Goal: Task Accomplishment & Management: Manage account settings

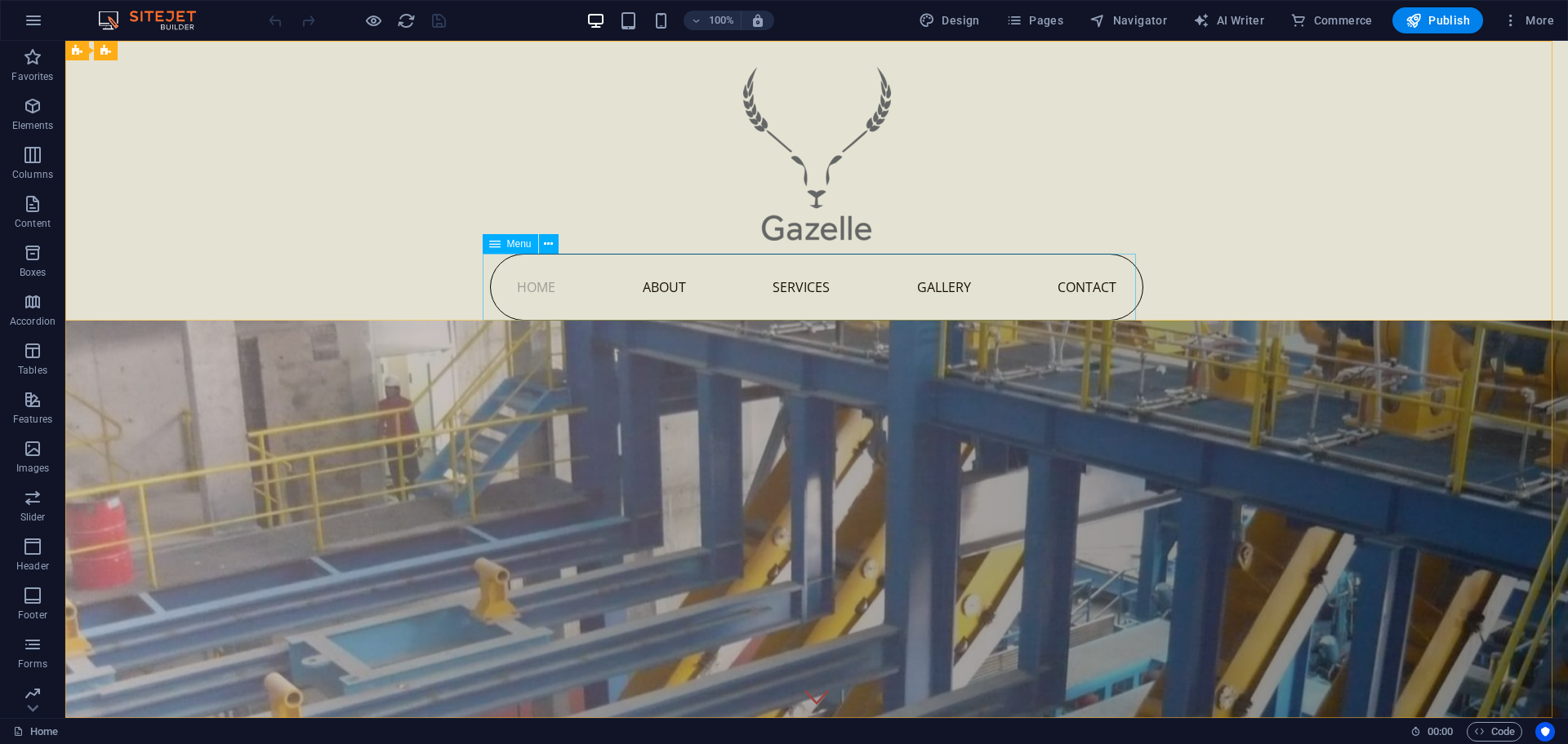
click at [530, 248] on span "Menu" at bounding box center [519, 244] width 24 height 10
click at [552, 246] on icon at bounding box center [548, 244] width 9 height 17
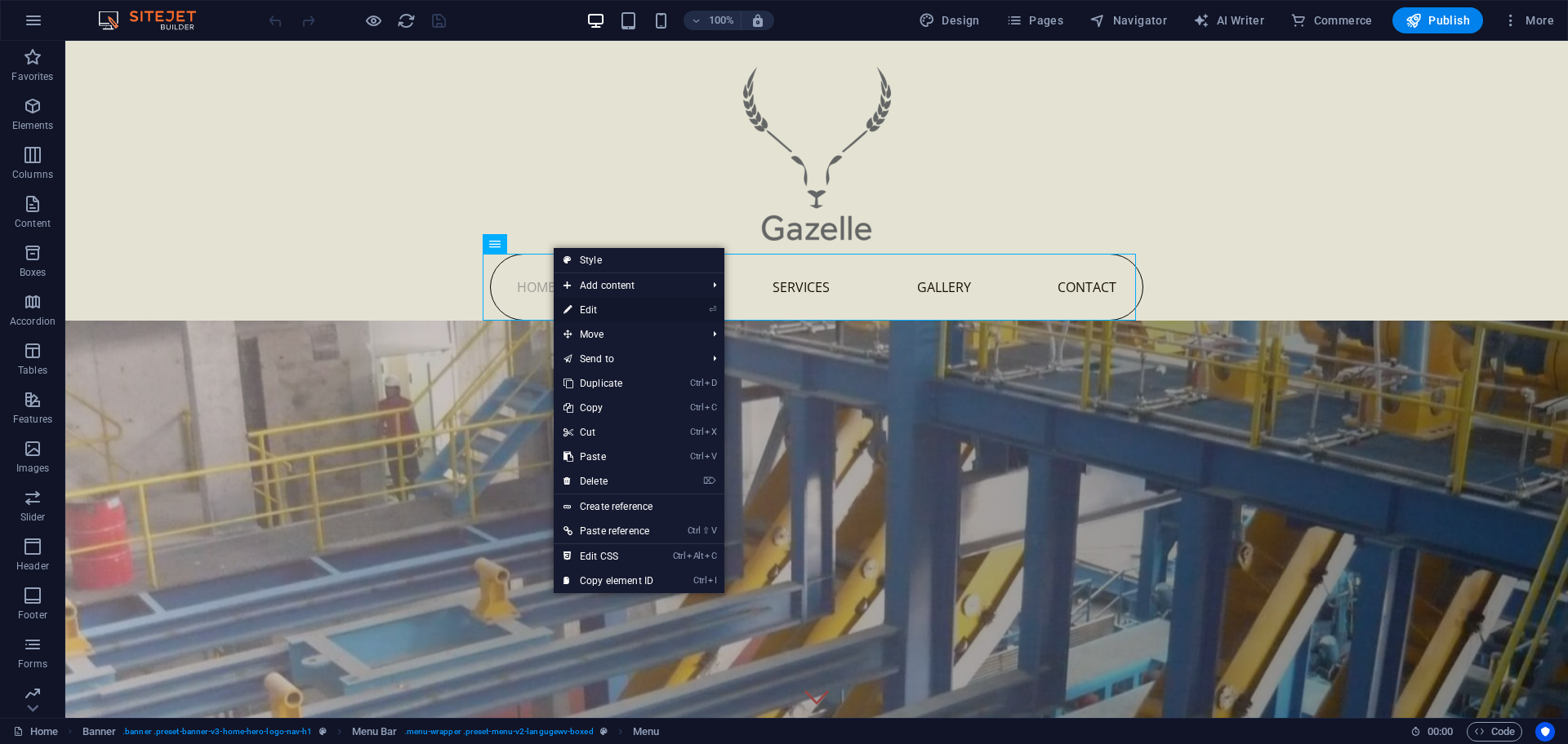
click at [602, 307] on link "⏎ Edit" at bounding box center [609, 310] width 110 height 24
select select
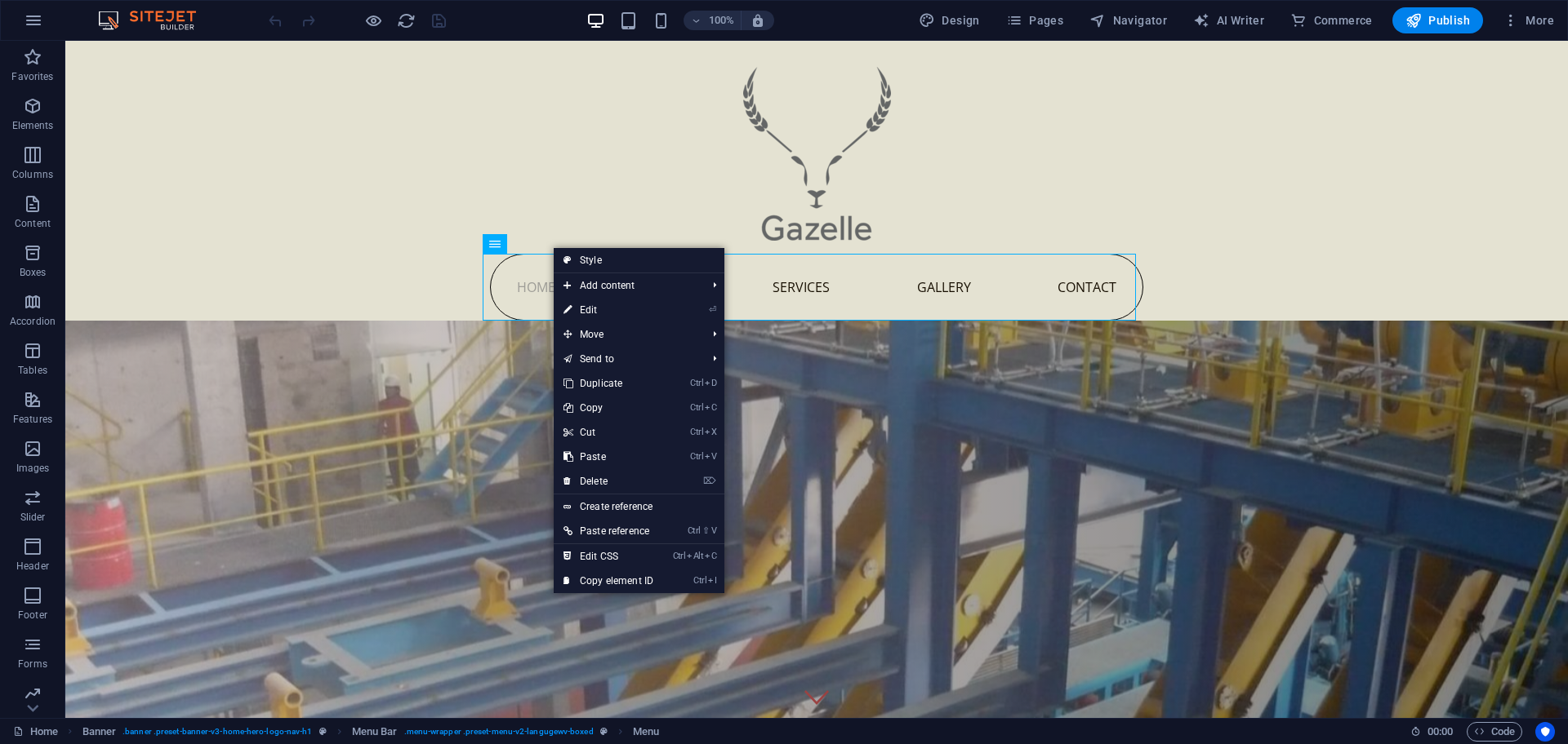
select select
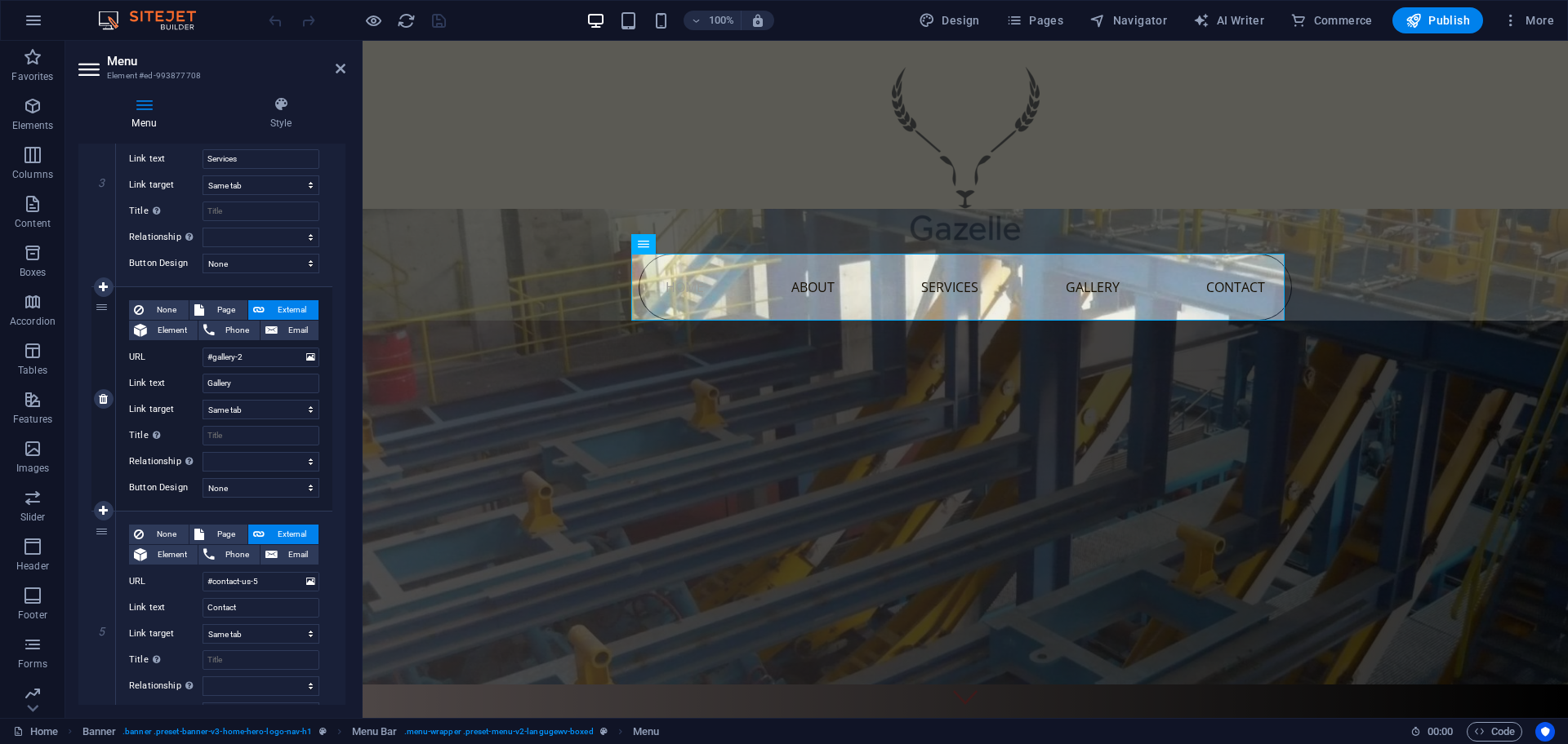
scroll to position [760, 0]
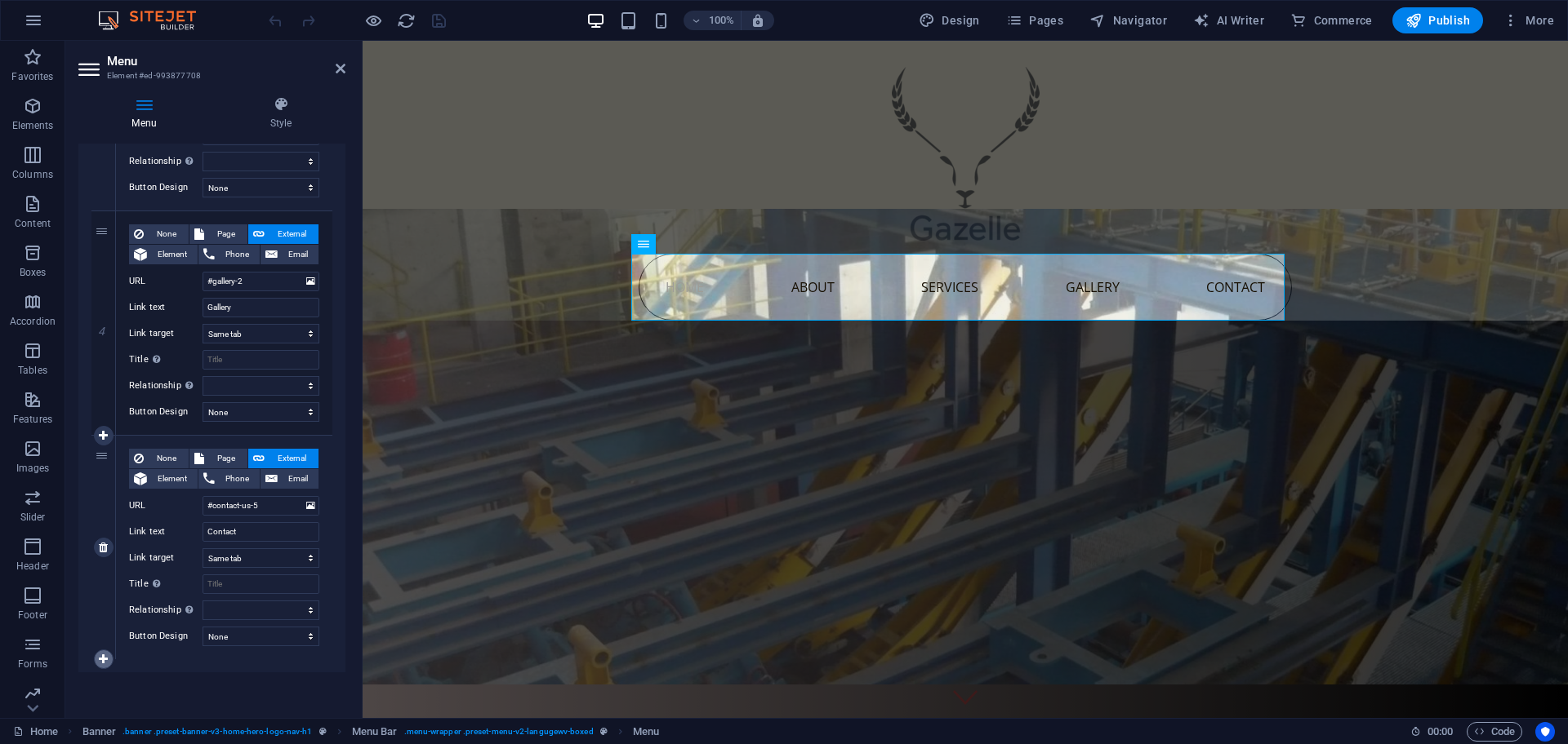
click at [105, 653] on icon at bounding box center [103, 659] width 9 height 12
select select
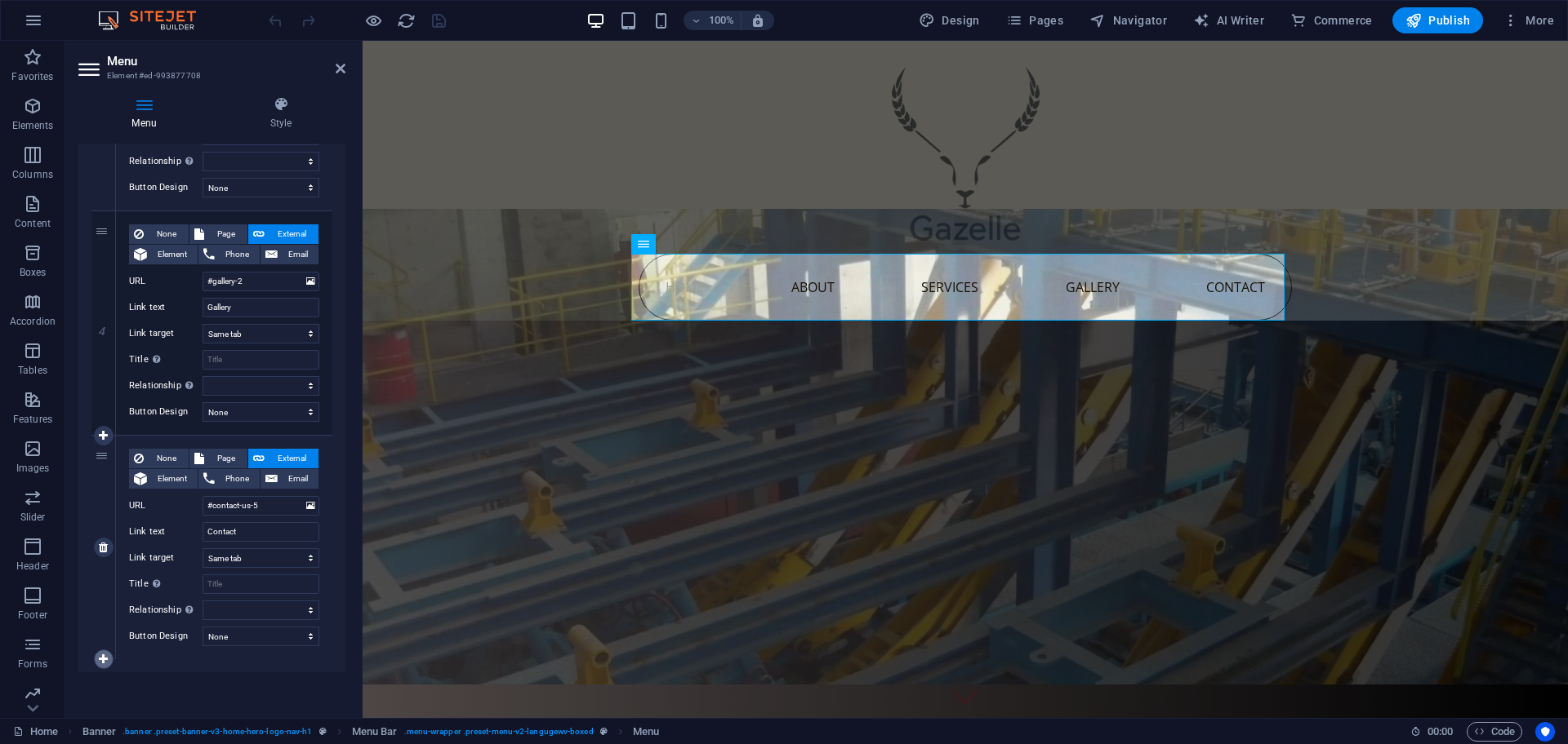
select select
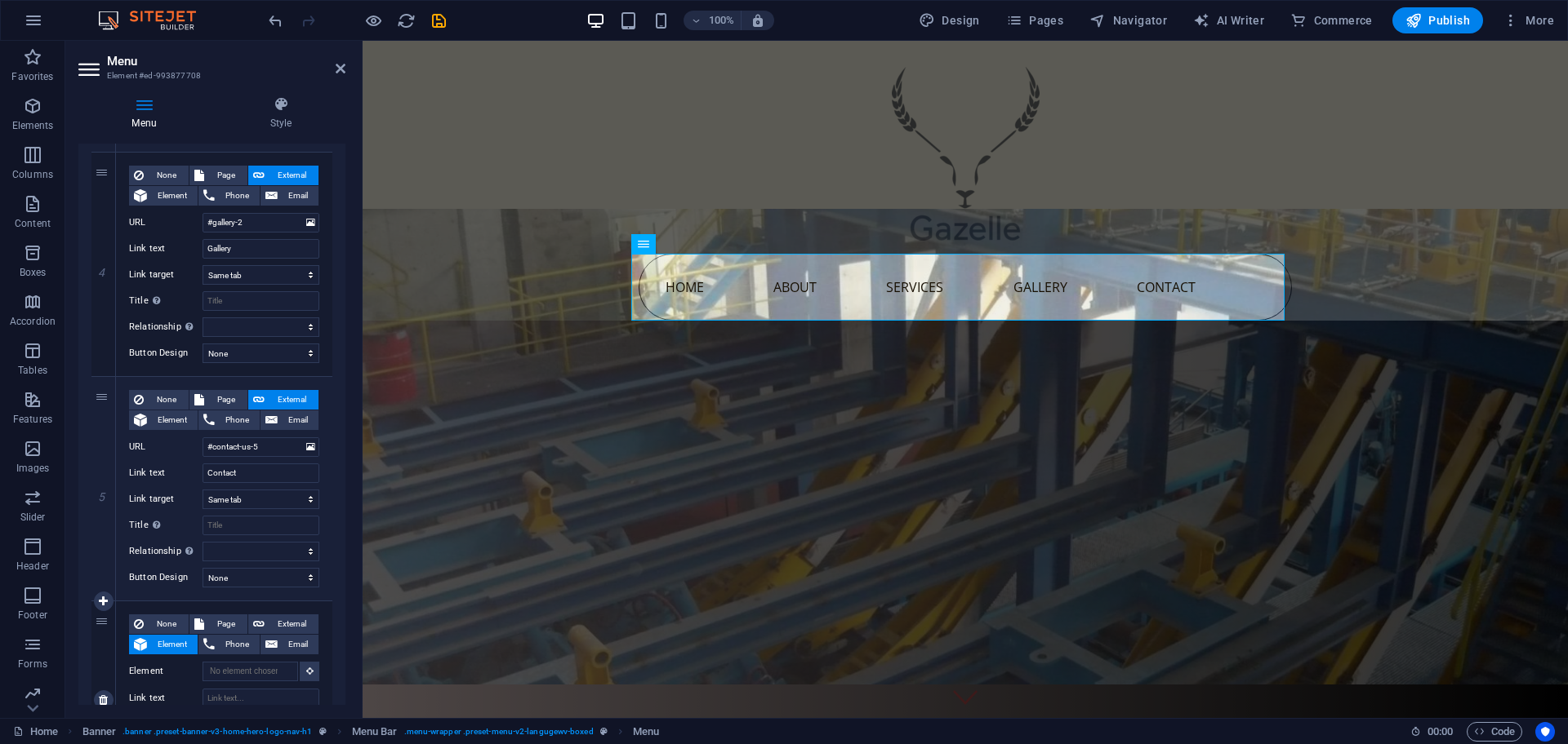
scroll to position [960, 0]
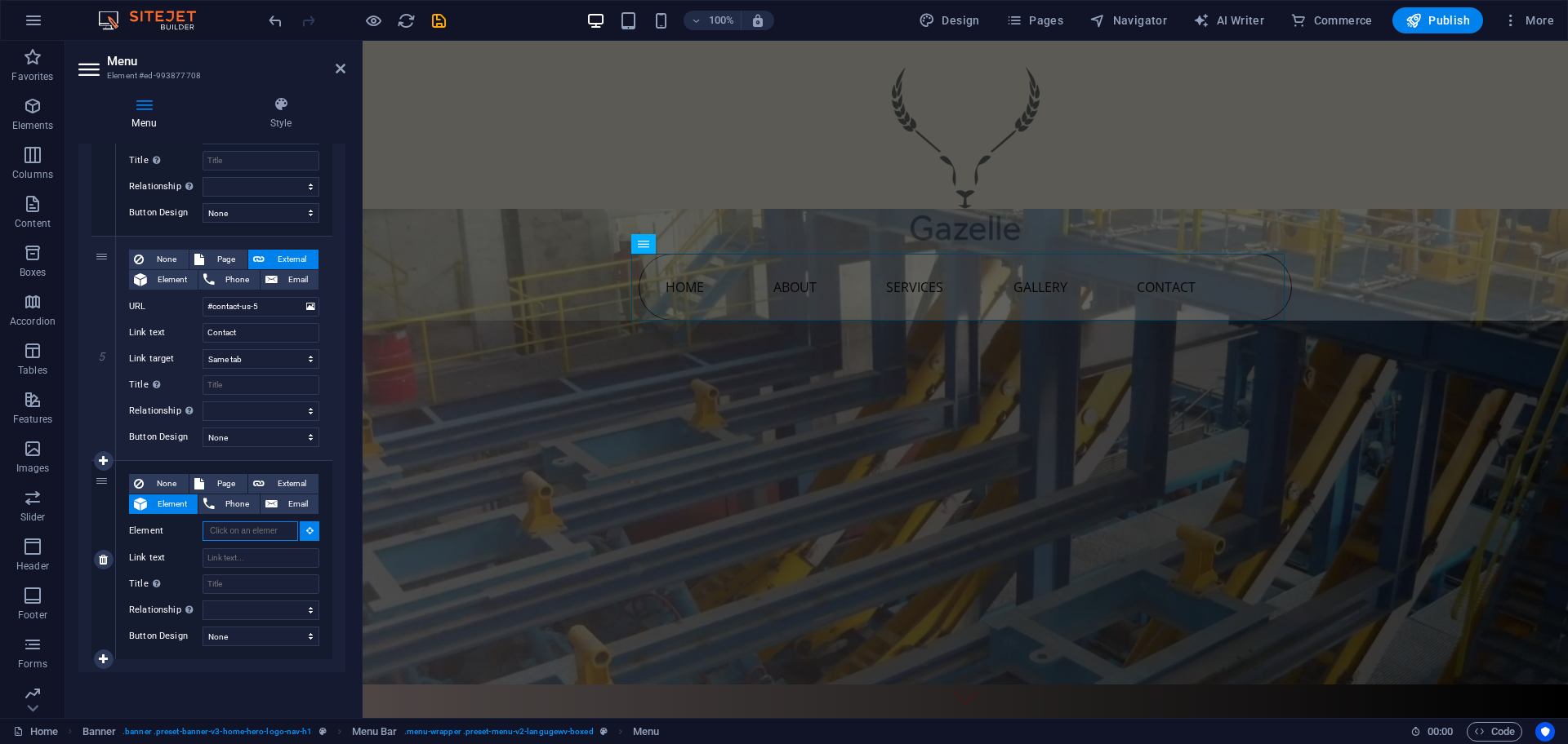
click at [233, 532] on input "Element" at bounding box center [250, 531] width 95 height 20
click at [247, 530] on input "Element" at bounding box center [250, 531] width 95 height 20
click at [250, 536] on input "Language" at bounding box center [250, 531] width 95 height 20
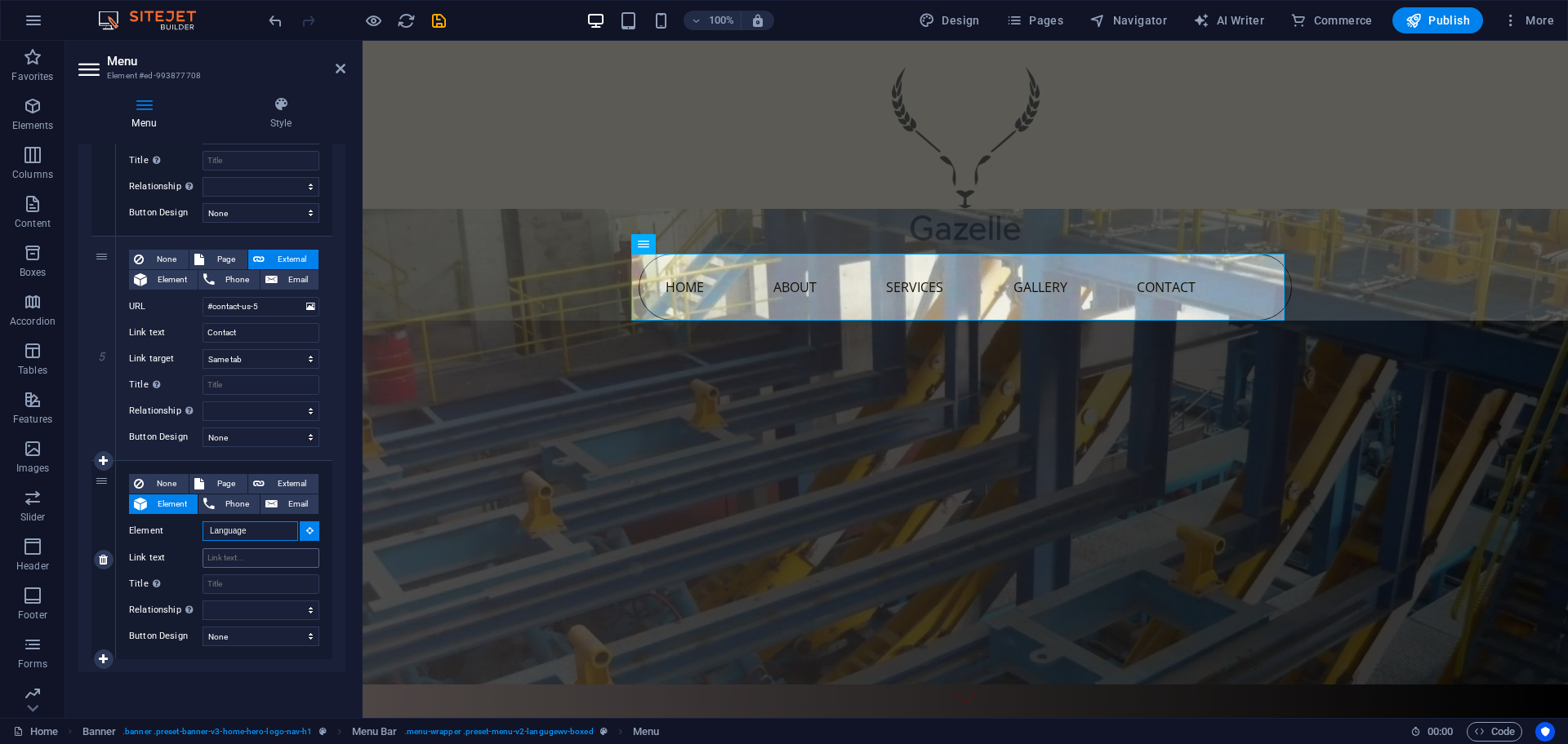
type input "Language"
click at [230, 563] on input "Link text" at bounding box center [261, 558] width 117 height 20
paste input "Language"
type input "Language"
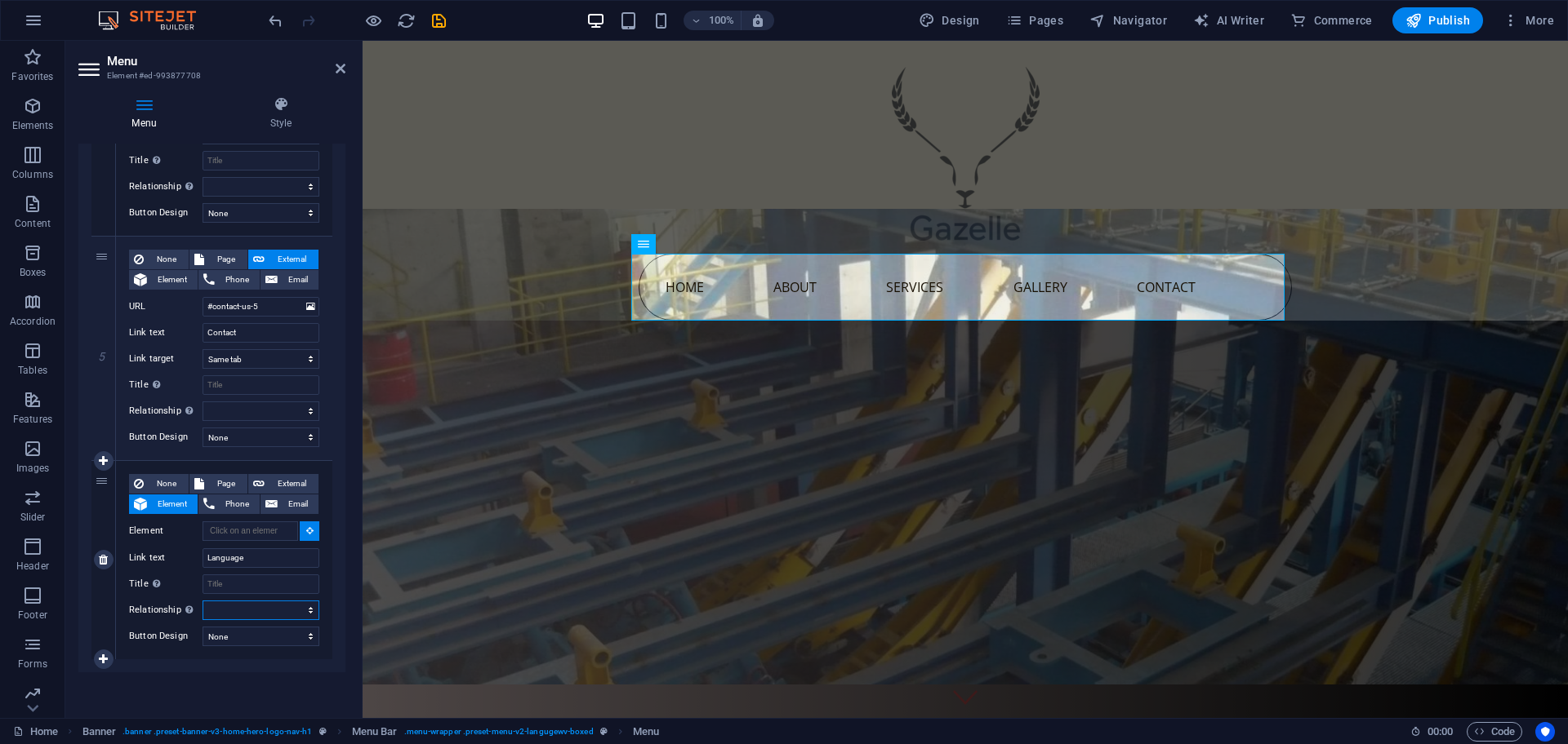
select select
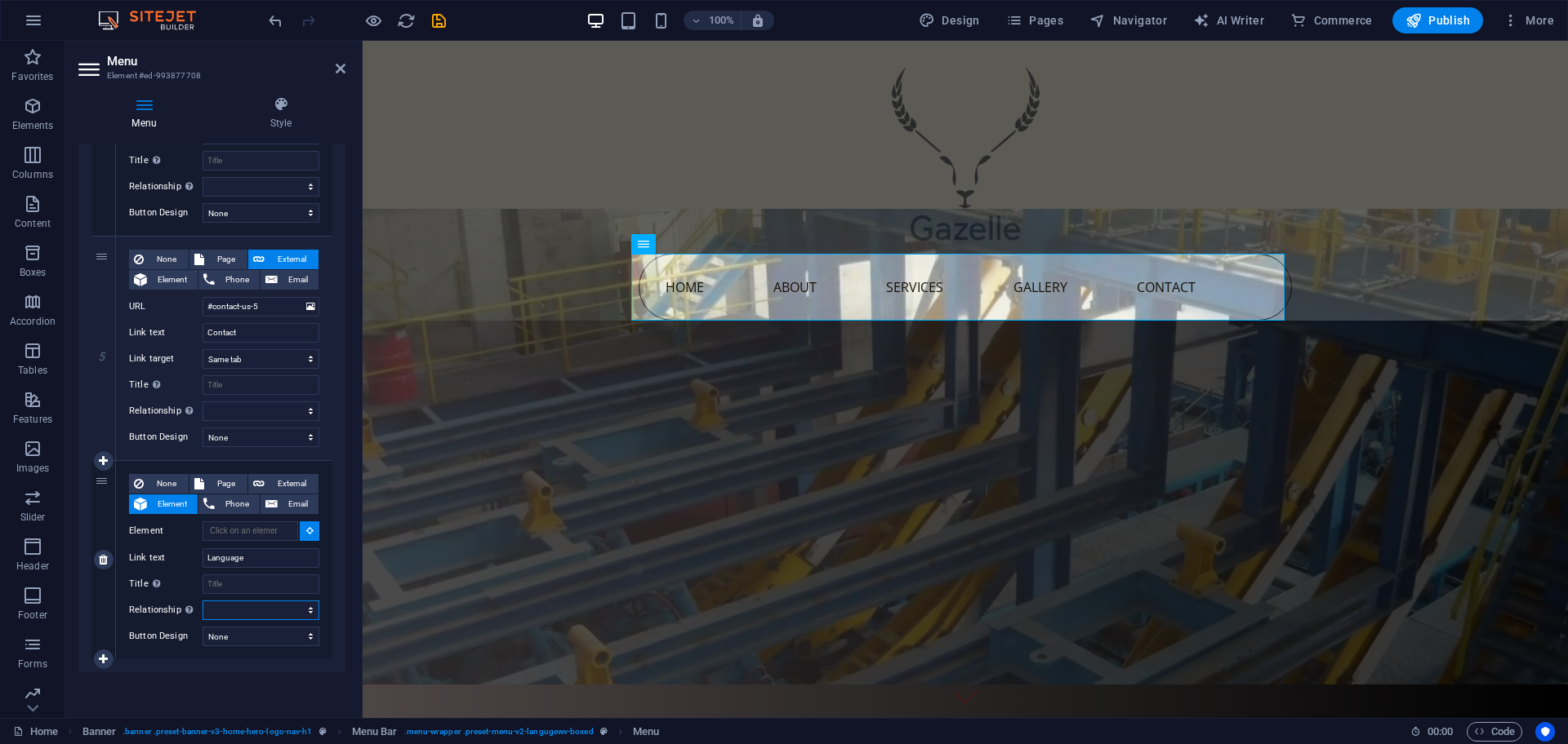
click at [252, 600] on select "alternate author bookmark external help license next nofollow noreferrer noopen…" at bounding box center [261, 610] width 117 height 20
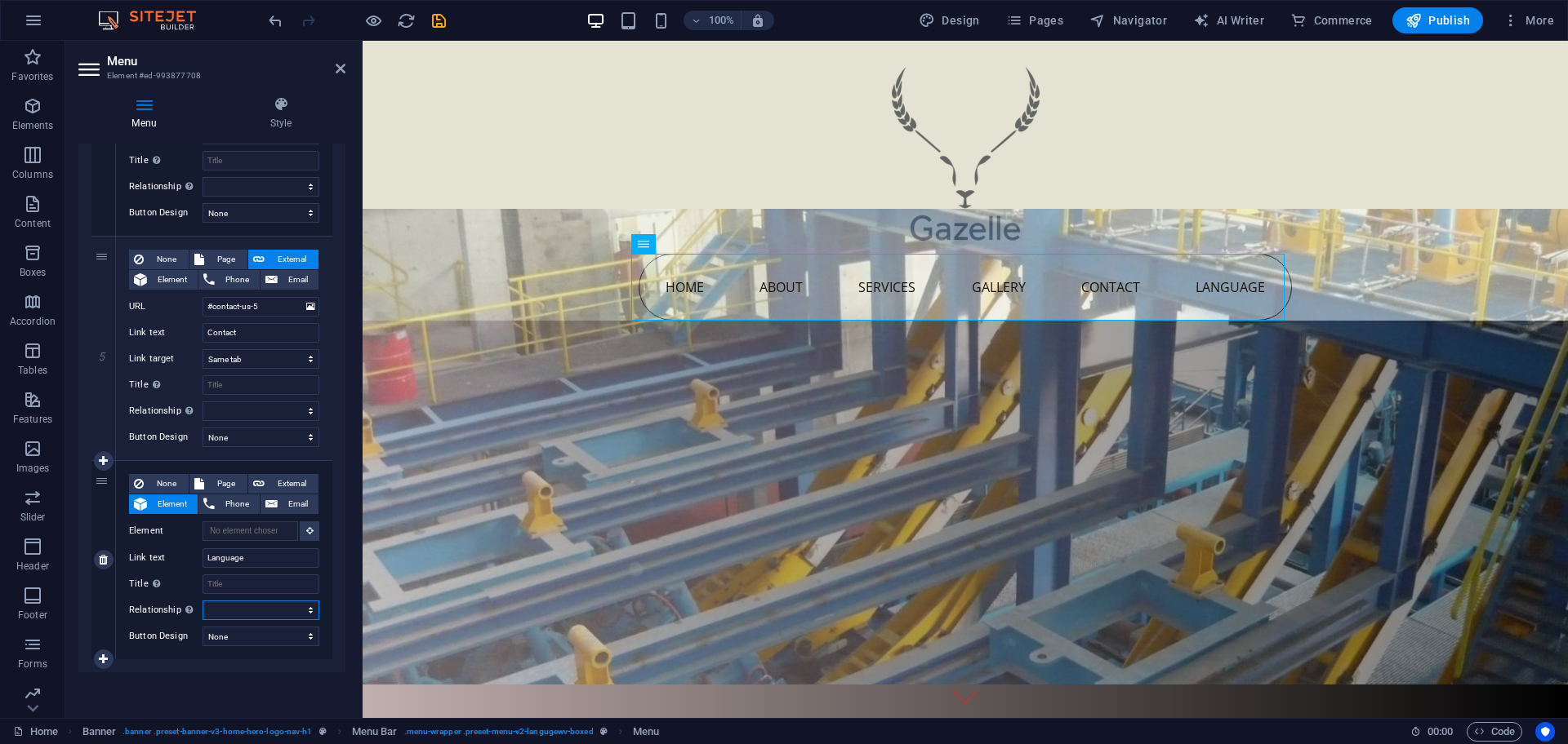
select select
click at [202, 600] on select "alternate author bookmark external help license next nofollow noreferrer noopen…" at bounding box center [261, 610] width 117 height 20
select select
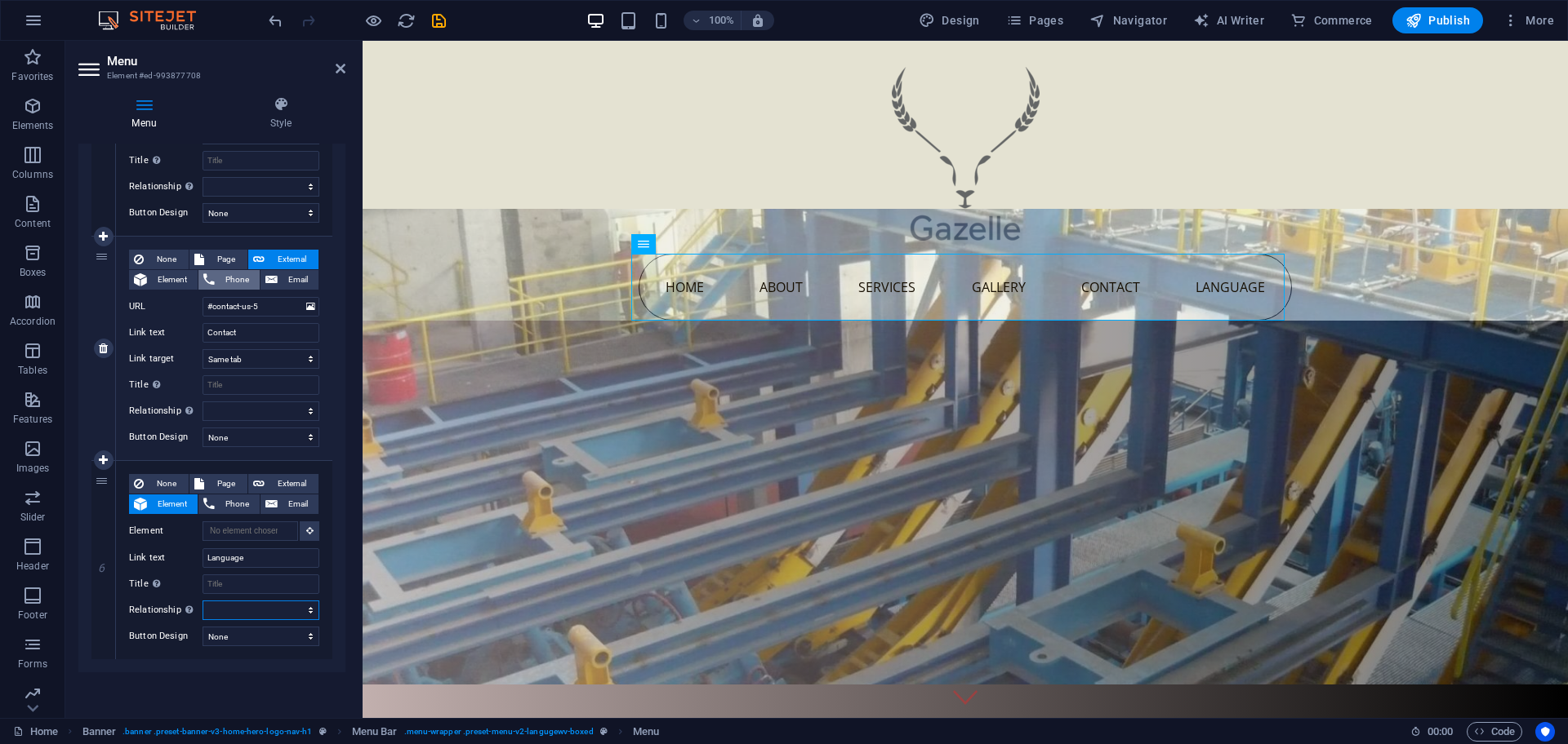
select select
click at [264, 483] on button "External" at bounding box center [283, 484] width 70 height 20
select select
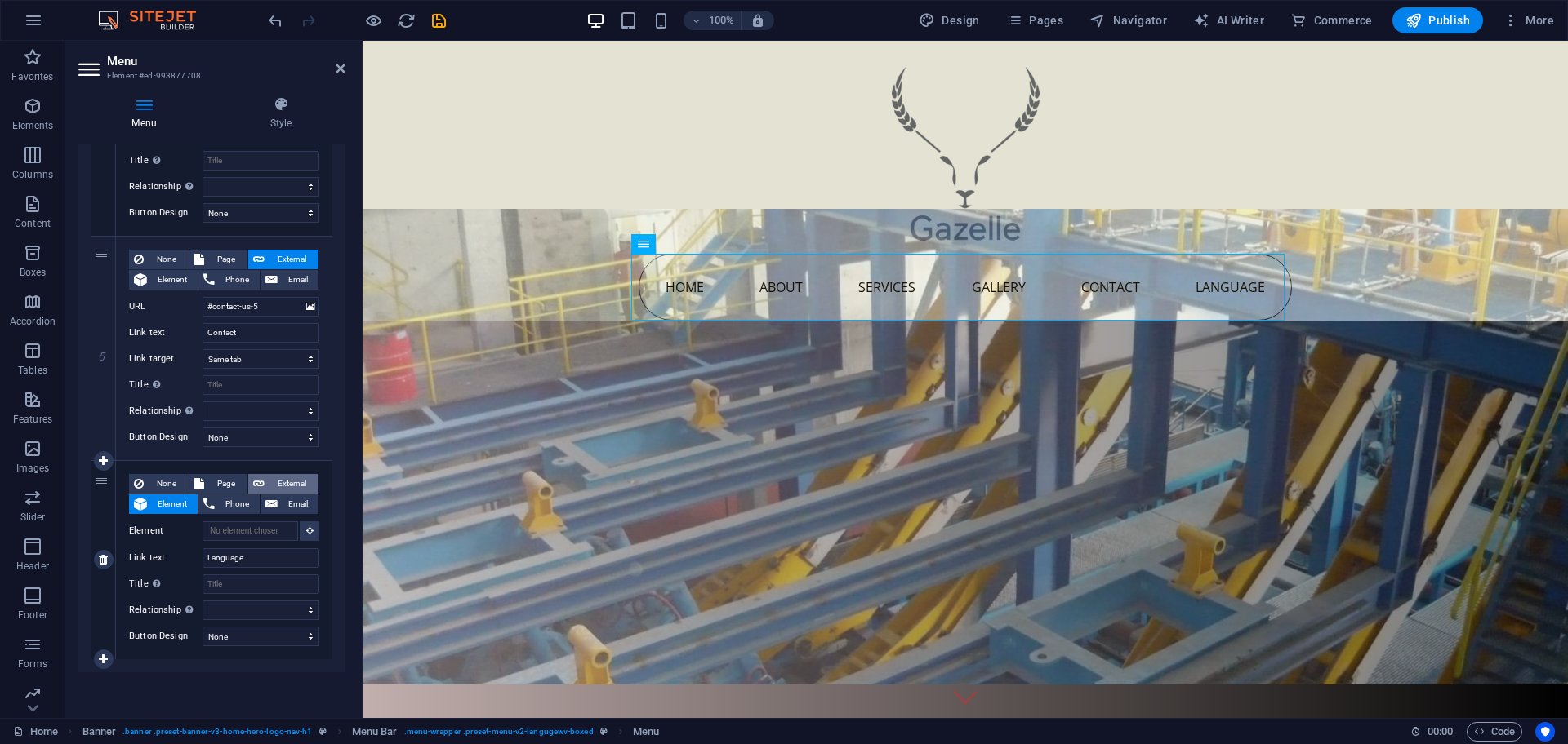
select select
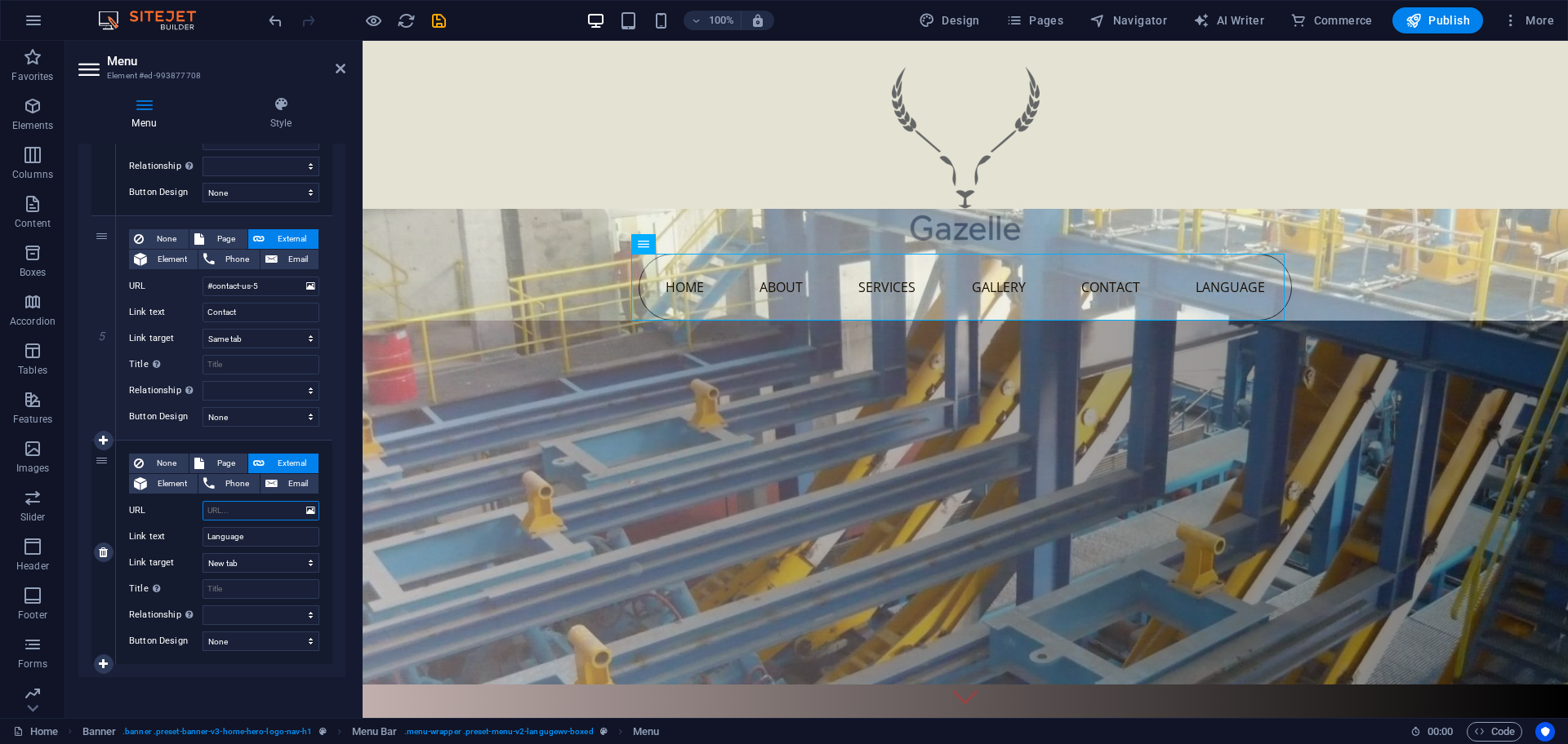
scroll to position [985, 0]
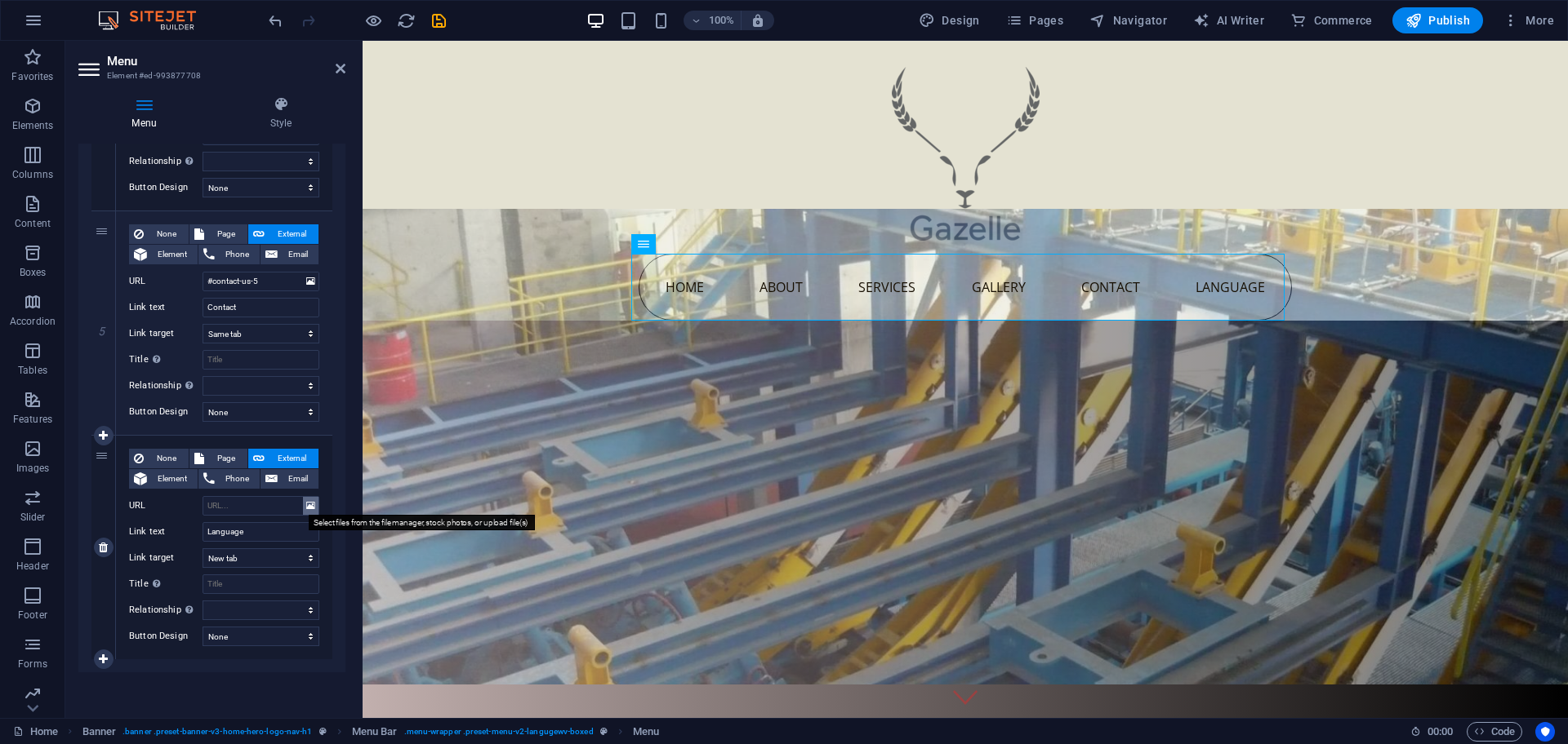
click at [307, 509] on icon at bounding box center [311, 506] width 9 height 18
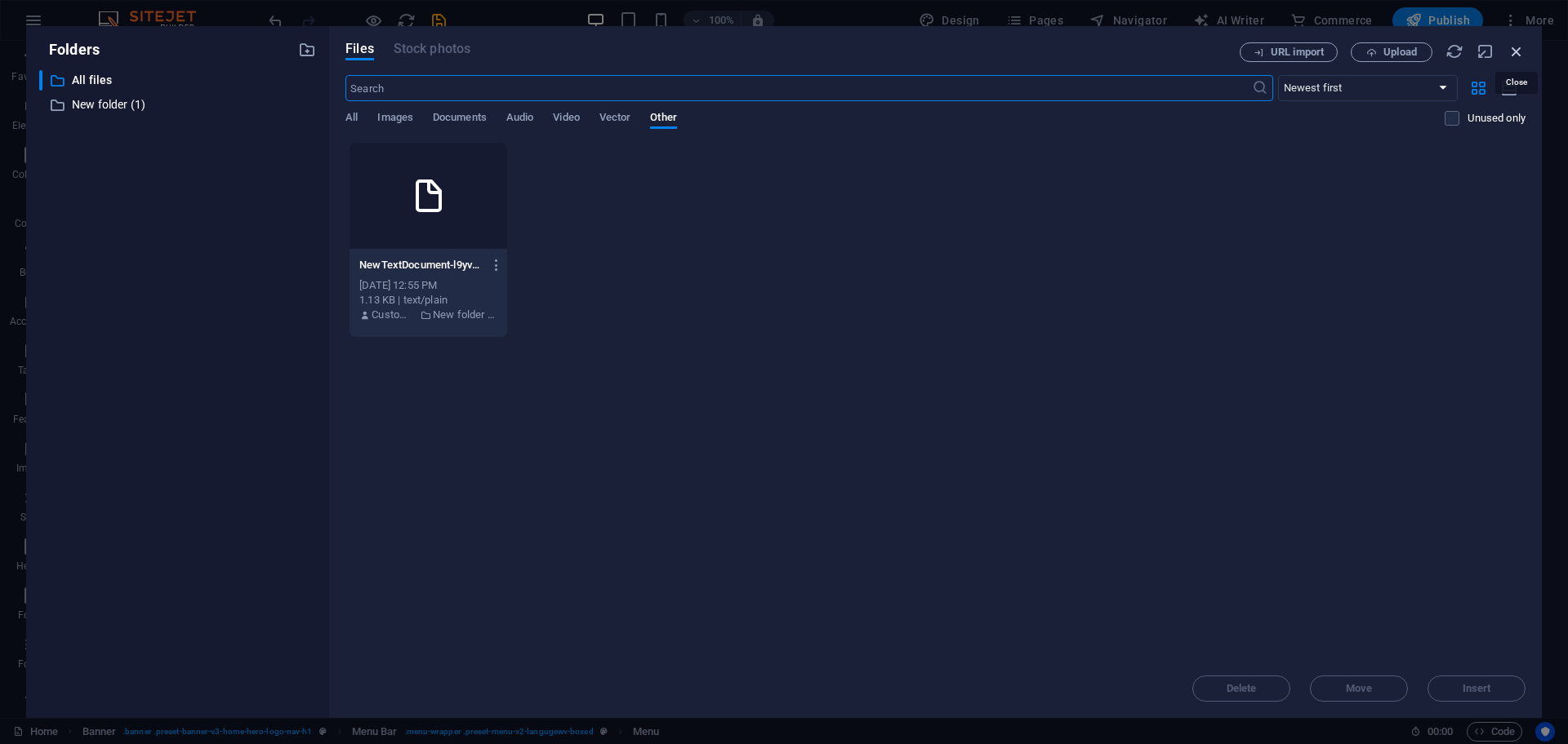
click at [1514, 46] on icon "button" at bounding box center [1517, 51] width 18 height 18
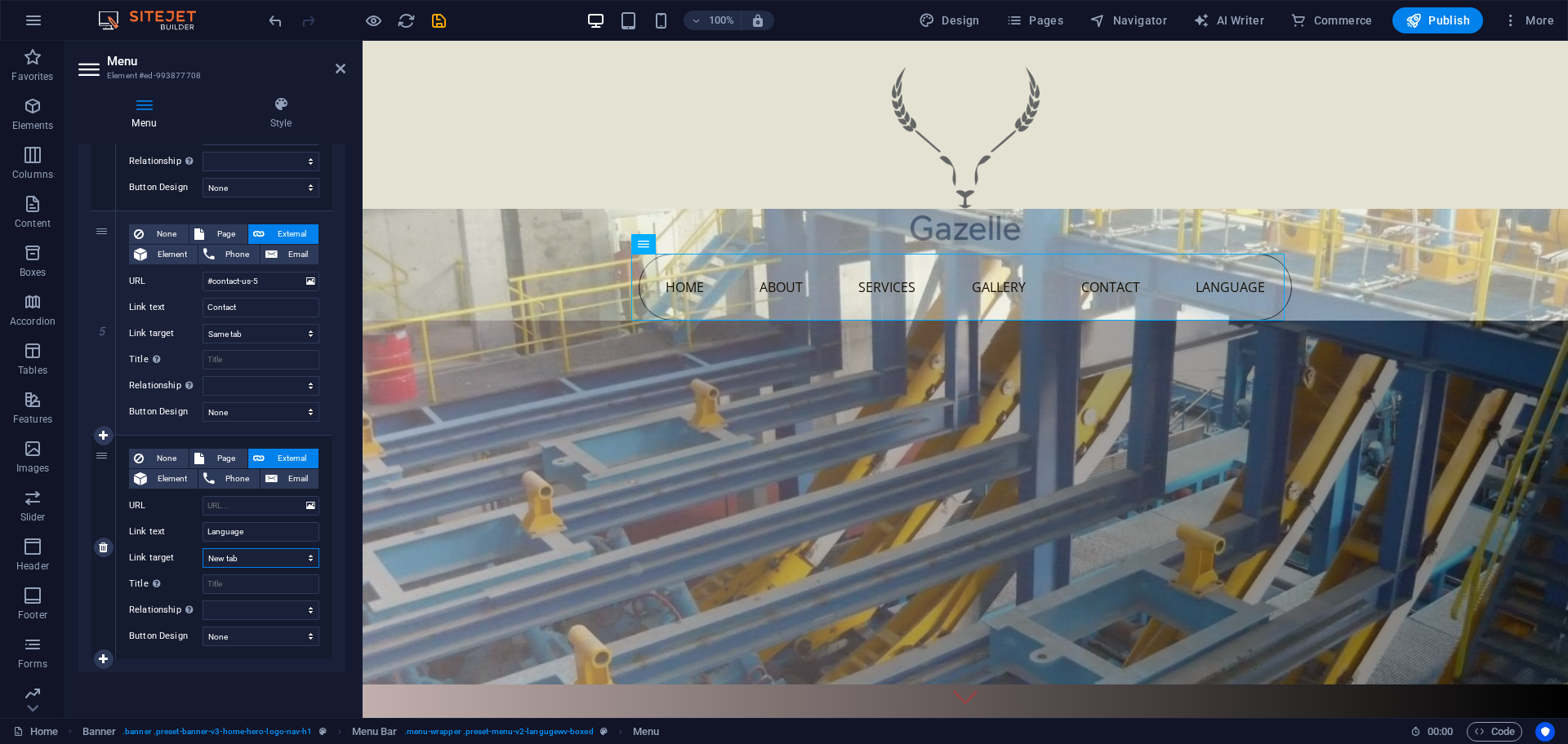
click at [278, 559] on select "New tab Same tab Overlay" at bounding box center [261, 558] width 117 height 20
select select "overlay"
click at [202, 548] on select "New tab Same tab Overlay" at bounding box center [261, 558] width 117 height 20
select select
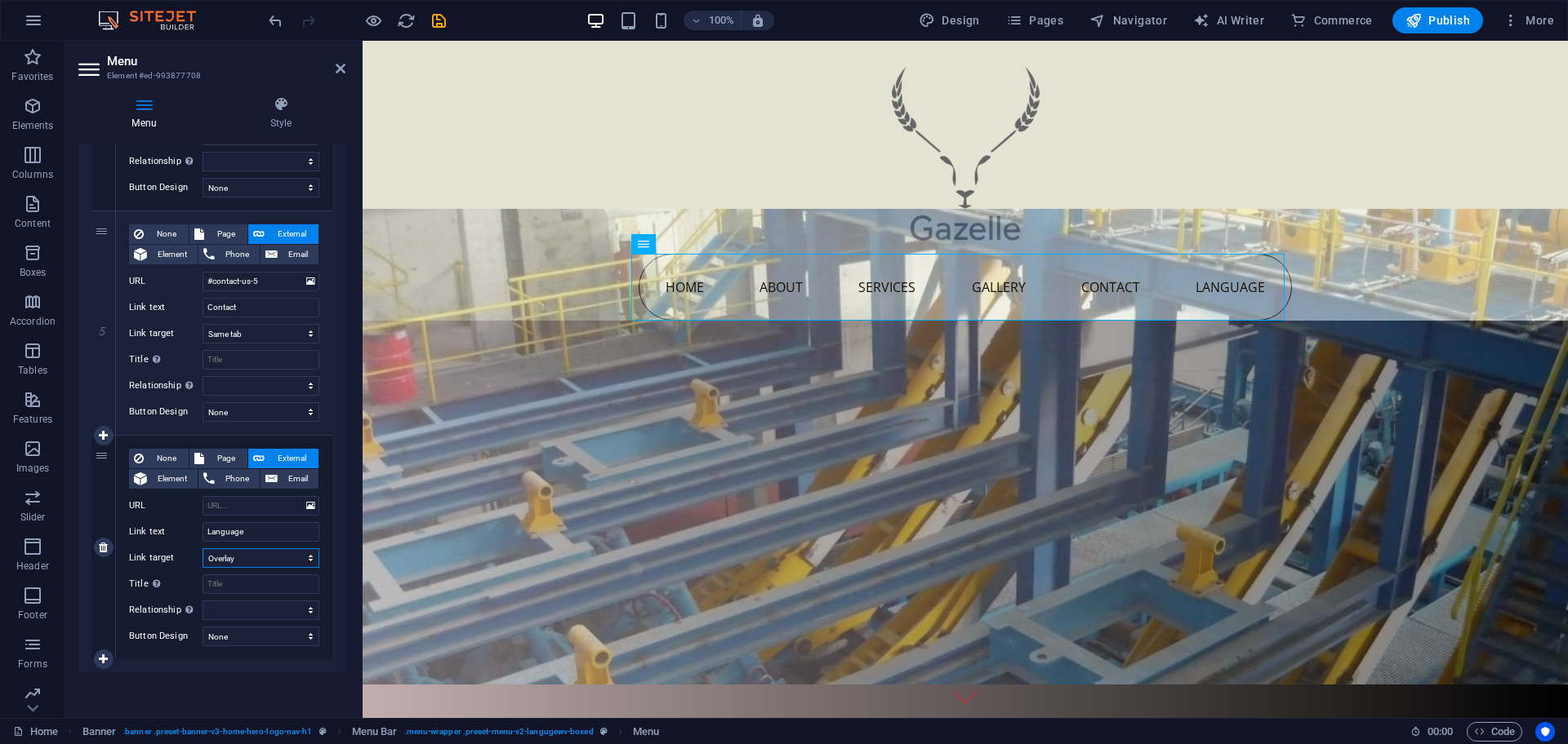
select select
click at [1223, 280] on nav "Home About Services Gallery Contact Language" at bounding box center [965, 287] width 654 height 66
click at [984, 210] on div at bounding box center [965, 146] width 654 height 213
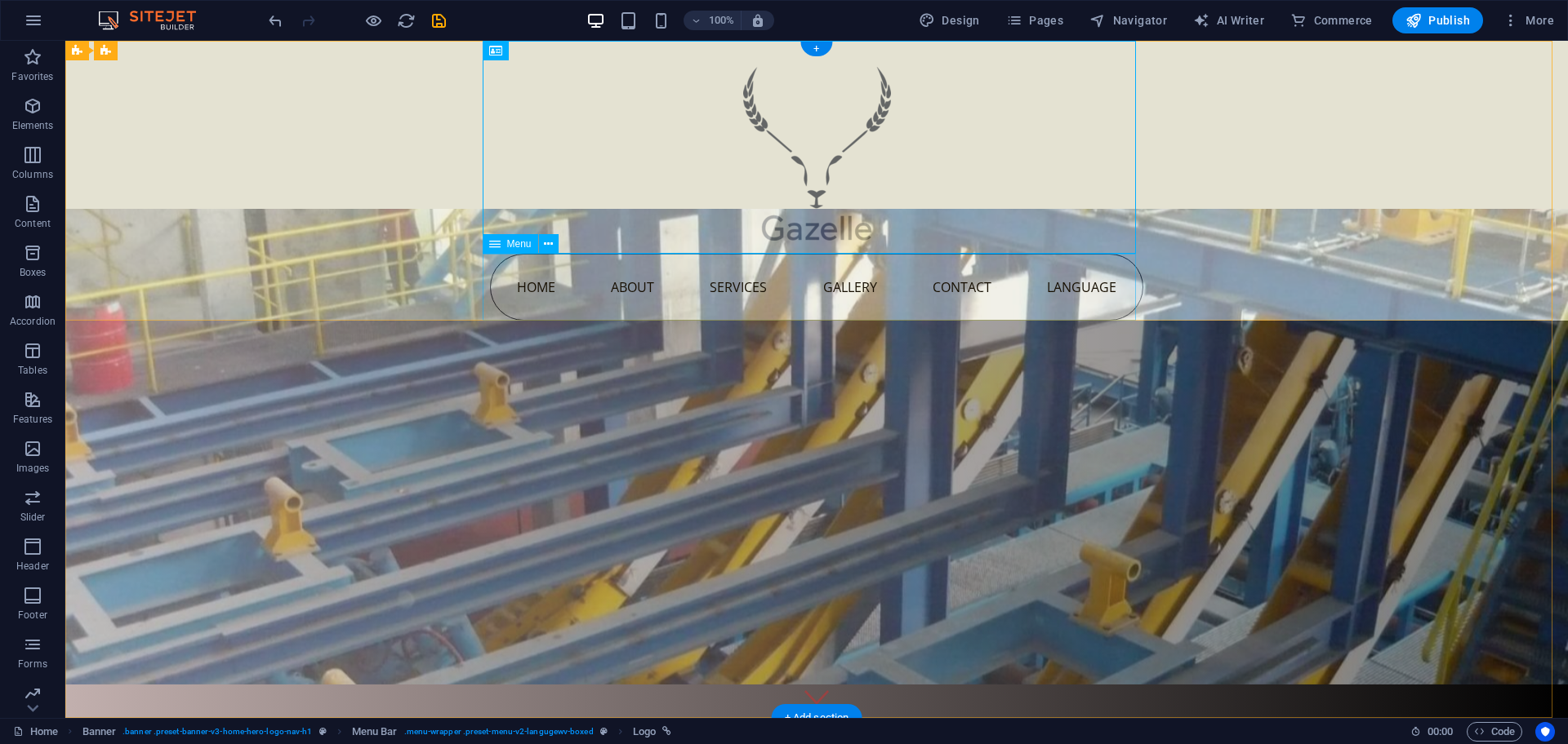
click at [1065, 288] on nav "Home About Services Gallery Contact Language" at bounding box center [816, 287] width 654 height 66
click at [928, 276] on nav "Home About Services Gallery Contact Language" at bounding box center [816, 287] width 654 height 66
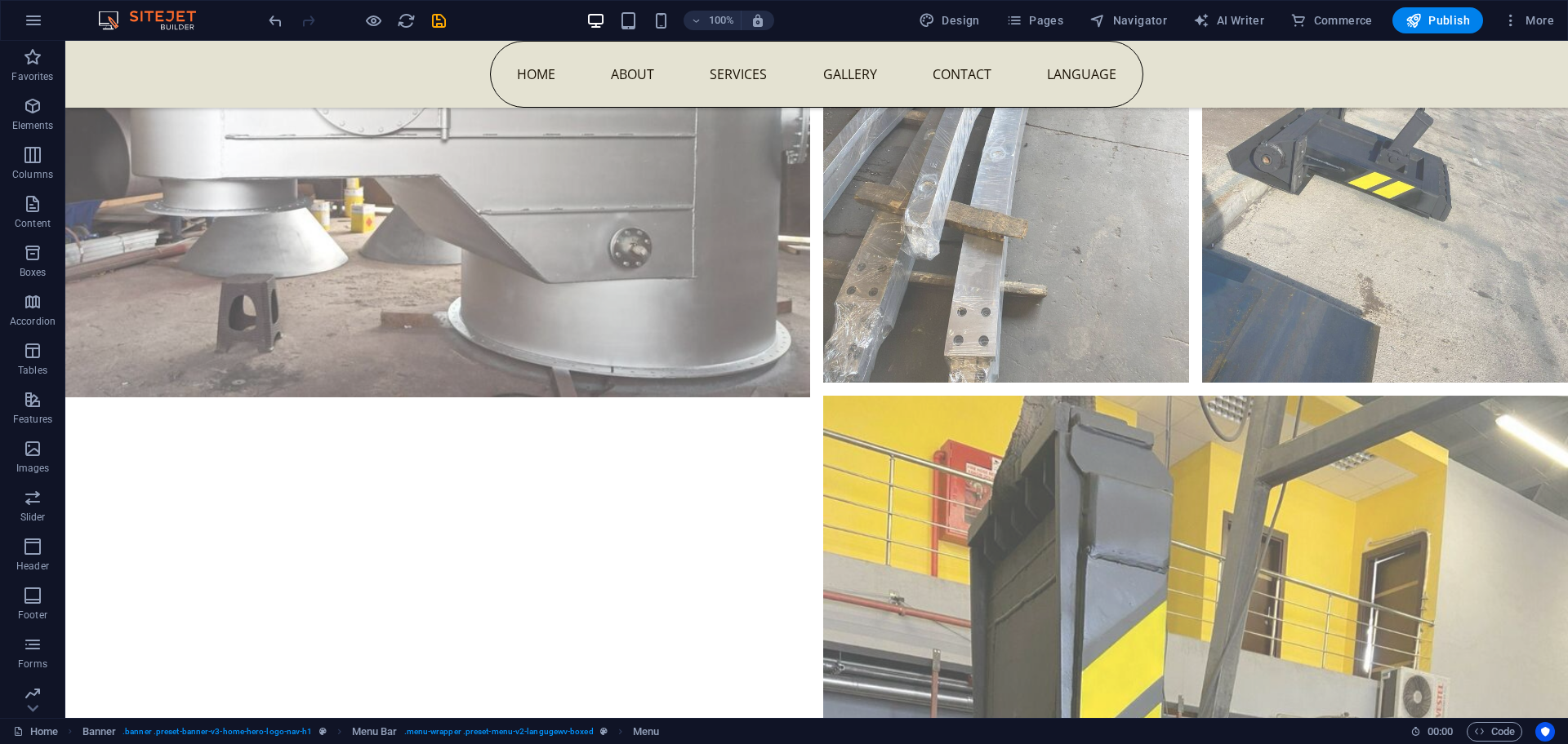
scroll to position [5868, 0]
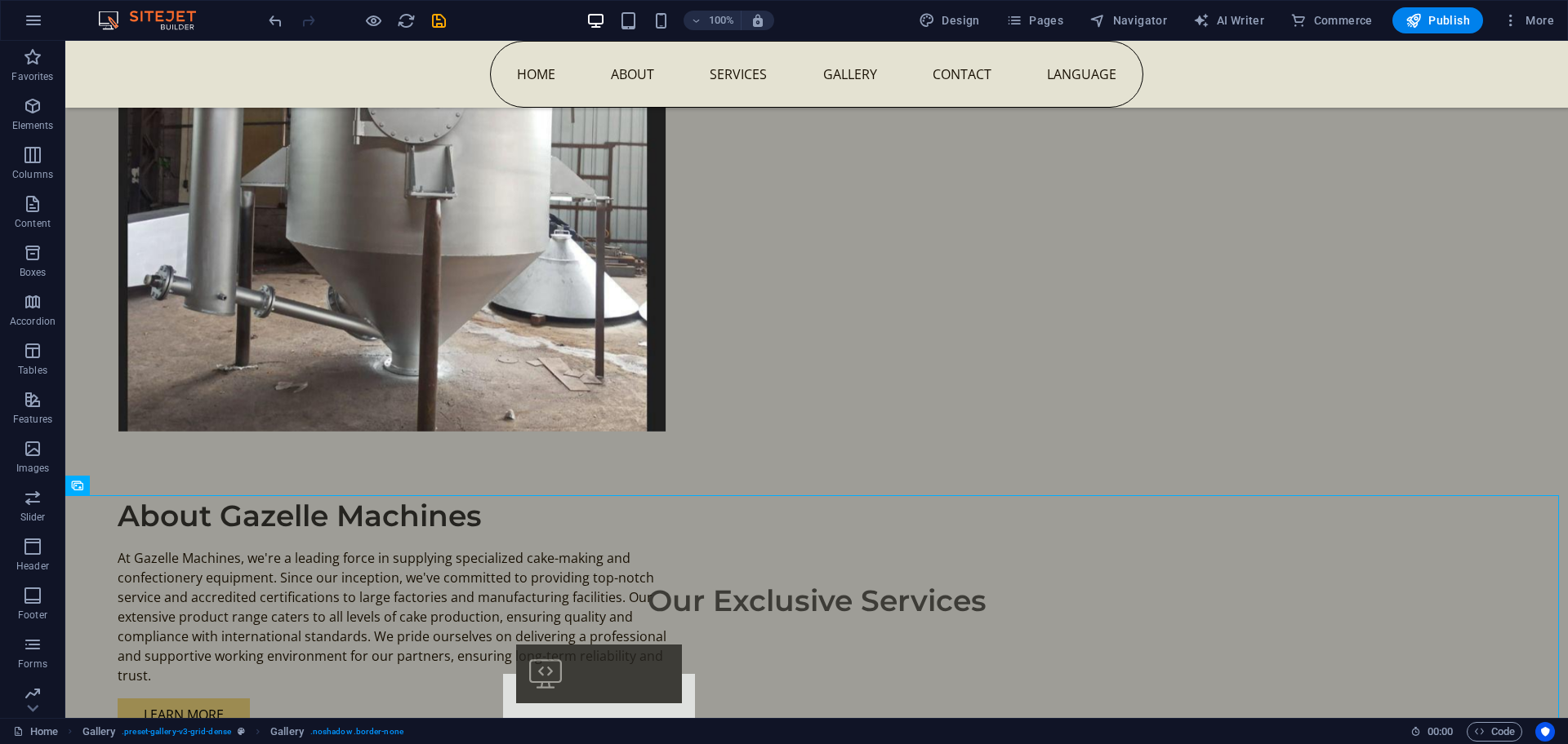
scroll to position [476, 0]
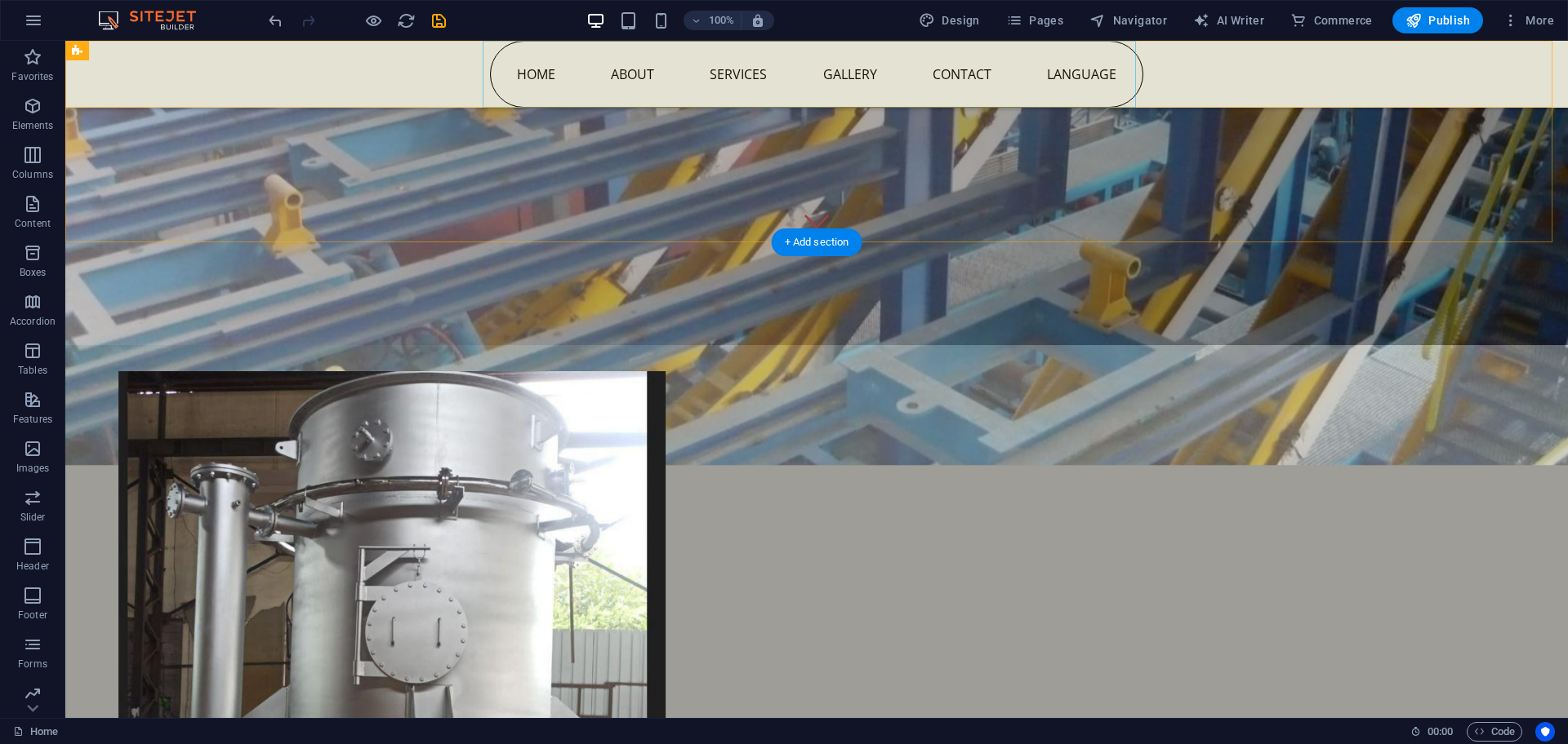
click at [936, 78] on nav "Home About Services Gallery Contact Language" at bounding box center [816, 74] width 654 height 66
click at [1086, 84] on nav "Home About Services Gallery Contact Language" at bounding box center [816, 74] width 654 height 66
click at [1086, 83] on nav "Home About Services Gallery Contact Language" at bounding box center [816, 74] width 654 height 66
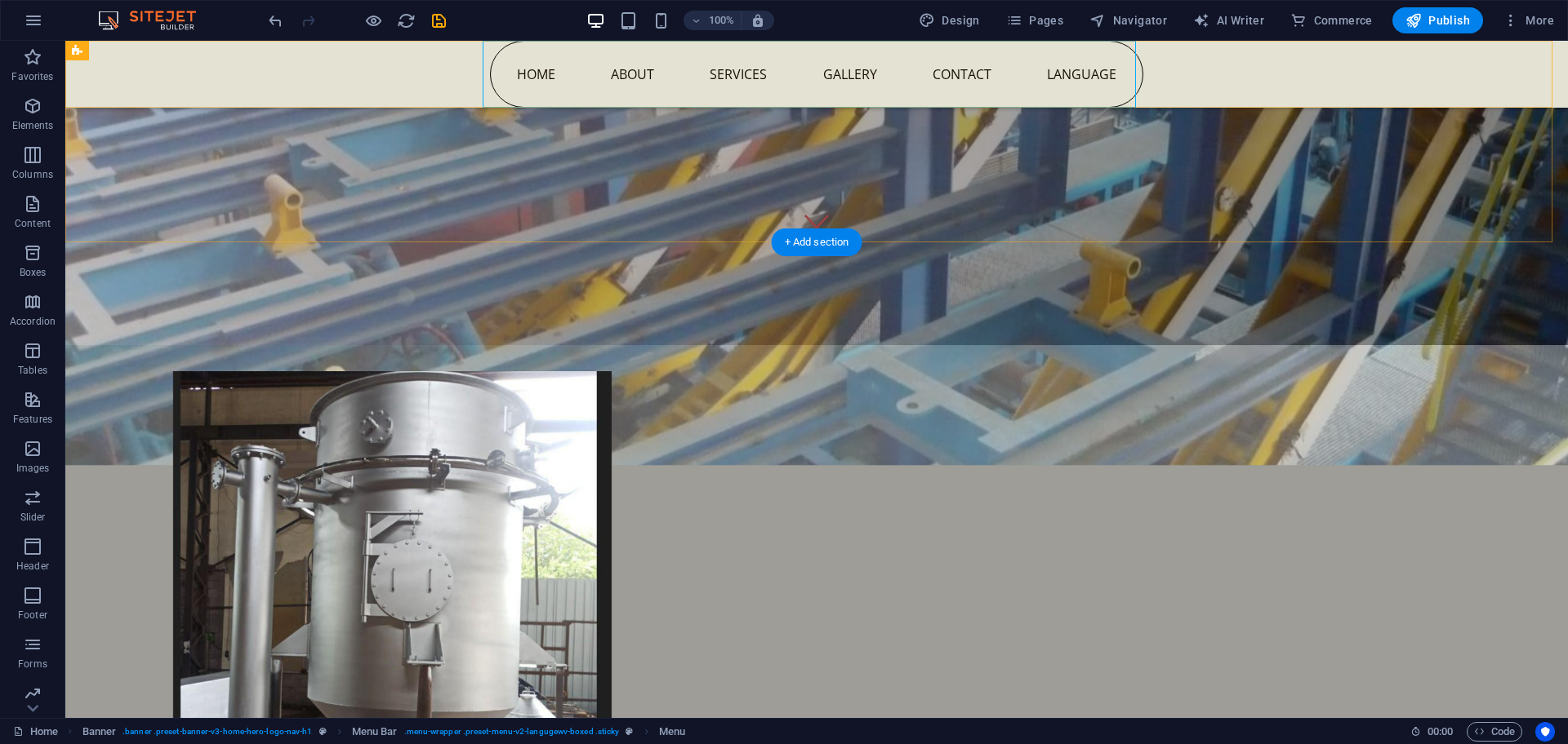
select select
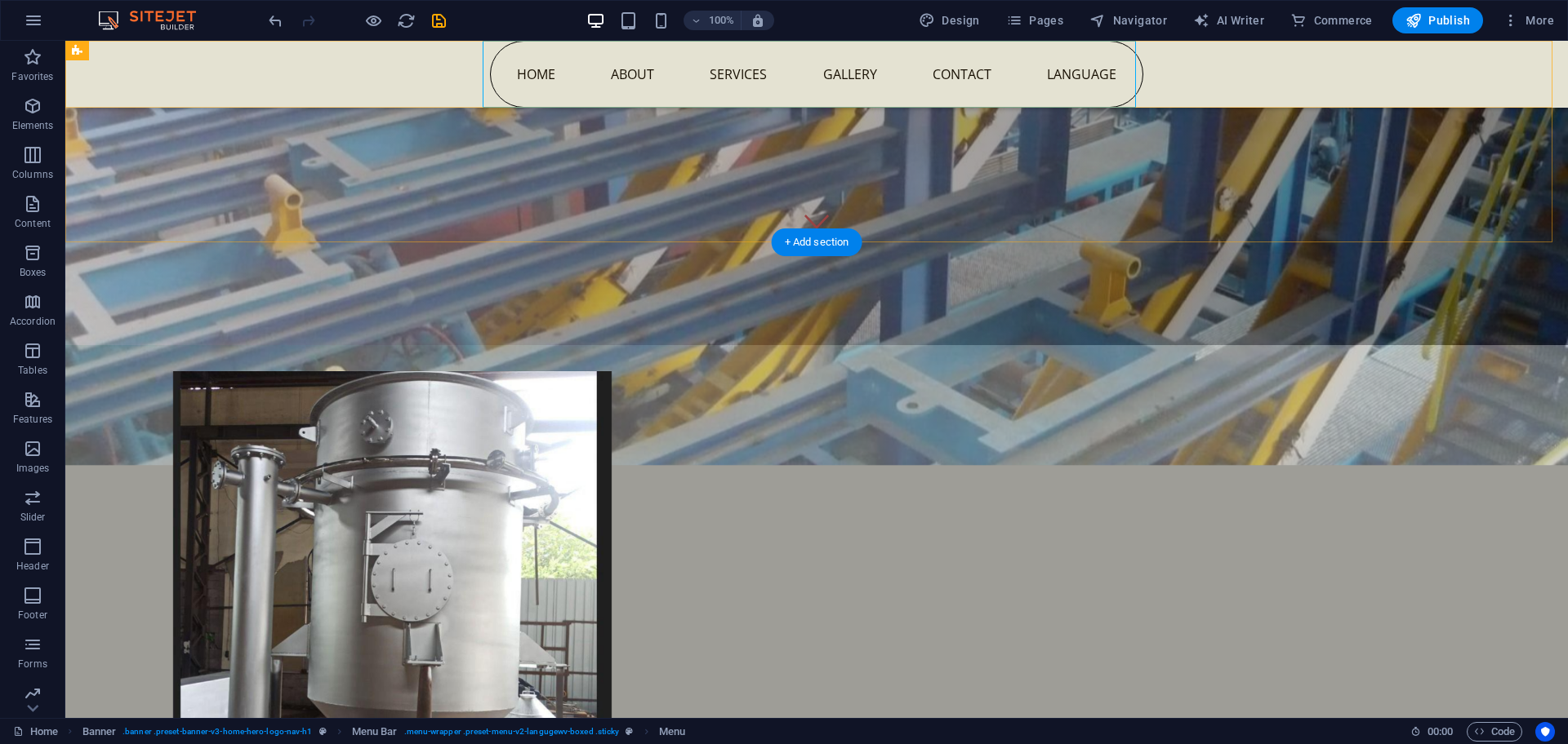
select select "overlay"
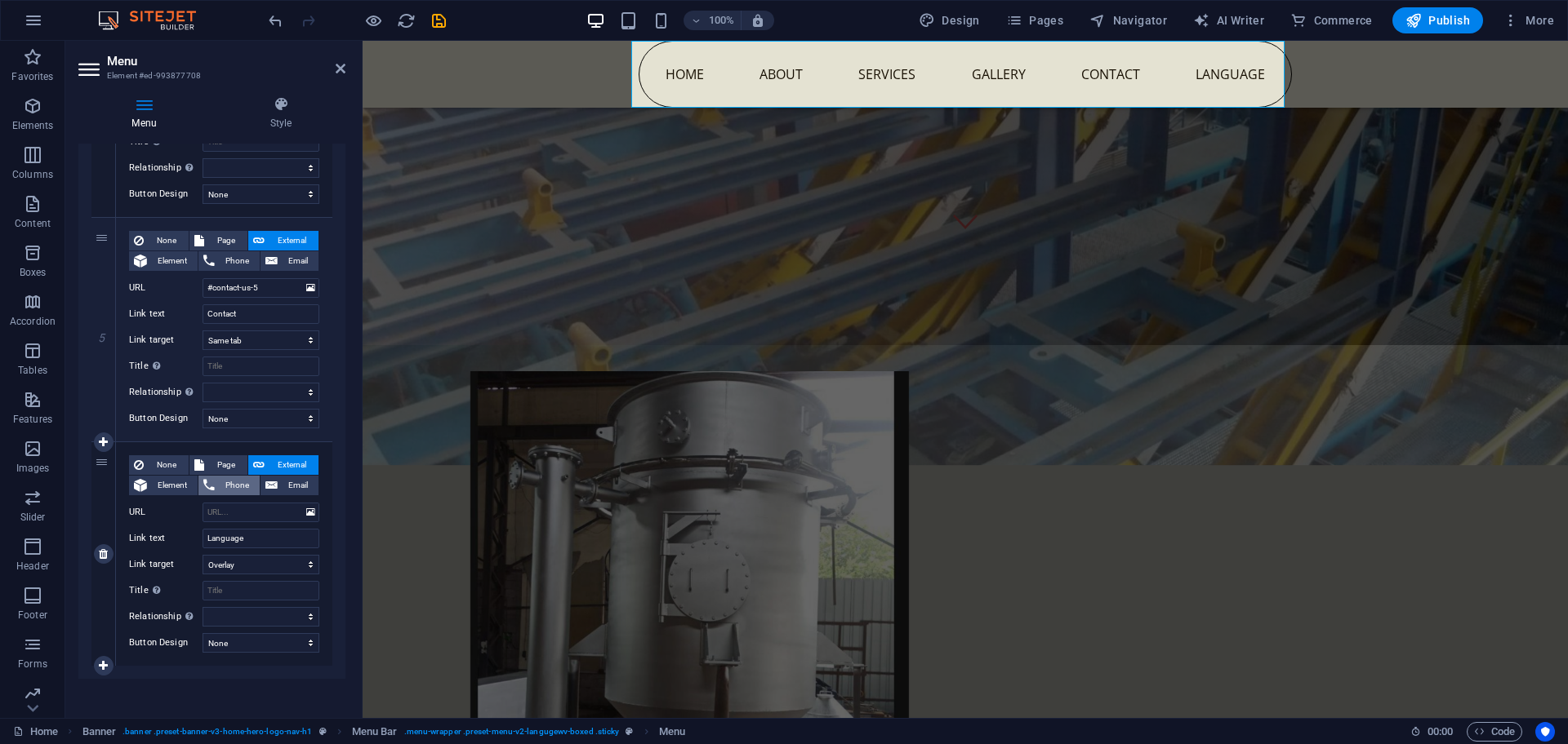
scroll to position [985, 0]
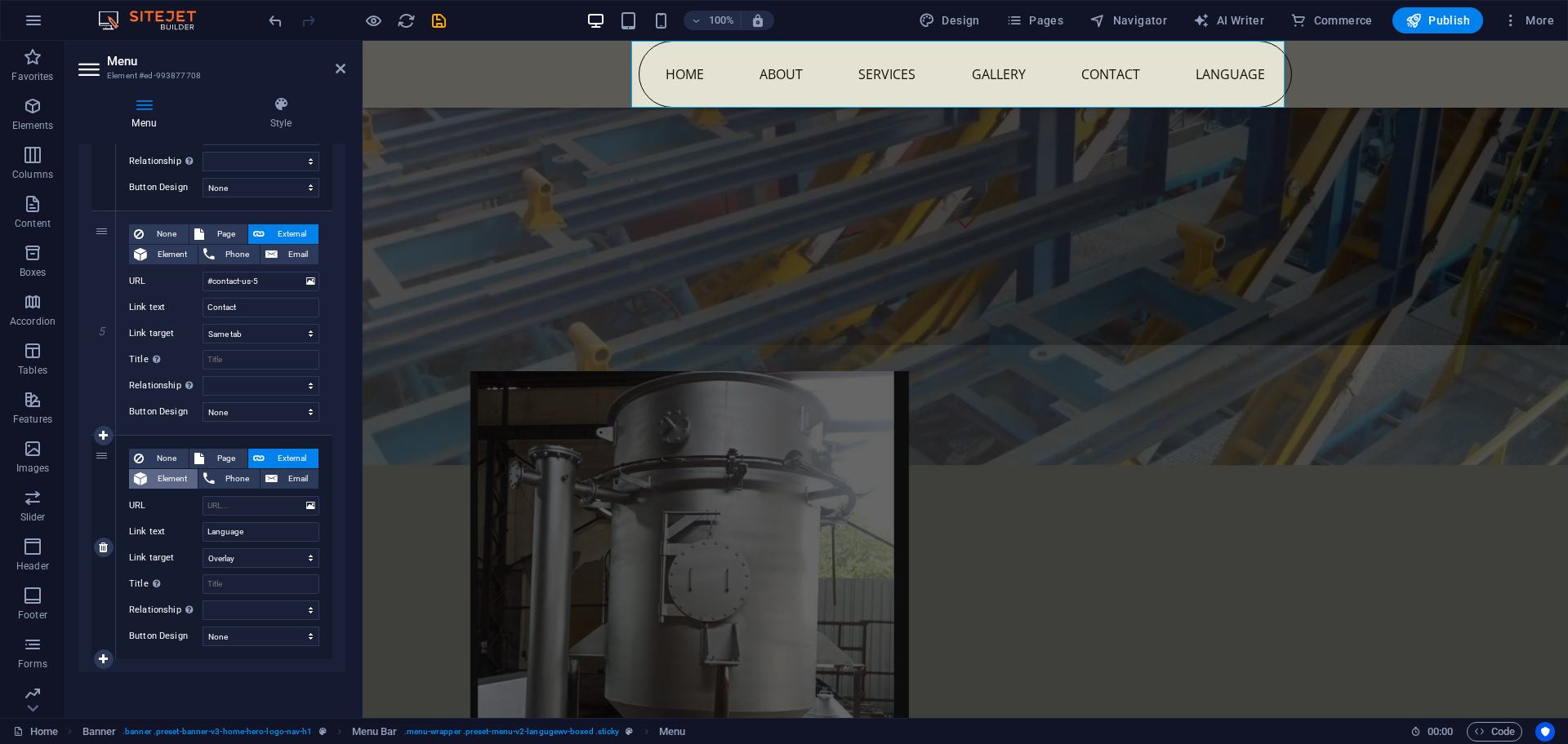
click at [172, 482] on span "Element" at bounding box center [172, 479] width 40 height 20
select select
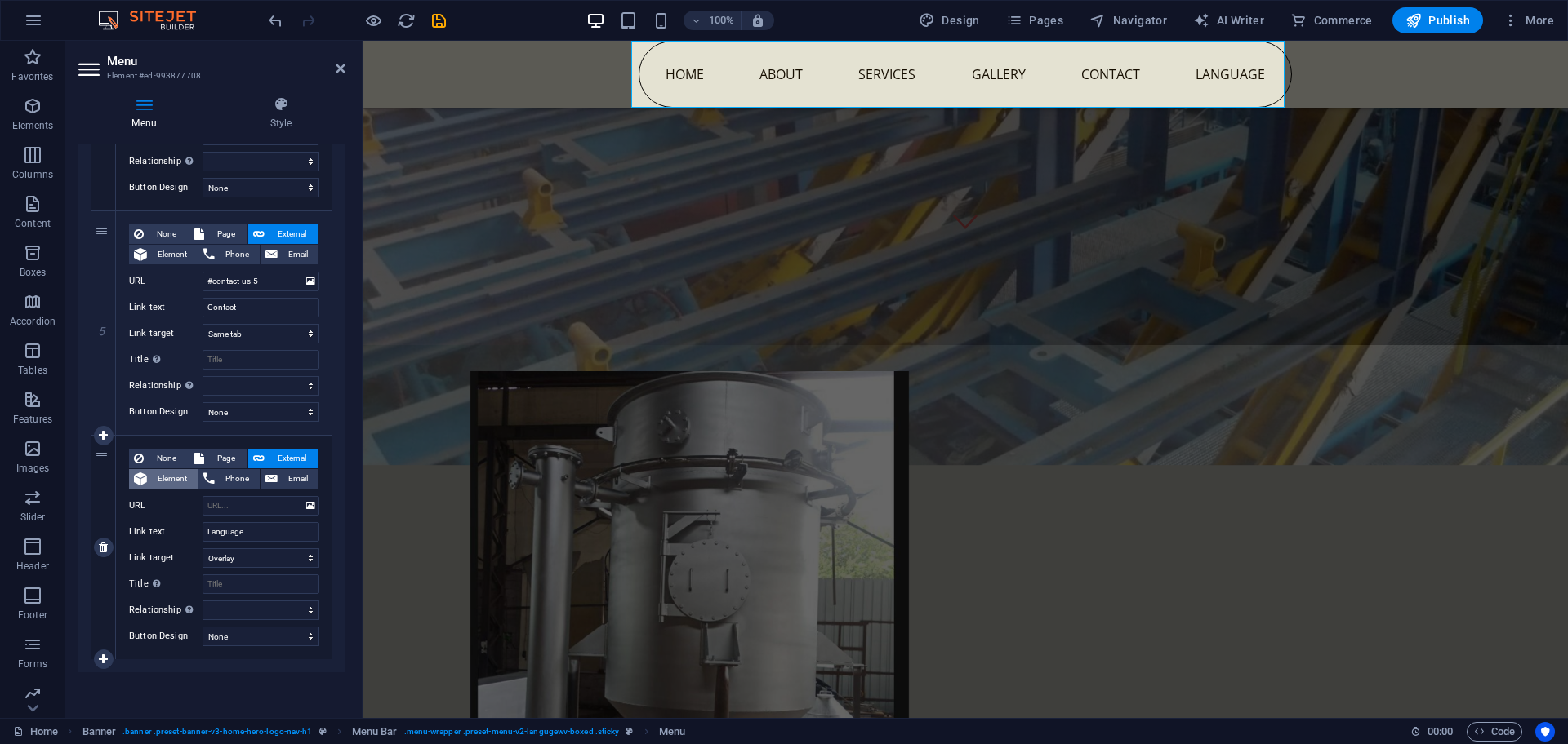
select select
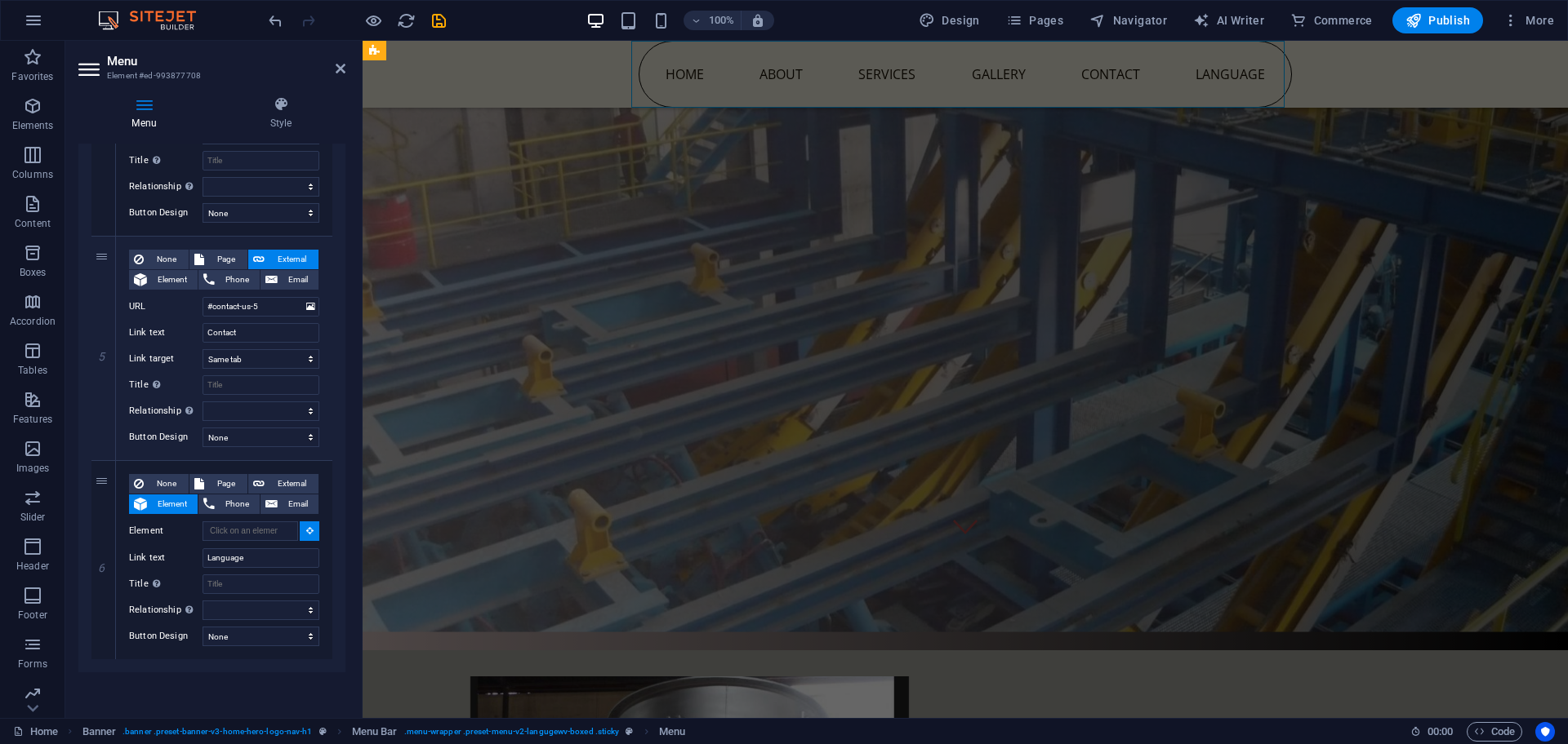
scroll to position [0, 0]
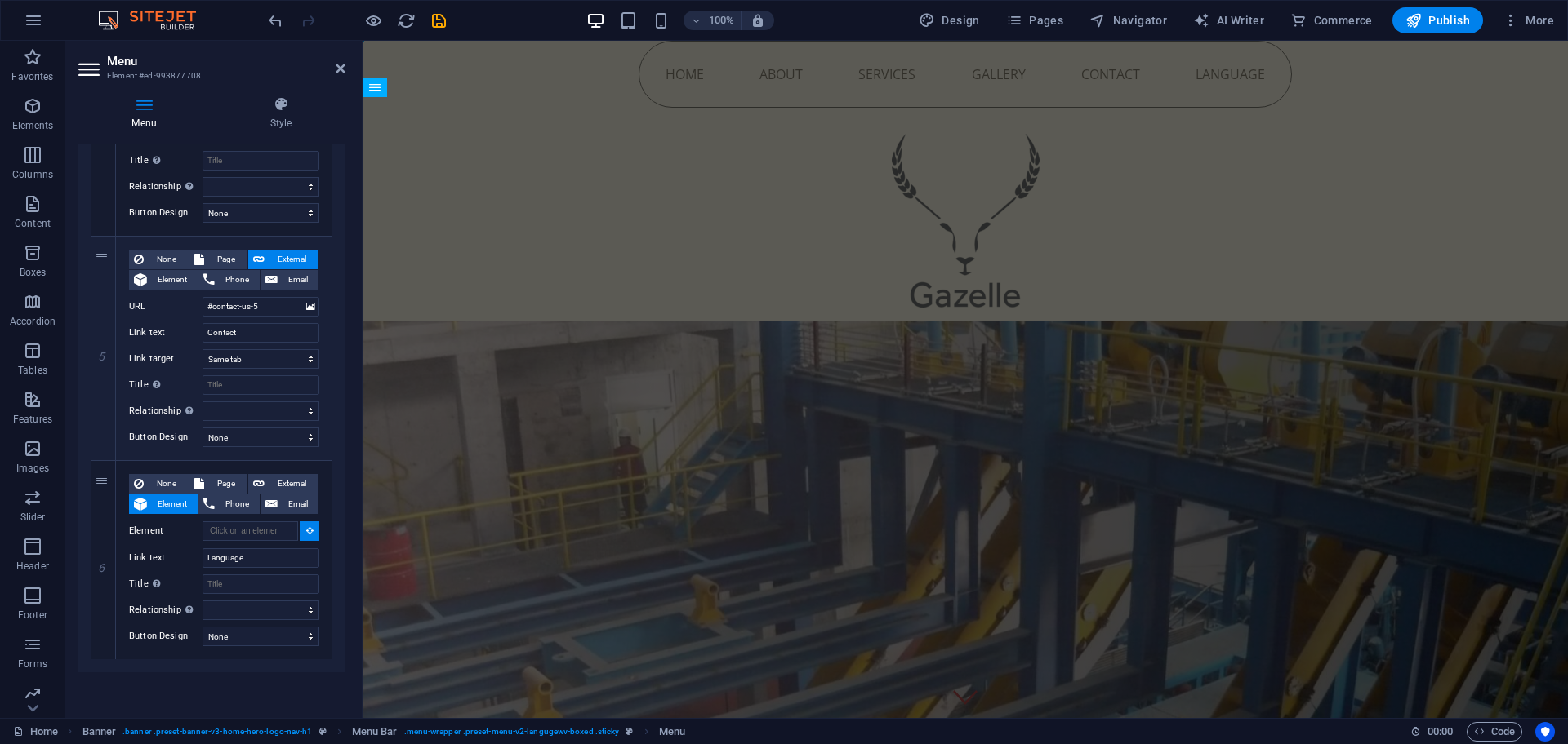
drag, startPoint x: 1193, startPoint y: 69, endPoint x: 1230, endPoint y: 83, distance: 39.6
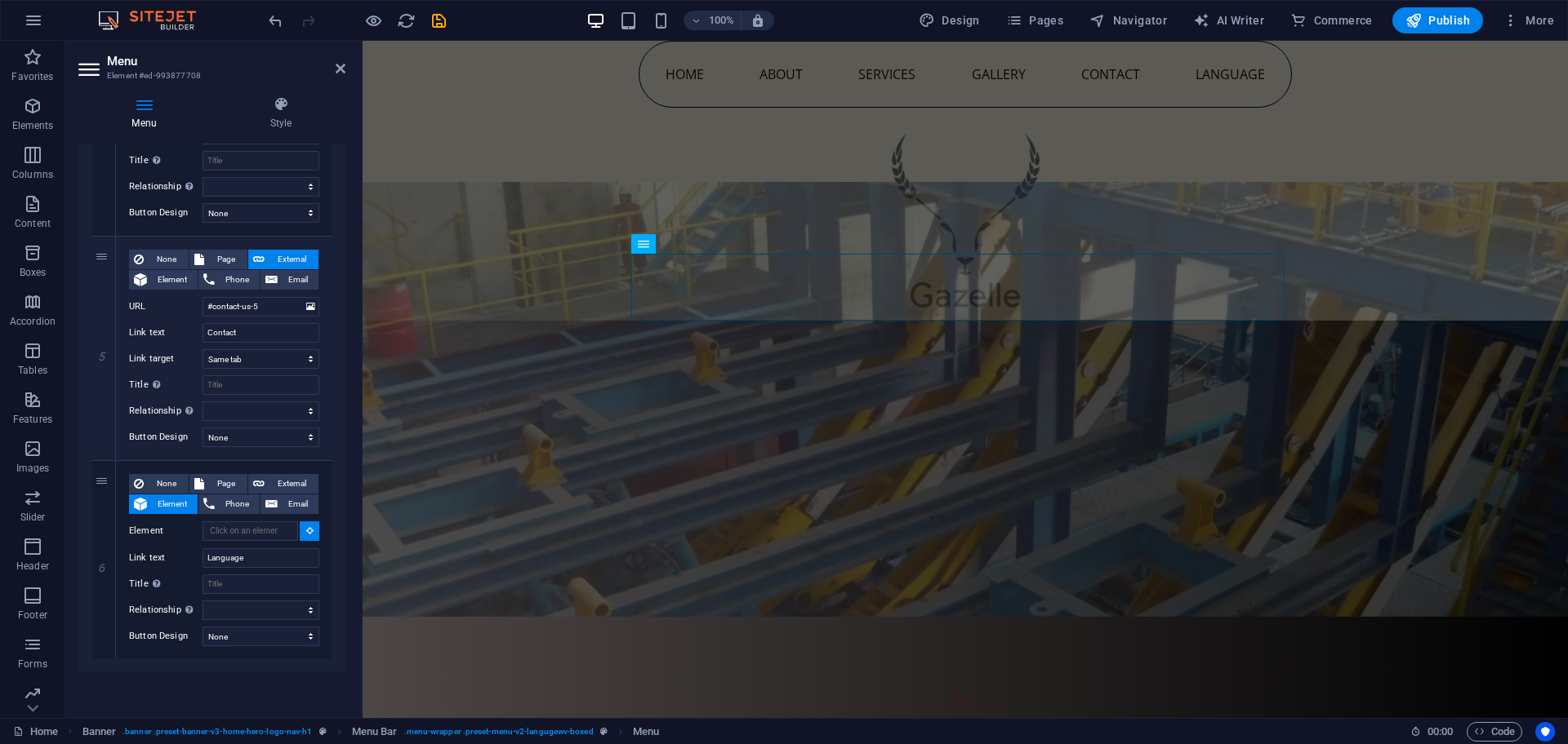
click at [1153, 238] on div at bounding box center [965, 214] width 654 height 213
select select
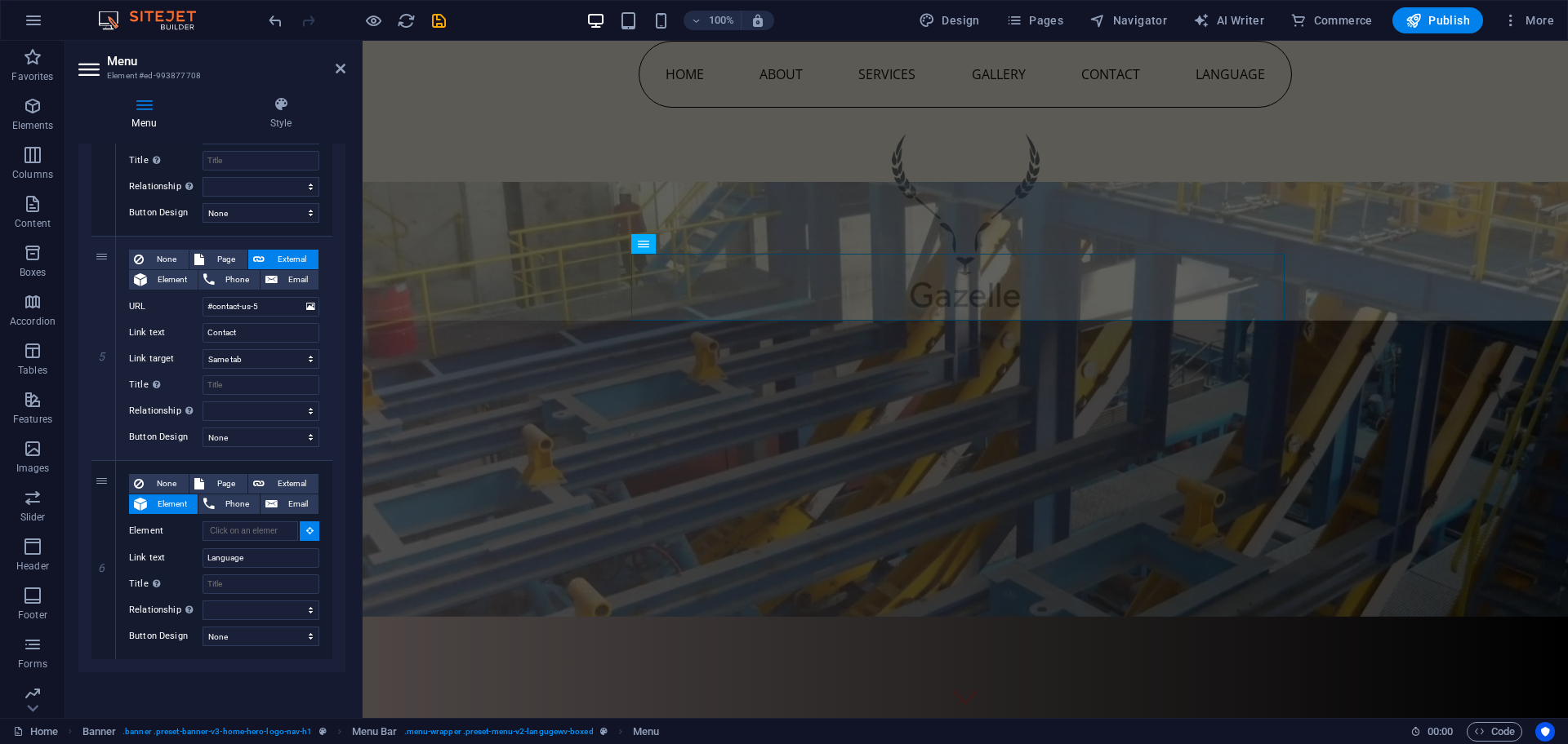
select select
type input "#ed-994998177"
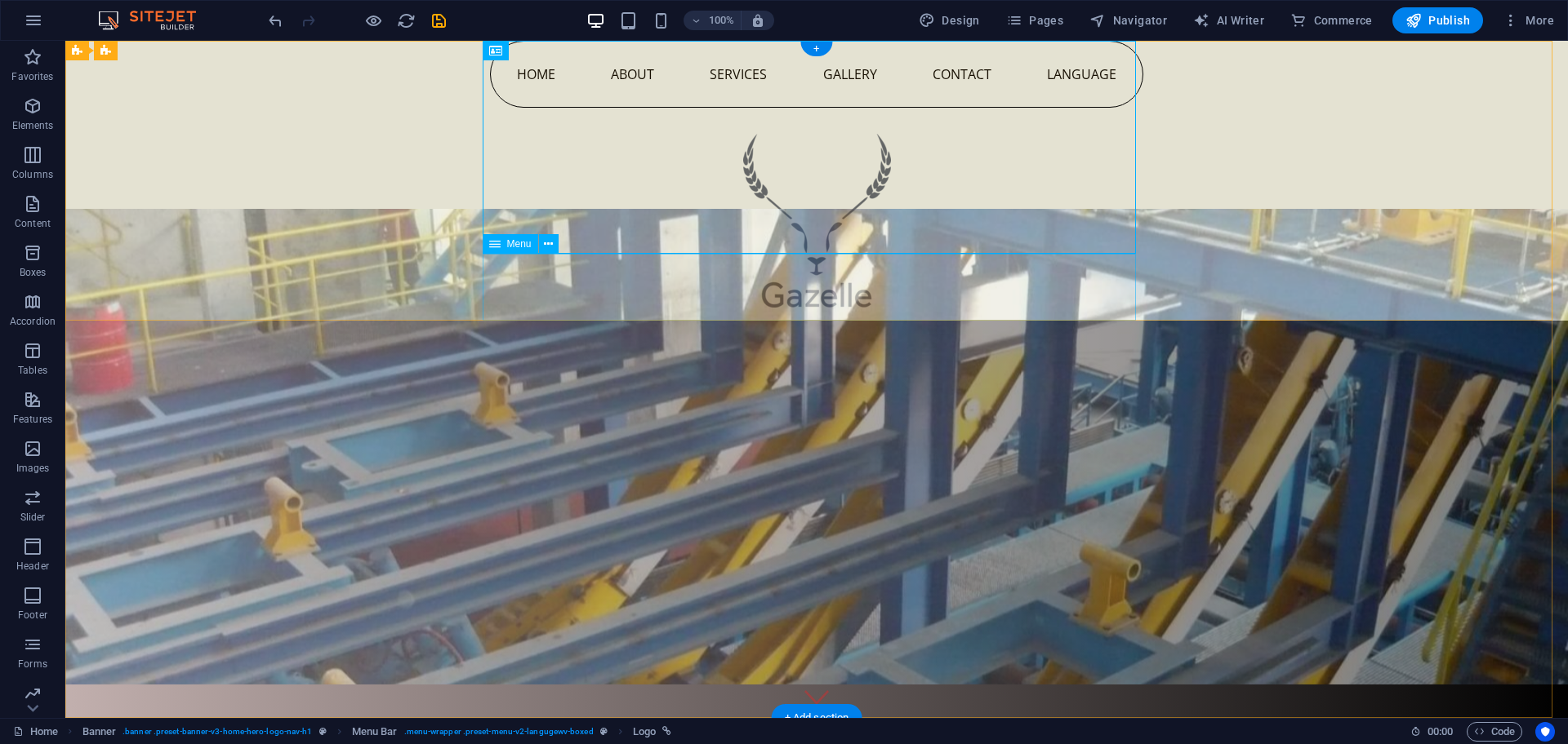
click at [1081, 108] on nav "Home About Services Gallery Contact Language" at bounding box center [816, 74] width 654 height 66
select select
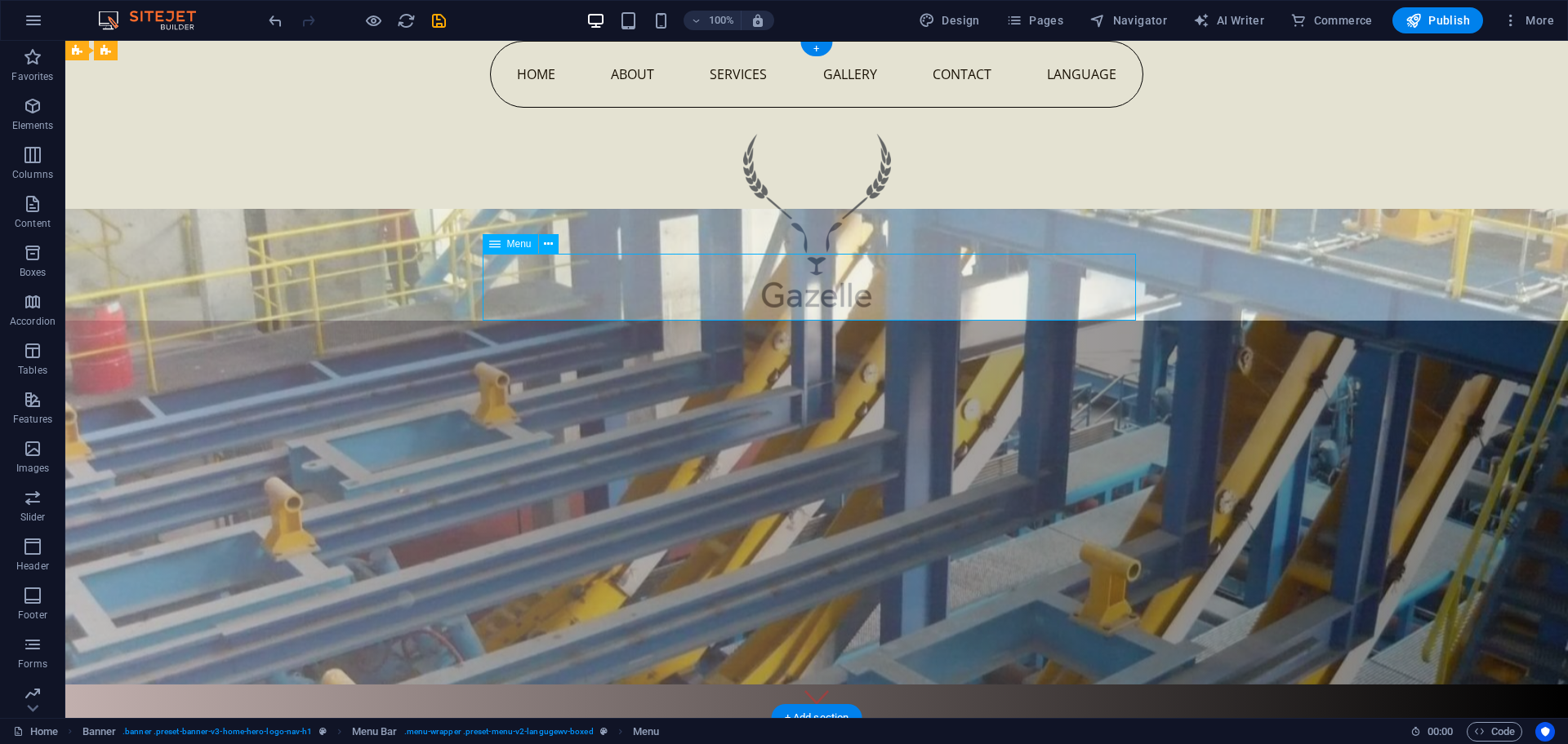
select select
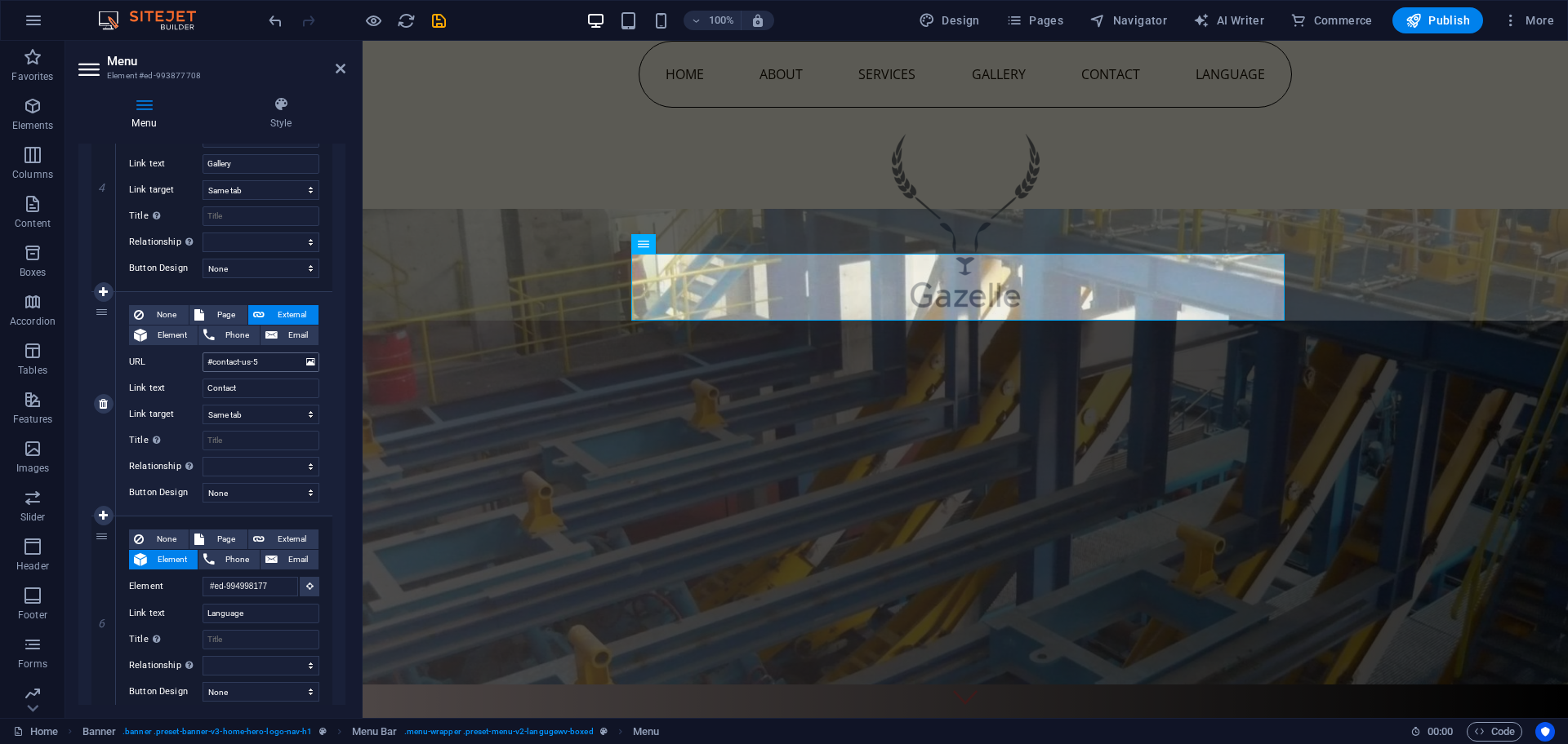
scroll to position [960, 0]
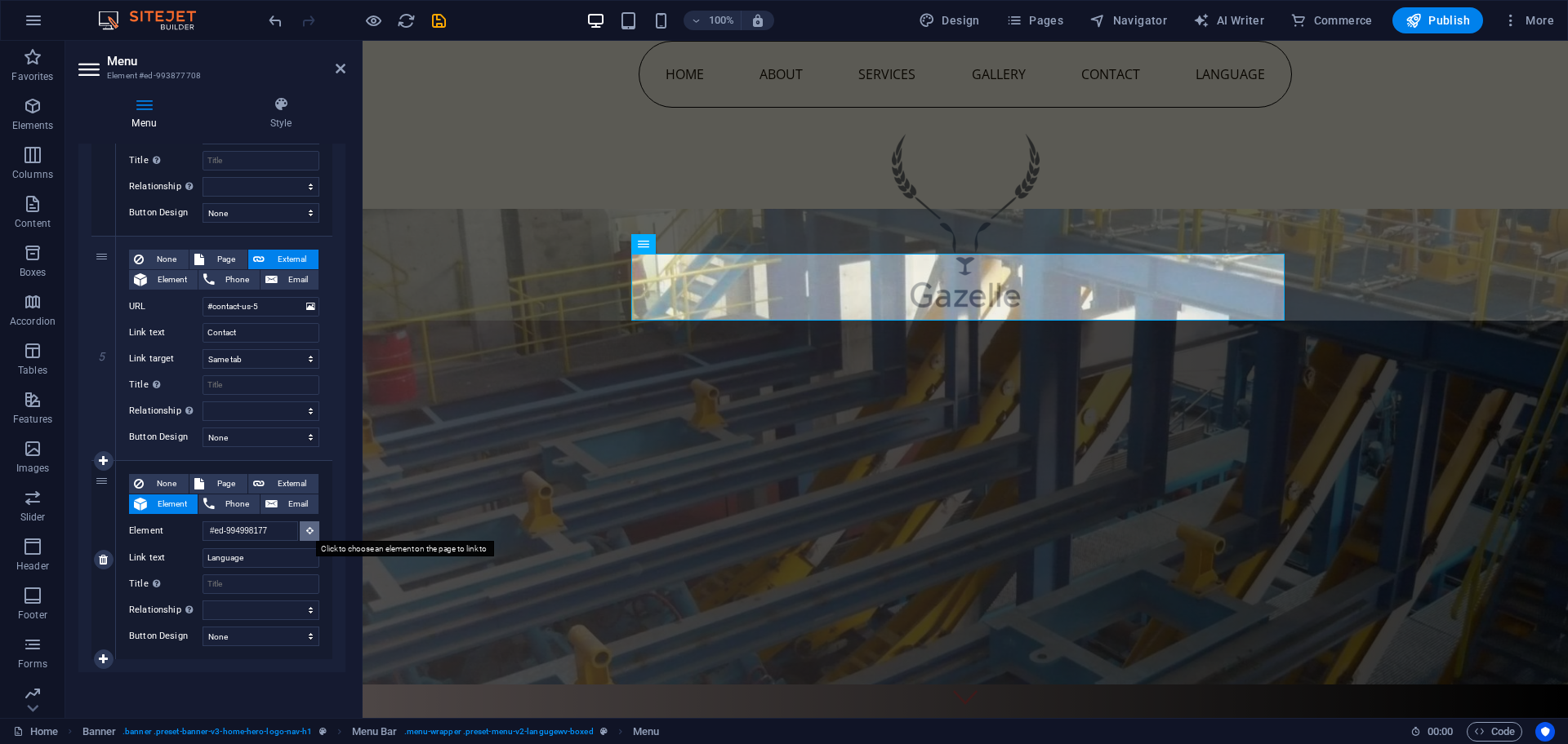
click at [307, 529] on icon at bounding box center [310, 530] width 7 height 8
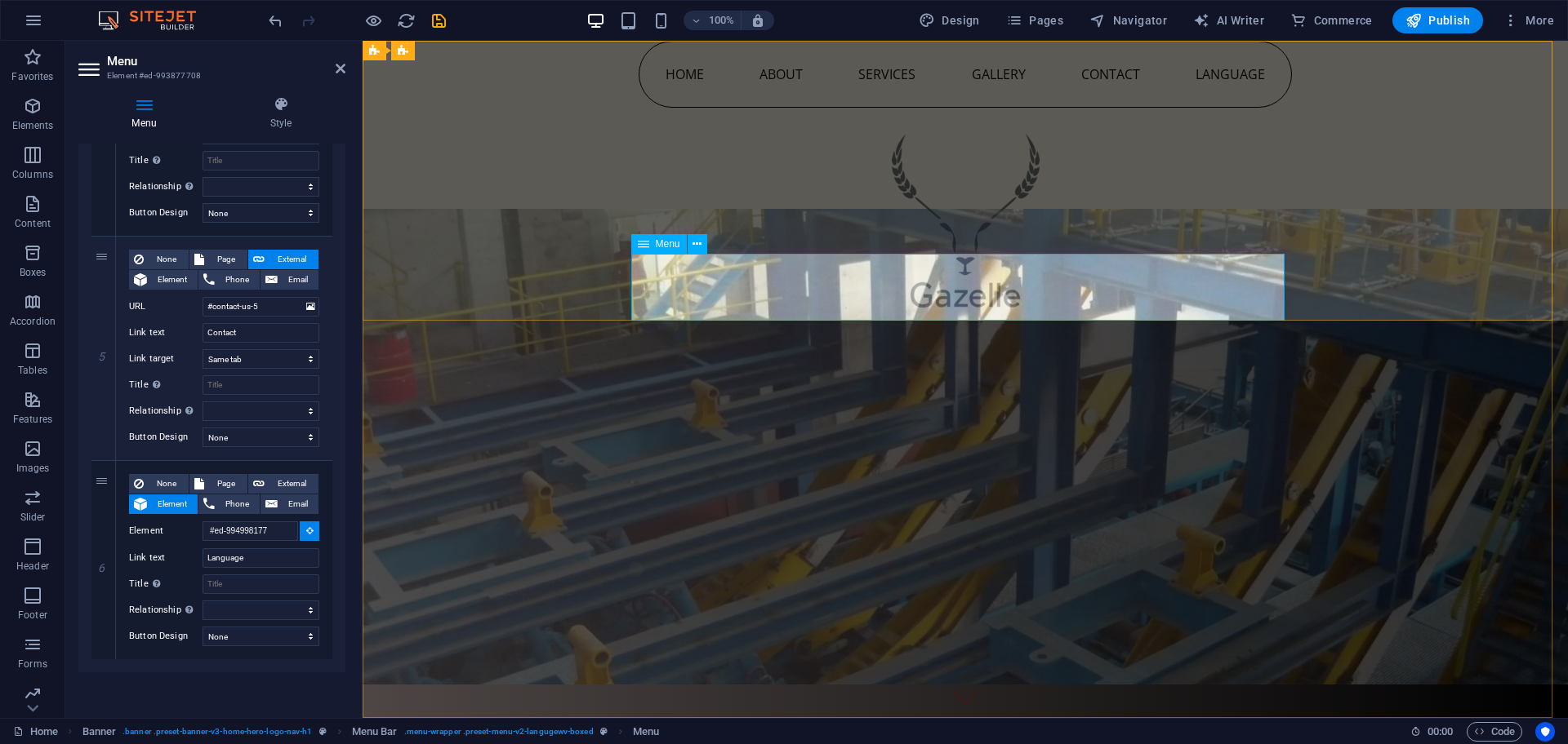
click at [1210, 108] on nav "Home About Services Gallery Contact Language" at bounding box center [965, 74] width 654 height 66
select select
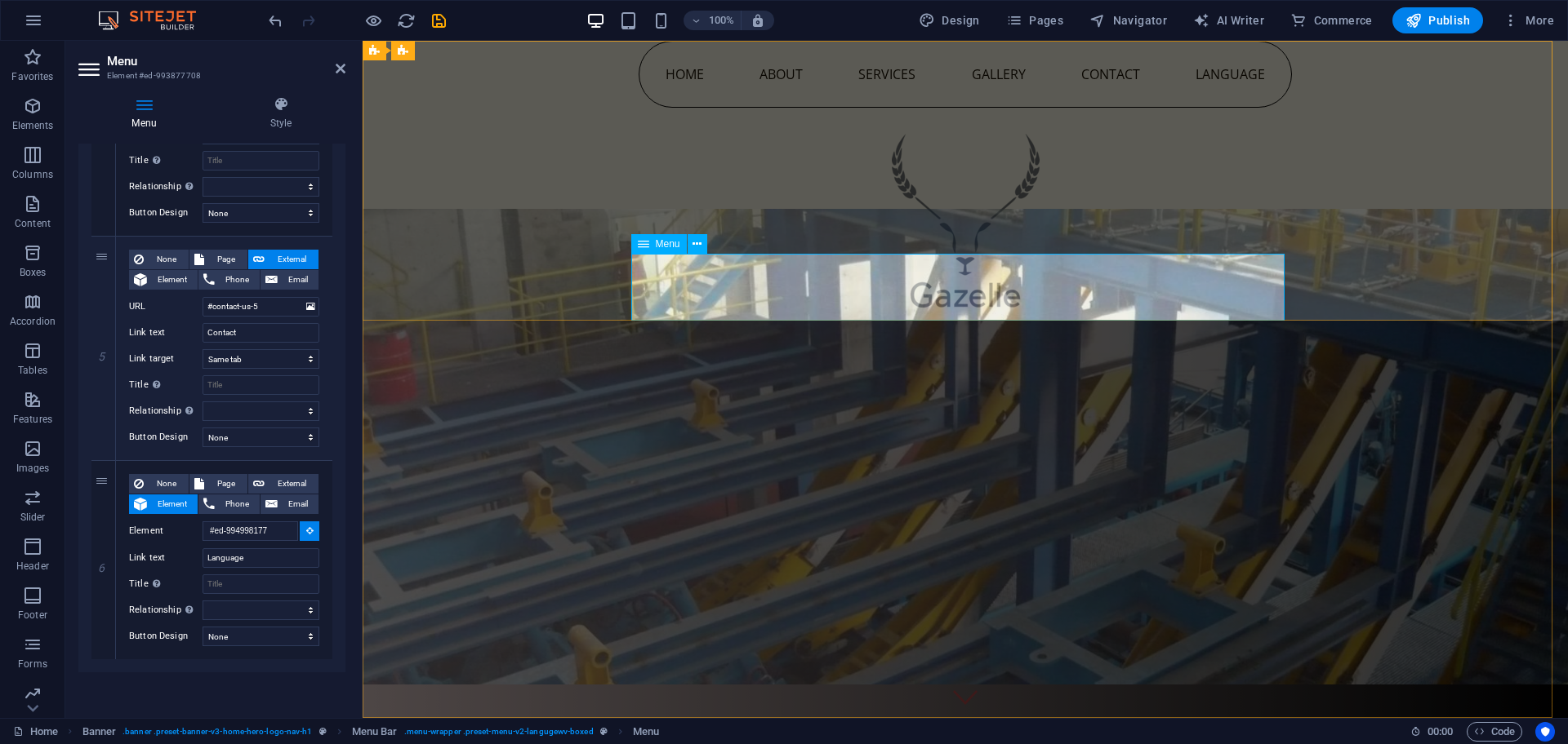
select select
type input "#ed-993877708"
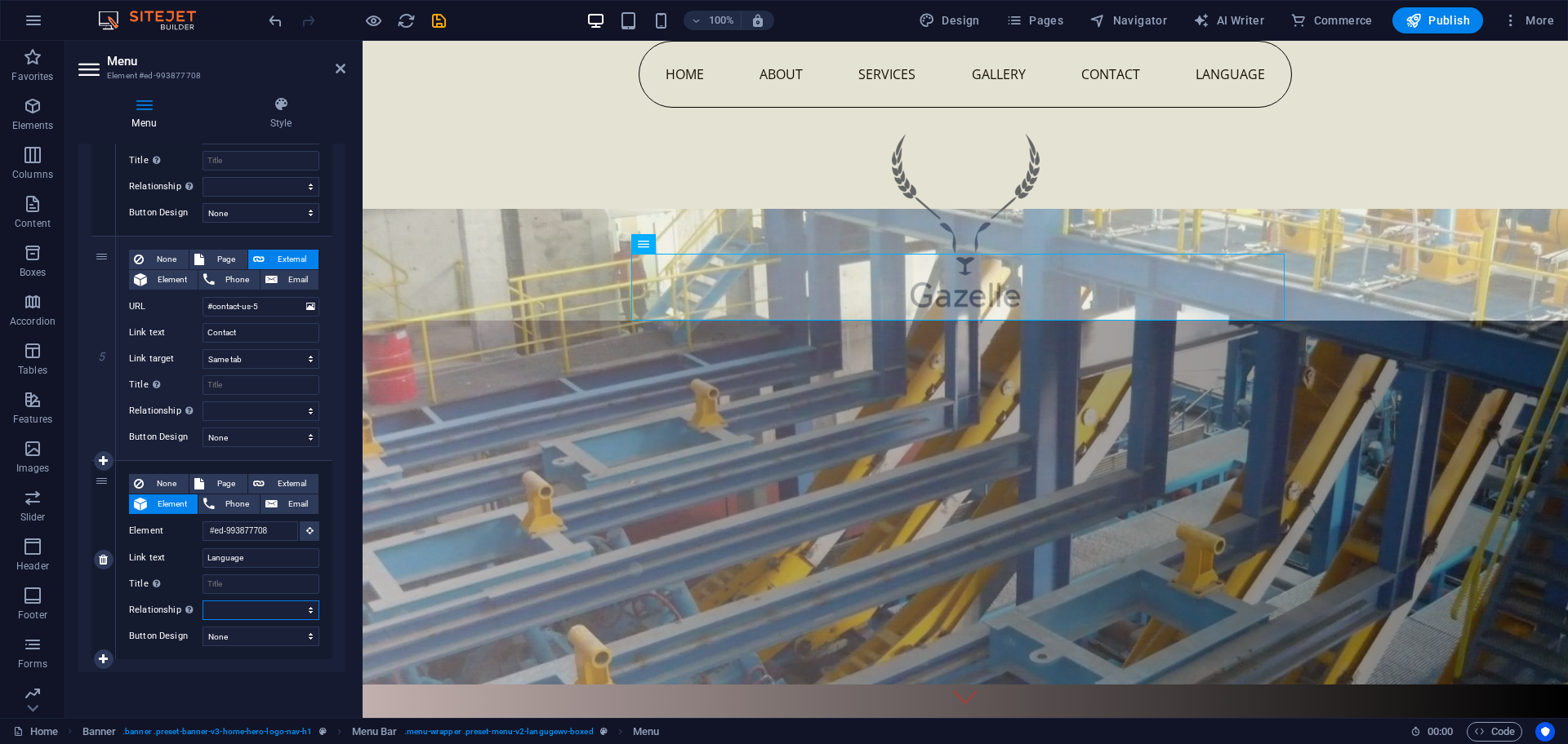
click at [235, 614] on select "alternate author bookmark external help license next nofollow noreferrer noopen…" at bounding box center [261, 610] width 117 height 20
click at [260, 607] on select "alternate author bookmark external help license next nofollow noreferrer noopen…" at bounding box center [261, 610] width 117 height 20
click at [262, 637] on select "None Default Primary Secondary" at bounding box center [261, 637] width 117 height 20
select select "default"
click at [202, 627] on select "None Default Primary Secondary" at bounding box center [261, 637] width 117 height 20
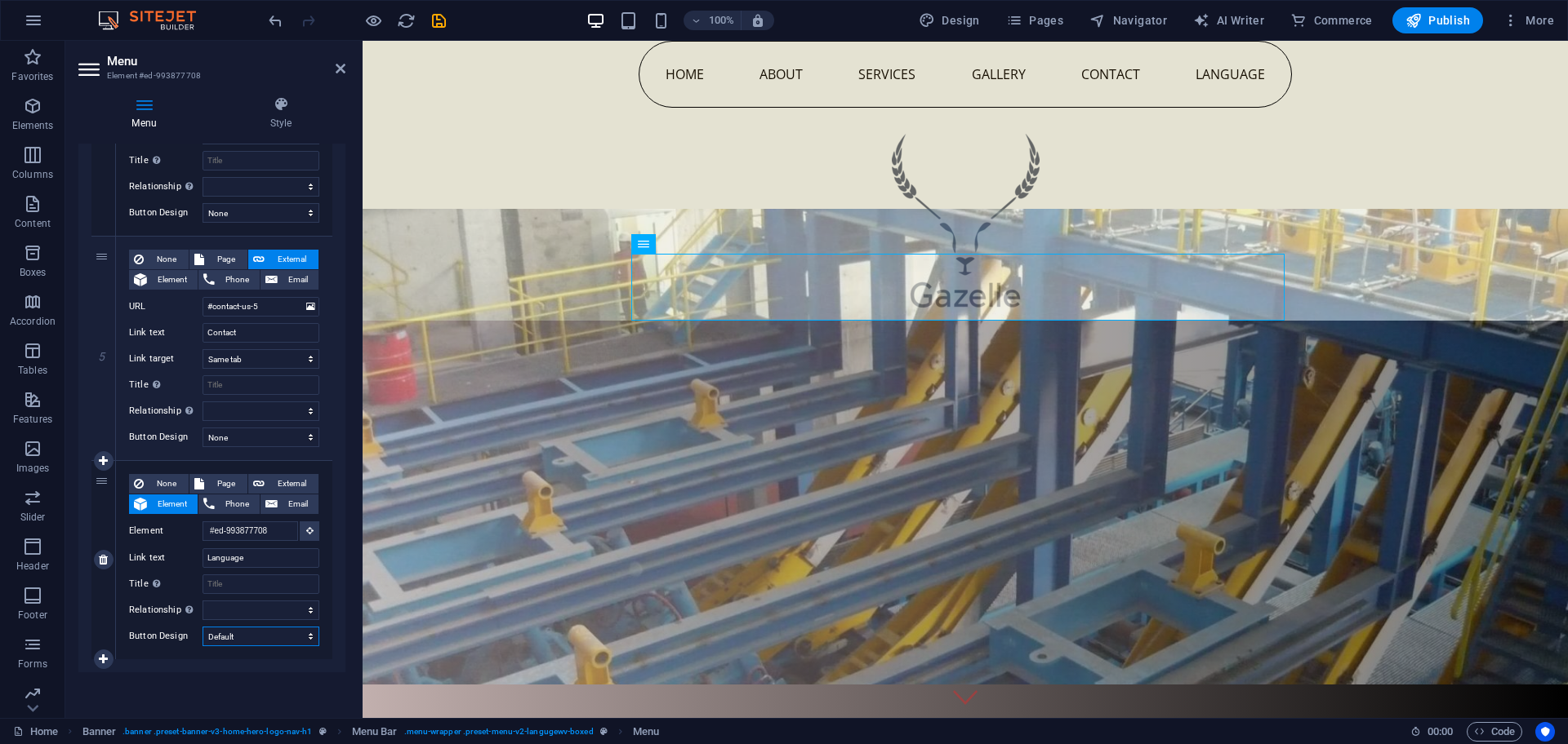
select select
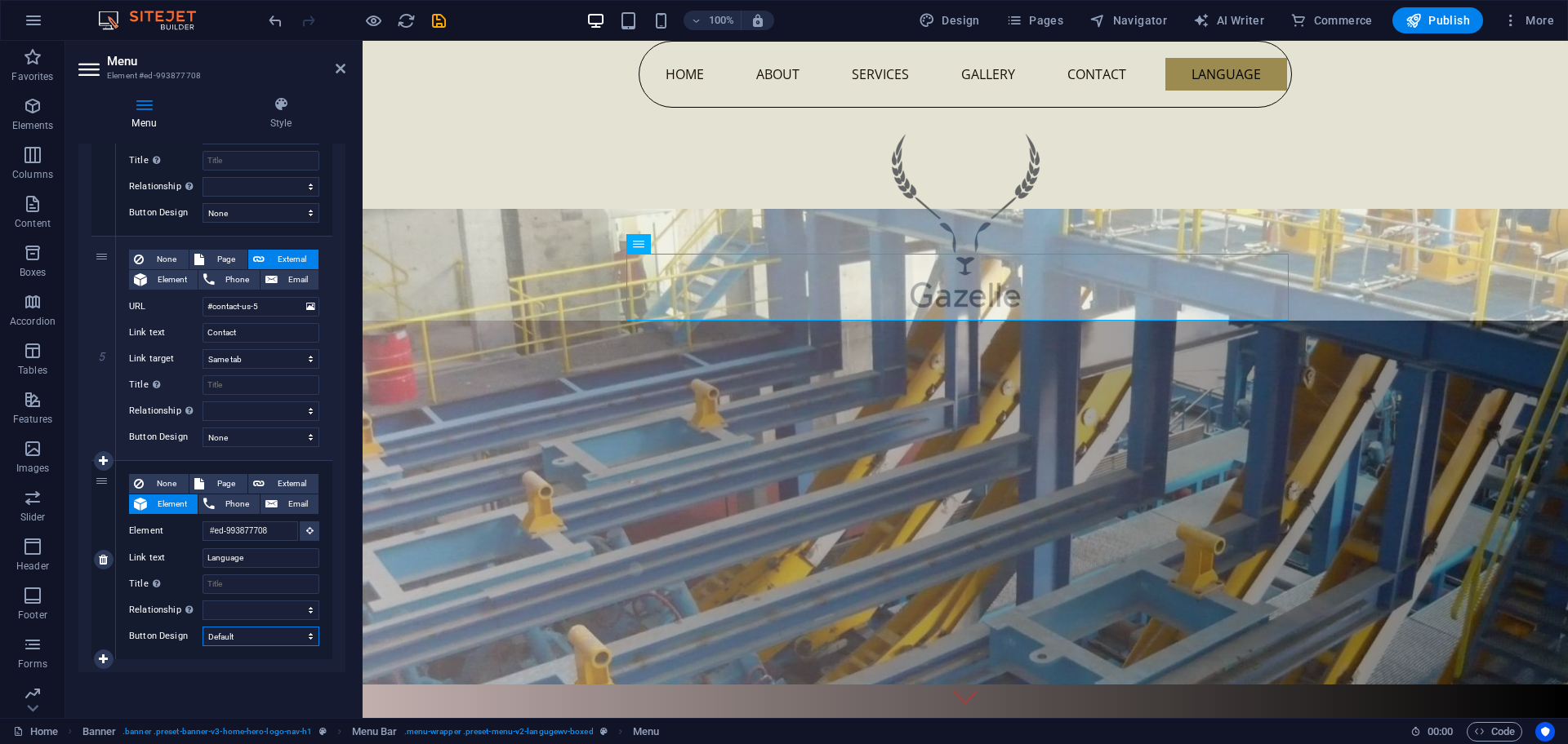
click at [233, 639] on select "None Default Primary Secondary" at bounding box center [261, 637] width 117 height 20
select select "secondary"
click at [202, 627] on select "None Default Primary Secondary" at bounding box center [261, 637] width 117 height 20
select select
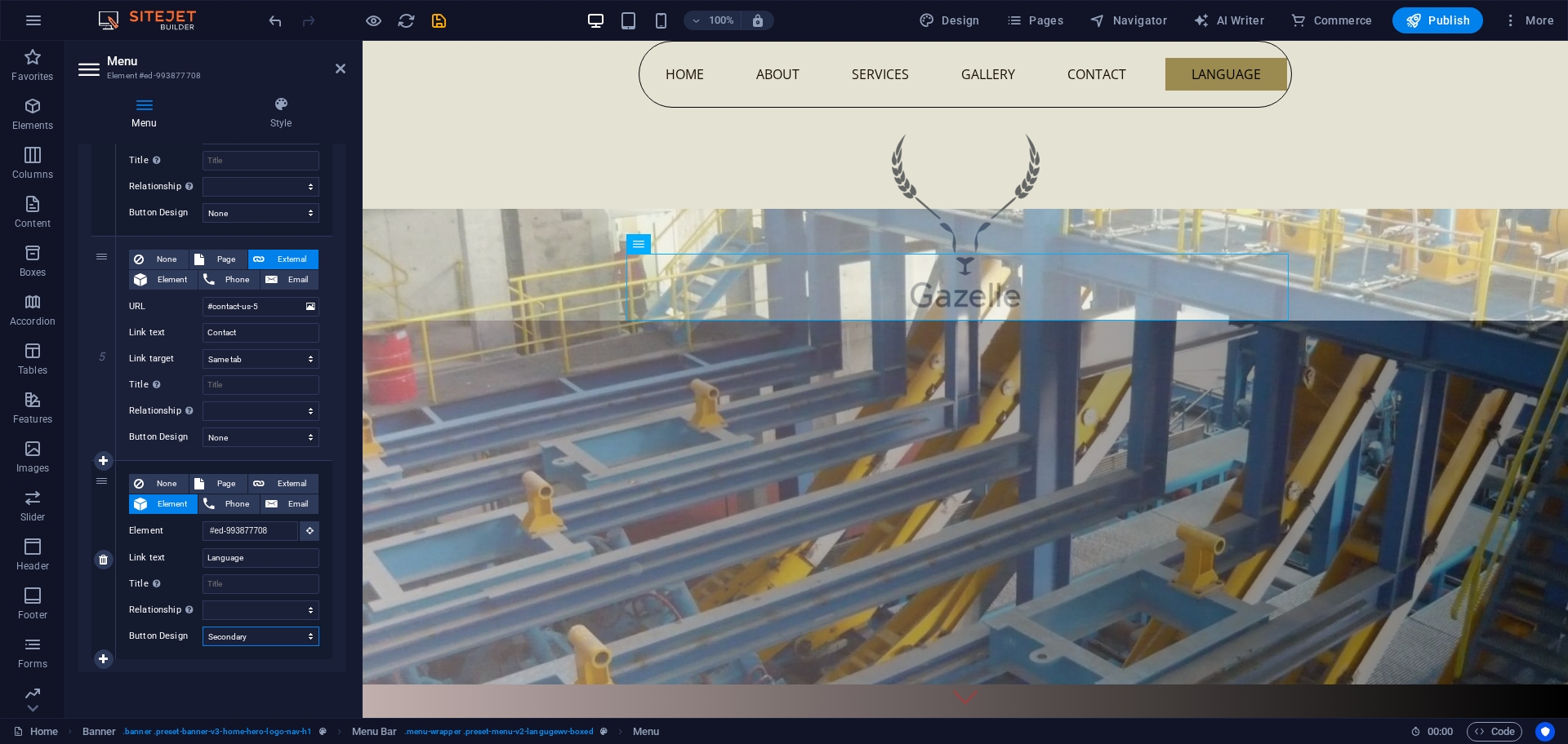
select select
click at [242, 631] on select "None Default Primary Secondary" at bounding box center [261, 637] width 117 height 20
select select
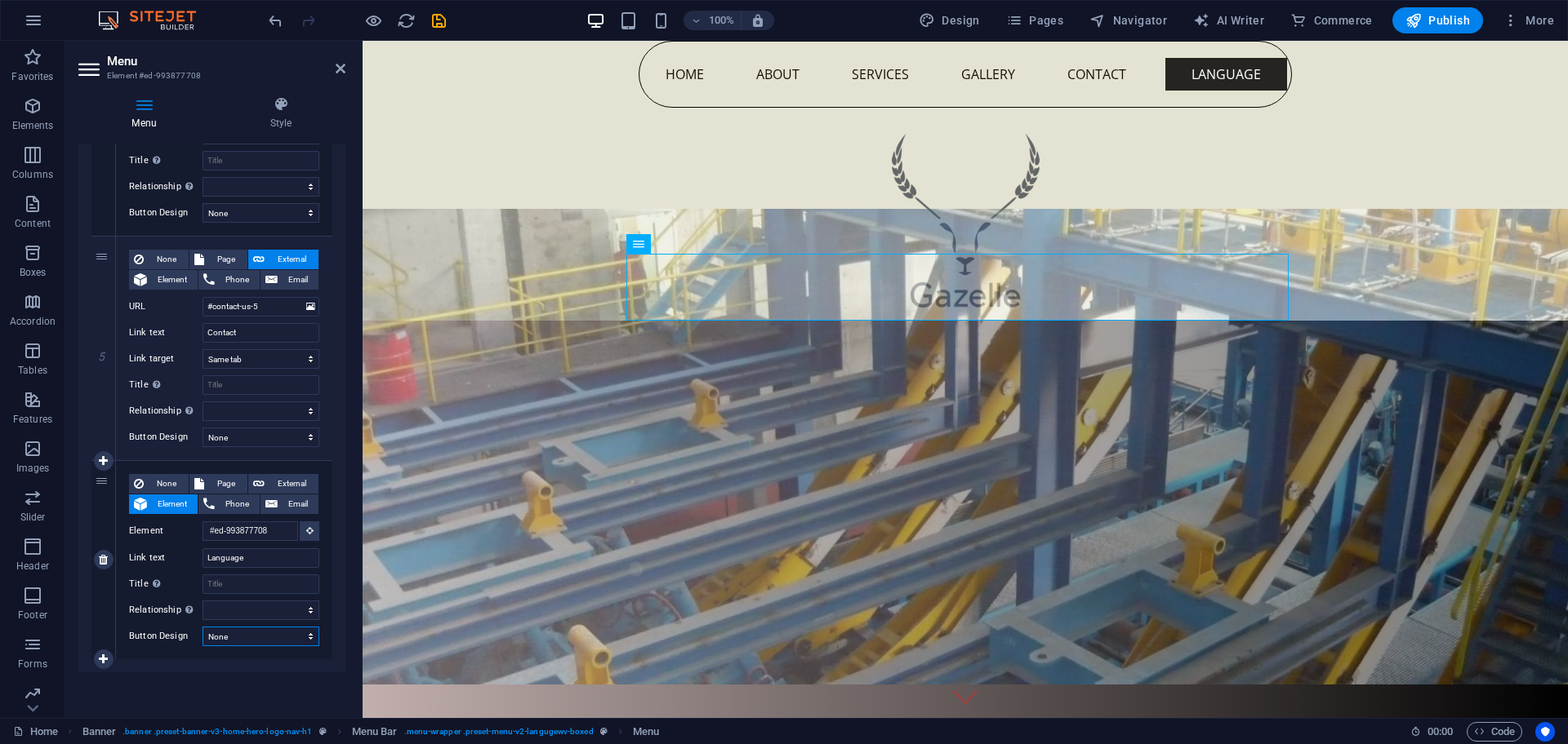
click at [202, 627] on select "None Default Primary Secondary" at bounding box center [261, 637] width 117 height 20
select select
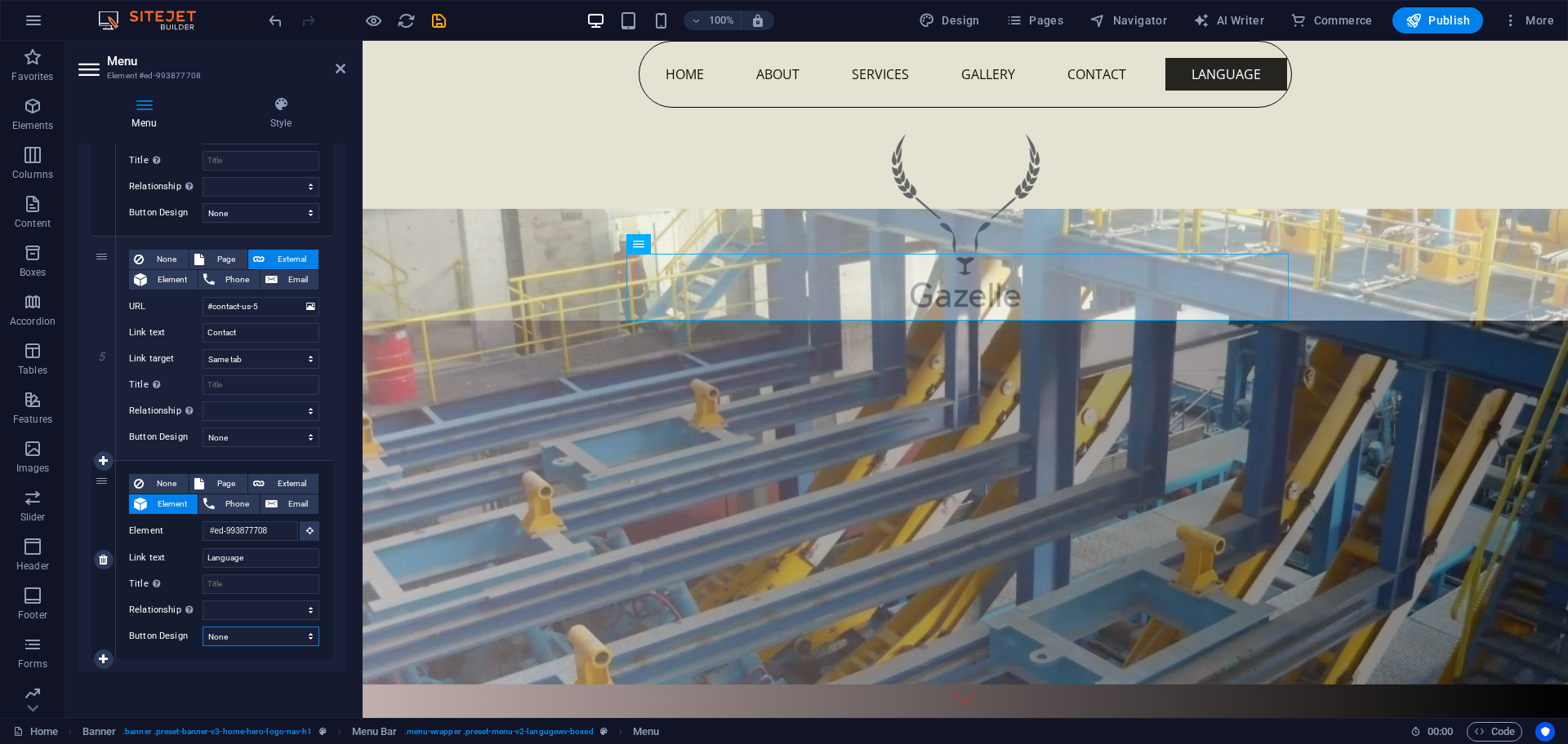
select select
click at [247, 609] on select "alternate author bookmark external help license next nofollow noreferrer noopen…" at bounding box center [261, 610] width 117 height 20
click at [243, 582] on input "Title Additional link description, should not be the same as the link text. The…" at bounding box center [261, 584] width 117 height 20
click at [245, 557] on input "Language" at bounding box center [261, 558] width 117 height 20
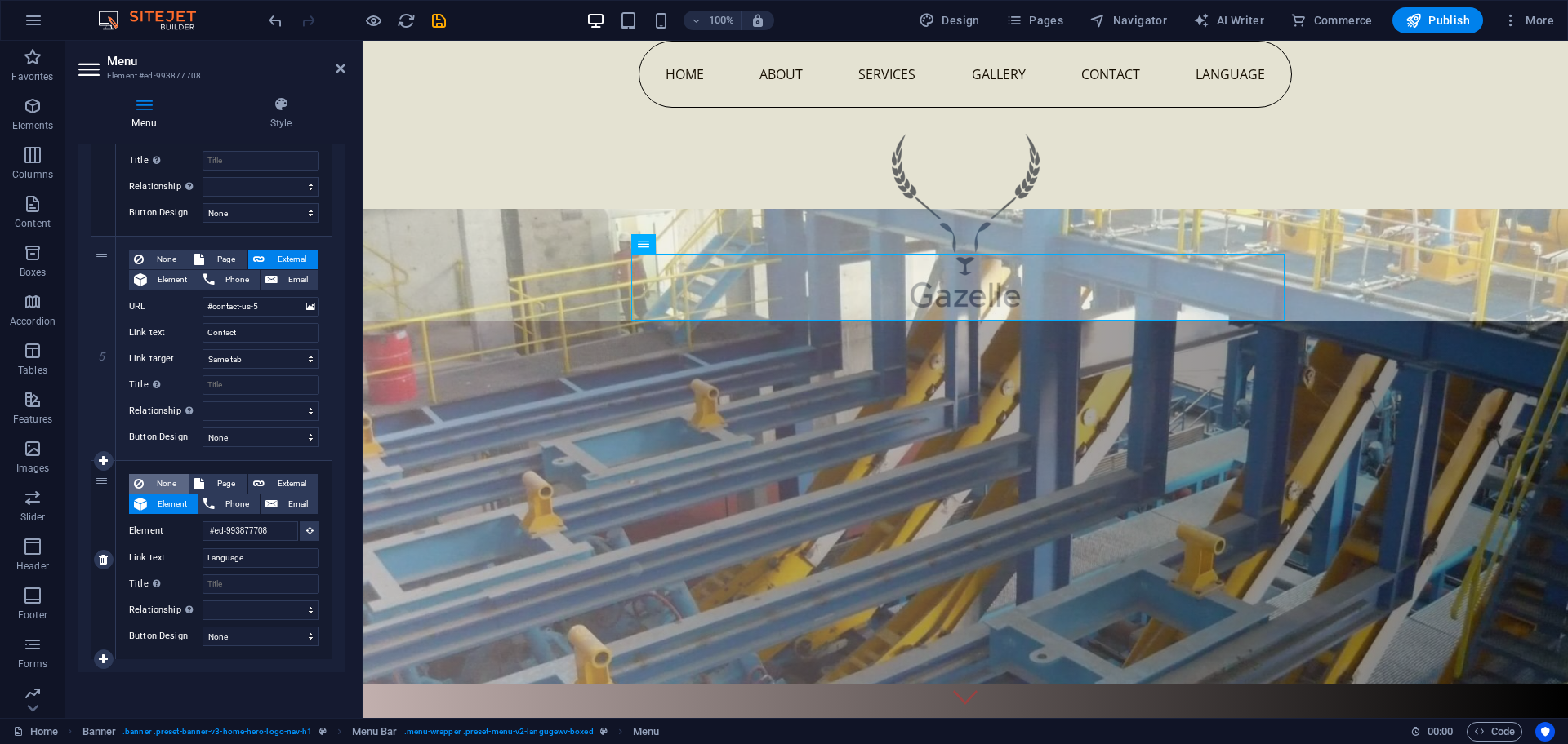
click at [165, 482] on span "None" at bounding box center [165, 484] width 35 height 20
click at [165, 421] on div "None Page External Element Phone Email Page Home Subpage Legal Notice Privacy H…" at bounding box center [225, 335] width 191 height 172
select select
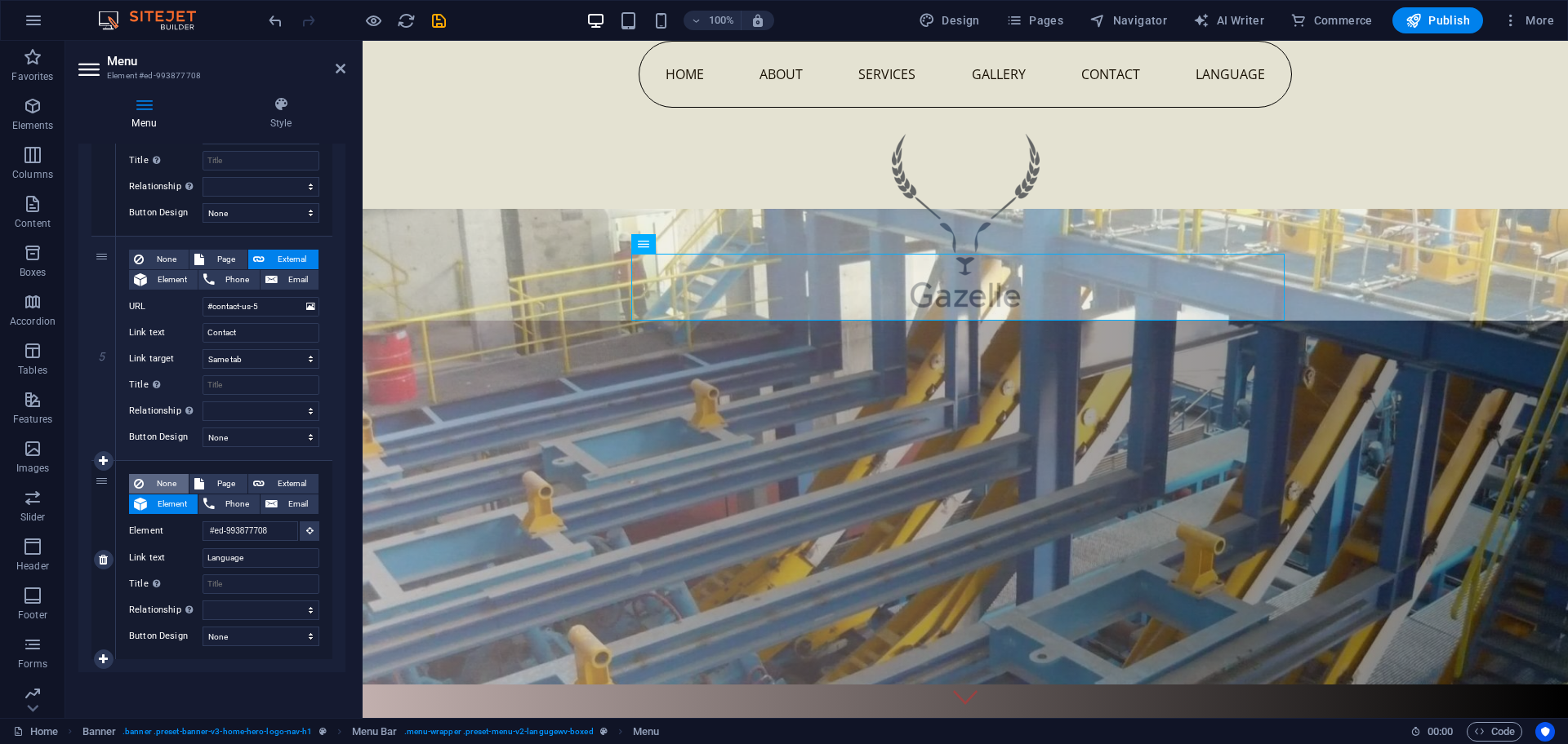
select select
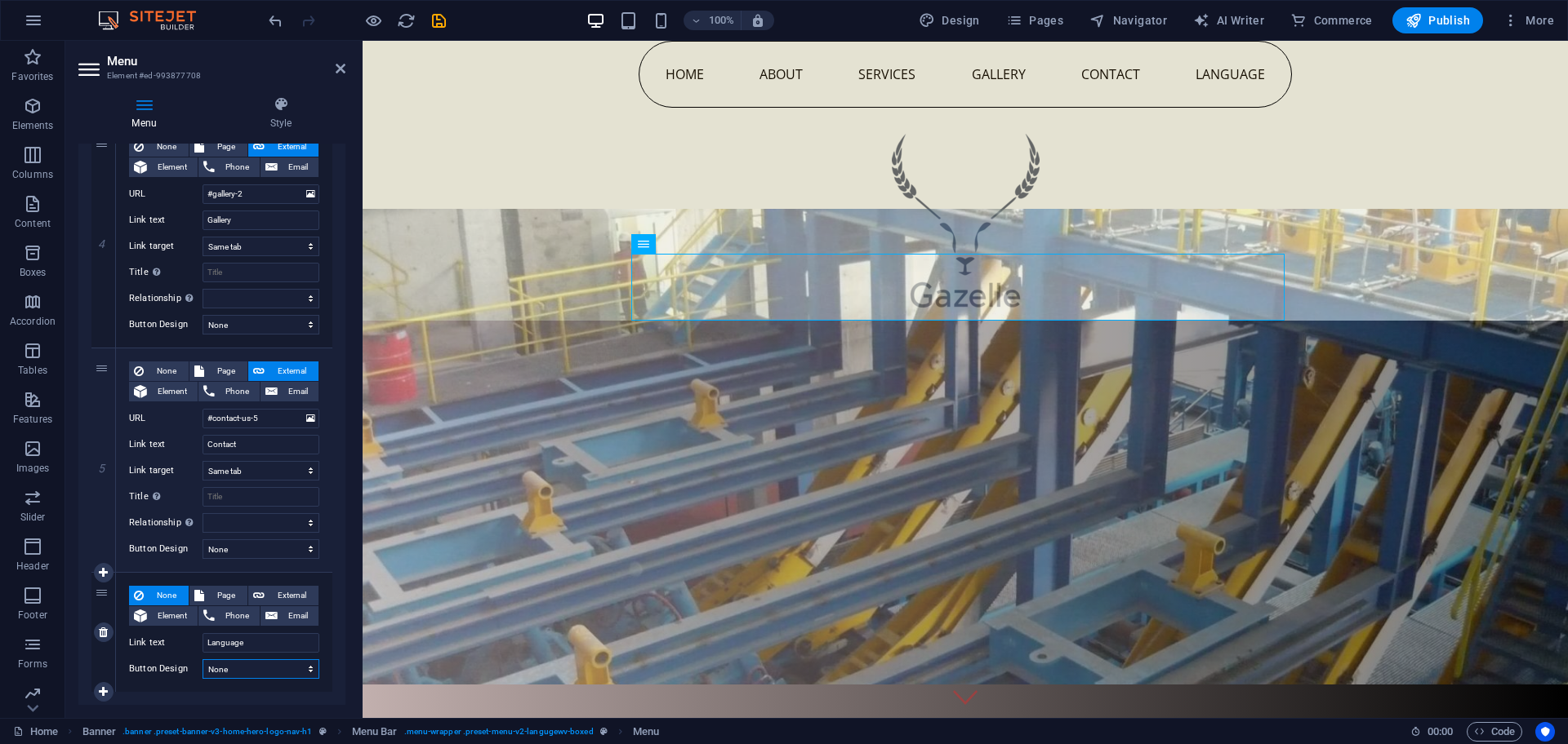
click at [296, 662] on select "None Default Primary Secondary" at bounding box center [261, 669] width 117 height 20
click at [293, 665] on select "None Default Primary Secondary" at bounding box center [261, 669] width 117 height 20
click at [1343, 158] on div "Home About Services Gallery Contact Language" at bounding box center [965, 181] width 1206 height 280
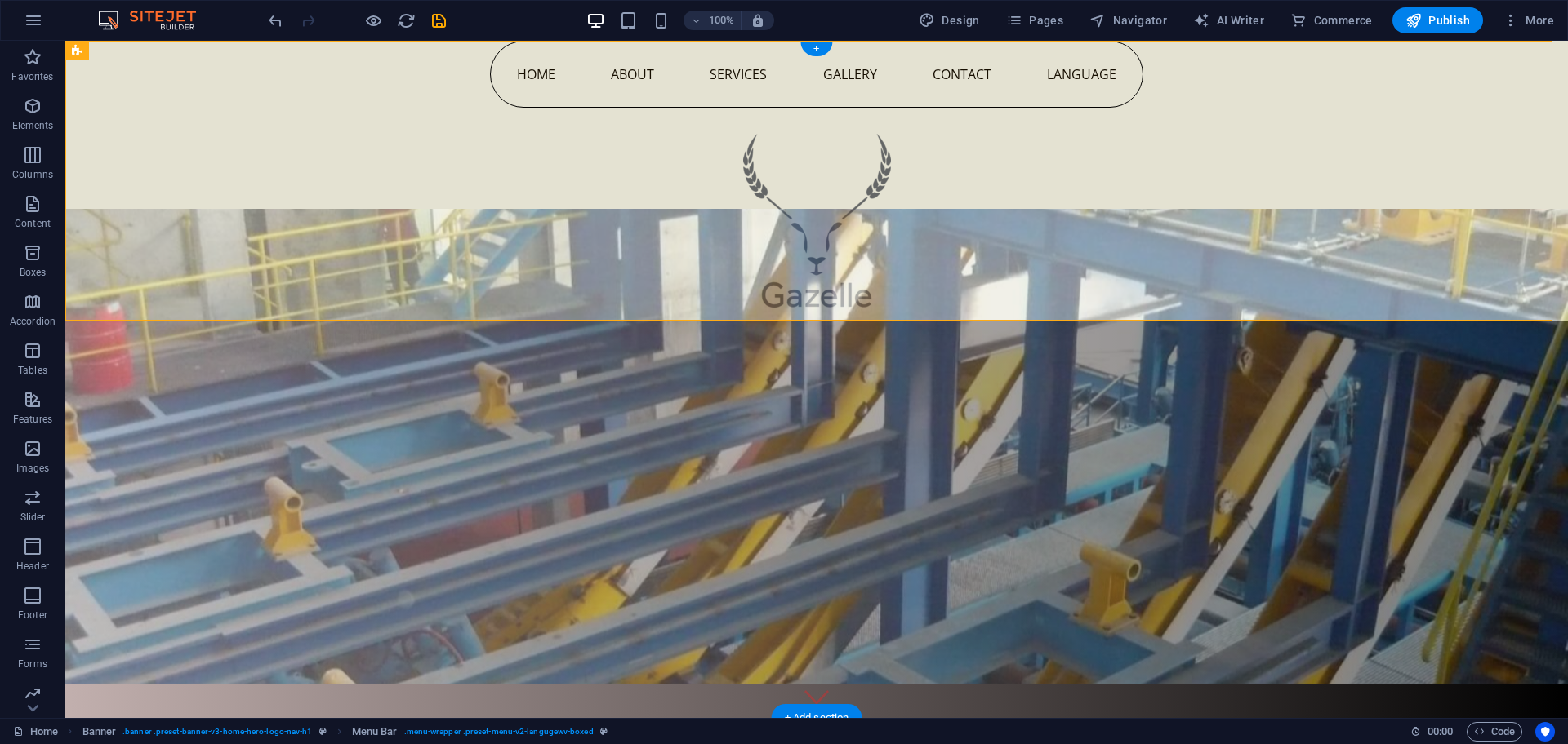
click at [1051, 435] on figure at bounding box center [816, 447] width 1502 height 476
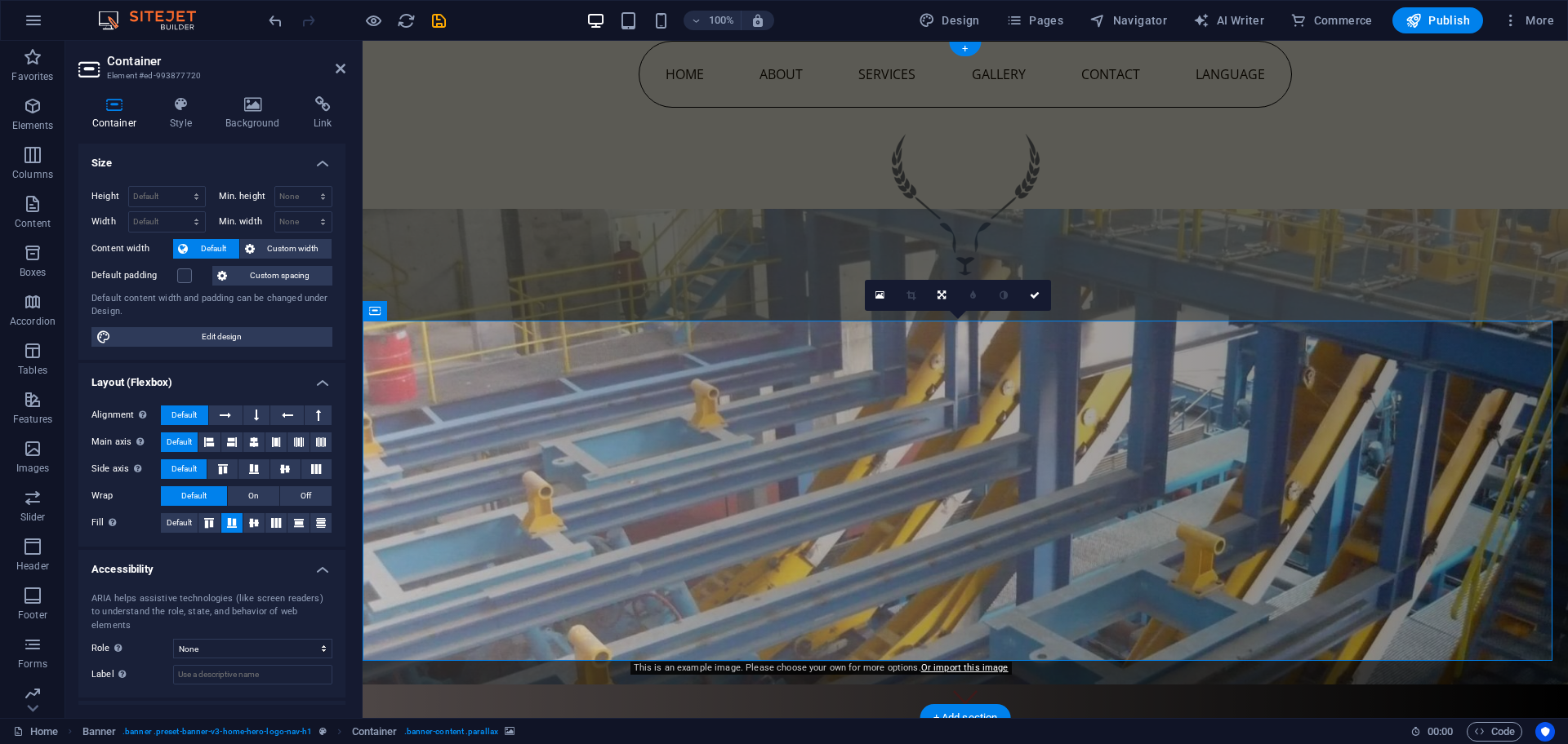
click at [1228, 396] on figure at bounding box center [965, 447] width 1206 height 476
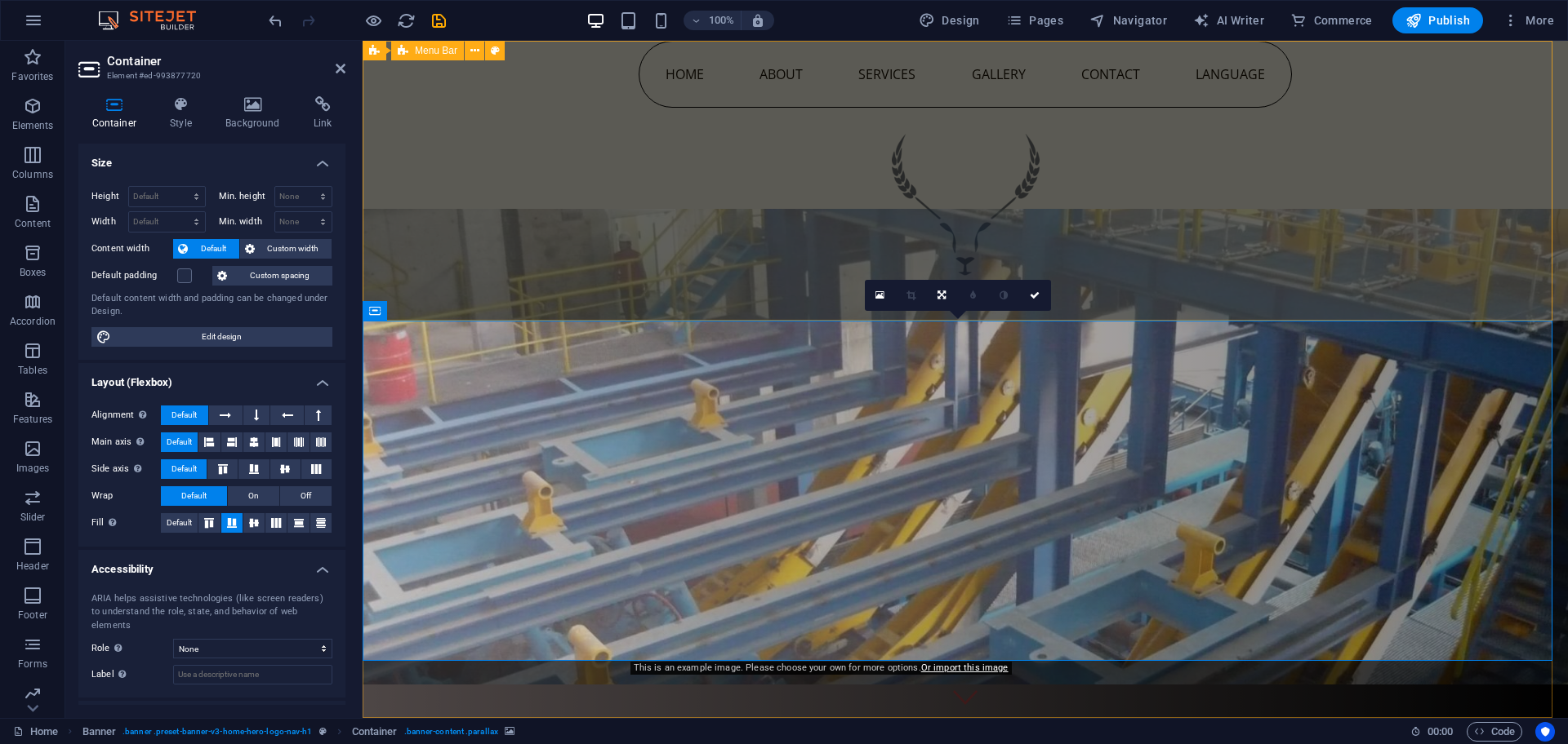
click at [1417, 176] on div "Home About Services Gallery Contact Language" at bounding box center [965, 181] width 1206 height 280
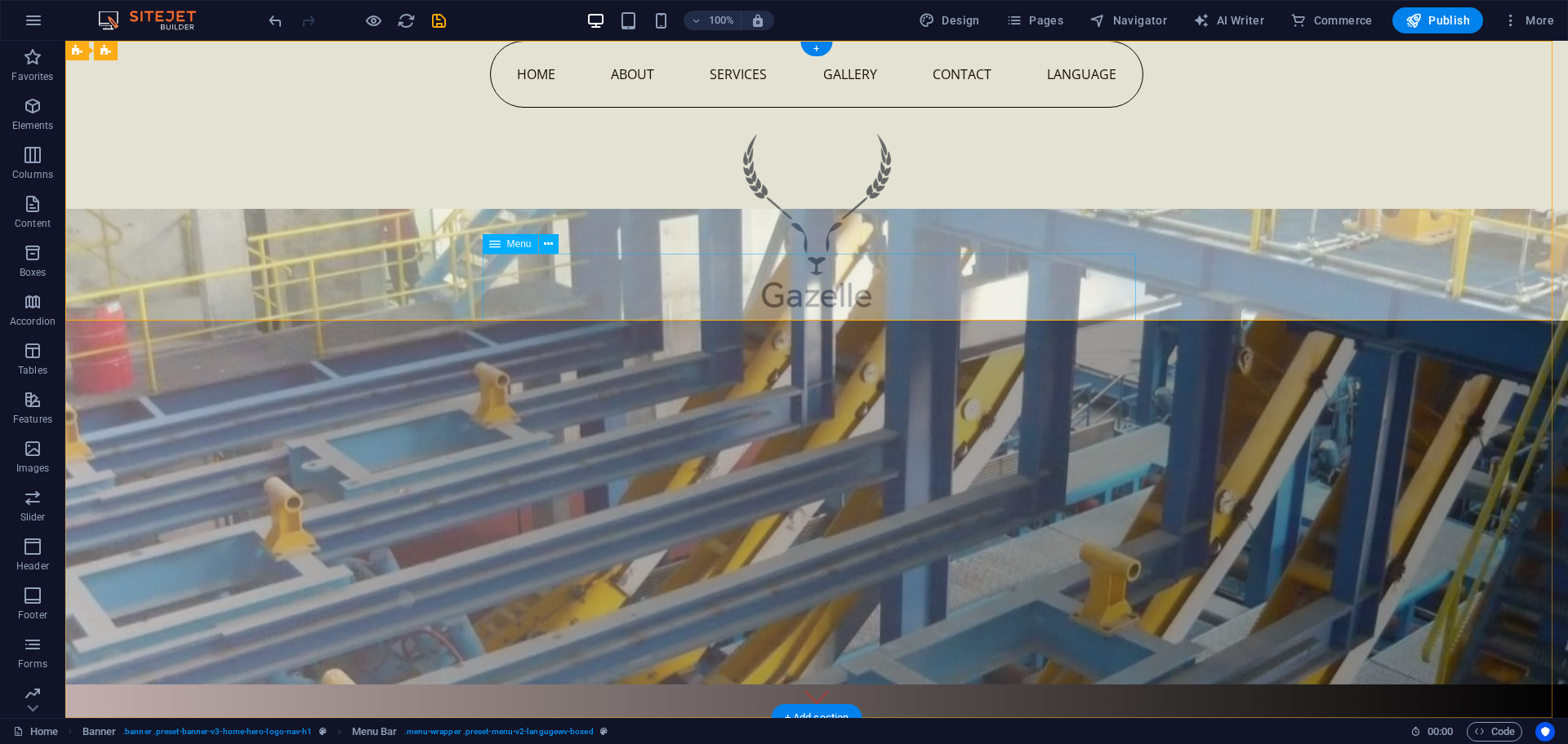
click at [1073, 108] on nav "Home About Services Gallery Contact Language" at bounding box center [816, 74] width 654 height 66
click at [1082, 108] on nav "Home About Services Gallery Contact Language" at bounding box center [816, 74] width 654 height 66
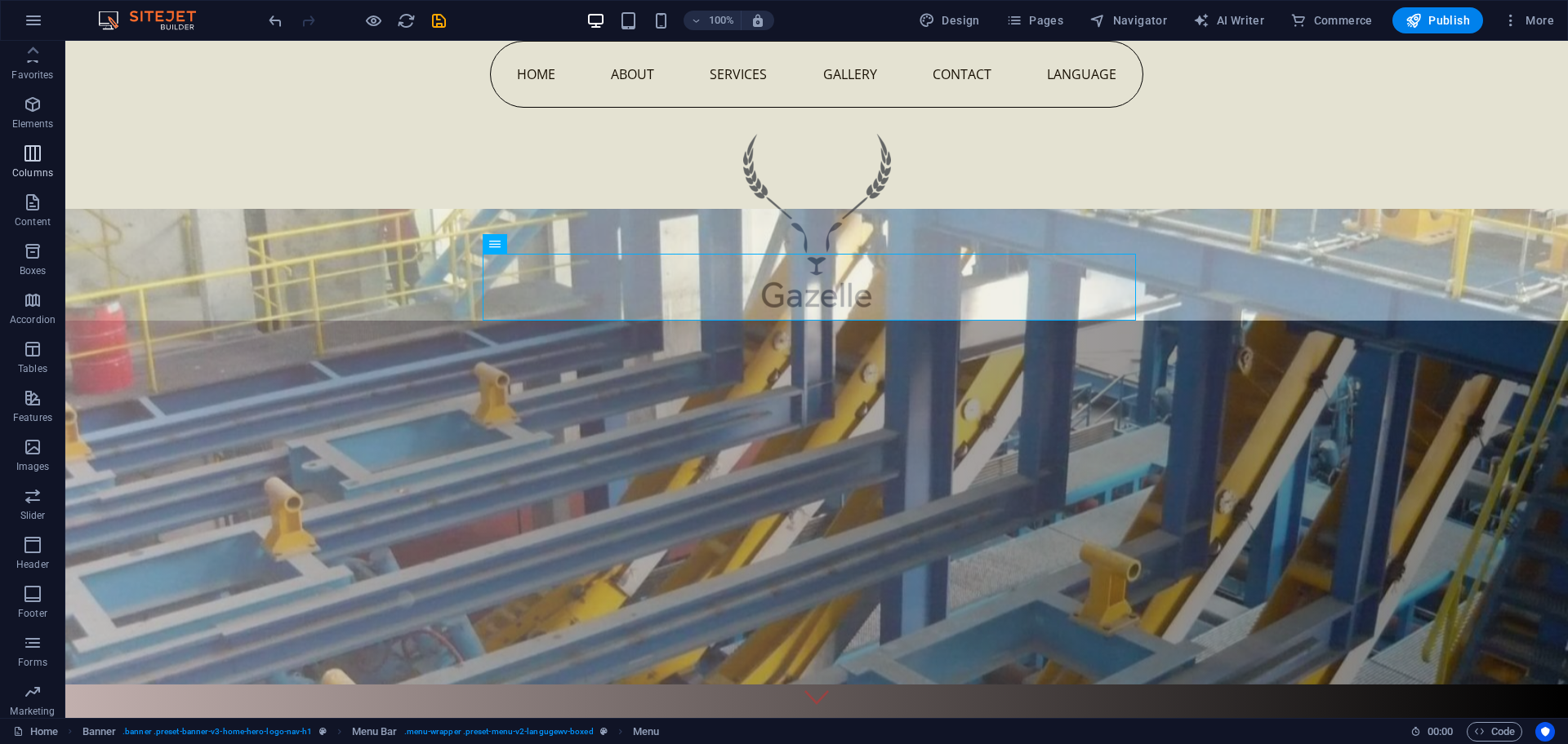
scroll to position [0, 0]
click at [55, 56] on span "Favorites" at bounding box center [32, 67] width 66 height 40
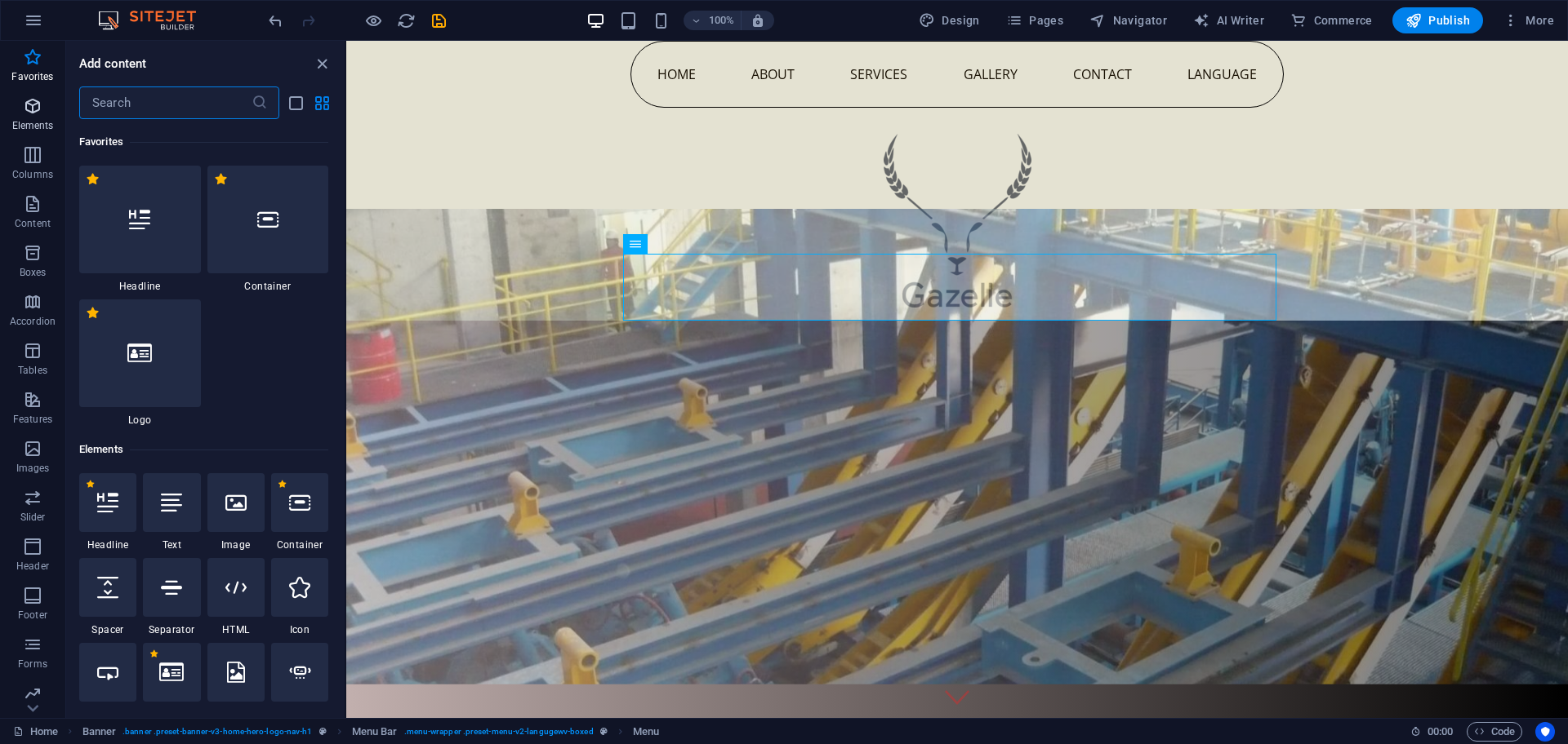
click at [39, 111] on icon "button" at bounding box center [32, 106] width 20 height 20
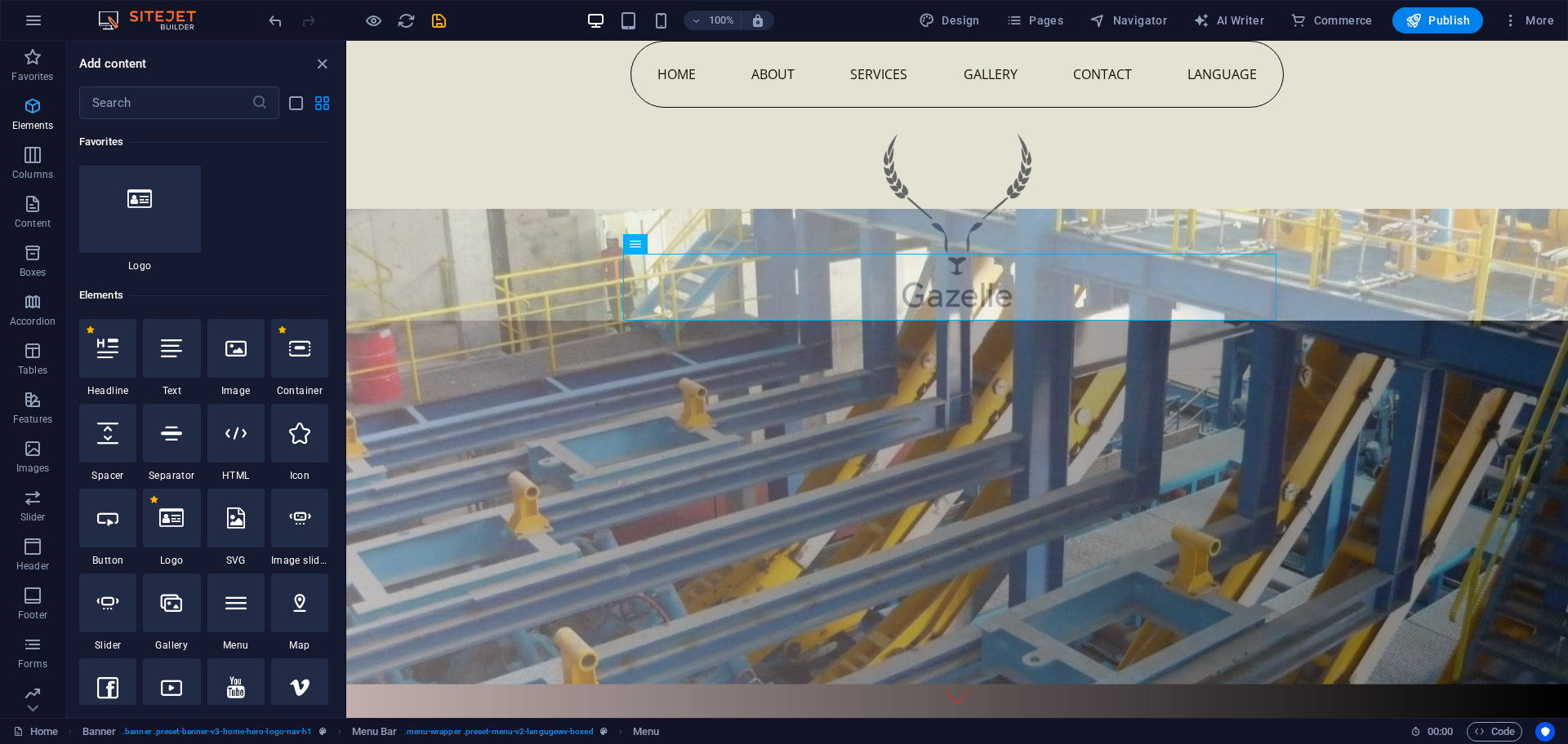
scroll to position [307, 0]
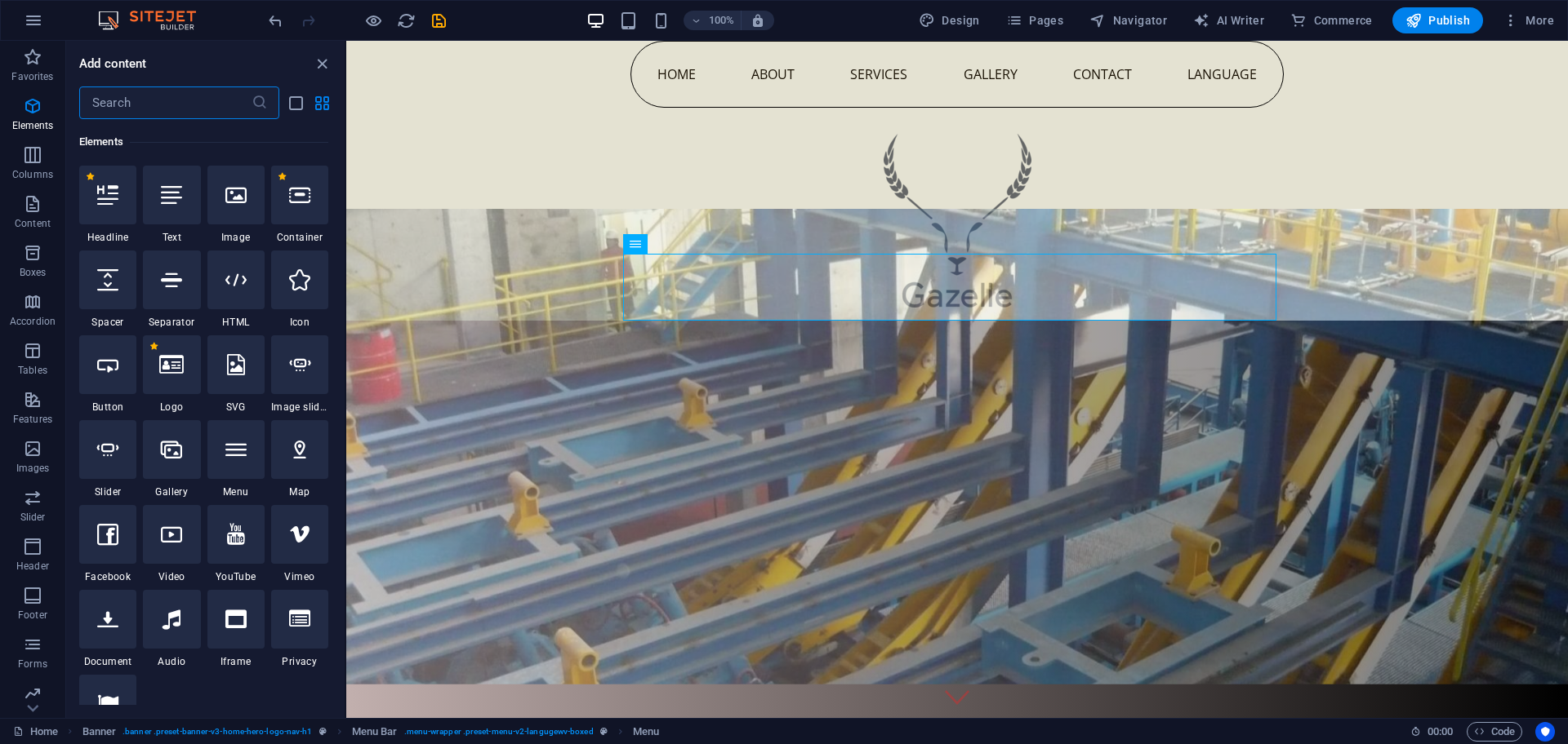
click at [120, 102] on input "text" at bounding box center [165, 102] width 173 height 32
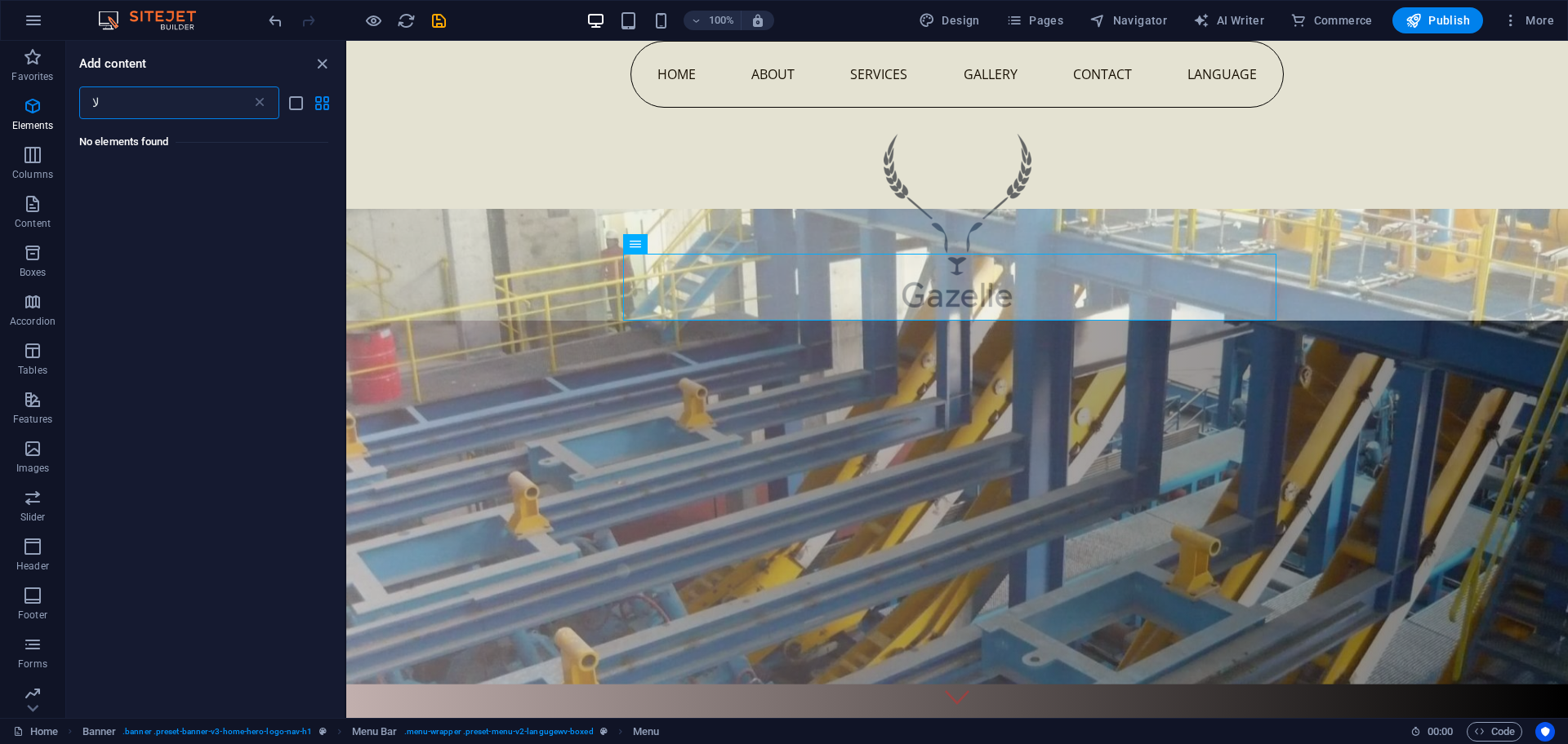
click at [160, 90] on input "لا" at bounding box center [165, 102] width 173 height 32
click at [162, 92] on input "لا" at bounding box center [165, 102] width 173 height 32
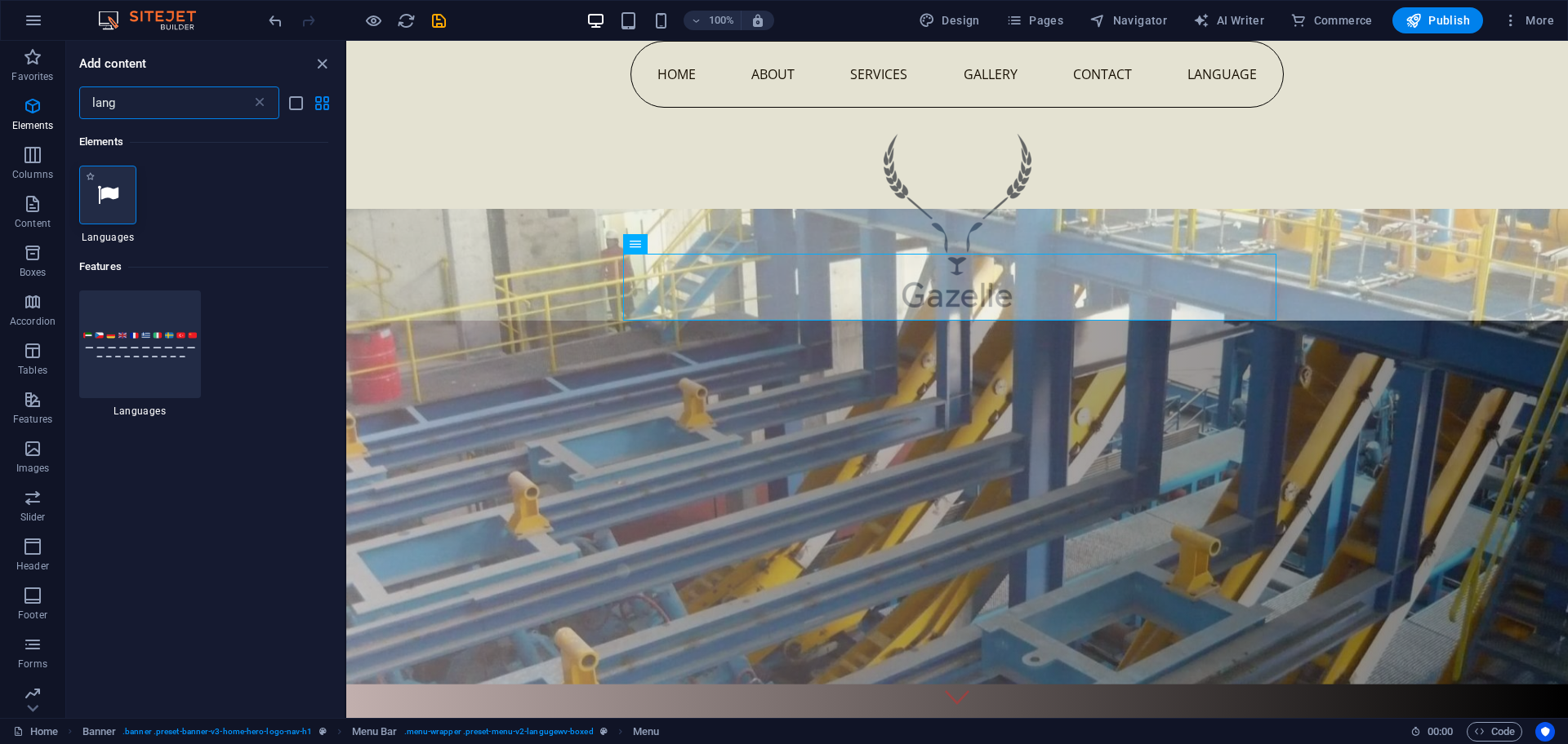
type input "lang"
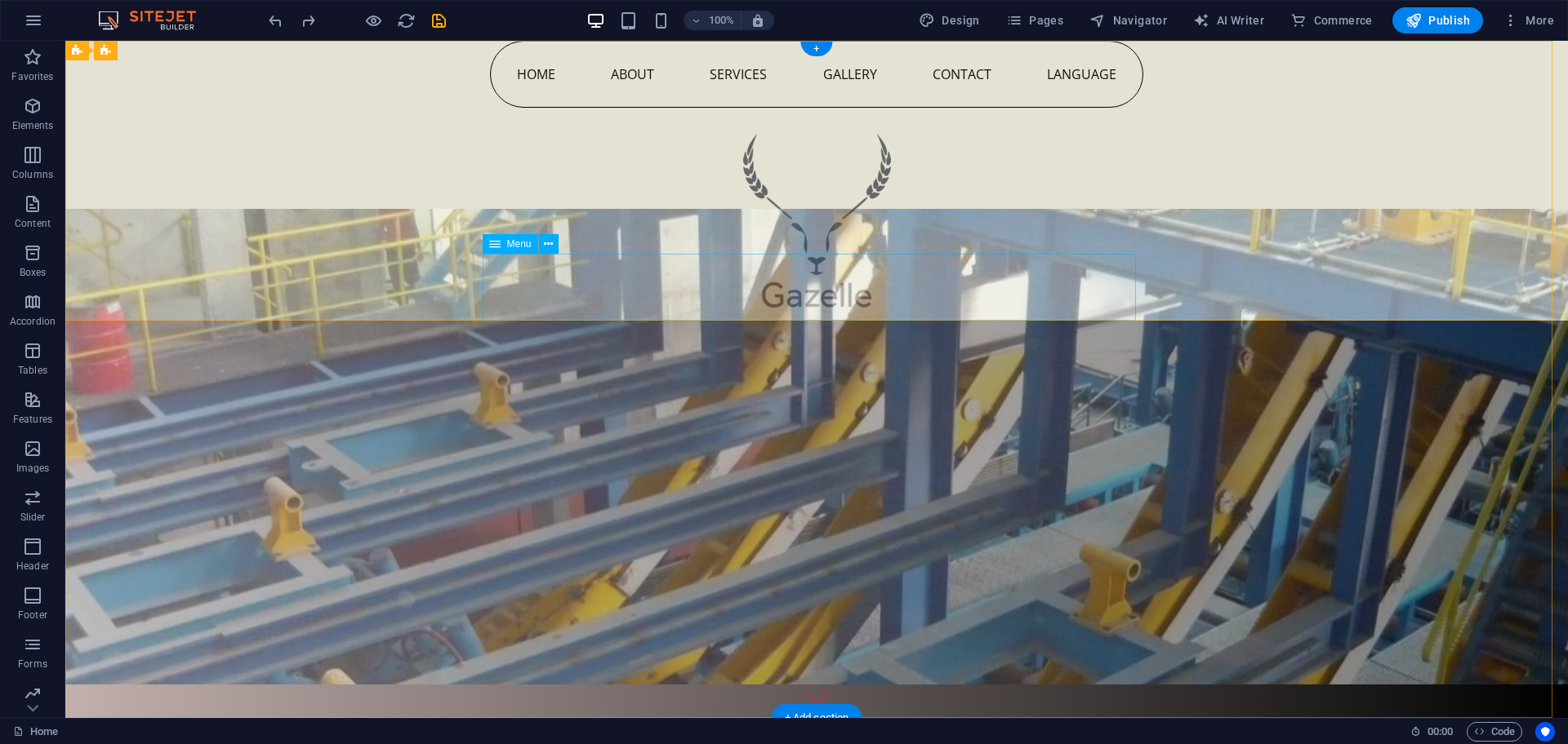
click at [1073, 108] on nav "Home About Services Gallery Contact Language" at bounding box center [816, 74] width 654 height 66
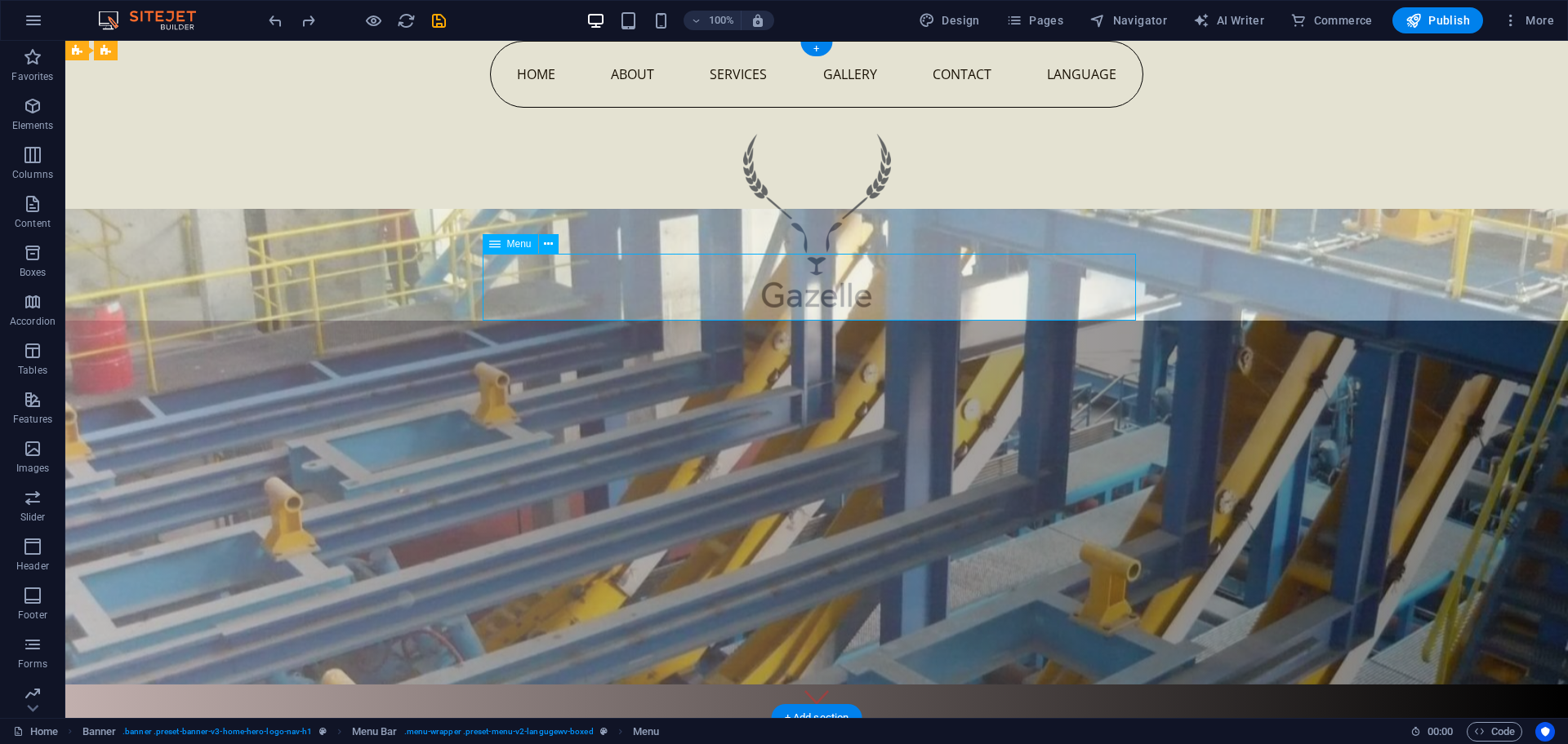
click at [1073, 108] on nav "Home About Services Gallery Contact Language" at bounding box center [816, 74] width 654 height 66
select select
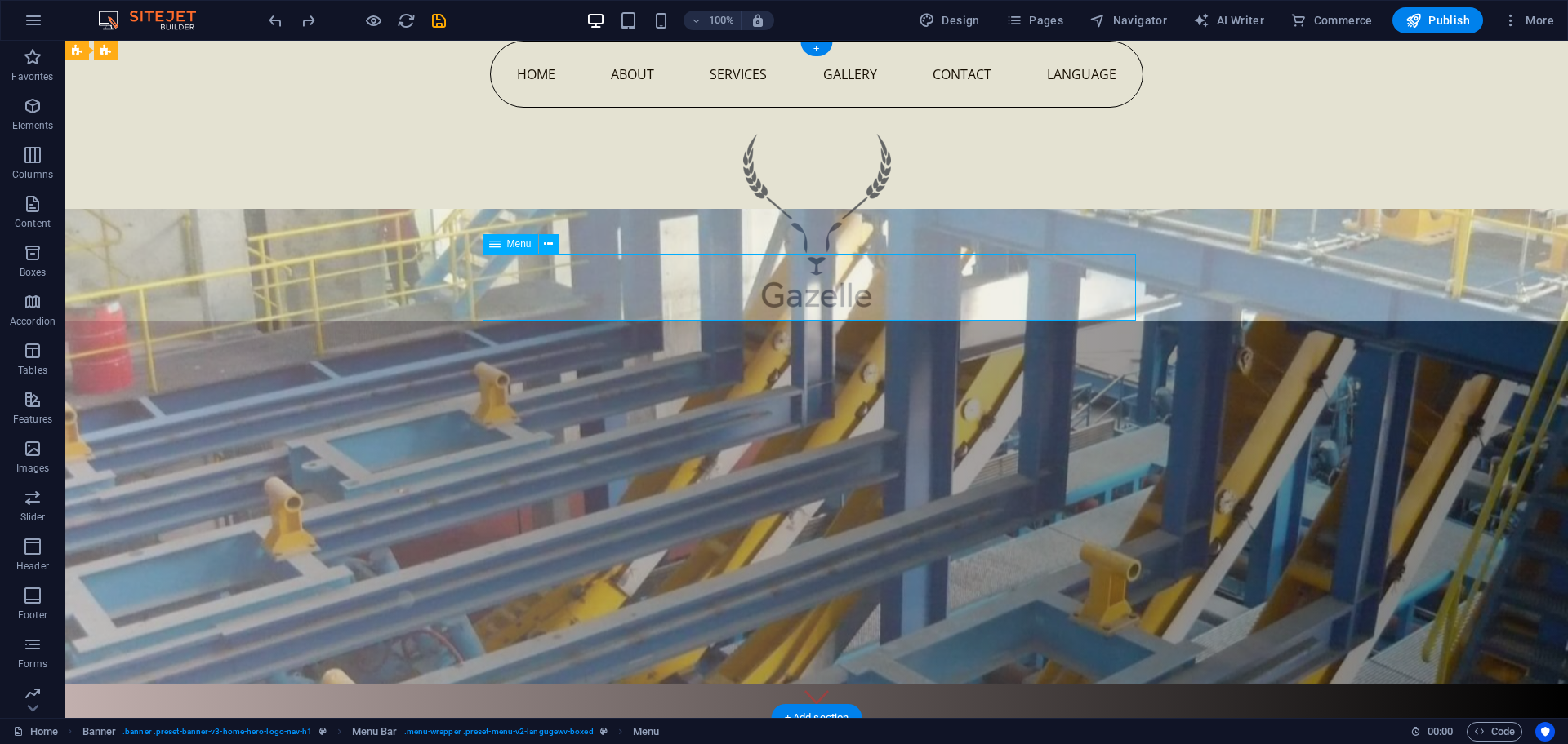
select select
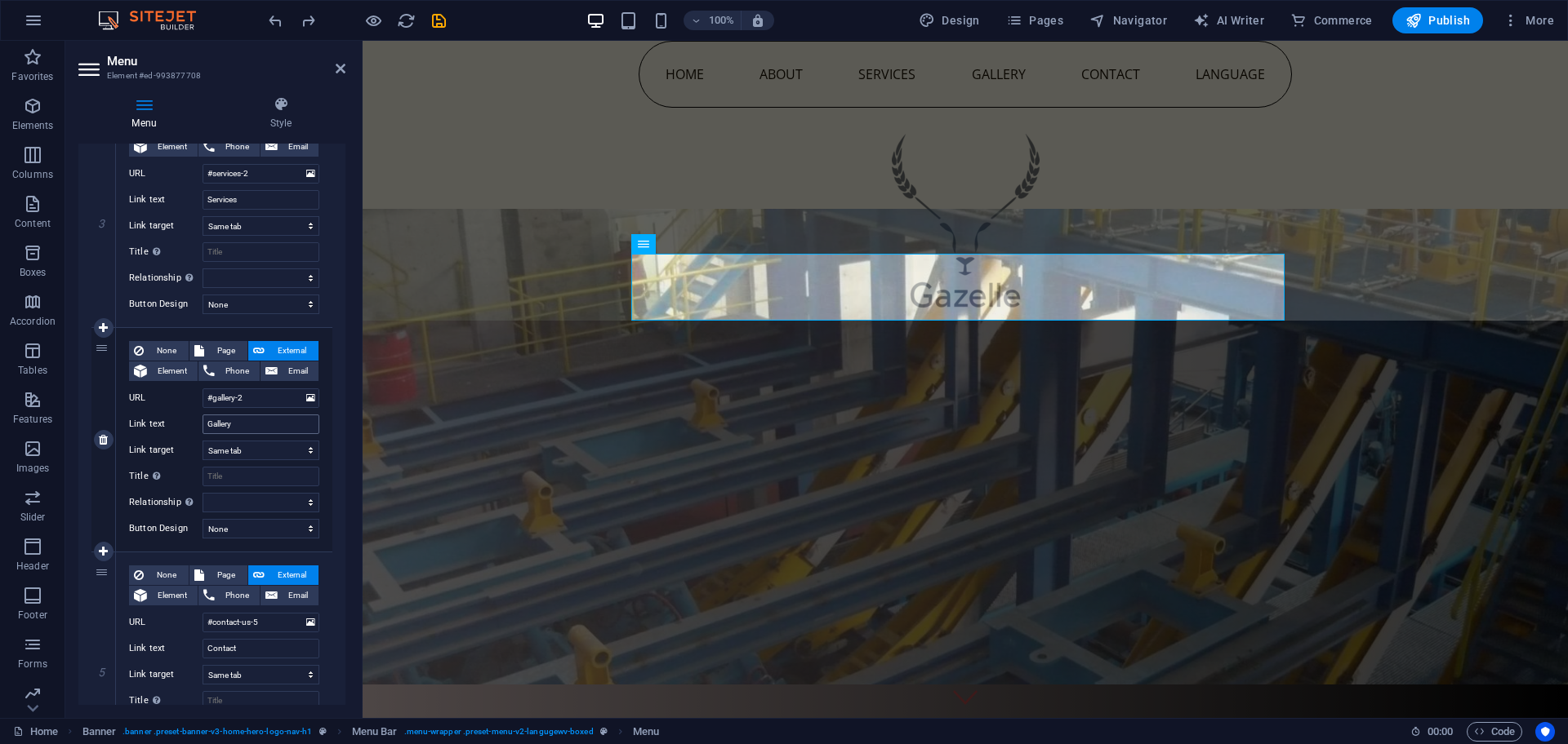
scroll to position [646, 0]
drag, startPoint x: 1235, startPoint y: 407, endPoint x: 1198, endPoint y: 391, distance: 40.3
click at [1235, 407] on figure at bounding box center [965, 447] width 1206 height 476
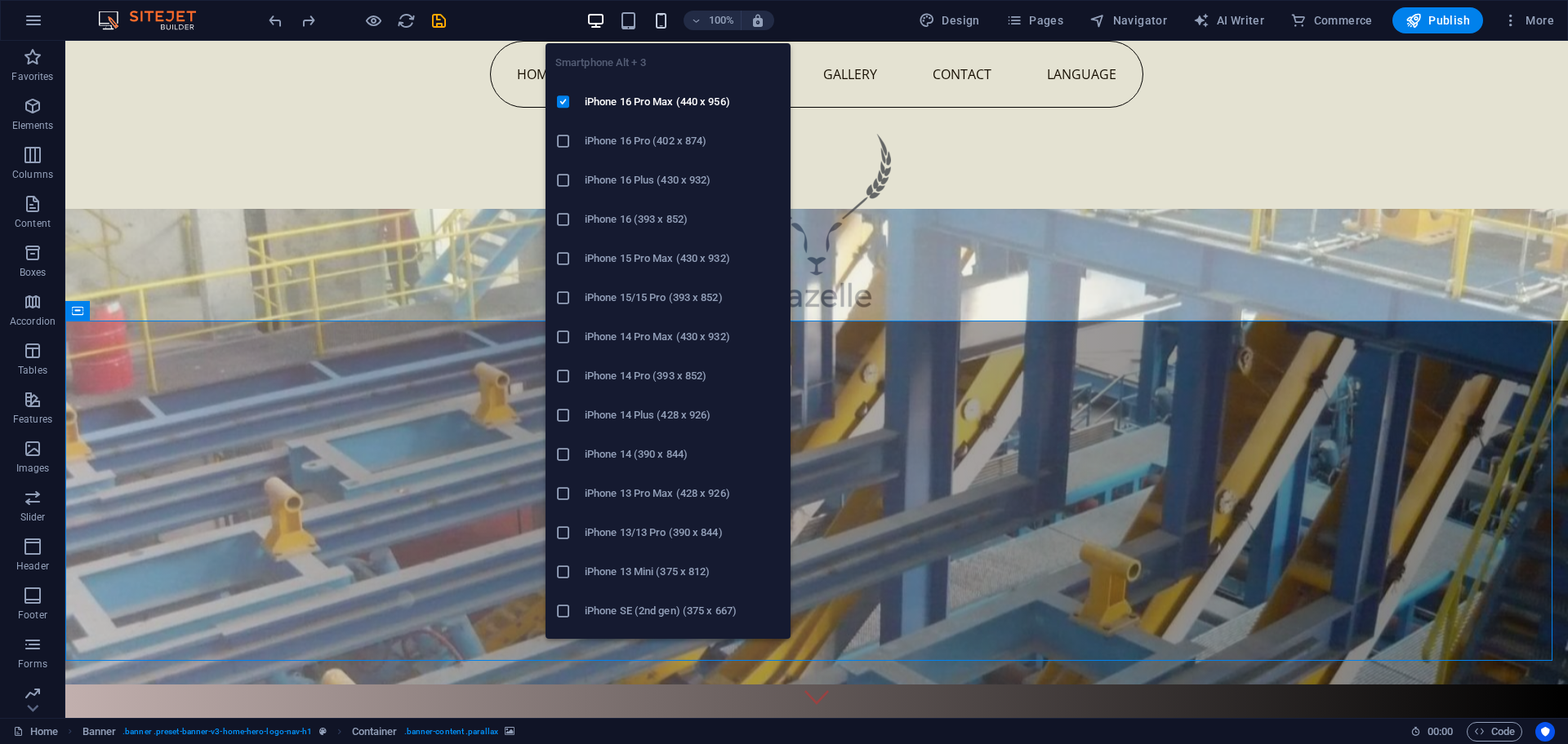
click at [659, 16] on icon "button" at bounding box center [661, 21] width 19 height 19
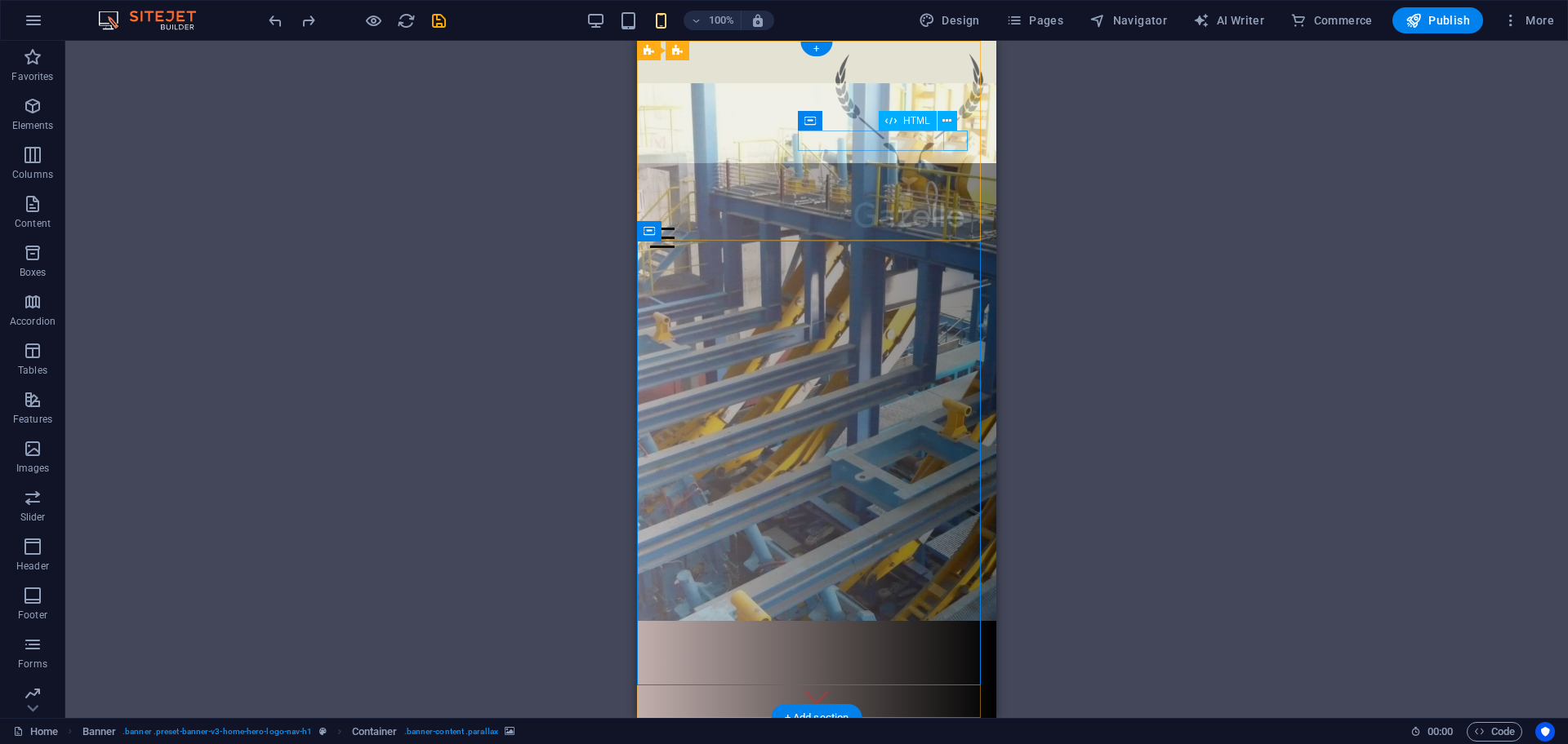
click at [962, 227] on div at bounding box center [816, 237] width 334 height 21
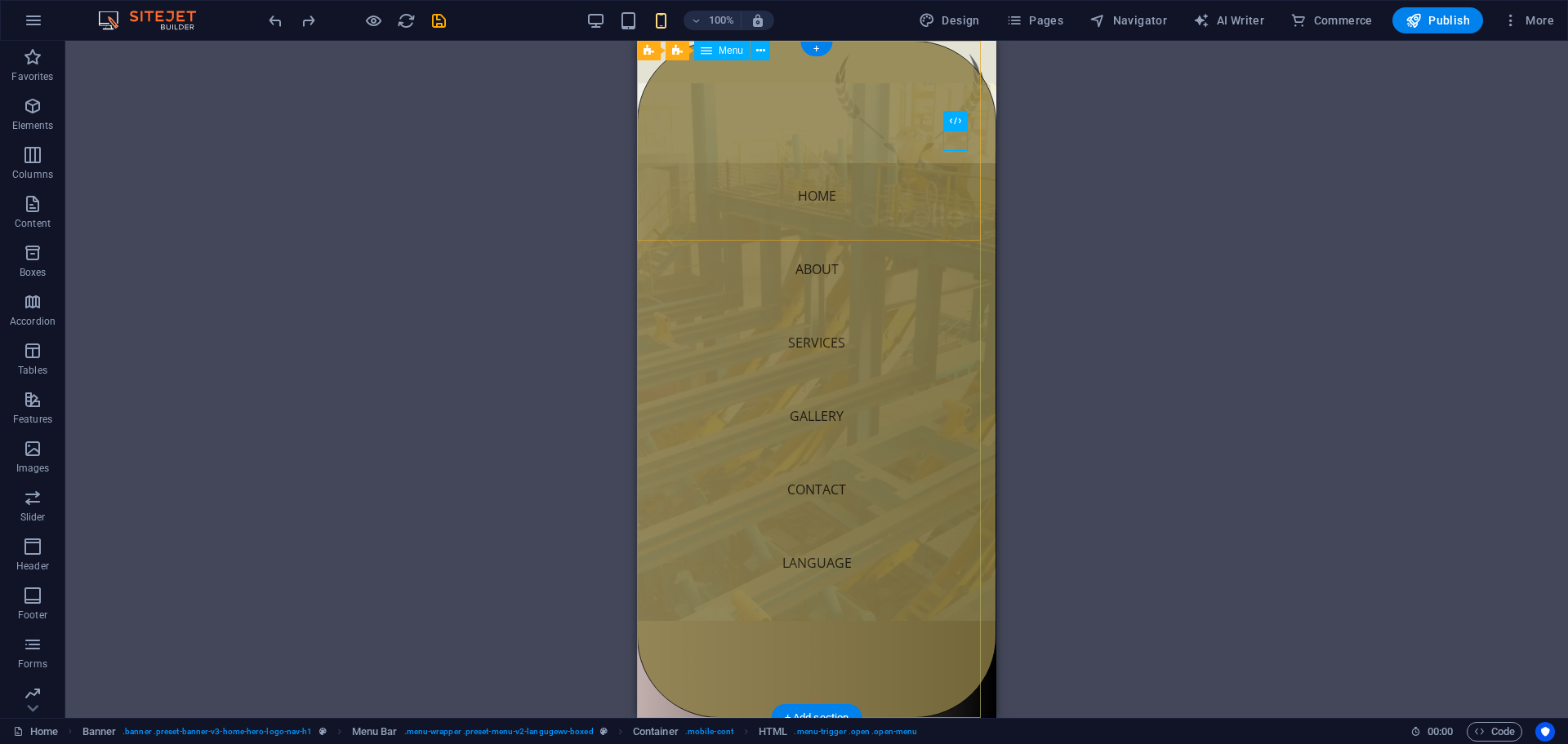
click at [815, 562] on nav "Home About Services Gallery Contact Language" at bounding box center [816, 379] width 360 height 678
click at [915, 134] on nav "Home About Services Gallery Contact Language" at bounding box center [816, 379] width 360 height 678
select select
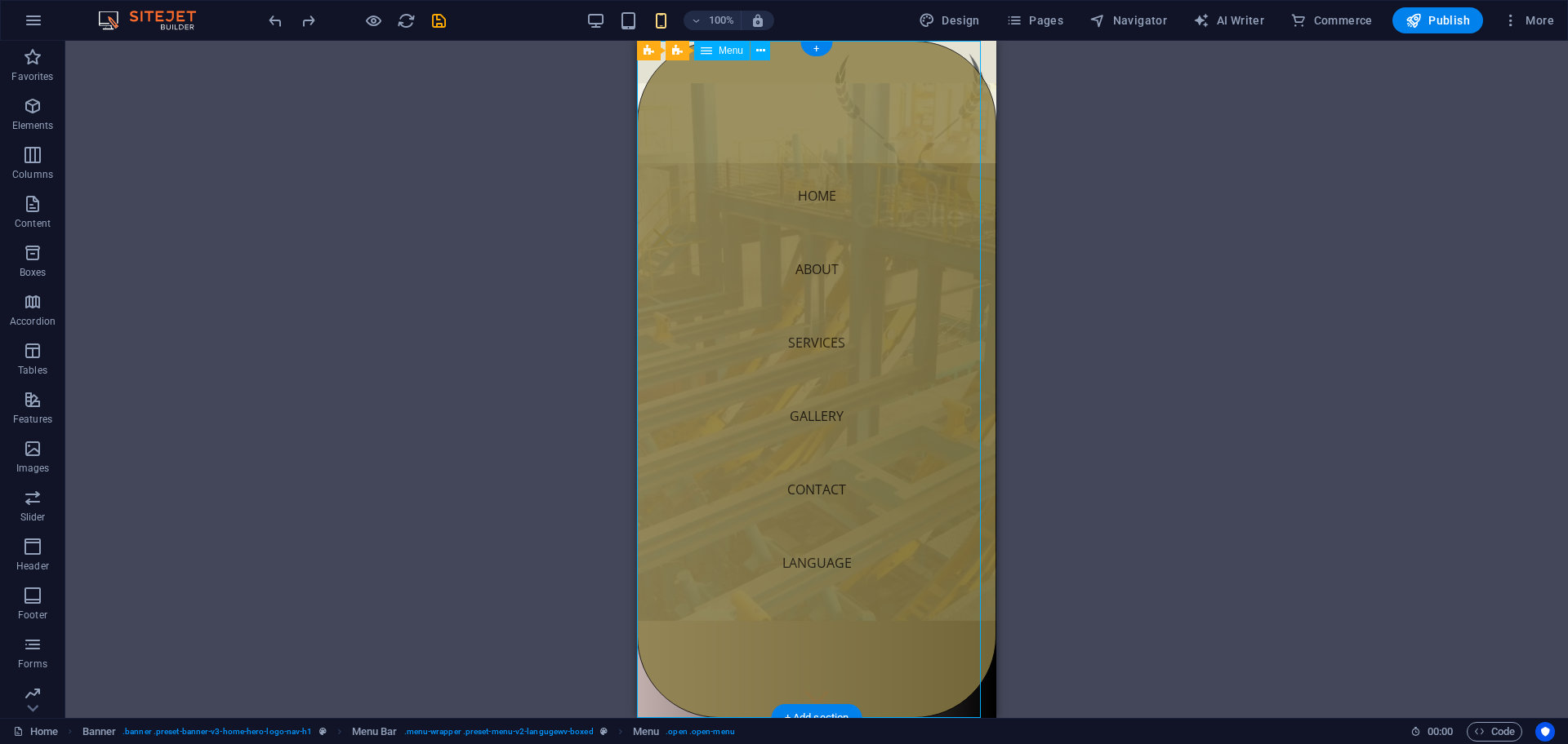
select select
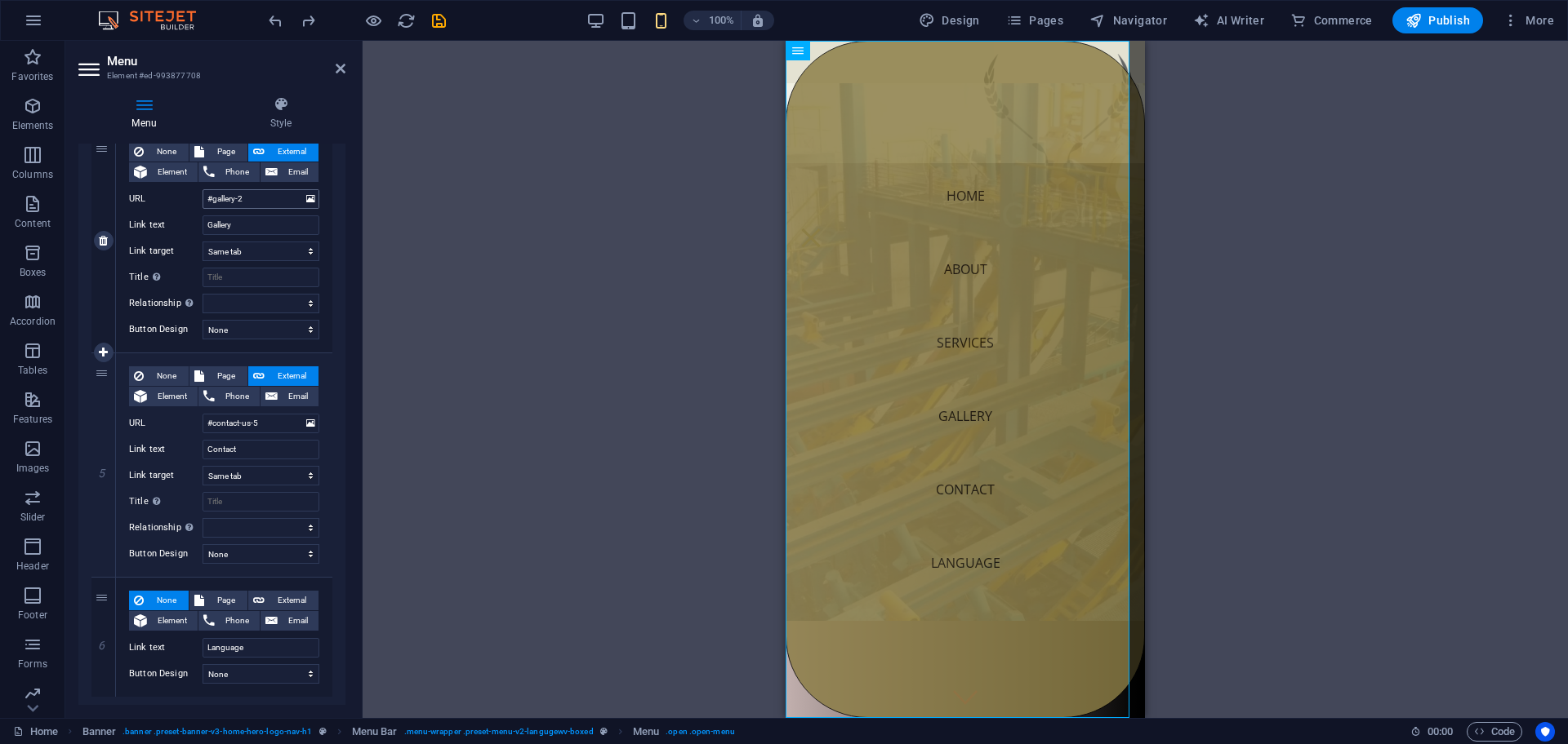
scroll to position [848, 0]
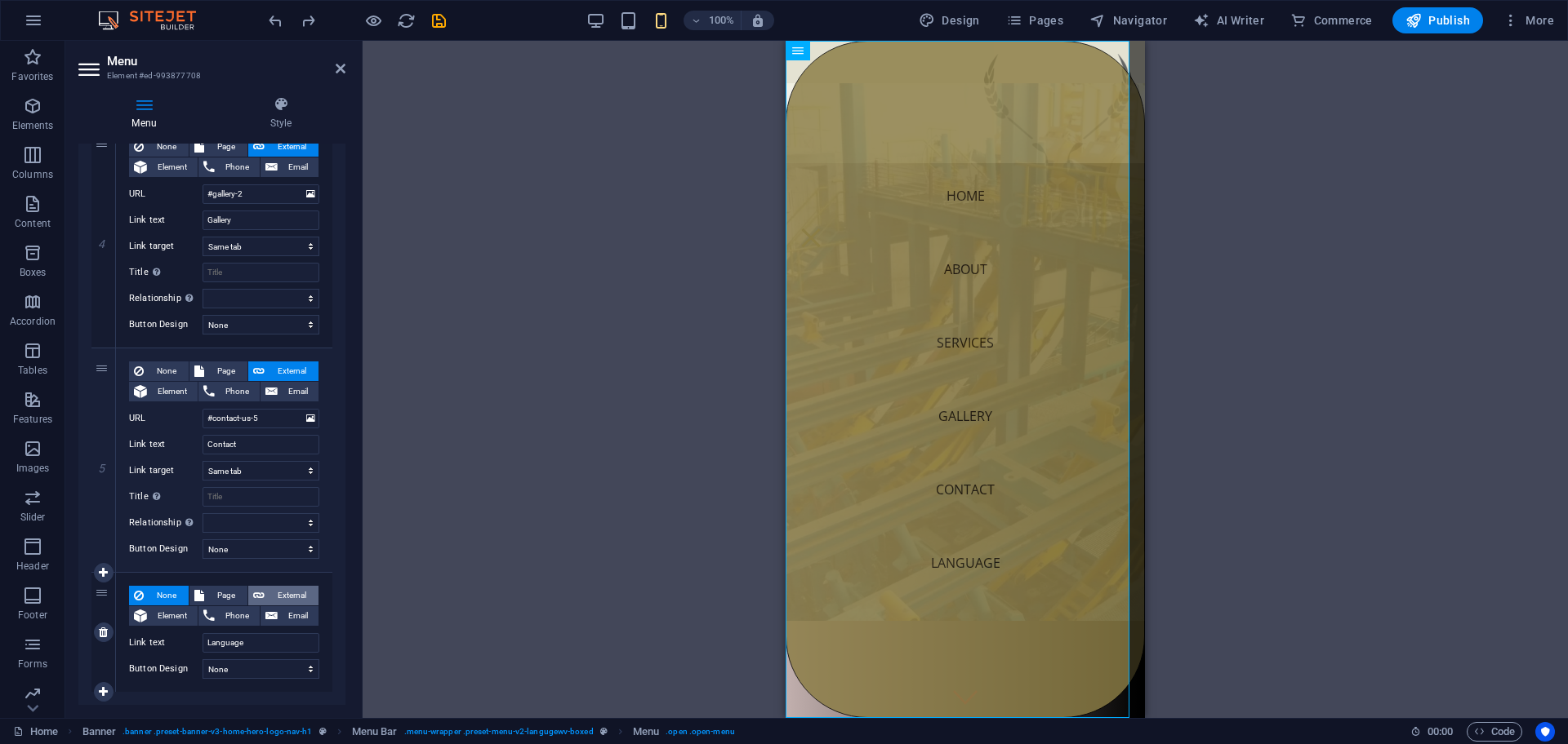
click at [286, 599] on span "External" at bounding box center [291, 596] width 44 height 20
select select
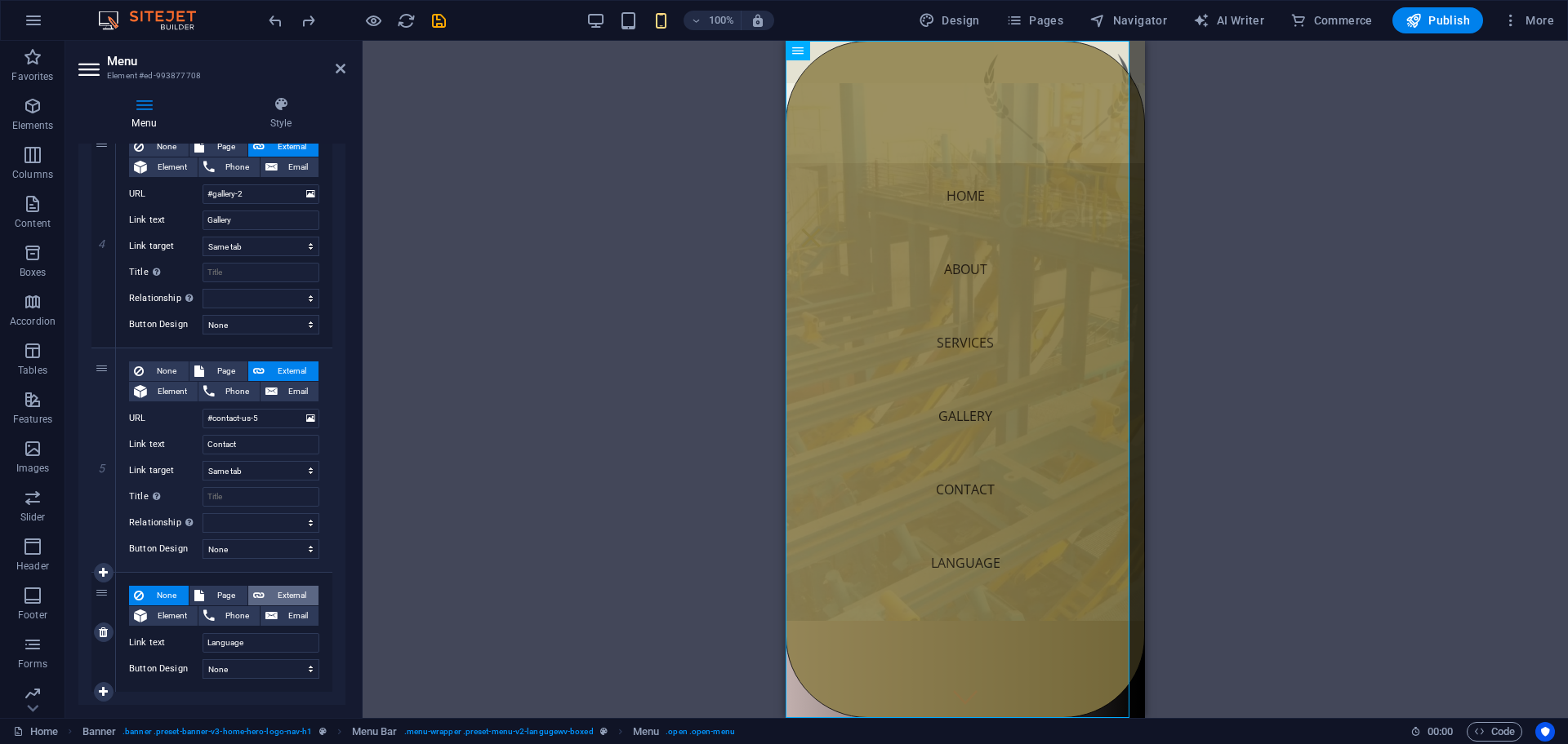
select select
select select "blank"
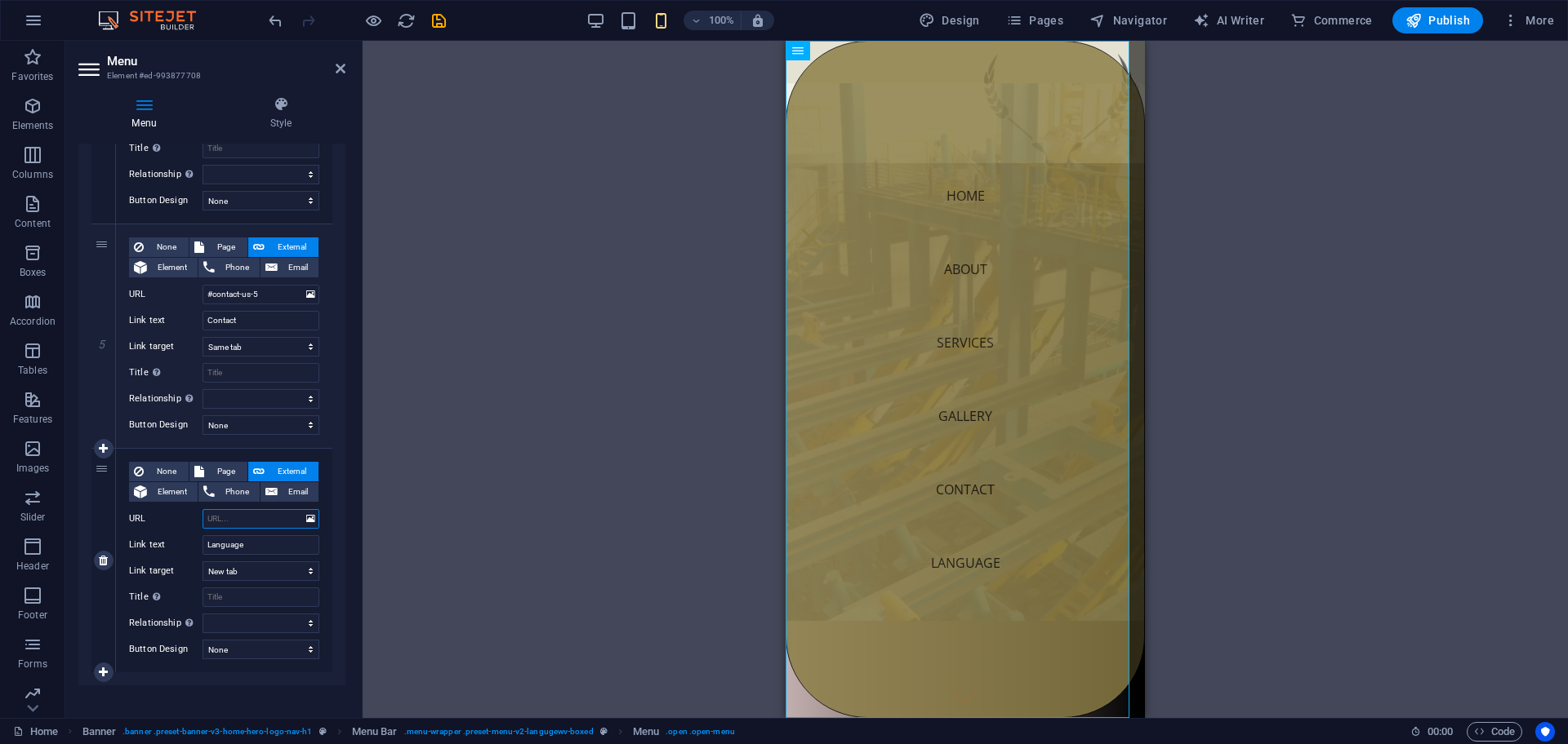
scroll to position [985, 0]
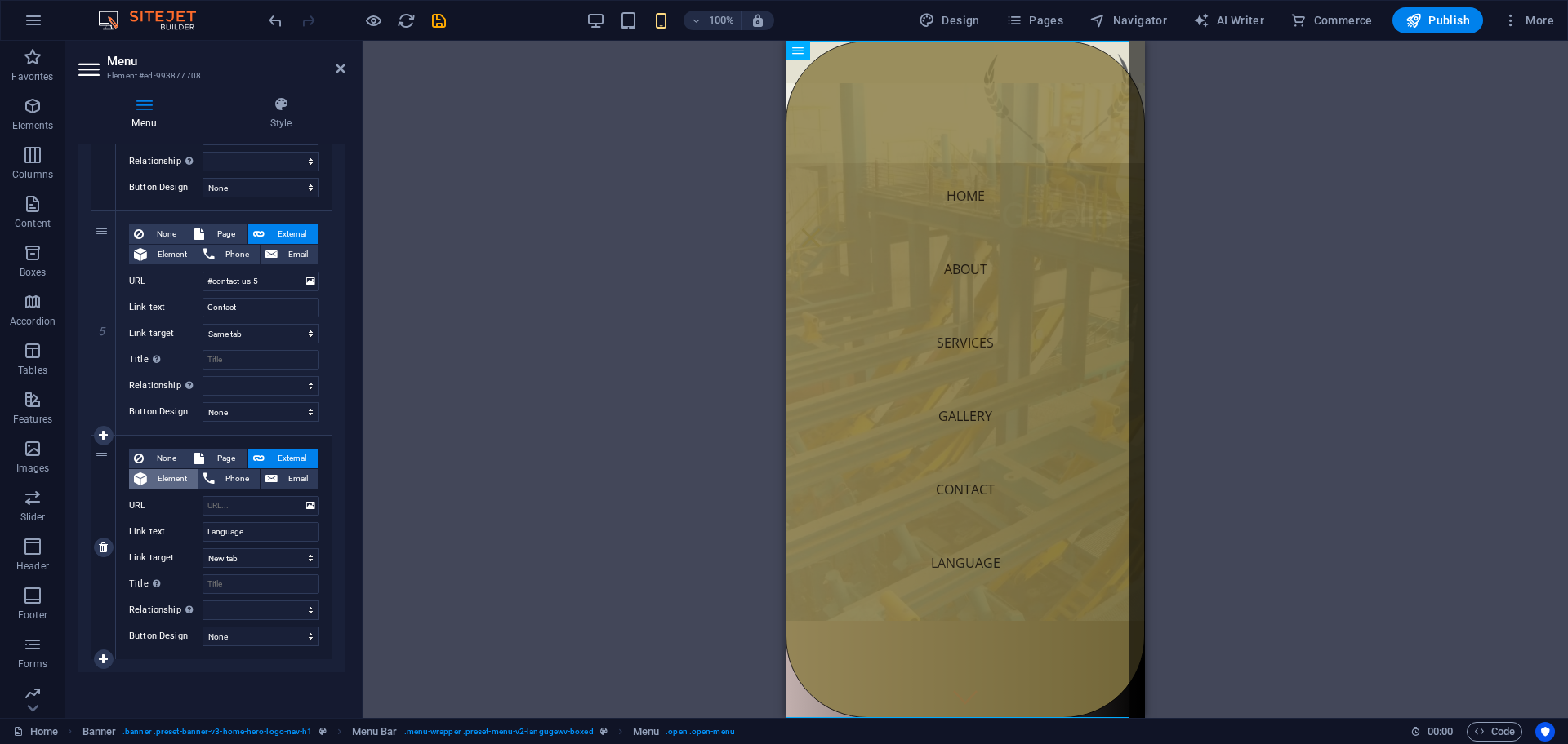
click at [138, 479] on icon at bounding box center [140, 479] width 13 height 20
select select
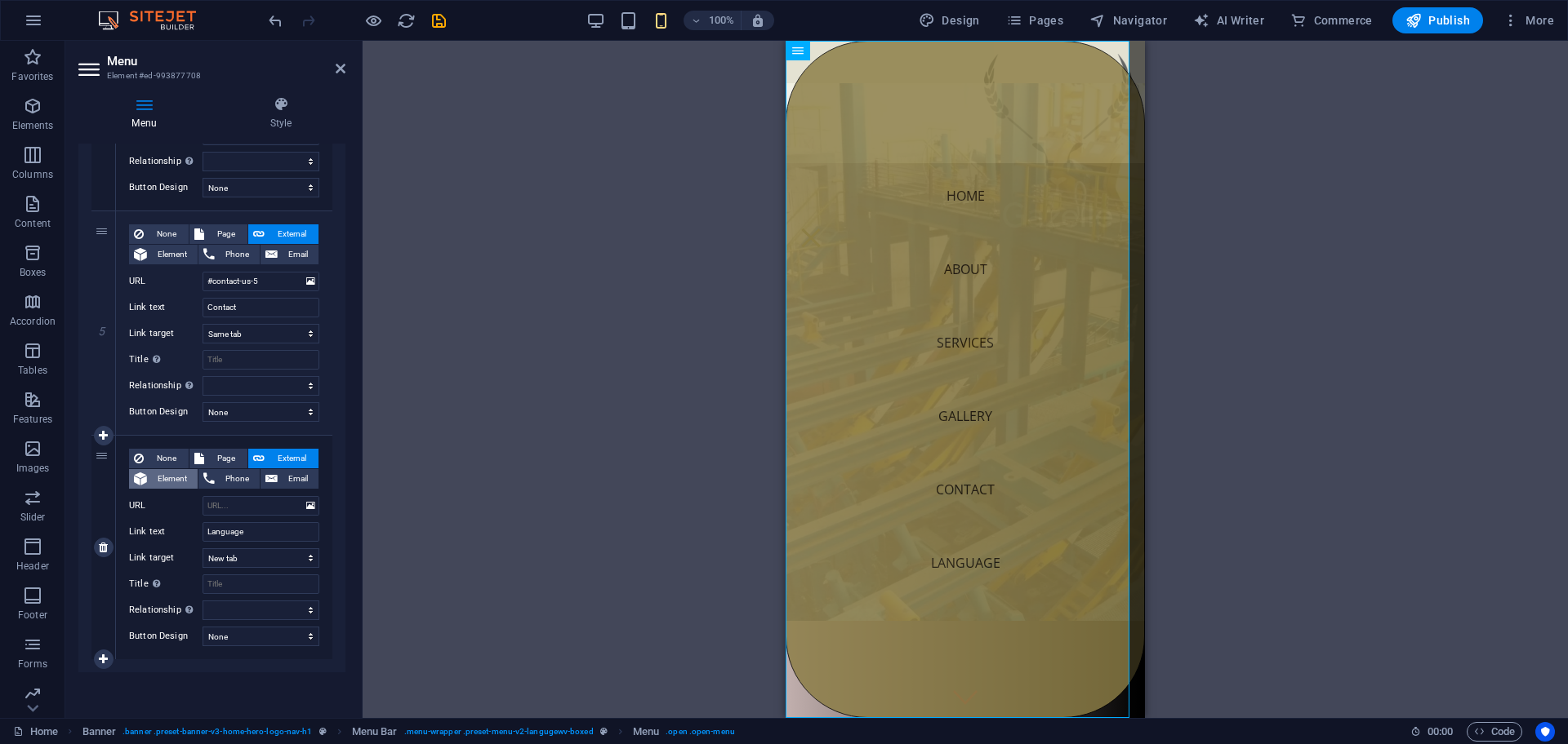
select select
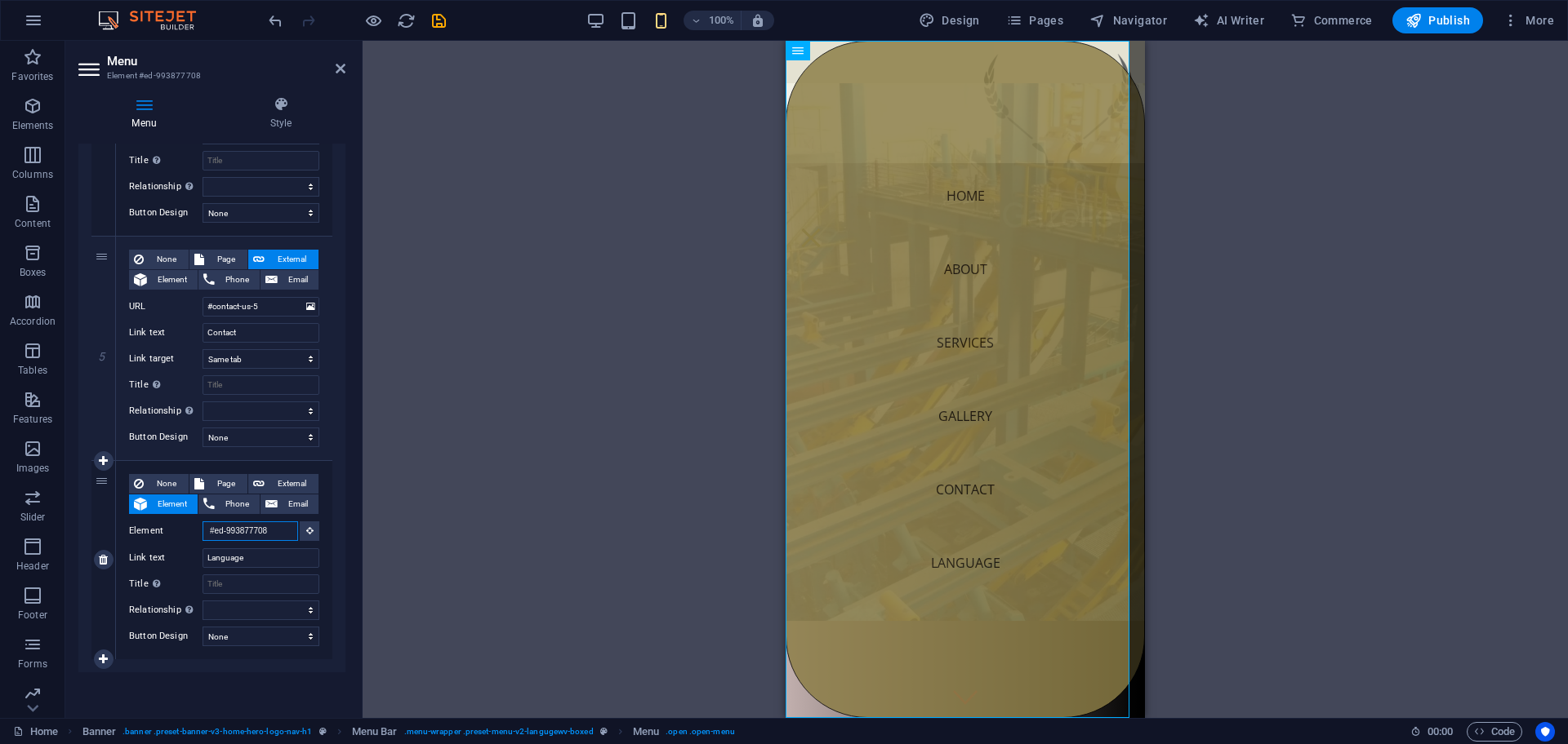
scroll to position [960, 0]
click at [259, 589] on input "Title Additional link description, should not be the same as the link text. The…" at bounding box center [261, 584] width 117 height 20
click at [260, 556] on input "Language" at bounding box center [261, 558] width 117 height 20
click at [237, 607] on select "alternate author bookmark external help license next nofollow noreferrer noopen…" at bounding box center [261, 610] width 117 height 20
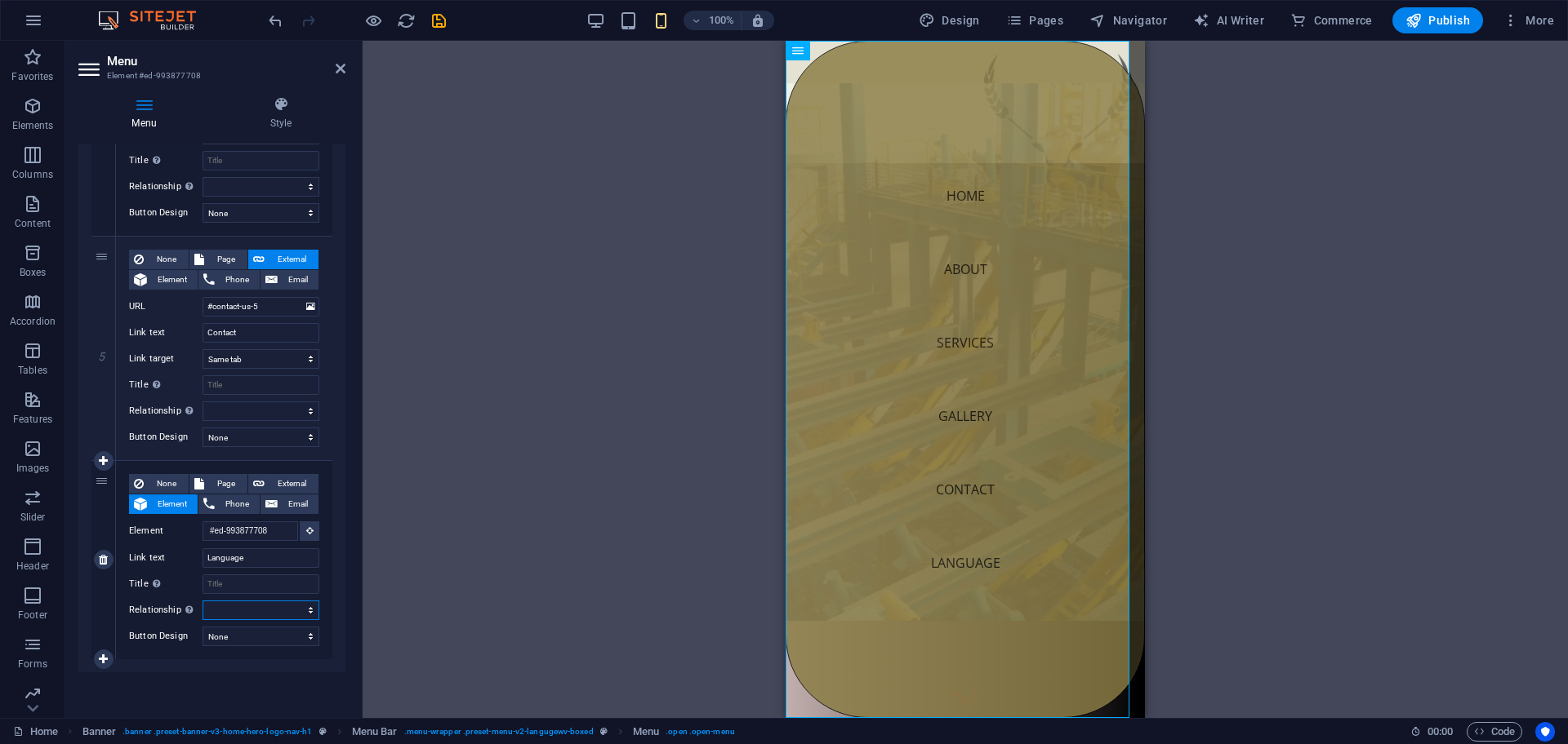
select select "tag"
click at [202, 600] on select "alternate author bookmark external help license next nofollow noreferrer noopen…" at bounding box center [261, 610] width 117 height 20
select select
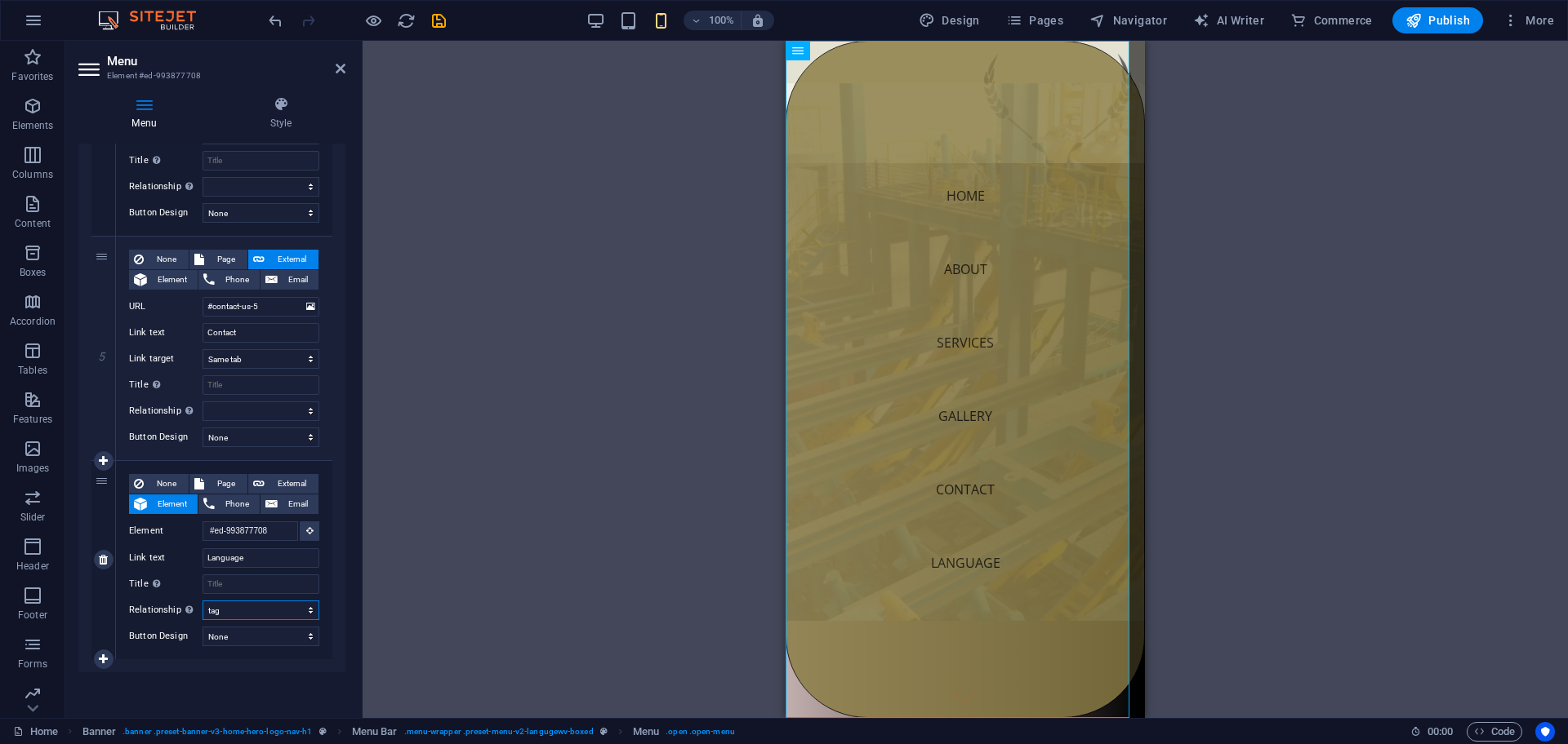
select select
click at [225, 580] on input "Title Additional link description, should not be the same as the link text. The…" at bounding box center [261, 584] width 117 height 20
paste input "Language"
select select
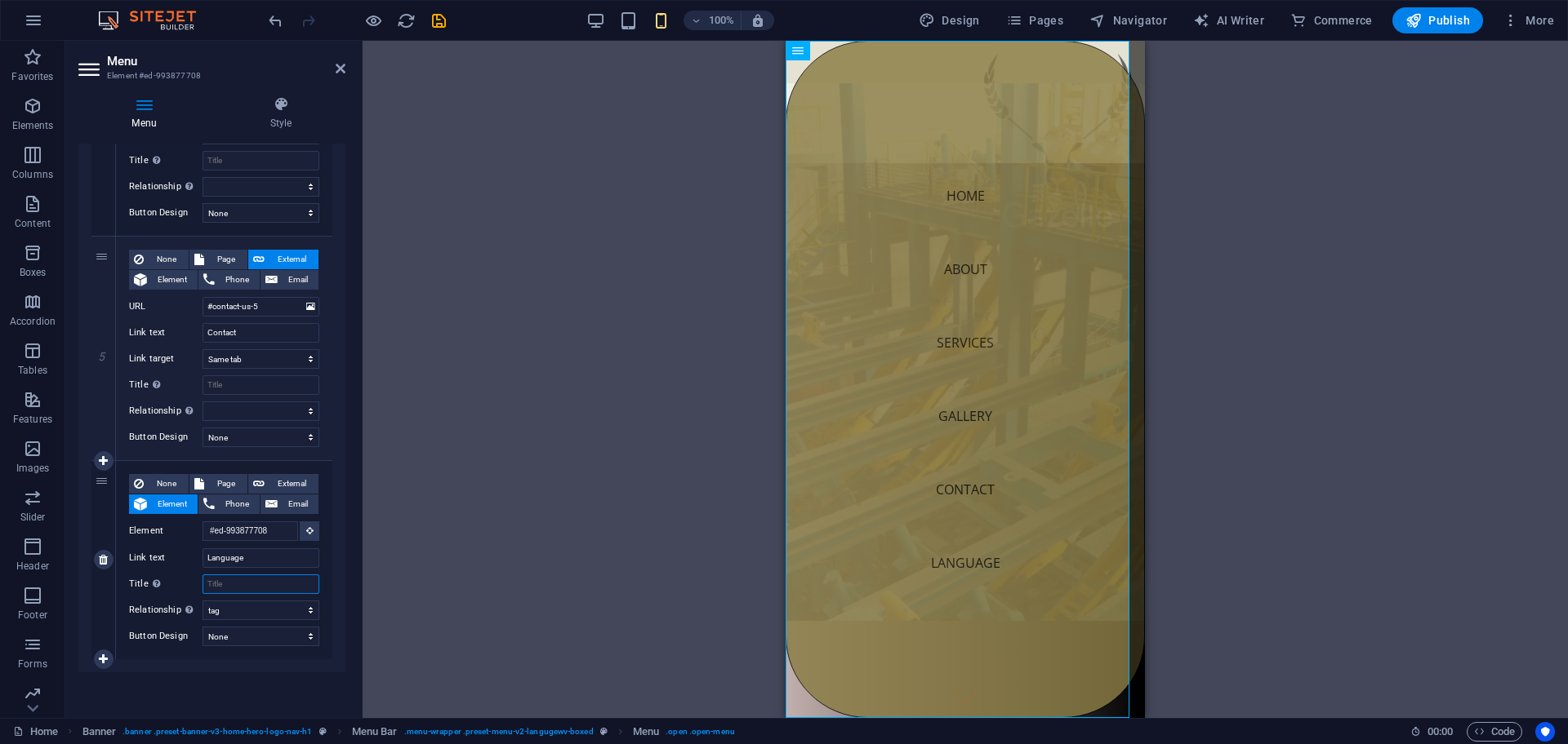
select select
type input "Language"
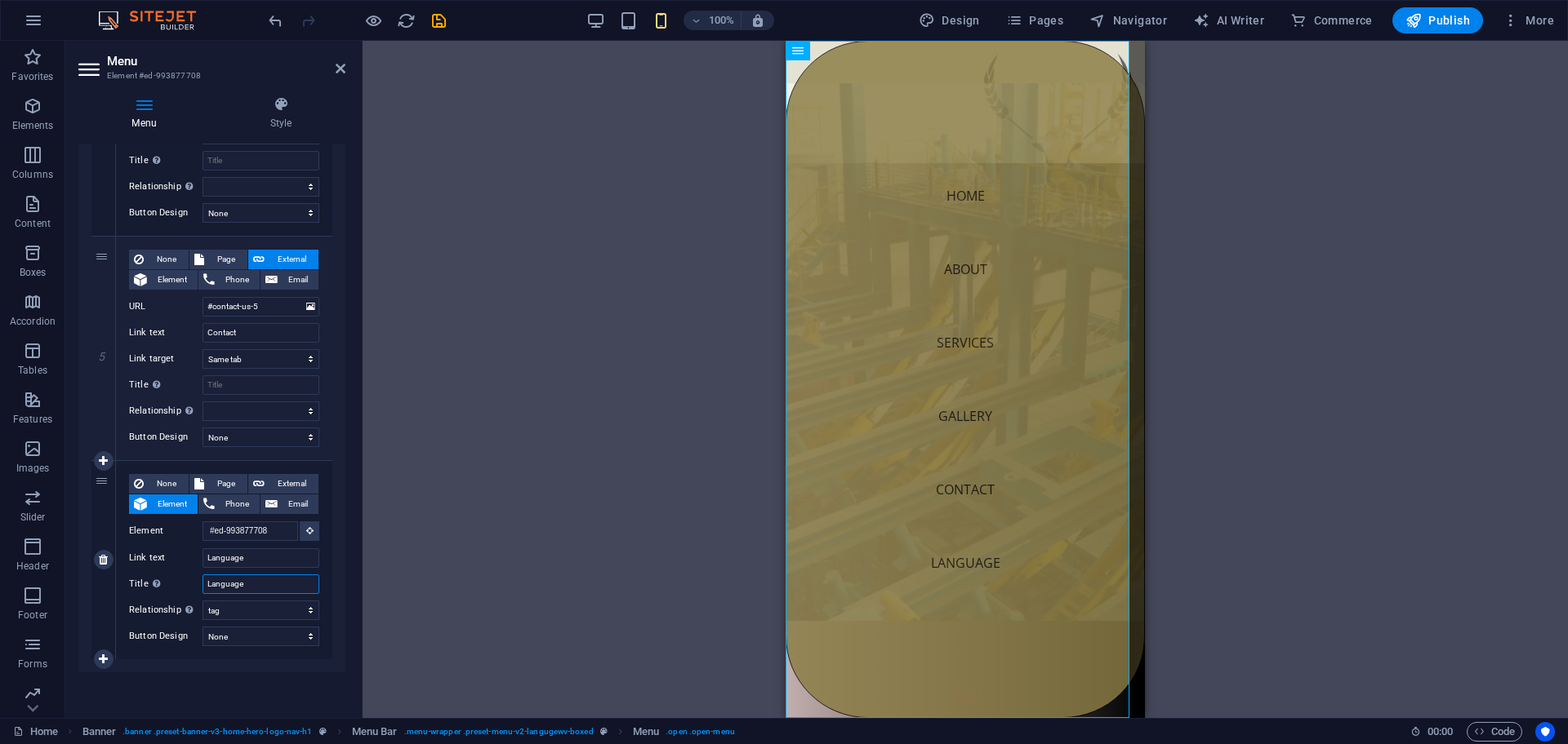
select select
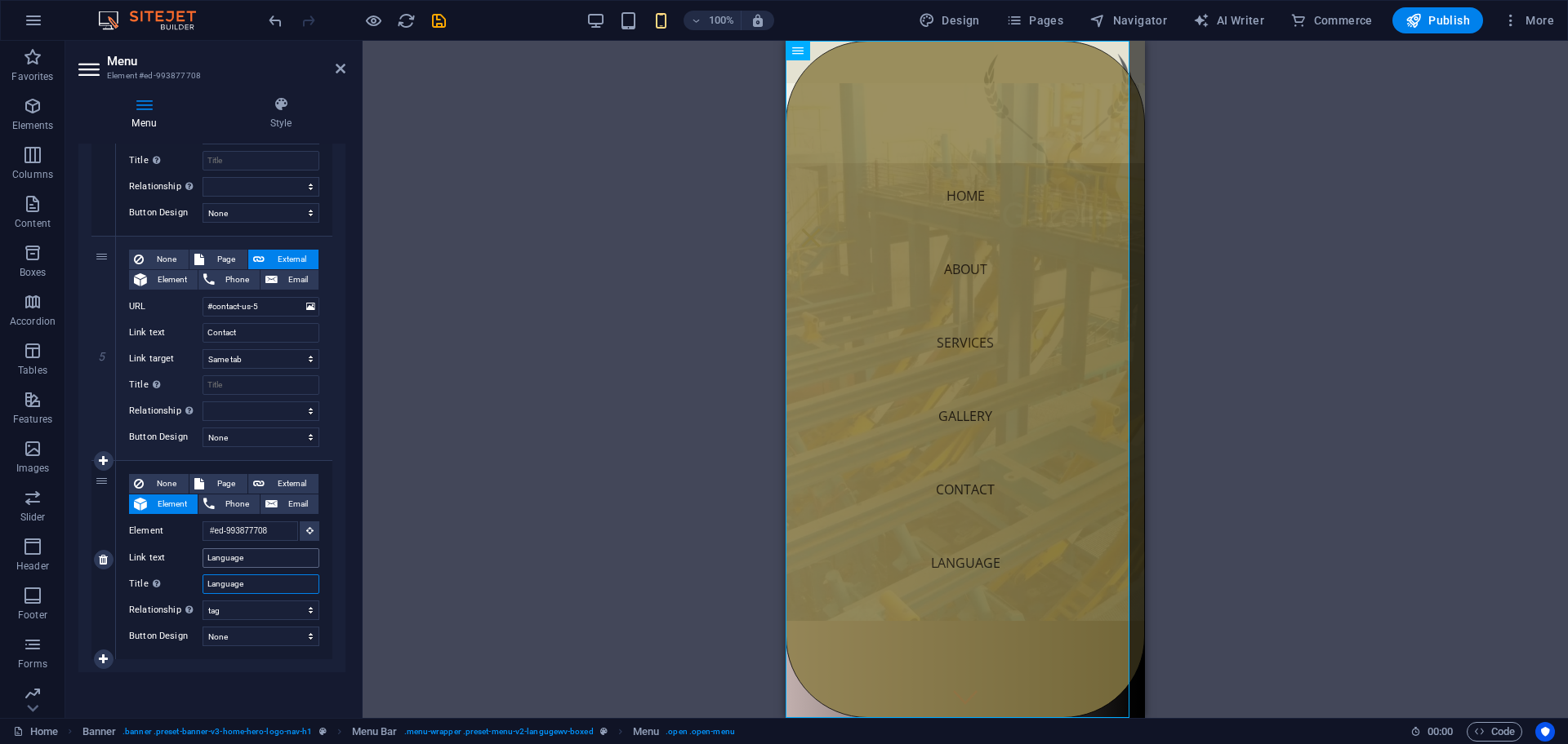
type input "Language"
click at [260, 549] on input "Language" at bounding box center [261, 558] width 117 height 20
click at [258, 561] on input "Language" at bounding box center [261, 558] width 117 height 20
select select
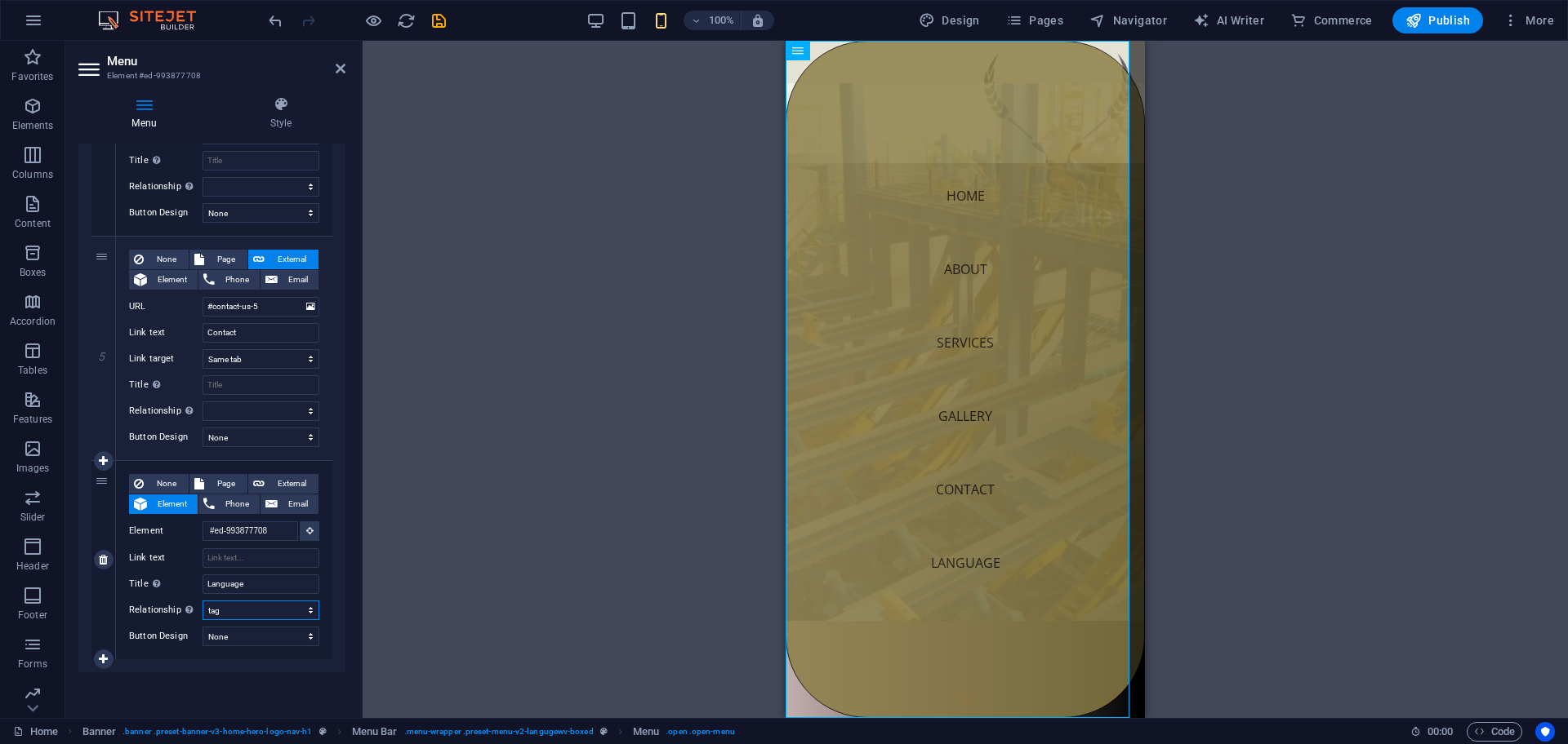
select select
click at [252, 600] on select "alternate author bookmark external help license next nofollow noreferrer noopen…" at bounding box center [261, 610] width 117 height 20
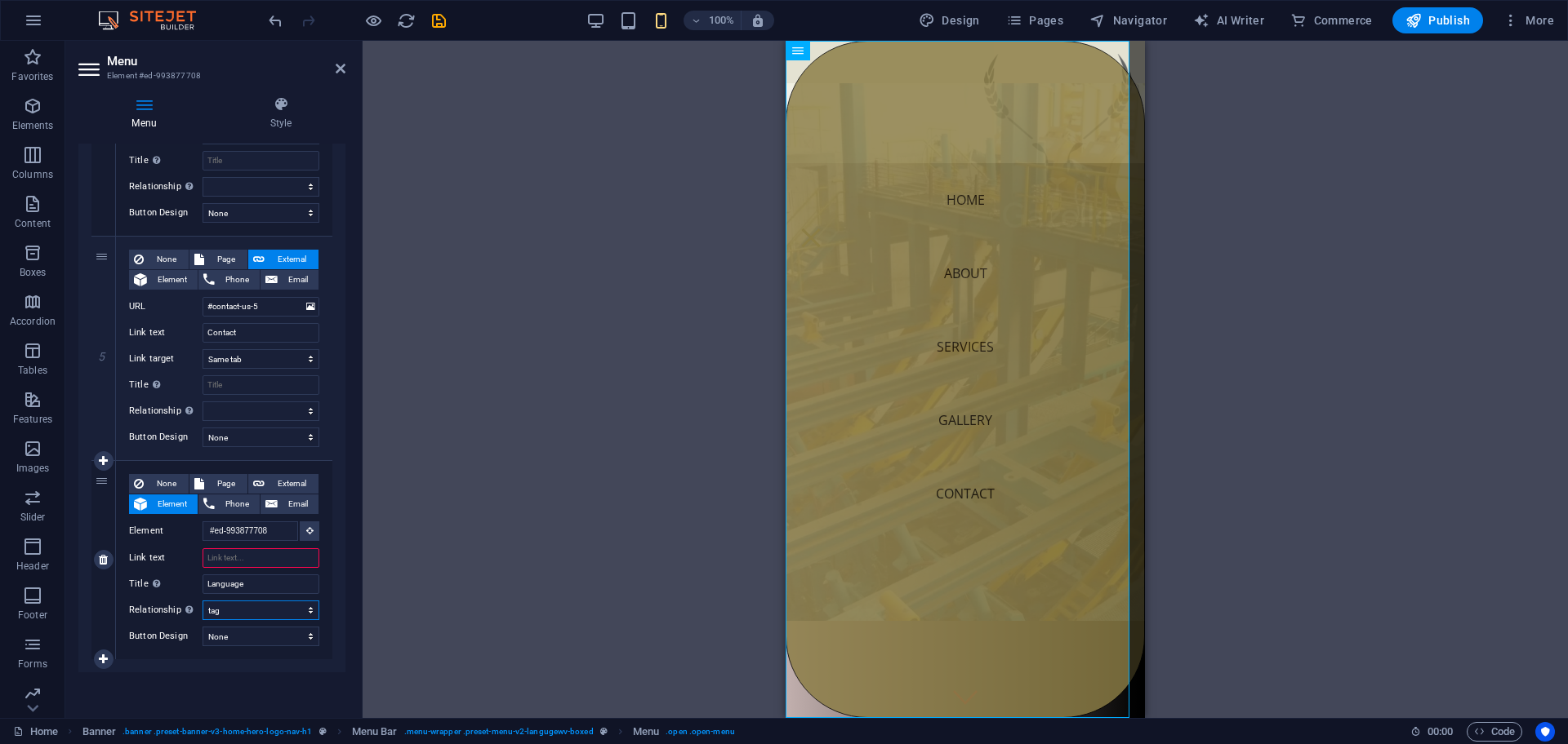
click at [249, 607] on select "alternate author bookmark external help license next nofollow noreferrer noopen…" at bounding box center [261, 610] width 117 height 20
click at [689, 329] on div "H2 Image with text Container Menu Bar Banner Menu Banner Banner Menu Bar Placeh…" at bounding box center [965, 379] width 1206 height 678
drag, startPoint x: 1195, startPoint y: 217, endPoint x: 1104, endPoint y: 125, distance: 129.4
click at [1190, 216] on div "H2 Image with text Container Menu Bar Banner Menu Banner Banner Menu Bar Placeh…" at bounding box center [965, 379] width 1206 height 678
click at [824, 227] on div at bounding box center [810, 237] width 24 height 21
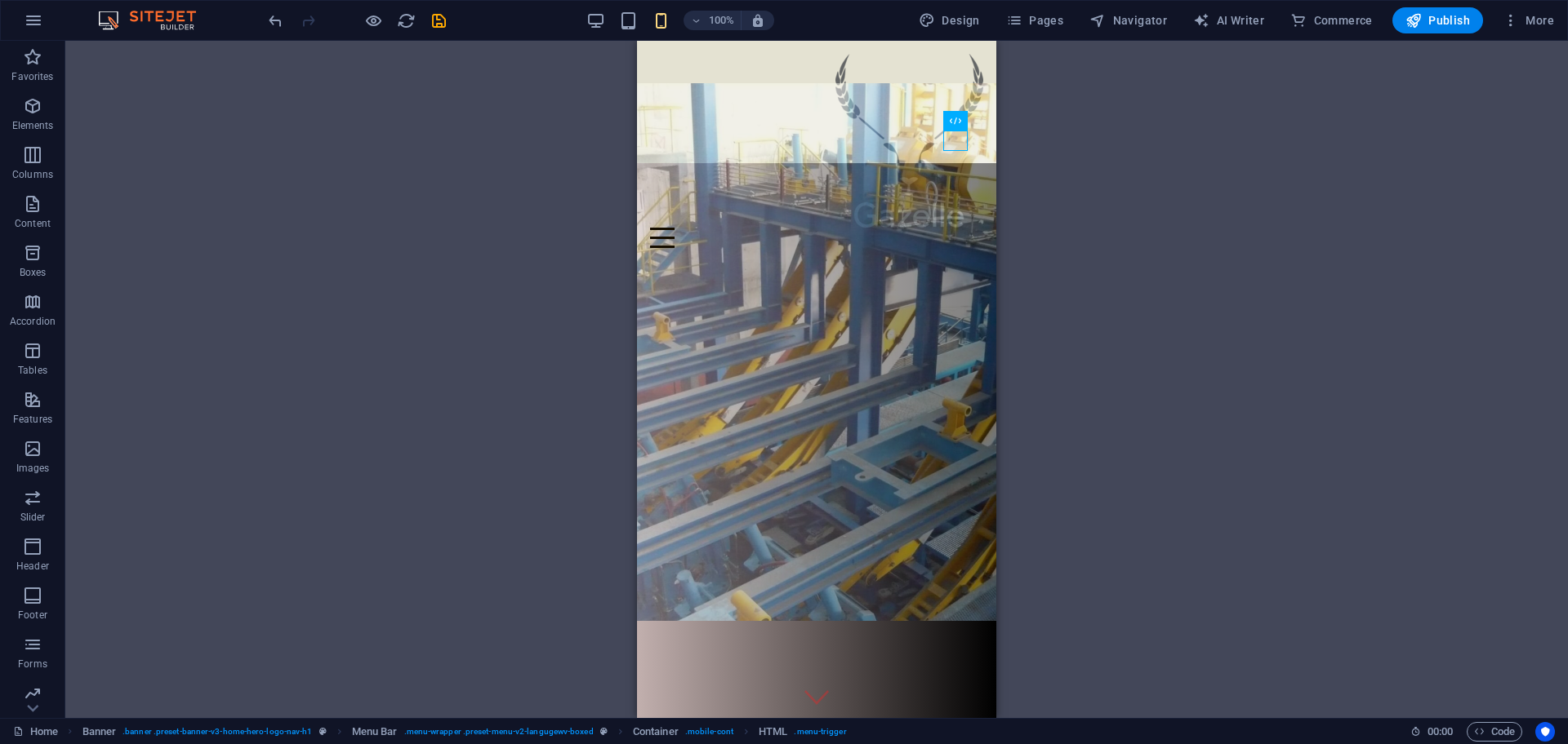
click at [1312, 201] on div "H2 Image with text Container Banner Menu Banner Banner Menu Bar Placeholder Con…" at bounding box center [816, 379] width 1502 height 678
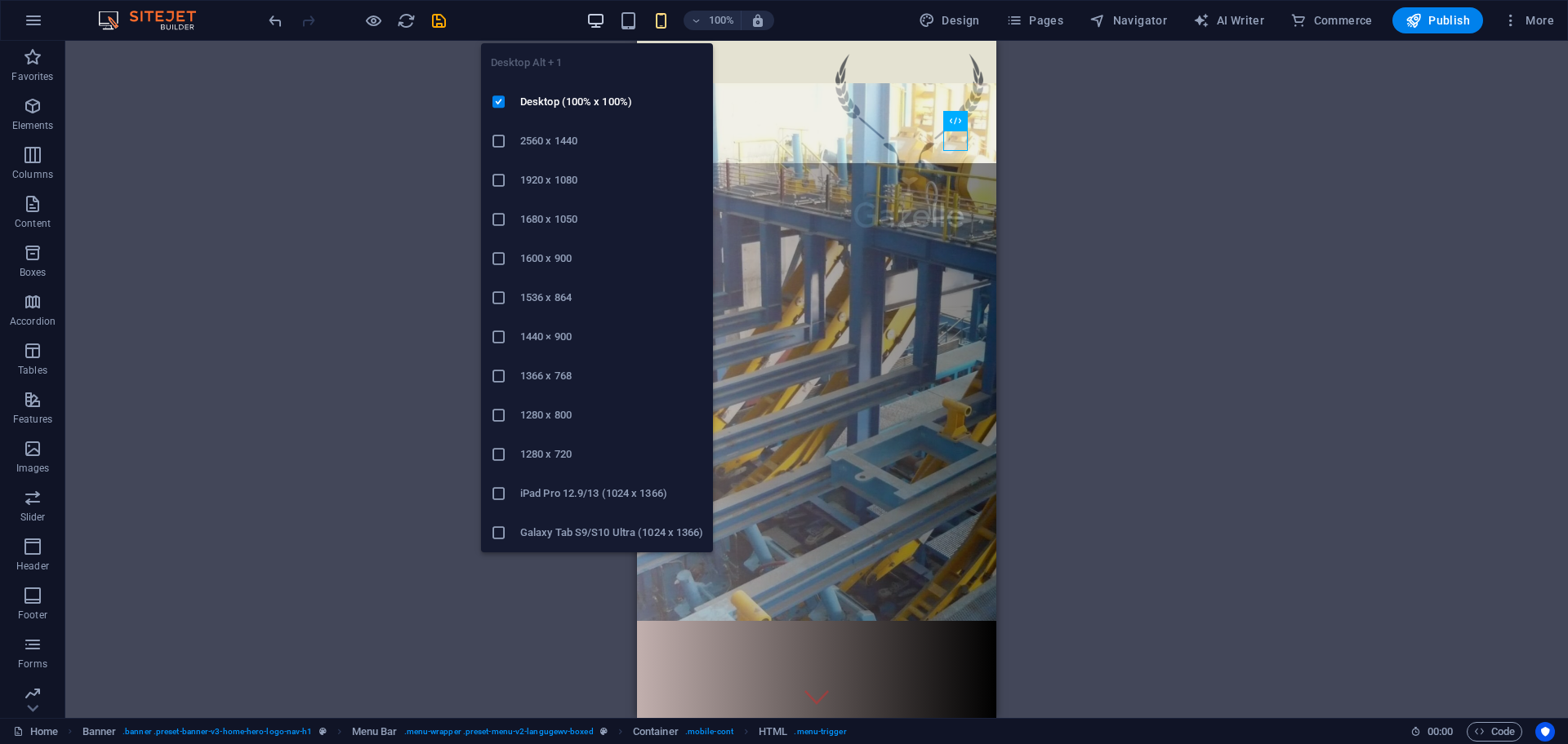
click at [592, 14] on icon "button" at bounding box center [595, 21] width 19 height 19
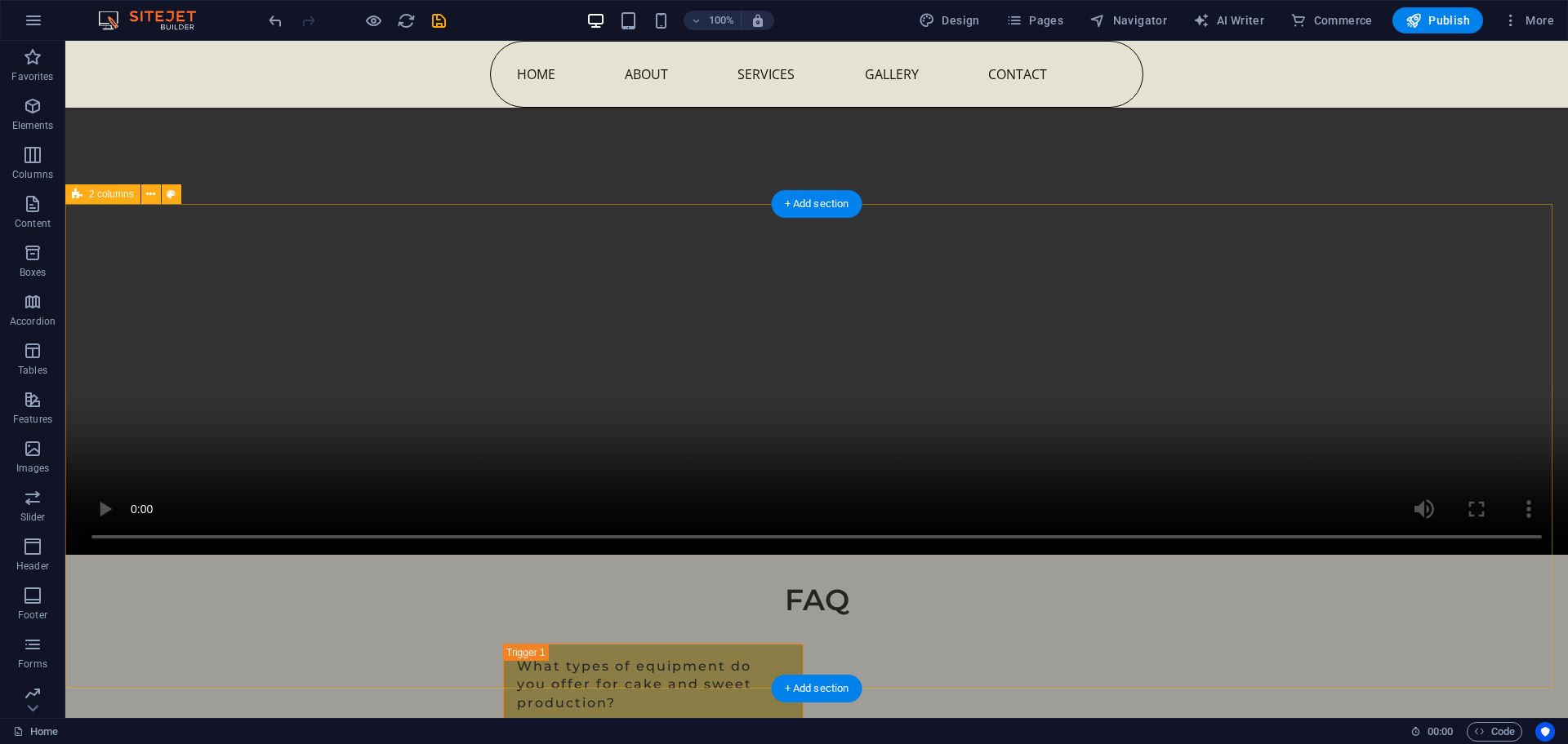
scroll to position [8949, 0]
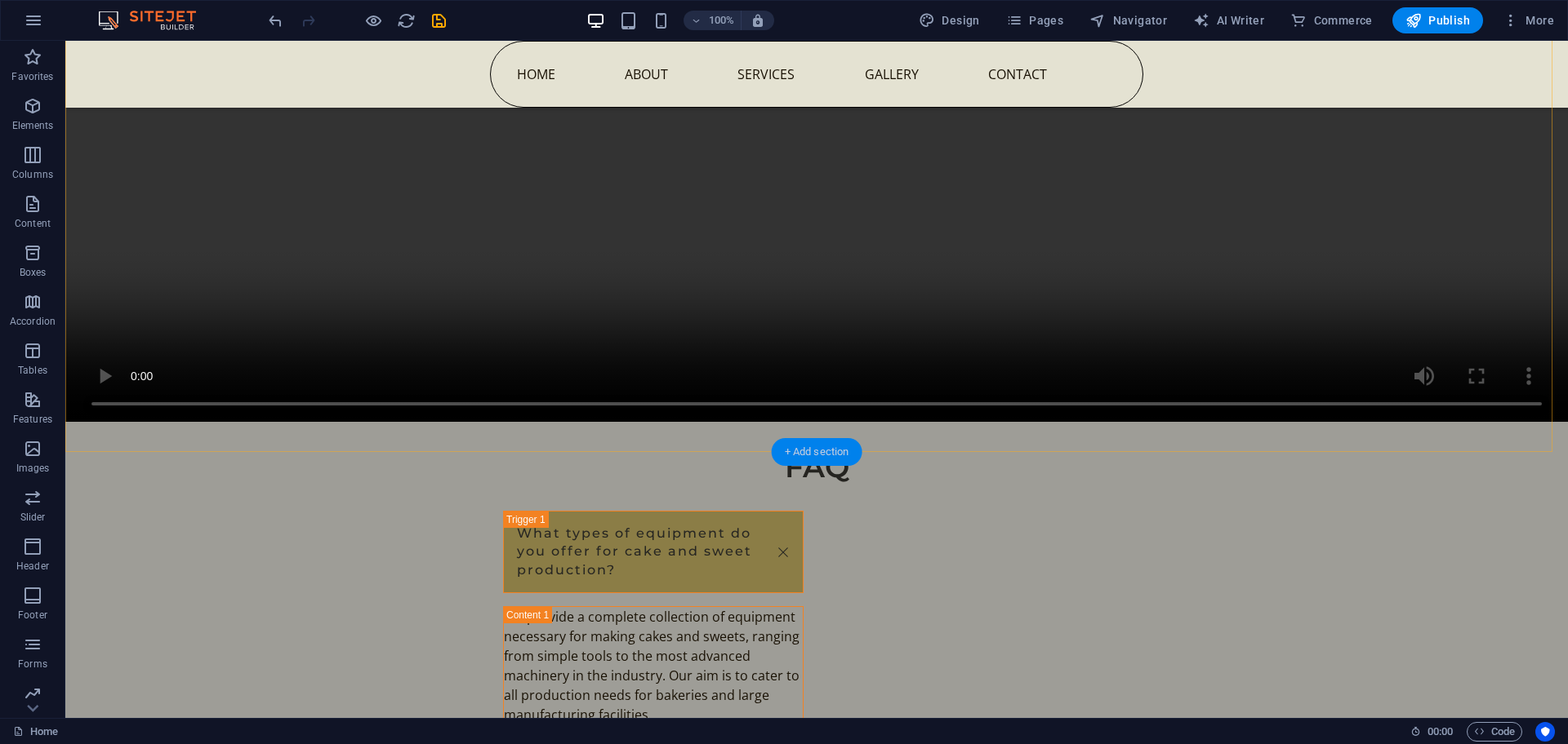
click at [830, 447] on div "+ Add section" at bounding box center [816, 452] width 91 height 28
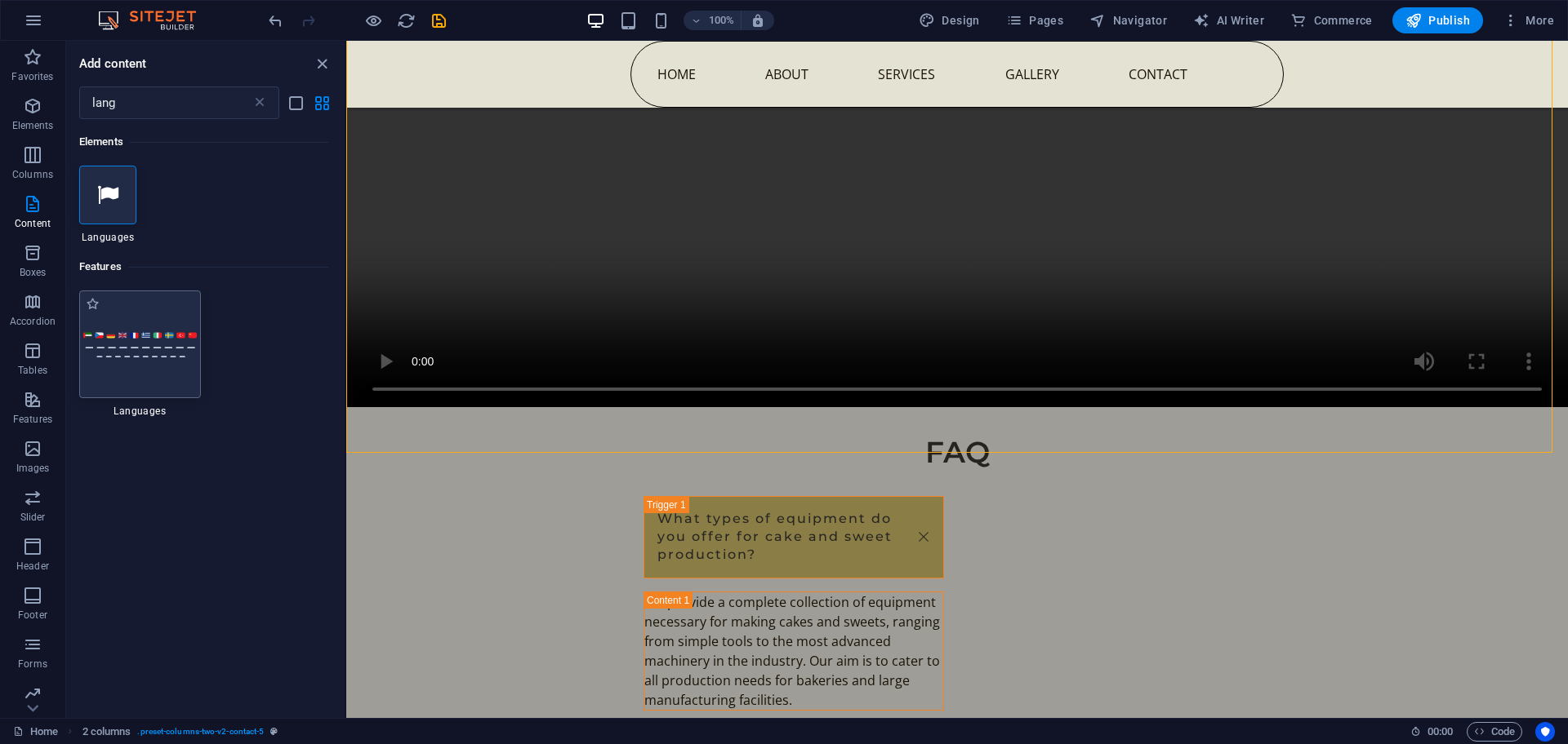
click at [120, 356] on img at bounding box center [140, 345] width 113 height 27
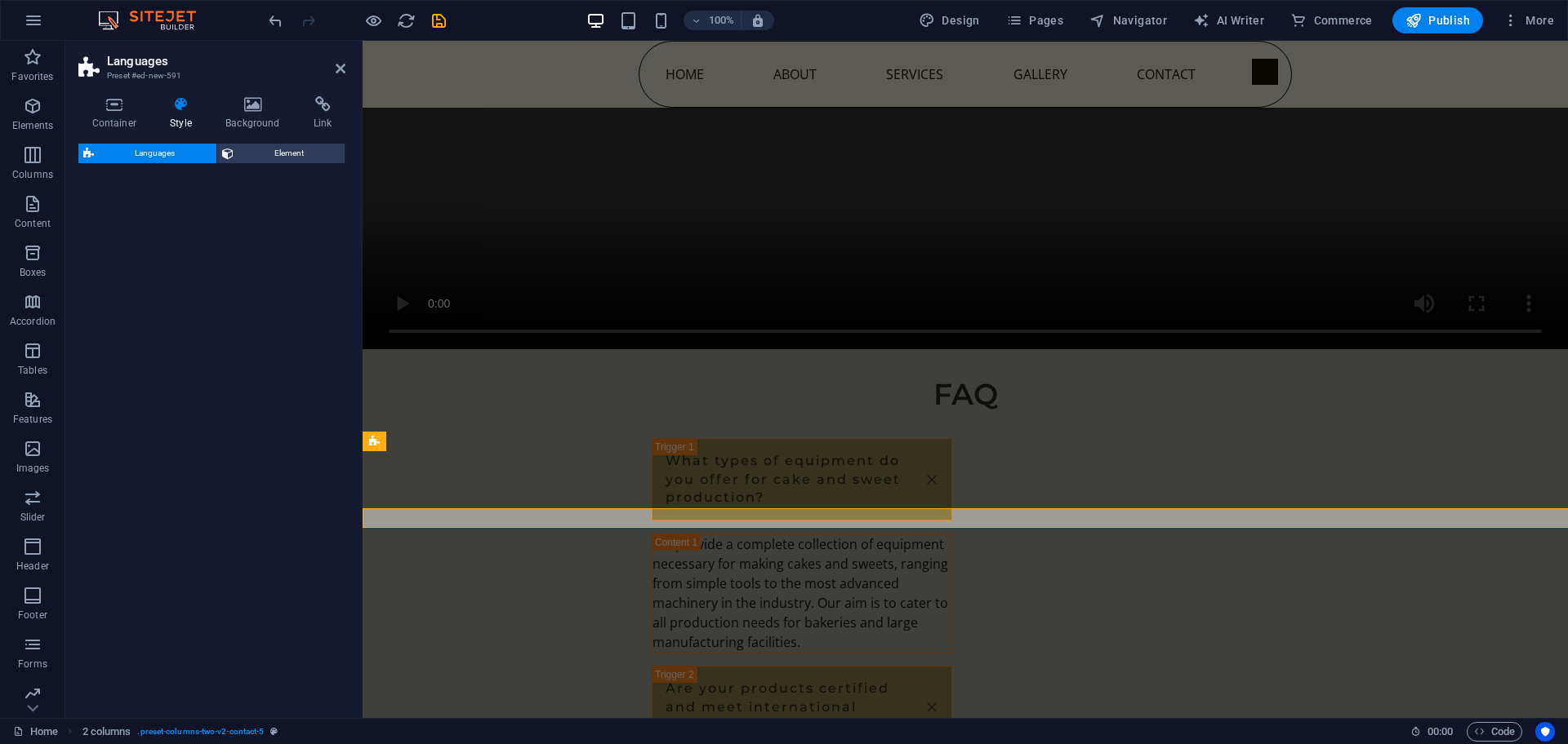
click at [120, 356] on div "Languages Element" at bounding box center [211, 424] width 267 height 562
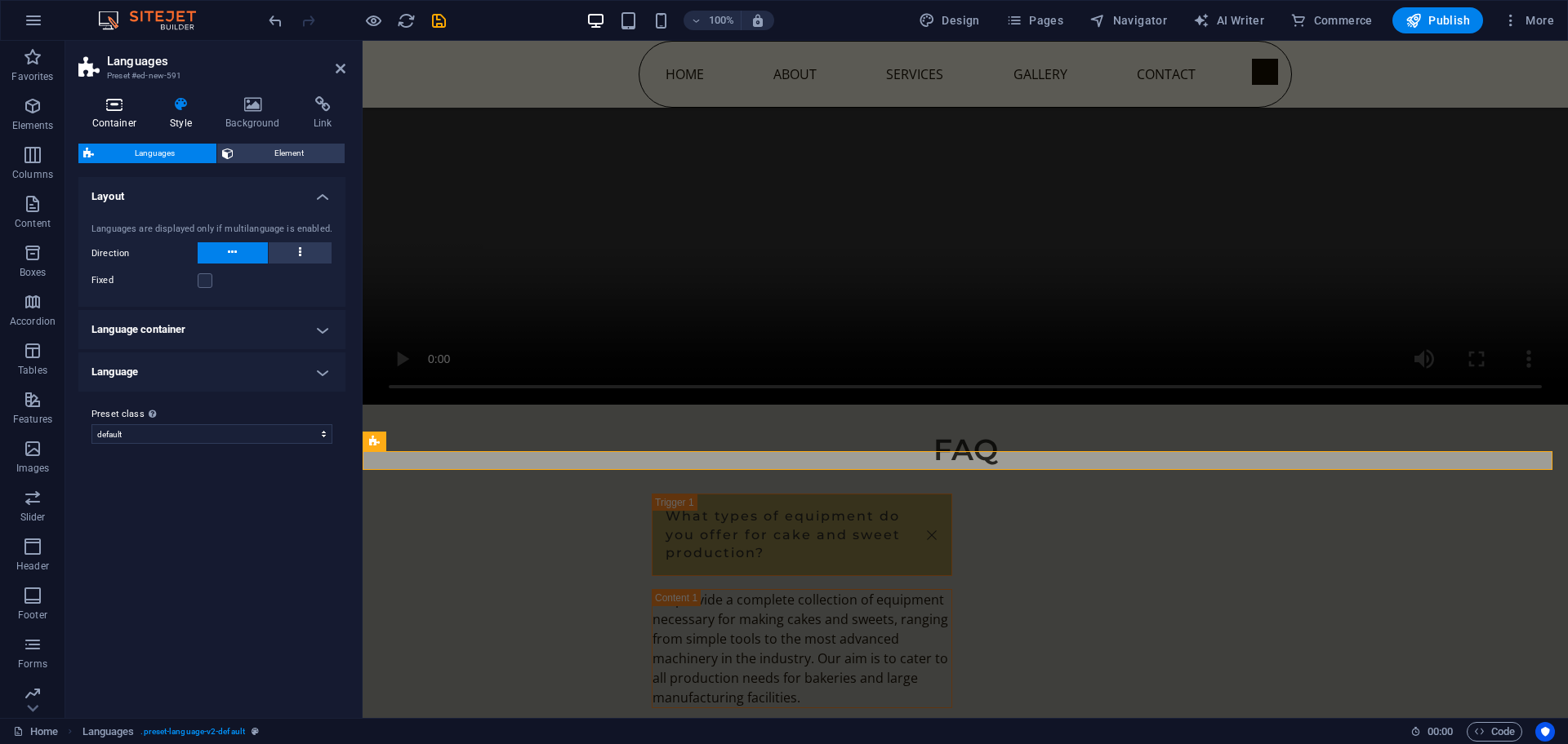
click at [111, 111] on icon at bounding box center [114, 104] width 72 height 16
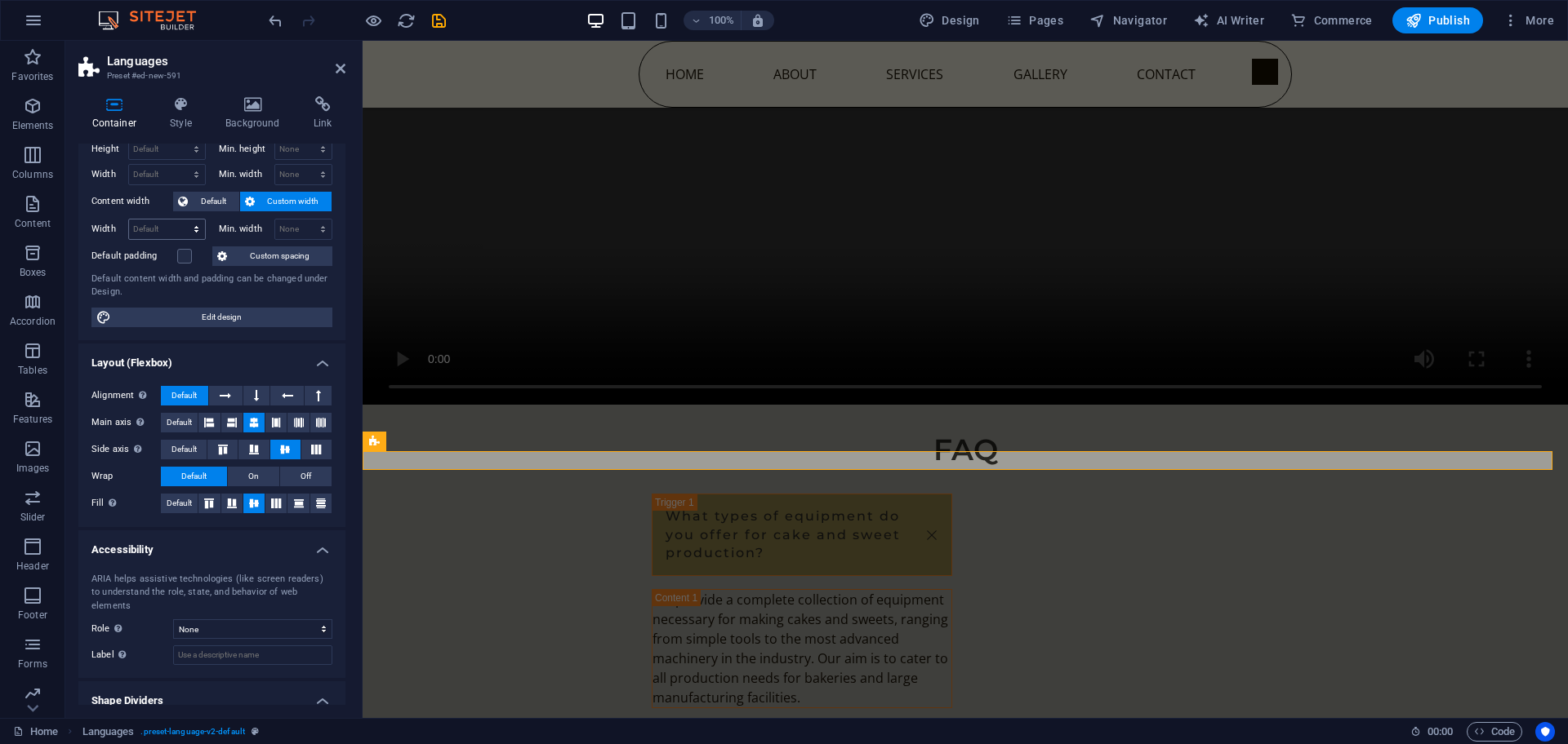
scroll to position [85, 0]
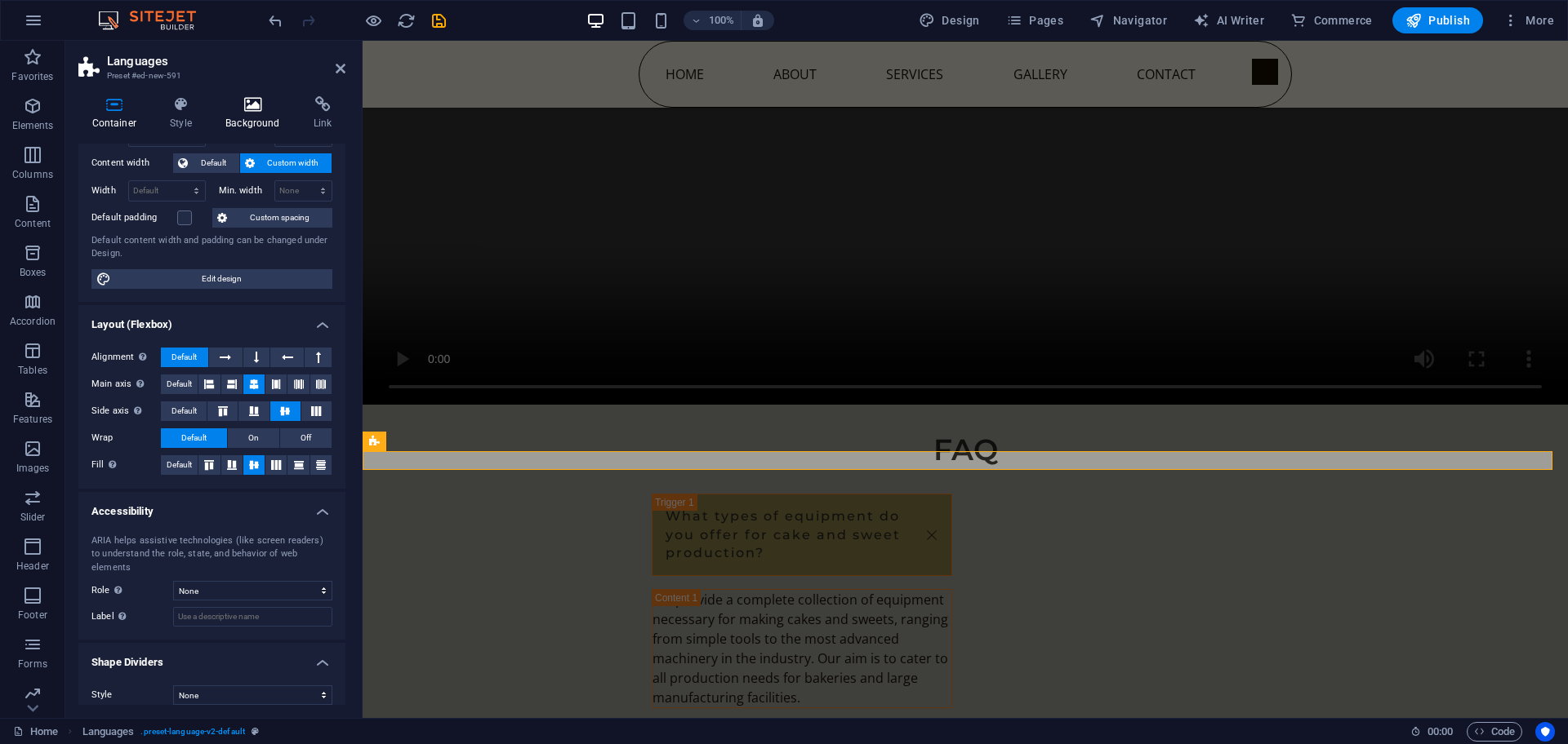
click at [247, 114] on h4 "Background" at bounding box center [256, 113] width 88 height 34
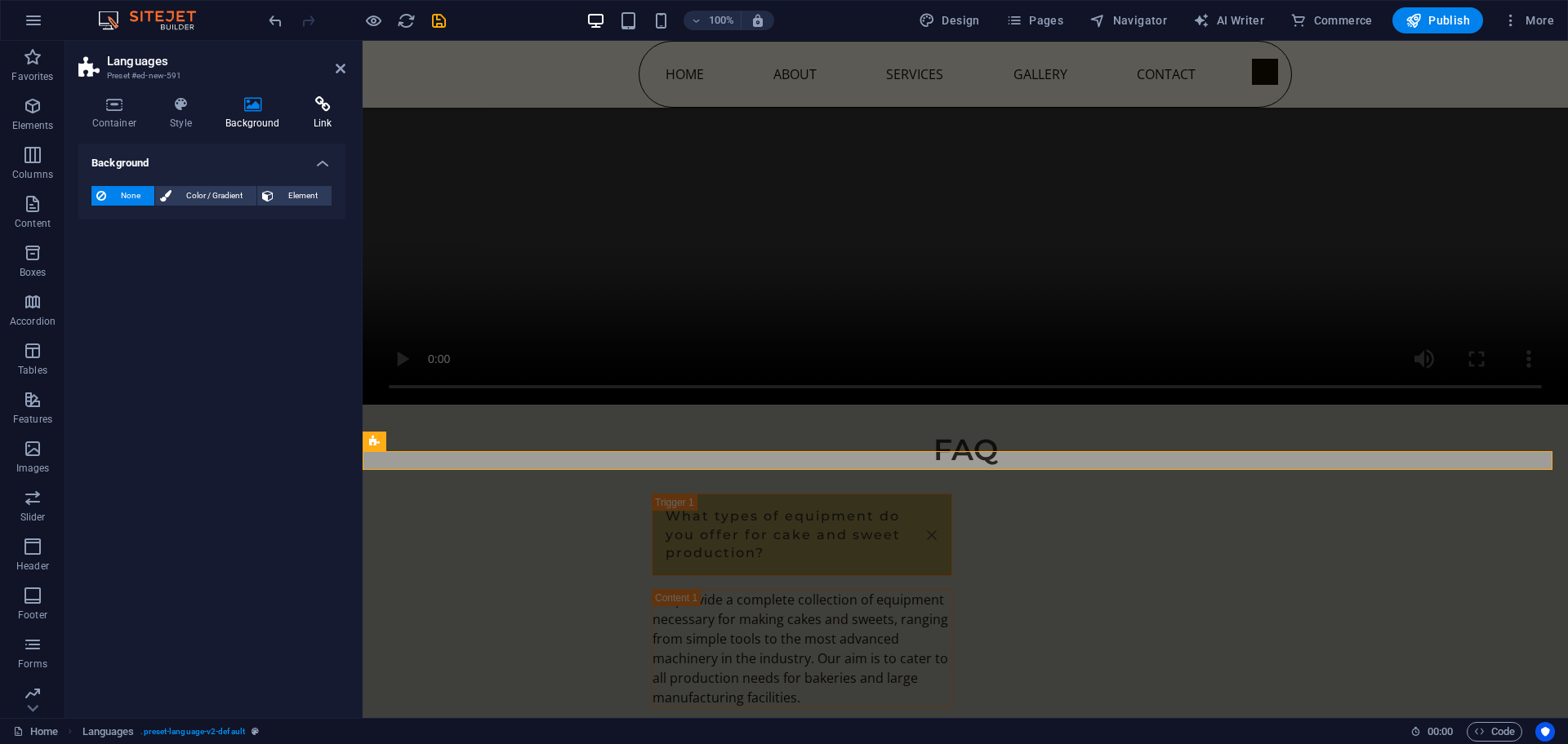
click at [325, 115] on h4 "Link" at bounding box center [322, 113] width 46 height 34
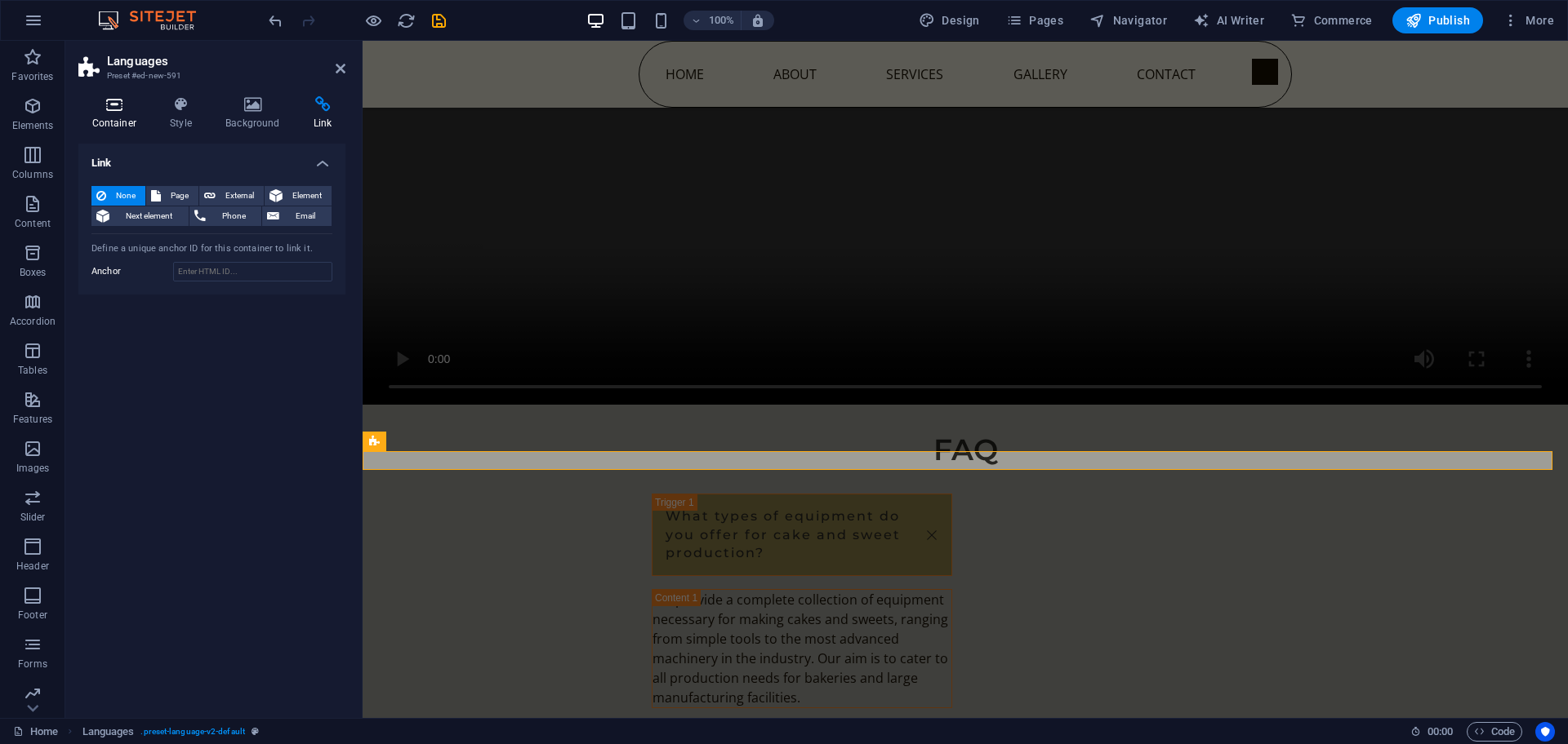
click at [147, 103] on icon at bounding box center [114, 104] width 72 height 16
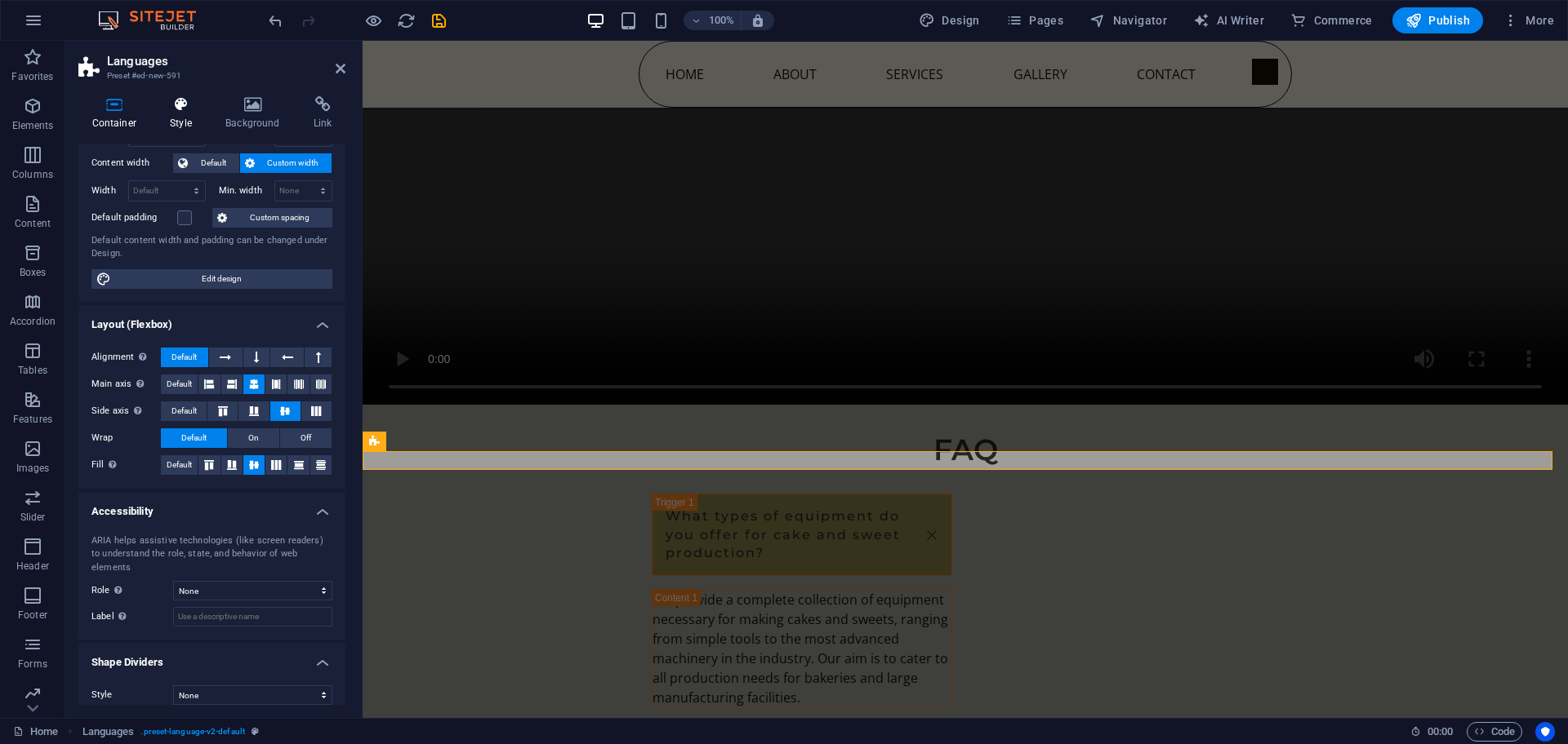
click at [180, 103] on icon at bounding box center [181, 104] width 49 height 16
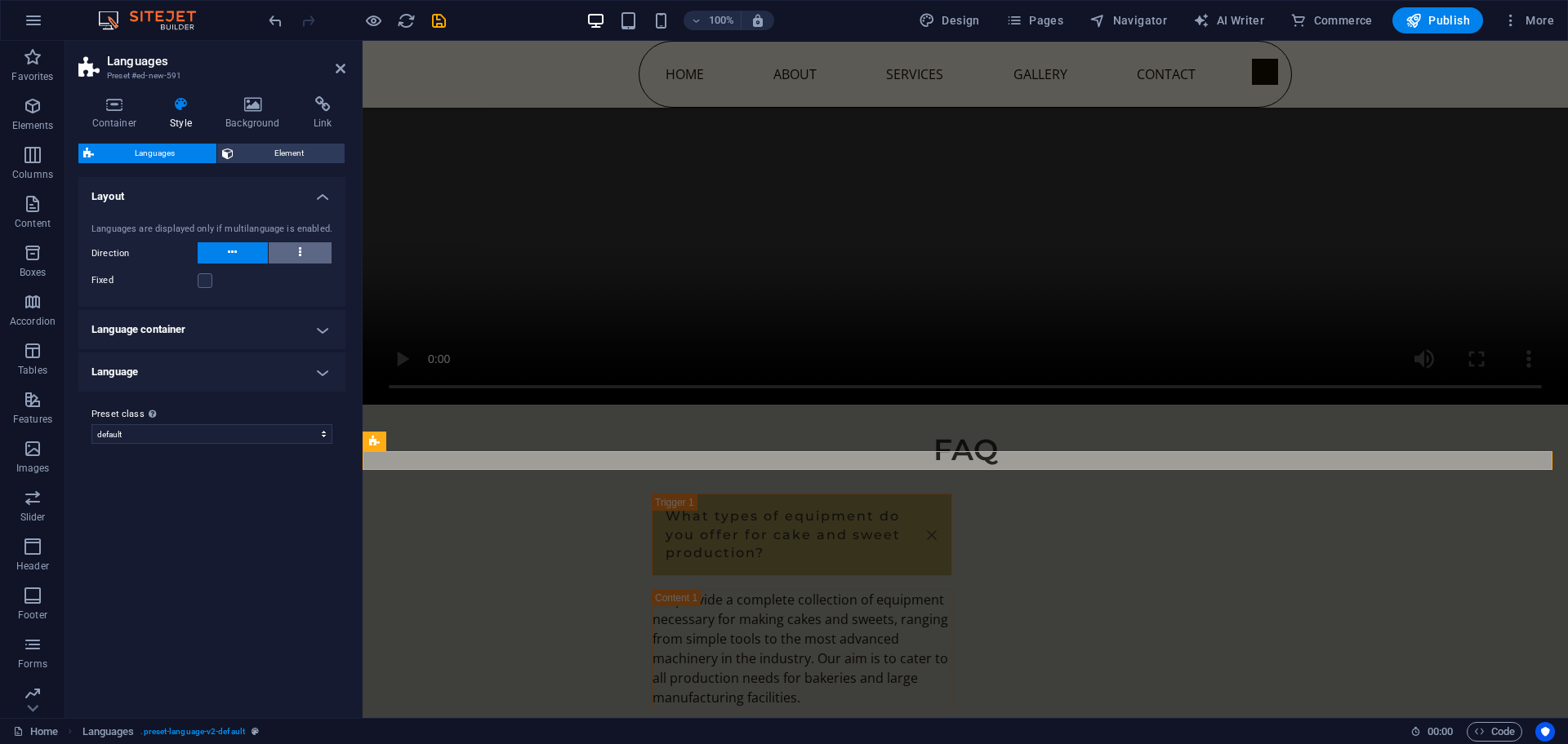
click at [308, 258] on button at bounding box center [300, 253] width 64 height 22
click at [200, 280] on label at bounding box center [205, 280] width 14 height 14
click at [0, 0] on input "Fixed" at bounding box center [0, 0] width 0 height 0
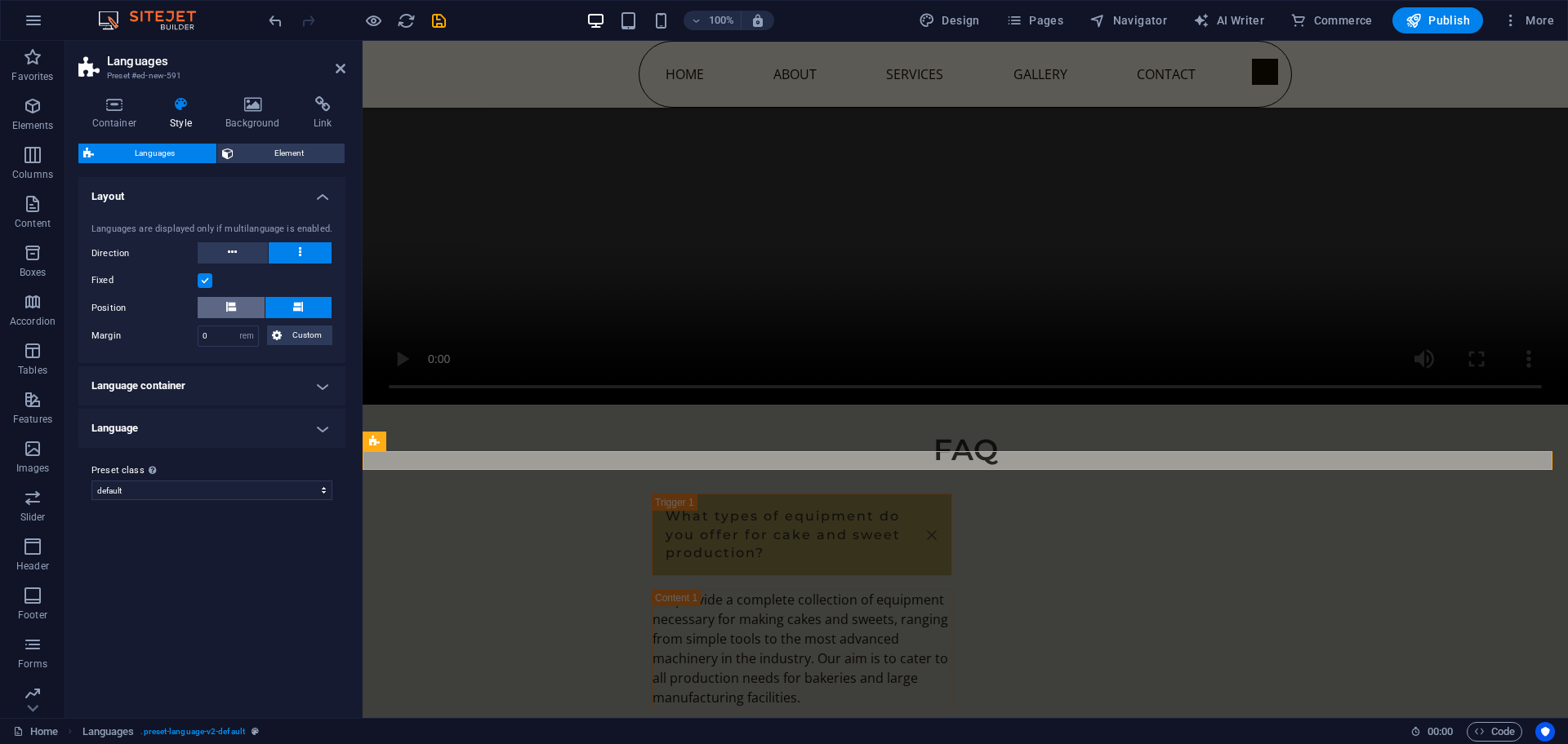
click at [251, 306] on button at bounding box center [231, 308] width 67 height 22
click at [281, 305] on button at bounding box center [298, 308] width 67 height 22
click at [129, 400] on h4 "Language container" at bounding box center [211, 386] width 267 height 40
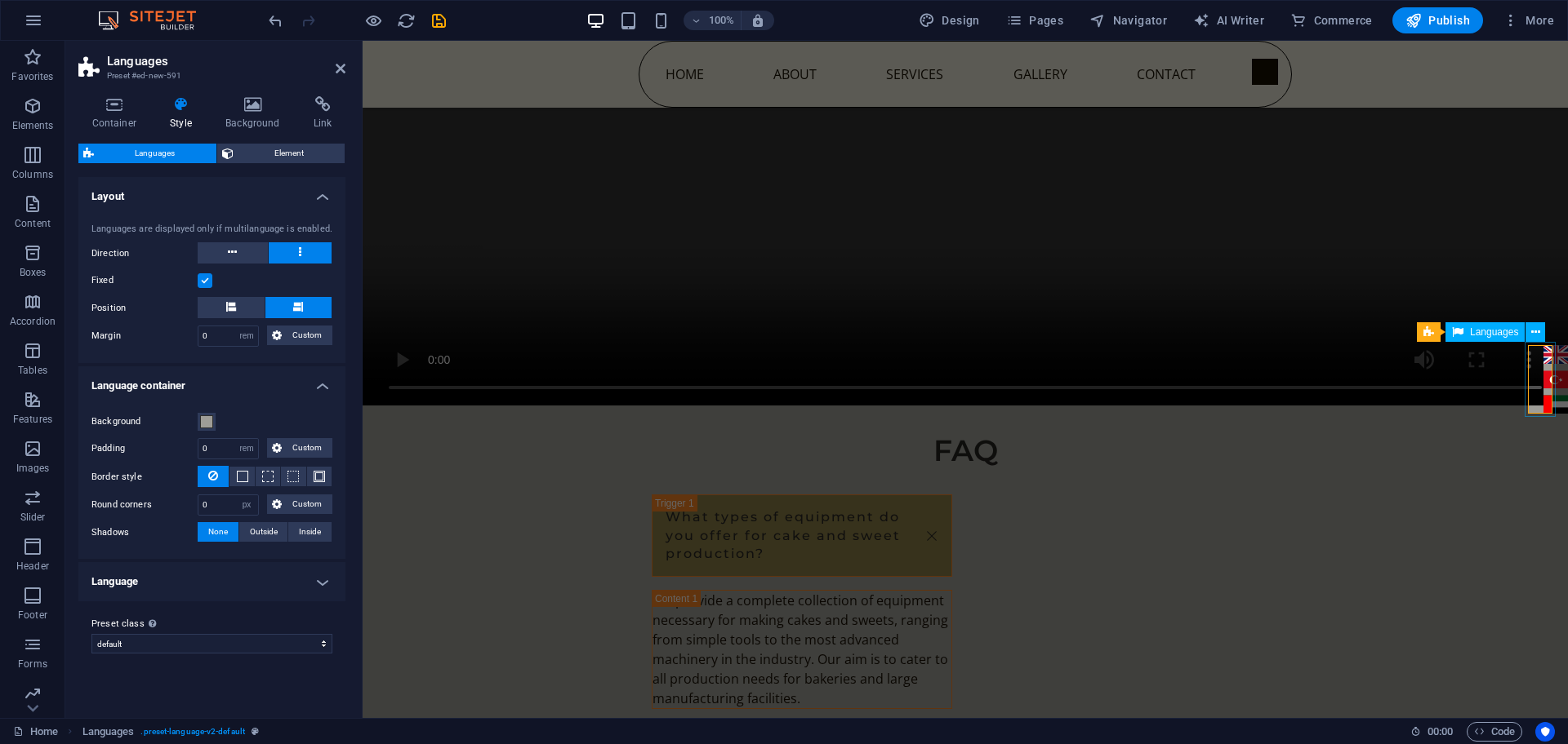
scroll to position [8948, 0]
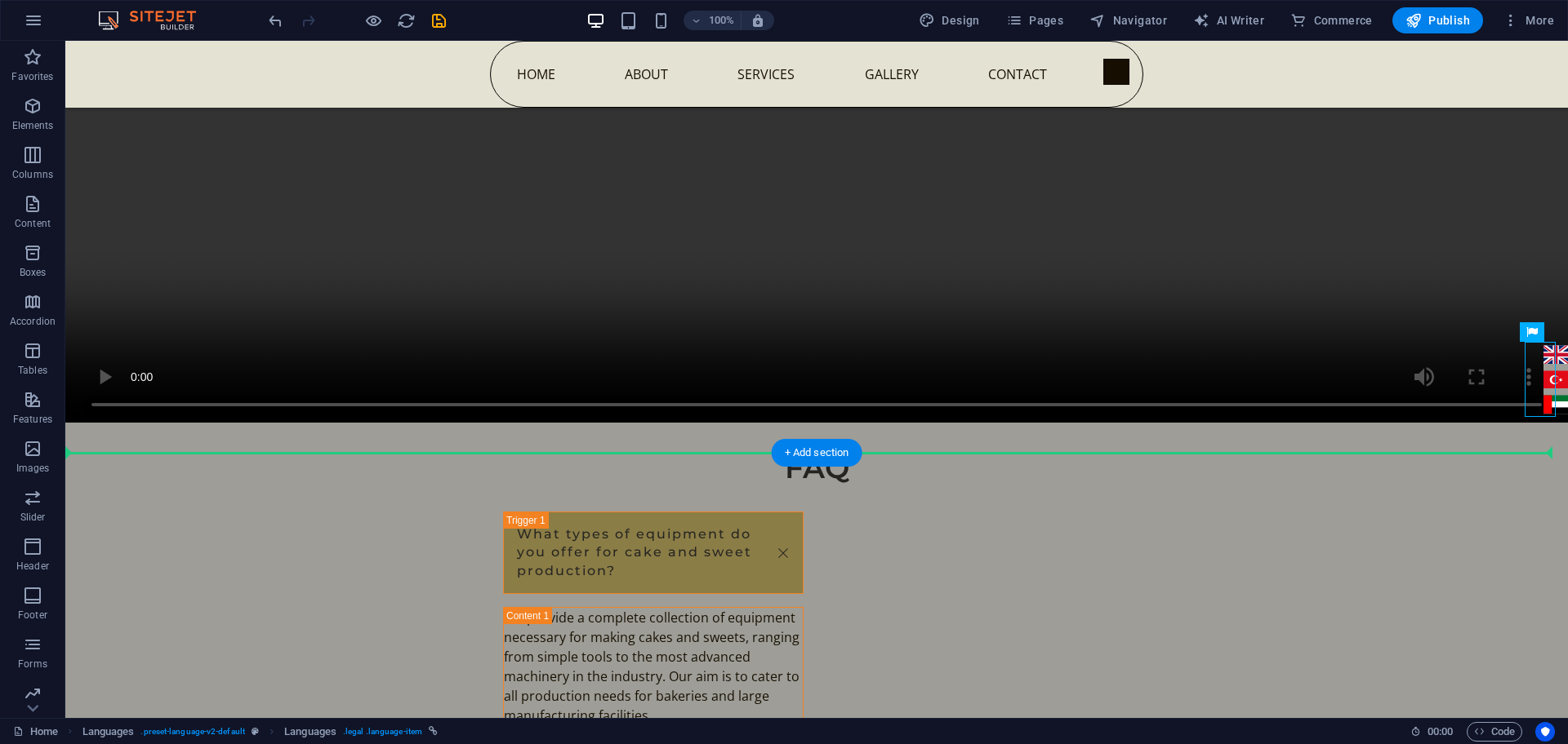
drag, startPoint x: 1243, startPoint y: 386, endPoint x: 1505, endPoint y: 246, distance: 297.1
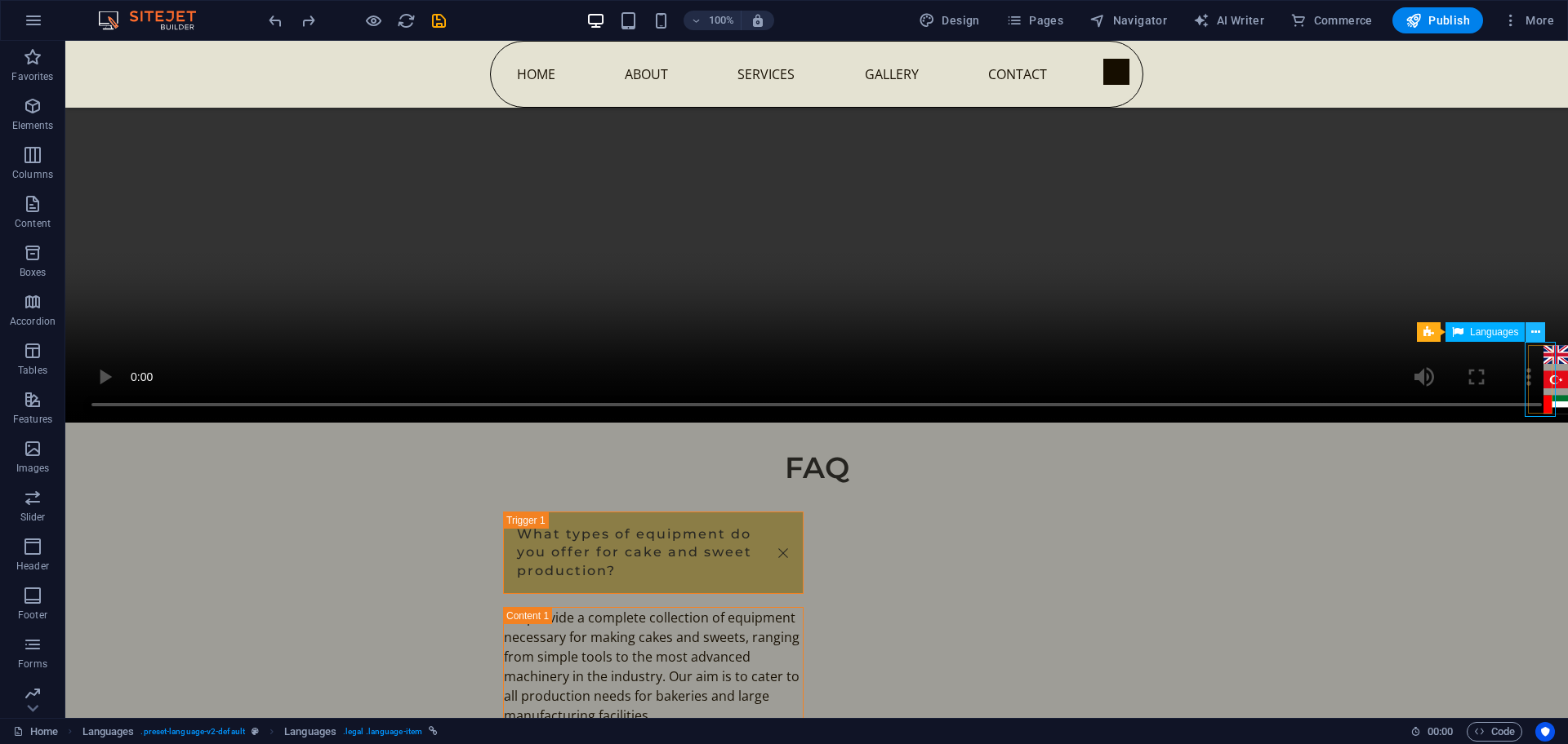
click at [1532, 333] on icon at bounding box center [1536, 332] width 9 height 17
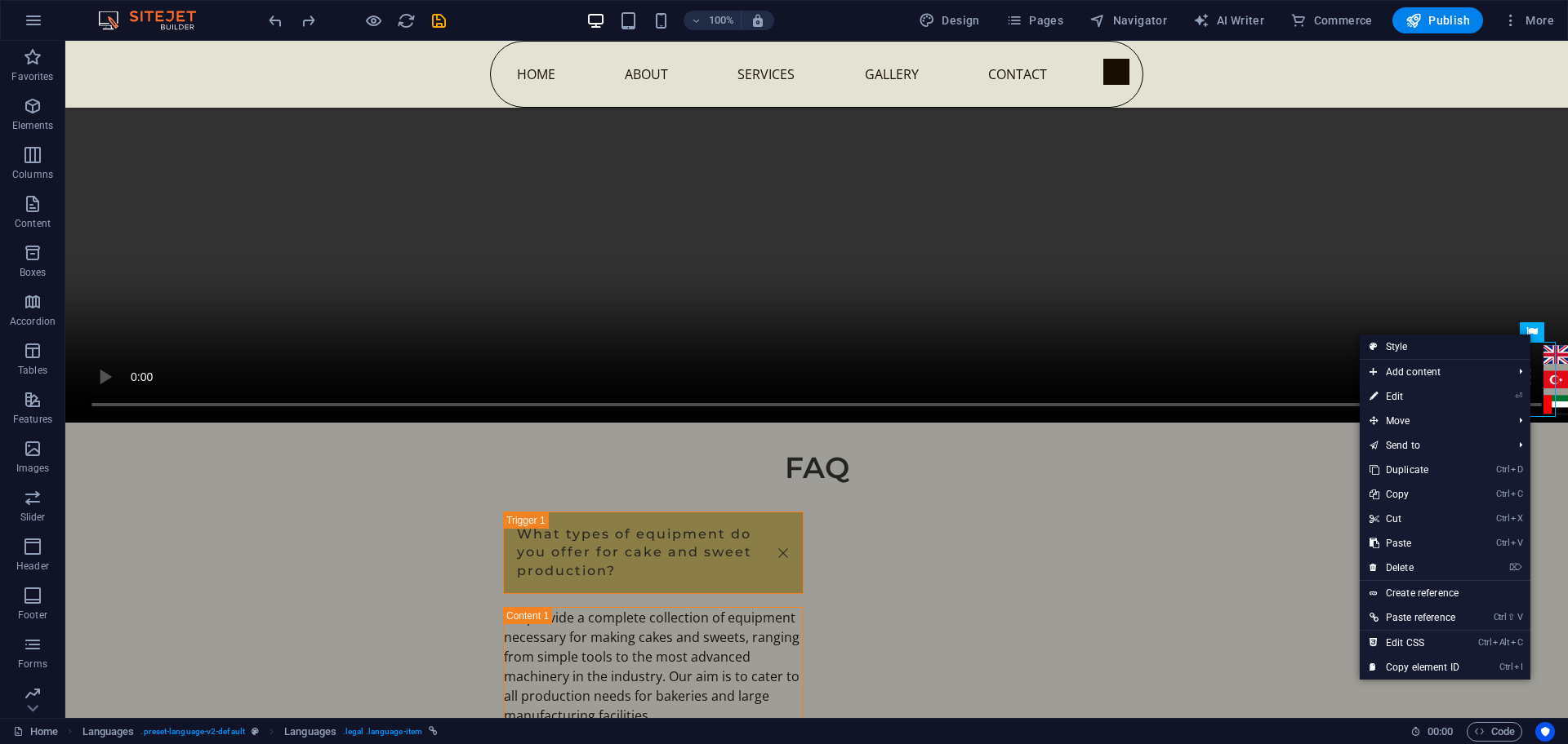
click at [1420, 347] on link "Style" at bounding box center [1445, 346] width 171 height 24
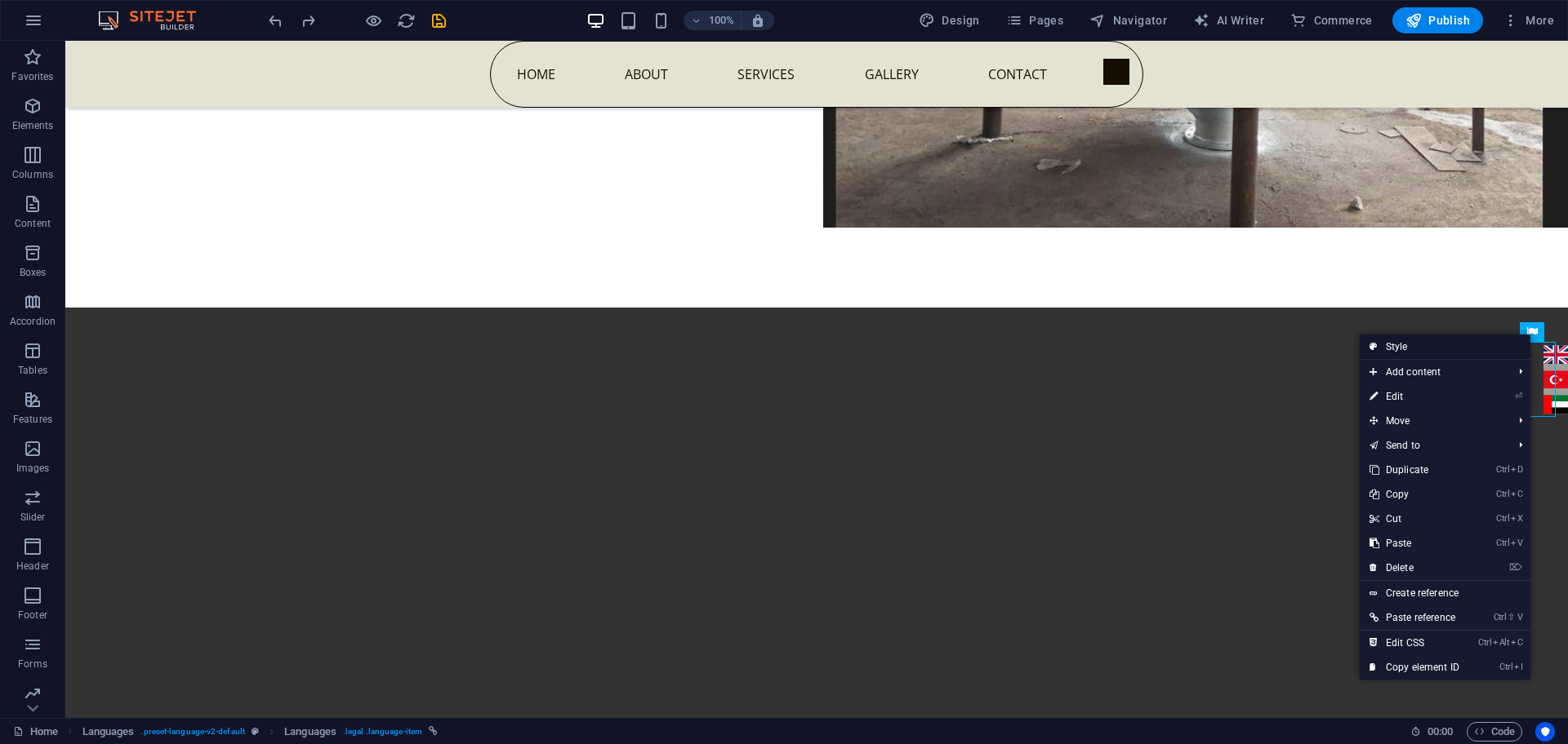
select select "rem"
select select "px"
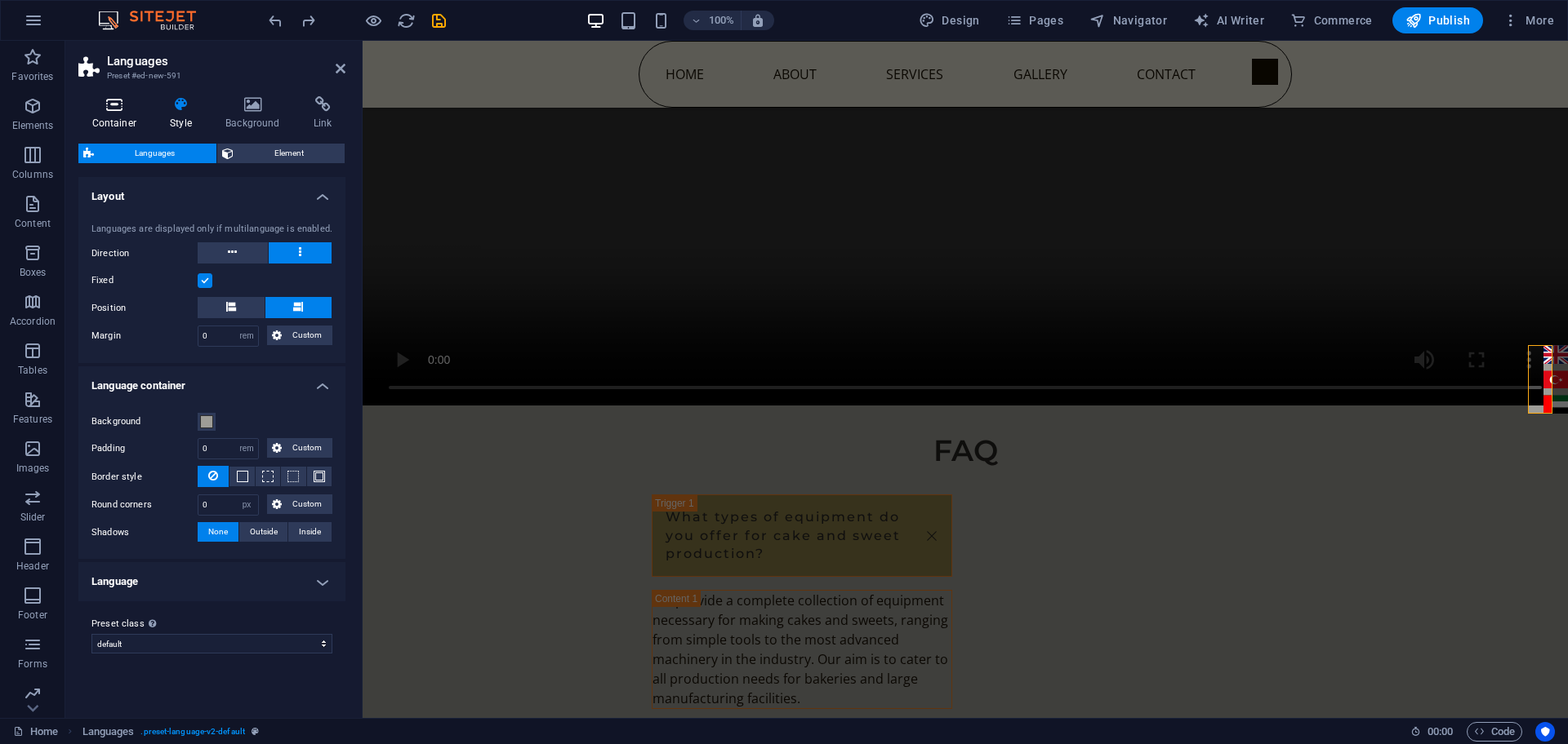
click at [109, 117] on h4 "Container" at bounding box center [117, 113] width 78 height 34
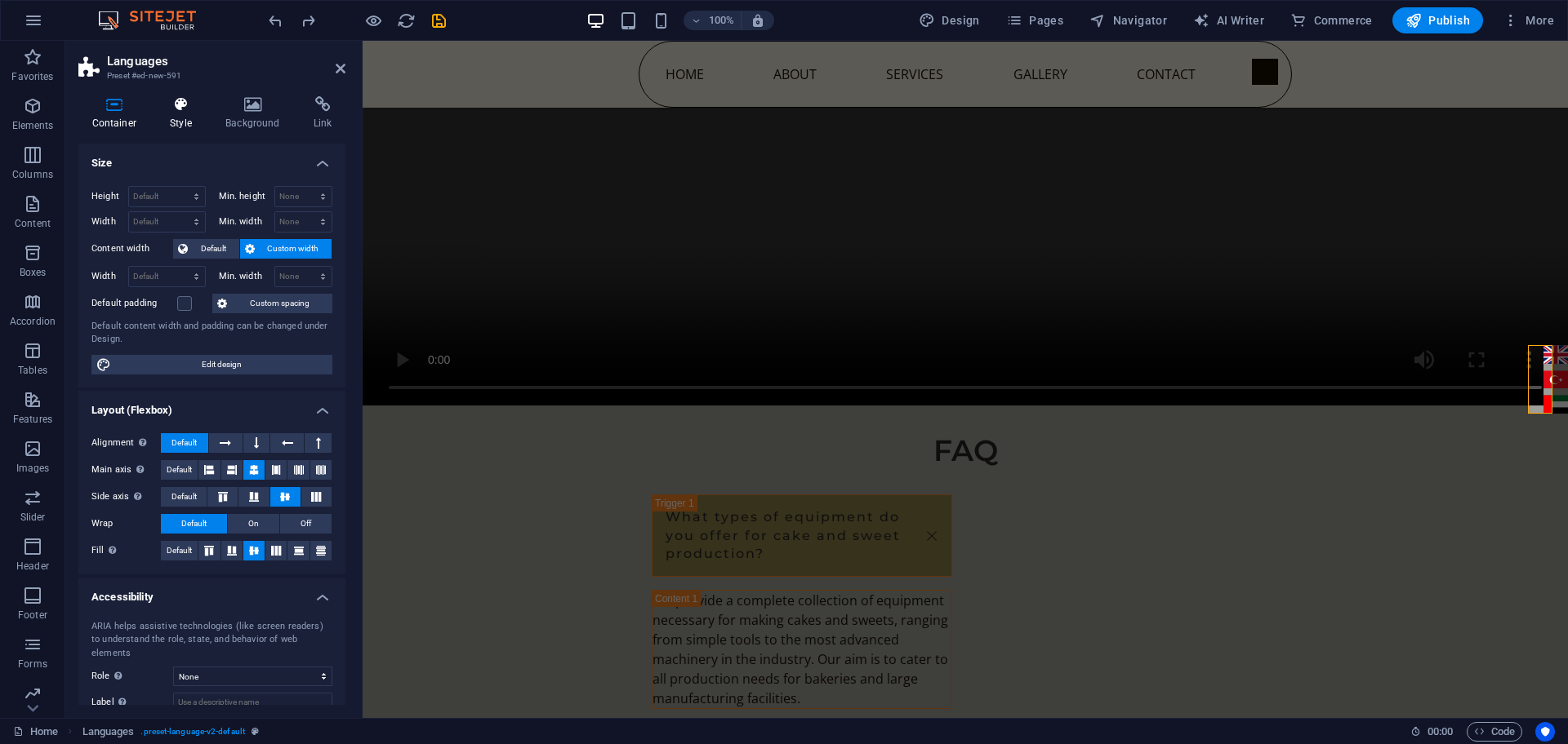
click at [183, 113] on h4 "Style" at bounding box center [184, 113] width 56 height 34
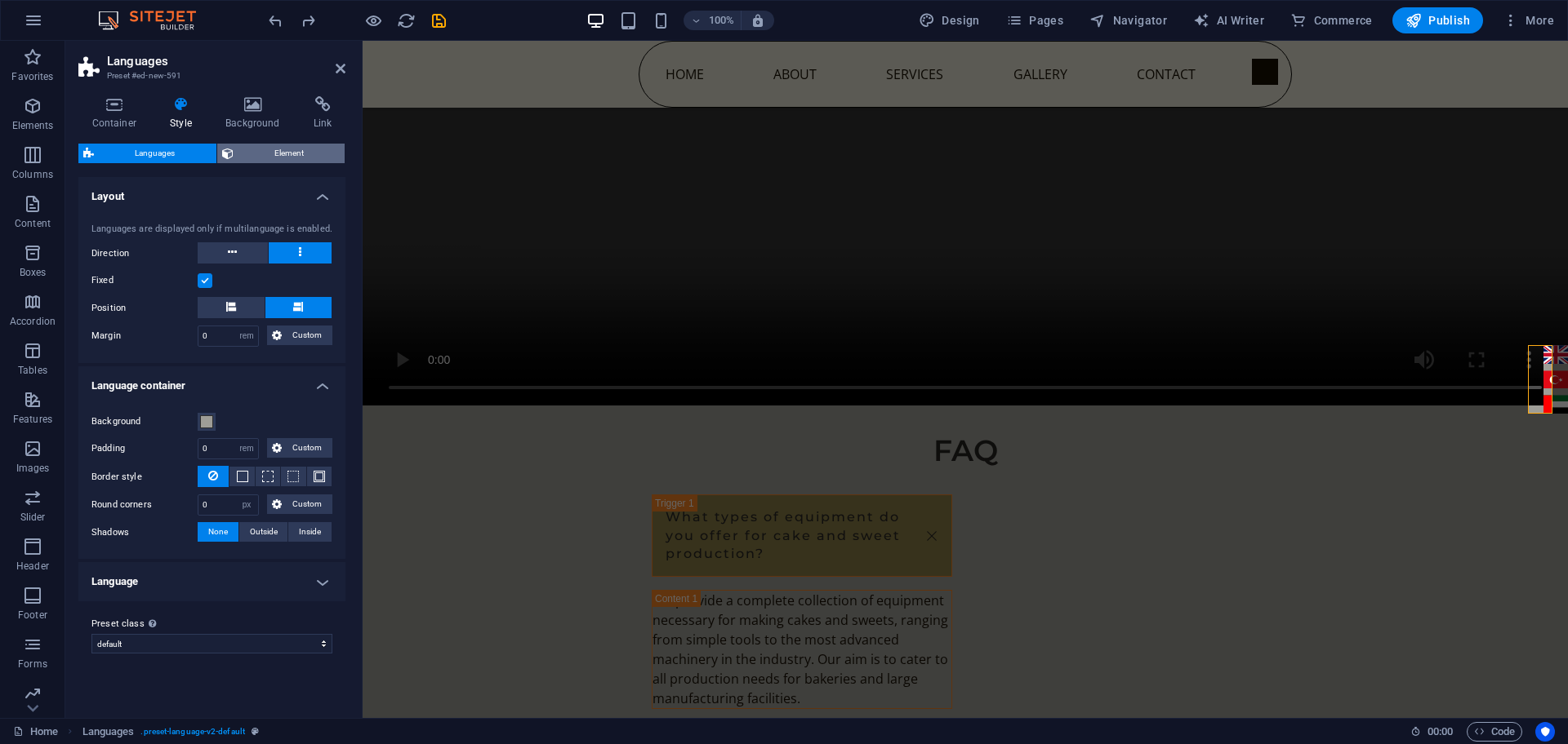
click at [252, 155] on span "Element" at bounding box center [290, 154] width 102 height 20
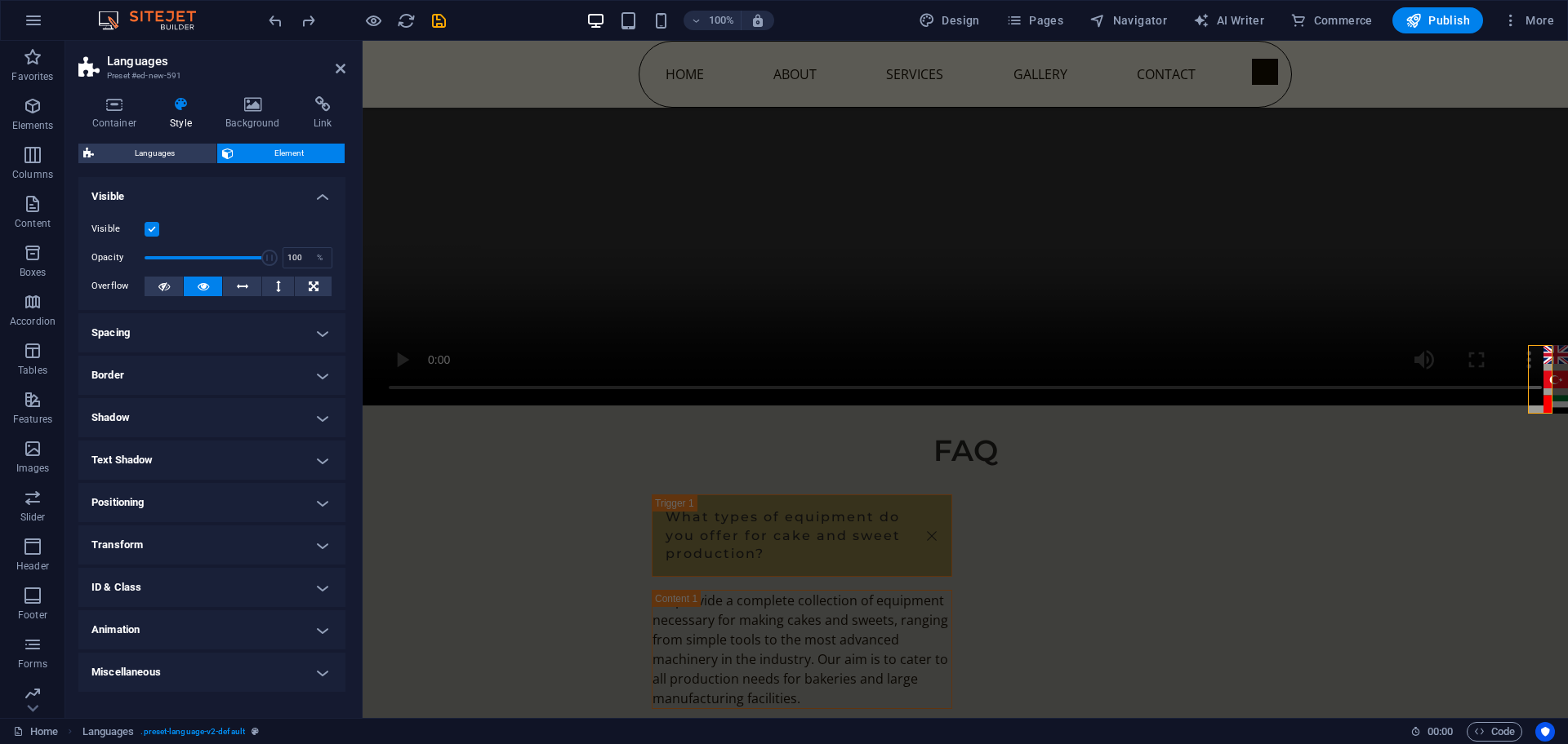
click at [213, 332] on h4 "Spacing" at bounding box center [211, 333] width 267 height 40
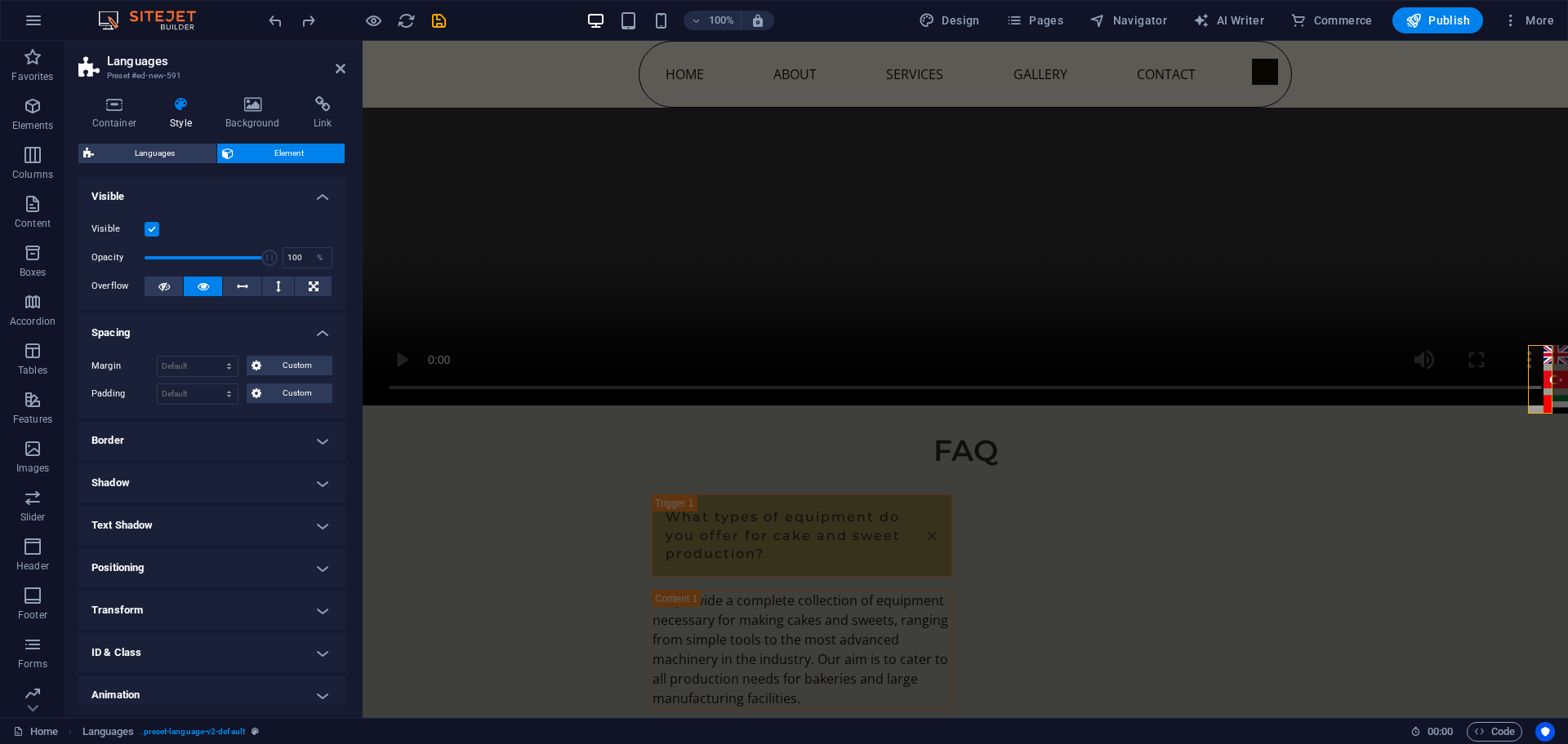
click at [213, 332] on h4 "Spacing" at bounding box center [211, 328] width 267 height 30
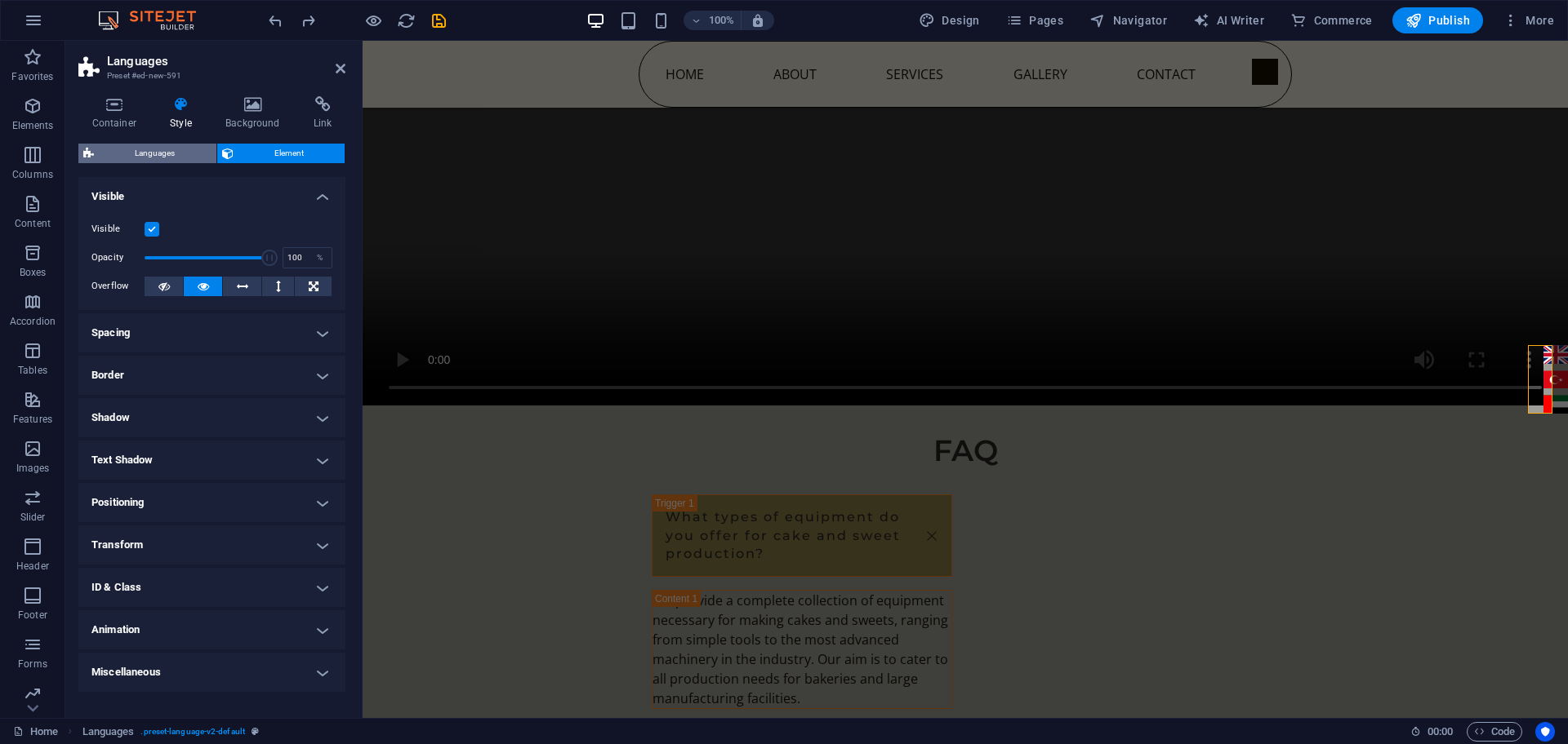
click at [136, 151] on span "Languages" at bounding box center [155, 154] width 112 height 20
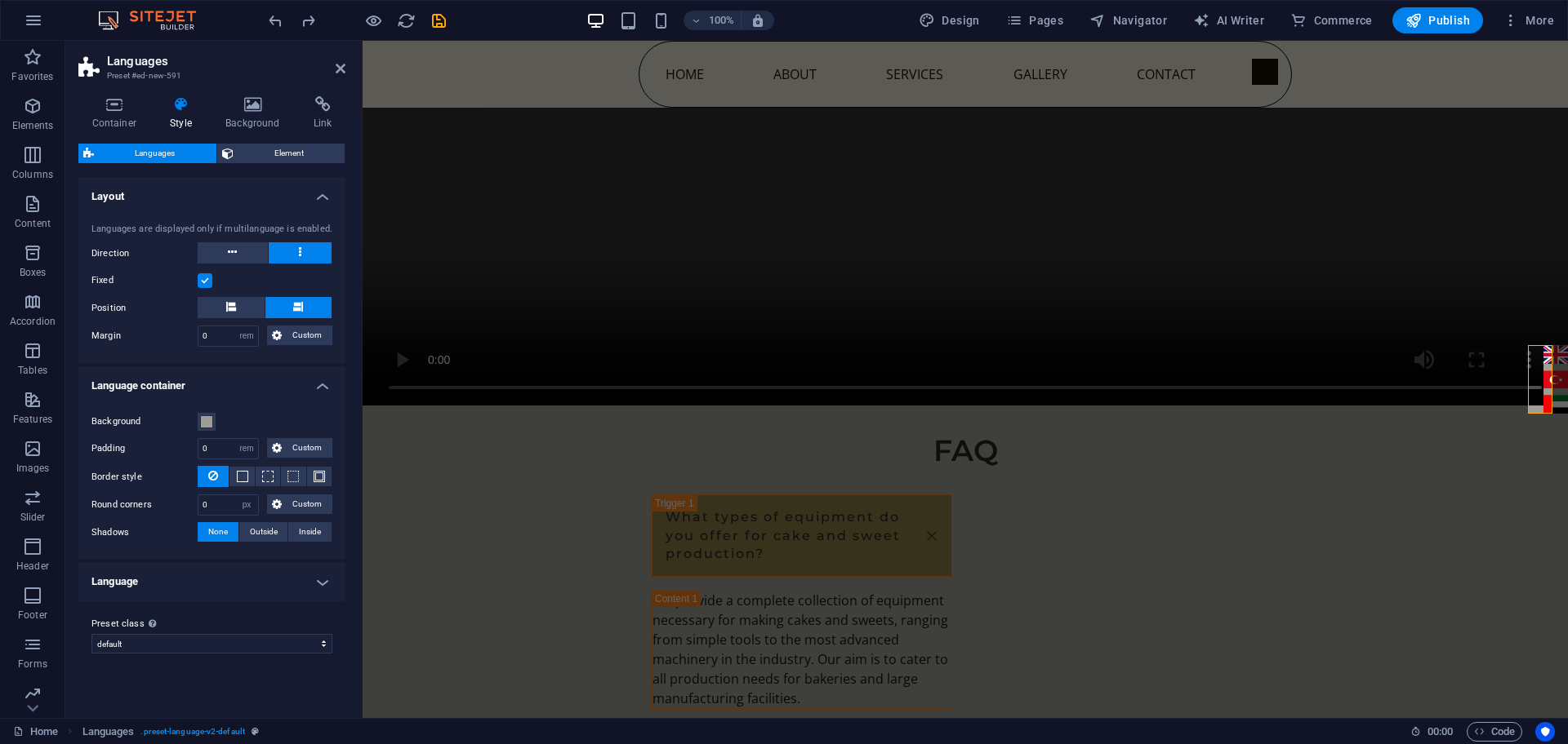
click at [310, 576] on h4 "Language" at bounding box center [211, 582] width 267 height 40
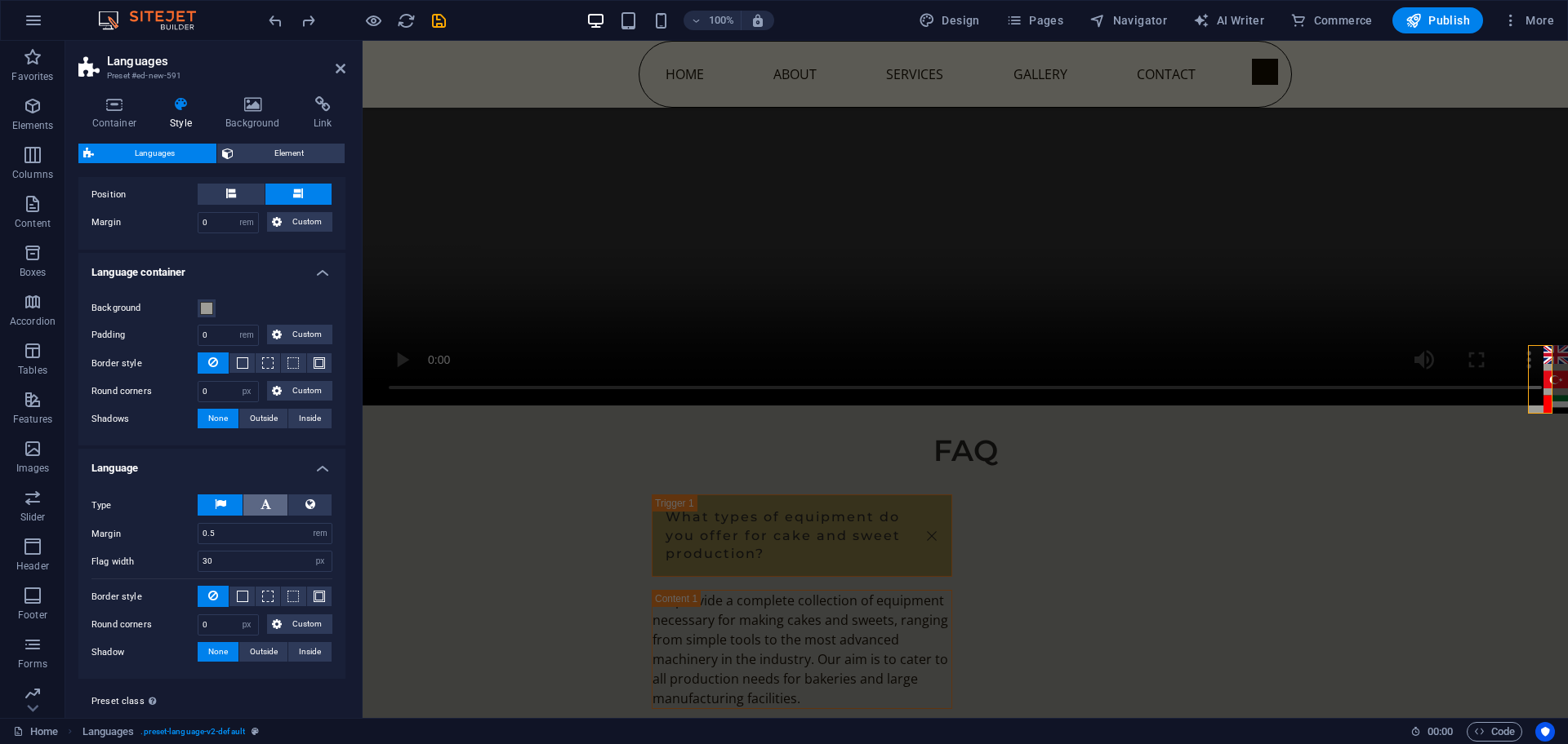
scroll to position [153, 0]
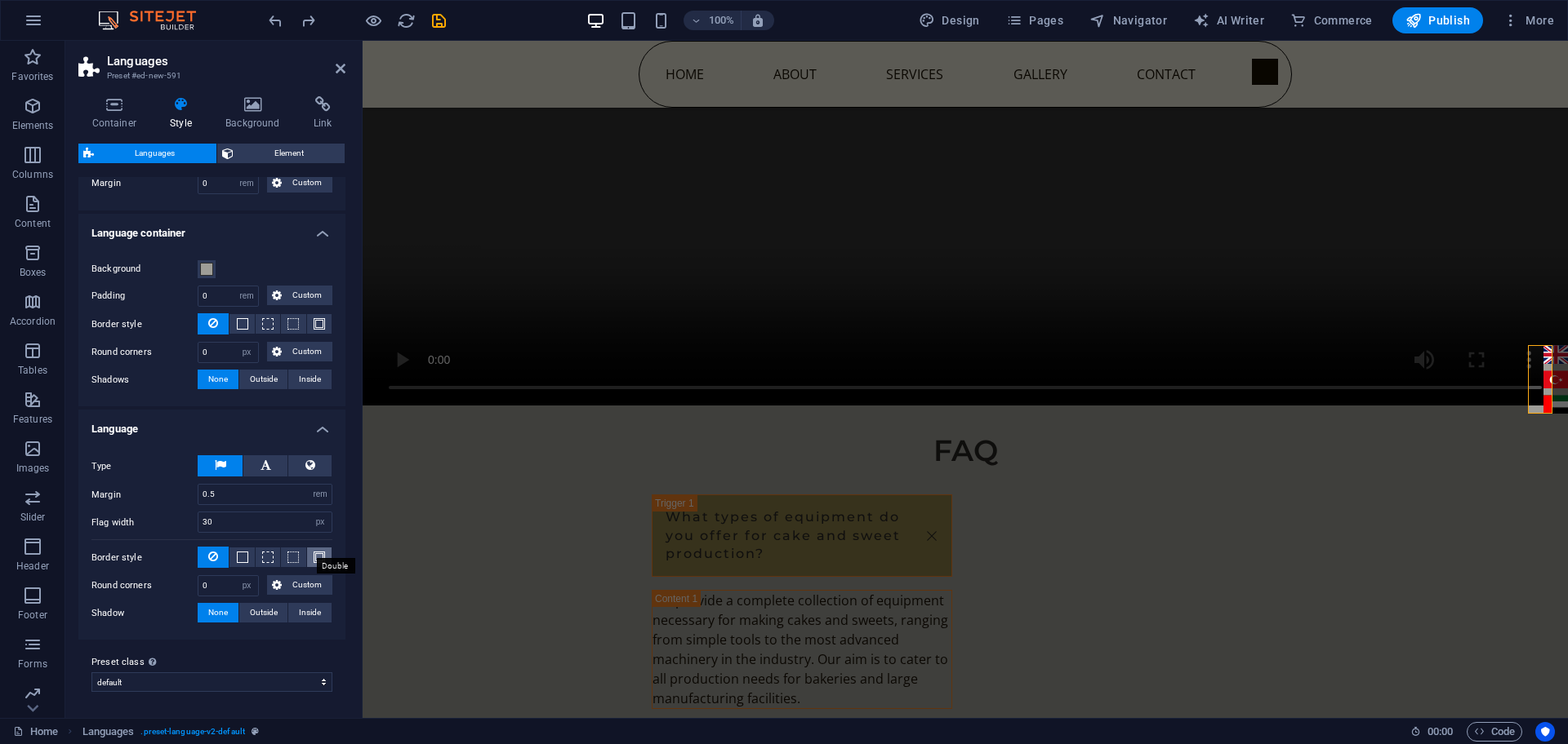
click at [315, 554] on span at bounding box center [319, 557] width 12 height 12
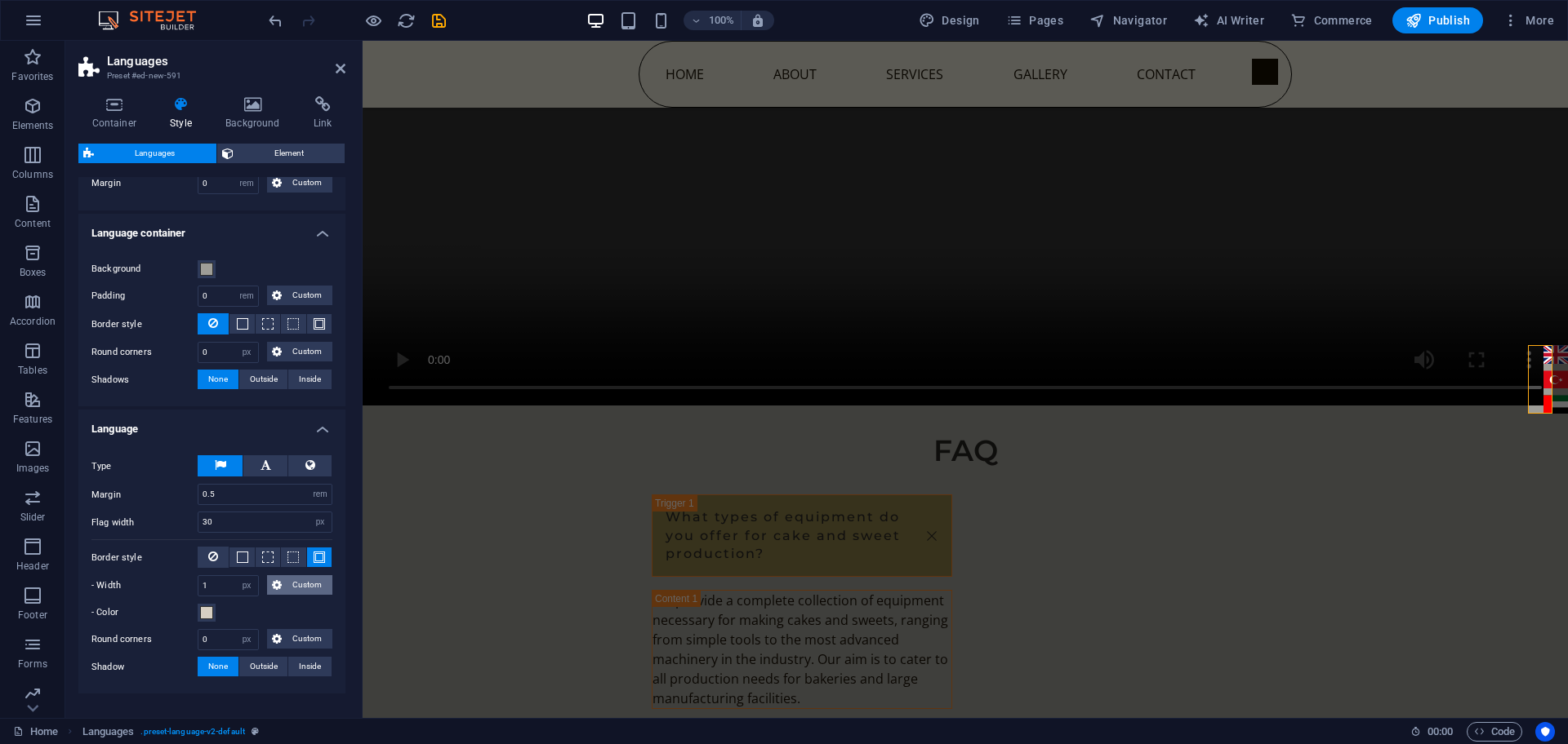
click at [307, 584] on span "Custom" at bounding box center [307, 585] width 40 height 20
click at [198, 595] on div "1 px rem vh vw Custom" at bounding box center [228, 586] width 61 height 22
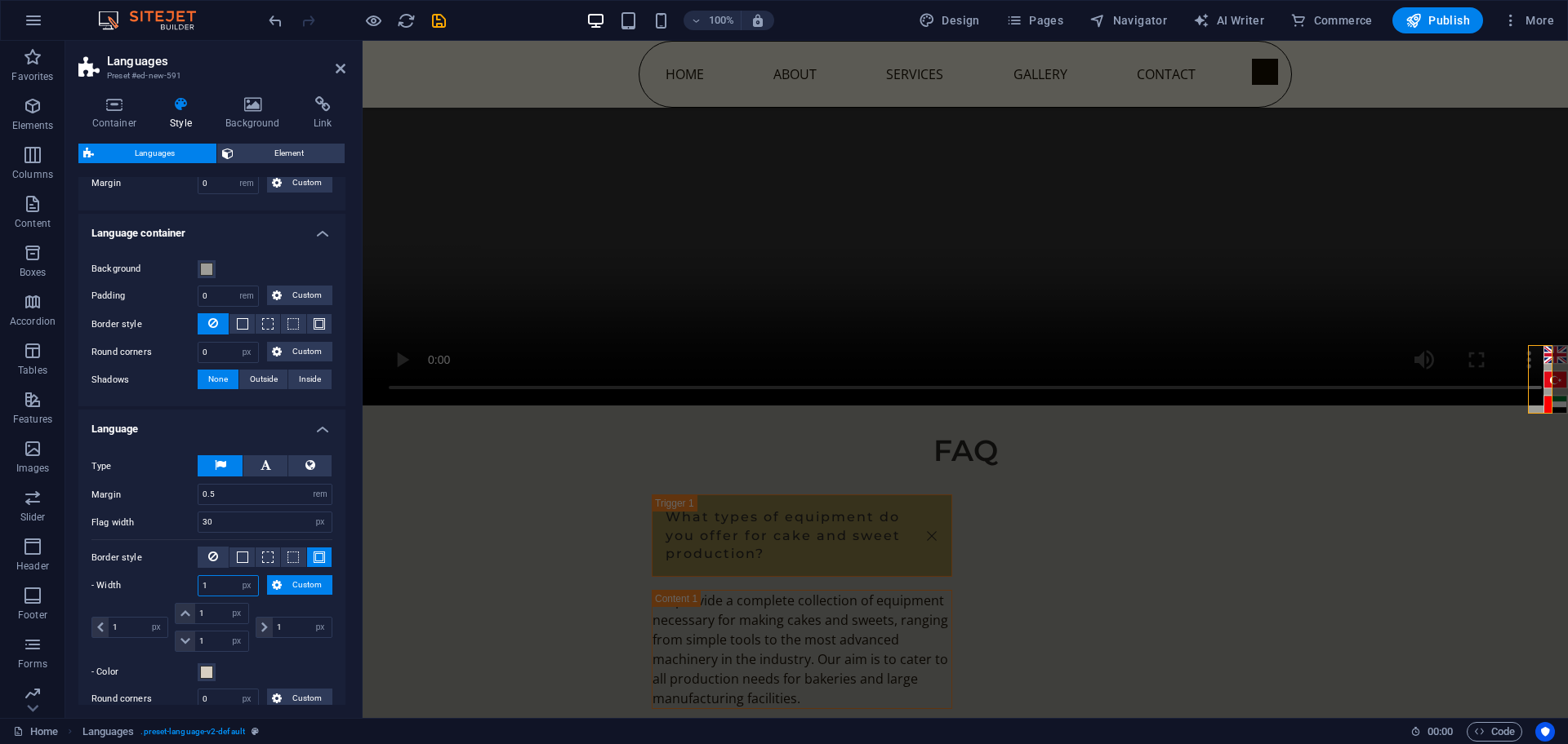
drag, startPoint x: 218, startPoint y: 591, endPoint x: 164, endPoint y: 582, distance: 54.7
click at [168, 589] on div "- Width 1 px rem vh vw Custom Custom" at bounding box center [212, 586] width 241 height 22
type input "25"
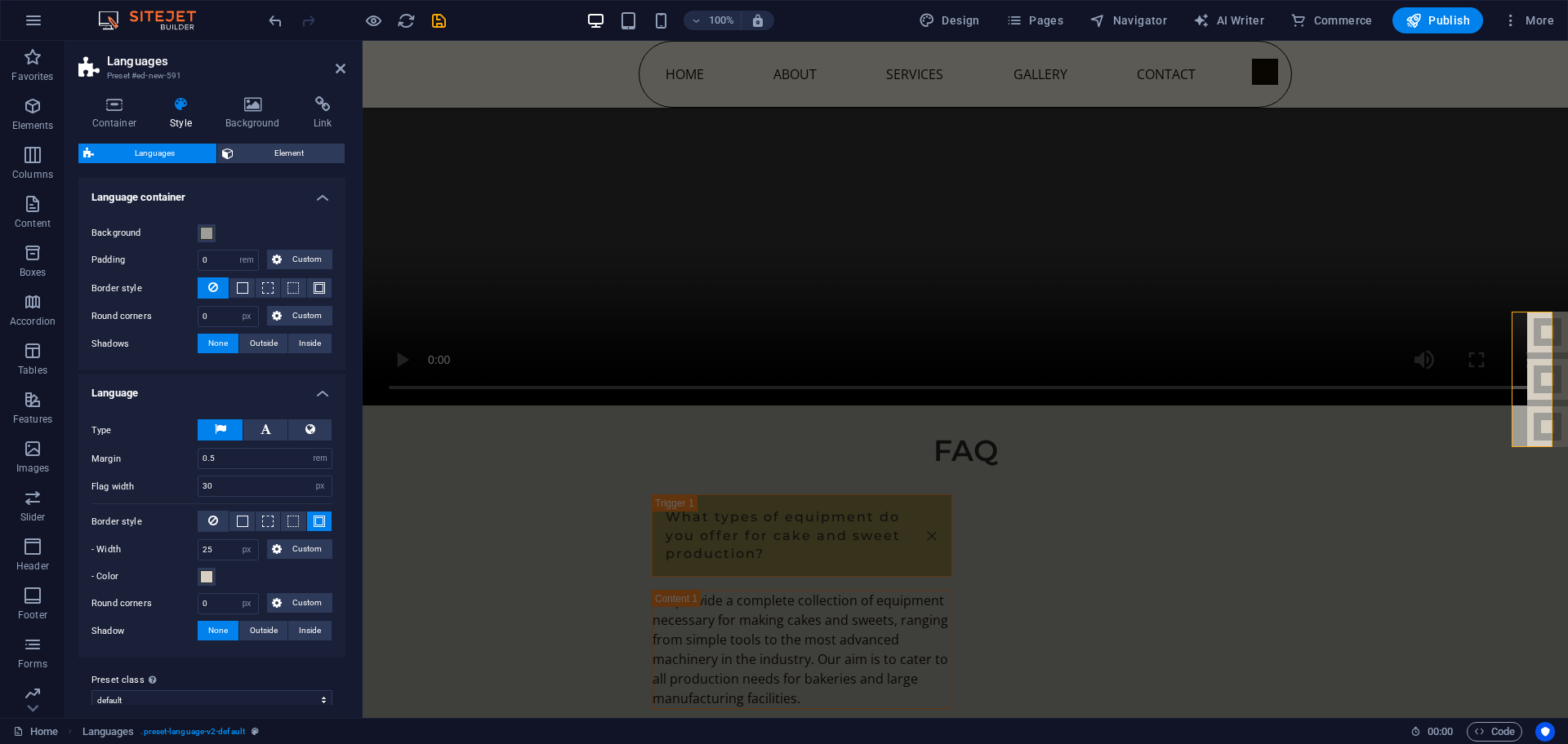
scroll to position [207, 0]
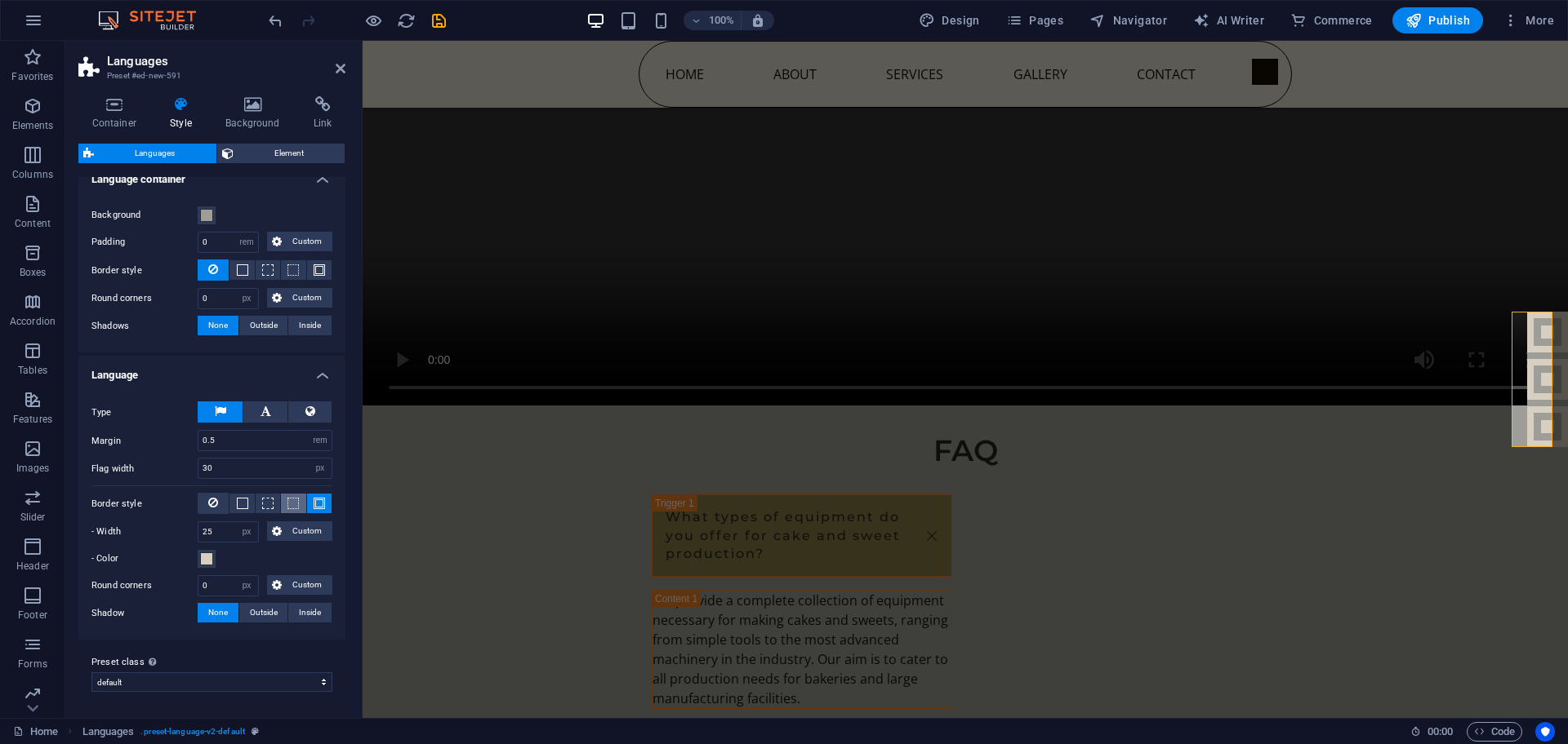
click at [291, 502] on span at bounding box center [293, 503] width 12 height 12
click at [225, 505] on button at bounding box center [213, 504] width 31 height 22
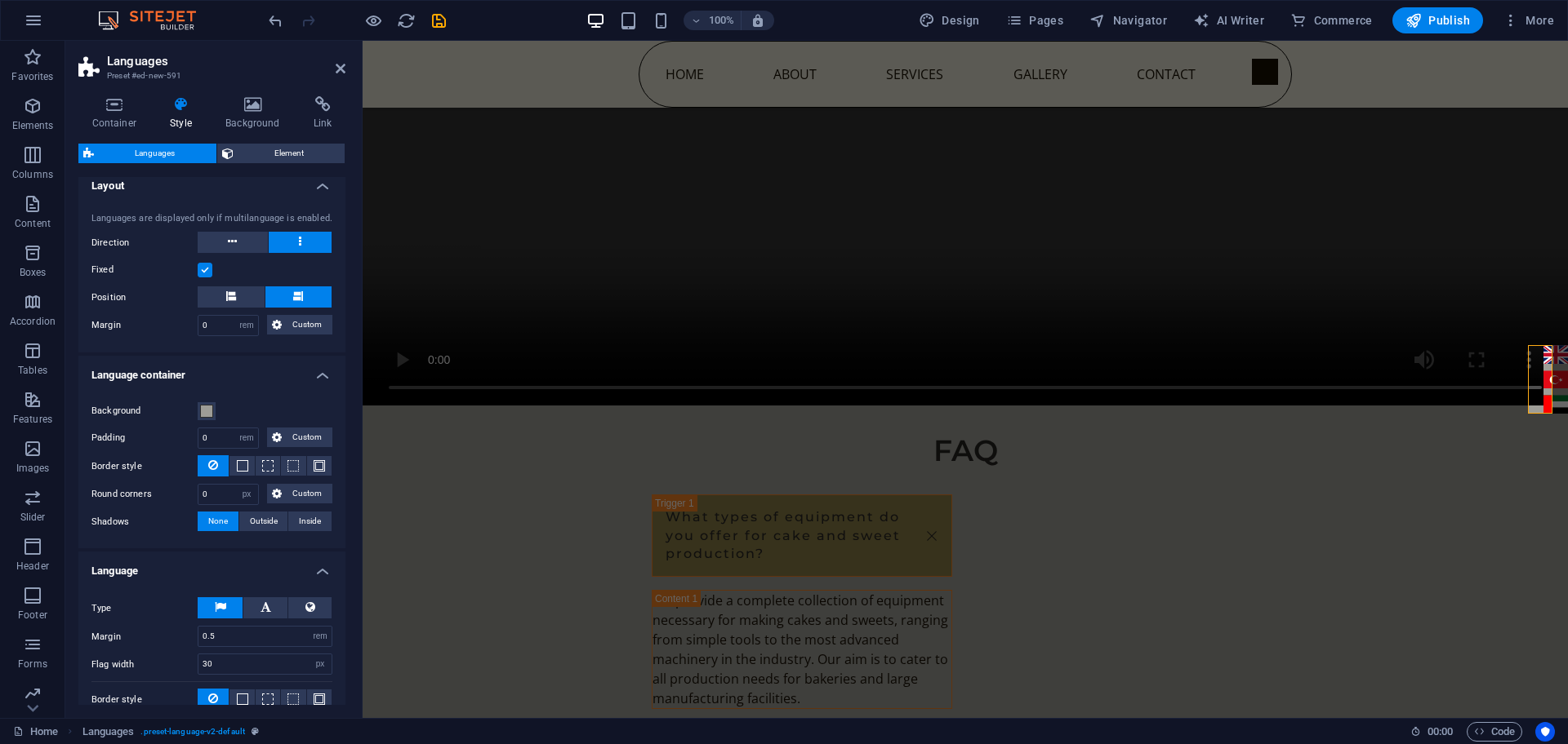
scroll to position [0, 0]
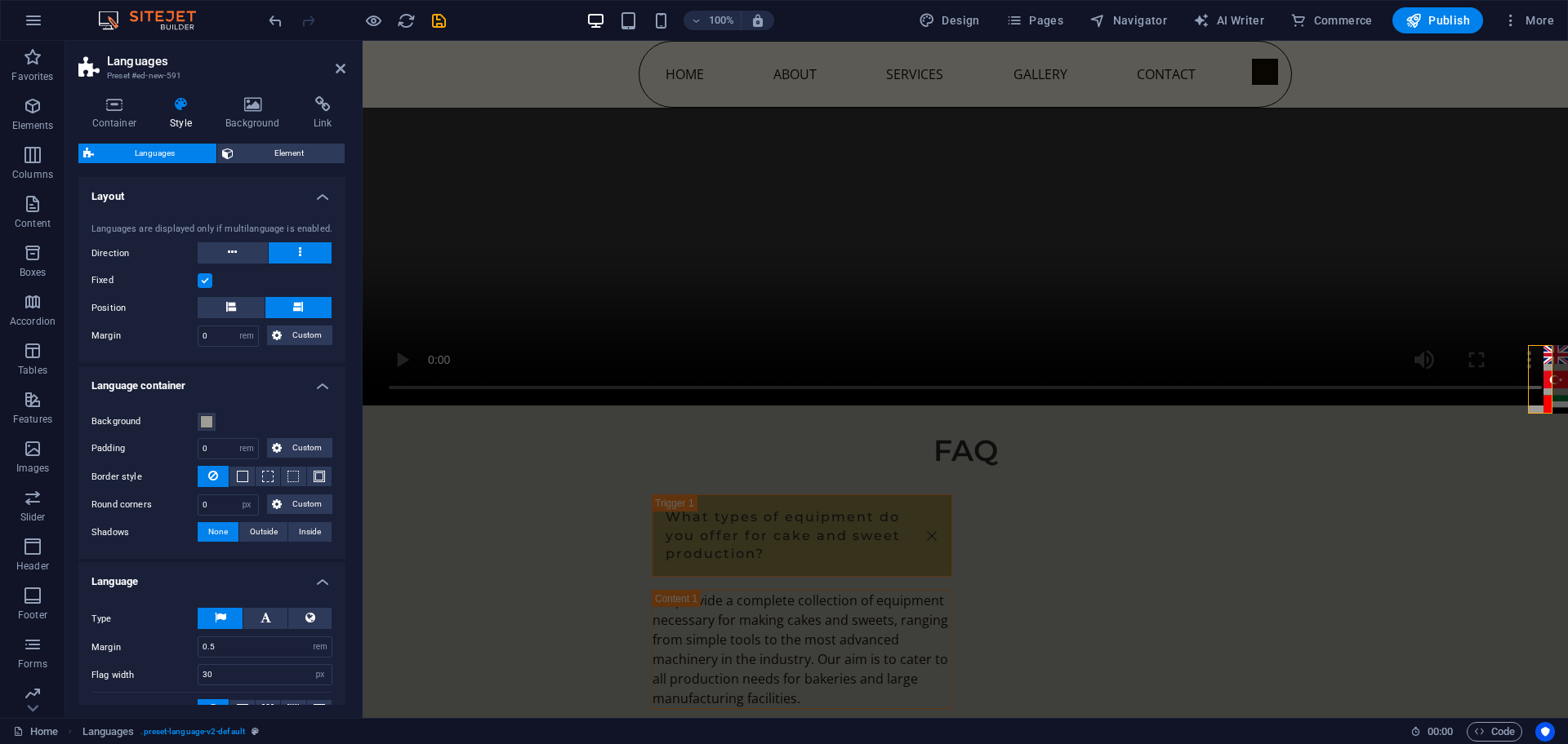
click at [149, 146] on span "Languages" at bounding box center [155, 154] width 112 height 20
click at [254, 149] on span "Element" at bounding box center [290, 154] width 102 height 20
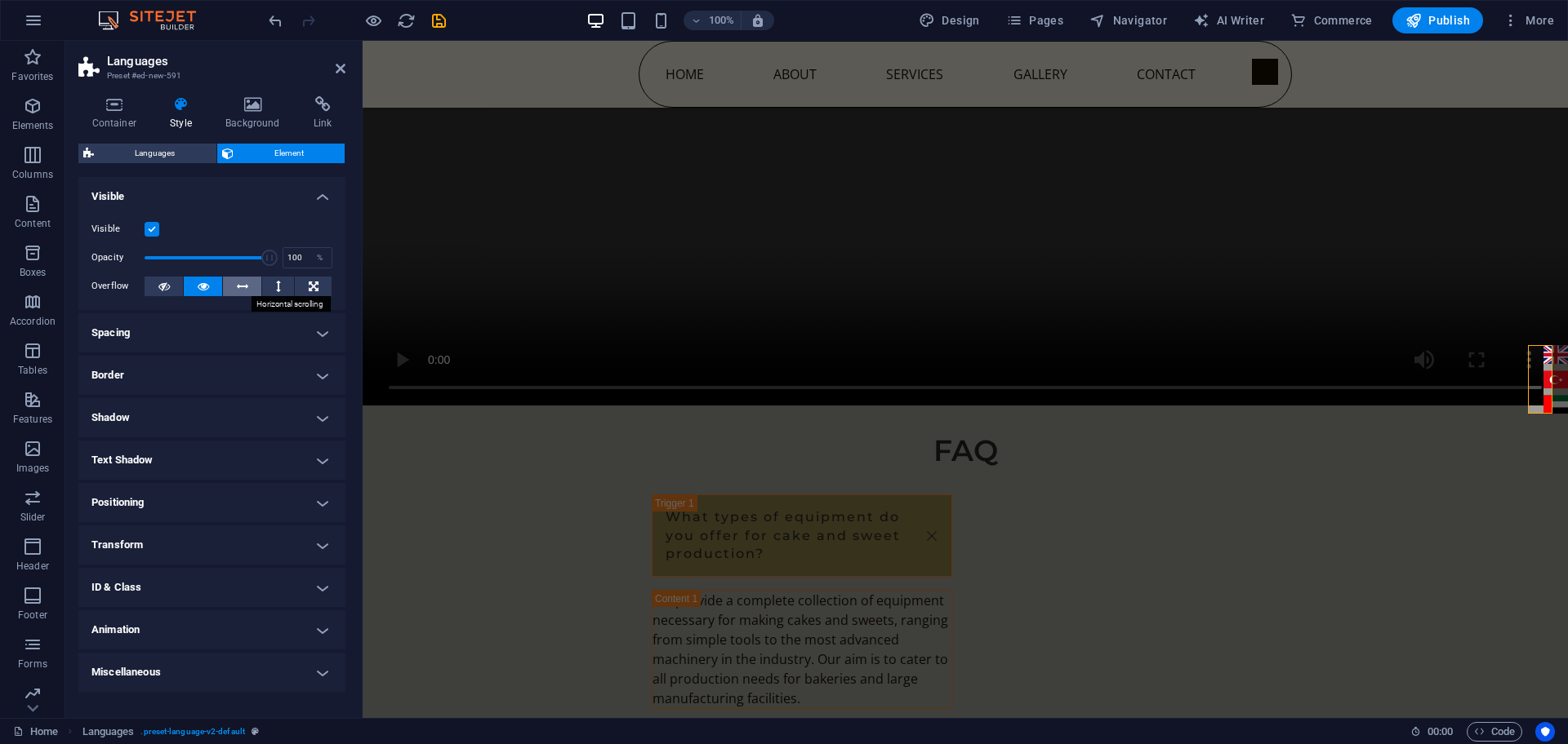
click at [238, 289] on icon at bounding box center [242, 287] width 12 height 20
click at [317, 290] on icon at bounding box center [313, 287] width 10 height 20
click at [271, 290] on button at bounding box center [278, 287] width 31 height 20
click at [187, 288] on button at bounding box center [202, 287] width 39 height 20
click at [1540, 382] on div "English Türkçe العربية" at bounding box center [1555, 380] width 31 height 75
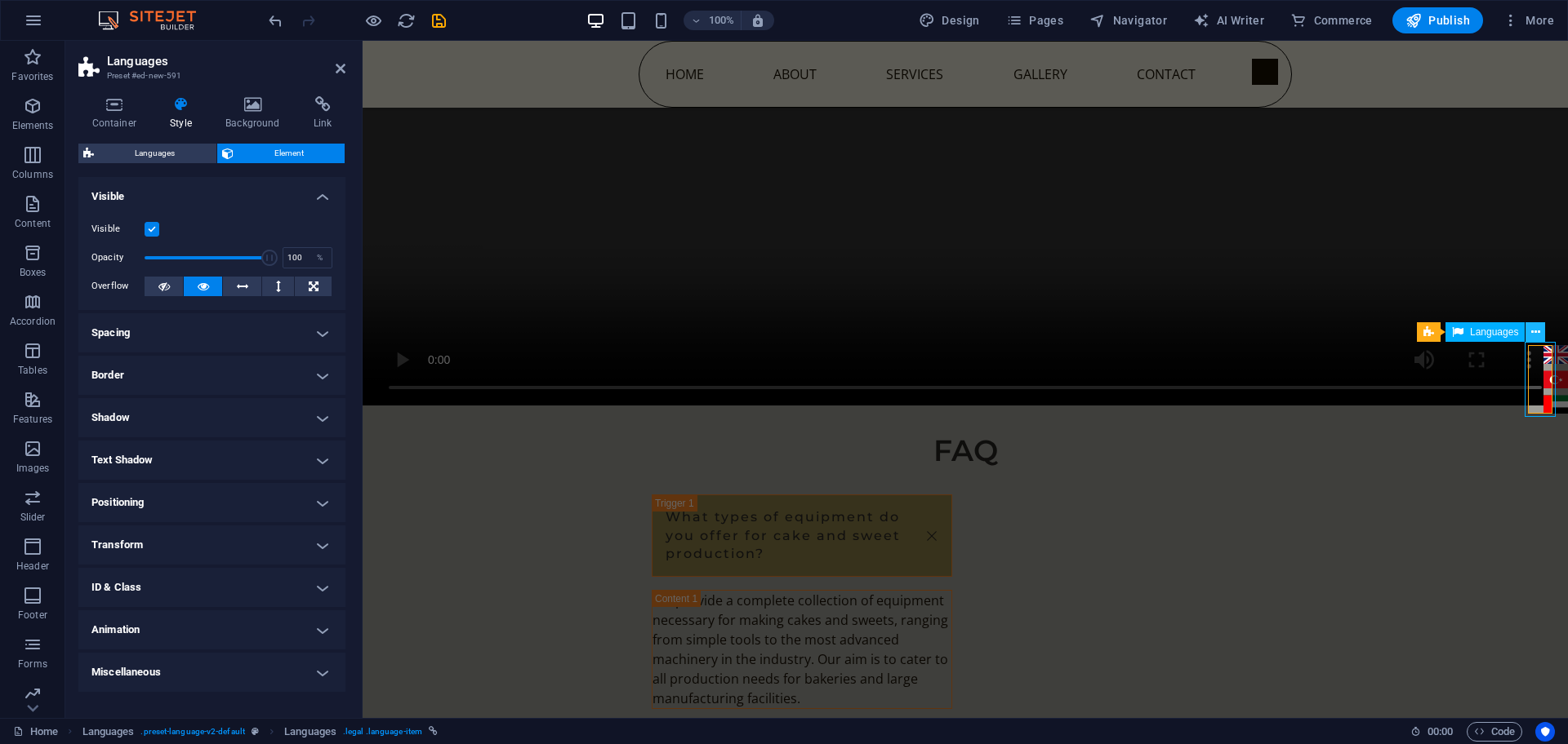
click at [1539, 339] on icon at bounding box center [1536, 332] width 9 height 17
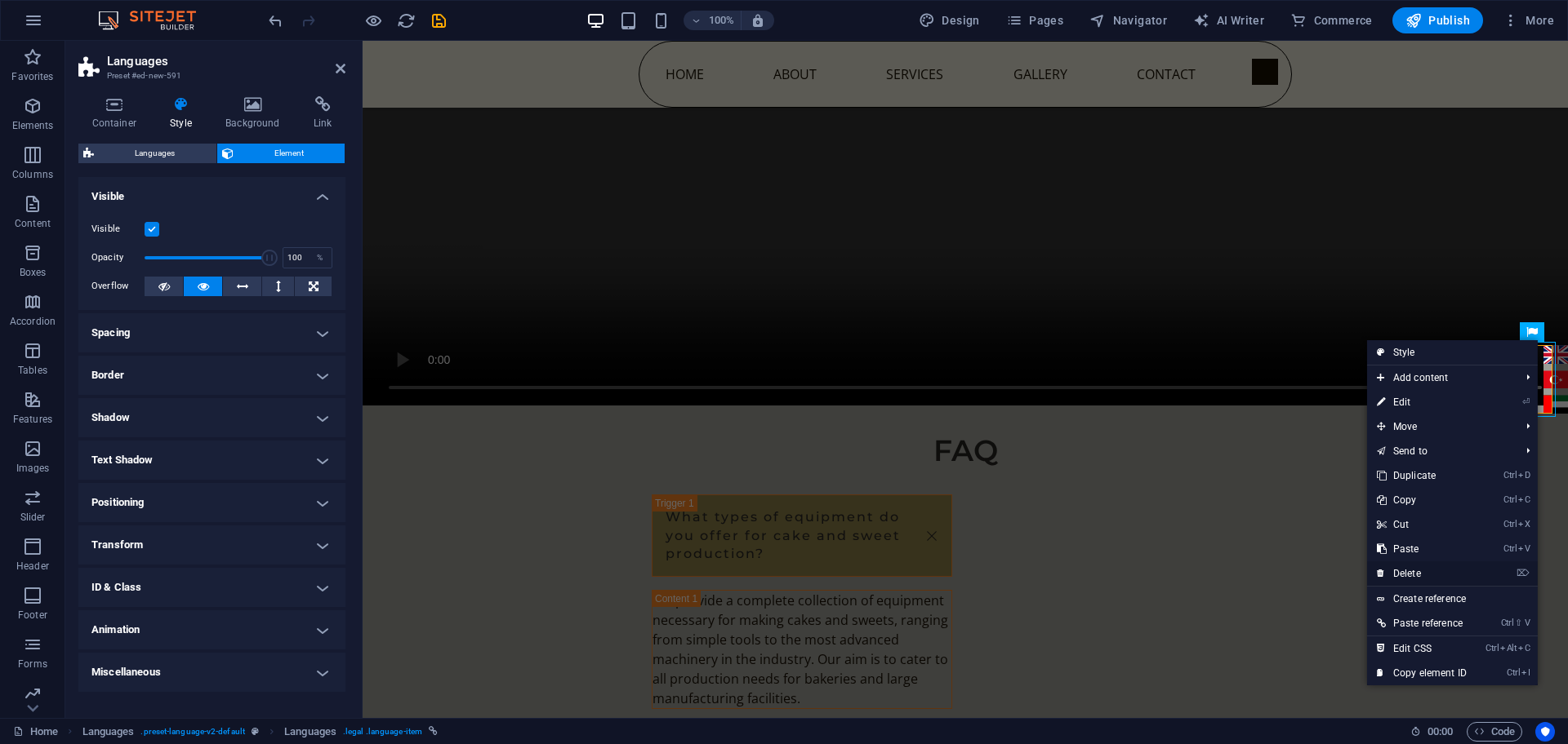
click at [1435, 567] on link "⌦ Delete" at bounding box center [1421, 573] width 110 height 24
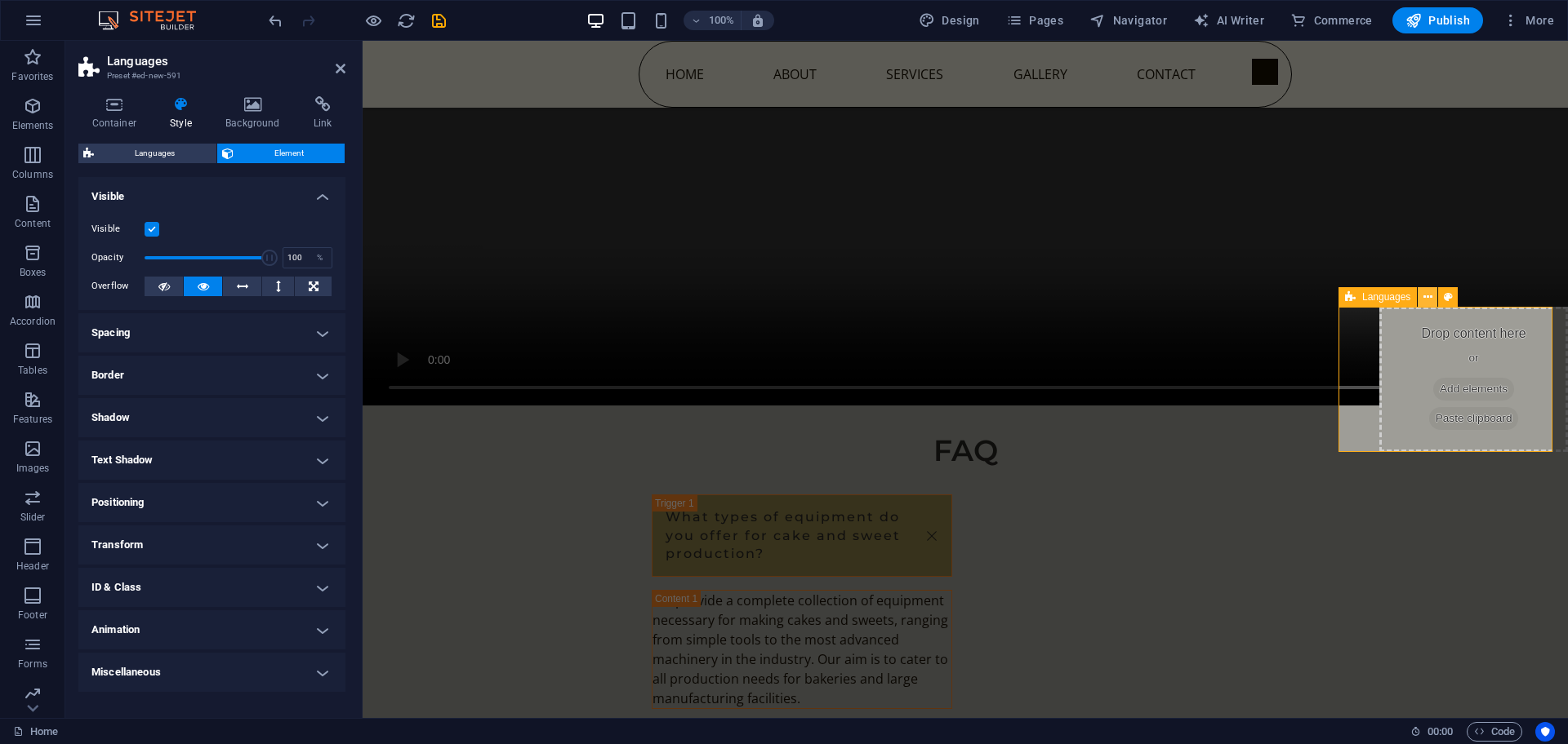
click at [1428, 296] on icon at bounding box center [1428, 297] width 9 height 17
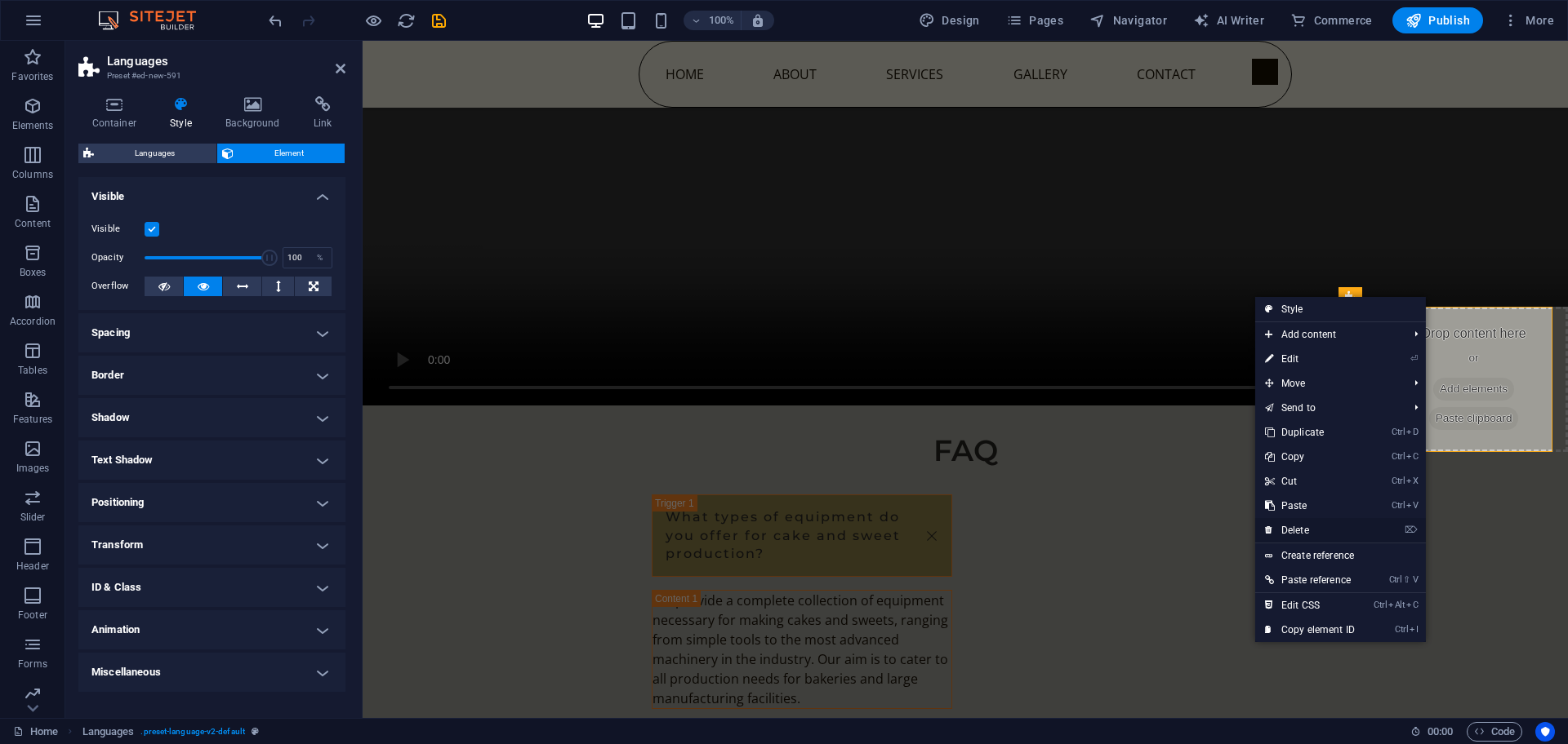
click at [1309, 536] on link "⌦ Delete" at bounding box center [1310, 530] width 110 height 24
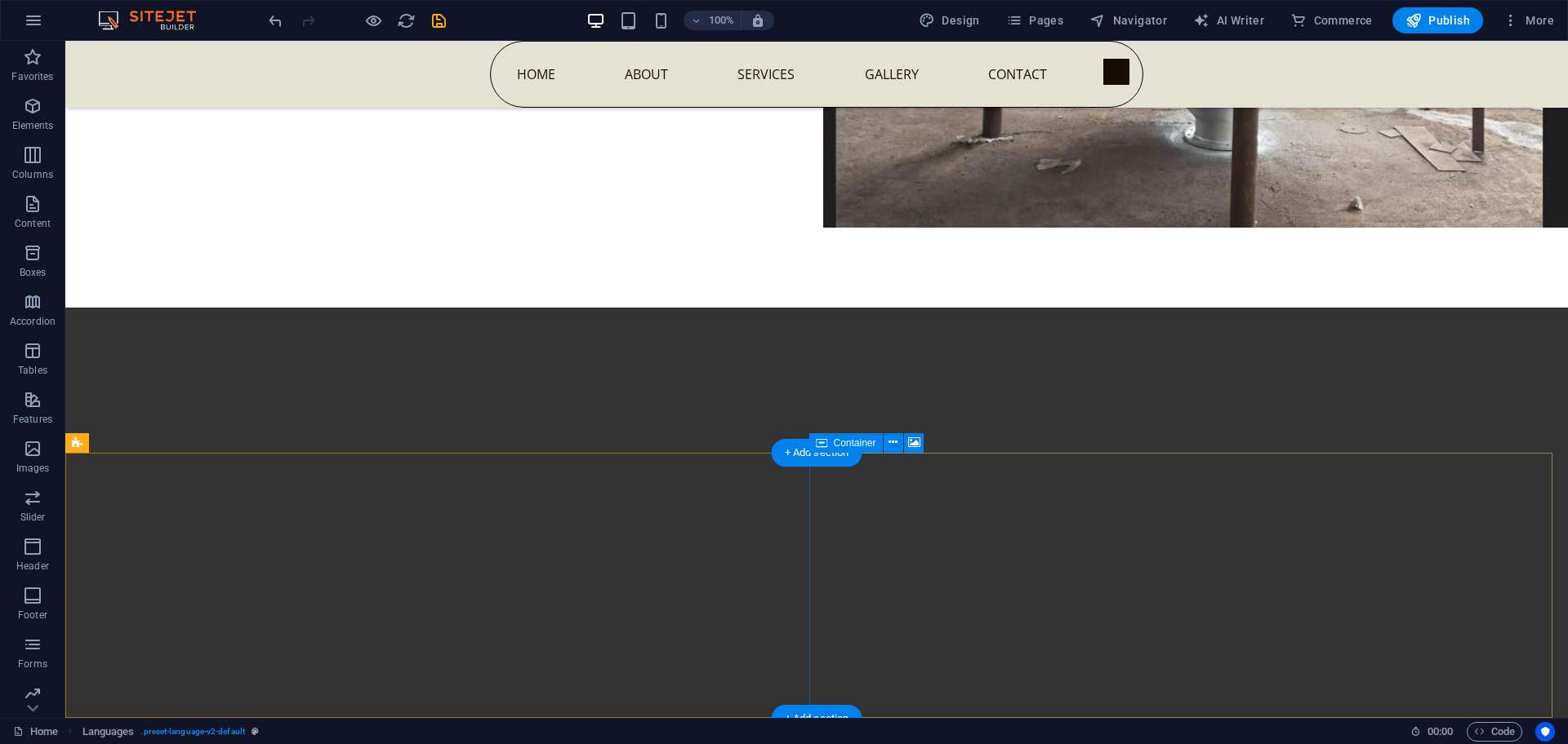
scroll to position [8948, 0]
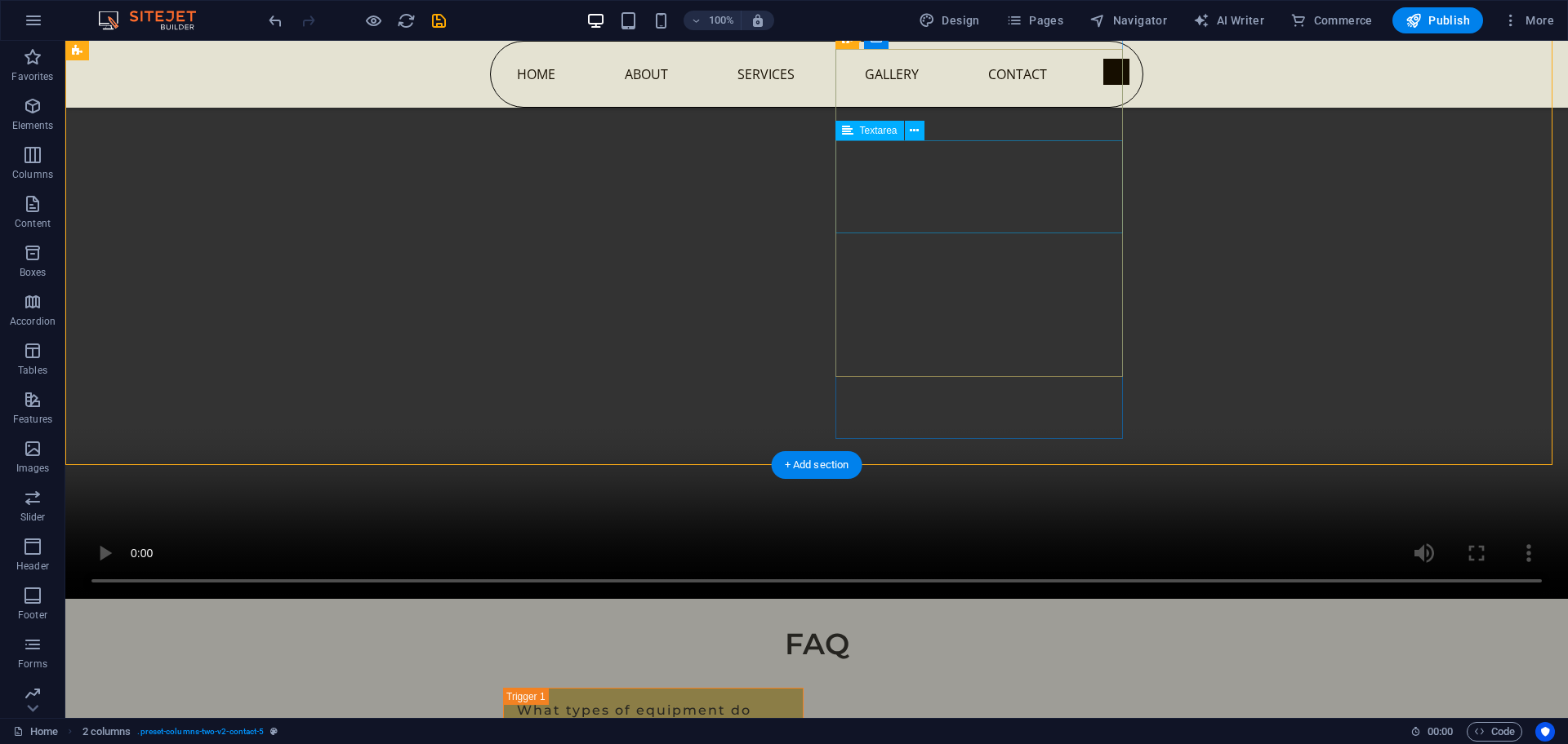
scroll to position [8949, 0]
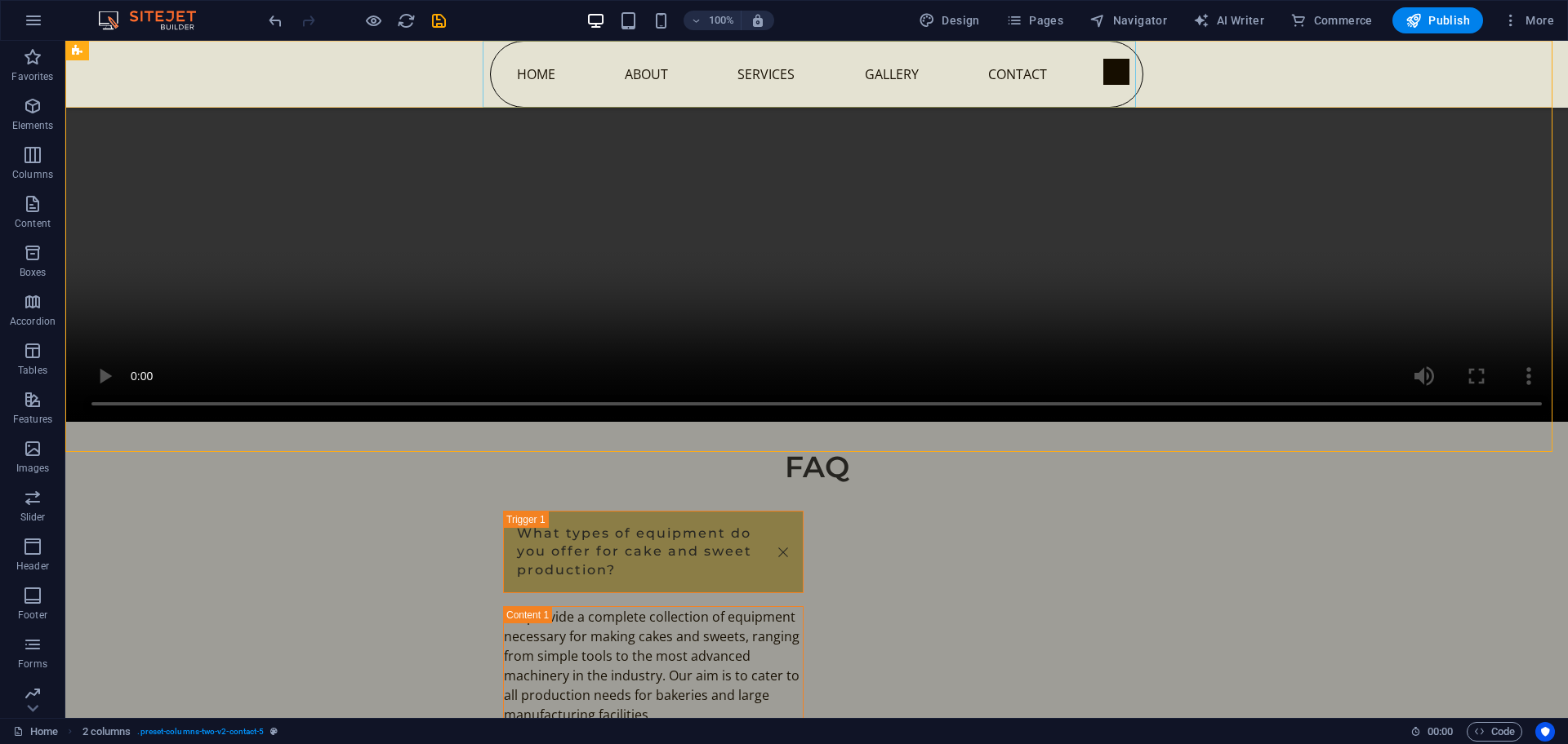
click at [1117, 73] on nav "Home About Services Gallery Contact" at bounding box center [816, 74] width 654 height 66
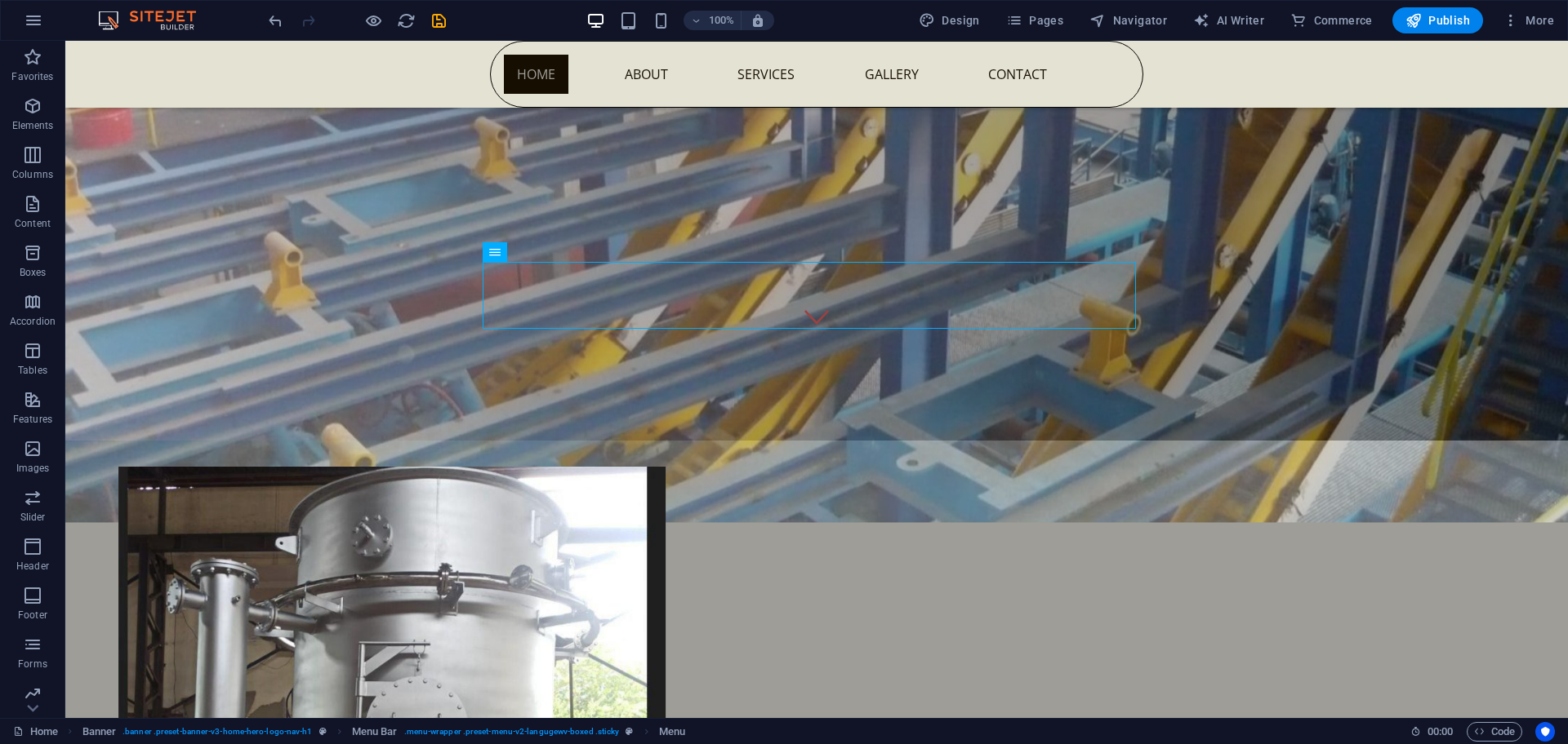
scroll to position [0, 0]
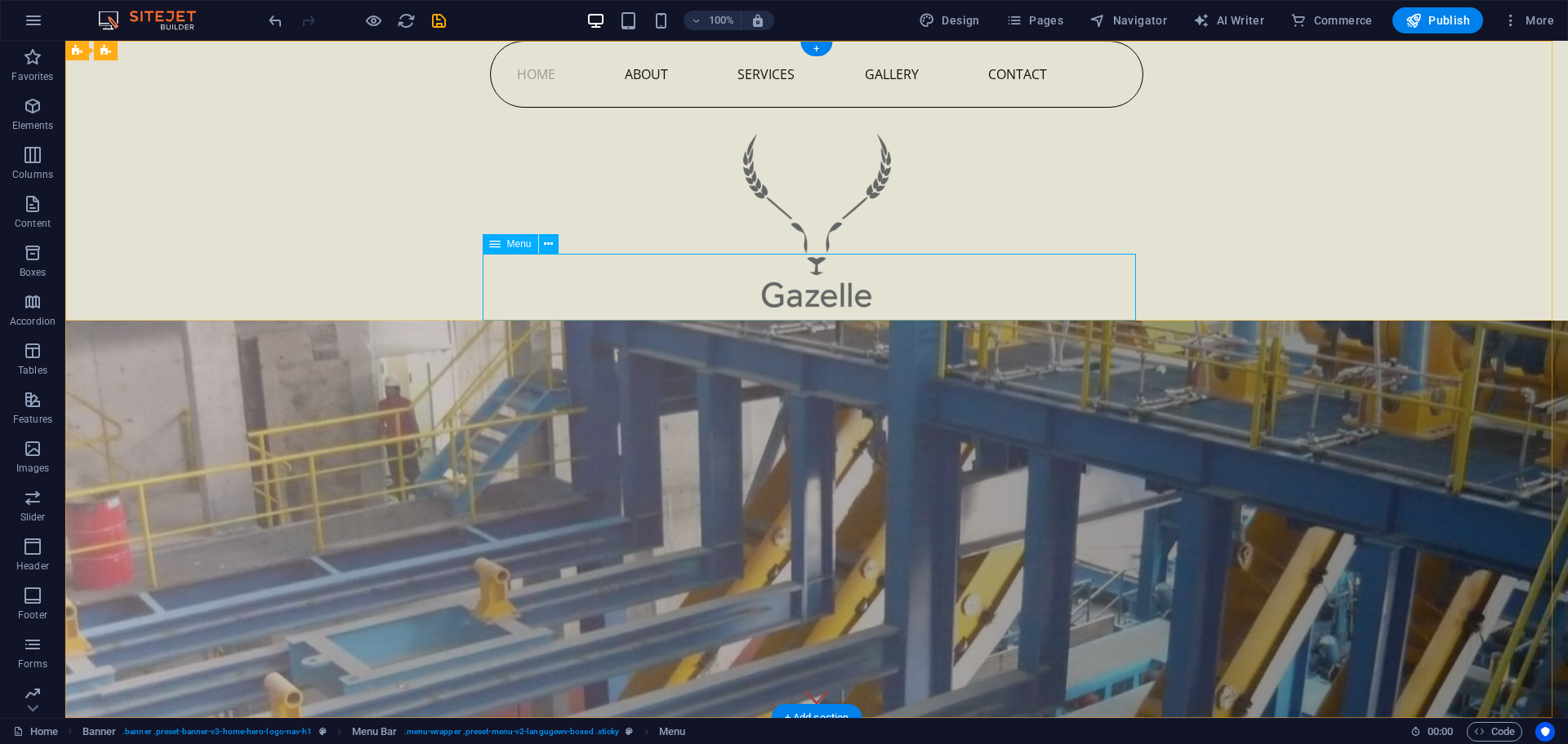
click at [1073, 108] on nav "Home About Services Gallery Contact" at bounding box center [816, 74] width 654 height 66
select select
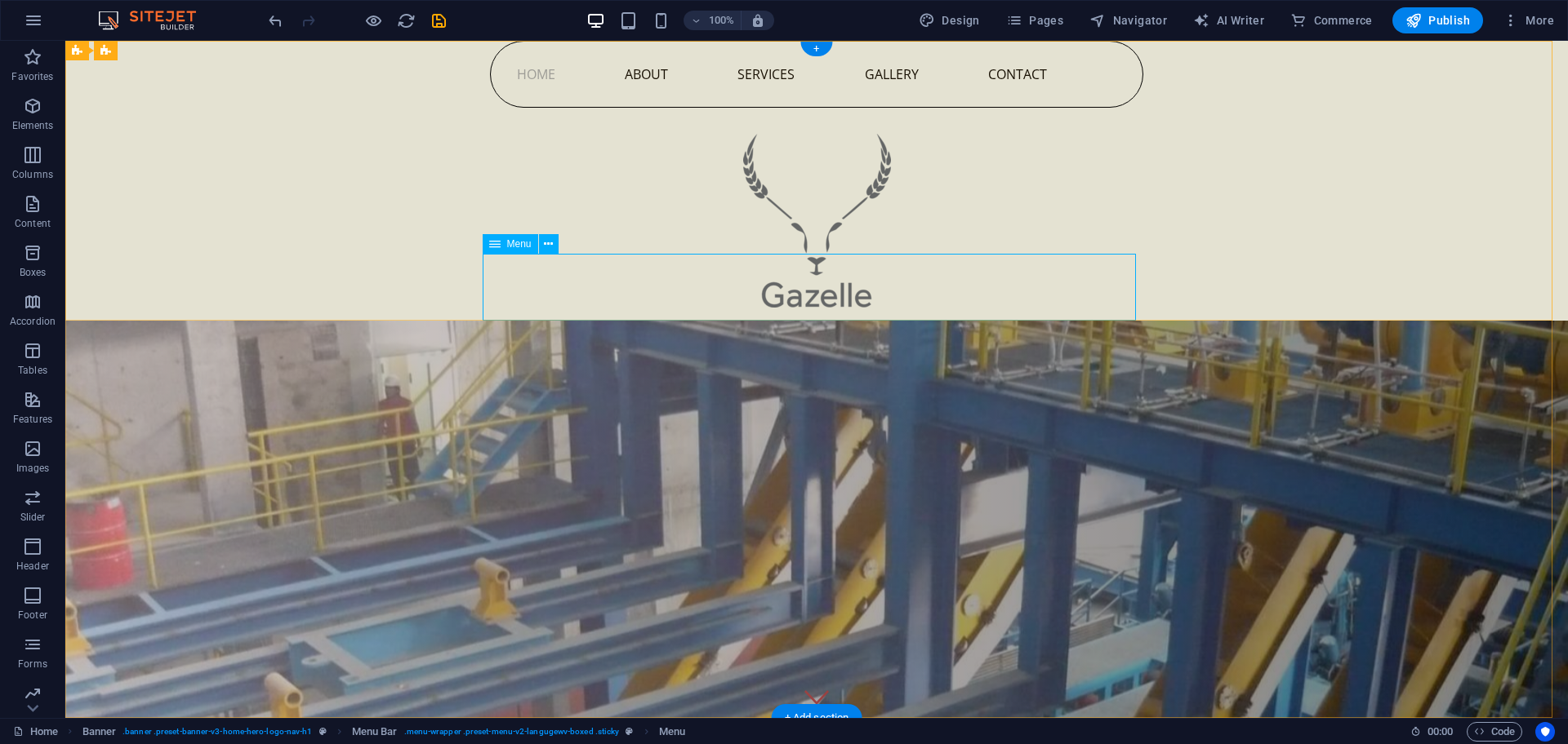
select select
select select "tag"
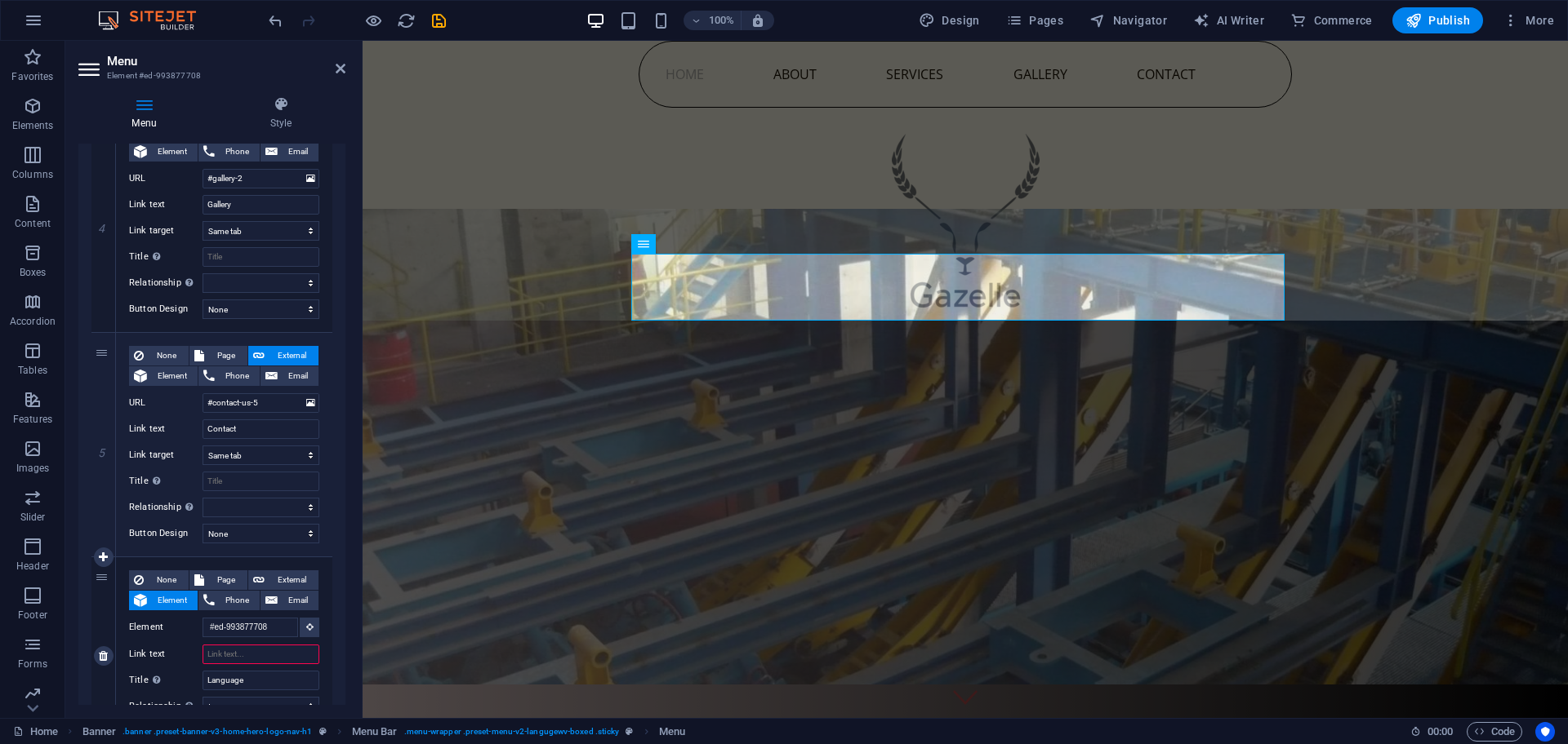
scroll to position [960, 0]
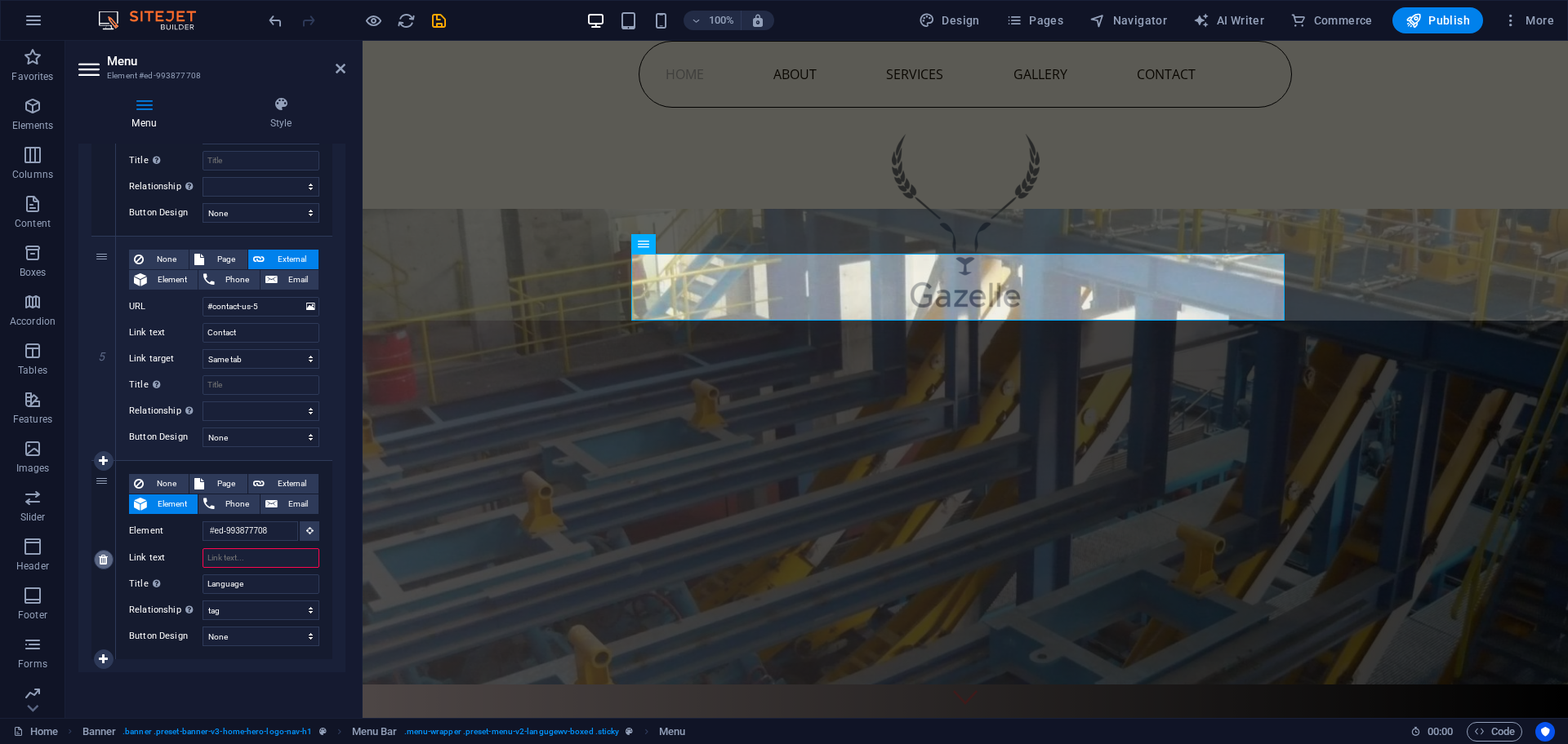
click at [101, 560] on icon at bounding box center [103, 560] width 9 height 12
select select
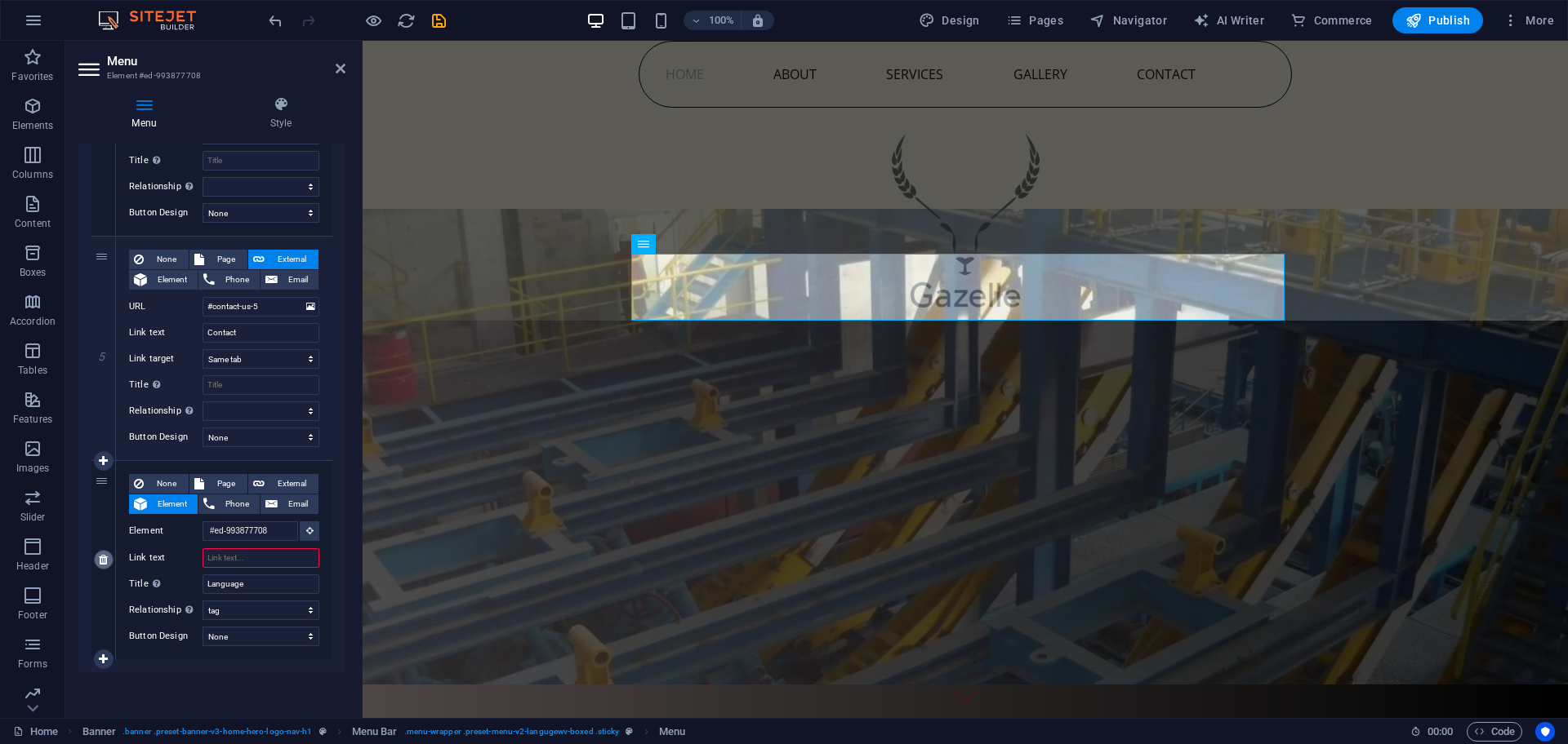
select select
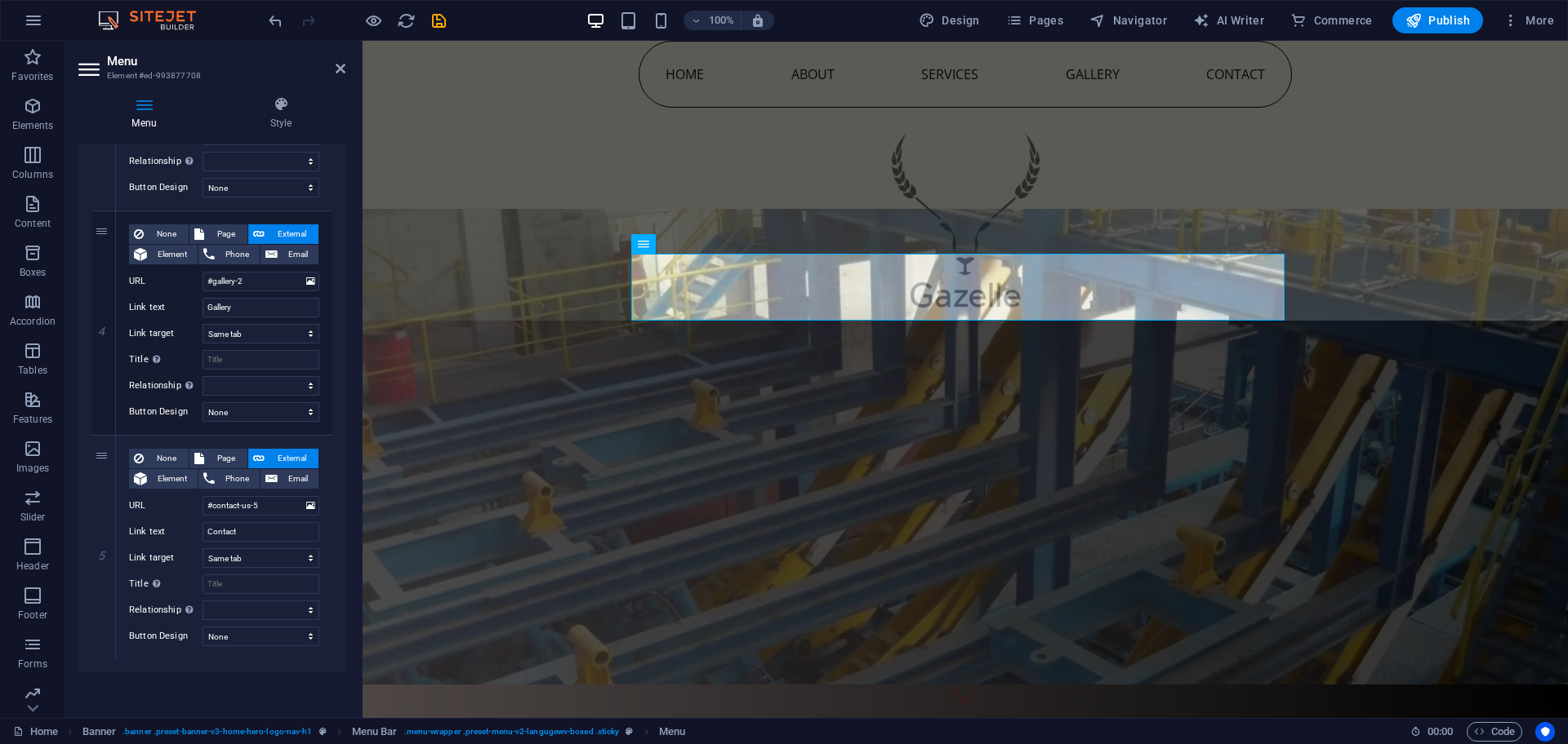
click at [841, 456] on figure at bounding box center [965, 447] width 1206 height 476
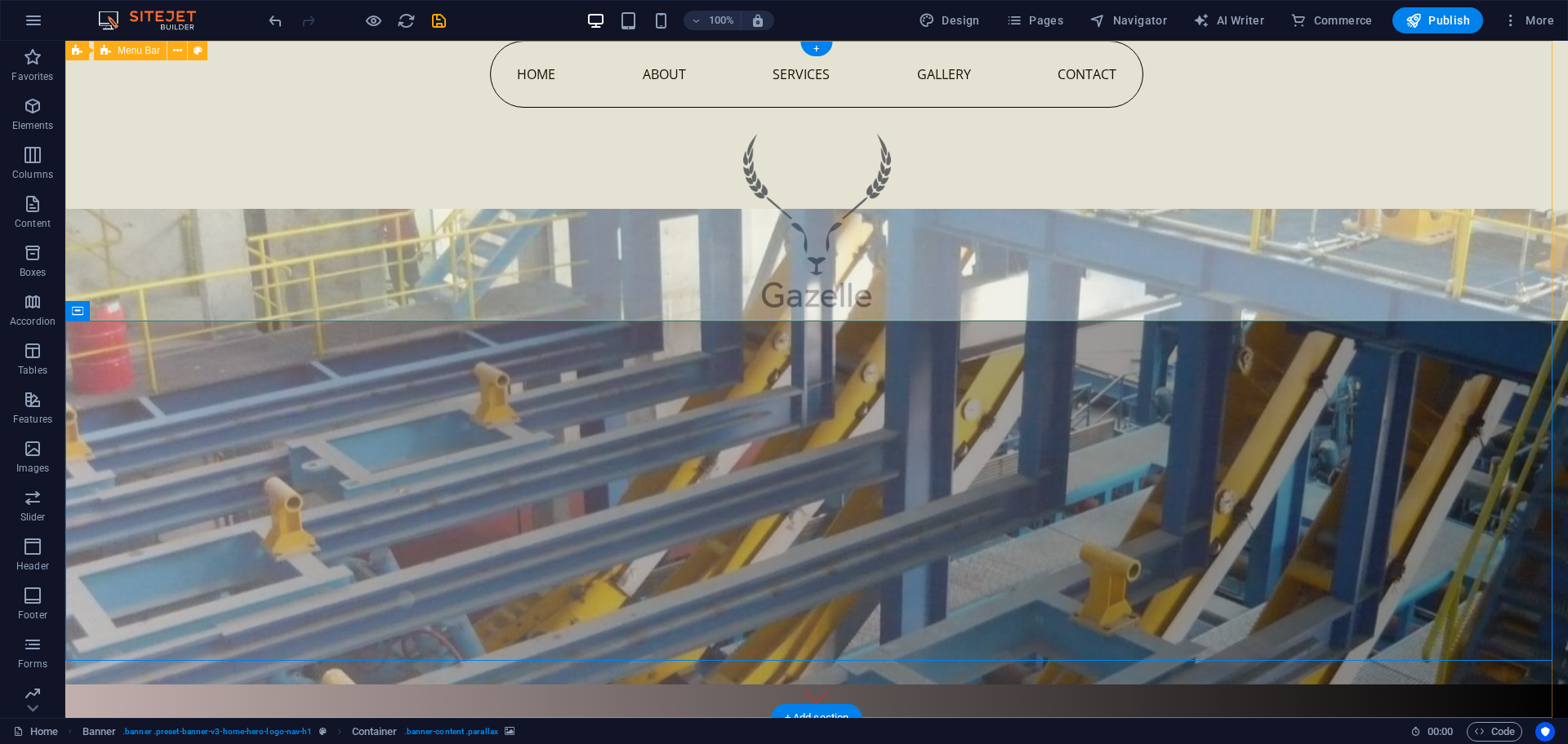
click at [1366, 164] on div "Home About Services Gallery Contact" at bounding box center [816, 181] width 1502 height 280
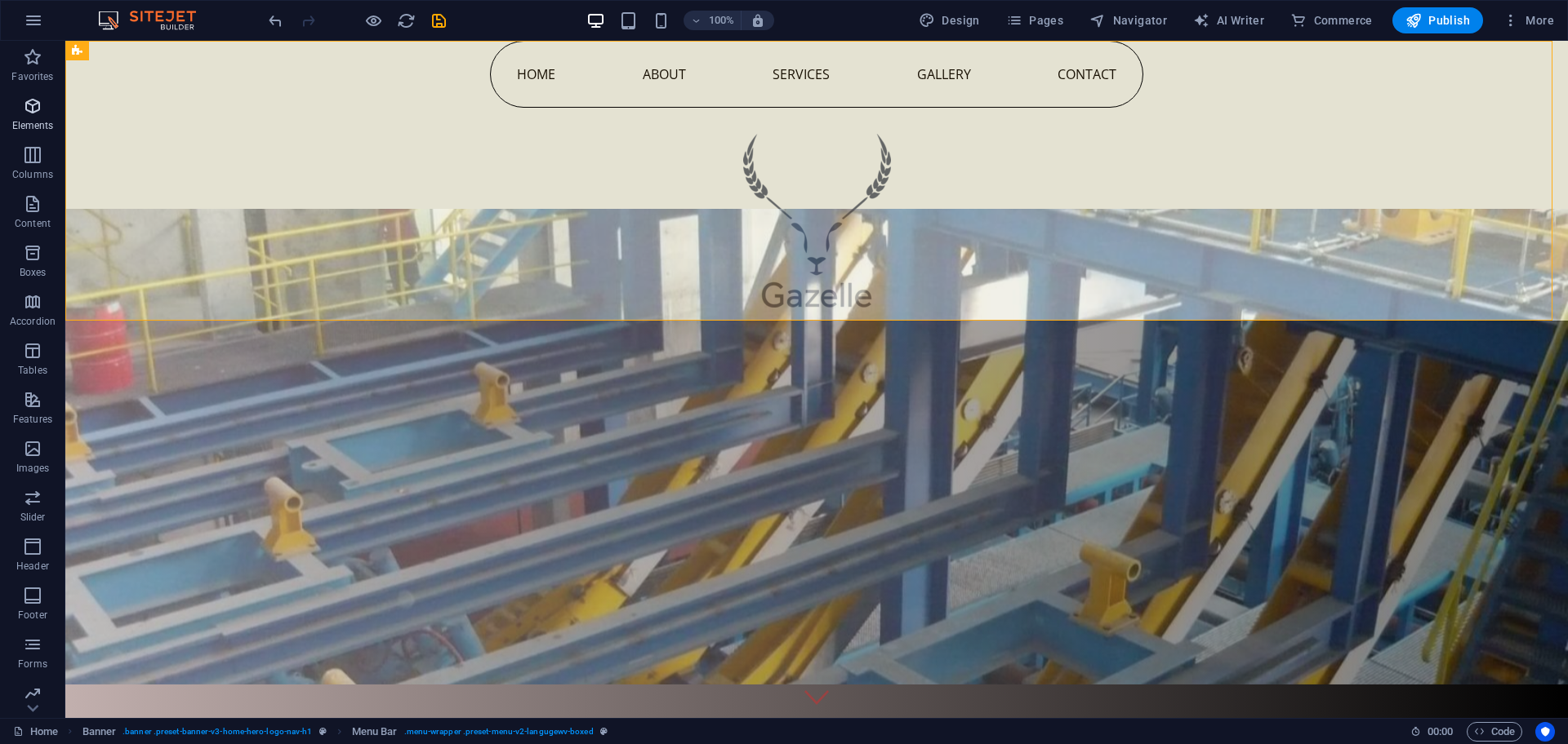
click at [29, 120] on p "Elements" at bounding box center [33, 126] width 41 height 13
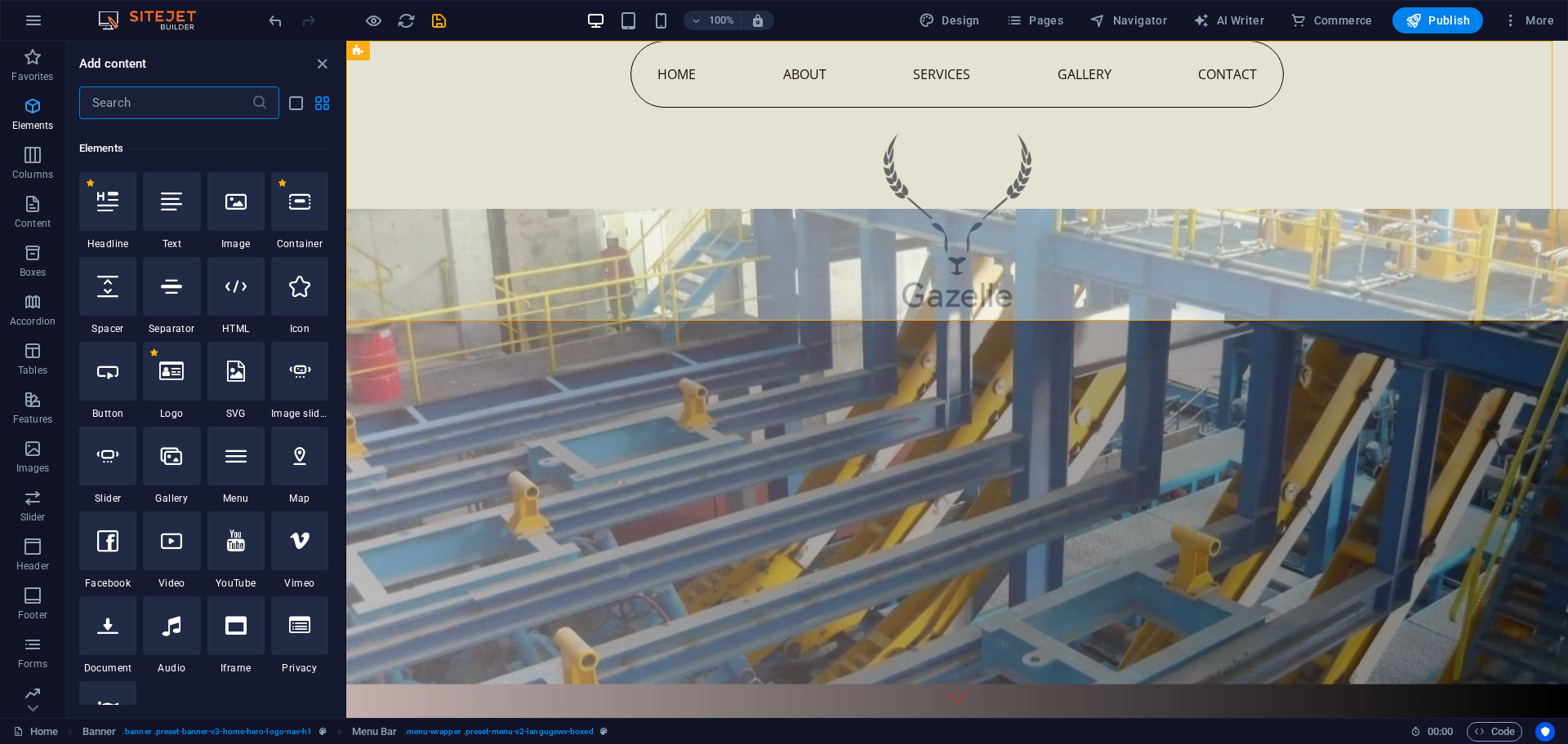
scroll to position [307, 0]
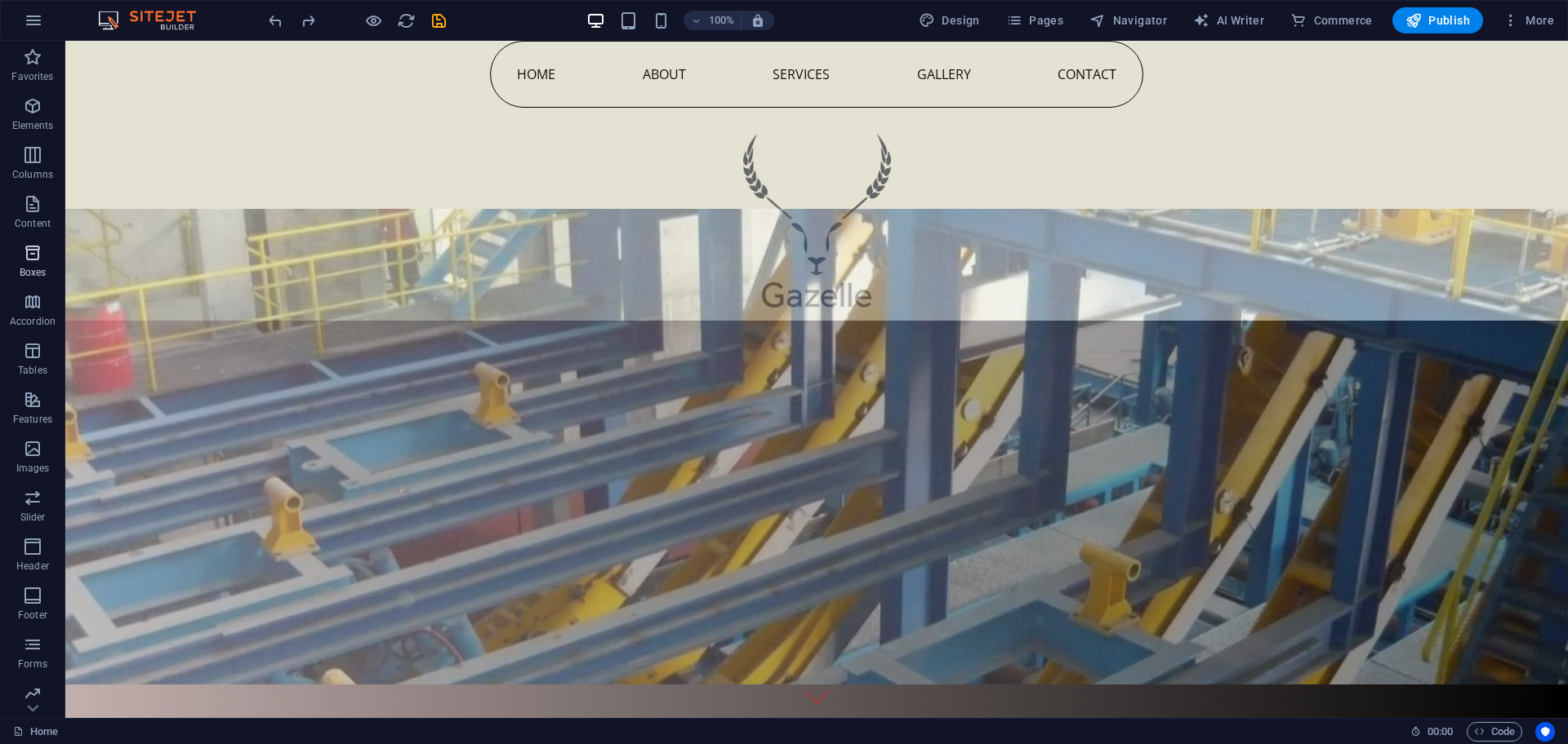
click at [27, 259] on icon "button" at bounding box center [32, 253] width 20 height 20
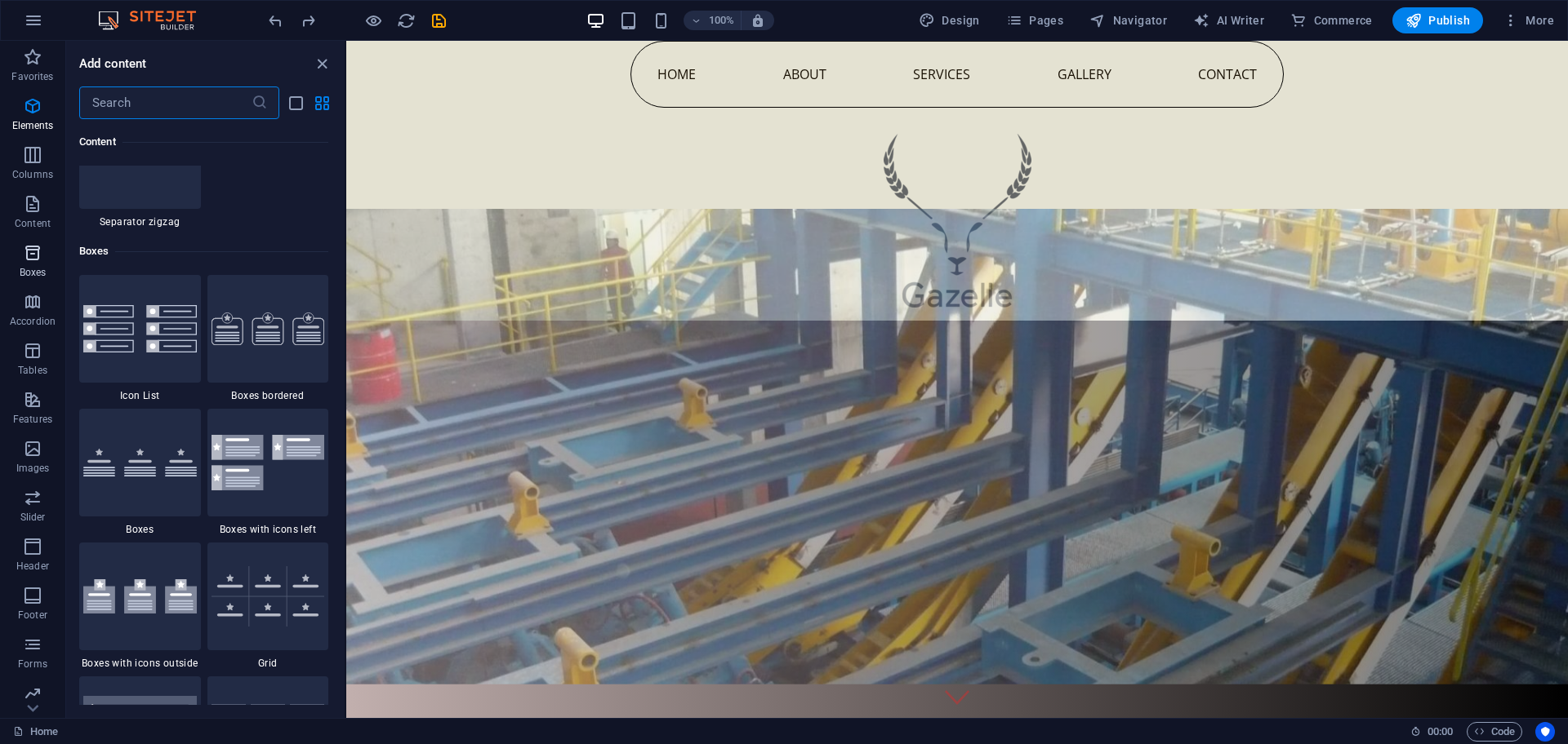
scroll to position [4636, 0]
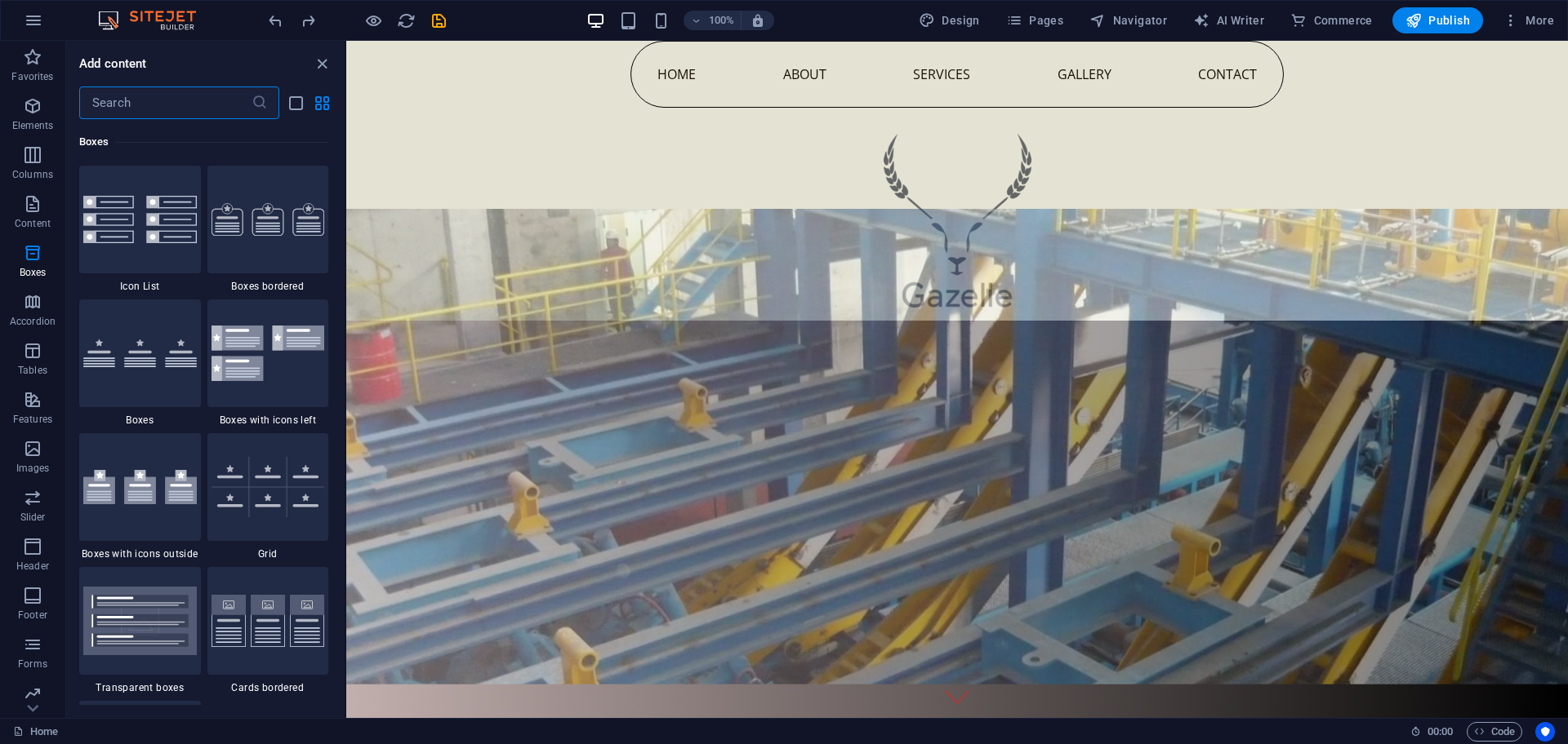
click at [125, 129] on div "Boxes" at bounding box center [203, 142] width 249 height 46
click at [131, 97] on input "text" at bounding box center [165, 102] width 173 height 32
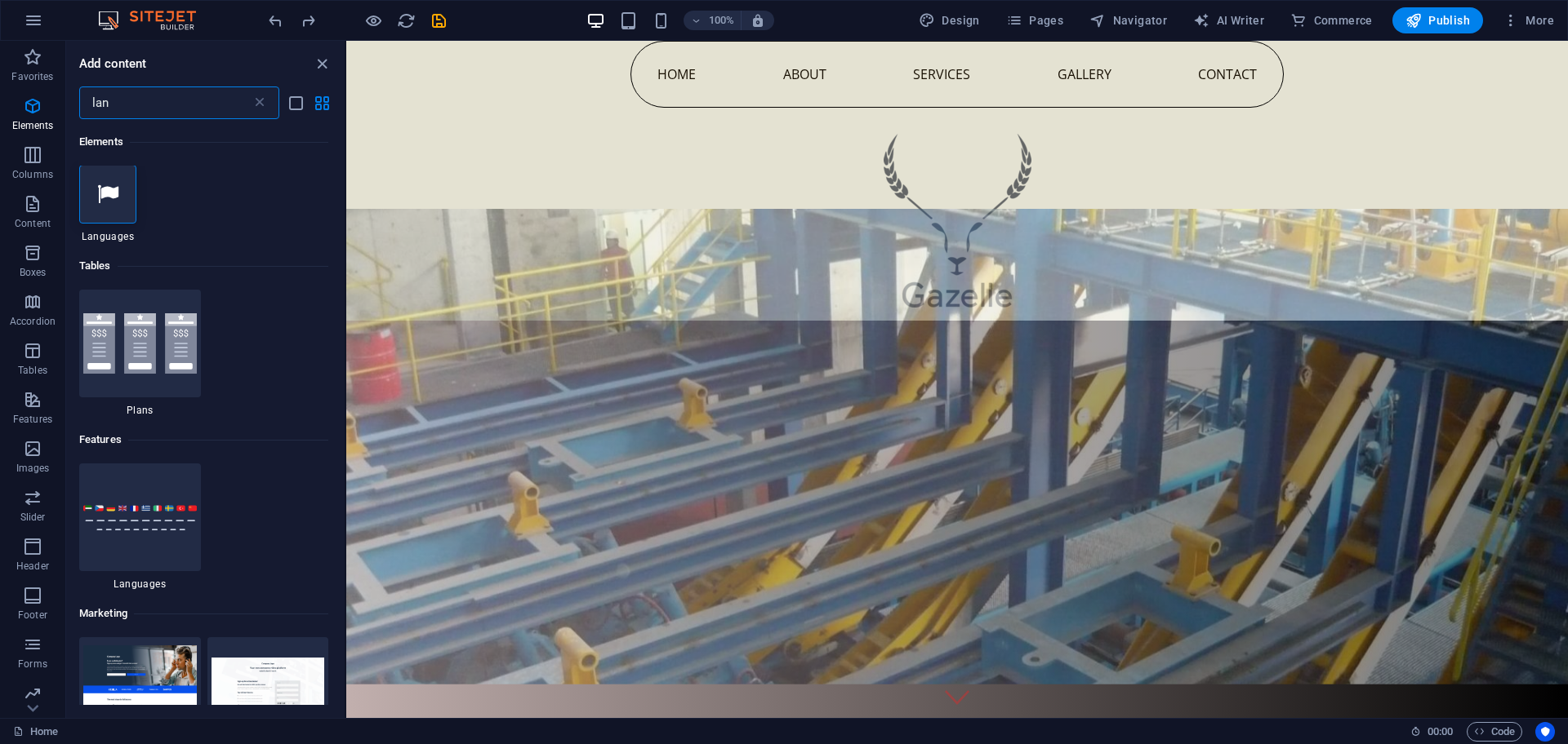
scroll to position [0, 0]
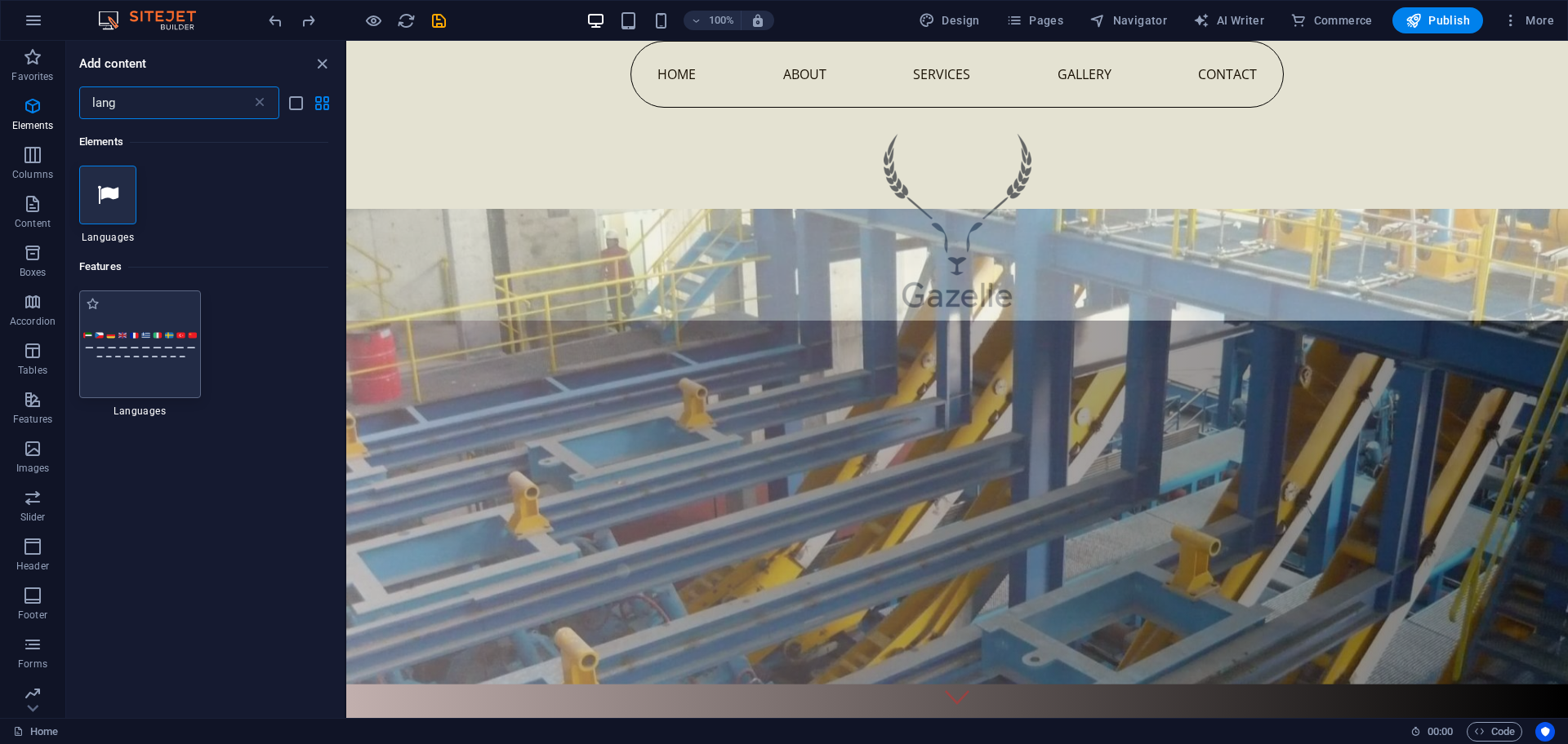
type input "lang"
drag, startPoint x: 157, startPoint y: 308, endPoint x: 125, endPoint y: 322, distance: 34.9
click at [125, 322] on div at bounding box center [139, 344] width 121 height 108
click at [121, 322] on div at bounding box center [139, 344] width 121 height 108
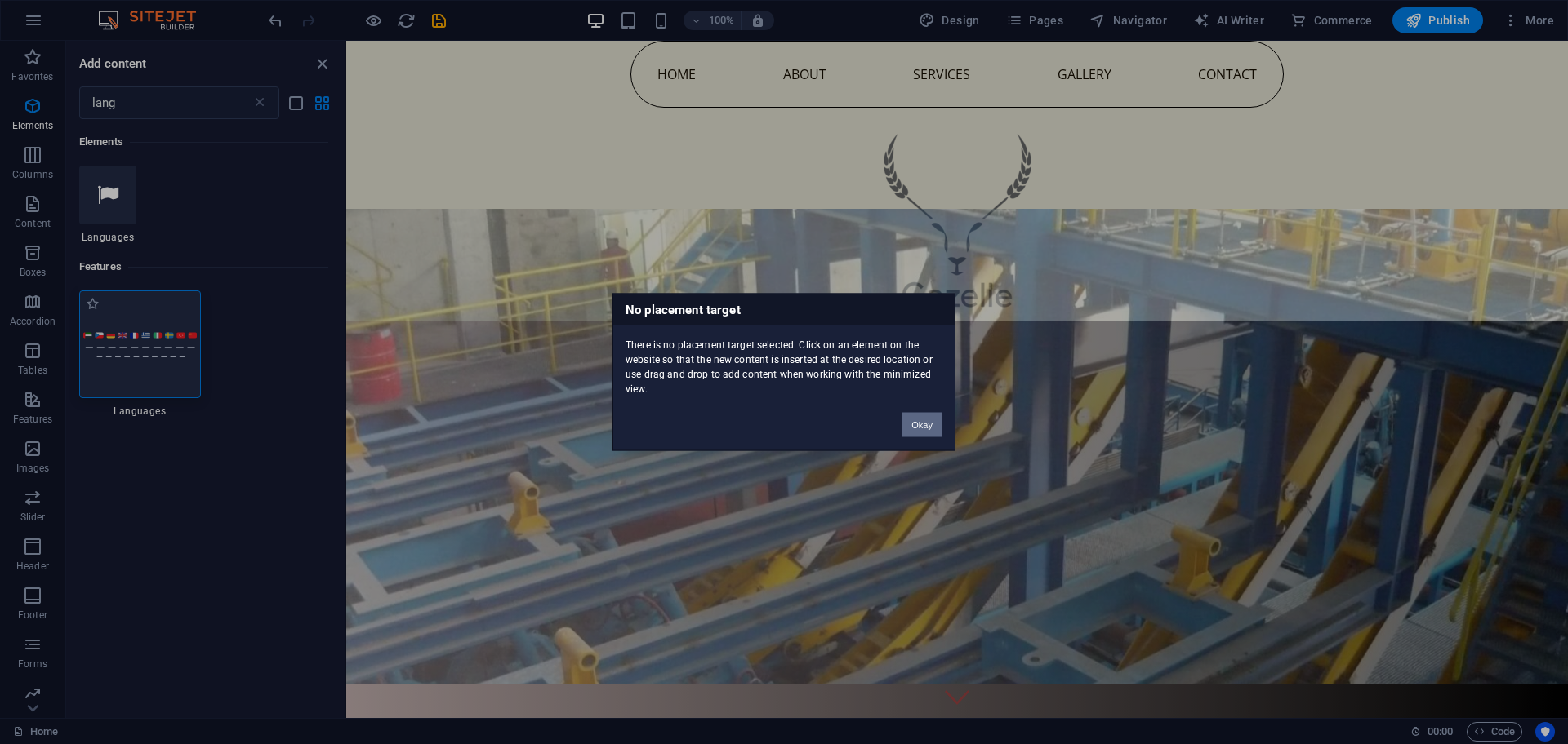
click at [132, 324] on div "No placement target There is no placement target selected. Click on an element …" at bounding box center [784, 372] width 1568 height 744
click at [132, 324] on div at bounding box center [139, 344] width 121 height 108
click at [923, 422] on button "Okay" at bounding box center [922, 425] width 40 height 24
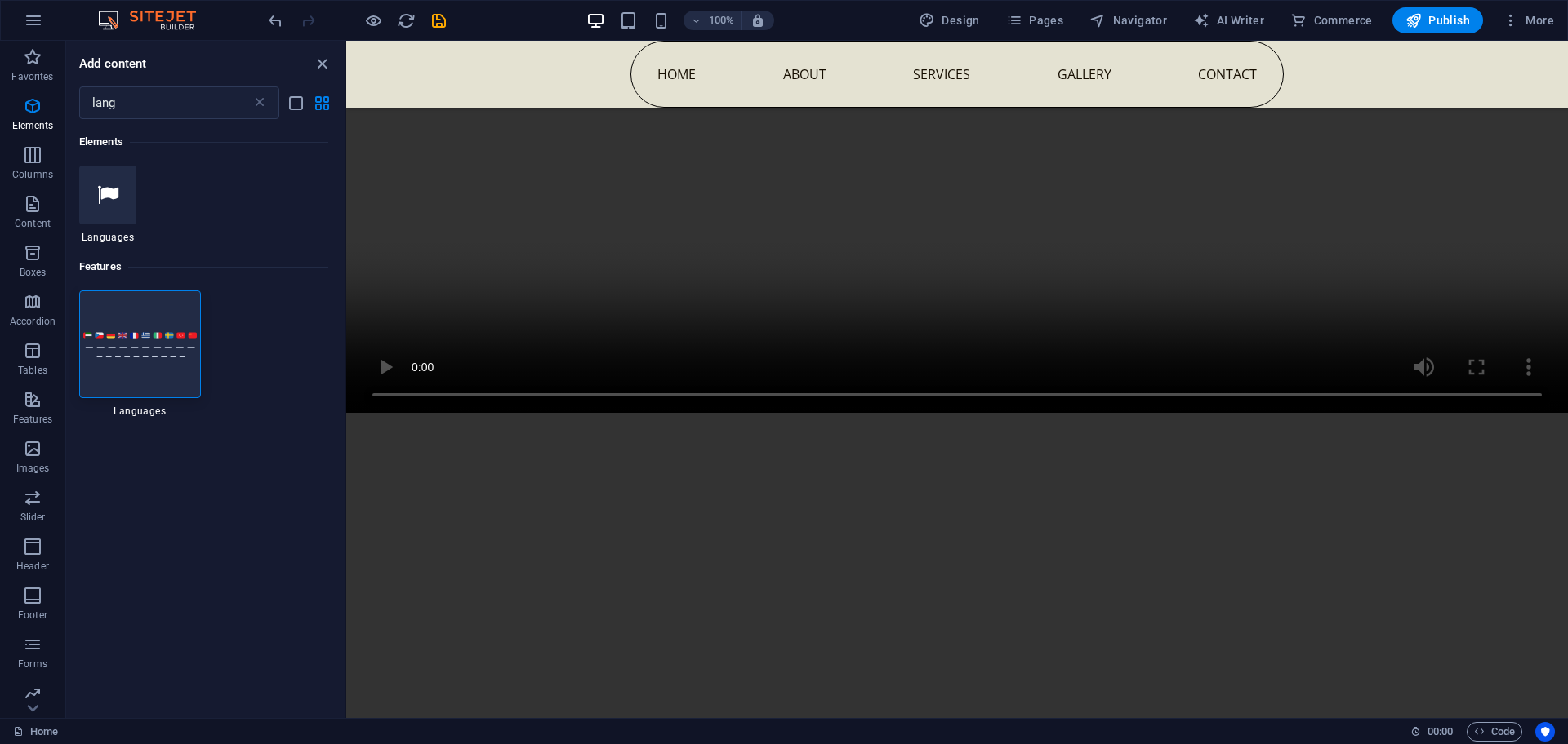
scroll to position [7976, 0]
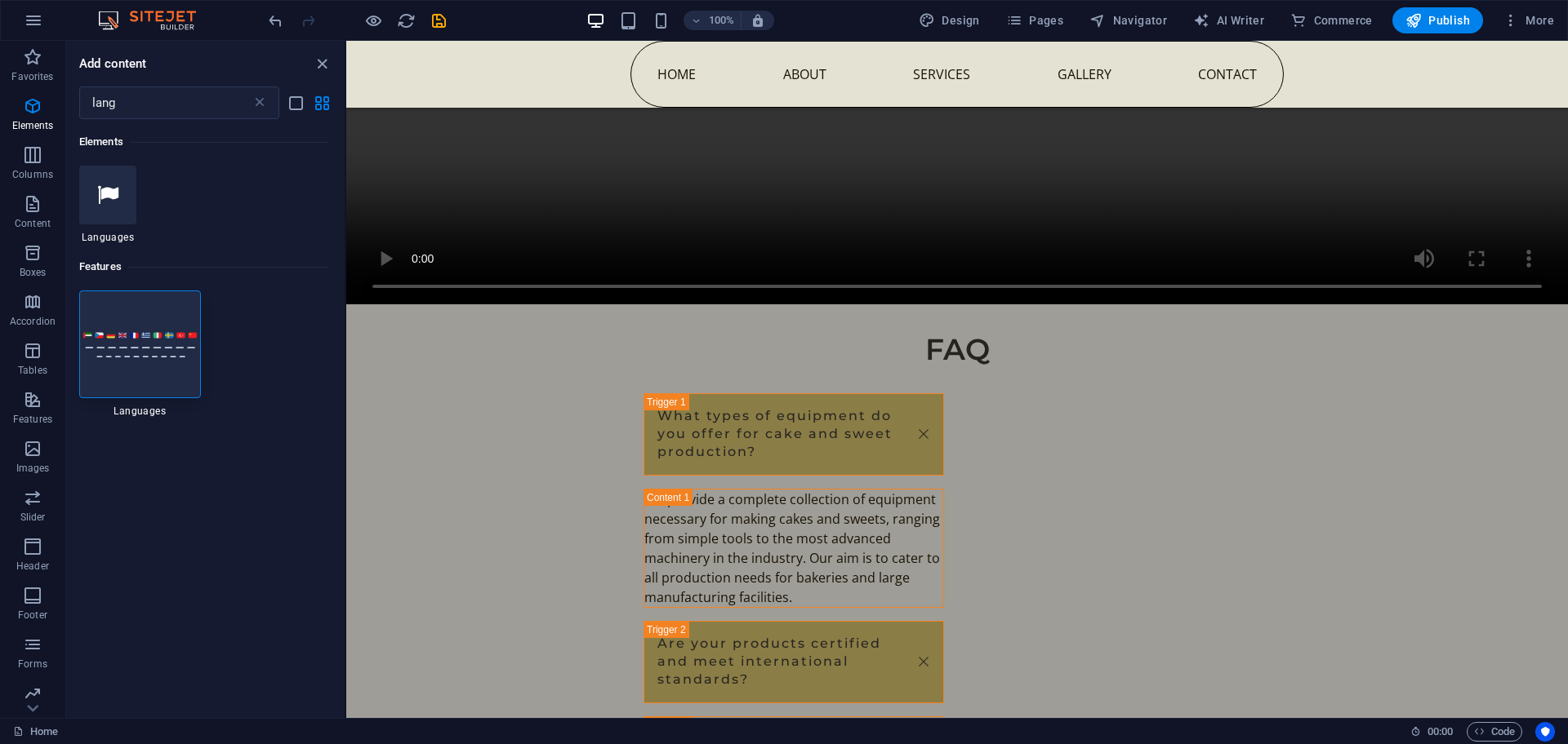
drag, startPoint x: 1561, startPoint y: 102, endPoint x: 1831, endPoint y: 760, distance: 711.2
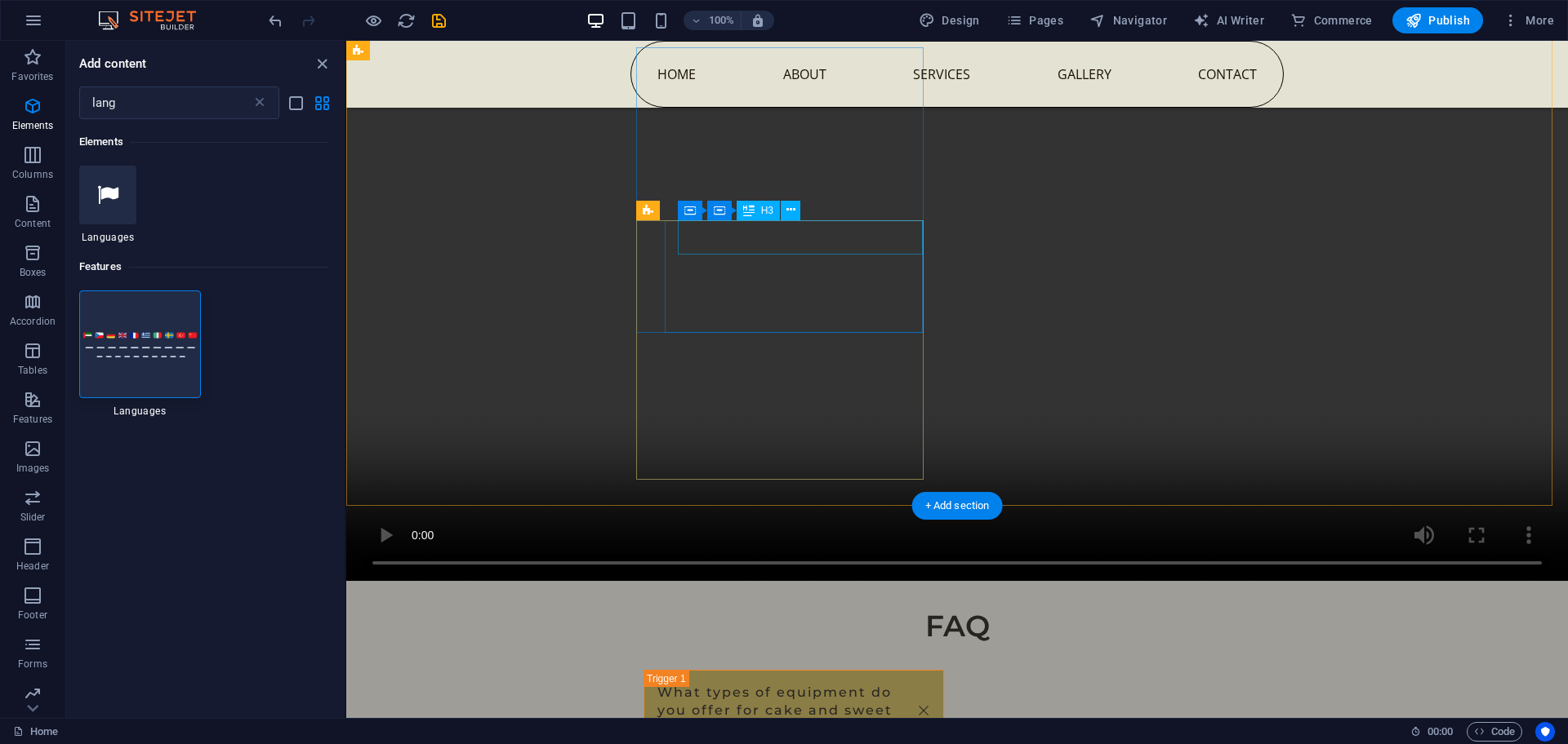
scroll to position [7772, 0]
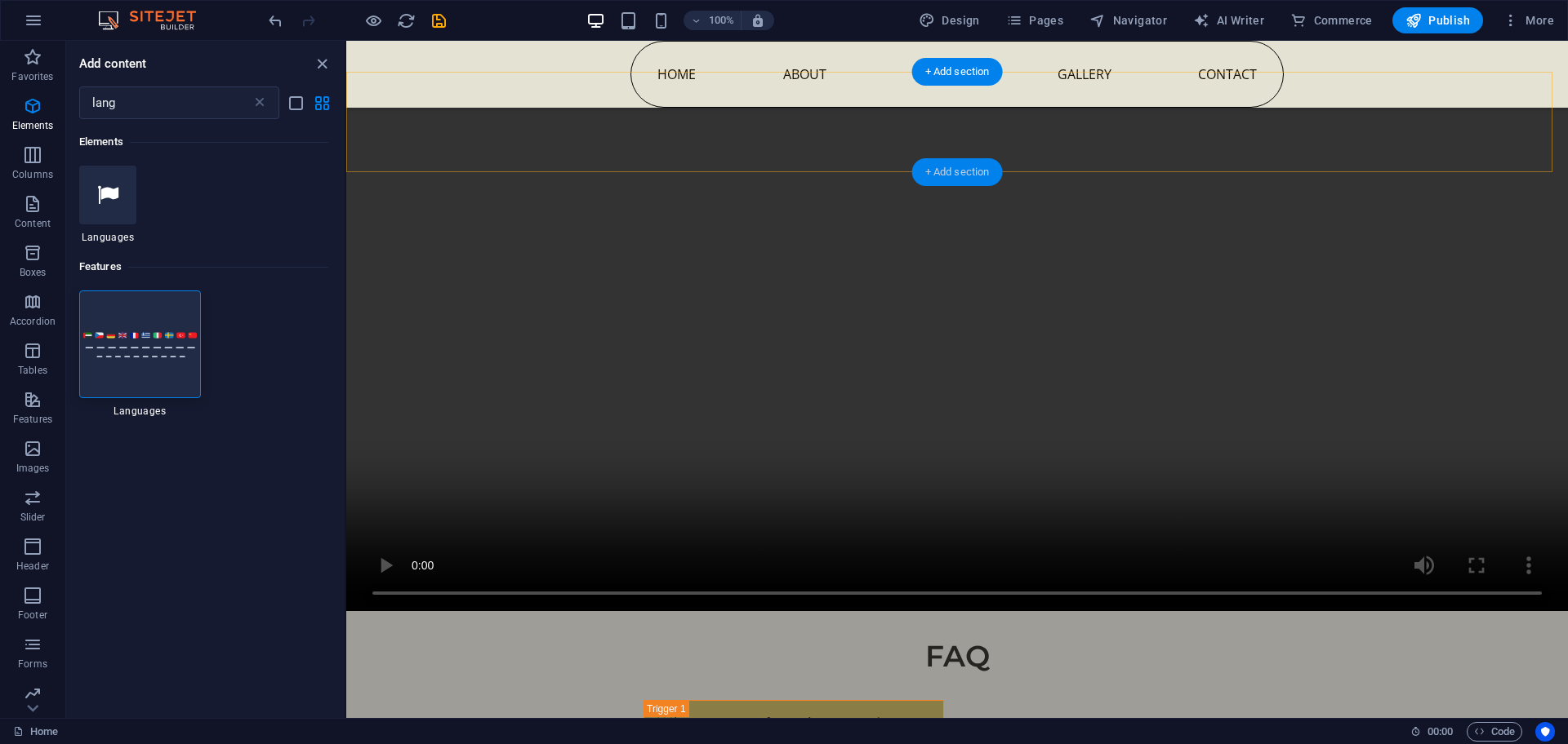
click at [948, 175] on div "+ Add section" at bounding box center [957, 172] width 91 height 28
click at [126, 368] on div at bounding box center [139, 344] width 121 height 108
click at [346, 368] on div "H2 Image with text Container Menu Banner Banner Menu Bar Placeholder Container …" at bounding box center [957, 379] width 1222 height 678
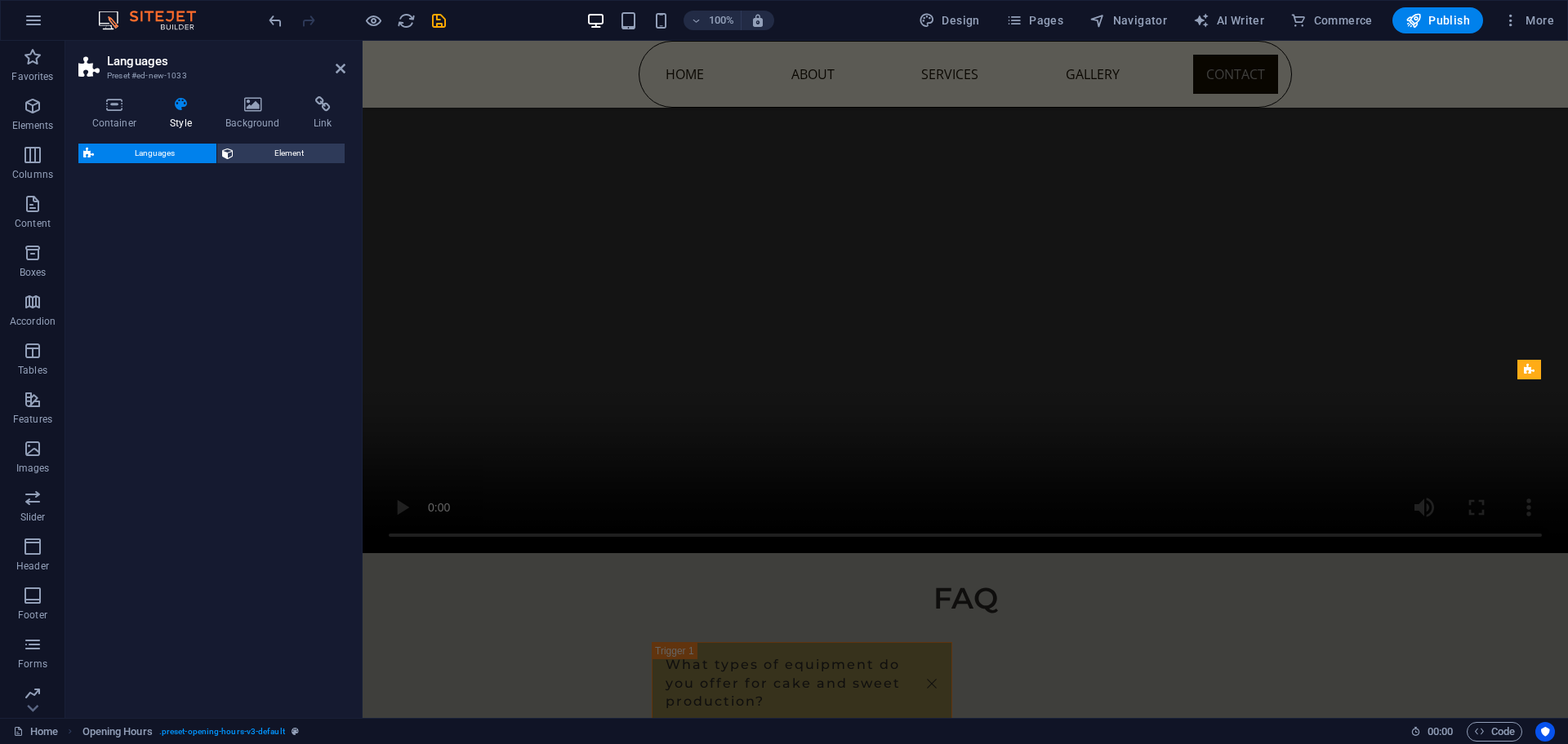
select select "rem"
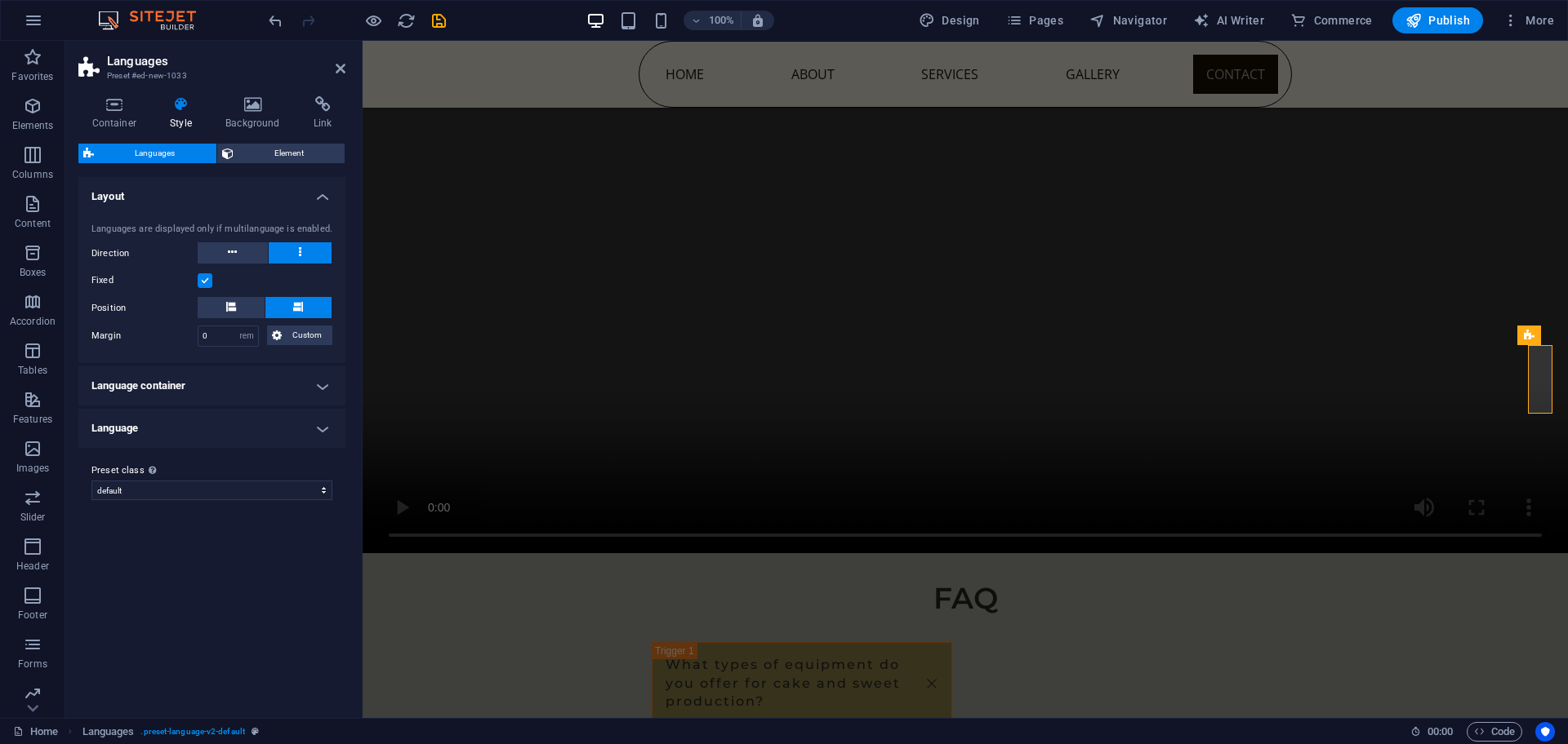
scroll to position [7716, 0]
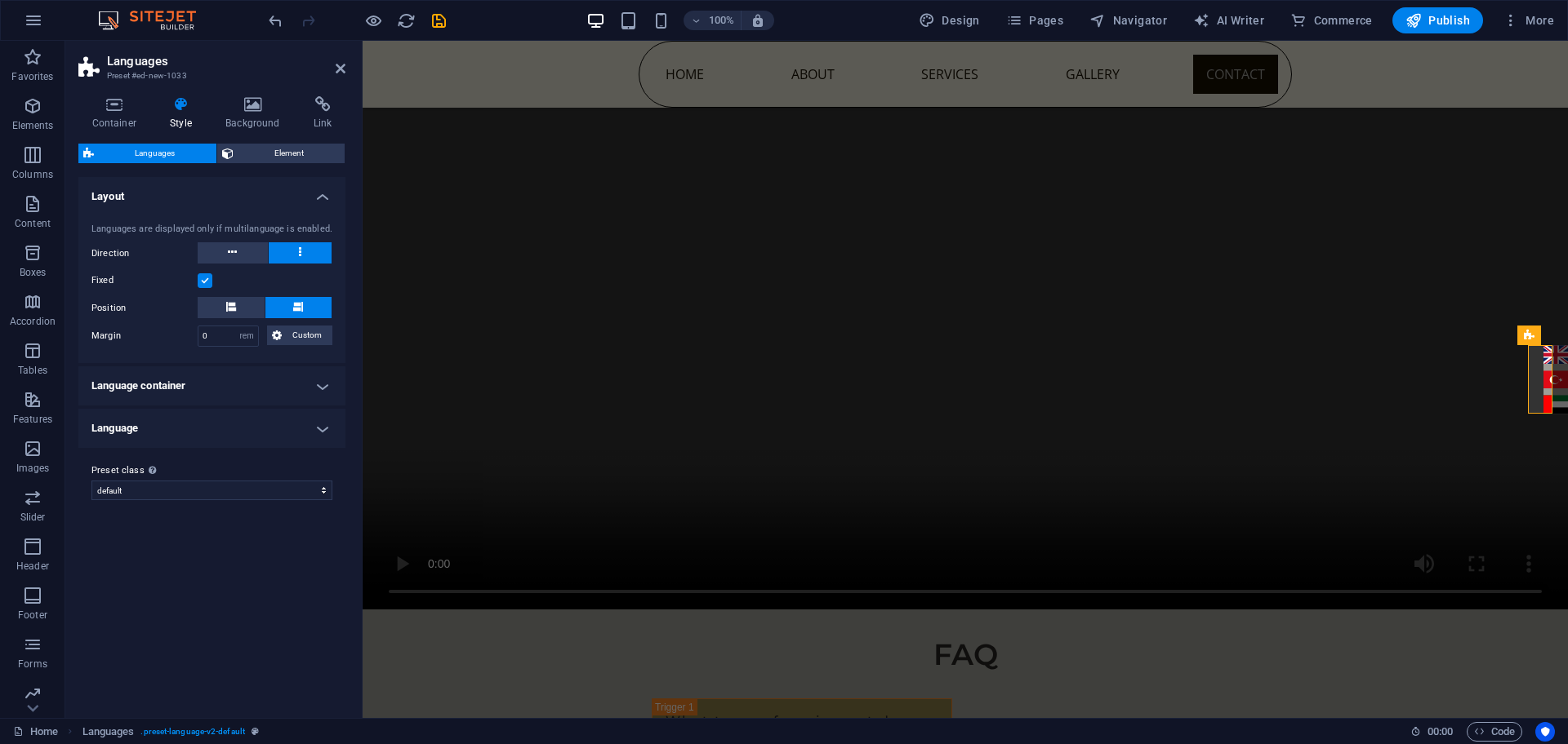
click at [217, 378] on h4 "Language container" at bounding box center [211, 386] width 267 height 40
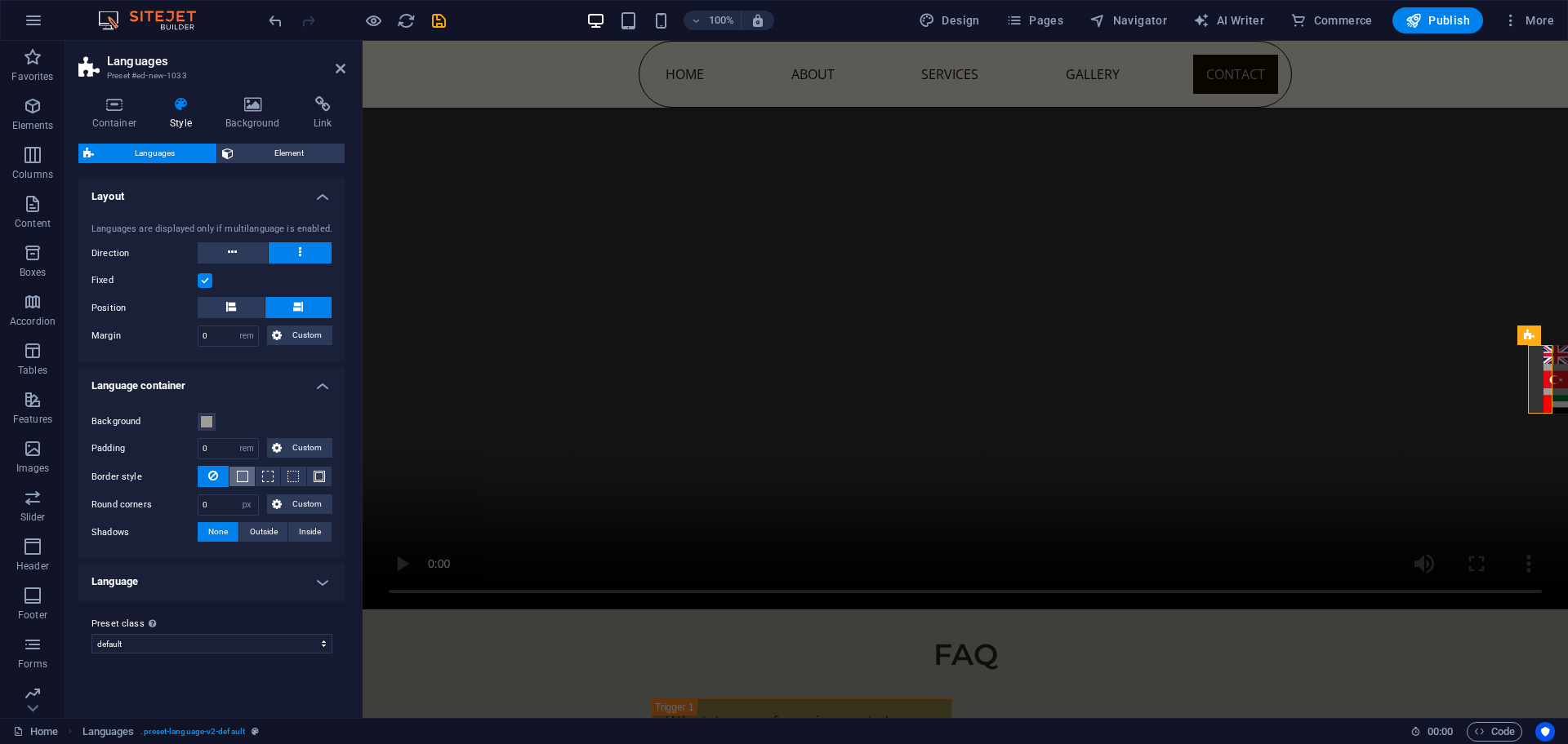
click at [245, 478] on span at bounding box center [242, 476] width 12 height 12
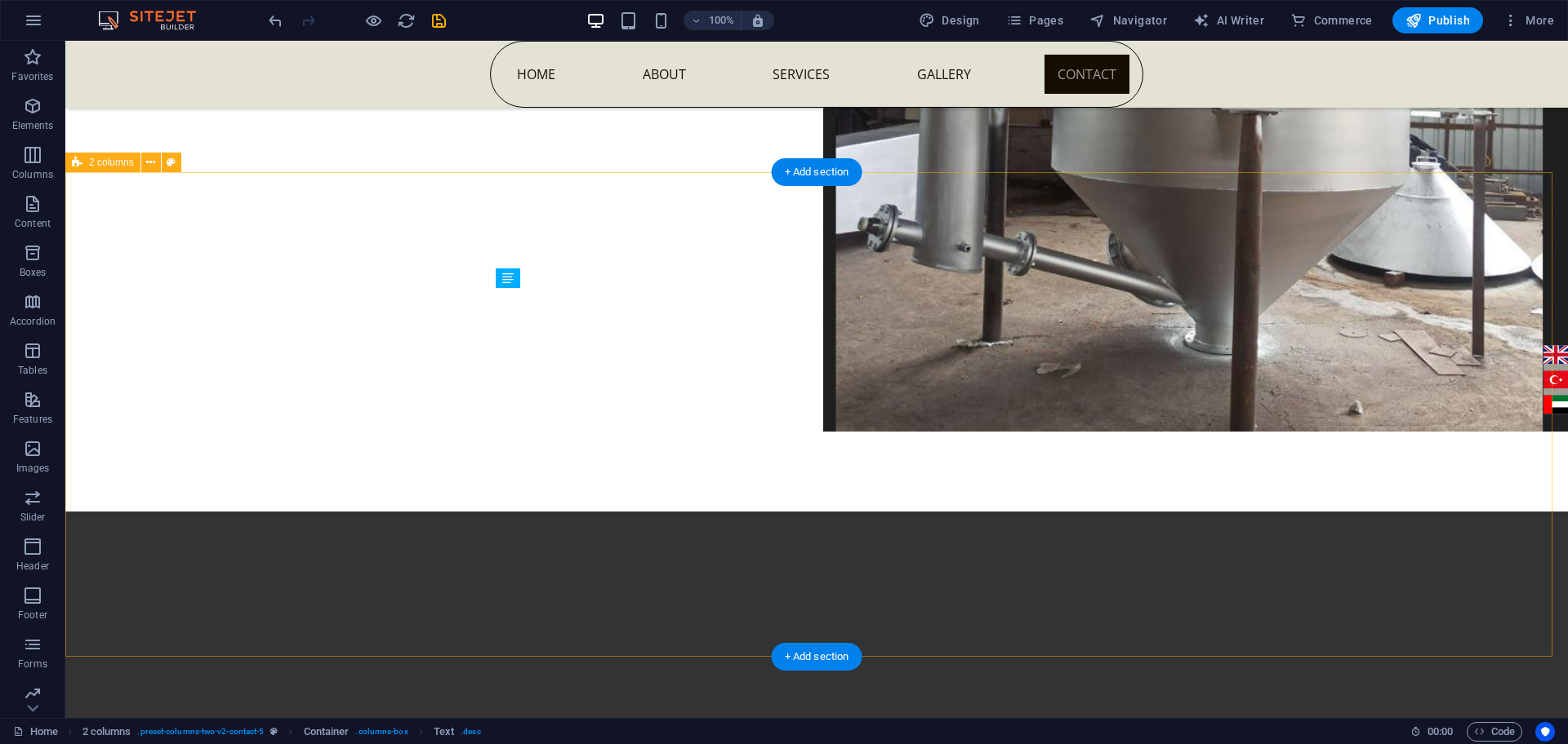
scroll to position [8744, 0]
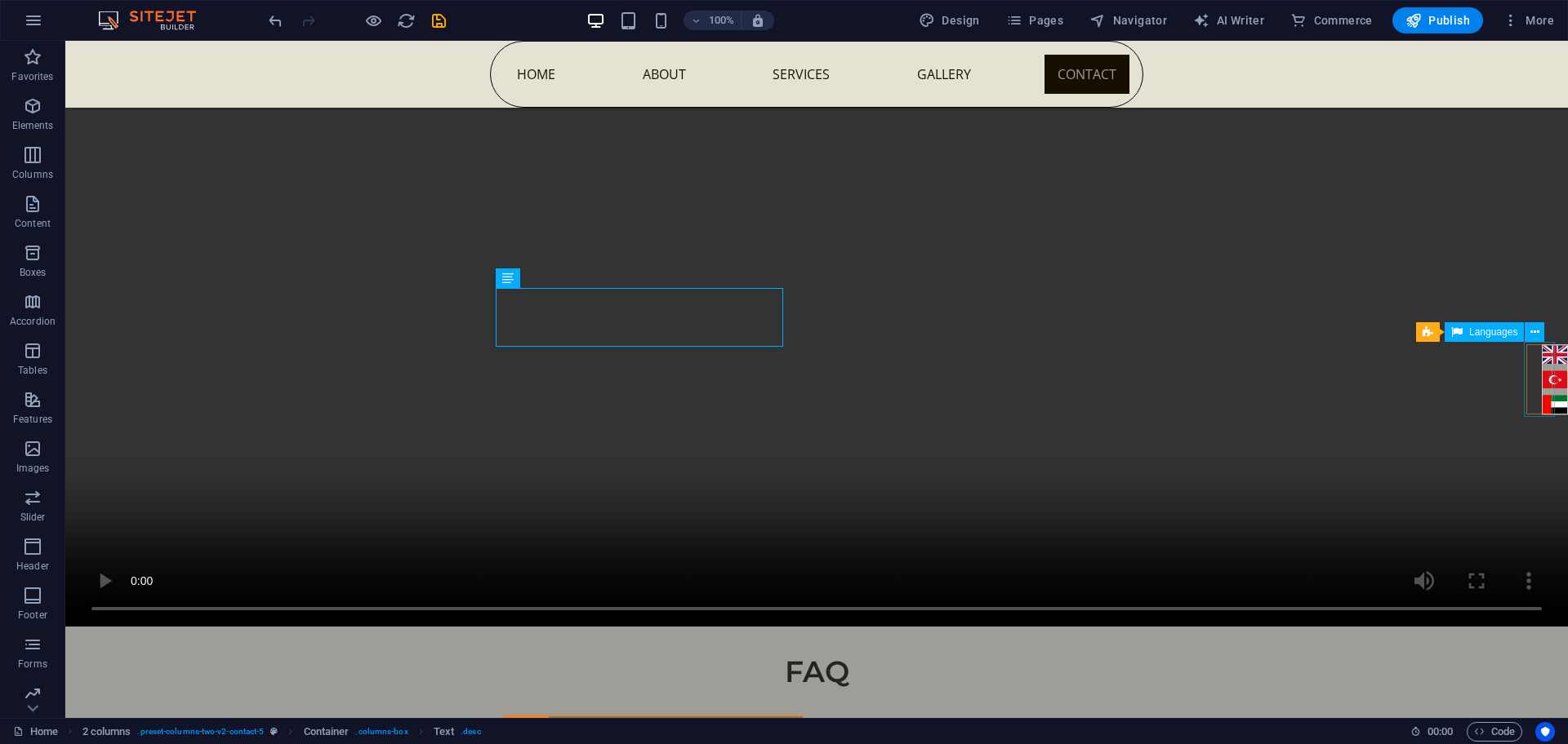
click at [1543, 367] on div "English Türkçe العربية" at bounding box center [1555, 380] width 31 height 75
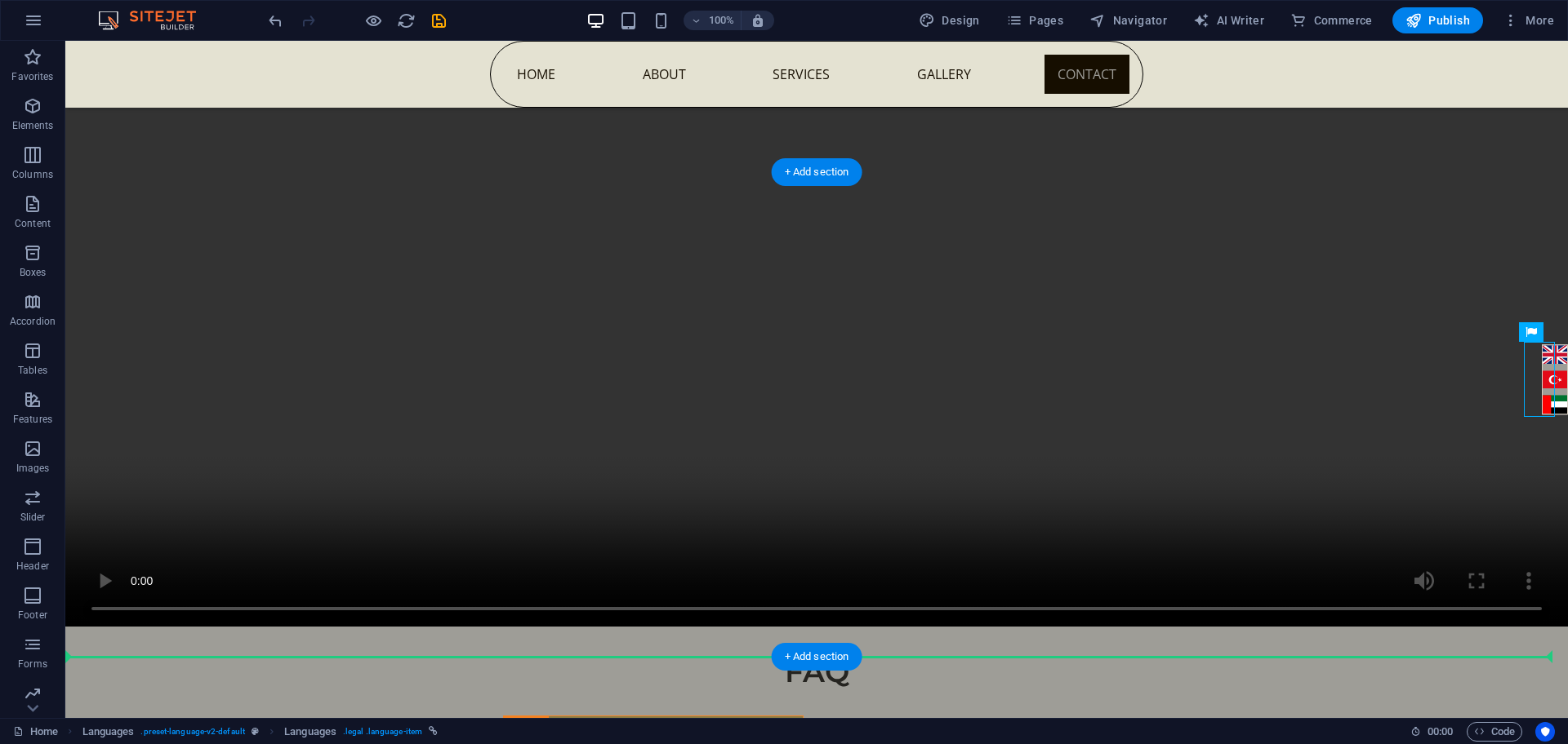
drag, startPoint x: 1537, startPoint y: 387, endPoint x: 1422, endPoint y: 467, distance: 140.1
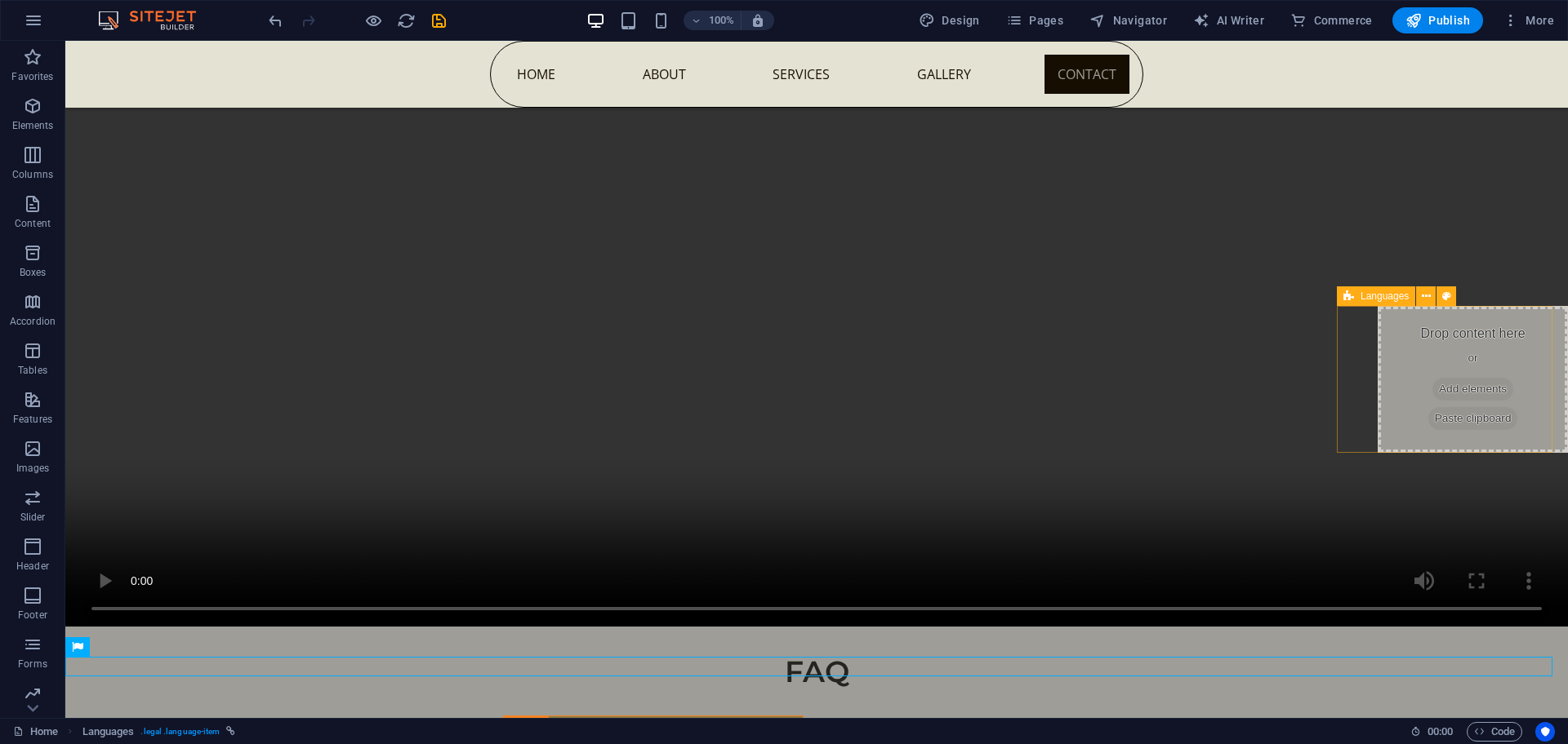
click at [1452, 386] on span "Add elements" at bounding box center [1473, 389] width 81 height 22
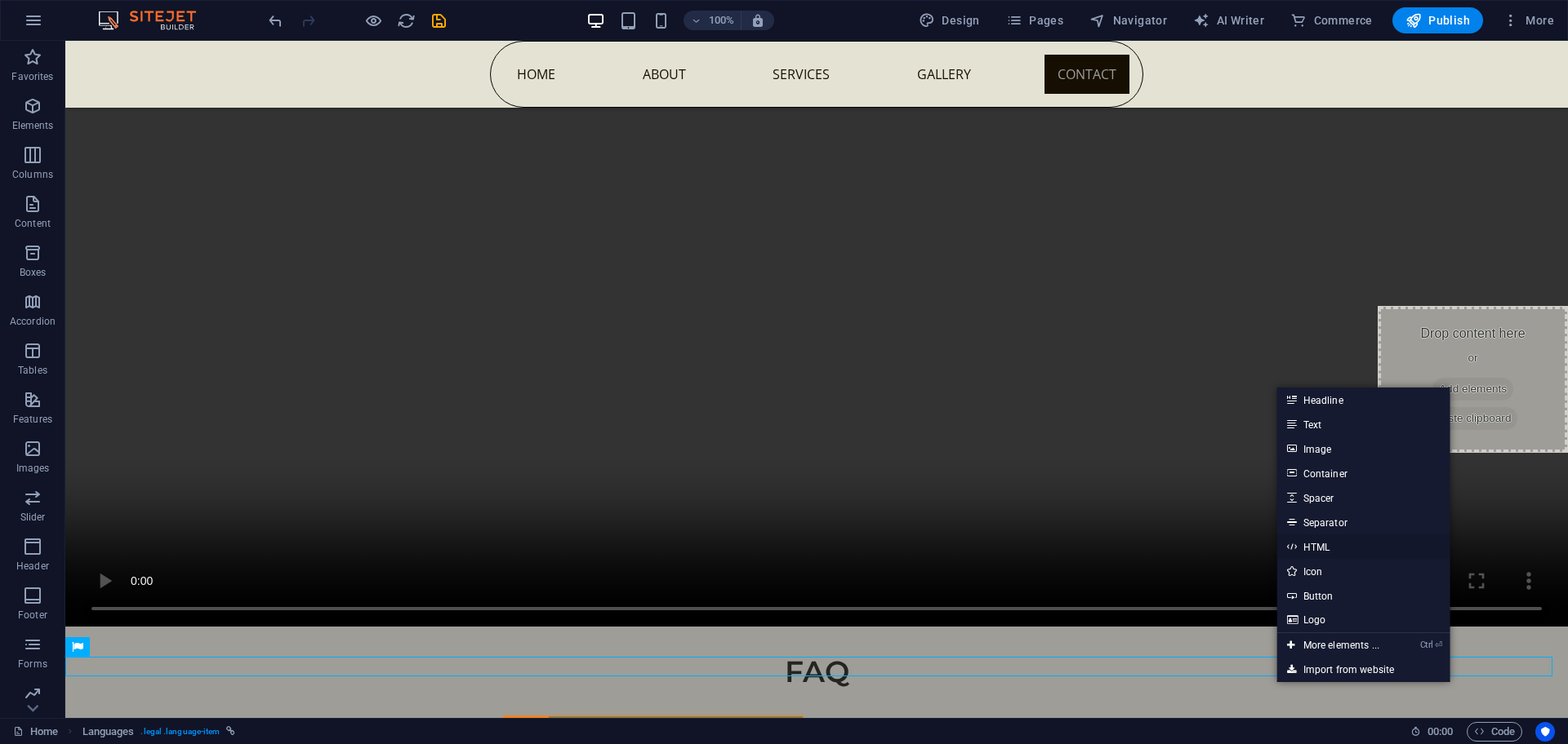
click at [1306, 547] on link "HTML" at bounding box center [1363, 546] width 174 height 24
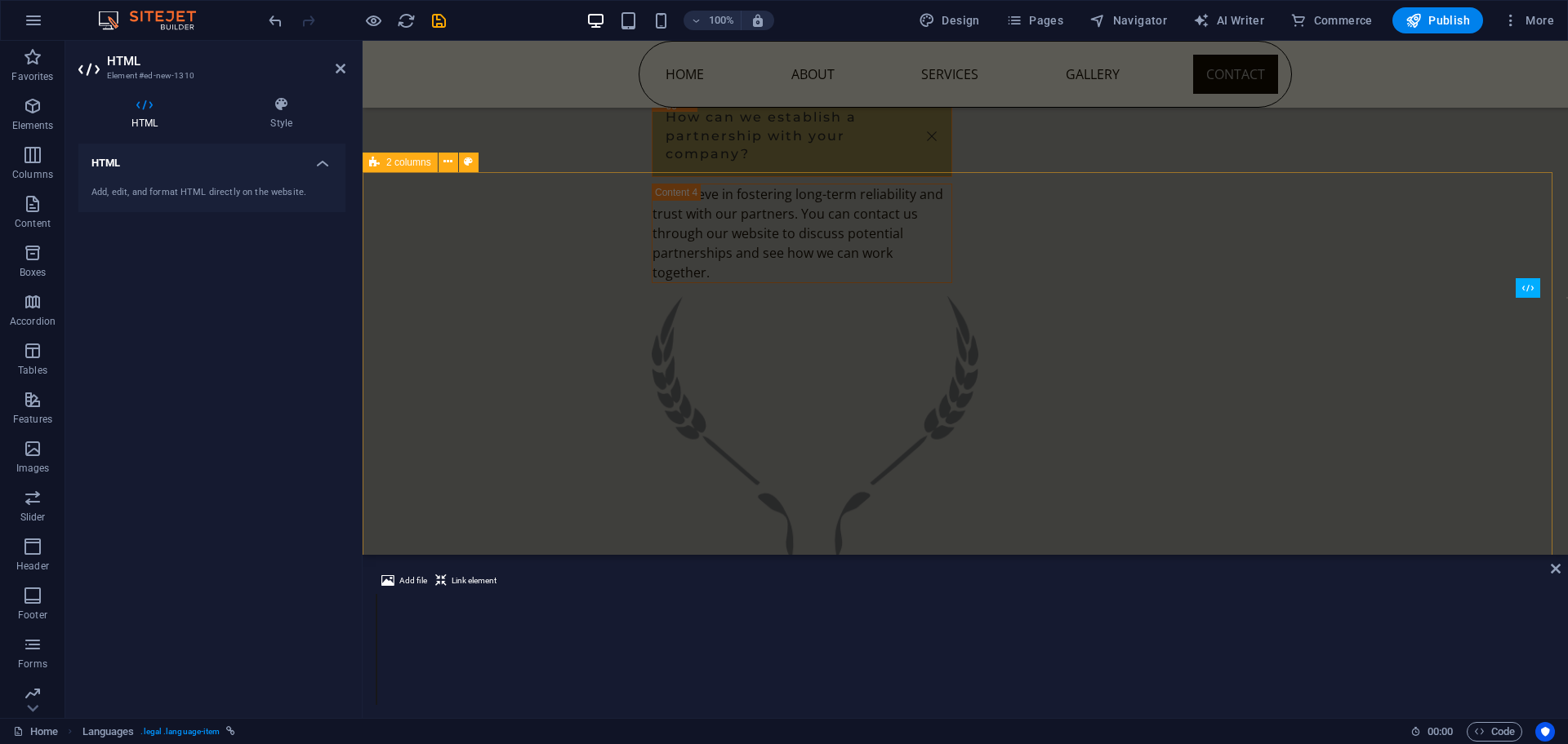
scroll to position [7553, 0]
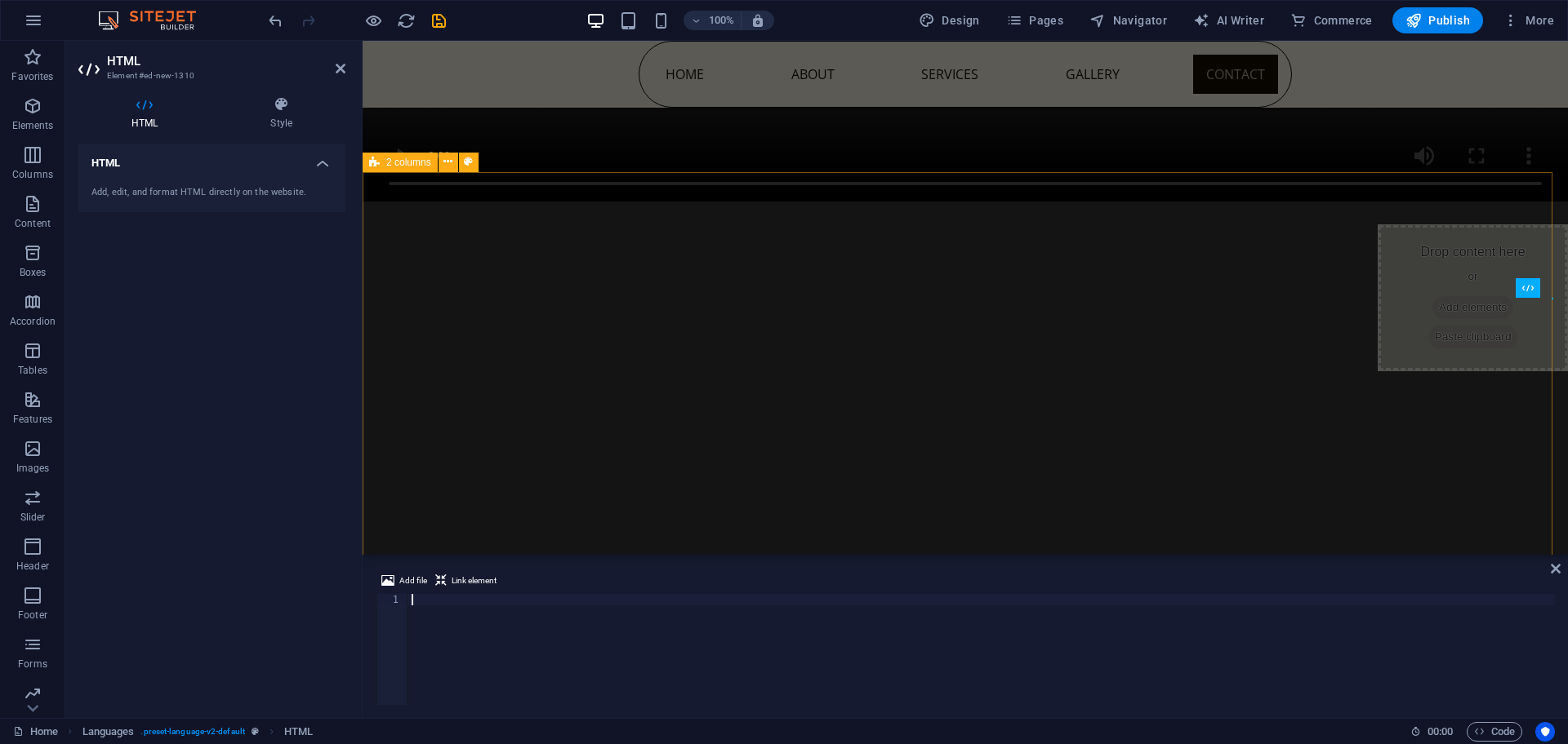
scroll to position [8744, 0]
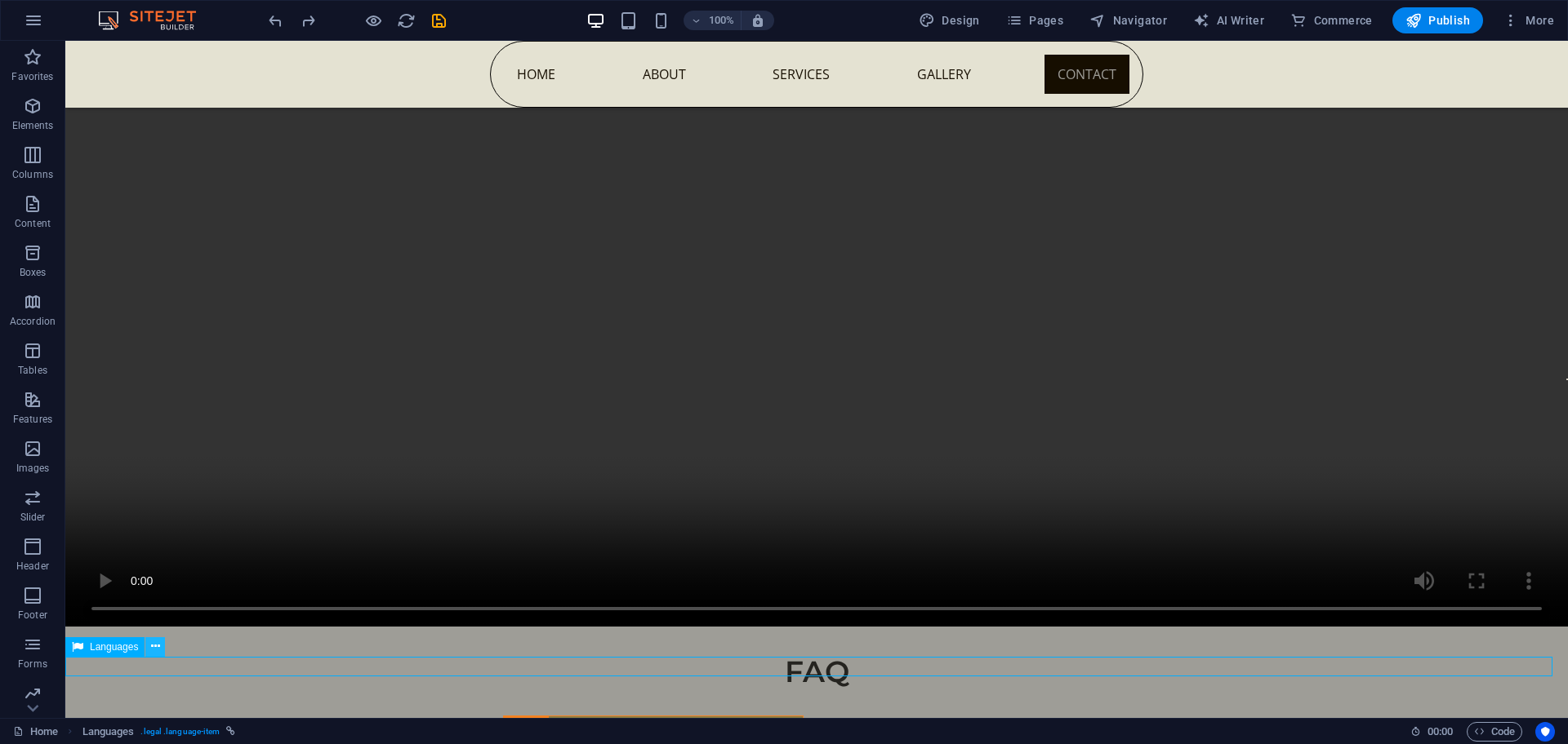
click at [151, 651] on icon at bounding box center [156, 646] width 9 height 17
click at [156, 652] on icon at bounding box center [156, 646] width 9 height 17
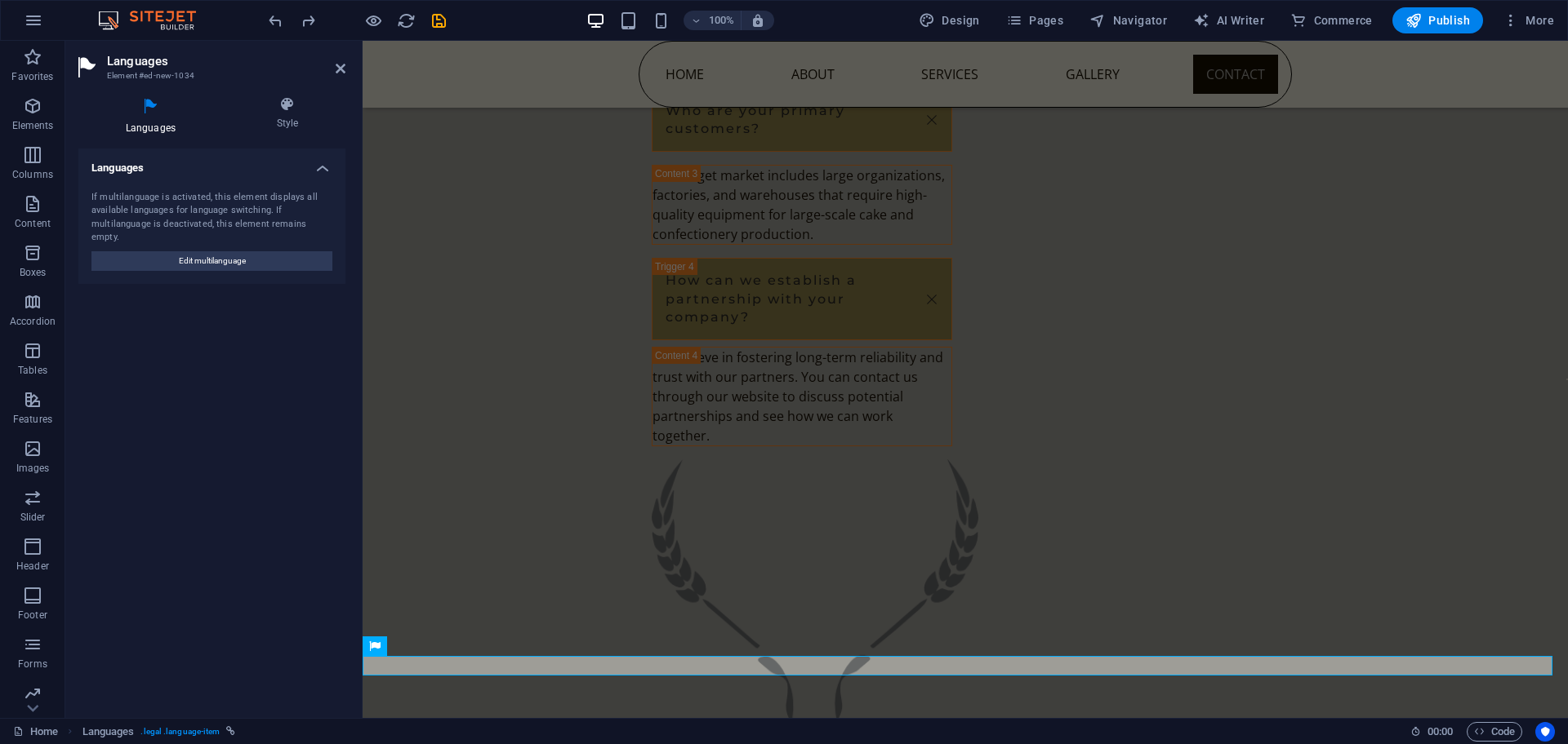
scroll to position [7716, 0]
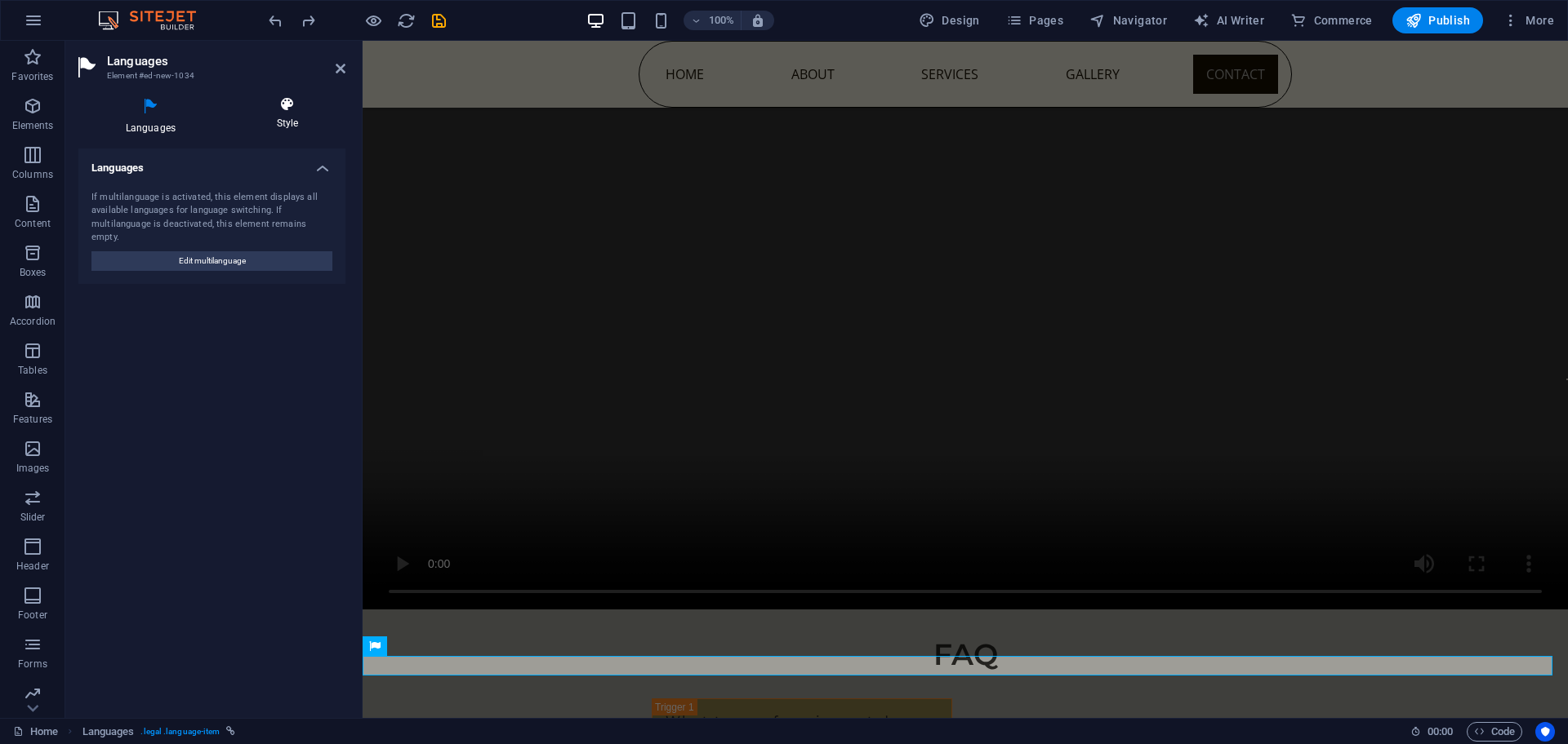
click at [315, 99] on icon at bounding box center [287, 104] width 116 height 16
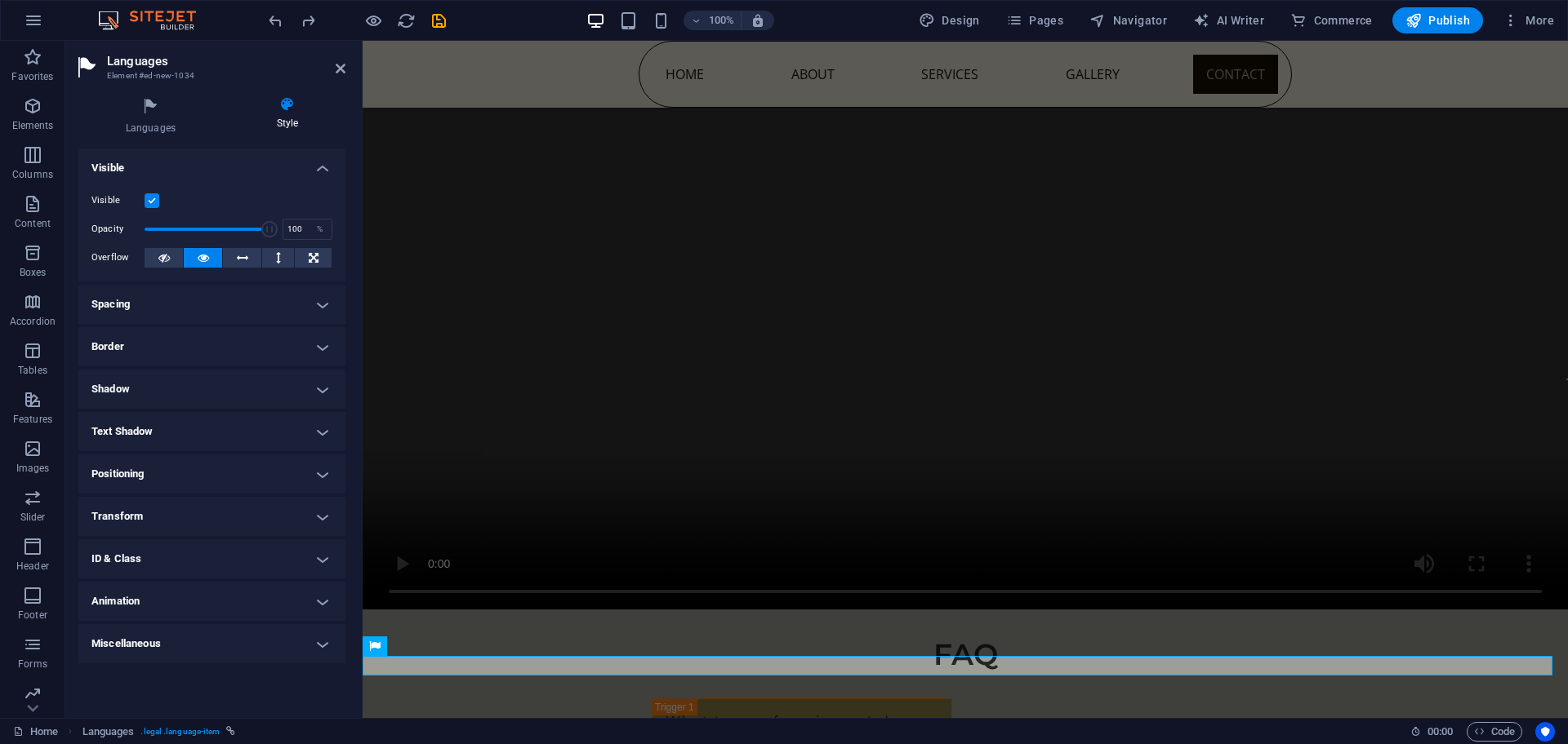
click at [208, 316] on h4 "Spacing" at bounding box center [211, 305] width 267 height 40
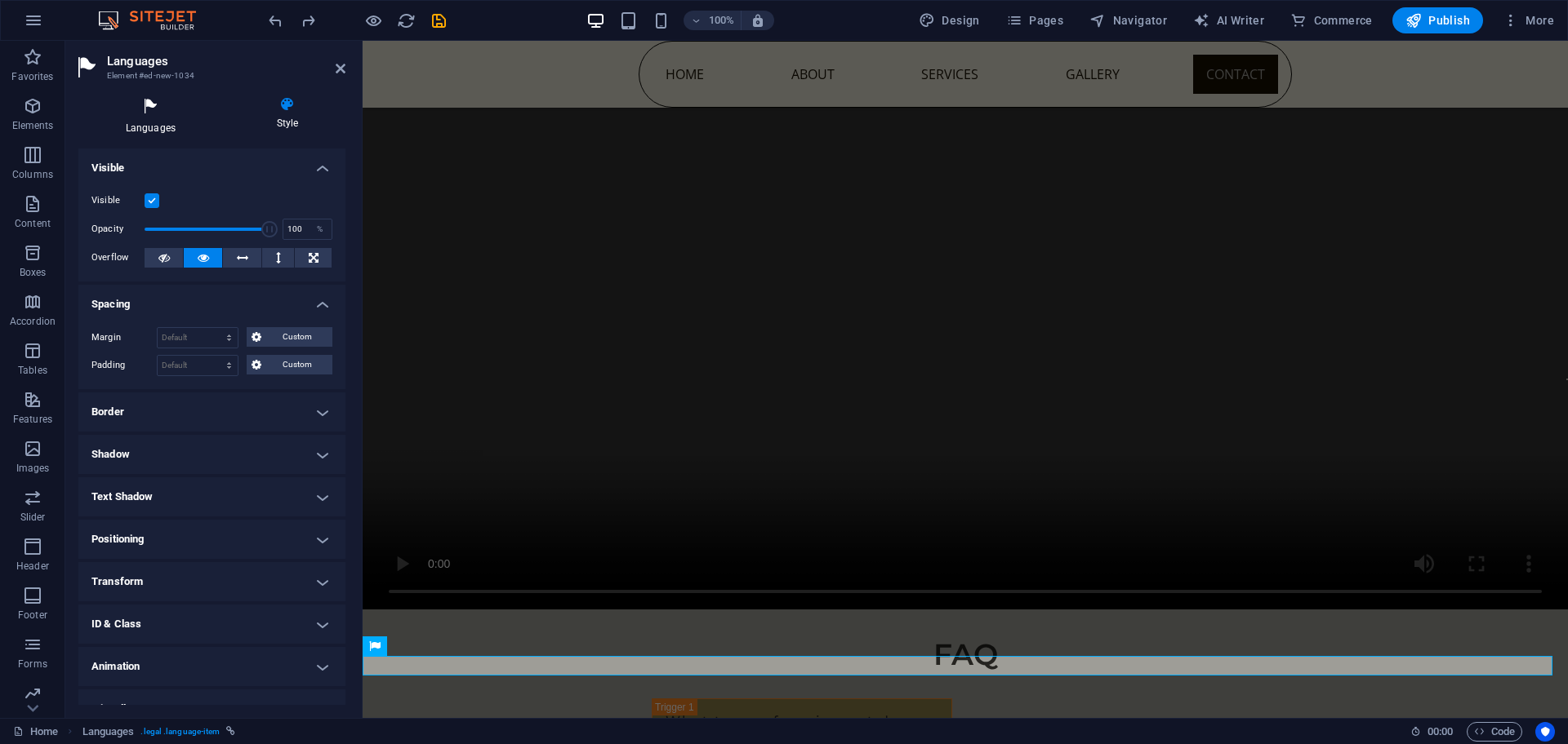
click at [131, 98] on icon at bounding box center [150, 107] width 145 height 22
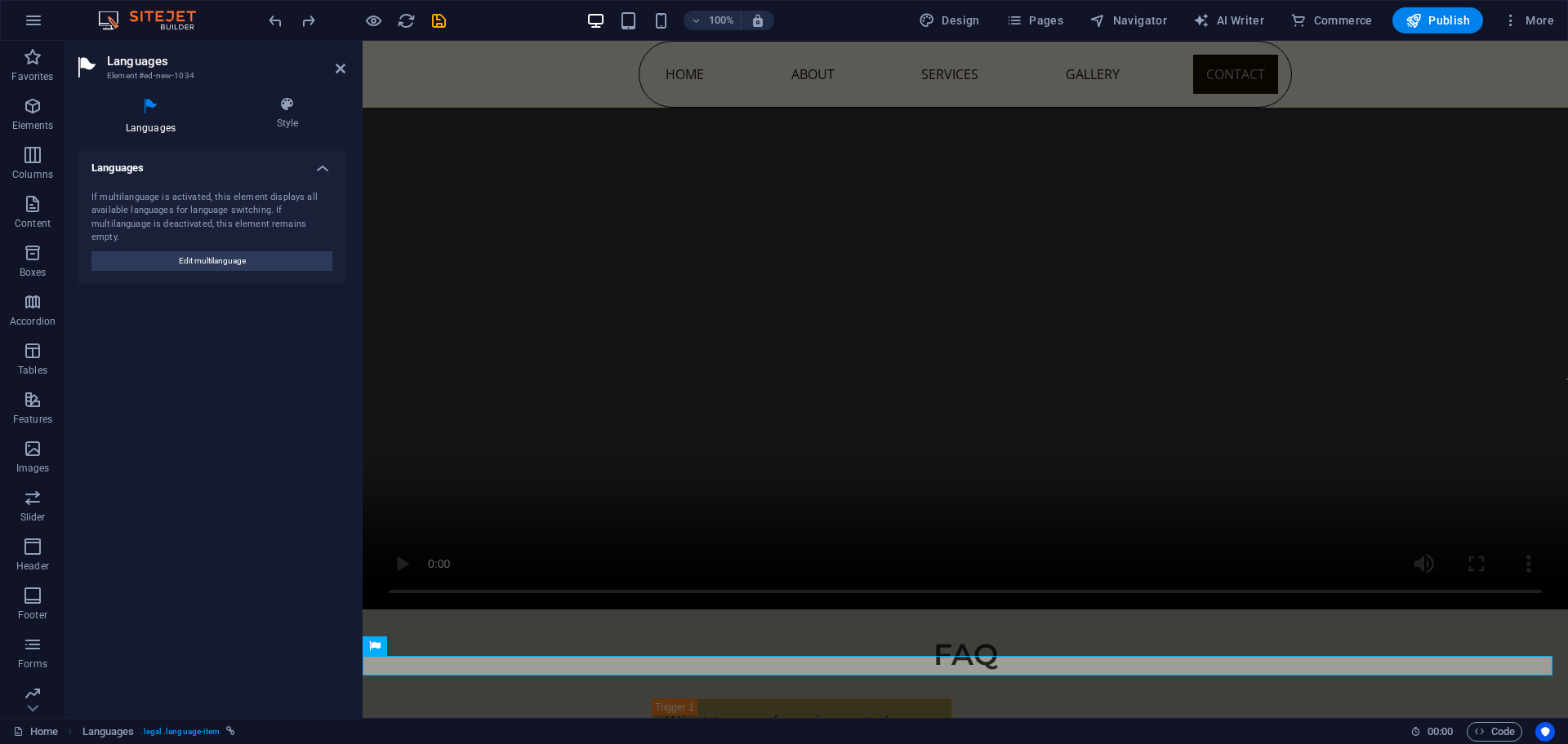
click at [218, 265] on div "If multilanguage is activated, this element displays all available languages fo…" at bounding box center [211, 231] width 267 height 106
click at [222, 252] on span "Edit multilanguage" at bounding box center [212, 261] width 67 height 20
select select "41"
select select "165"
select select "6"
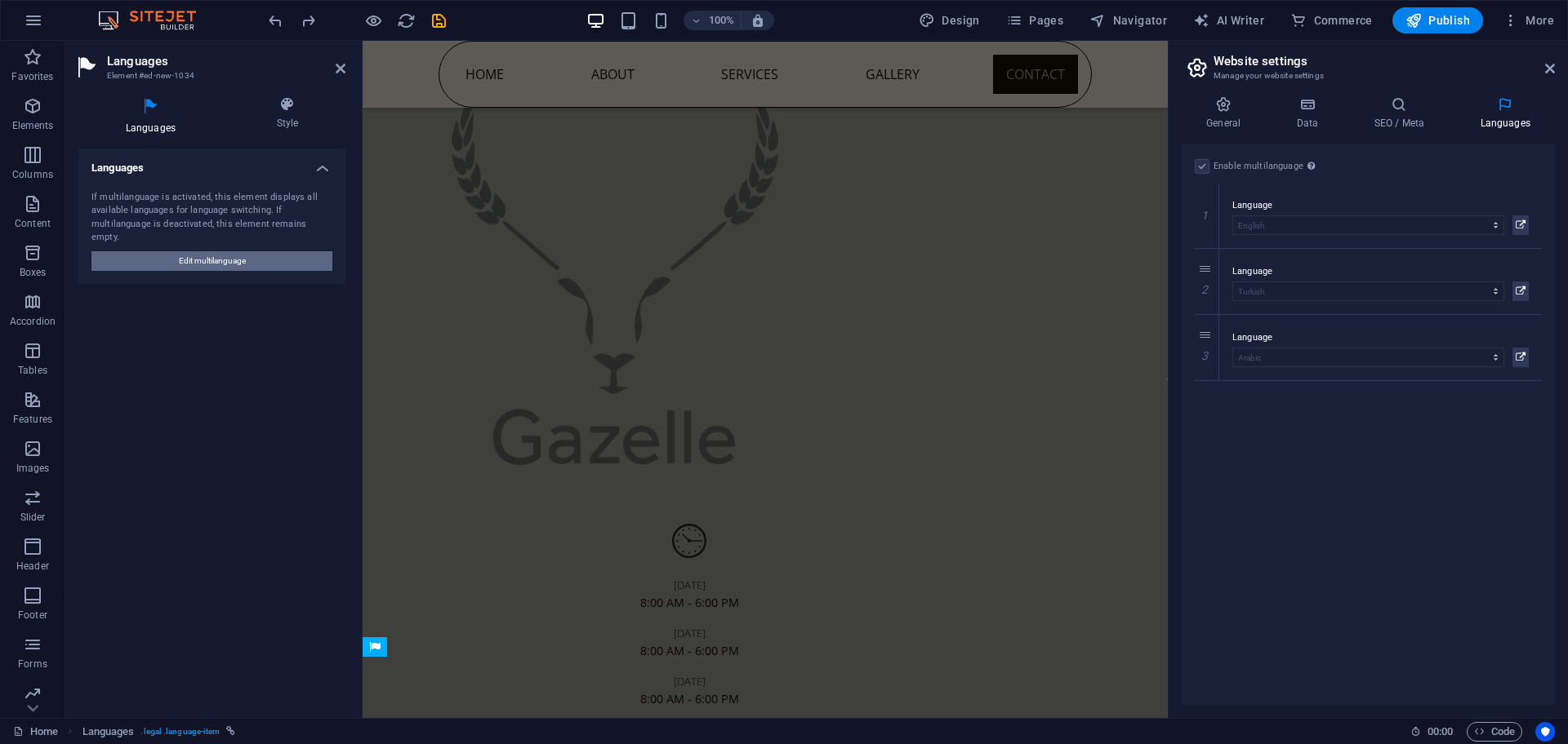
scroll to position [6332, 0]
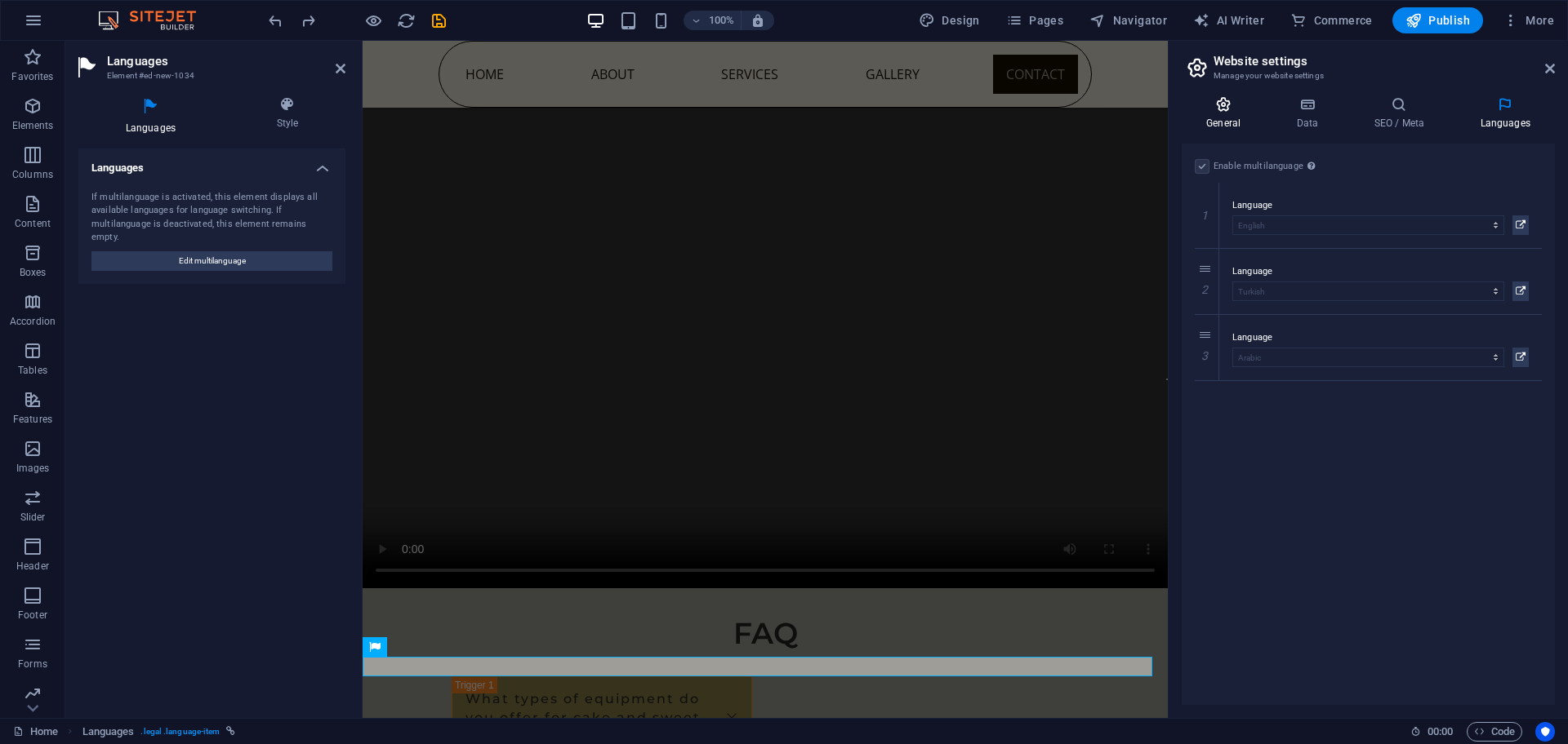
click at [1216, 121] on h4 "General" at bounding box center [1226, 113] width 90 height 34
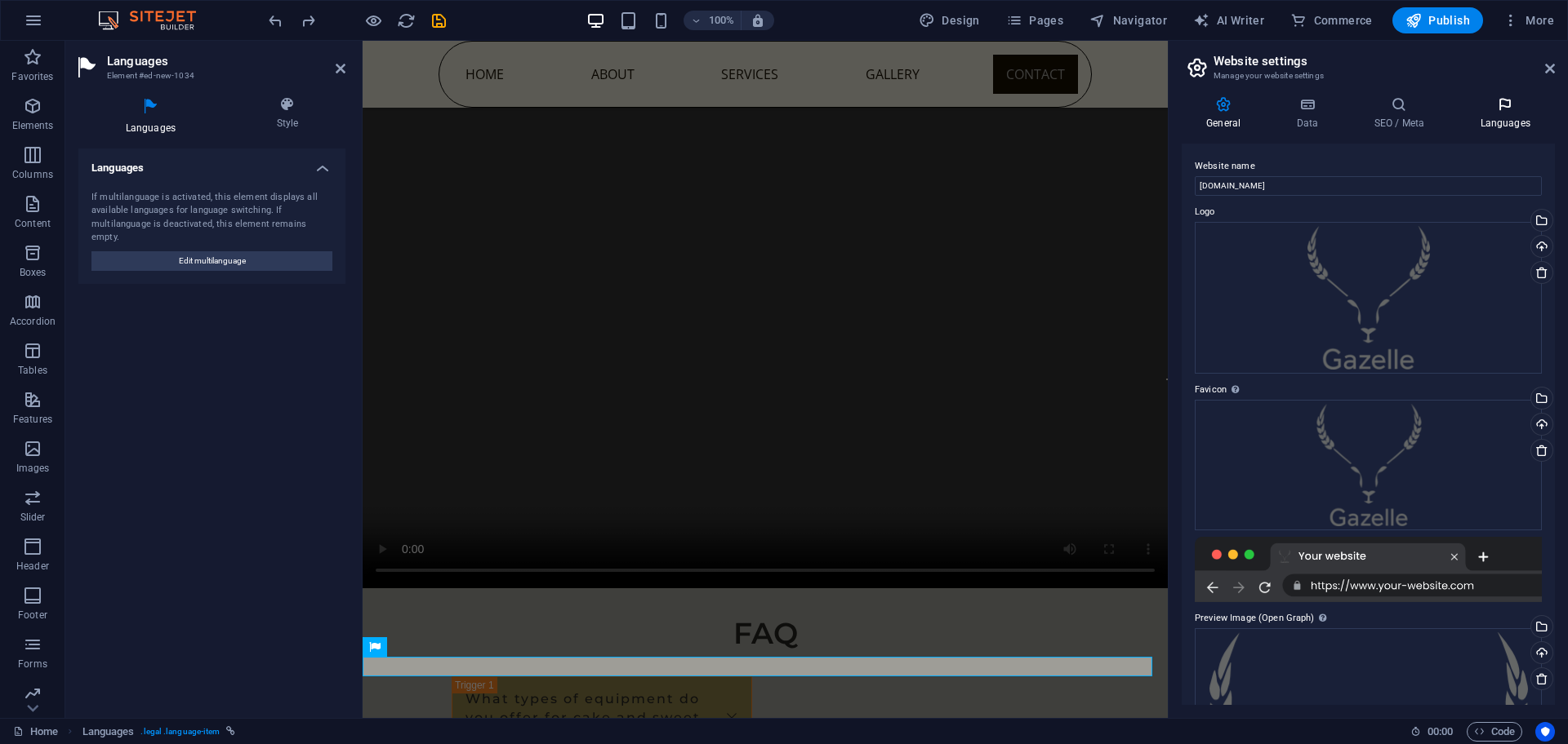
click at [1514, 112] on h4 "Languages" at bounding box center [1504, 113] width 100 height 34
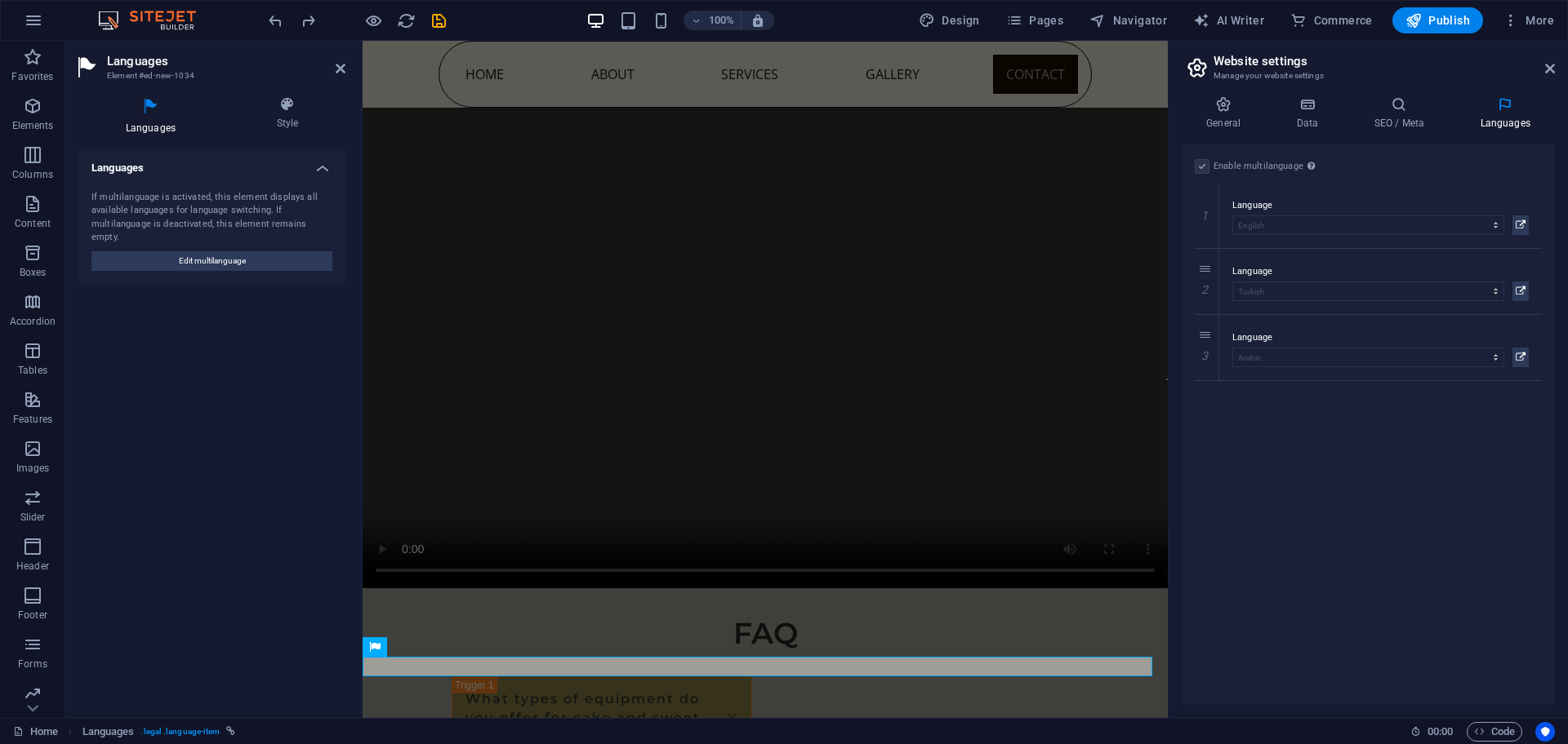
click at [1511, 112] on h4 "Languages" at bounding box center [1504, 113] width 100 height 34
click at [1537, 63] on h2 "Website settings" at bounding box center [1385, 61] width 342 height 14
click at [1556, 62] on aside "Website settings Manage your website settings General Data SEO / Meta Languages…" at bounding box center [1368, 379] width 400 height 678
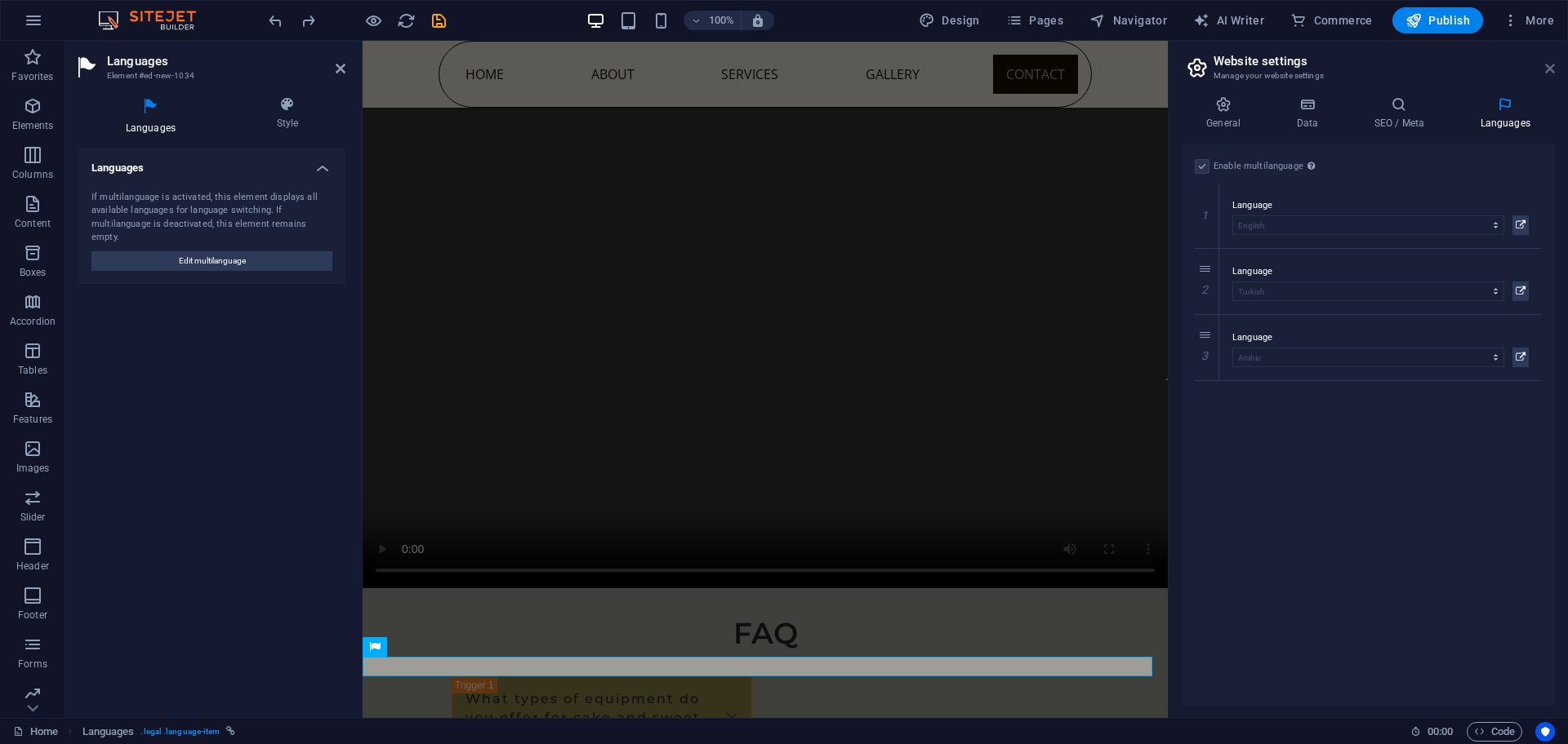
drag, startPoint x: 1545, startPoint y: 66, endPoint x: 1181, endPoint y: 24, distance: 366.4
click at [1545, 66] on icon at bounding box center [1549, 68] width 10 height 13
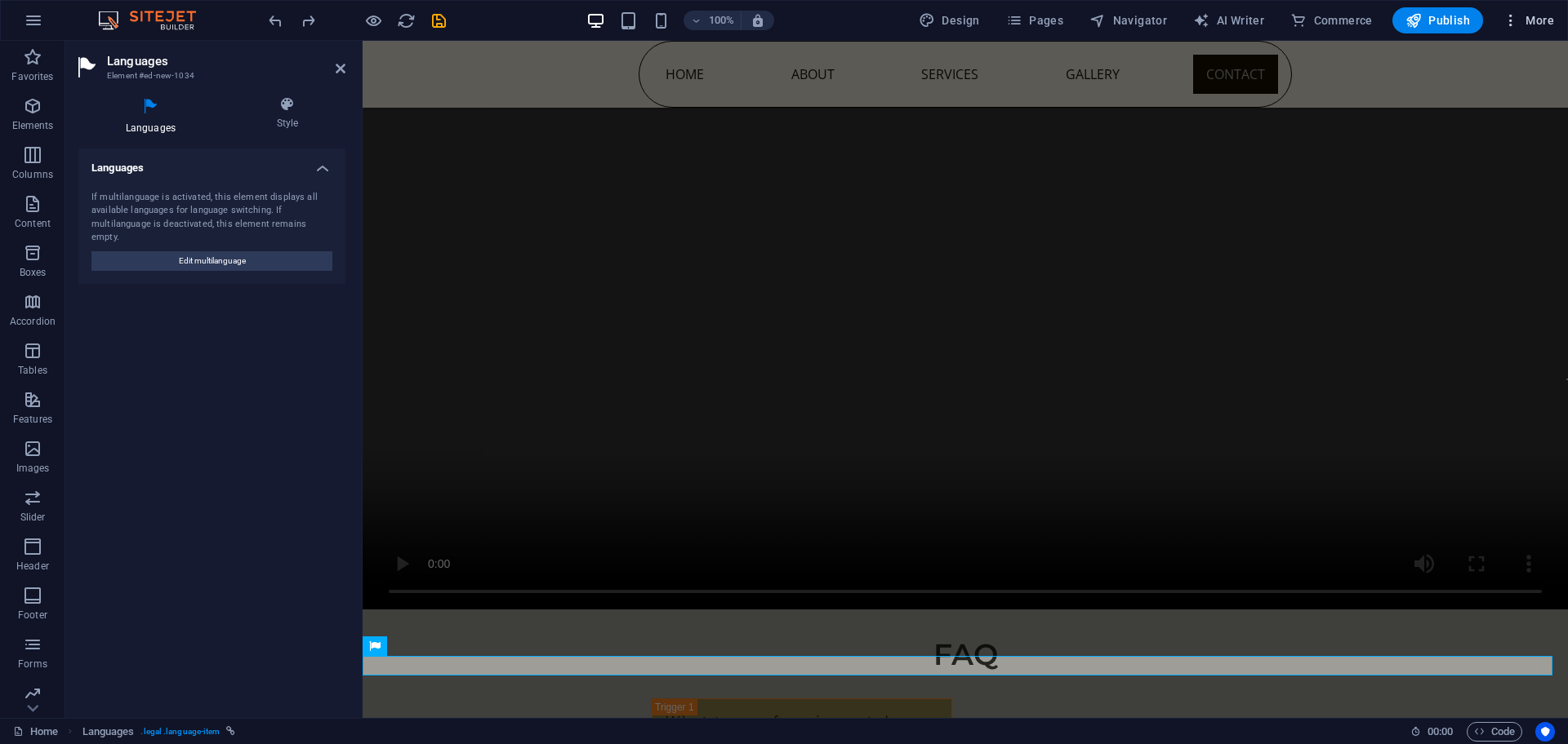
click at [1530, 17] on span "More" at bounding box center [1528, 21] width 51 height 16
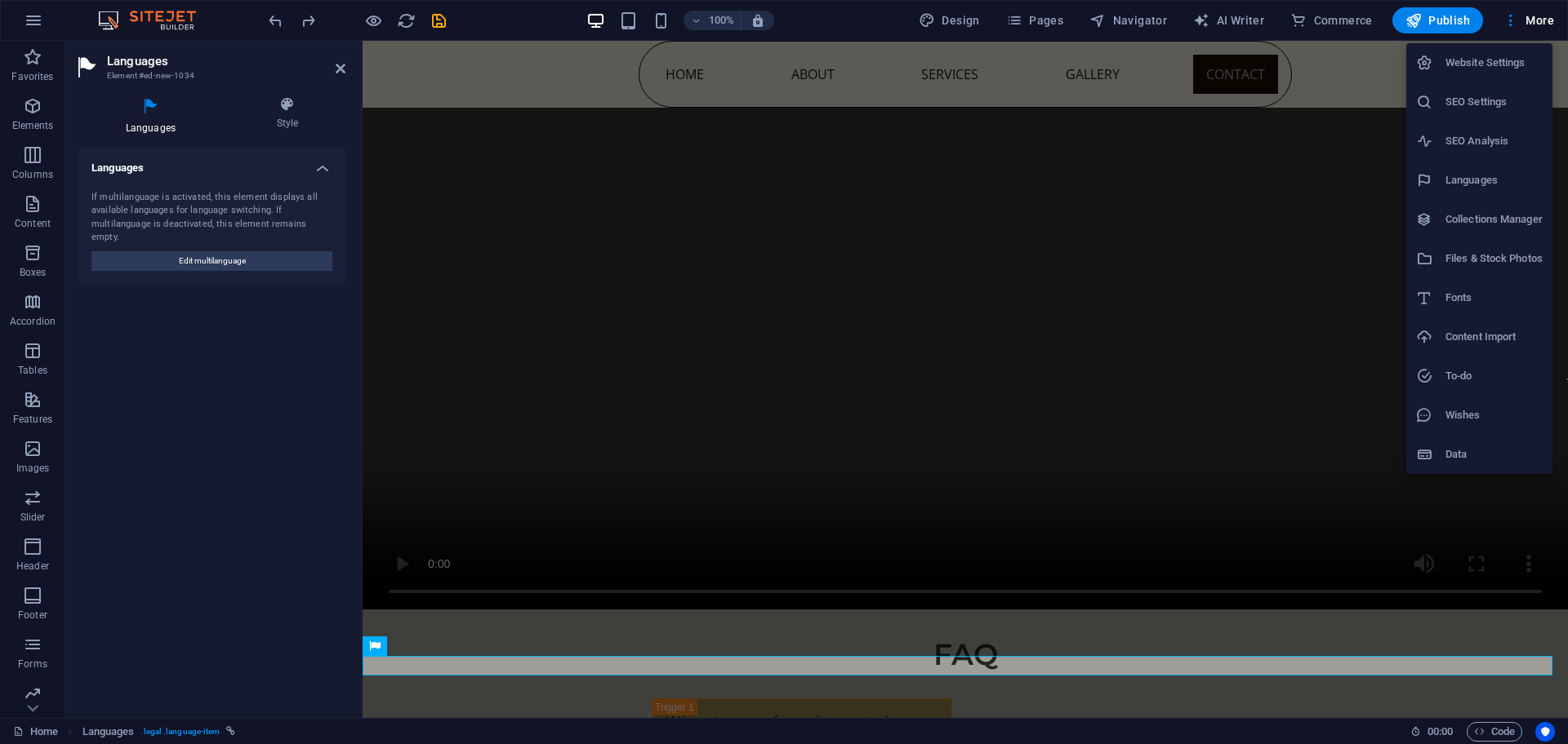
drag, startPoint x: 1545, startPoint y: 4, endPoint x: 1534, endPoint y: 16, distance: 16.3
click at [1544, 8] on div at bounding box center [784, 372] width 1568 height 744
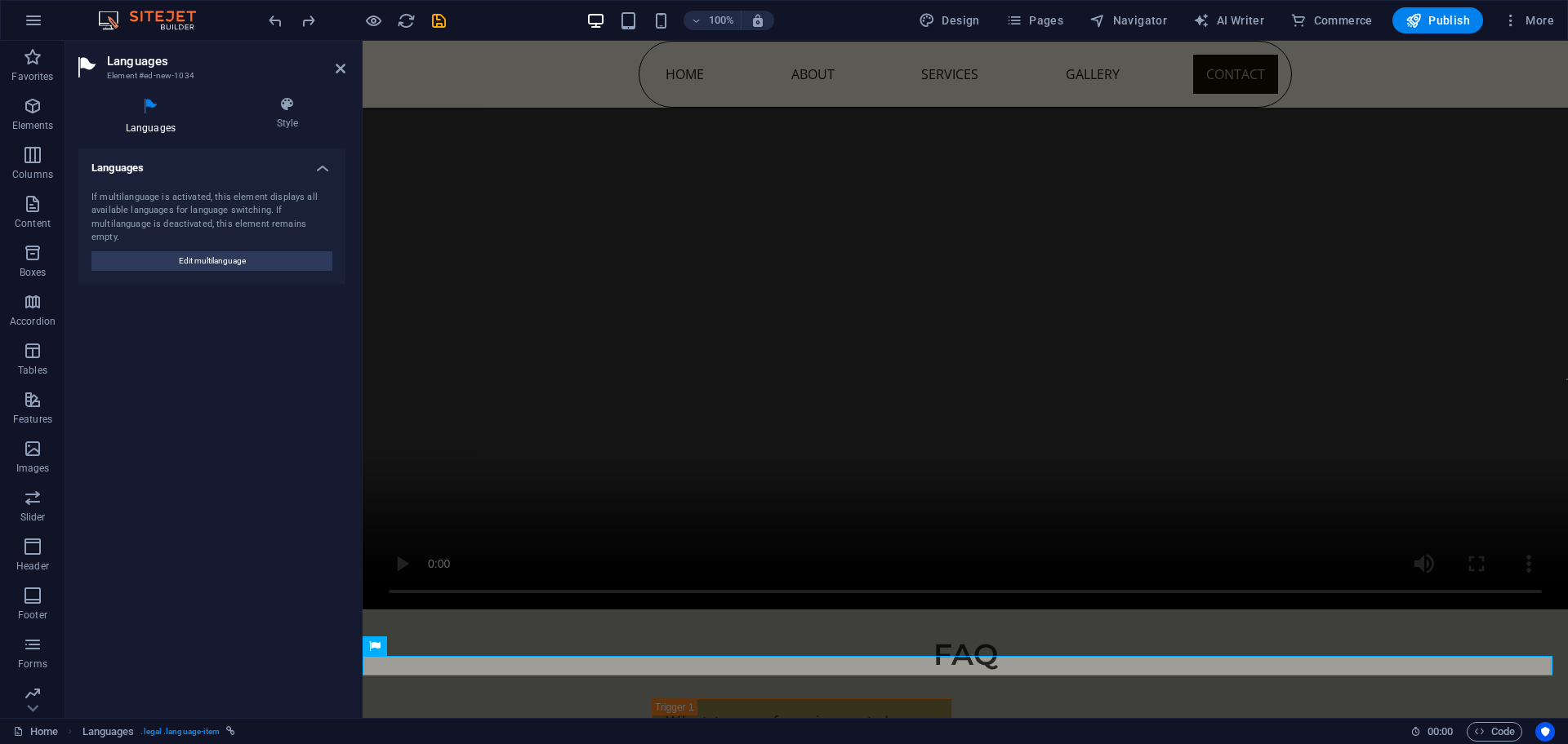
click at [1529, 18] on div "Website Settings SEO Settings SEO Analysis Languages Collections Manager Files …" at bounding box center [784, 376] width 1568 height 734
click at [428, 667] on span "Footer Bragi" at bounding box center [414, 666] width 54 height 10
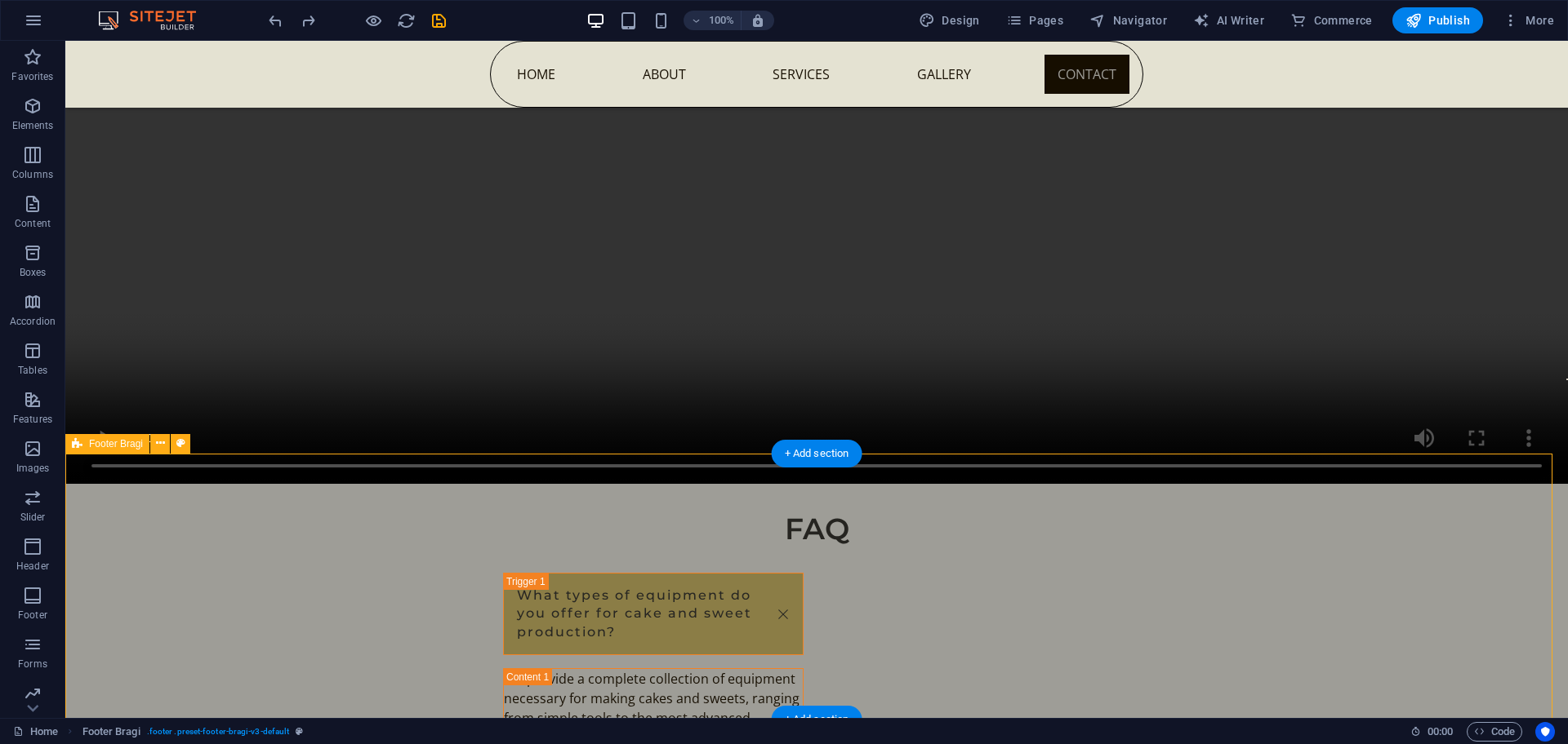
scroll to position [8968, 0]
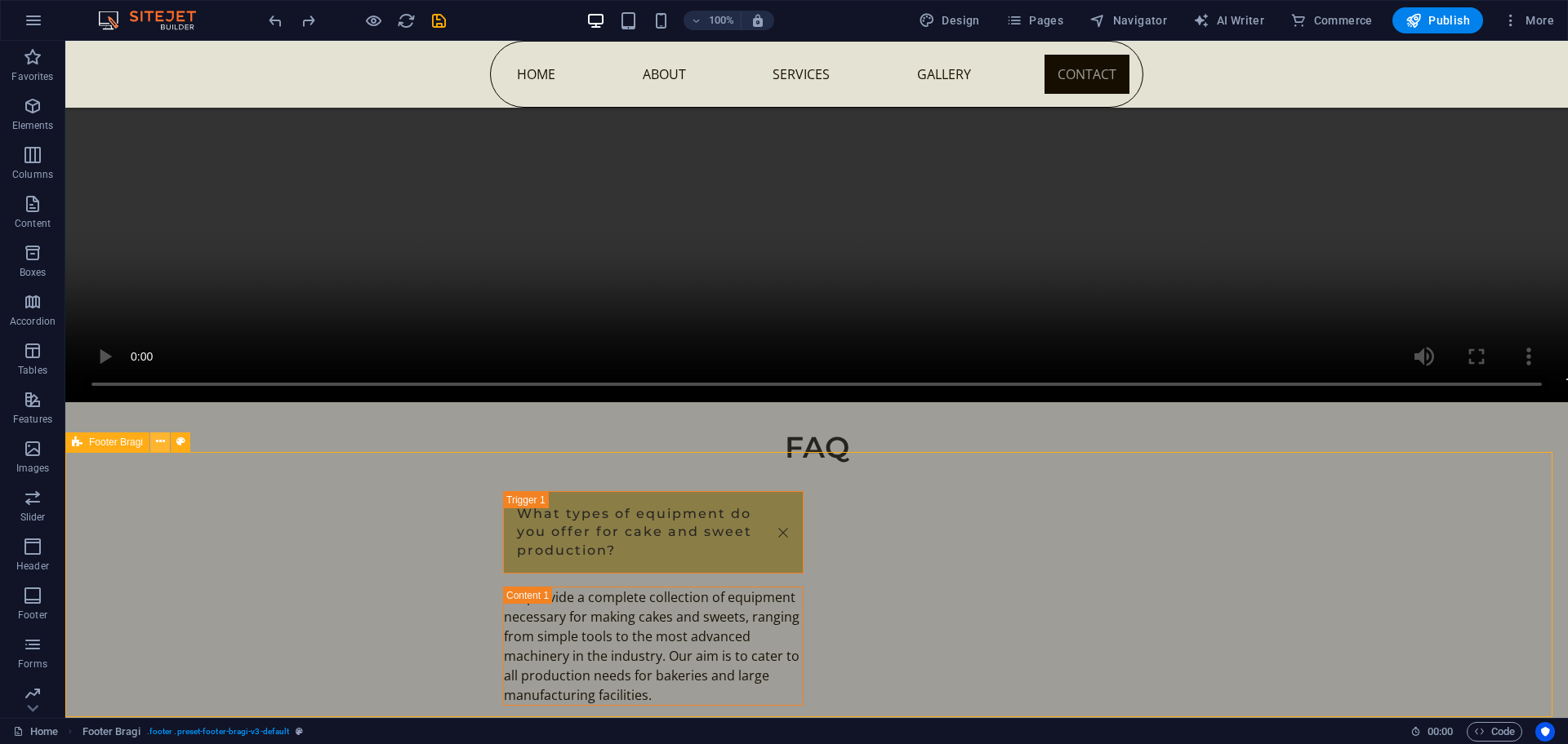
click at [155, 442] on button at bounding box center [160, 442] width 20 height 20
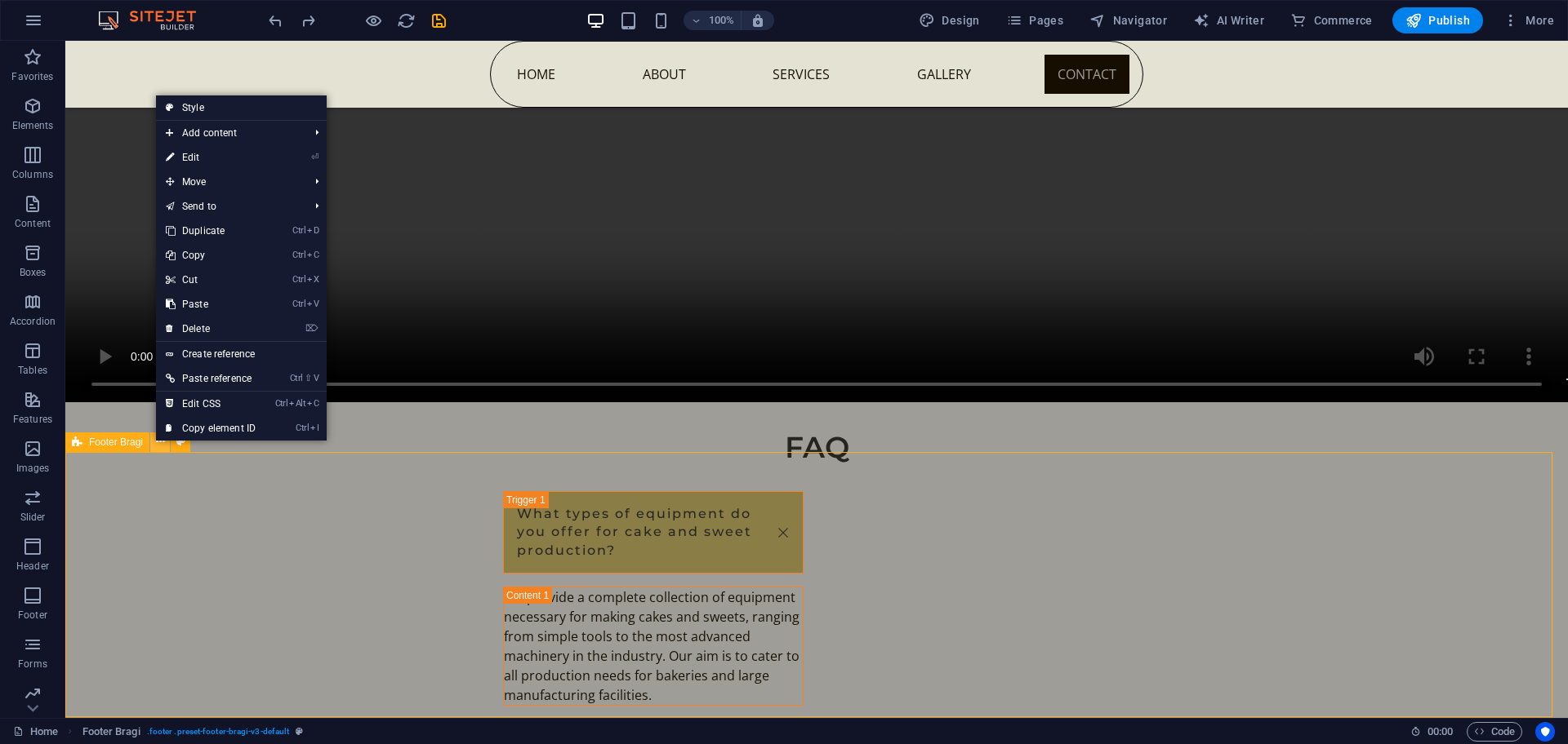
click at [156, 442] on icon at bounding box center [160, 441] width 9 height 17
click at [209, 424] on link "Ctrl I Copy element ID" at bounding box center [211, 428] width 110 height 24
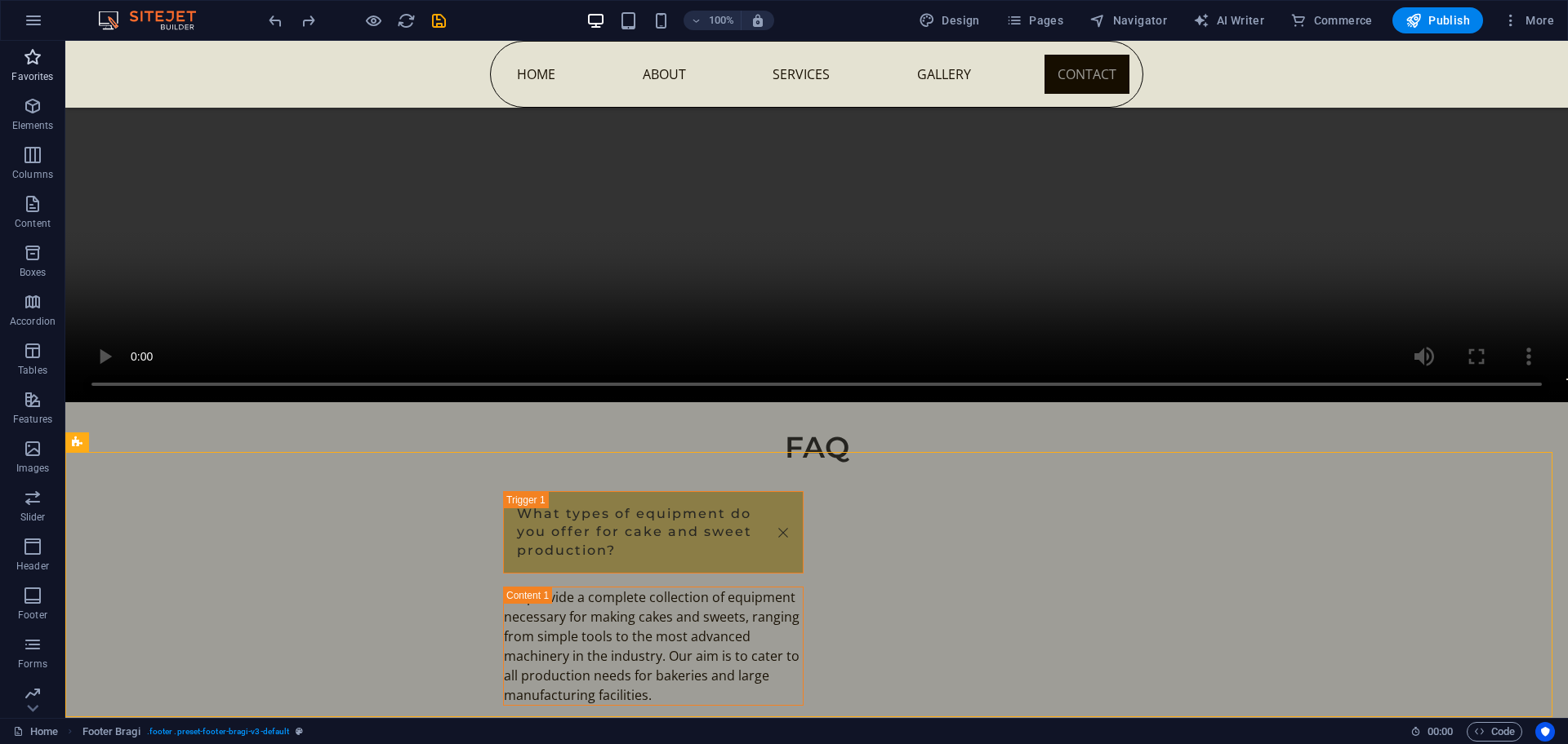
click at [29, 63] on icon "button" at bounding box center [32, 58] width 20 height 20
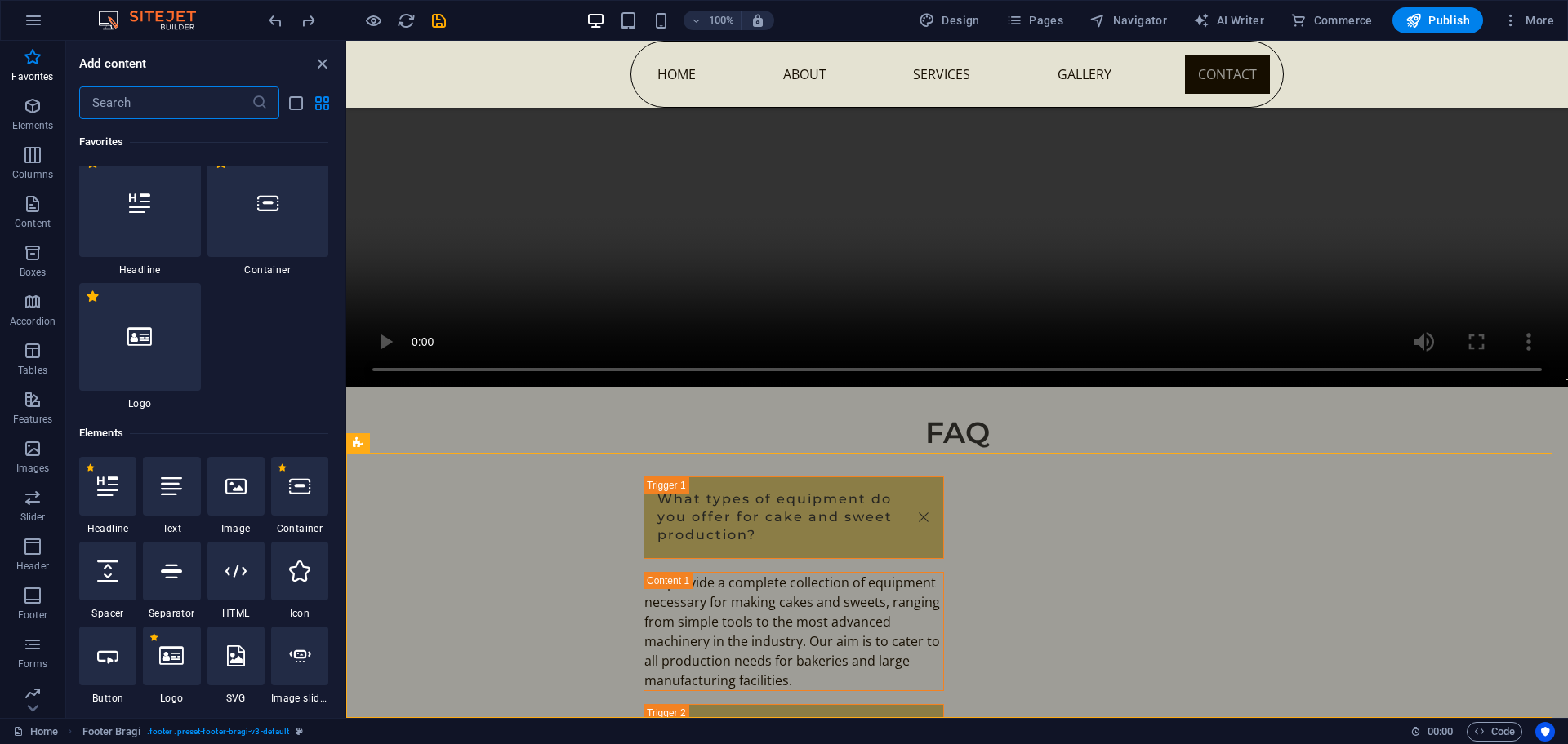
scroll to position [0, 0]
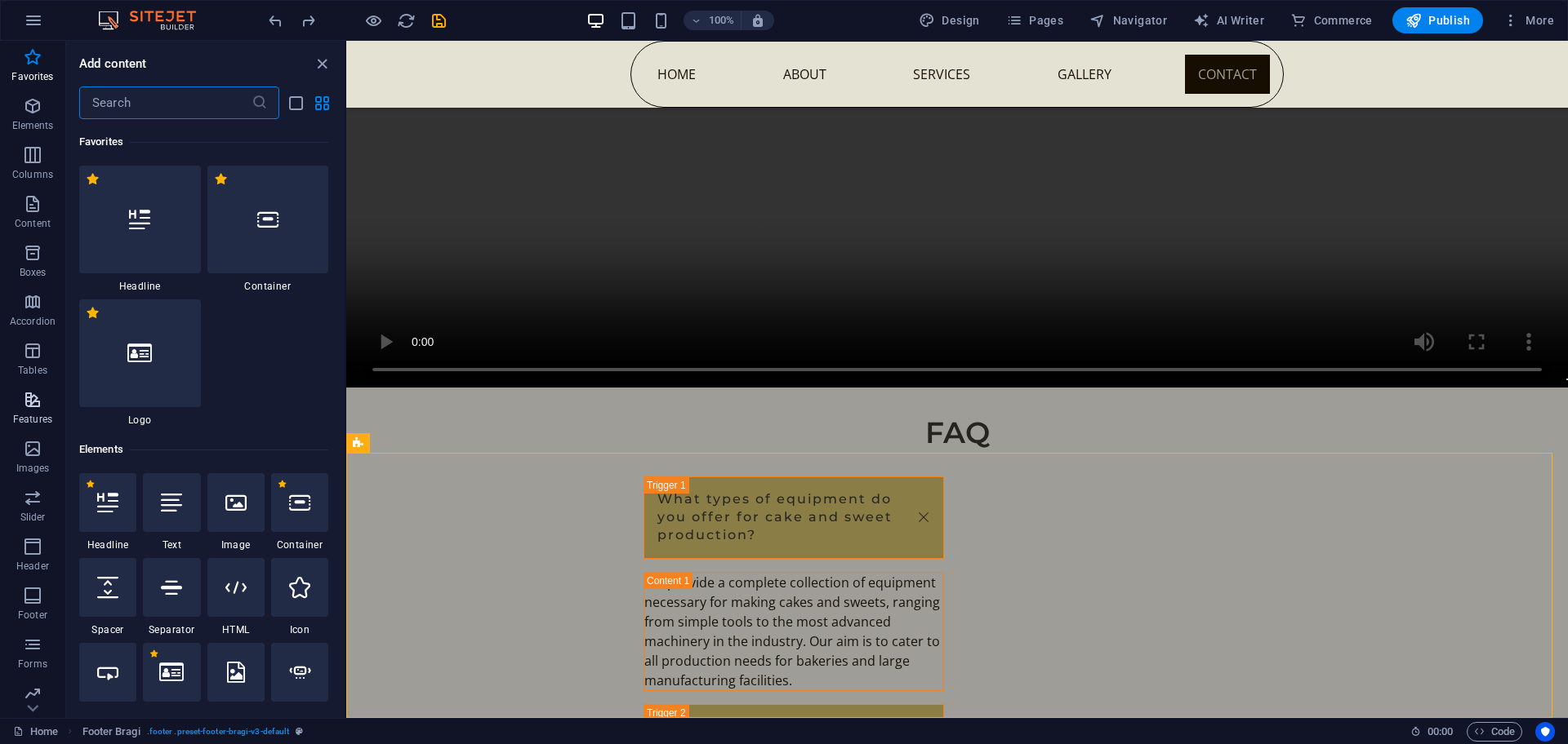
click at [17, 402] on span "Features" at bounding box center [32, 410] width 66 height 40
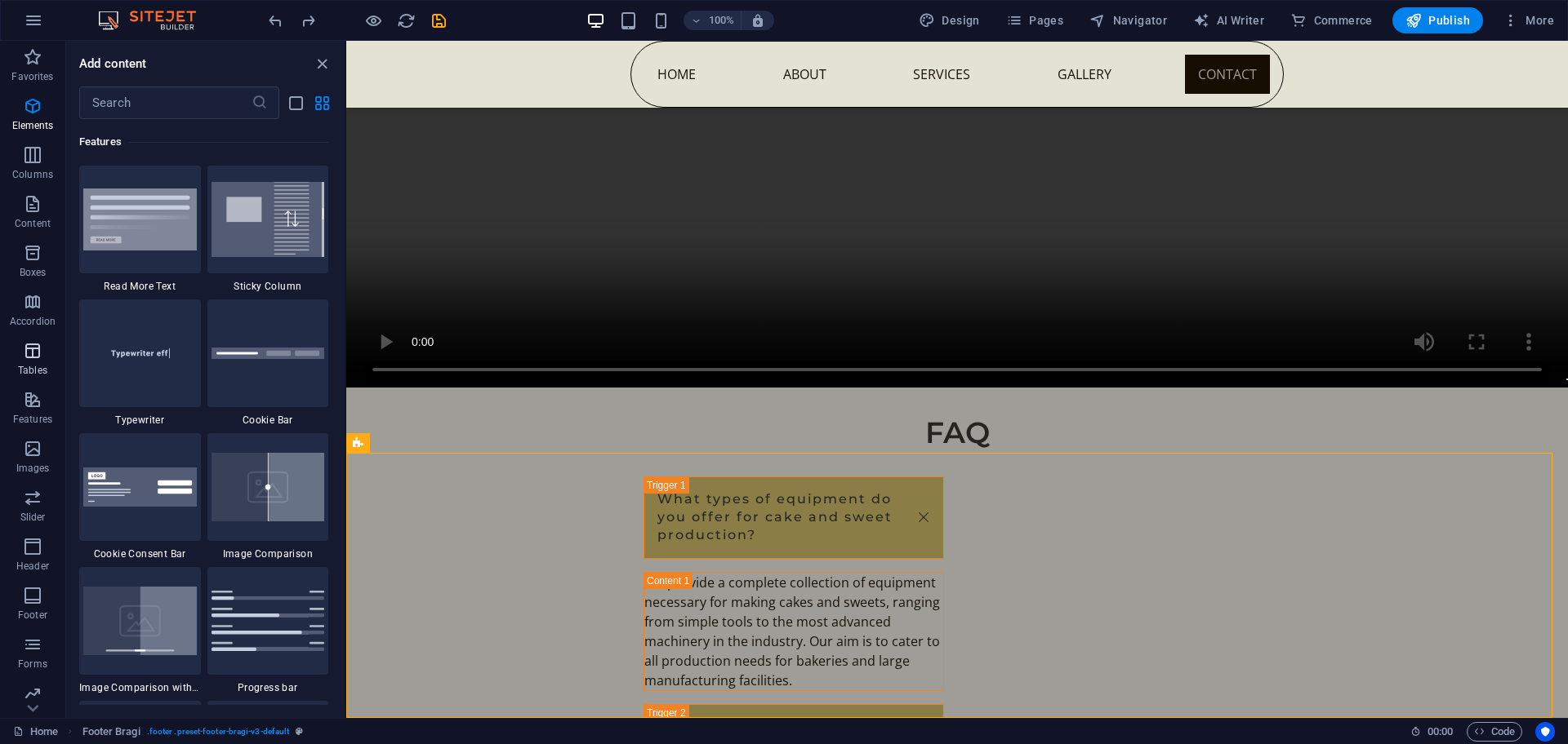
scroll to position [6496, 0]
click at [169, 492] on img at bounding box center [140, 487] width 113 height 40
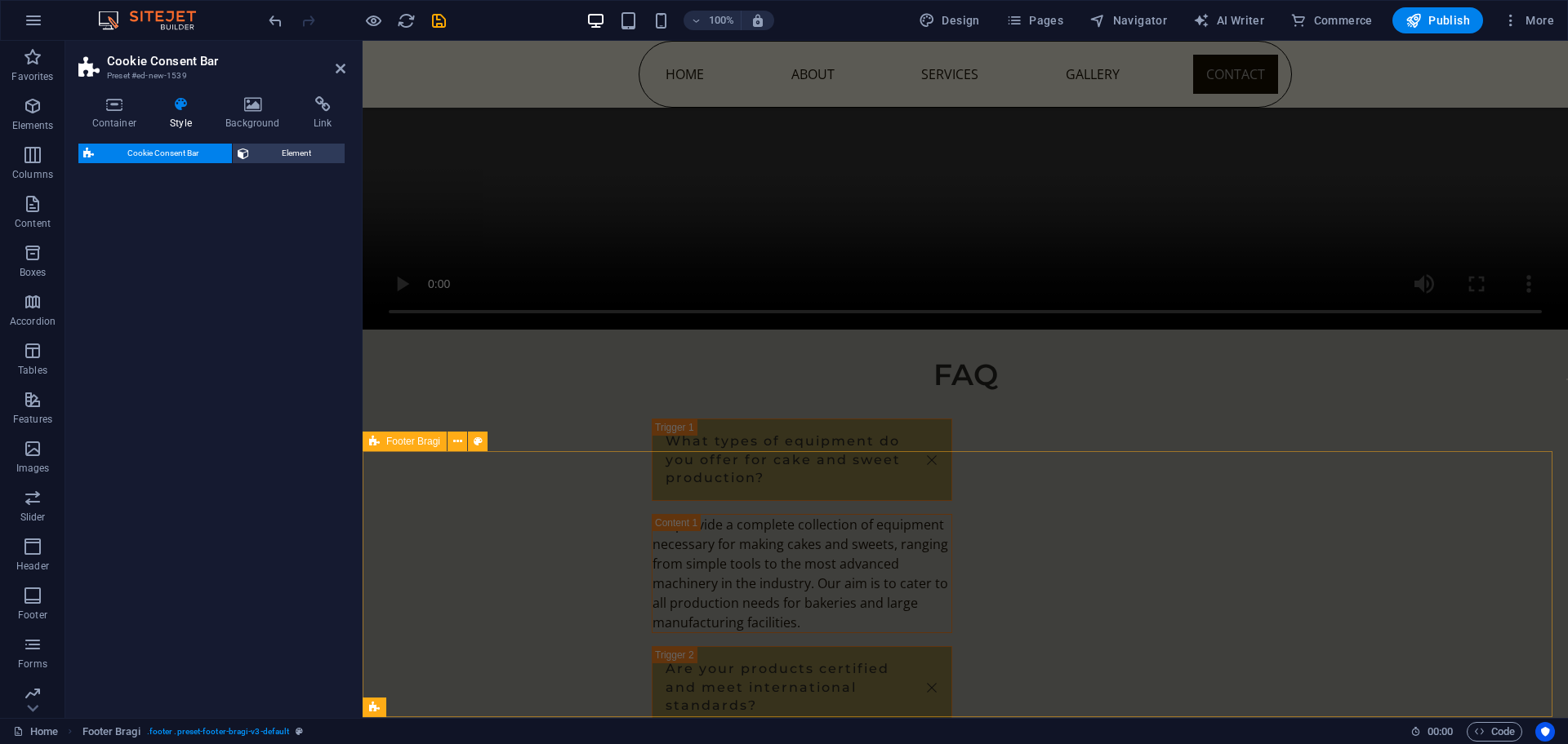
scroll to position [7940, 0]
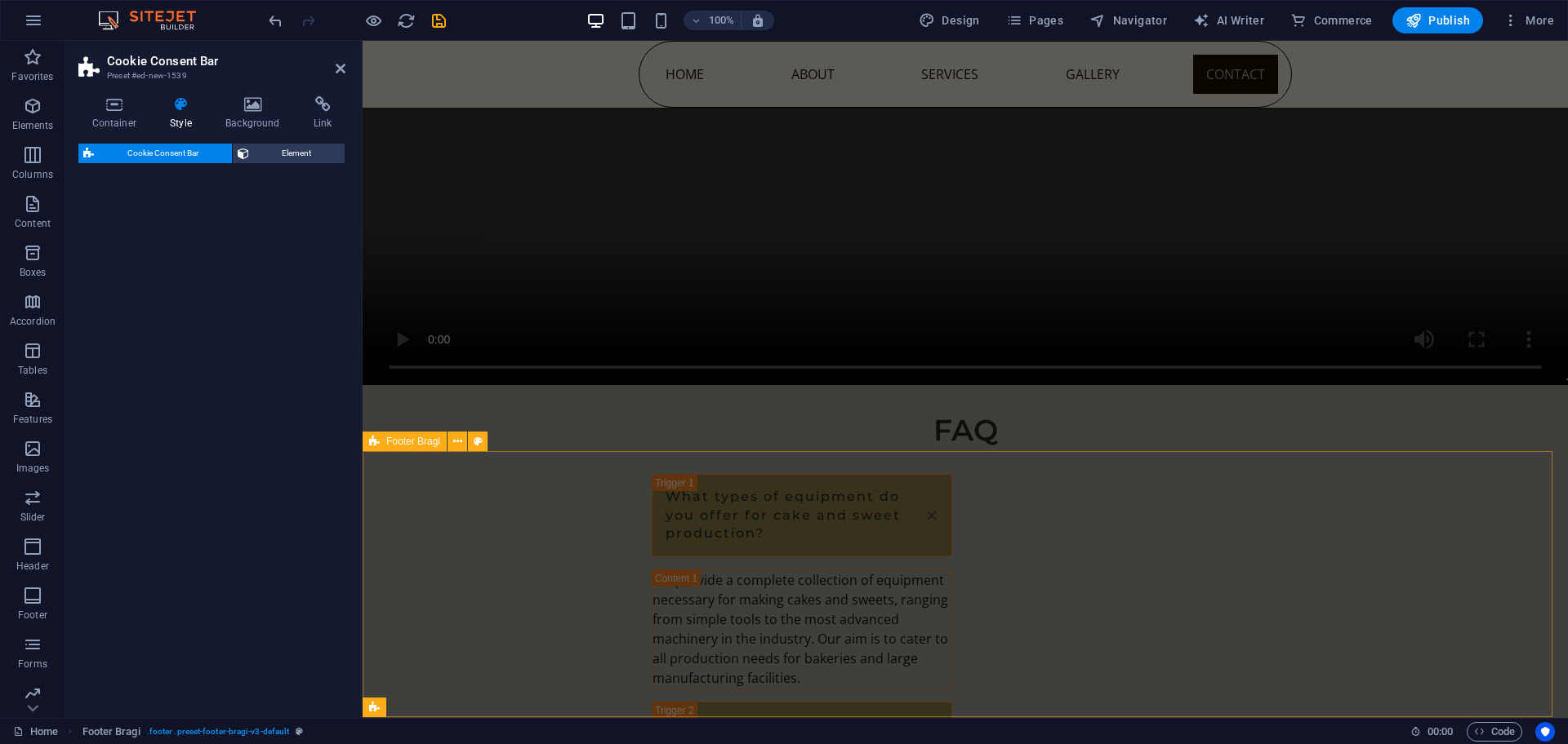
select select "rem"
select select "px"
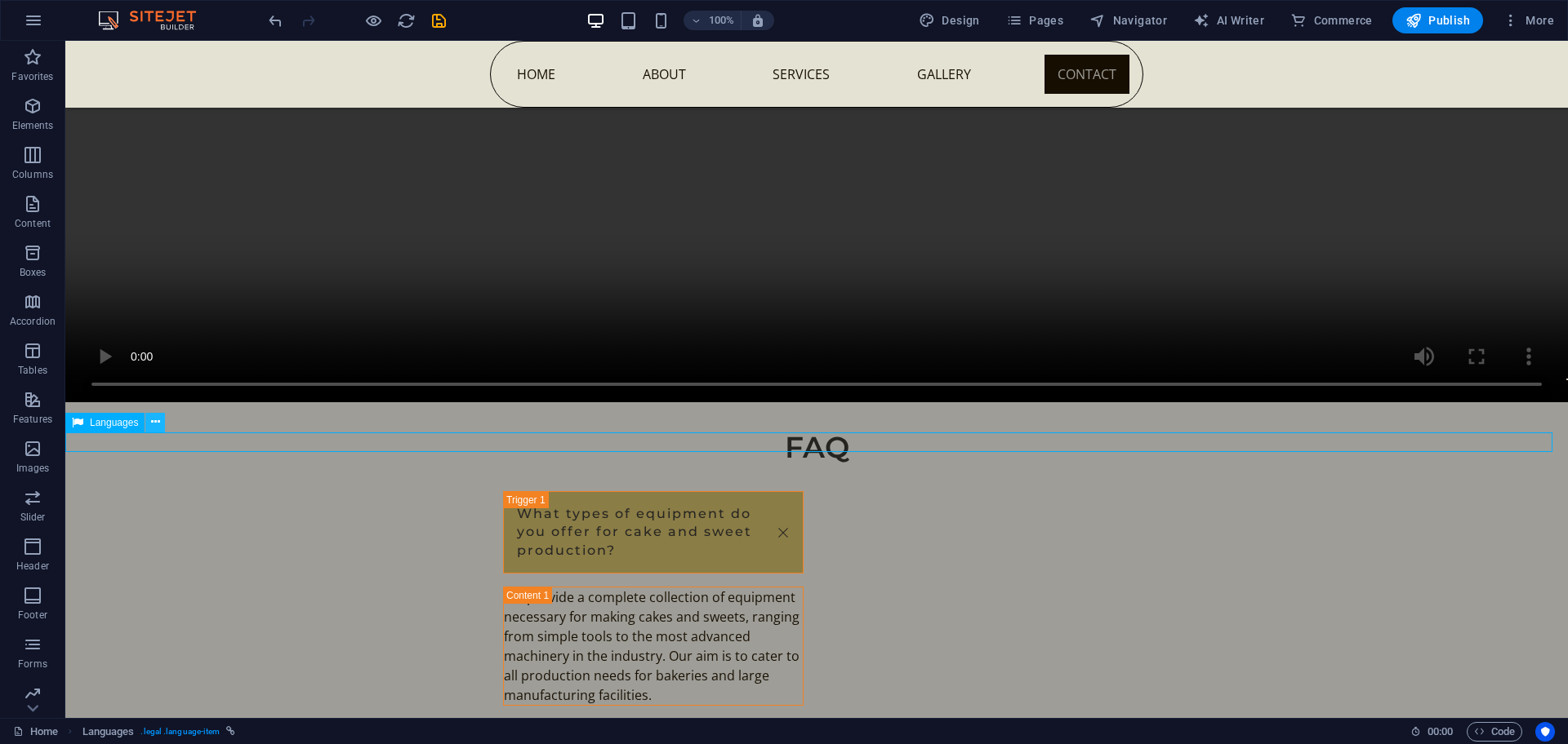
click at [152, 429] on icon at bounding box center [156, 421] width 9 height 17
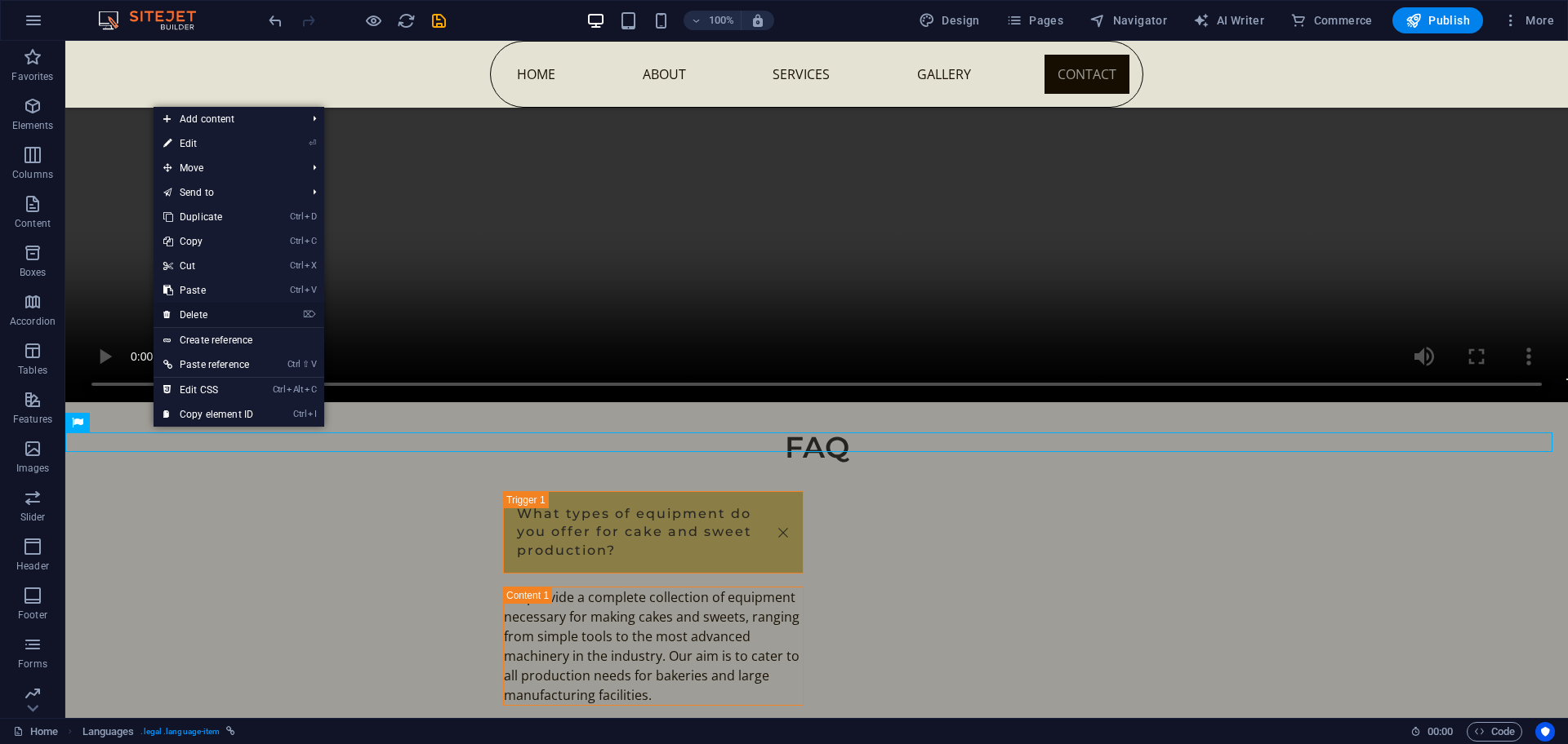
click at [224, 316] on link "⌦ Delete" at bounding box center [209, 314] width 110 height 24
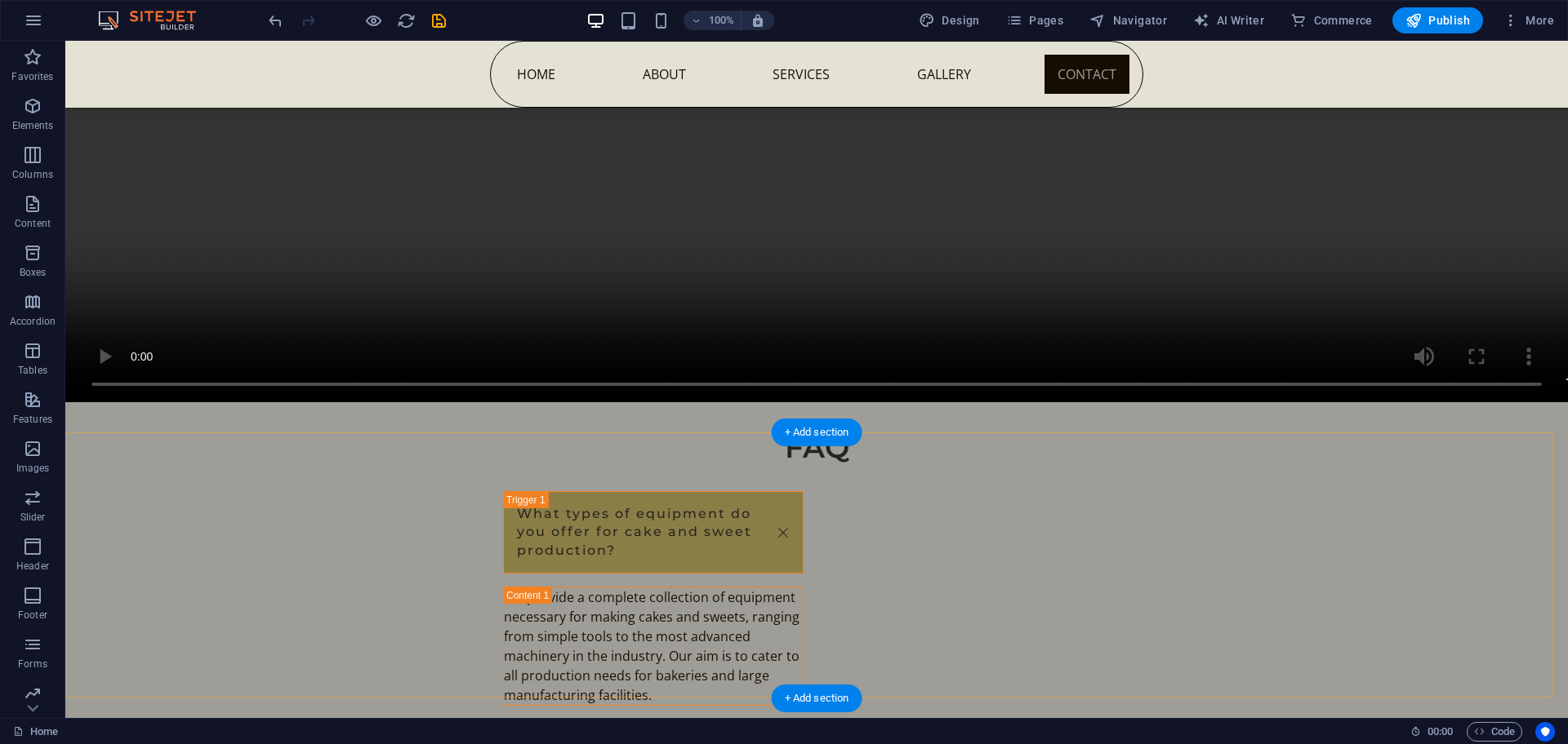
click at [799, 425] on div "+ Add section" at bounding box center [816, 432] width 91 height 28
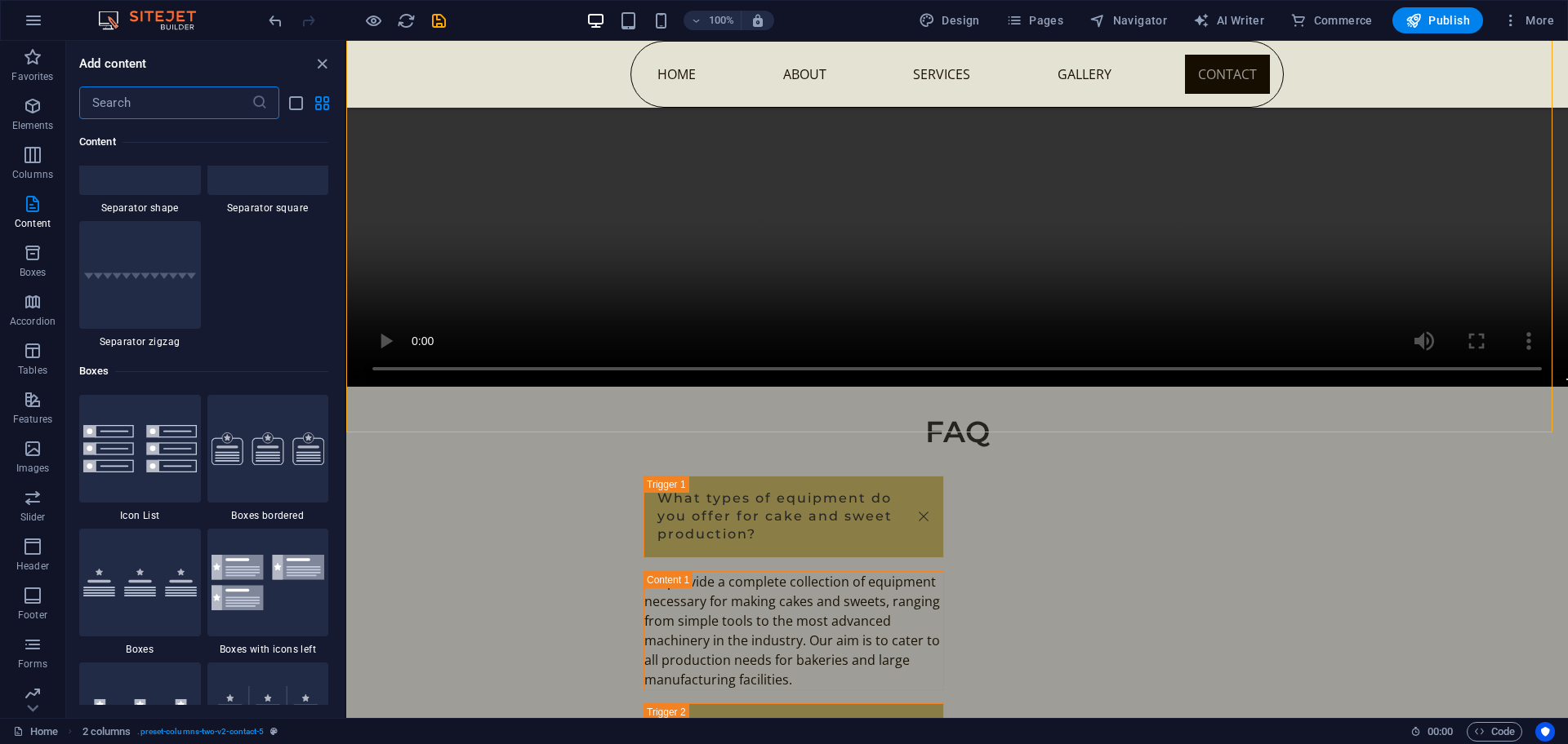
scroll to position [4451, 0]
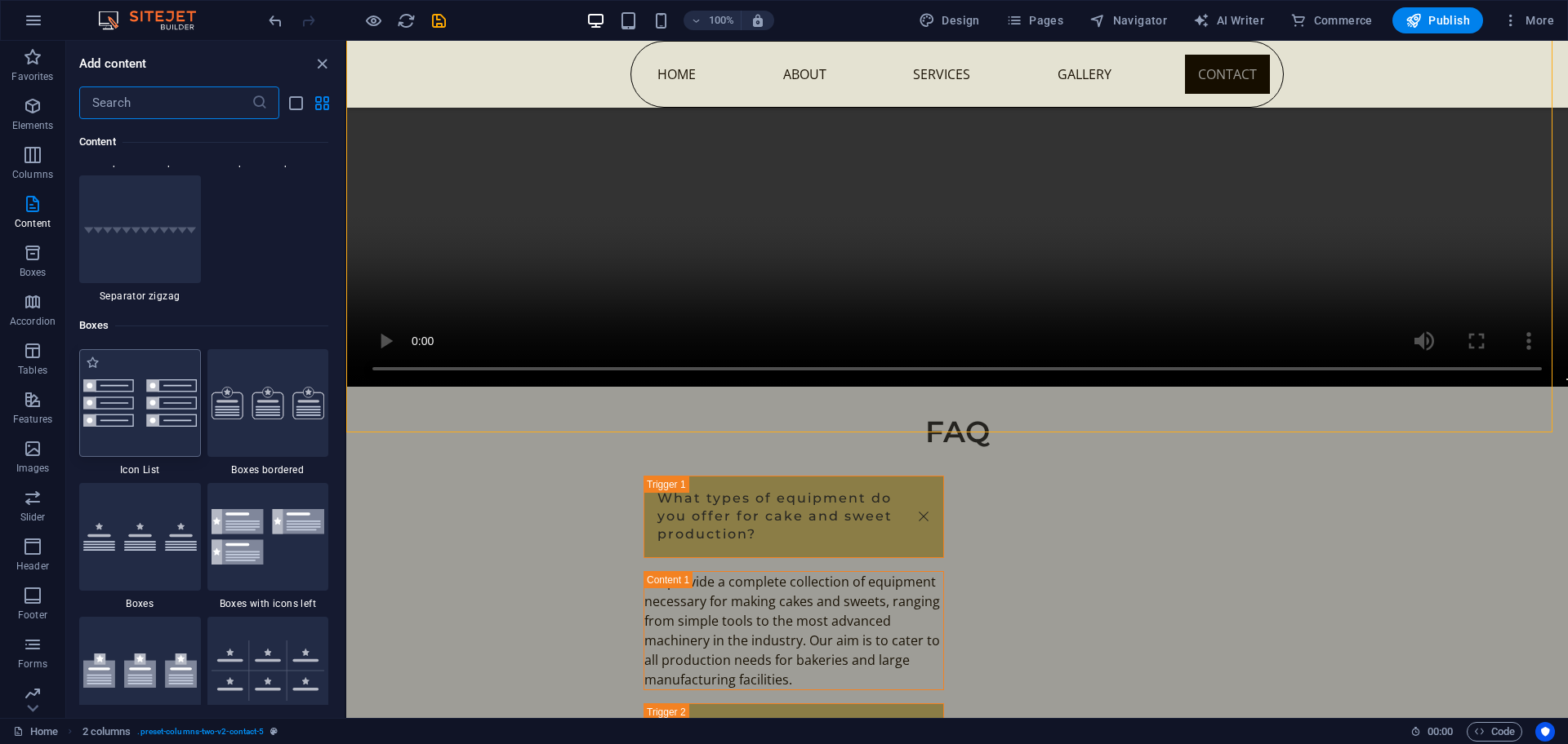
click at [147, 406] on img at bounding box center [140, 403] width 113 height 48
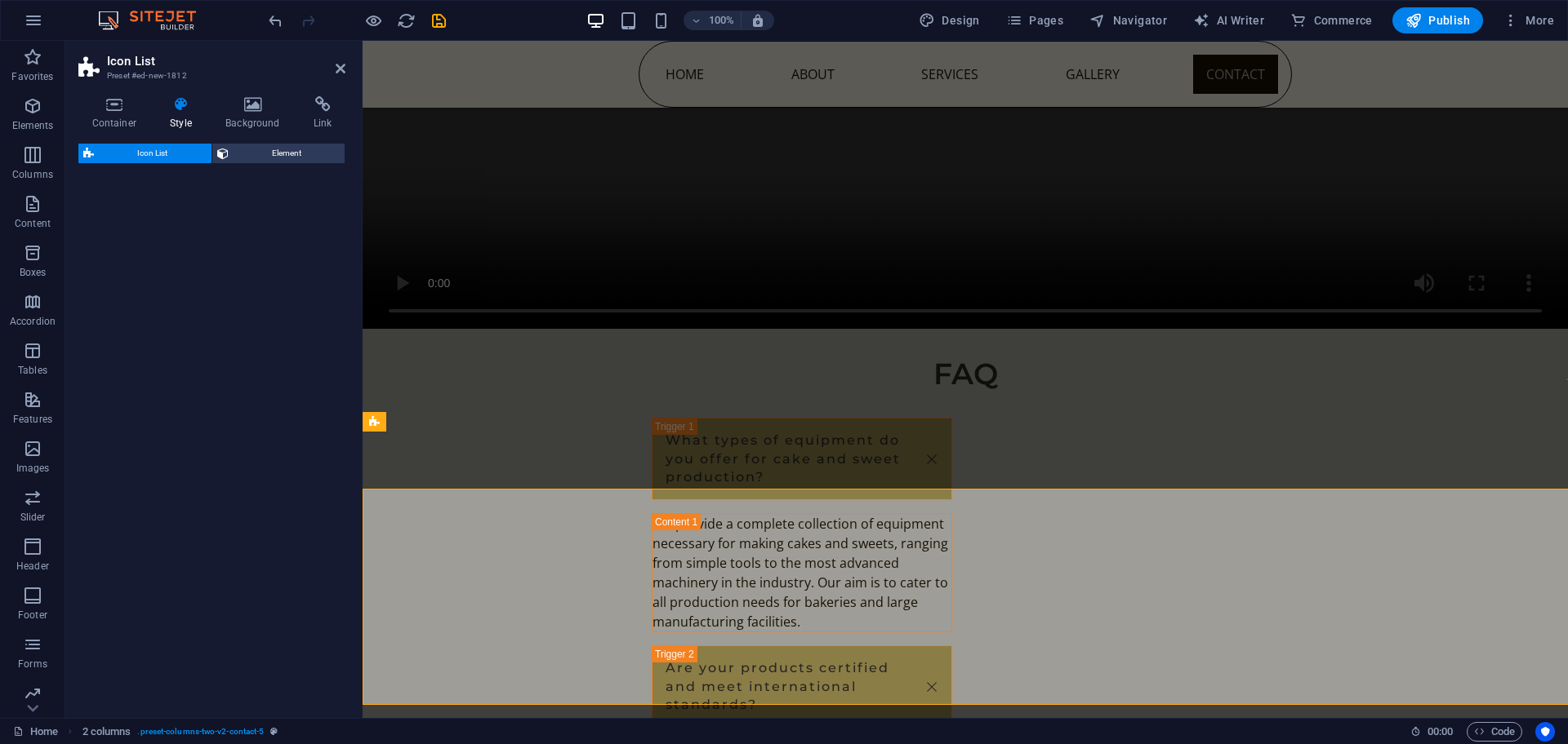
scroll to position [7940, 0]
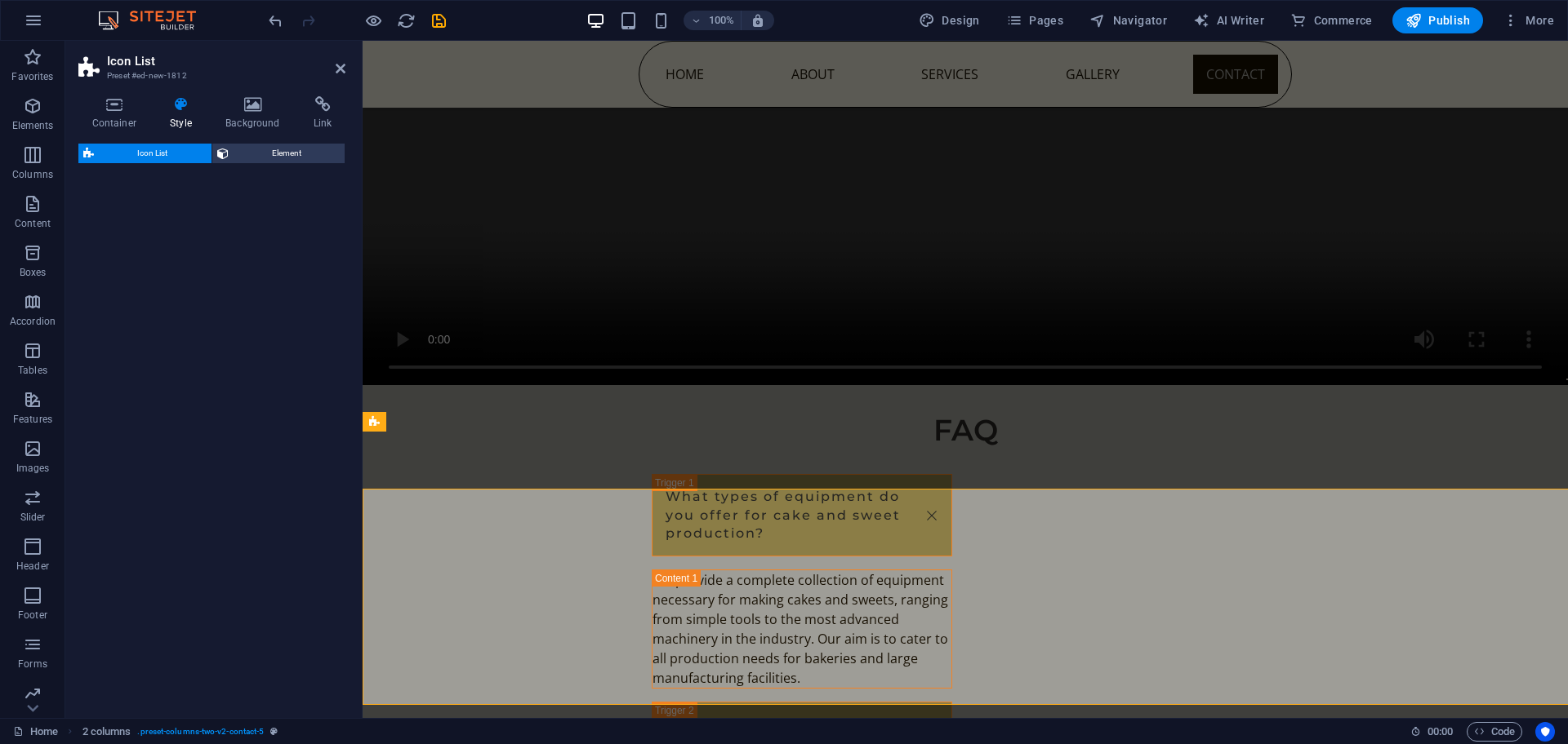
select select "rem"
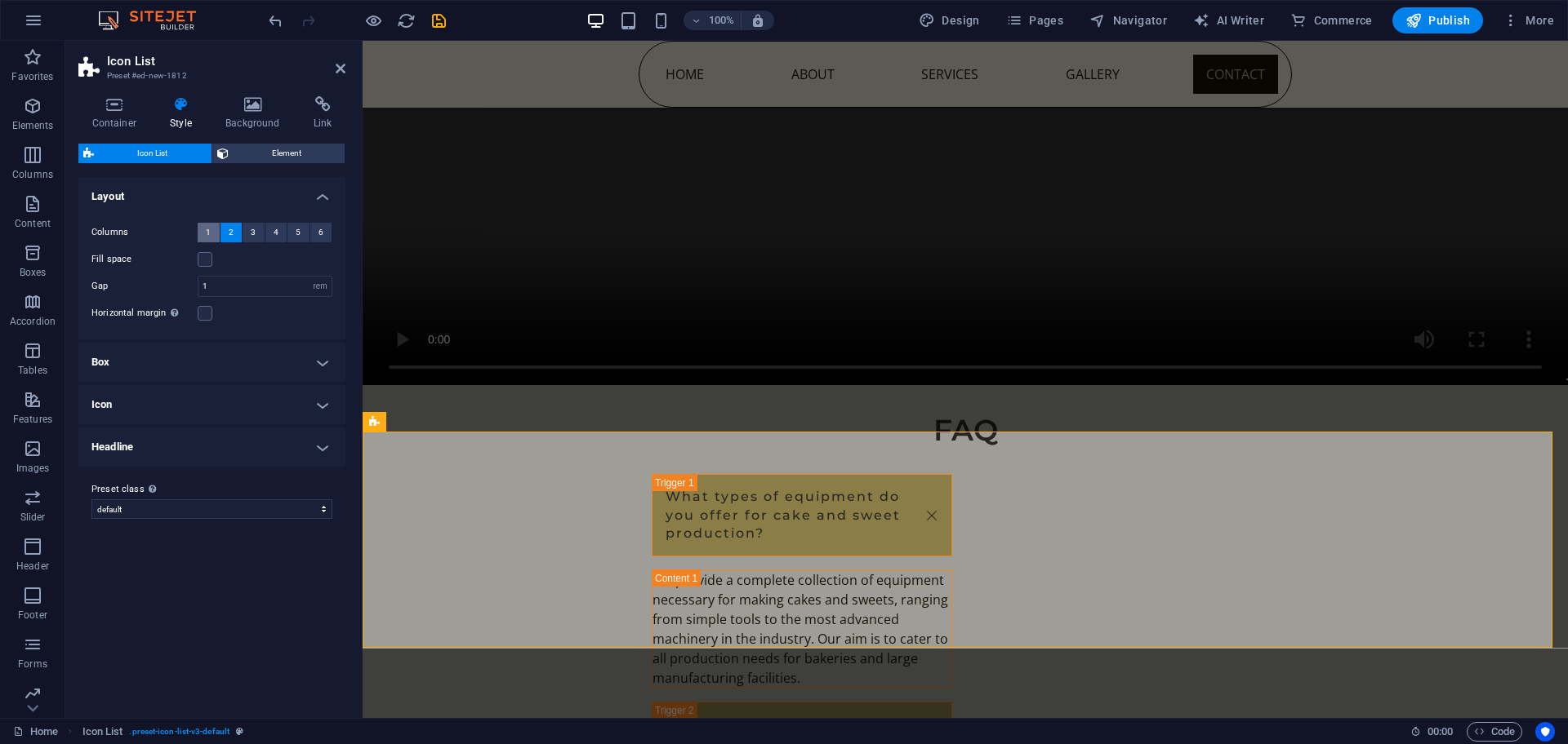
click at [210, 232] on span "1" at bounding box center [208, 233] width 4 height 20
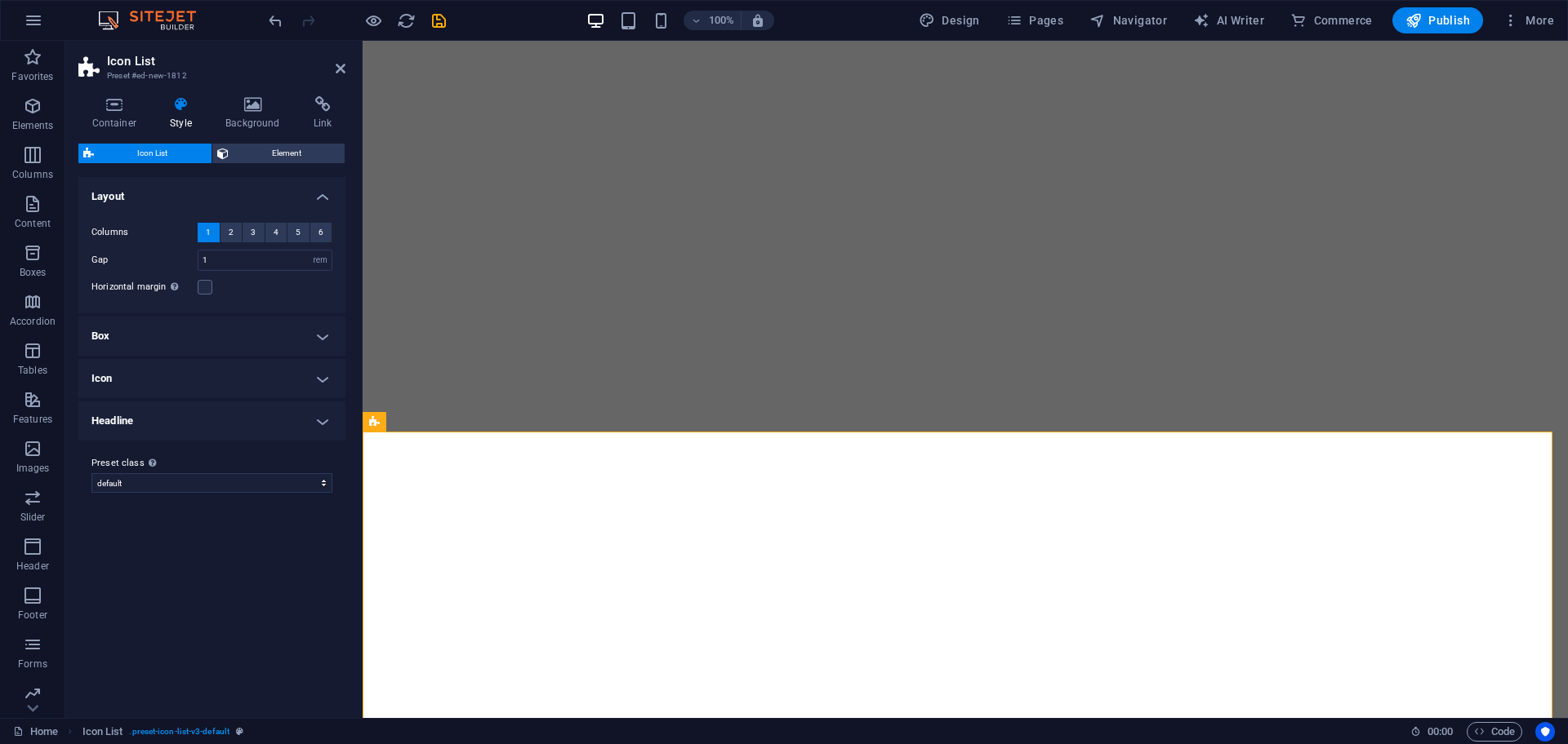
select select "rem"
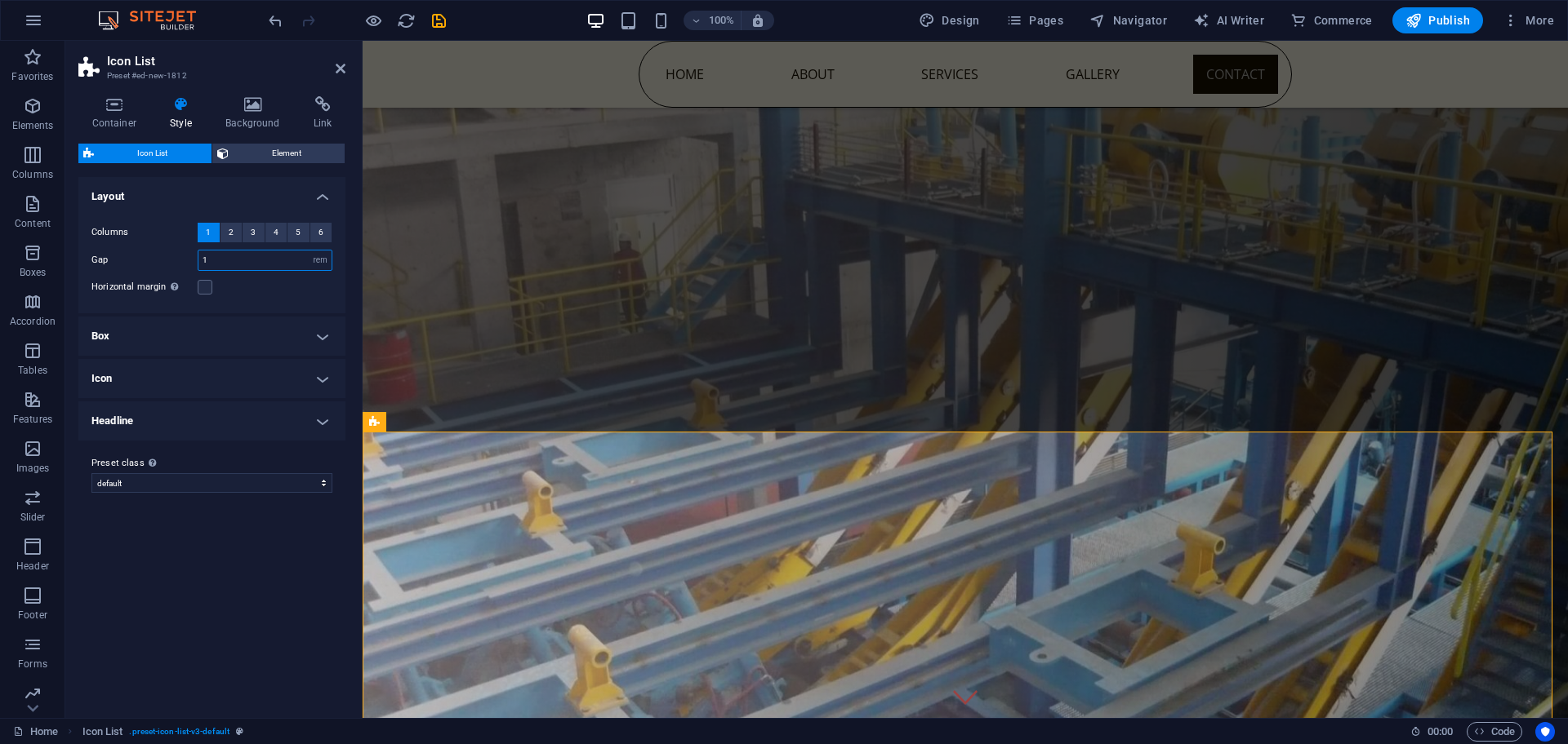
scroll to position [7940, 0]
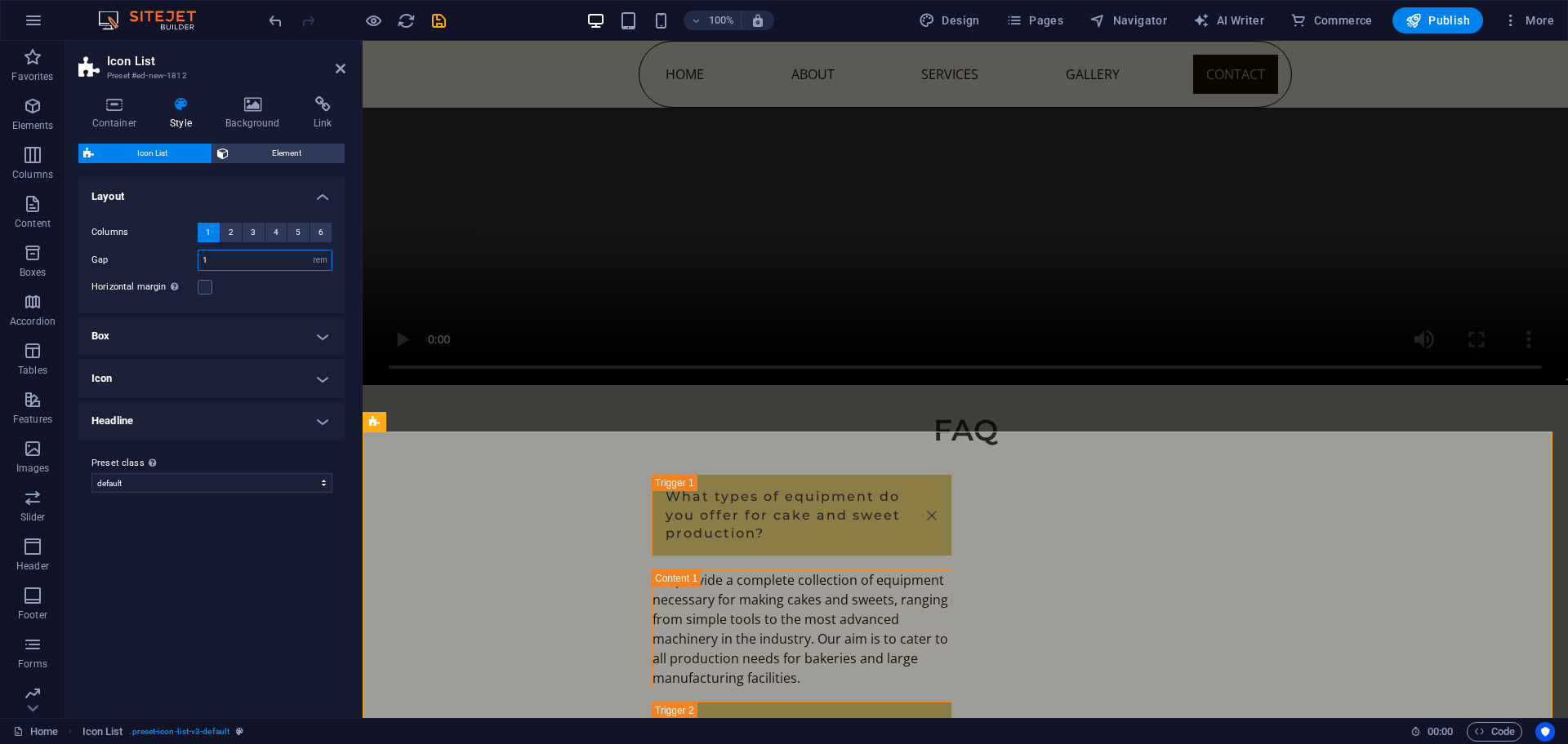
drag, startPoint x: 0, startPoint y: 0, endPoint x: 178, endPoint y: 256, distance: 311.8
click at [178, 256] on div "Gap 1 px rem % vw vh" at bounding box center [212, 261] width 241 height 22
type input "3"
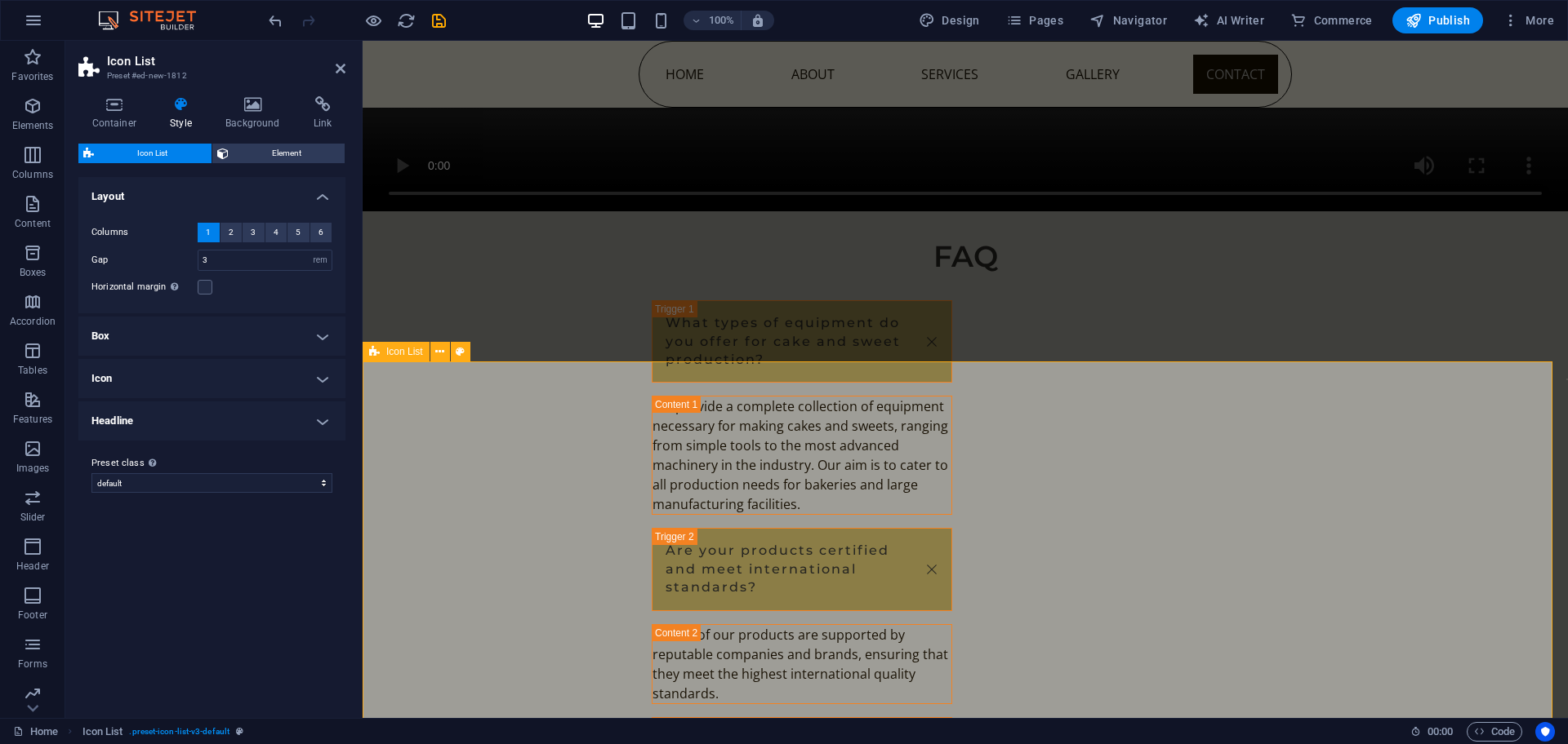
scroll to position [8179, 0]
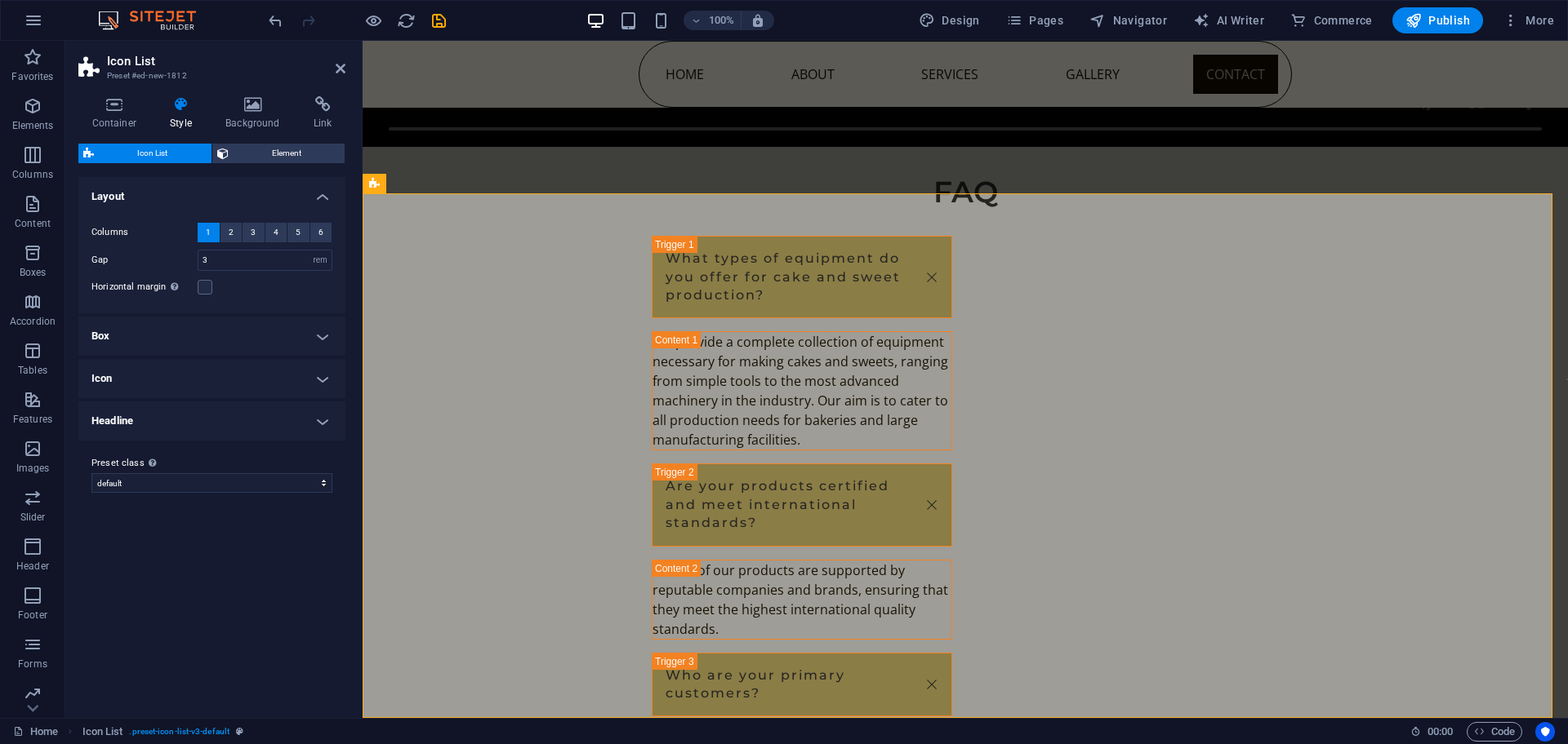
click at [195, 288] on label "Horizontal margin Only if the containers "Content width" is not set to "Default"" at bounding box center [145, 288] width 106 height 20
click at [0, 0] on input "Horizontal margin Only if the containers "Content width" is not set to "Default"" at bounding box center [0, 0] width 0 height 0
click at [209, 297] on div "Horizontal margin Only if the containers "Content width" is not set to "Default"" at bounding box center [212, 288] width 241 height 20
click at [249, 189] on h4 "Layout" at bounding box center [211, 191] width 267 height 30
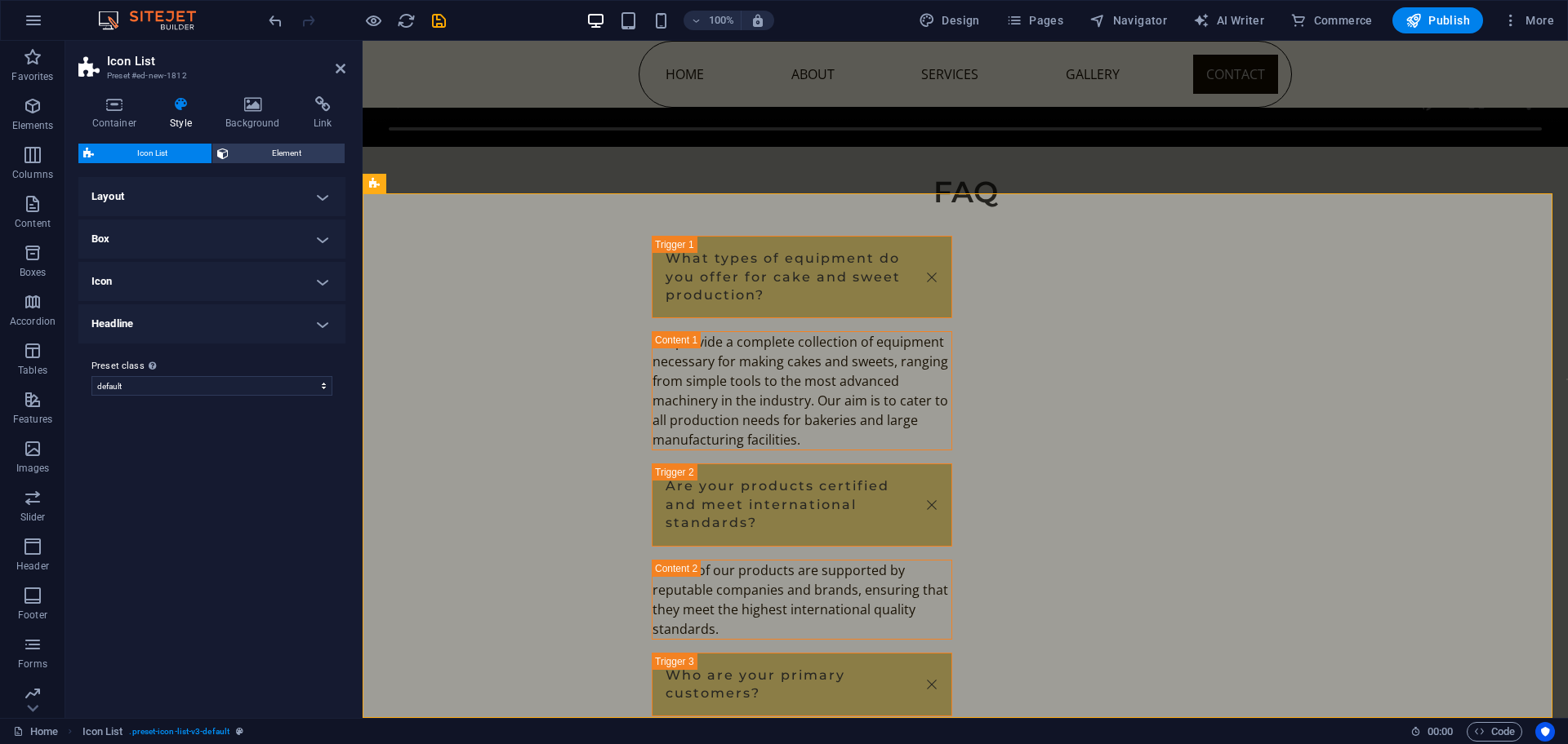
click at [249, 189] on h4 "Layout" at bounding box center [211, 197] width 267 height 40
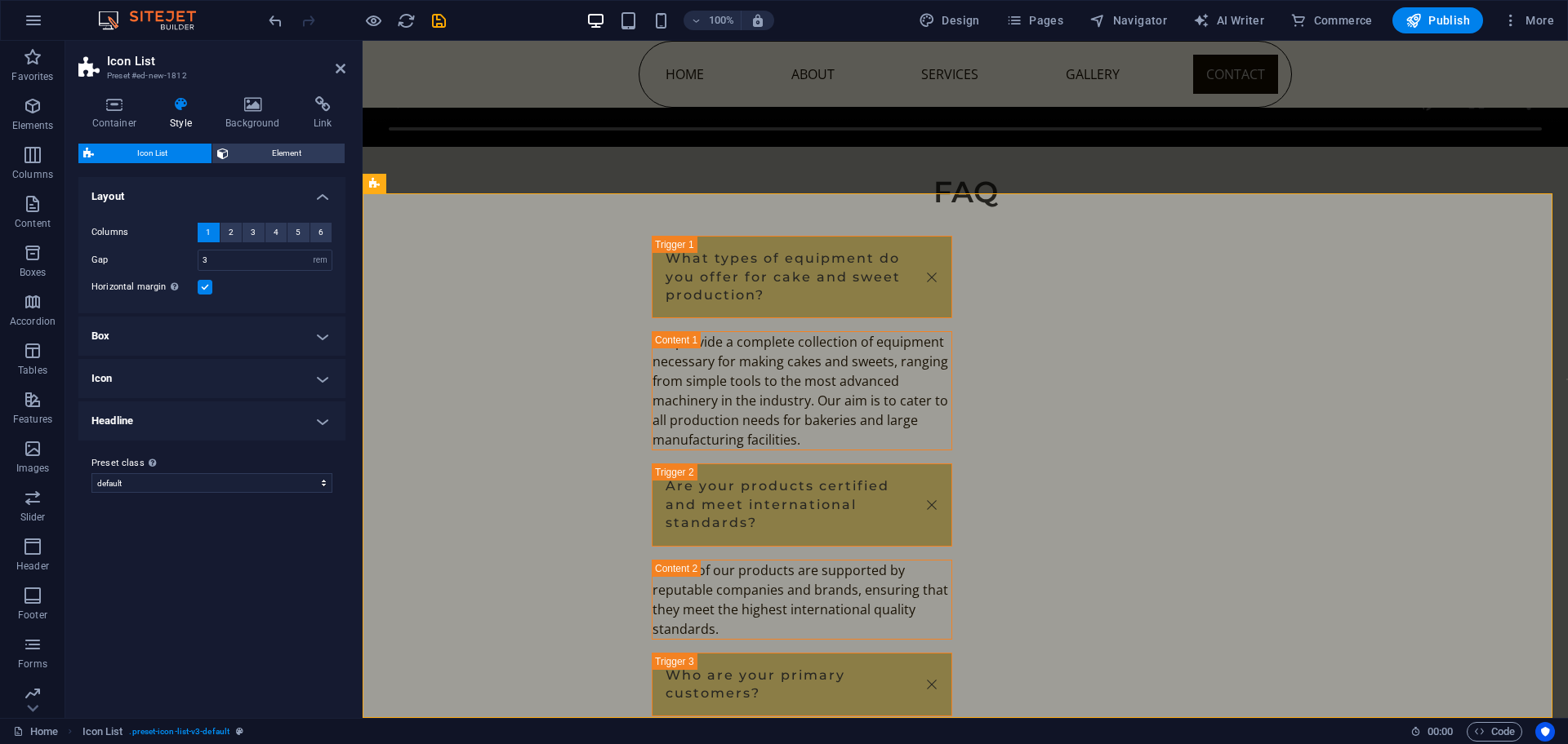
click at [216, 328] on h4 "Box" at bounding box center [211, 336] width 267 height 40
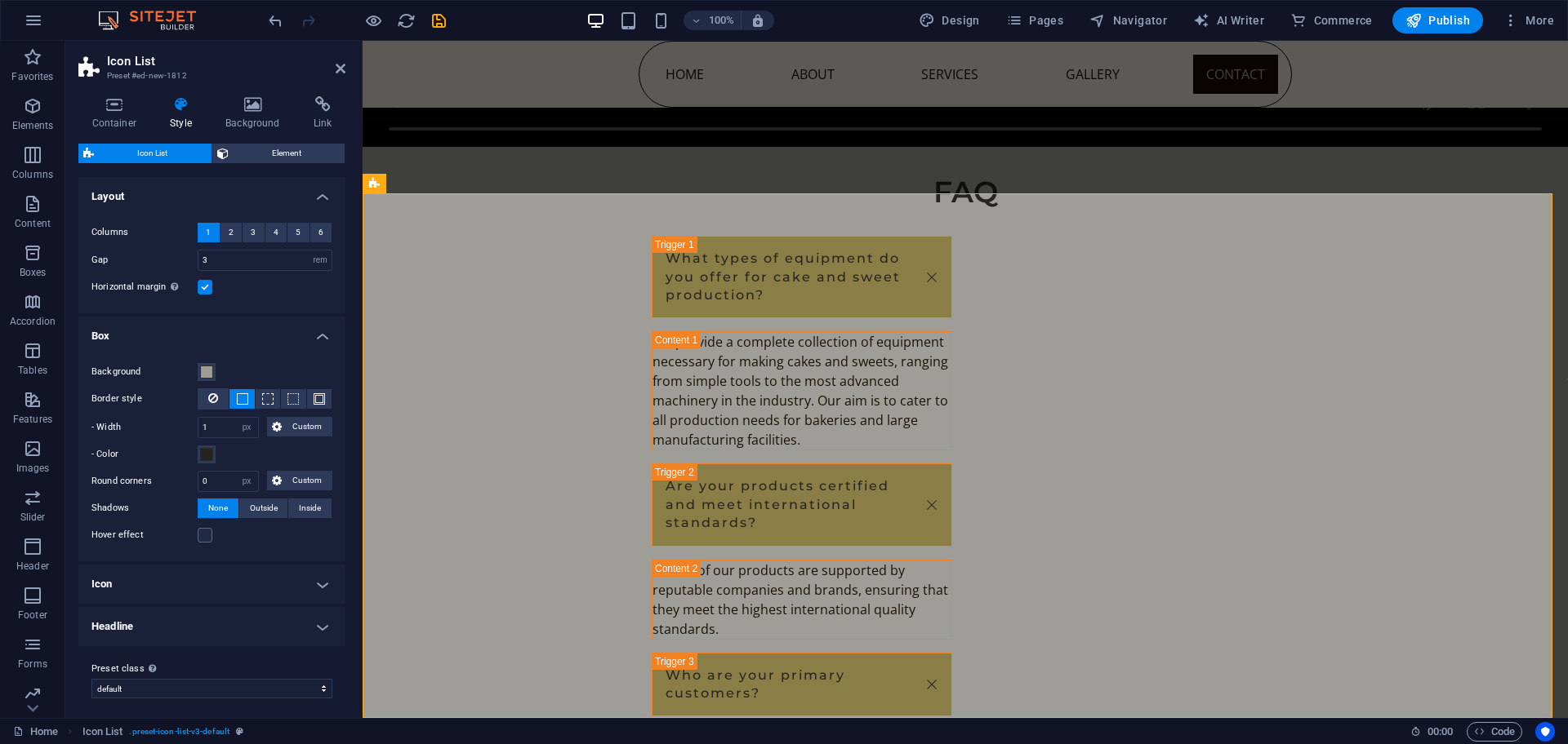
click at [153, 337] on h4 "Box" at bounding box center [211, 331] width 267 height 30
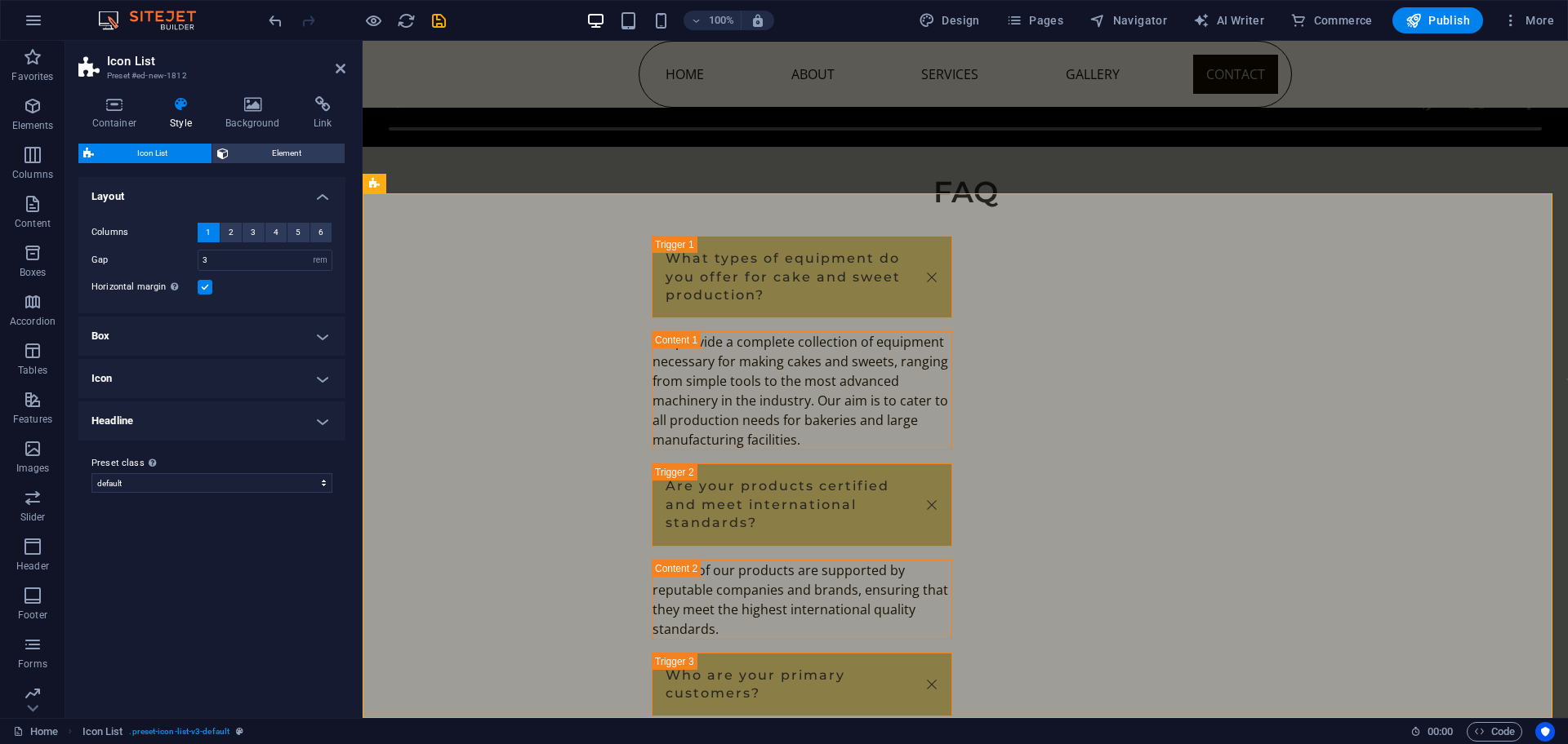
click at [174, 374] on h4 "Icon" at bounding box center [211, 379] width 267 height 40
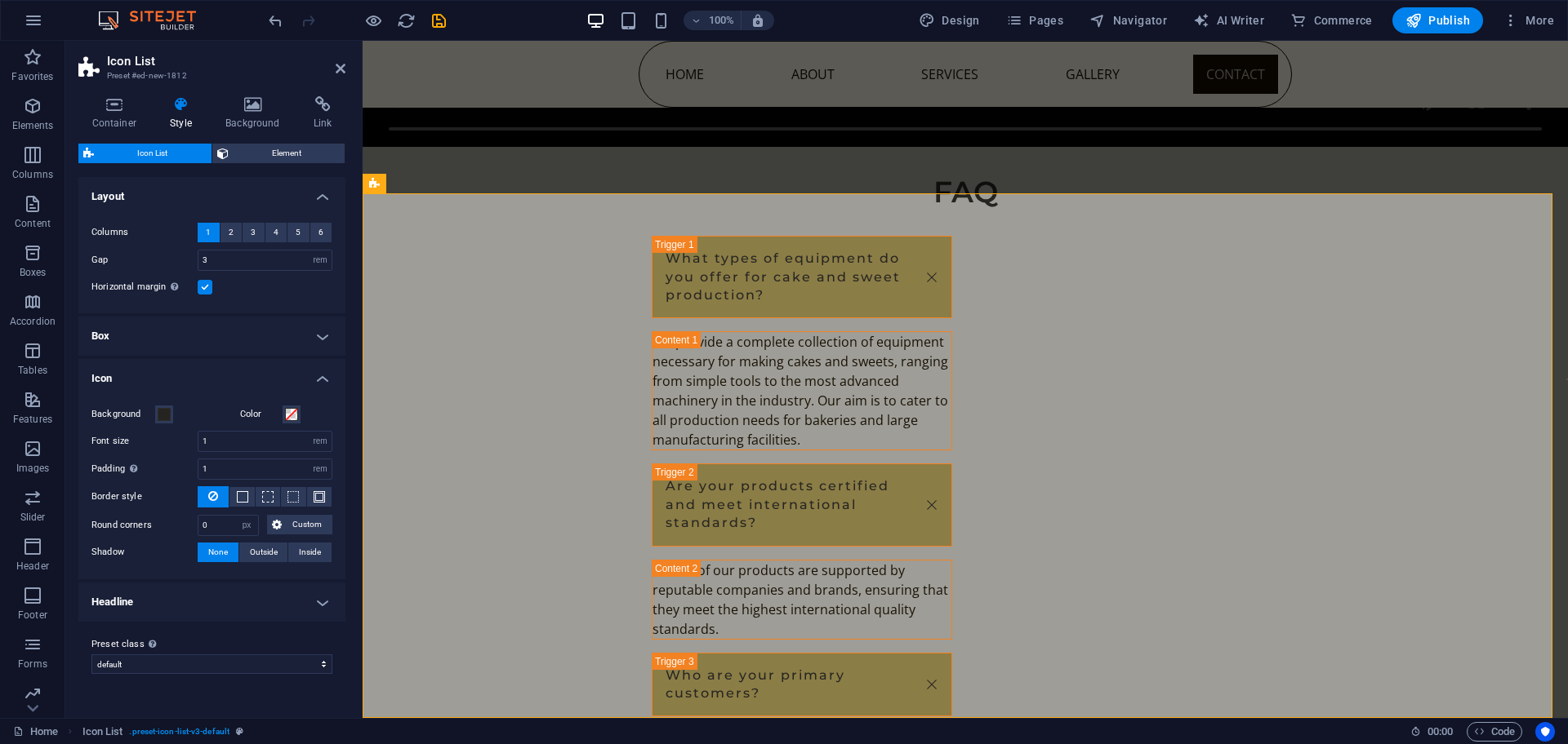
click at [174, 374] on h4 "Icon" at bounding box center [211, 374] width 267 height 30
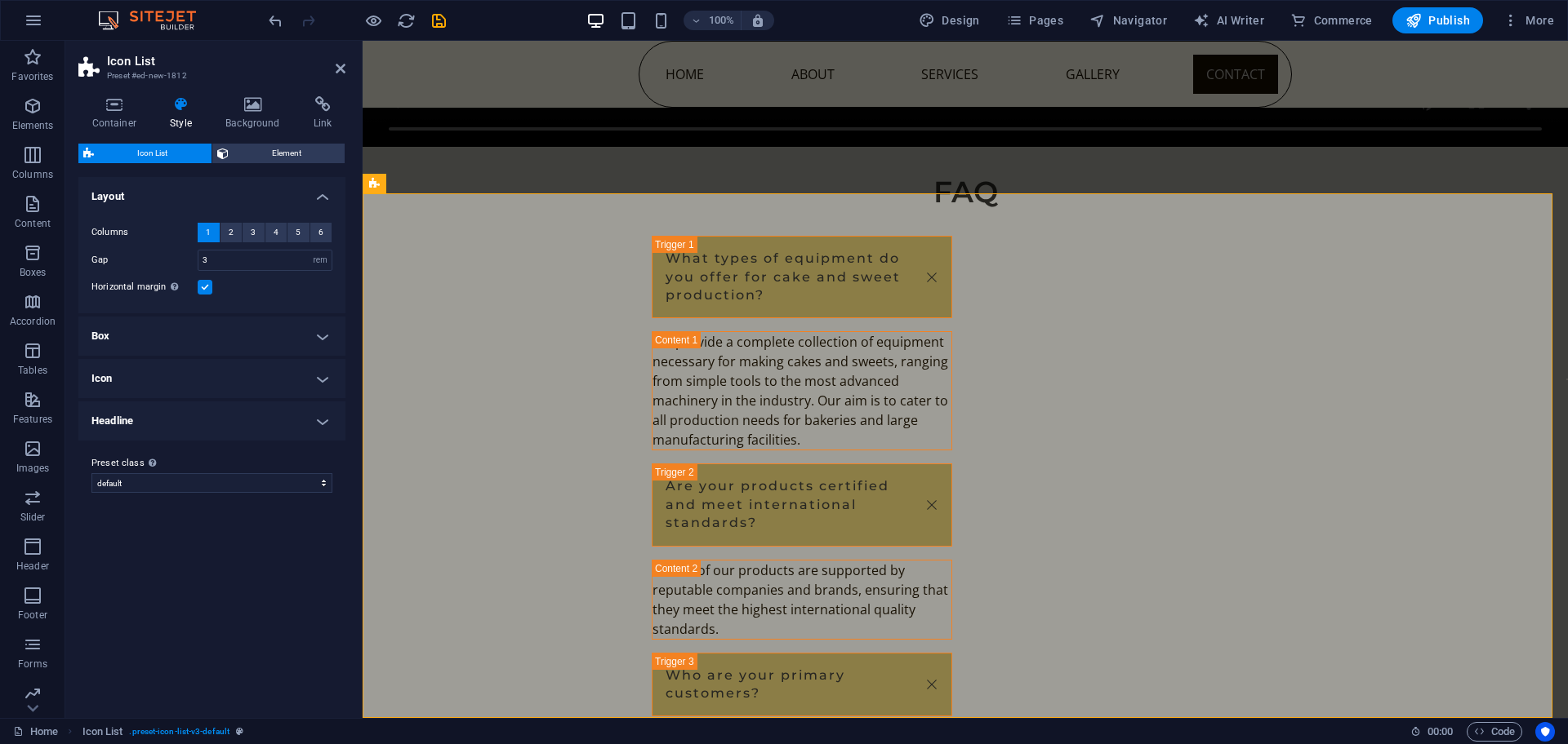
click at [138, 424] on h4 "Headline" at bounding box center [211, 421] width 267 height 40
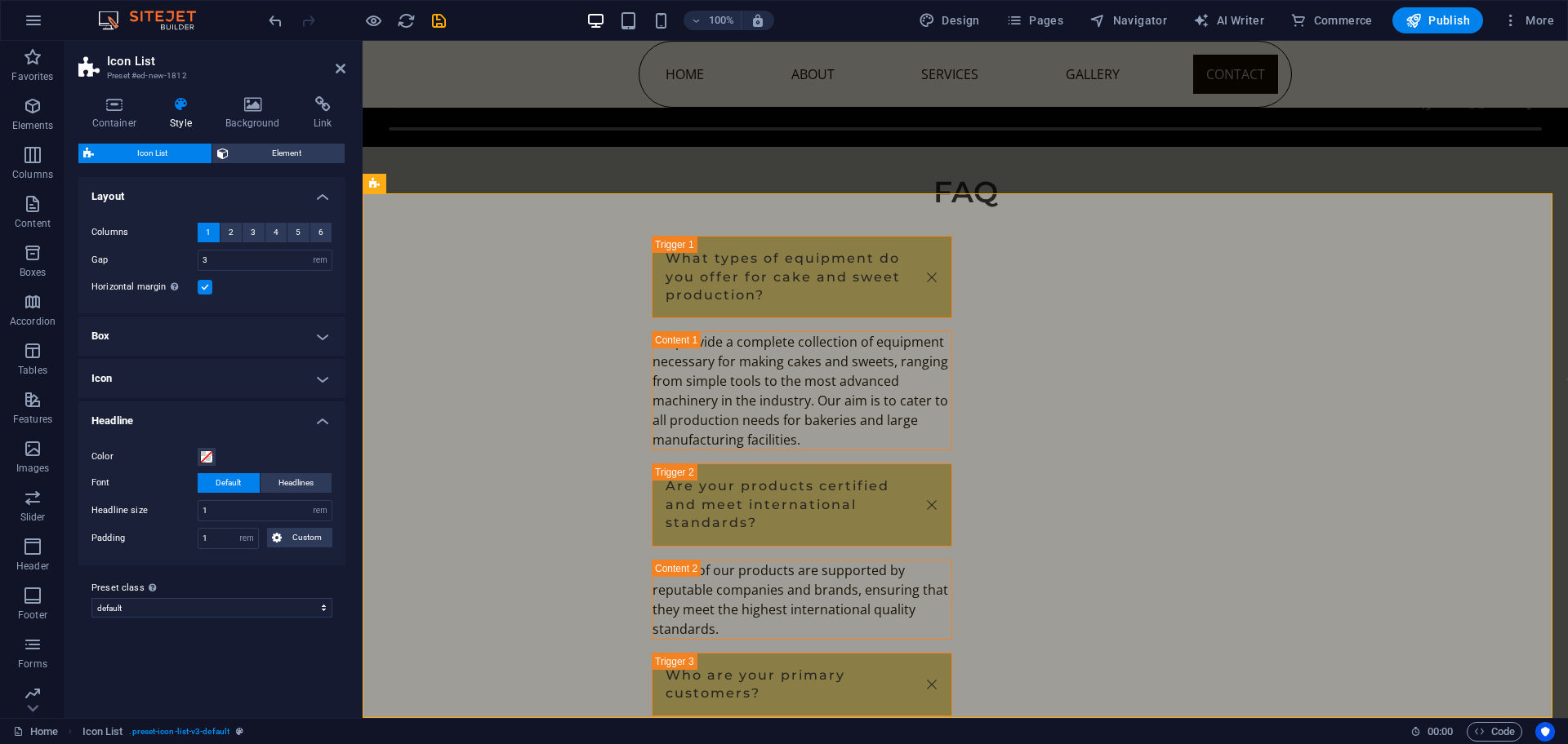
click at [138, 424] on h4 "Headline" at bounding box center [211, 416] width 267 height 30
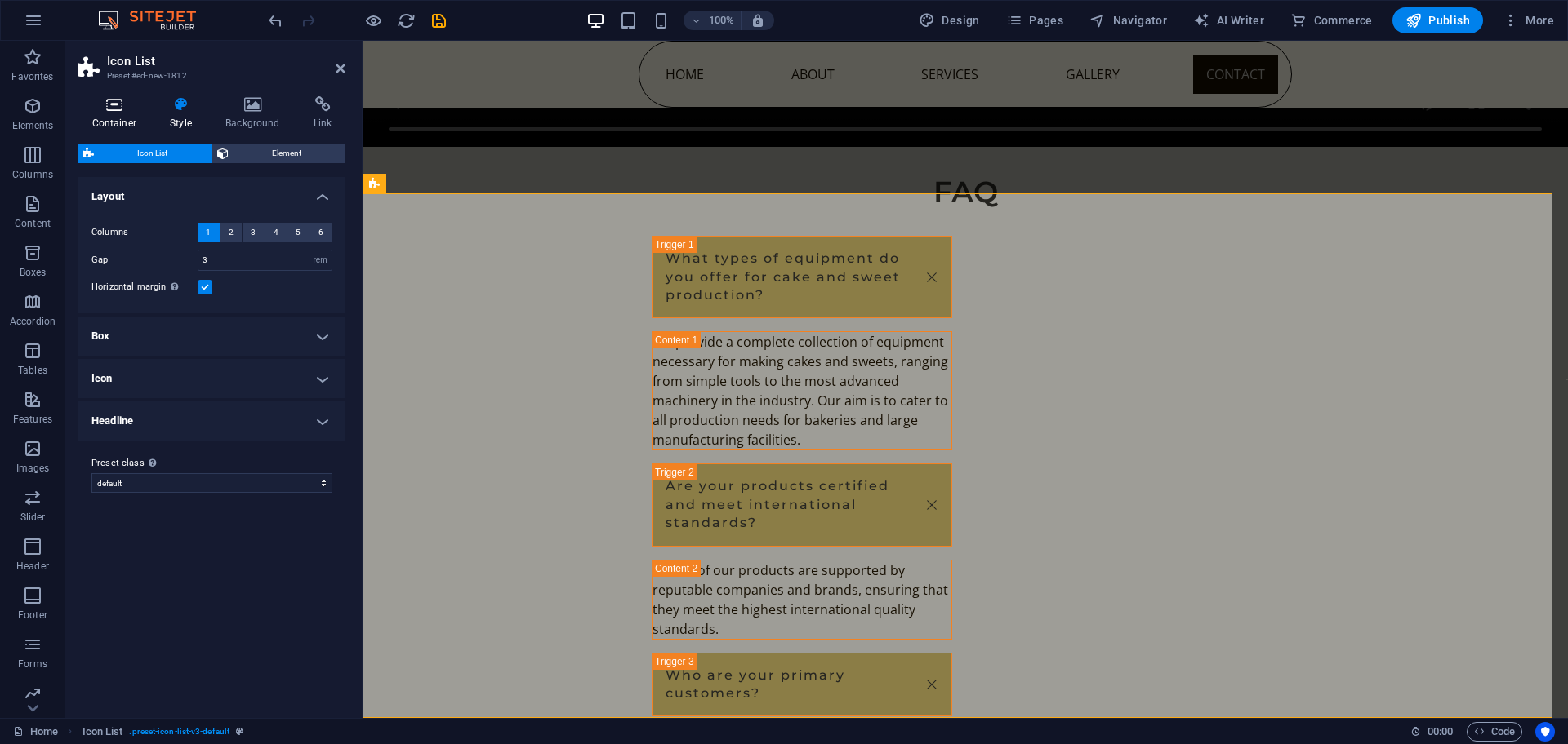
click at [120, 102] on icon at bounding box center [114, 104] width 72 height 16
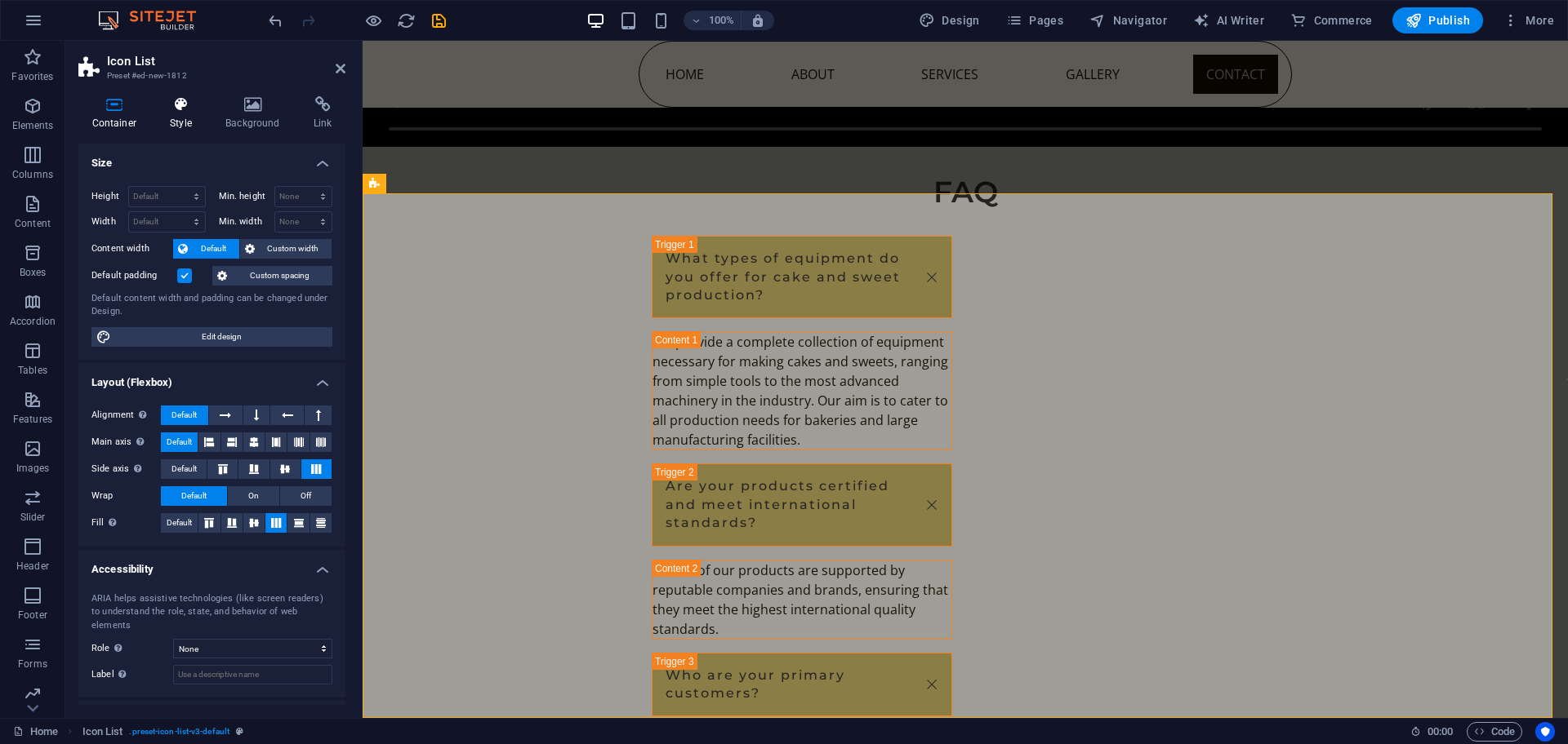
drag, startPoint x: 174, startPoint y: 96, endPoint x: 188, endPoint y: 109, distance: 19.1
click at [177, 97] on icon at bounding box center [181, 104] width 49 height 16
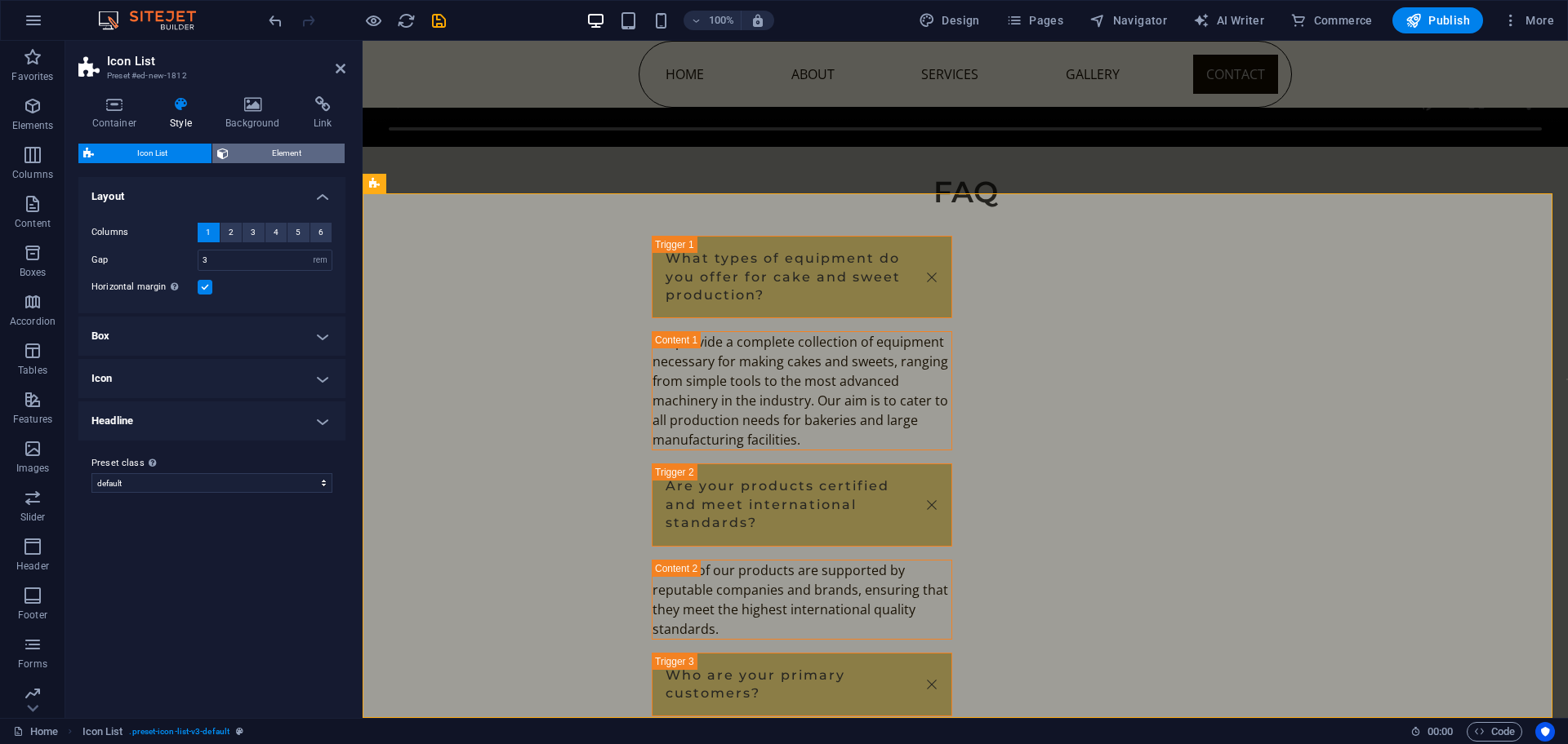
click at [257, 154] on span "Element" at bounding box center [287, 154] width 107 height 20
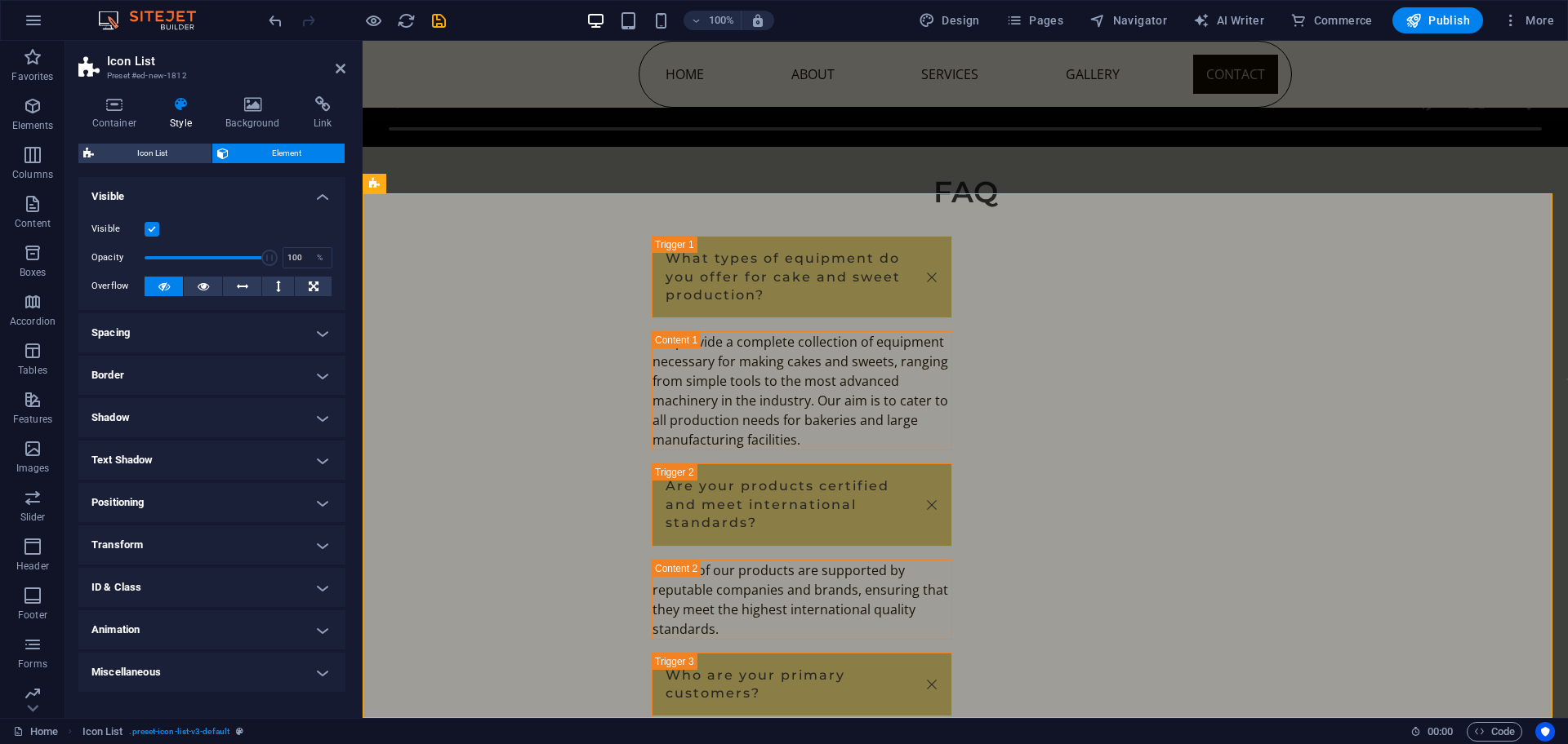
click at [200, 324] on h4 "Spacing" at bounding box center [211, 333] width 267 height 40
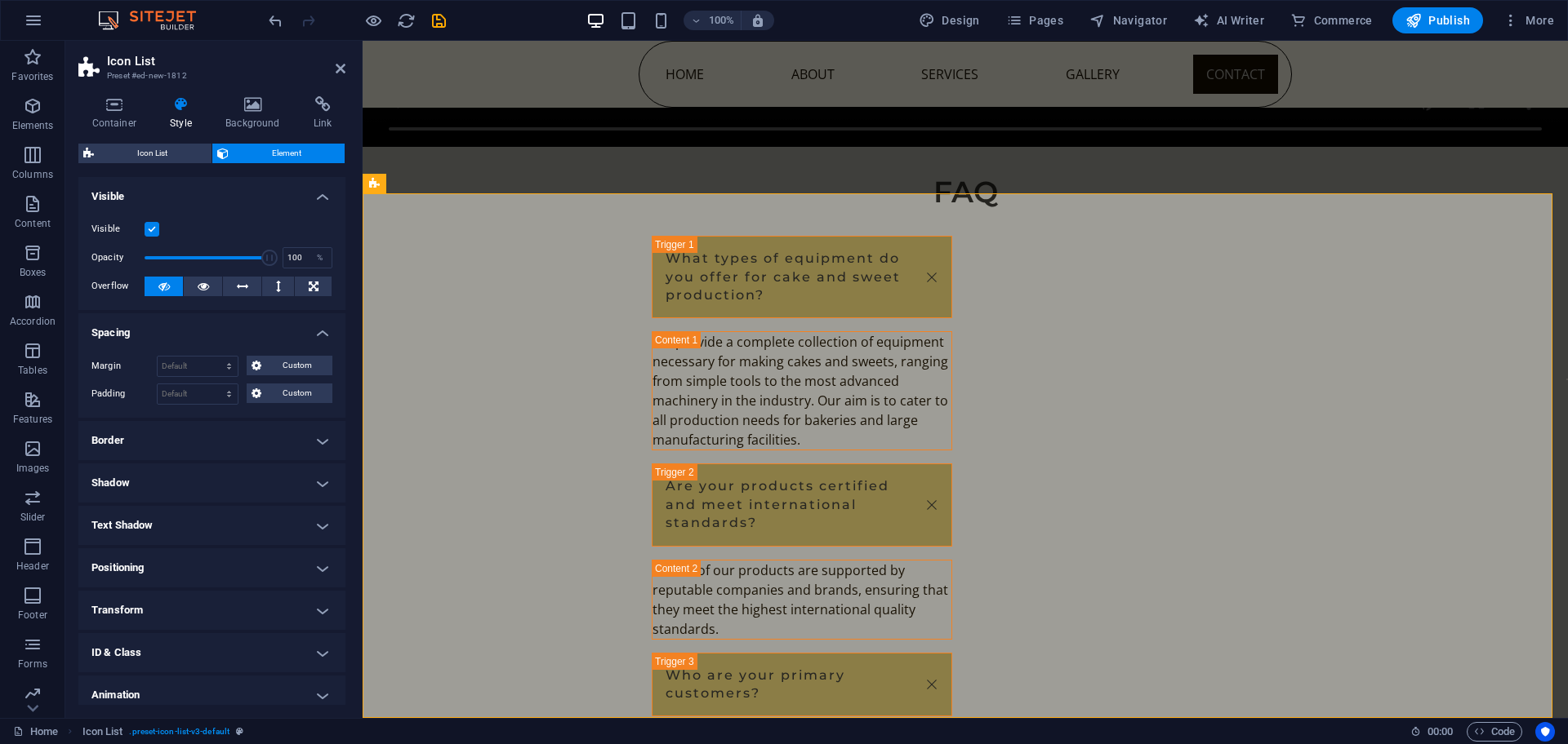
drag, startPoint x: 240, startPoint y: 412, endPoint x: 245, endPoint y: 428, distance: 16.8
click at [240, 412] on div "Margin Default auto px % rem vw vh Custom Custom auto px % rem vw vh auto px % …" at bounding box center [211, 380] width 267 height 75
drag, startPoint x: 245, startPoint y: 441, endPoint x: 254, endPoint y: 476, distance: 36.1
click at [251, 459] on h4 "Border" at bounding box center [211, 441] width 267 height 40
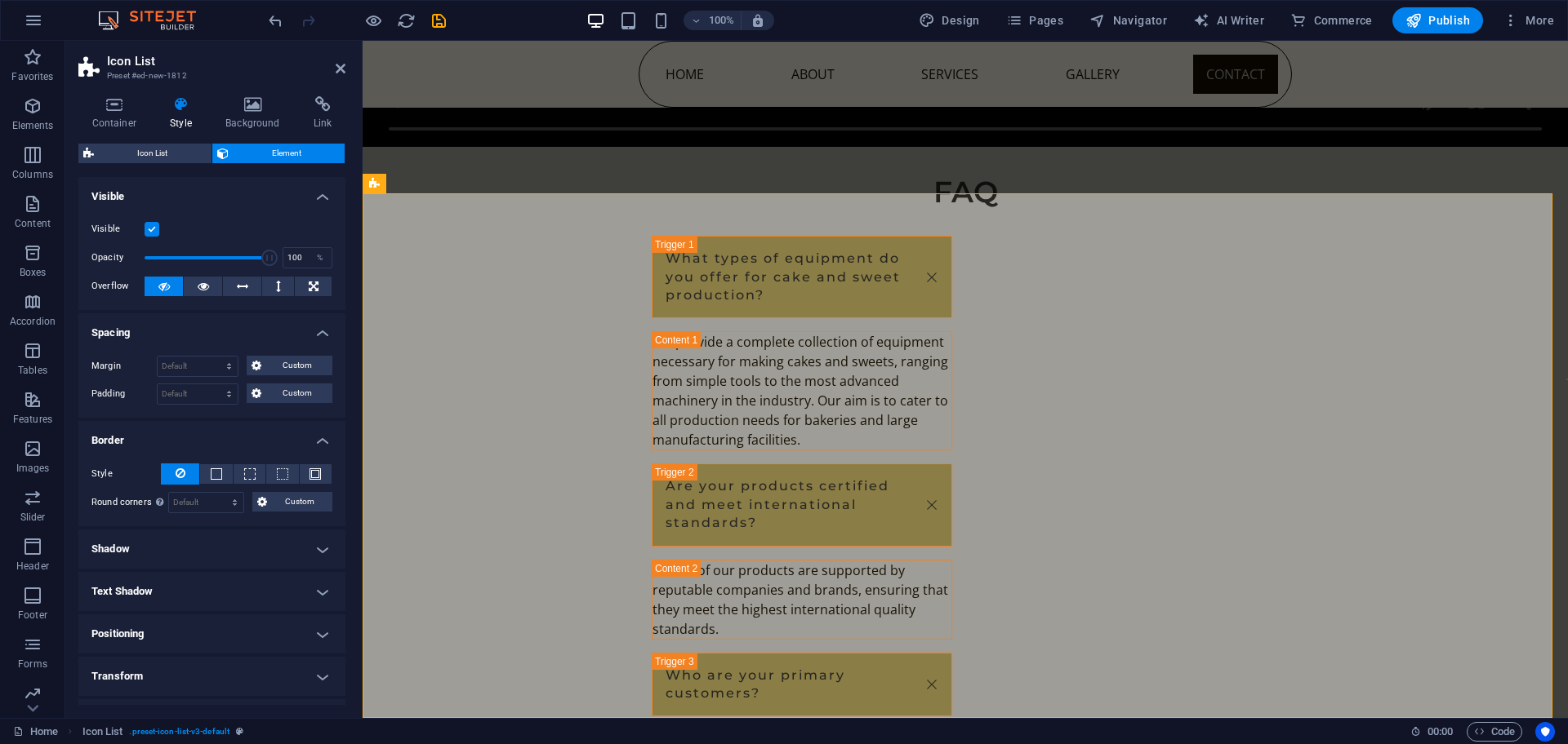
click at [259, 573] on ul "Layout How this element expands within the layout (Flexbox). Size Default auto …" at bounding box center [211, 500] width 267 height 646
click at [287, 645] on h4 "Positioning" at bounding box center [211, 634] width 267 height 40
click at [436, 188] on icon at bounding box center [440, 183] width 9 height 17
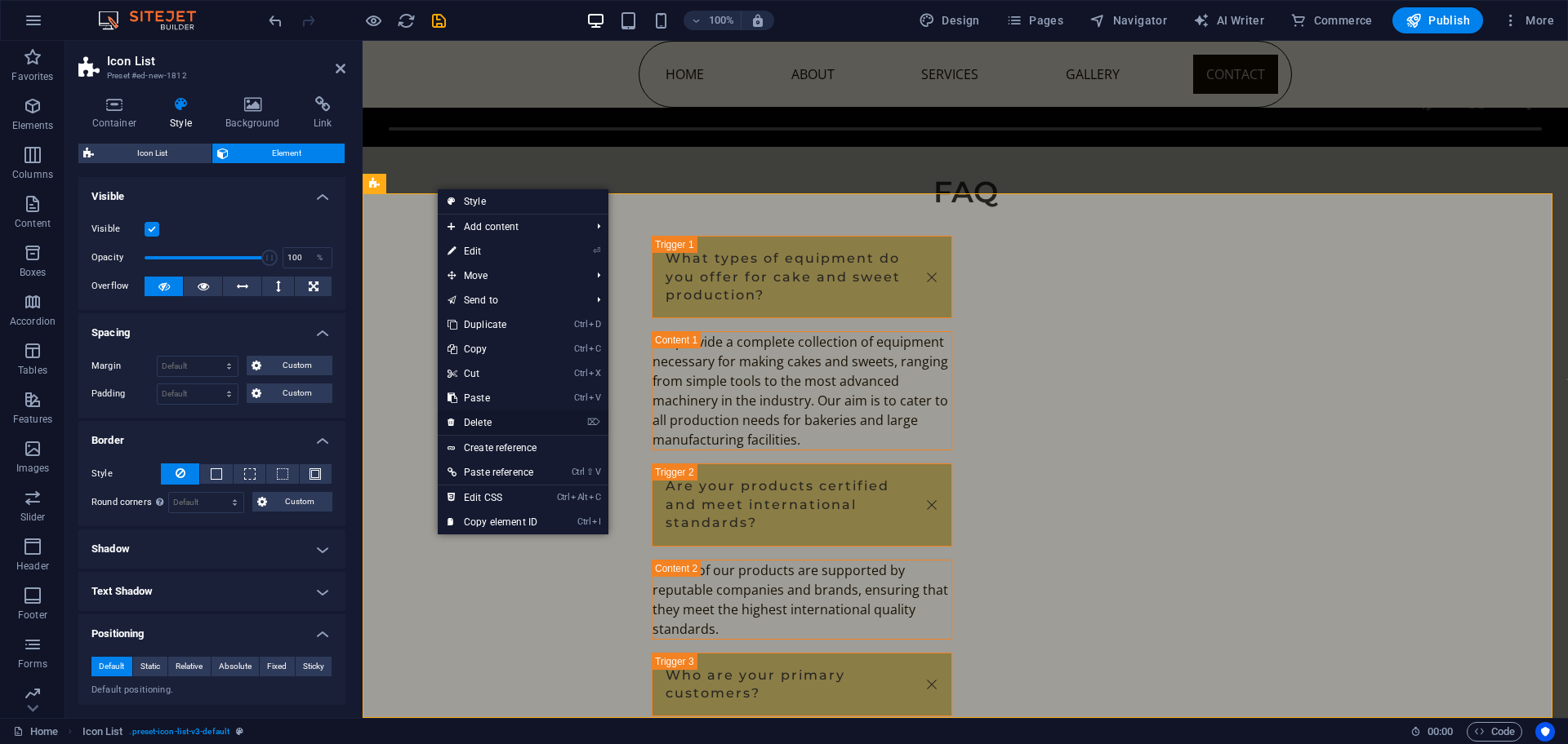
click at [470, 420] on link "⌦ Delete" at bounding box center [493, 422] width 110 height 24
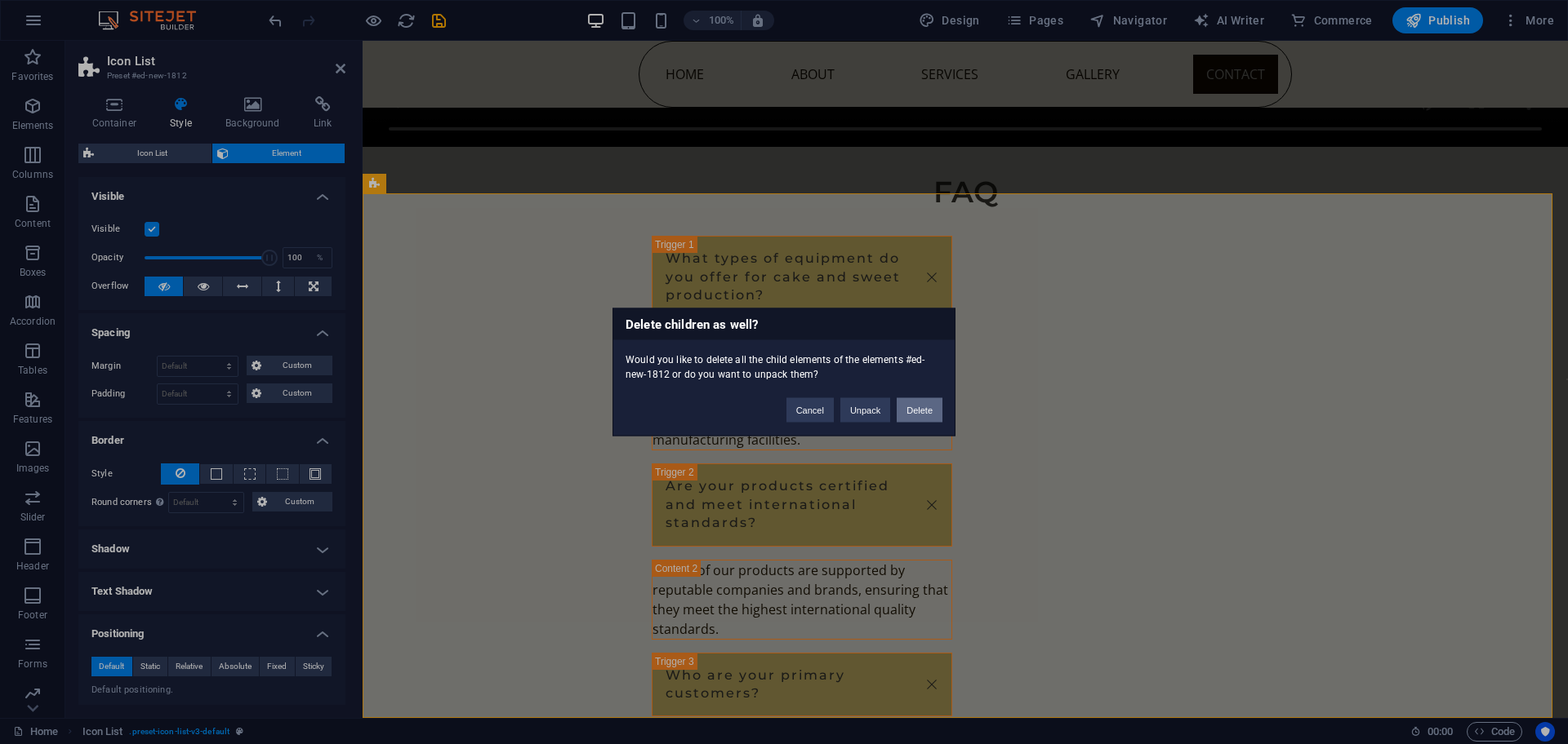
click at [928, 403] on button "Delete" at bounding box center [919, 410] width 46 height 24
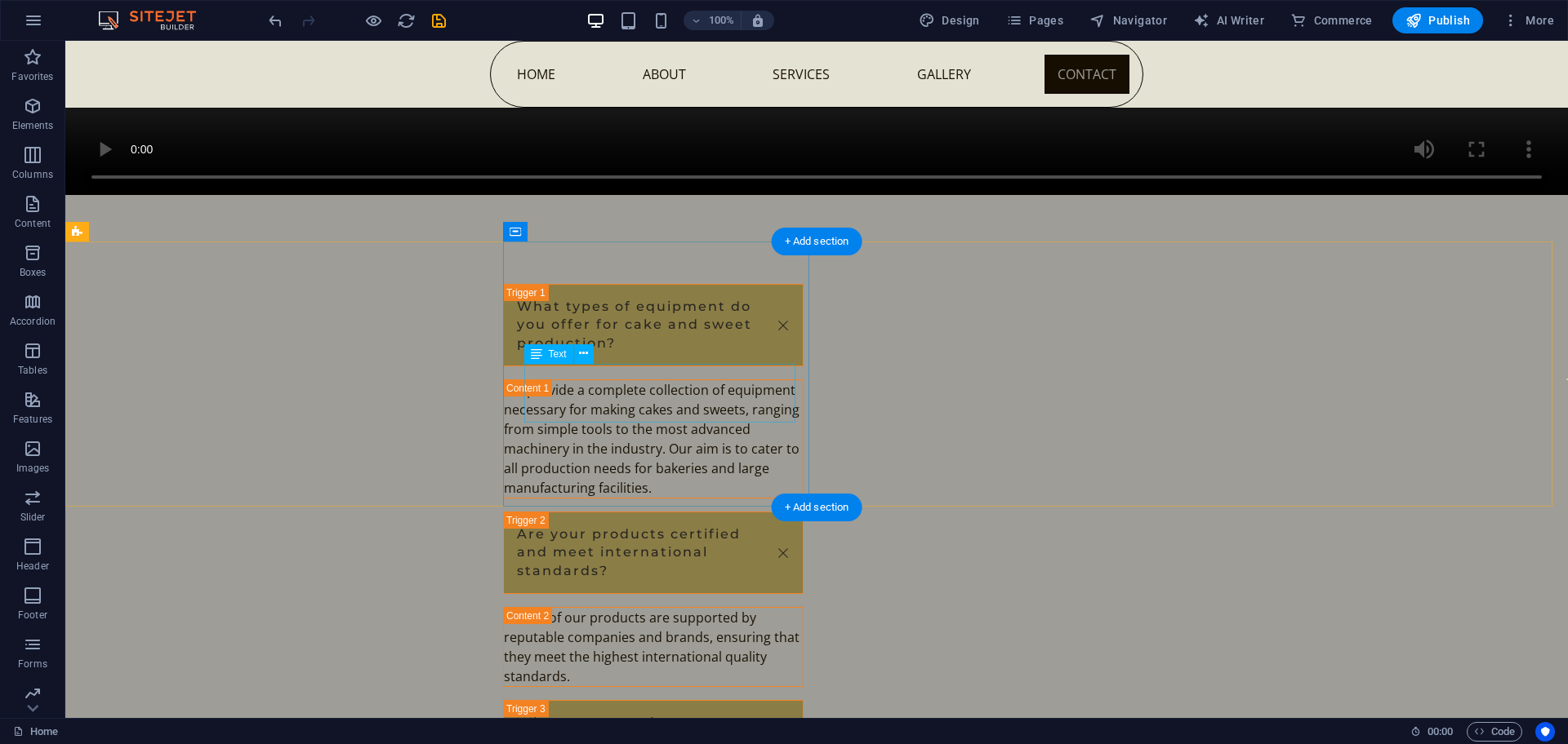
scroll to position [9159, 0]
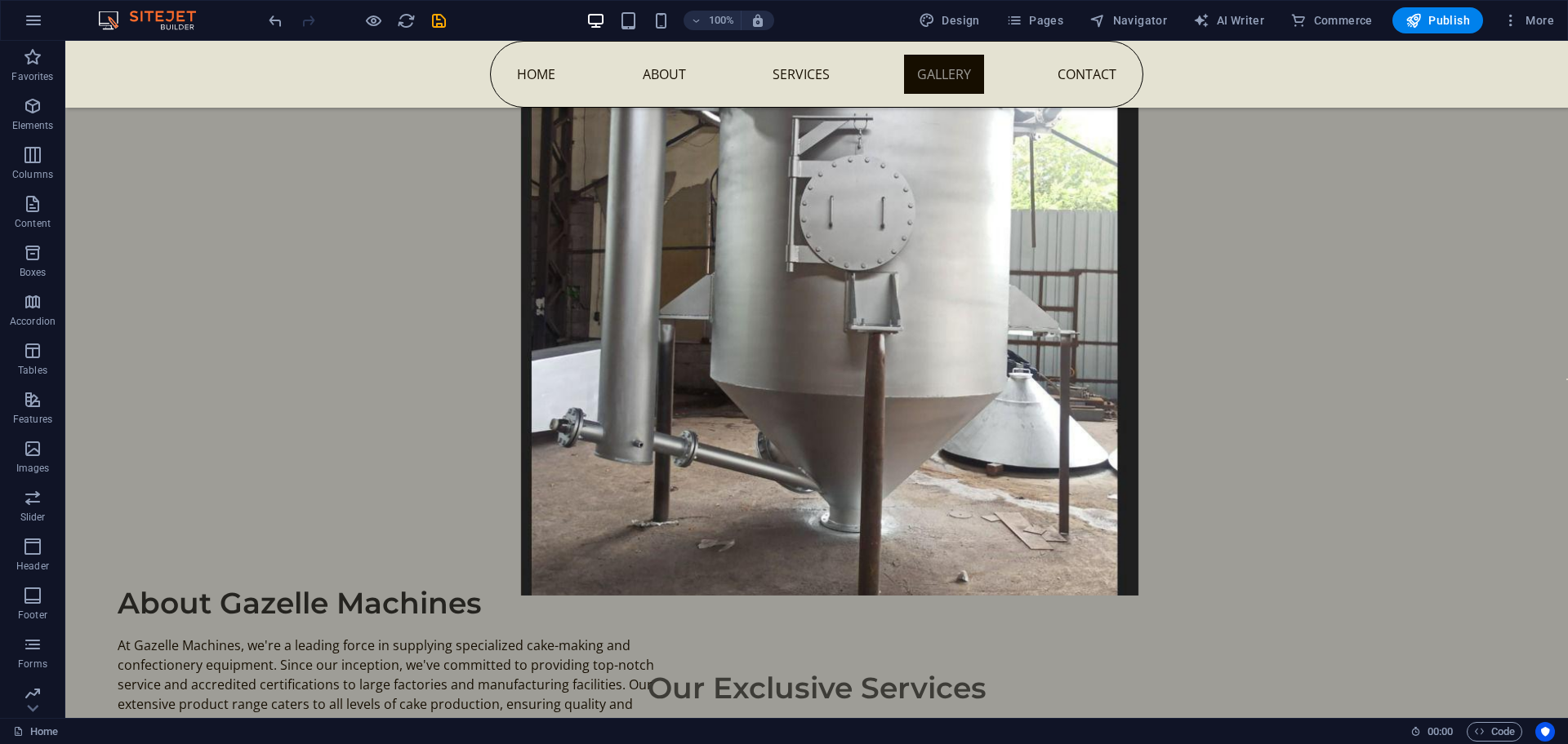
scroll to position [891, 0]
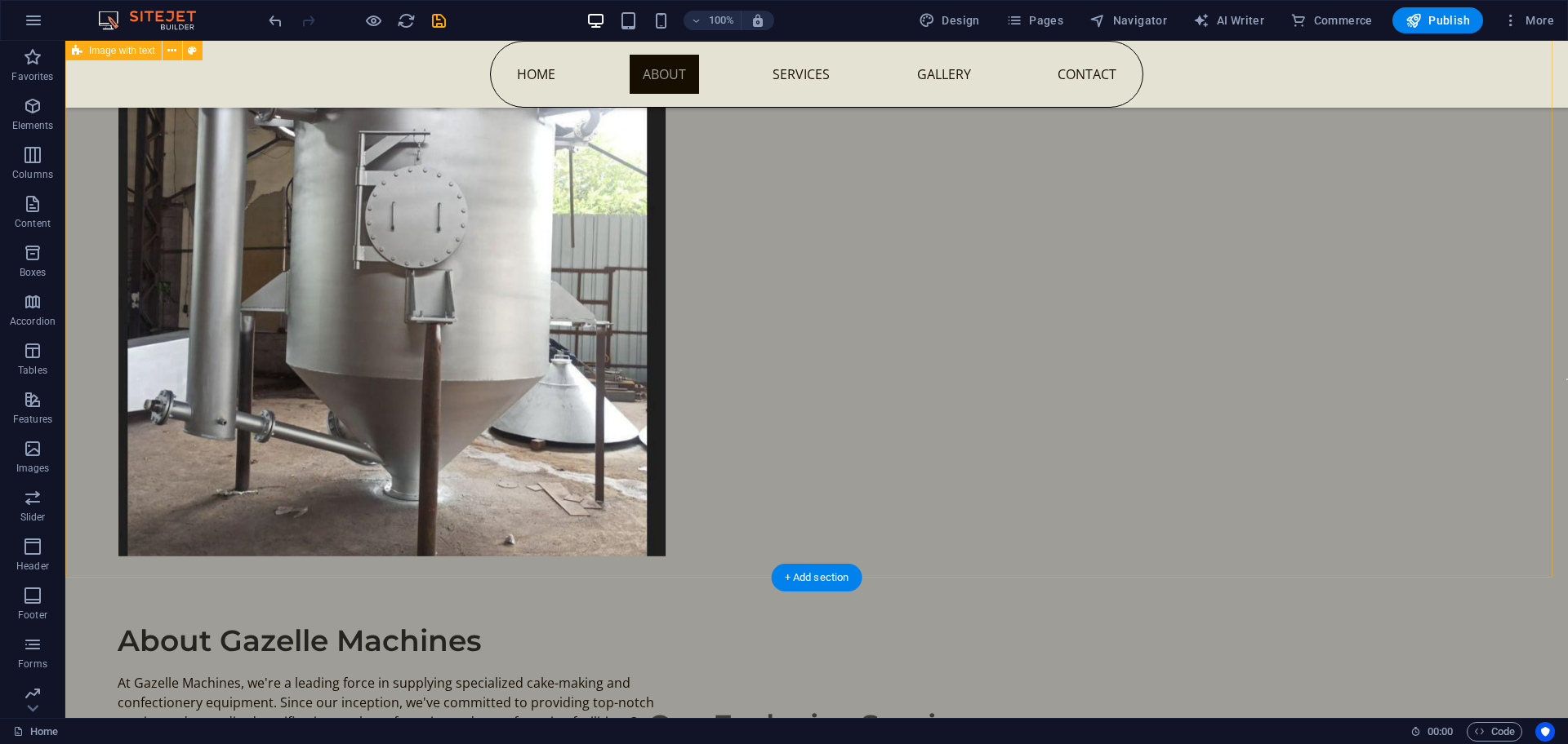
click at [1403, 449] on div "Drop content here or Add elements Paste clipboard About Gazelle Machines At Gaz…" at bounding box center [816, 306] width 1502 height 751
click at [36, 63] on icon "button" at bounding box center [32, 58] width 20 height 20
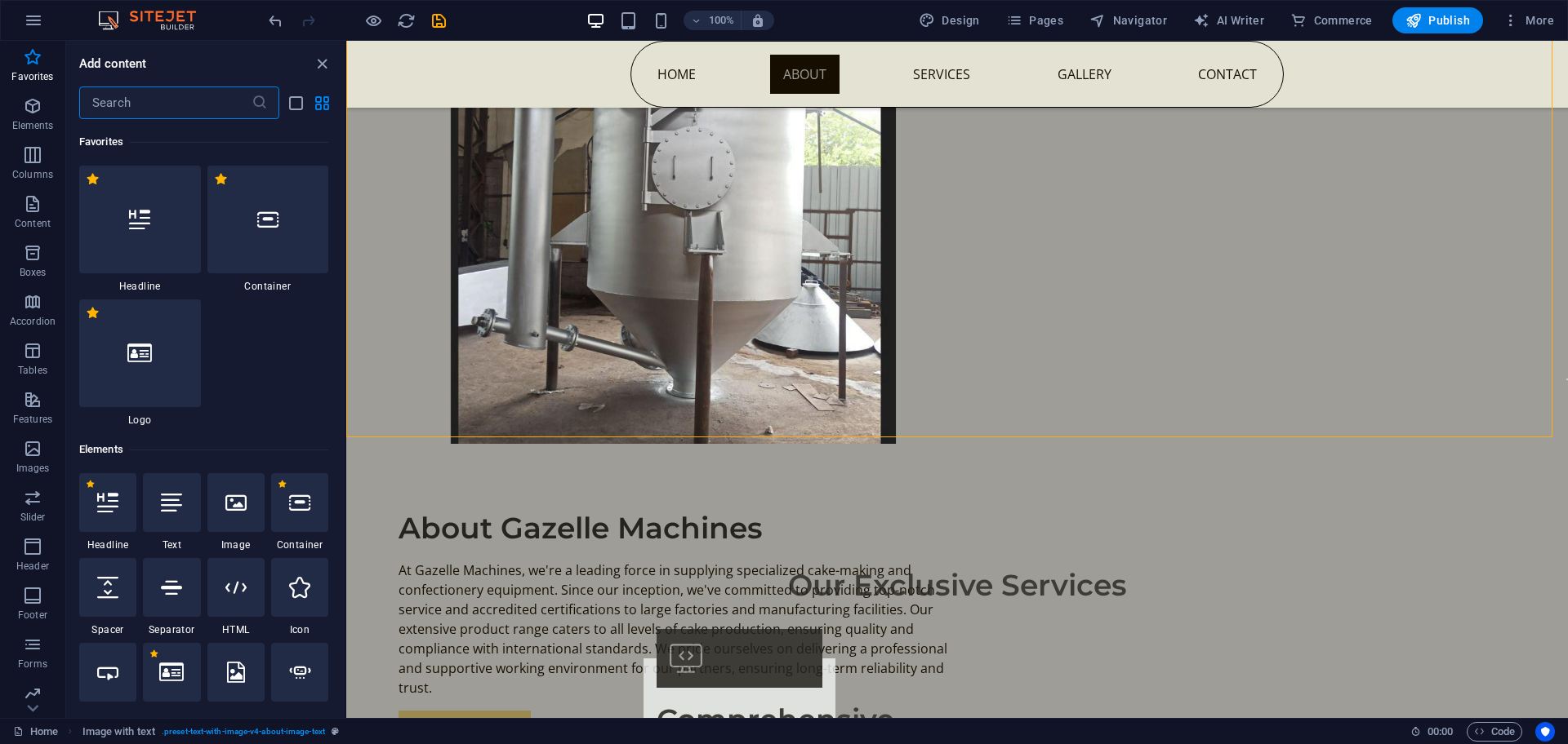
click at [137, 103] on input "text" at bounding box center [165, 102] width 173 height 32
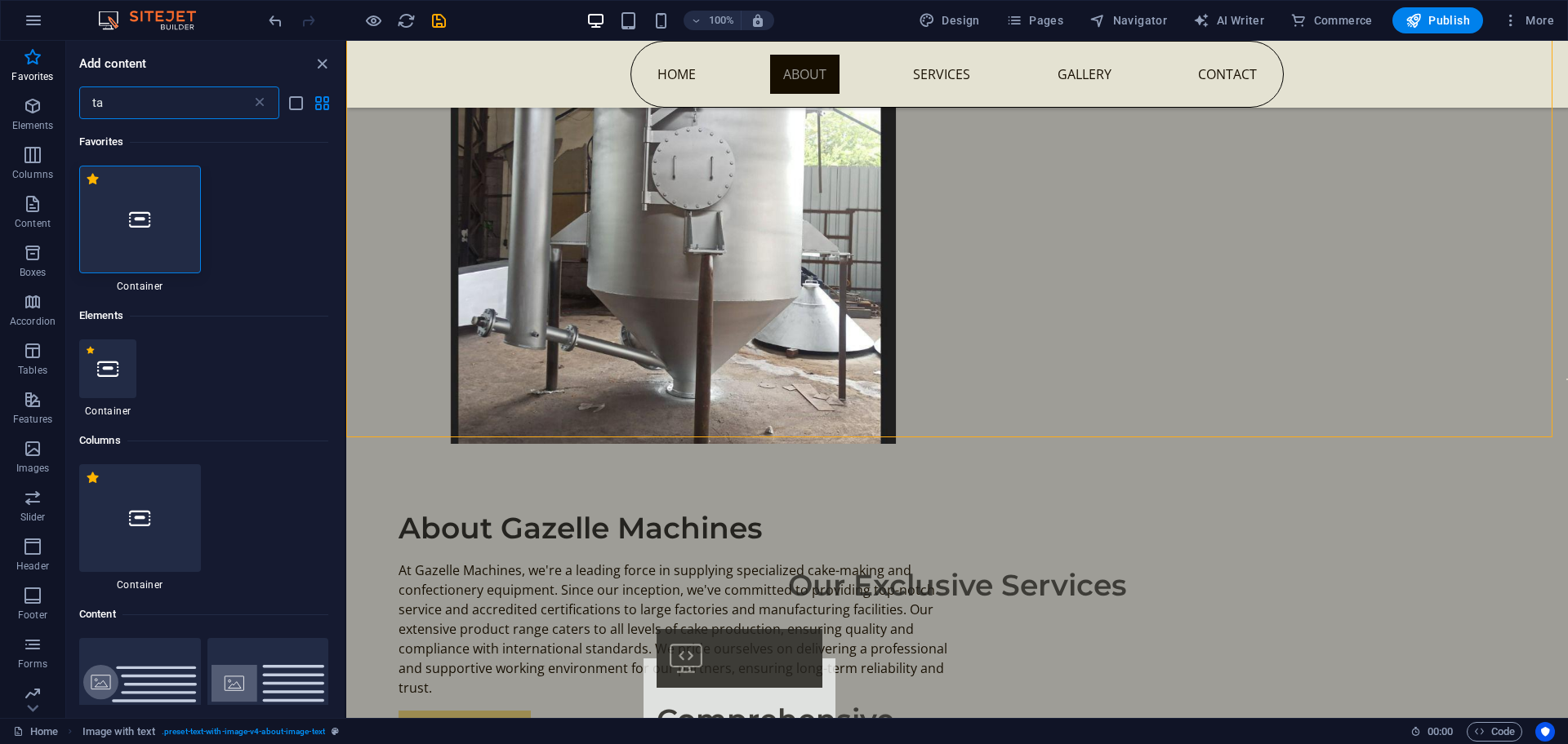
type input "t"
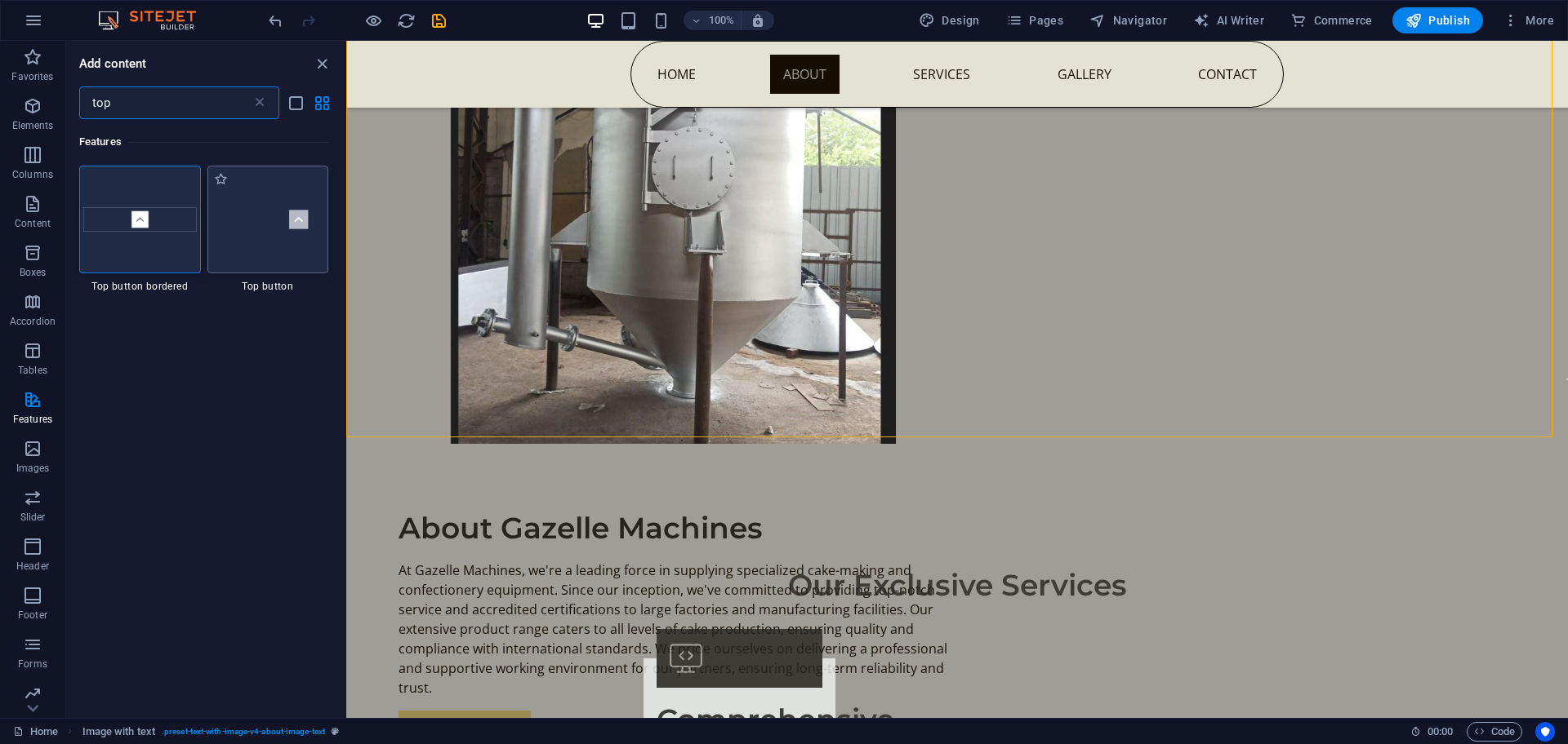
type input "top"
click at [270, 225] on img at bounding box center [268, 220] width 113 height 75
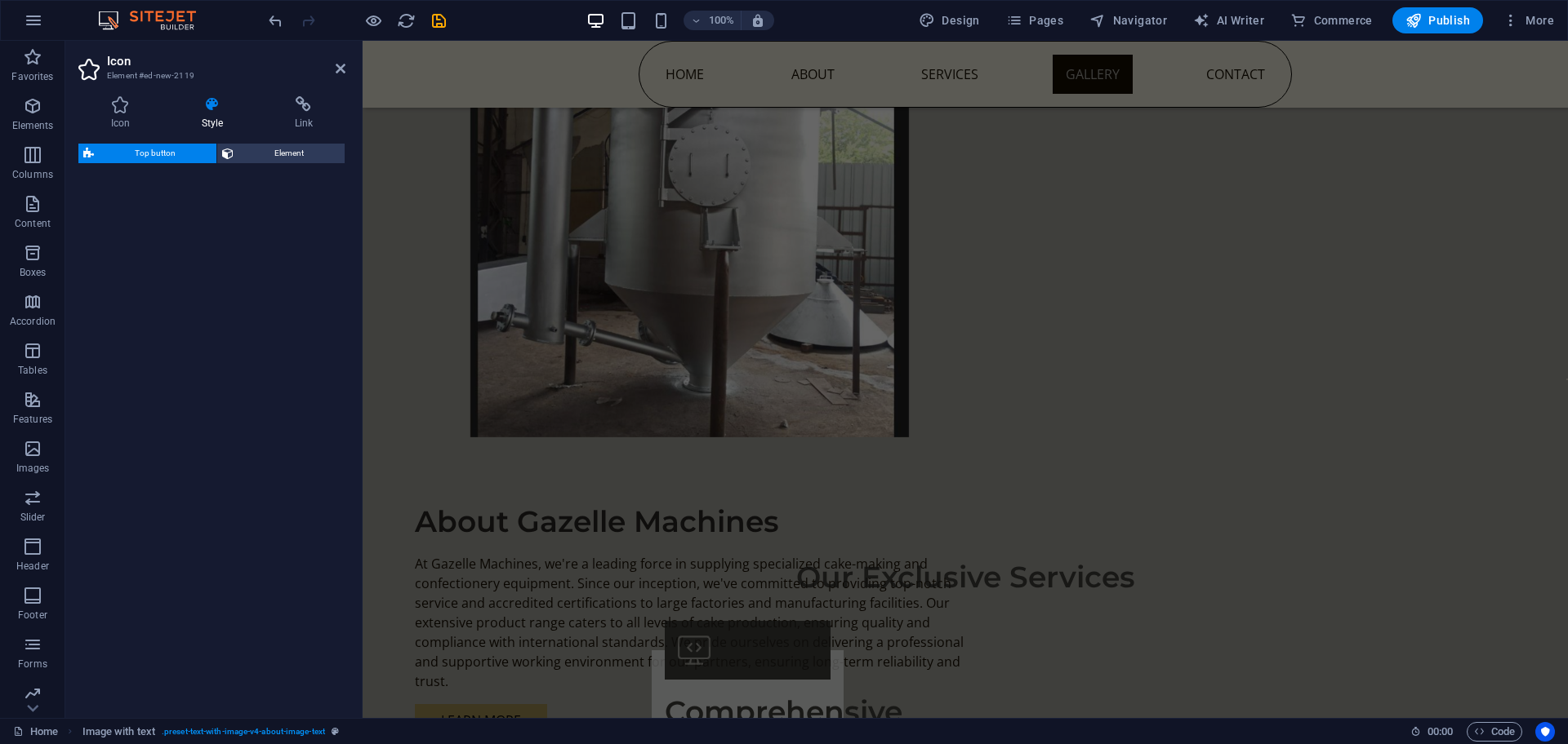
click at [272, 225] on div "Top button Element" at bounding box center [211, 424] width 267 height 562
select select "rem"
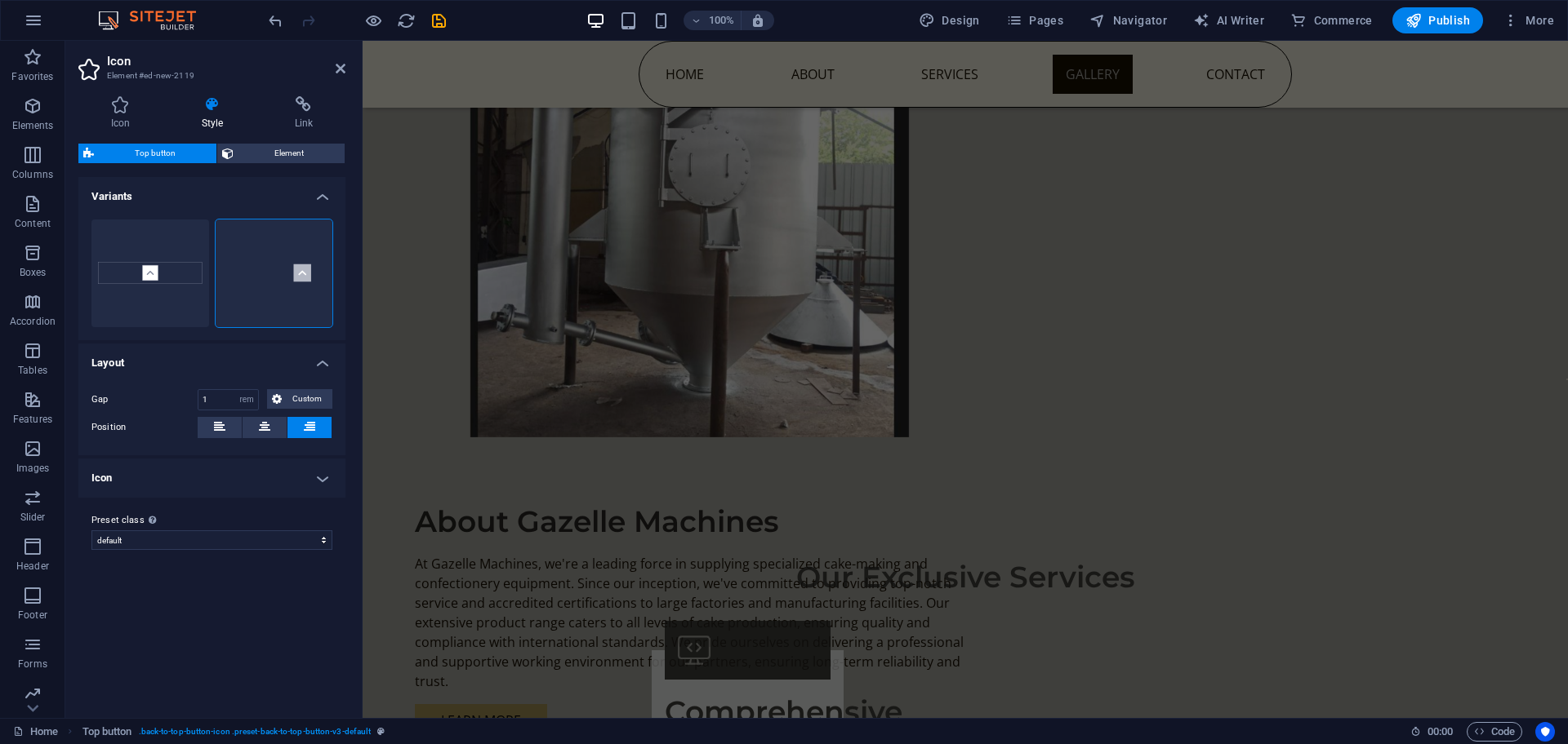
scroll to position [4273, 0]
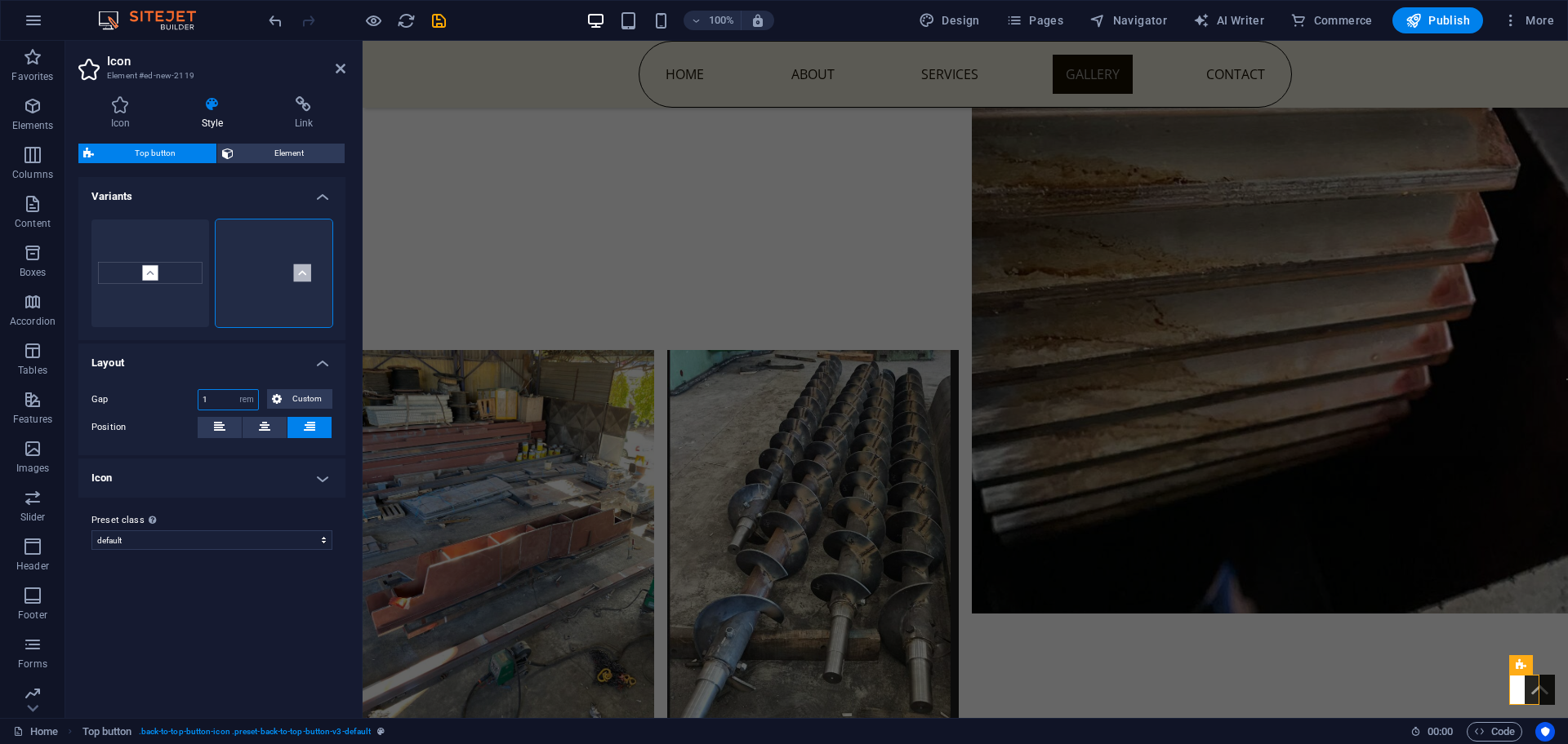
drag, startPoint x: 225, startPoint y: 397, endPoint x: 165, endPoint y: 398, distance: 60.0
click at [165, 398] on div "Gap 1 px rem % vw vh Custom Custom" at bounding box center [212, 400] width 241 height 22
type input "2"
click at [136, 474] on div "Above chosen variant and settings affect all elements which carry this preset c…" at bounding box center [200, 485] width 130 height 49
click at [135, 530] on select "default Add preset class" at bounding box center [212, 540] width 241 height 20
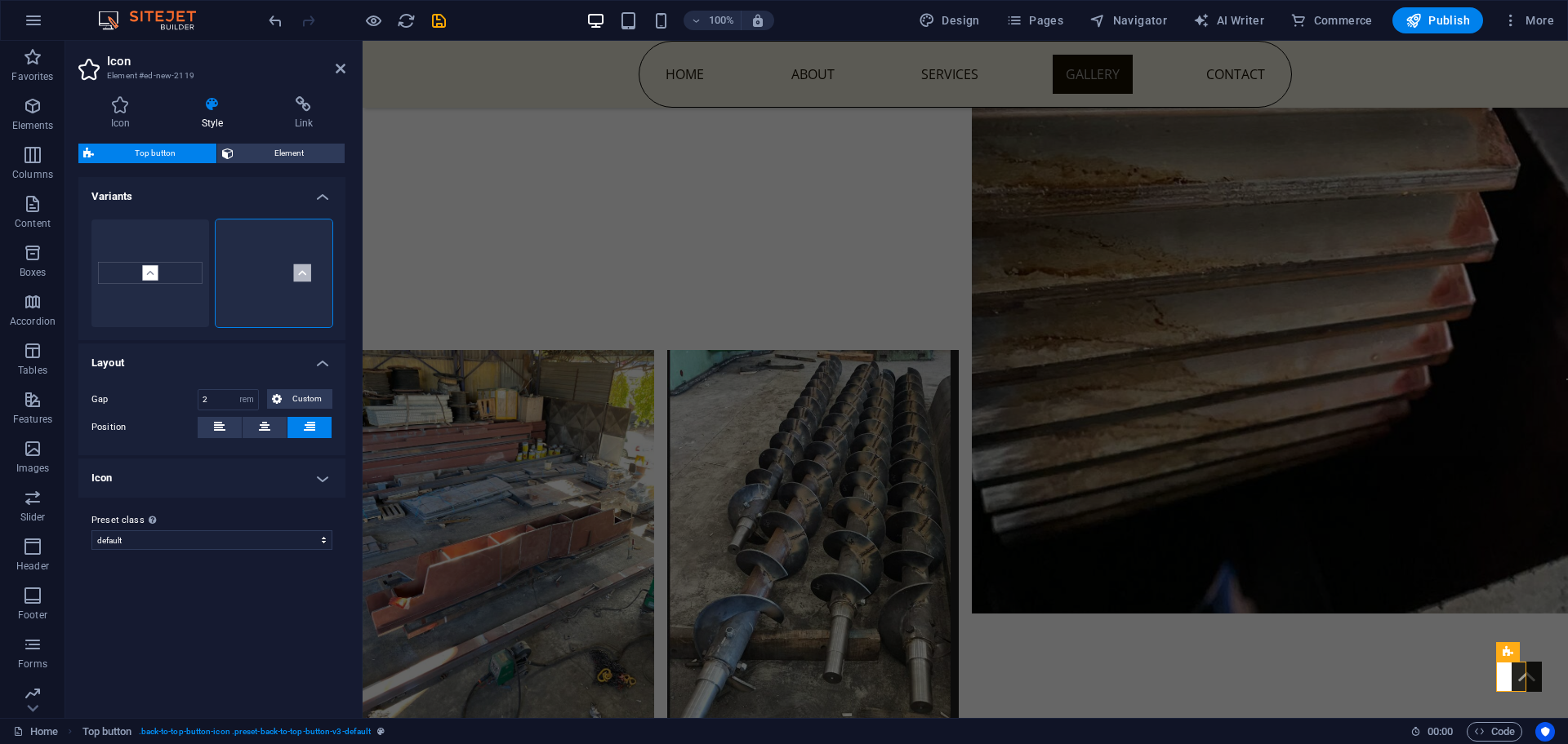
click at [313, 484] on h4 "Icon" at bounding box center [211, 478] width 267 height 40
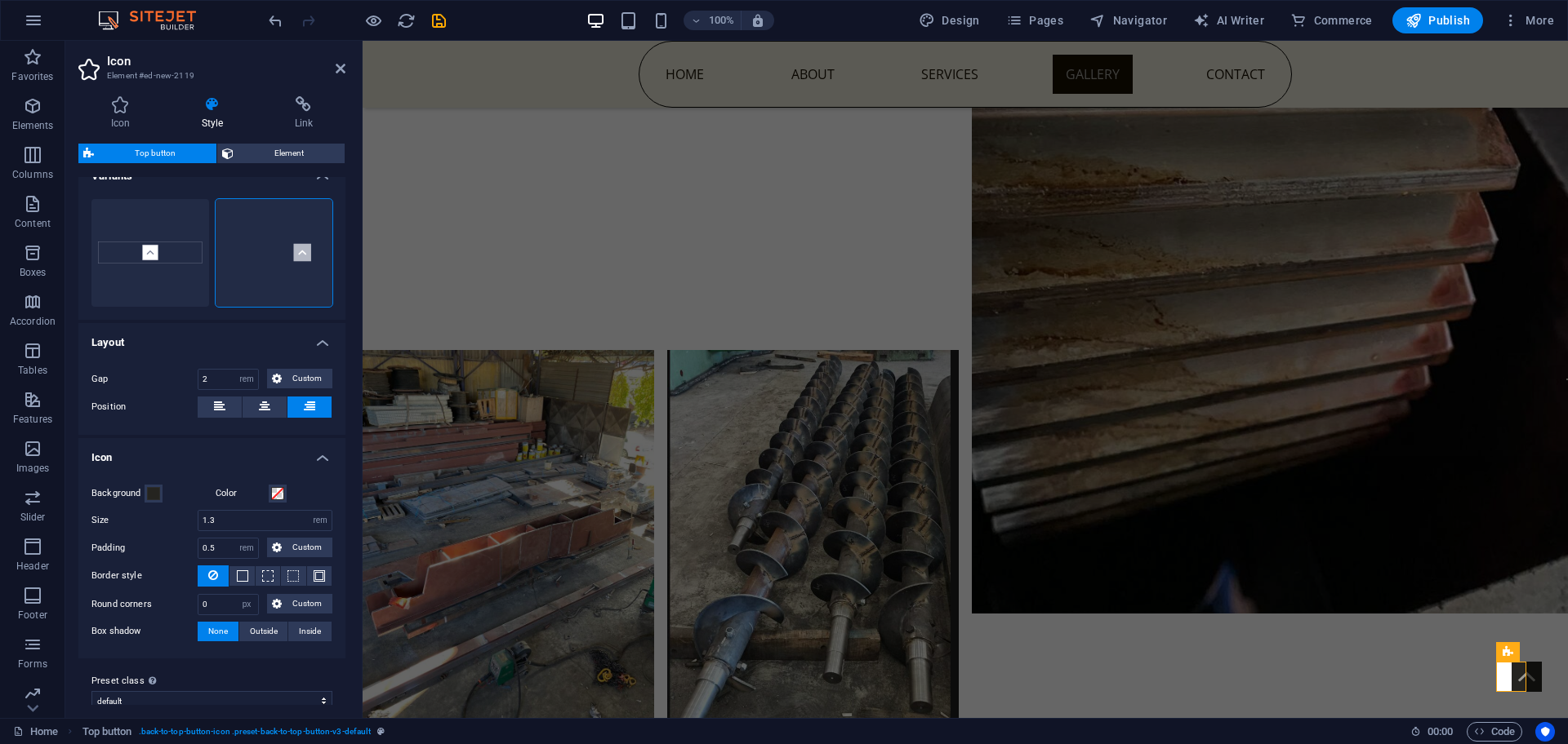
scroll to position [40, 0]
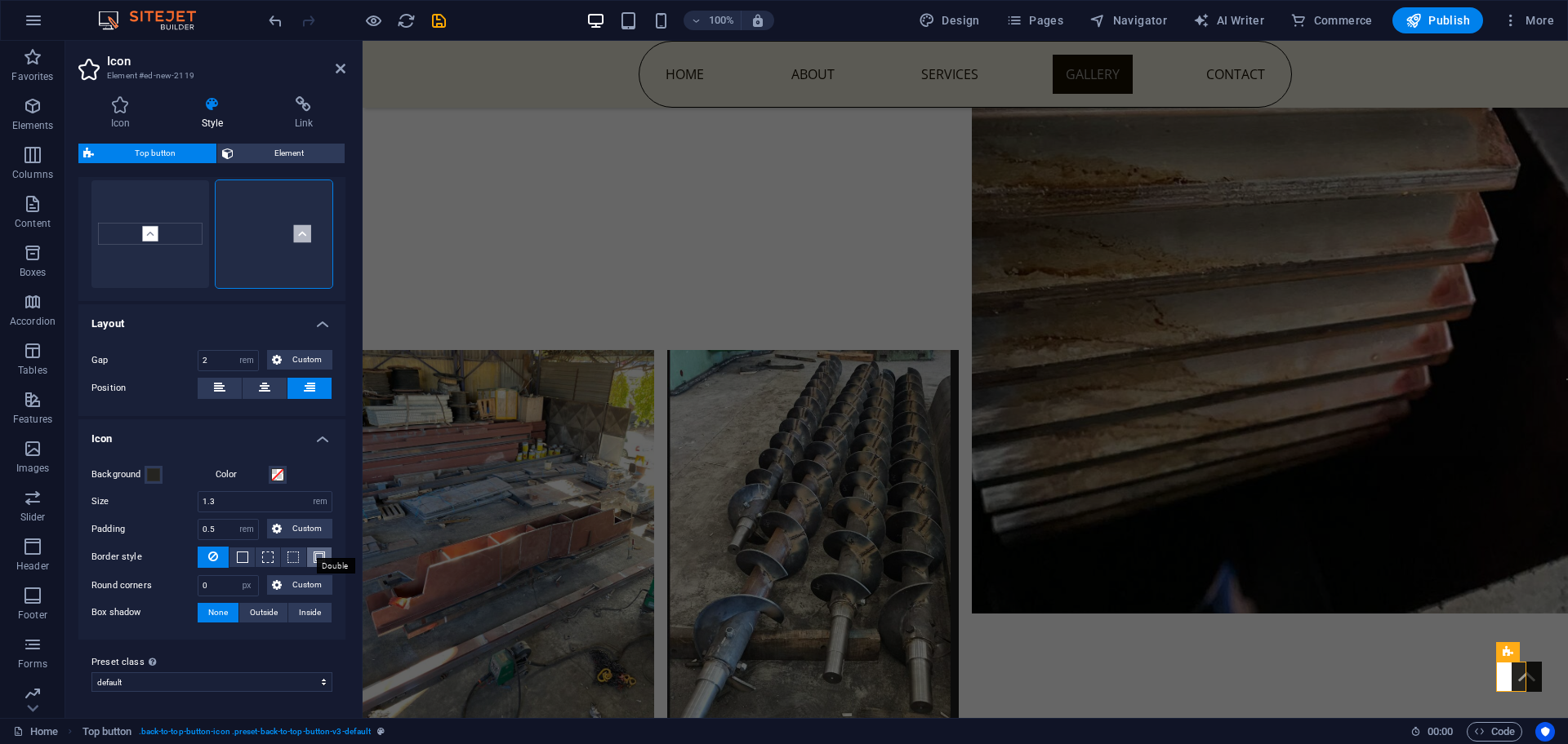
click at [314, 562] on span at bounding box center [319, 557] width 12 height 12
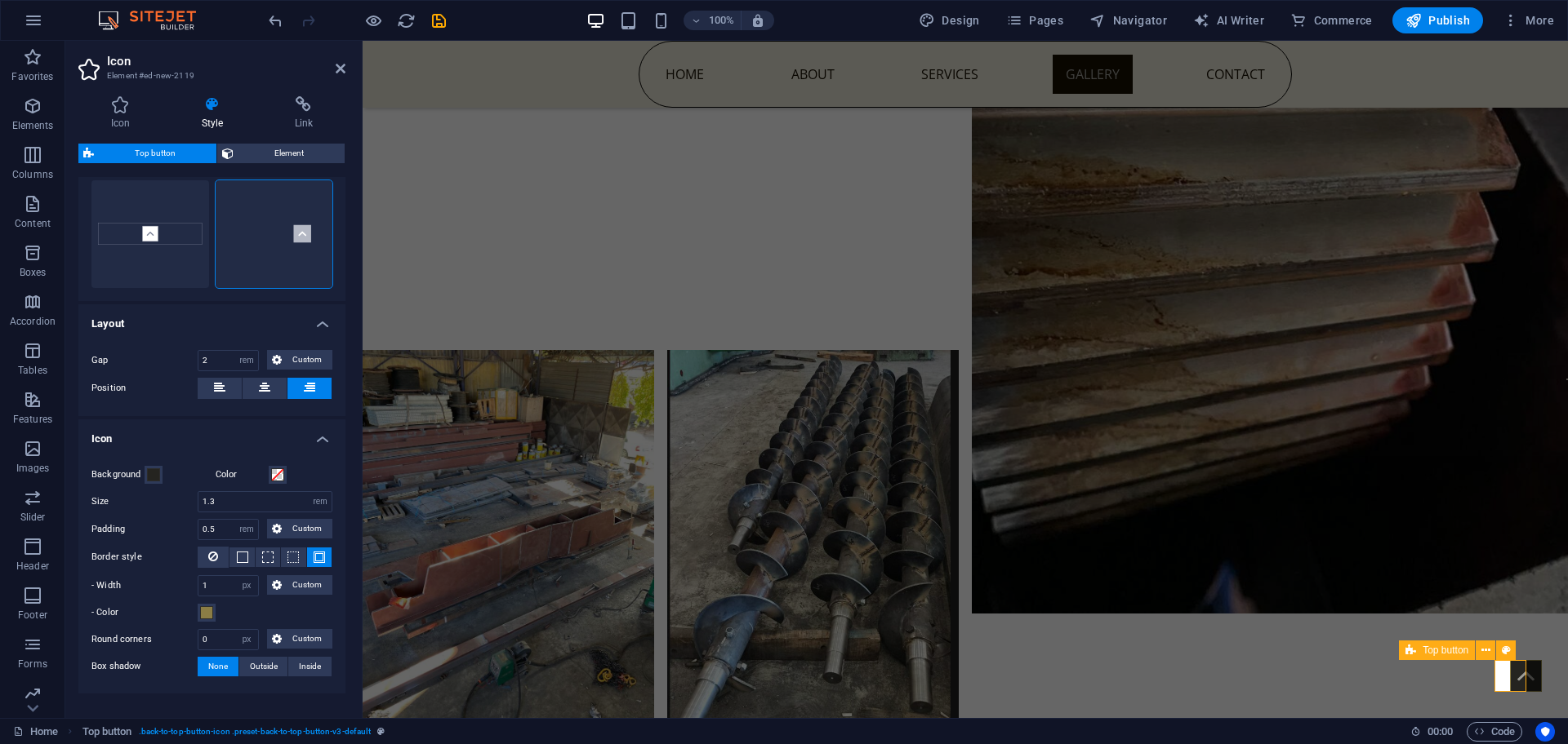
click at [1510, 686] on figure at bounding box center [1525, 676] width 31 height 31
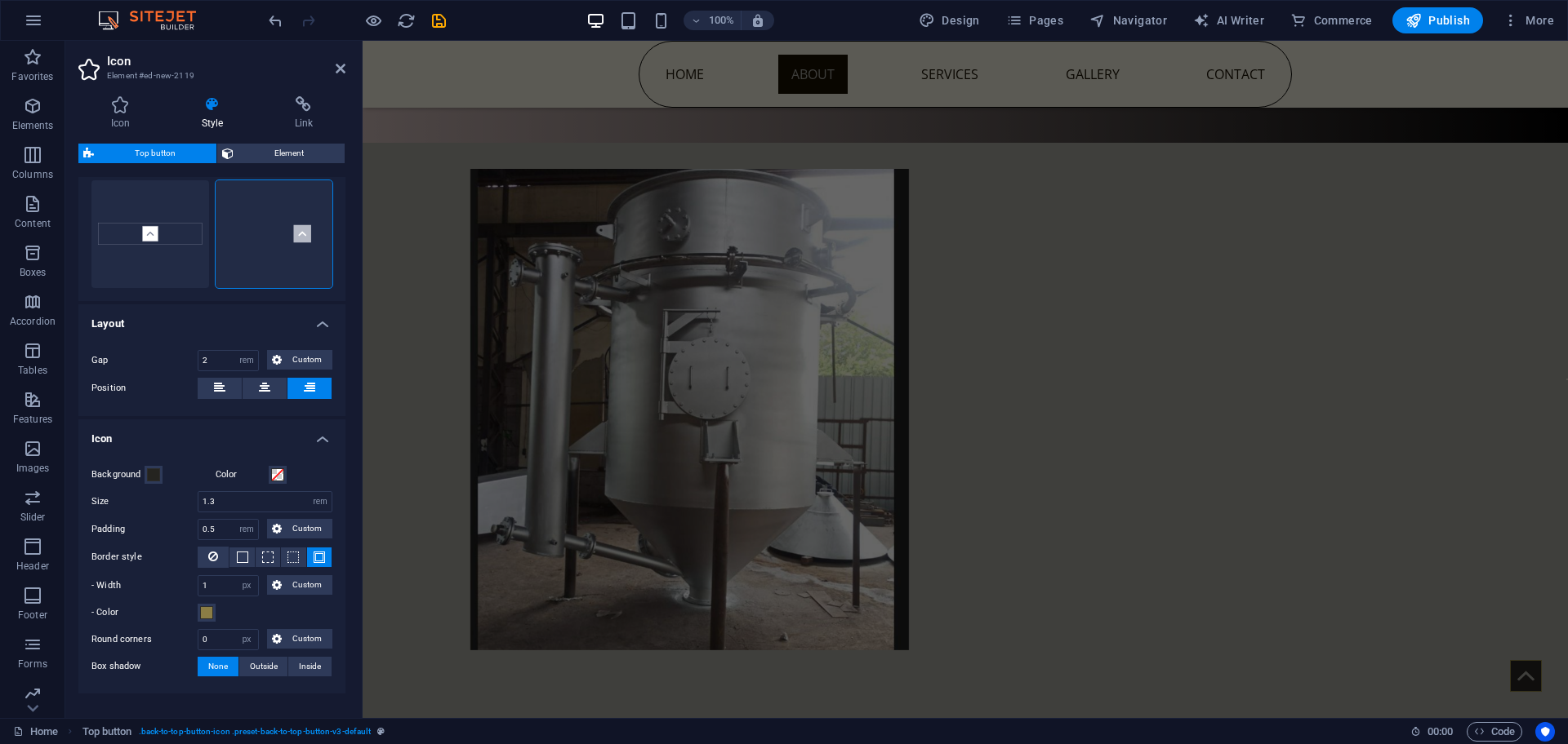
scroll to position [0, 0]
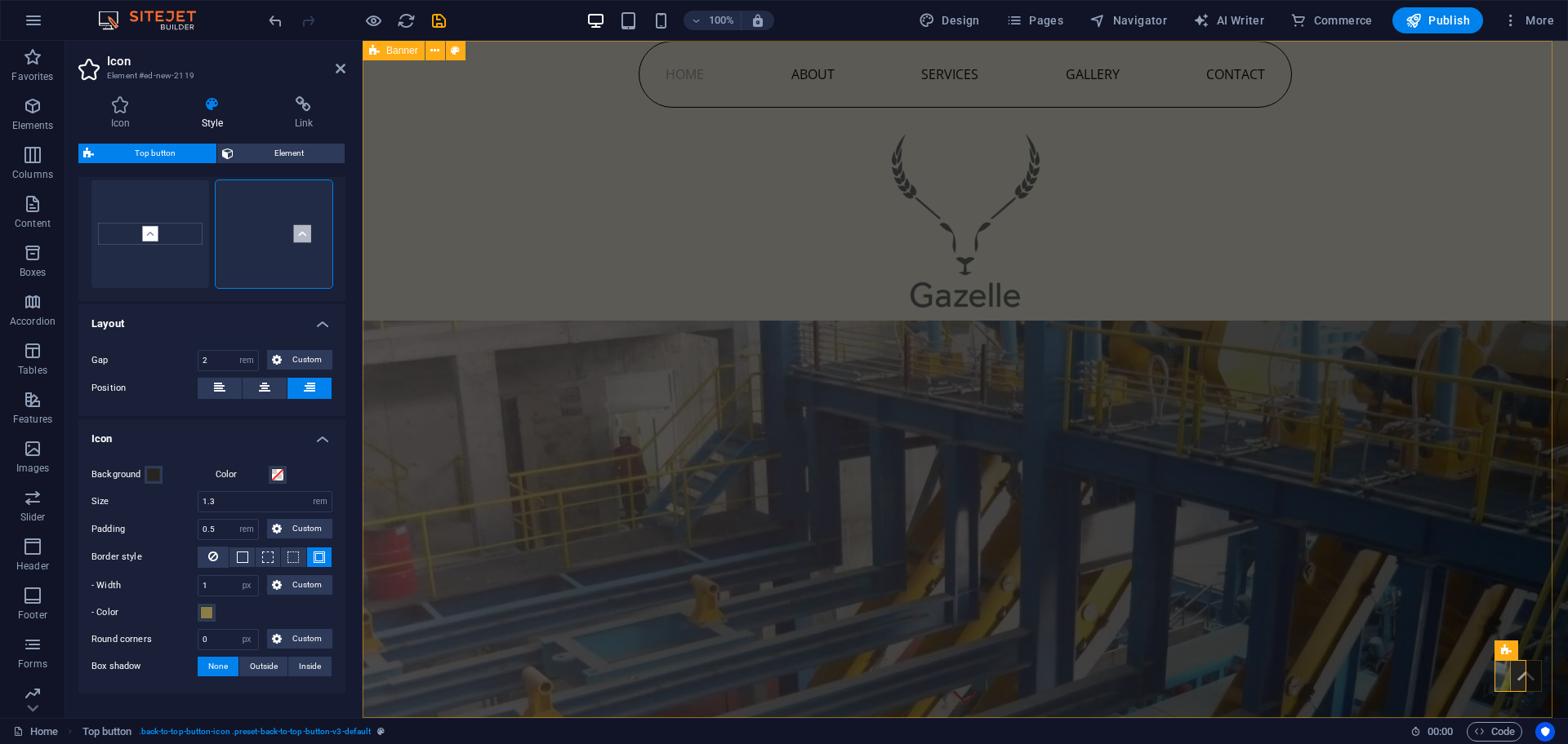
click at [1040, 464] on figure at bounding box center [965, 642] width 1206 height 643
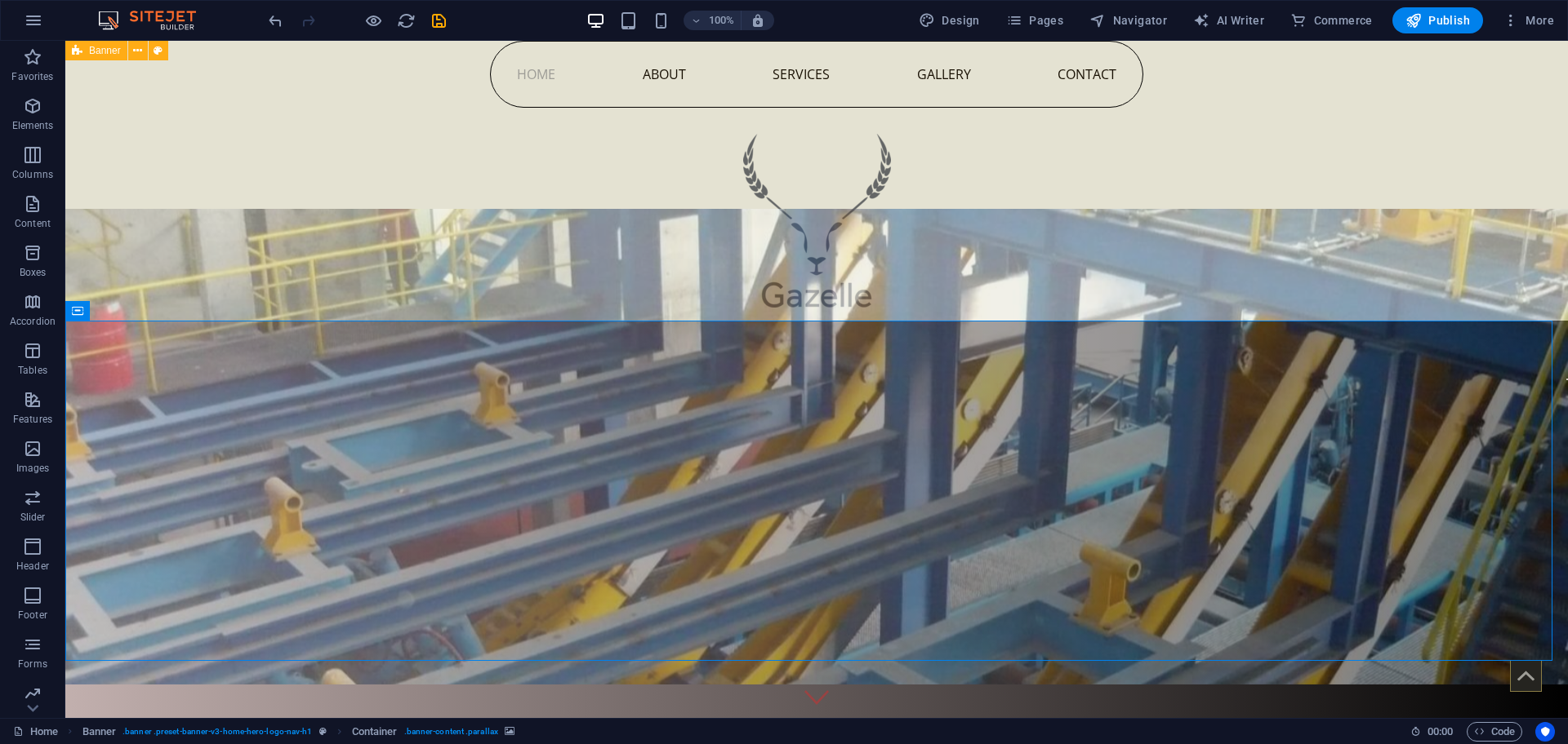
click at [1040, 464] on figure at bounding box center [816, 447] width 1502 height 476
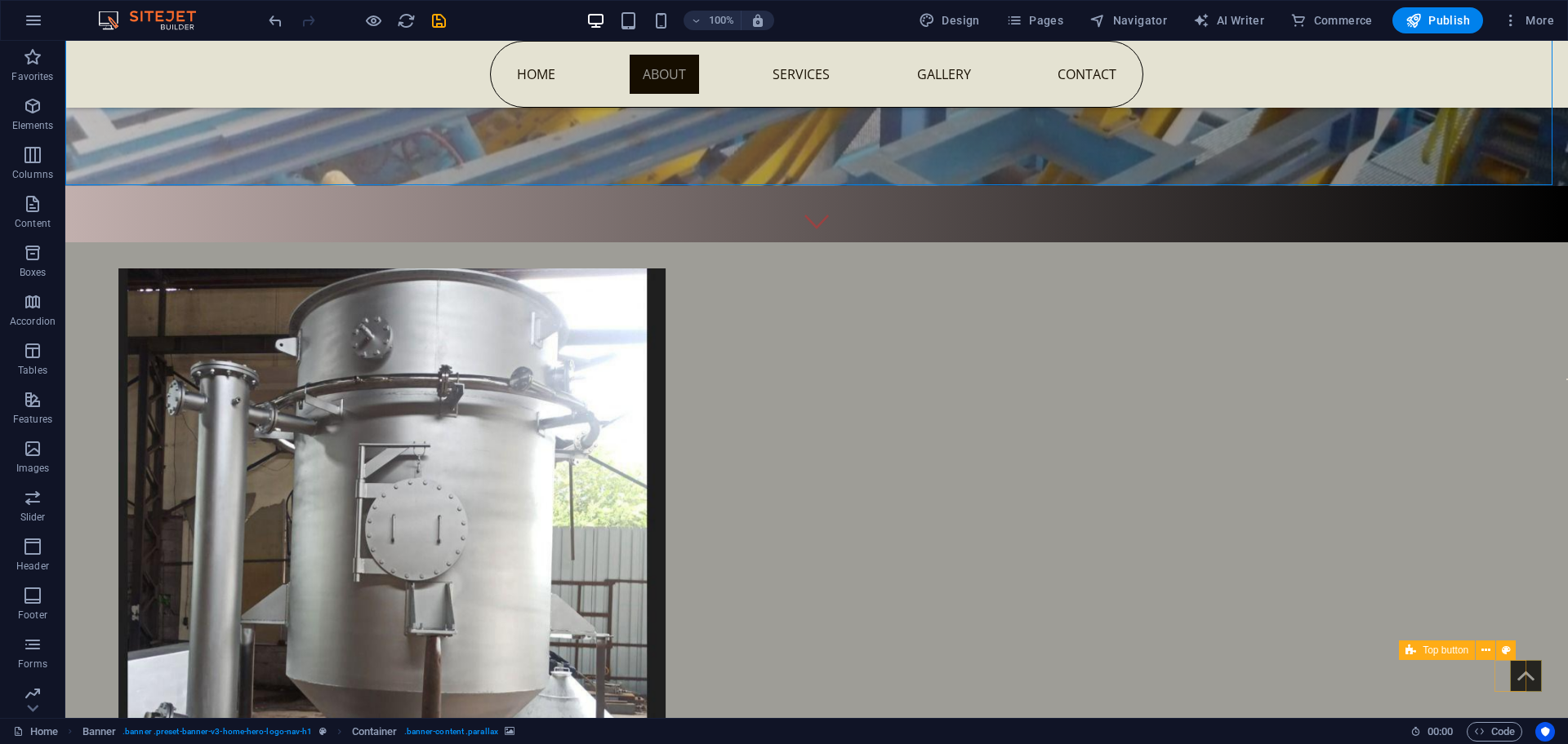
click at [1517, 669] on figure at bounding box center [1525, 676] width 31 height 31
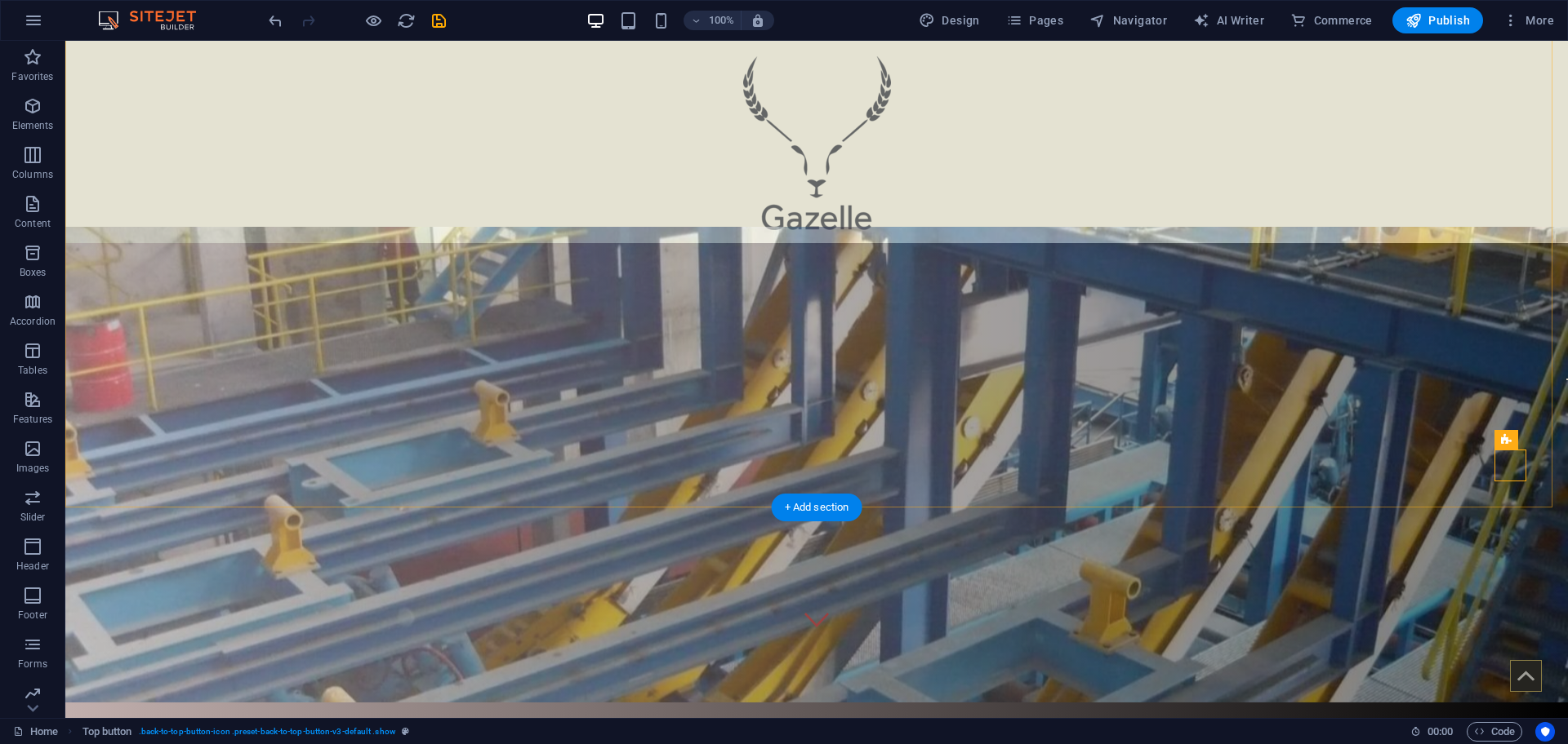
scroll to position [238, 0]
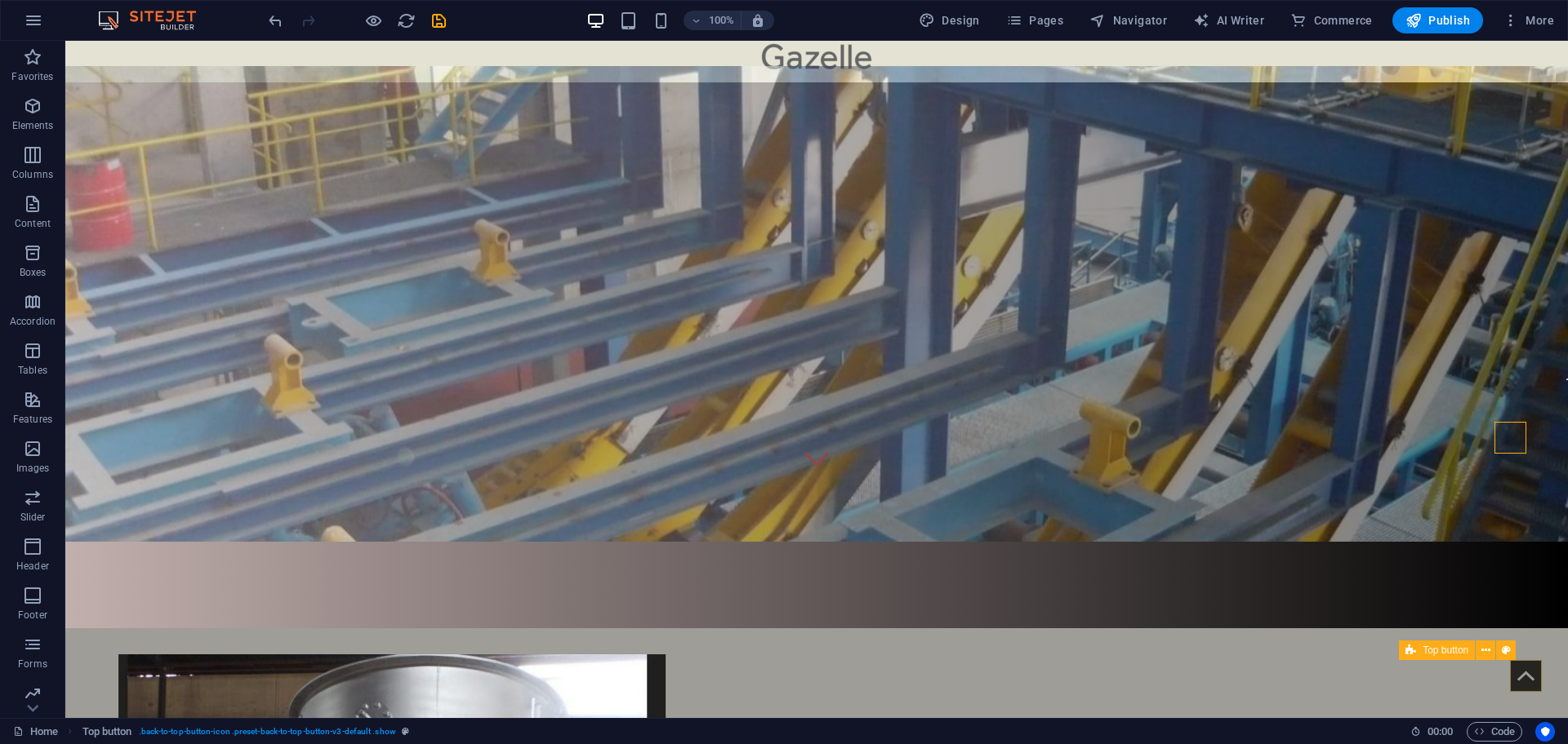
click at [1408, 650] on icon at bounding box center [1411, 651] width 11 height 20
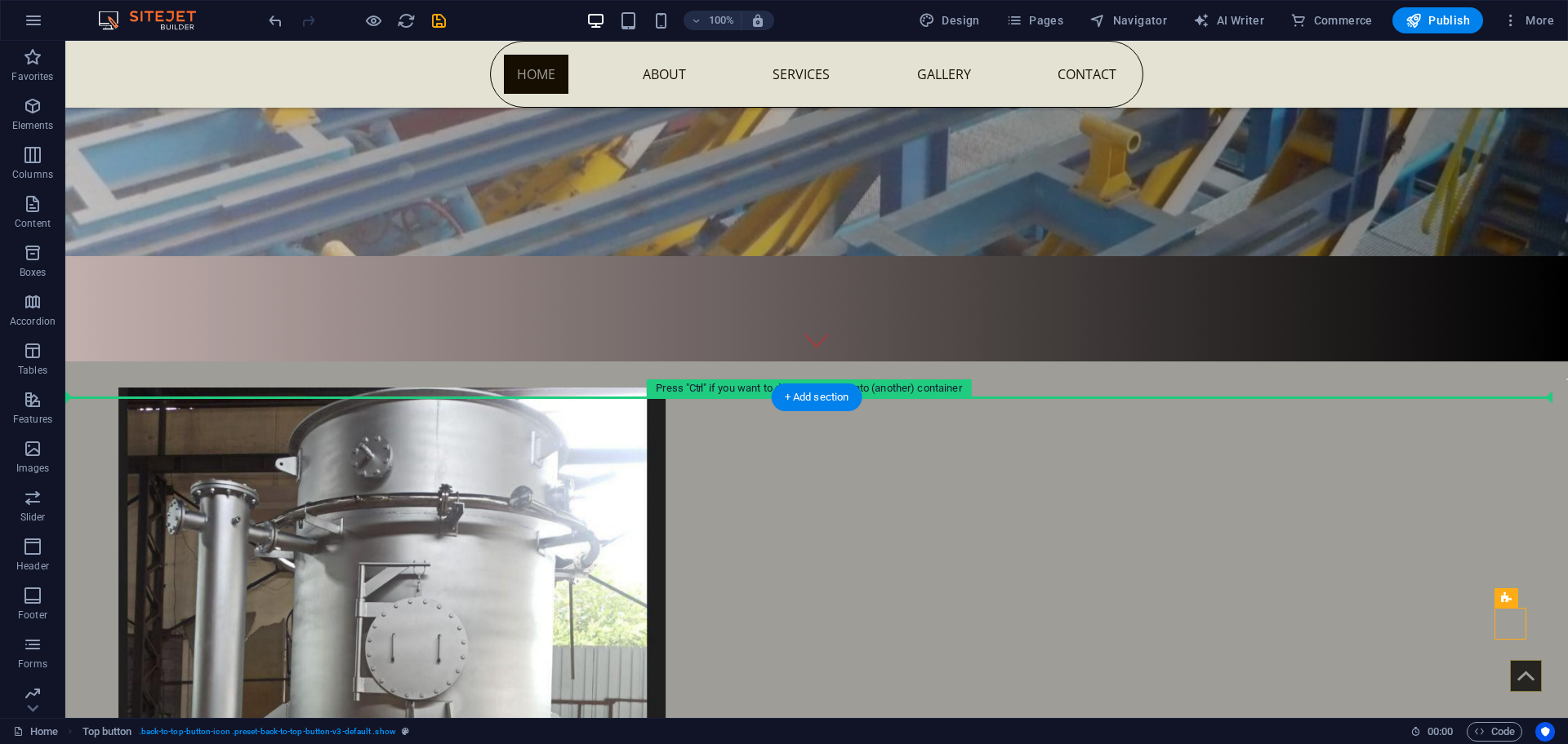
scroll to position [415, 0]
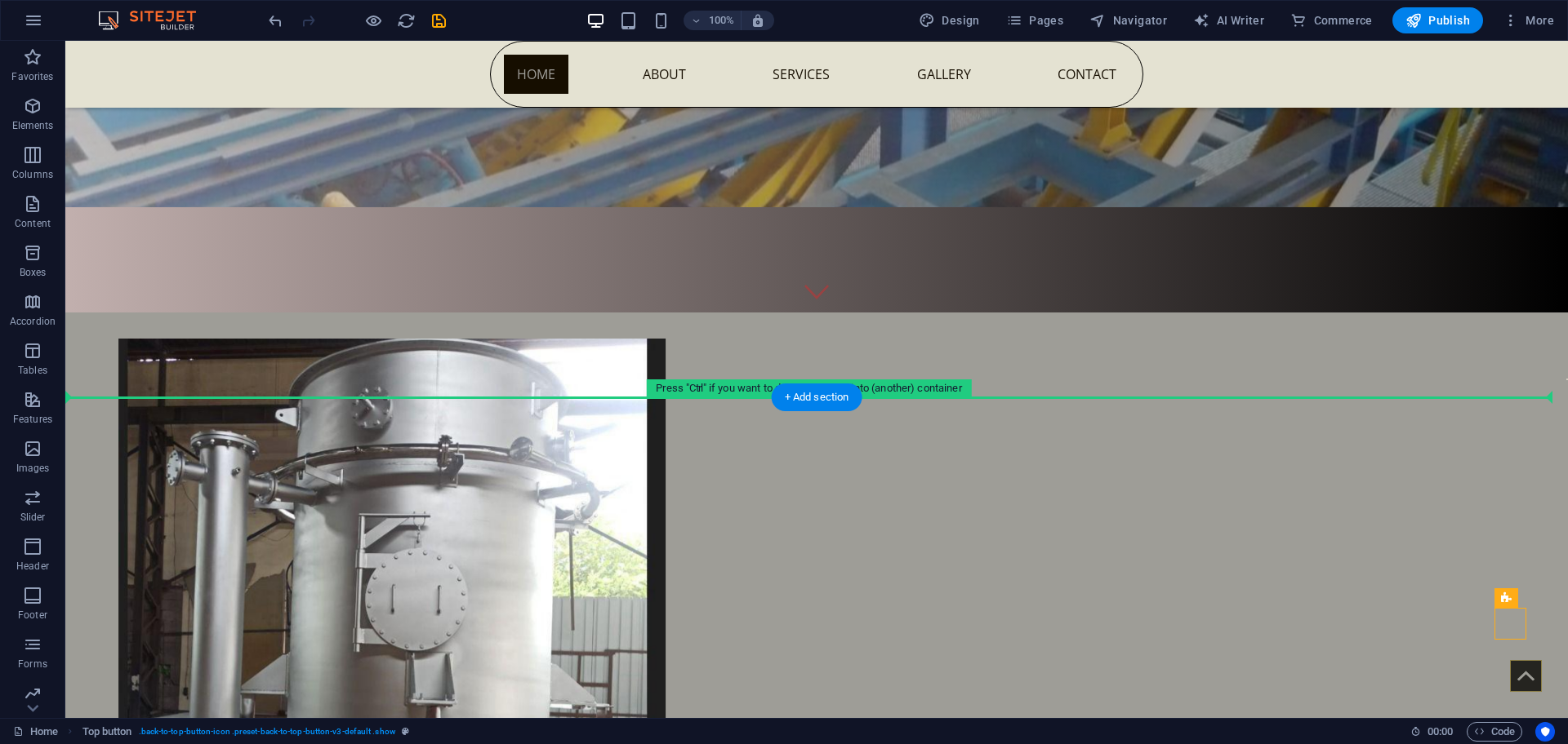
drag, startPoint x: 1473, startPoint y: 695, endPoint x: 1359, endPoint y: 645, distance: 124.5
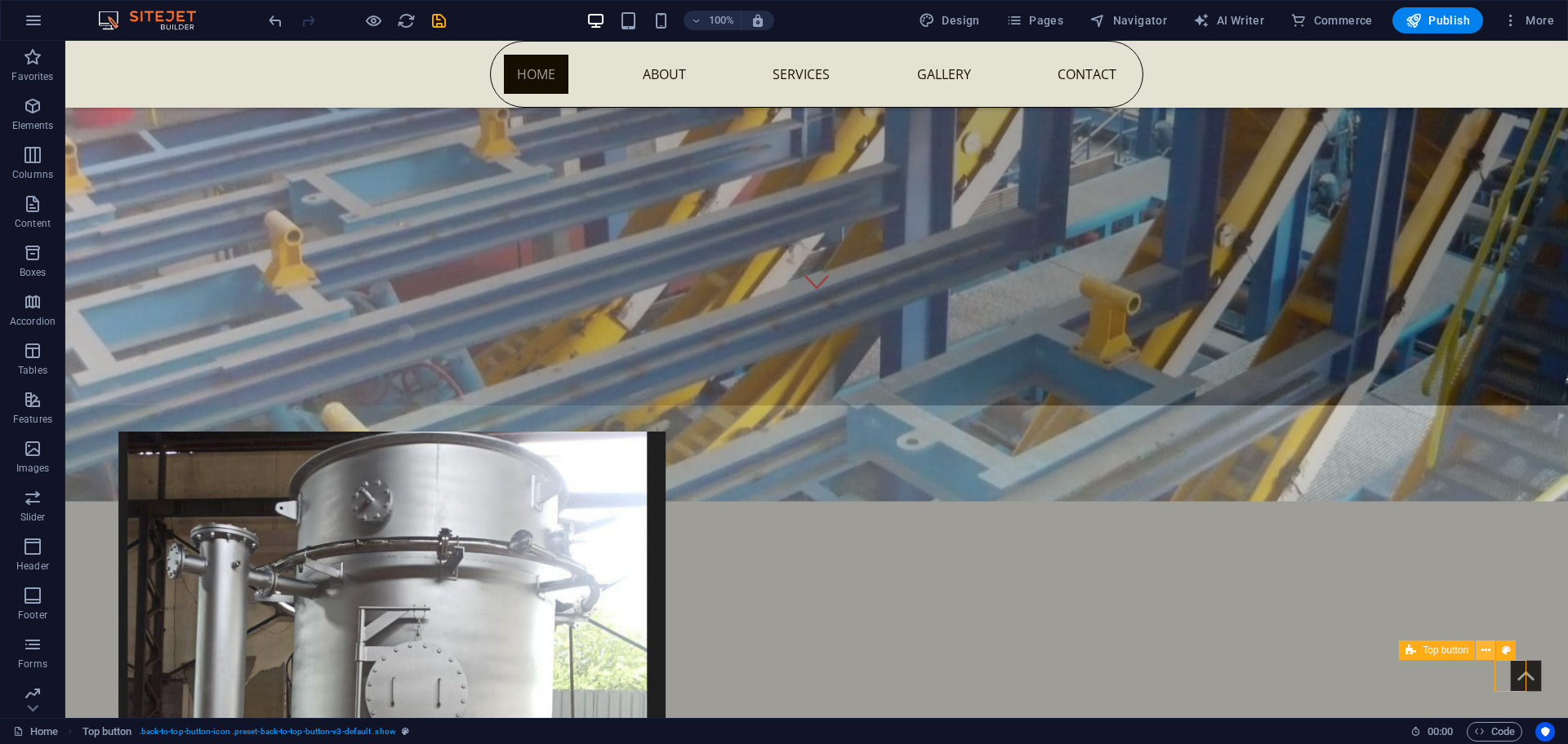
click at [1486, 646] on icon at bounding box center [1486, 651] width 9 height 17
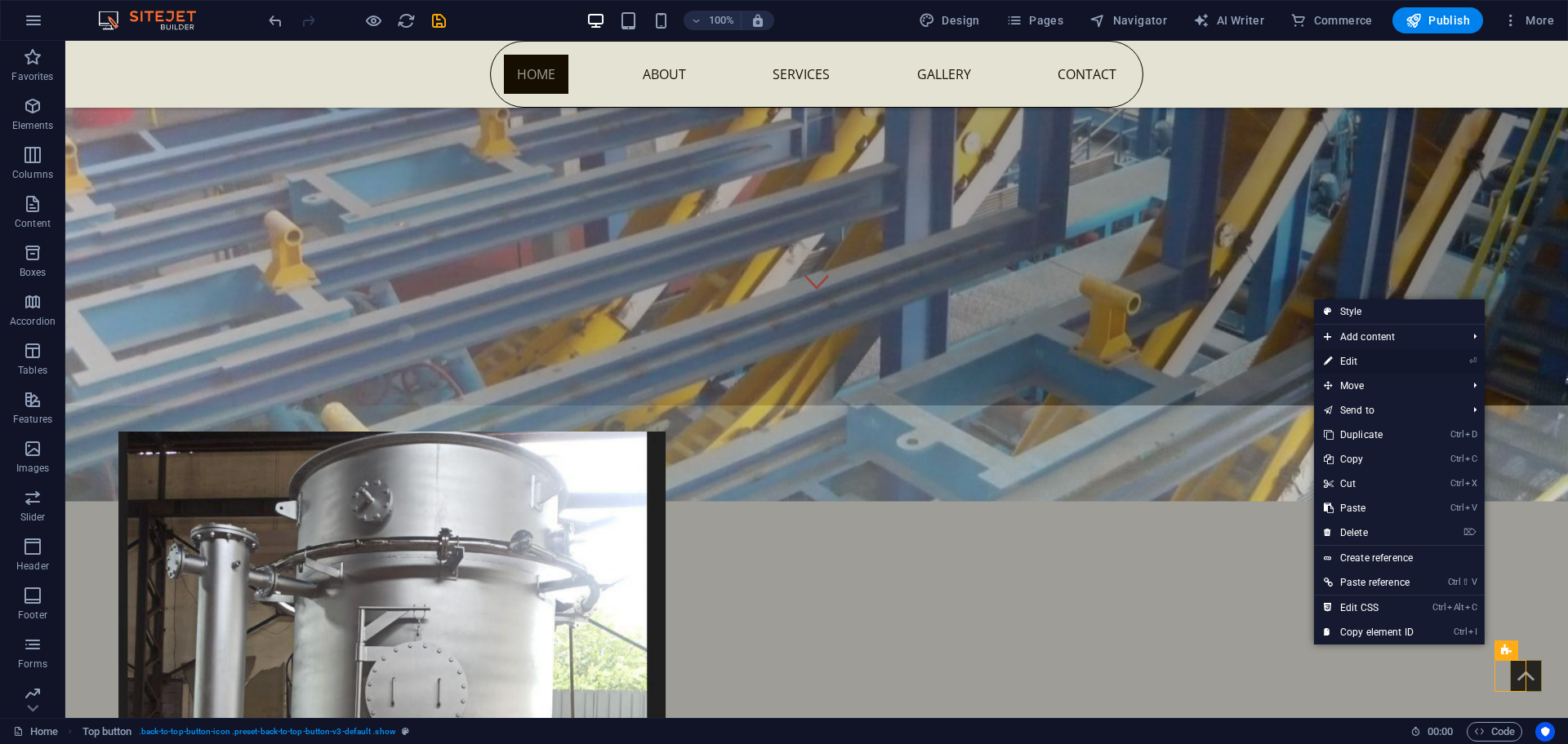
click at [1355, 355] on link "⏎ Edit" at bounding box center [1368, 361] width 110 height 24
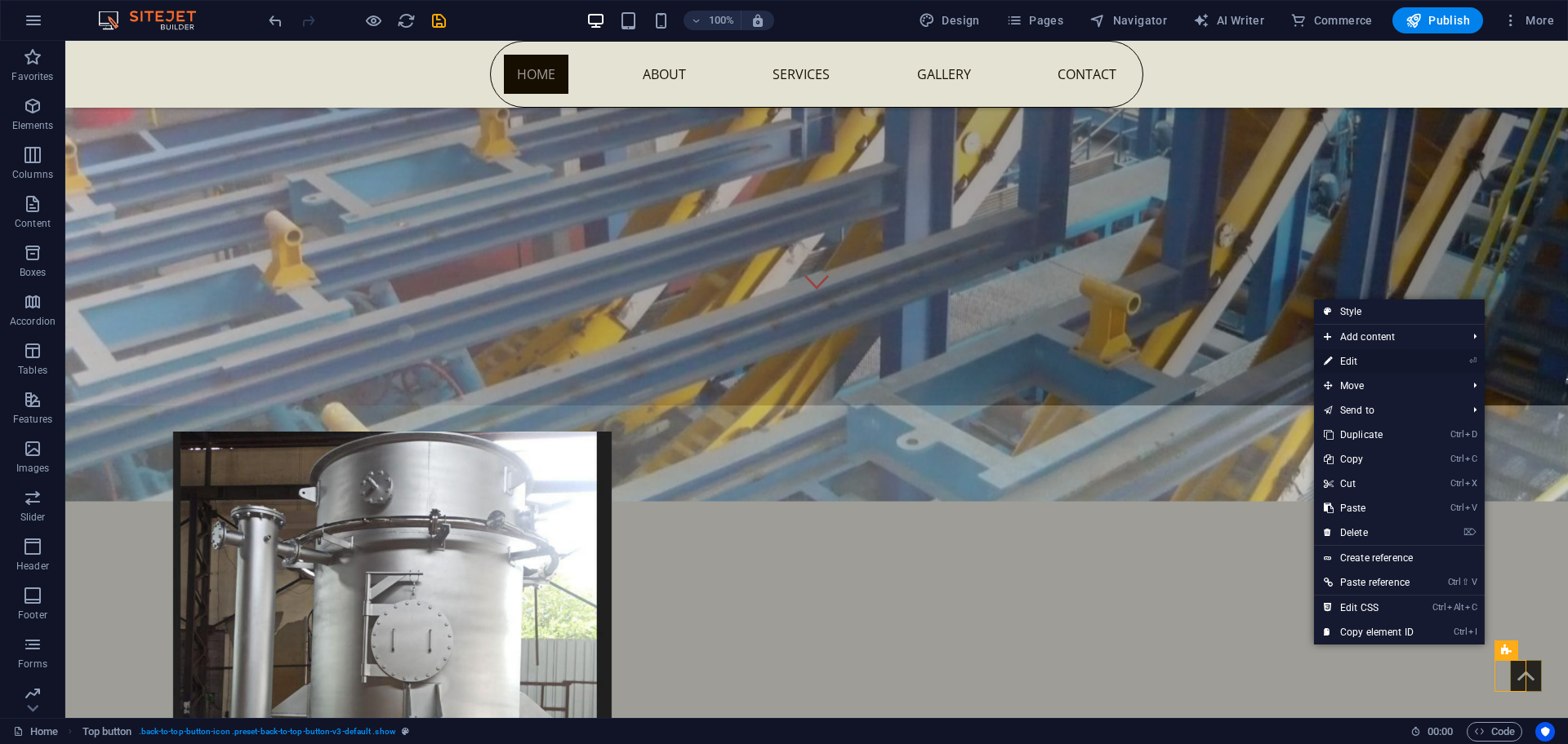
select select "rem"
select select "px"
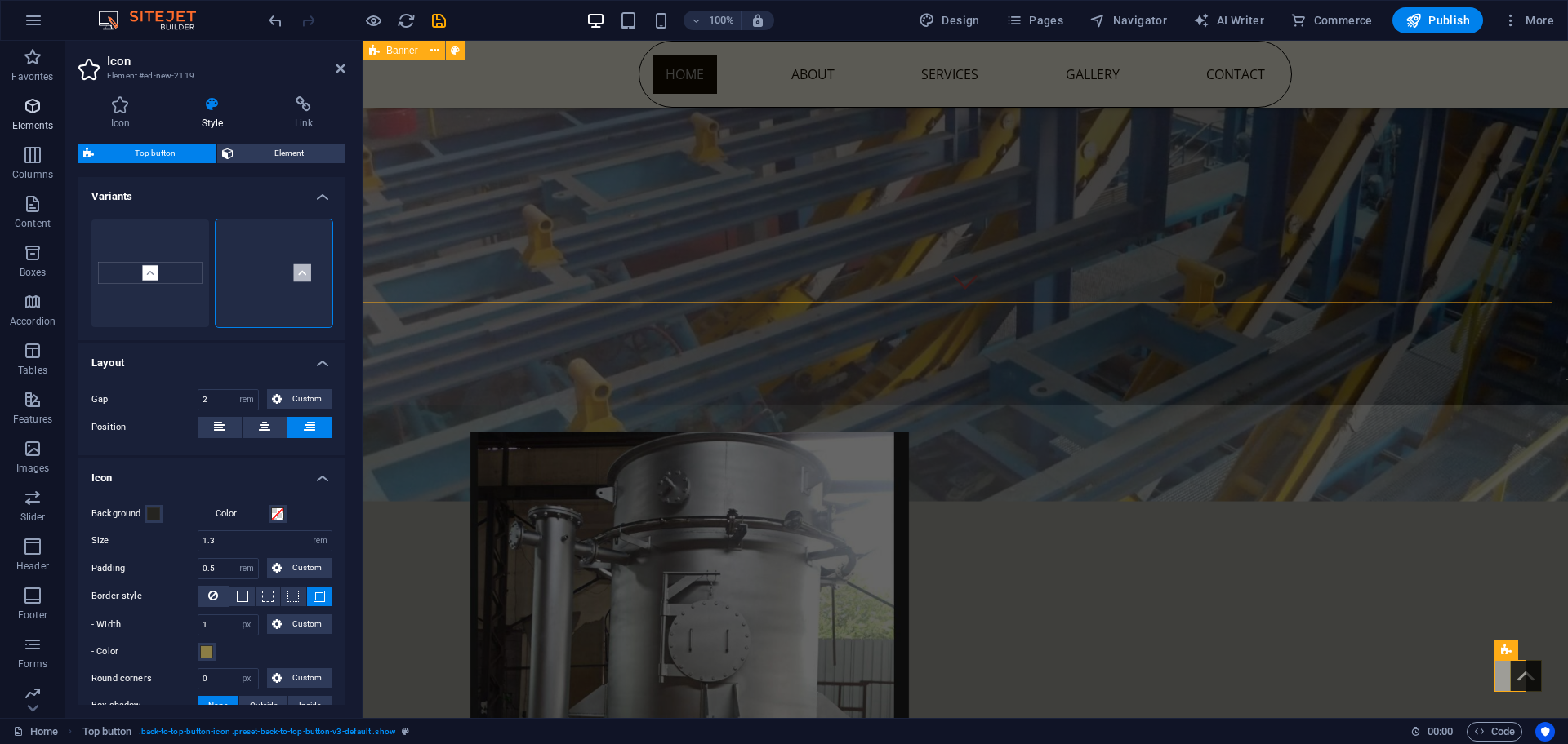
click at [31, 120] on p "Elements" at bounding box center [33, 126] width 41 height 13
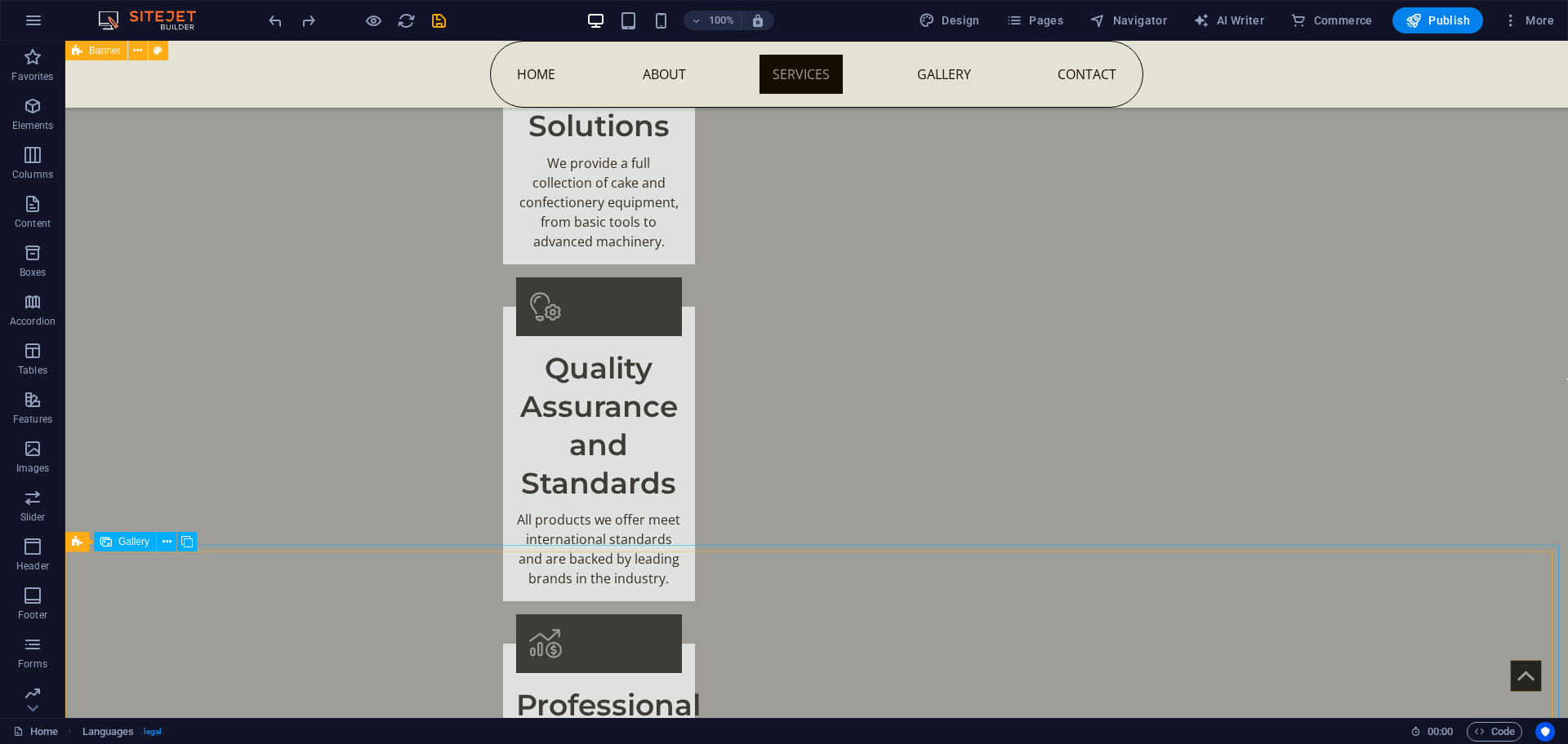
scroll to position [1850, 0]
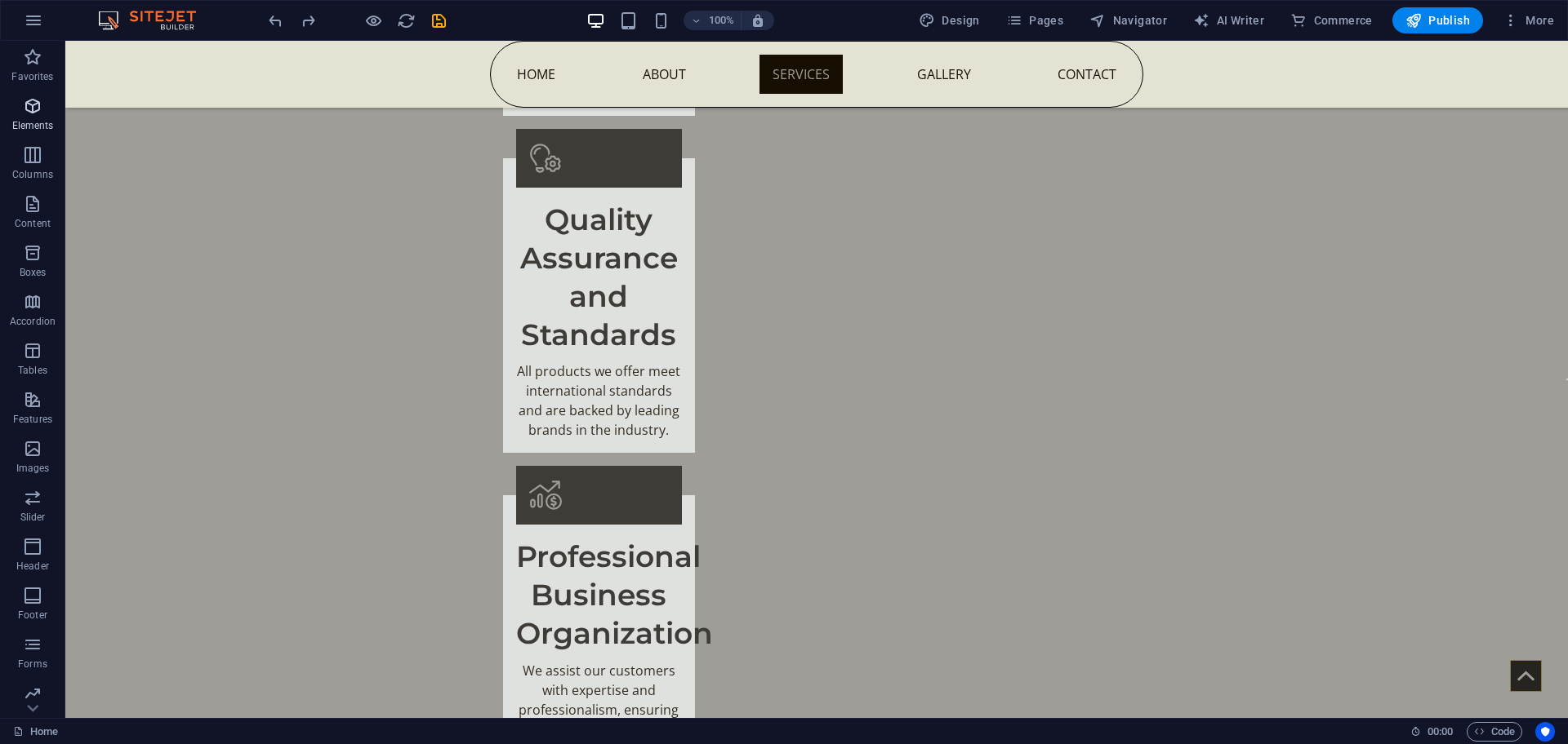
click at [30, 108] on icon "button" at bounding box center [32, 106] width 20 height 20
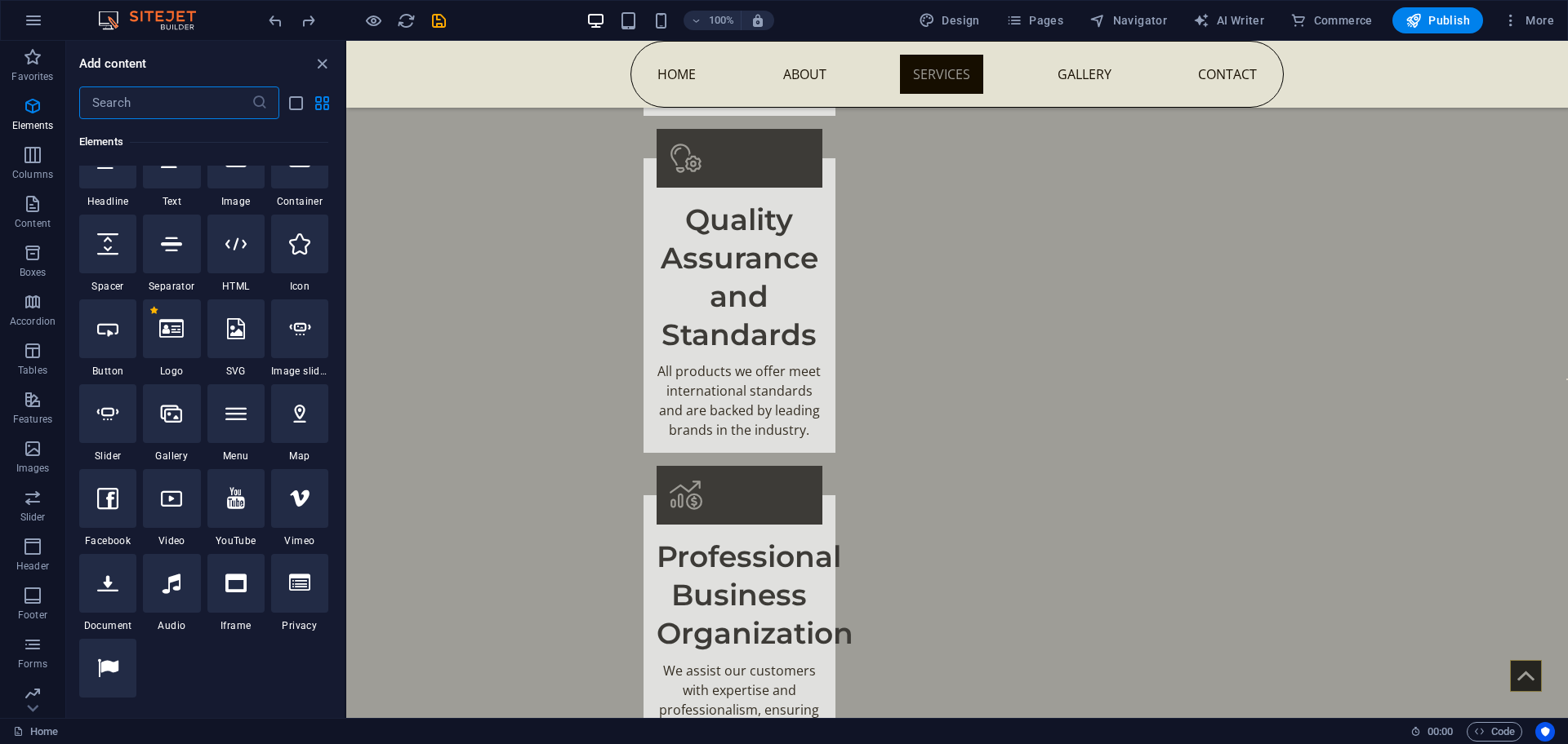
scroll to position [376, 0]
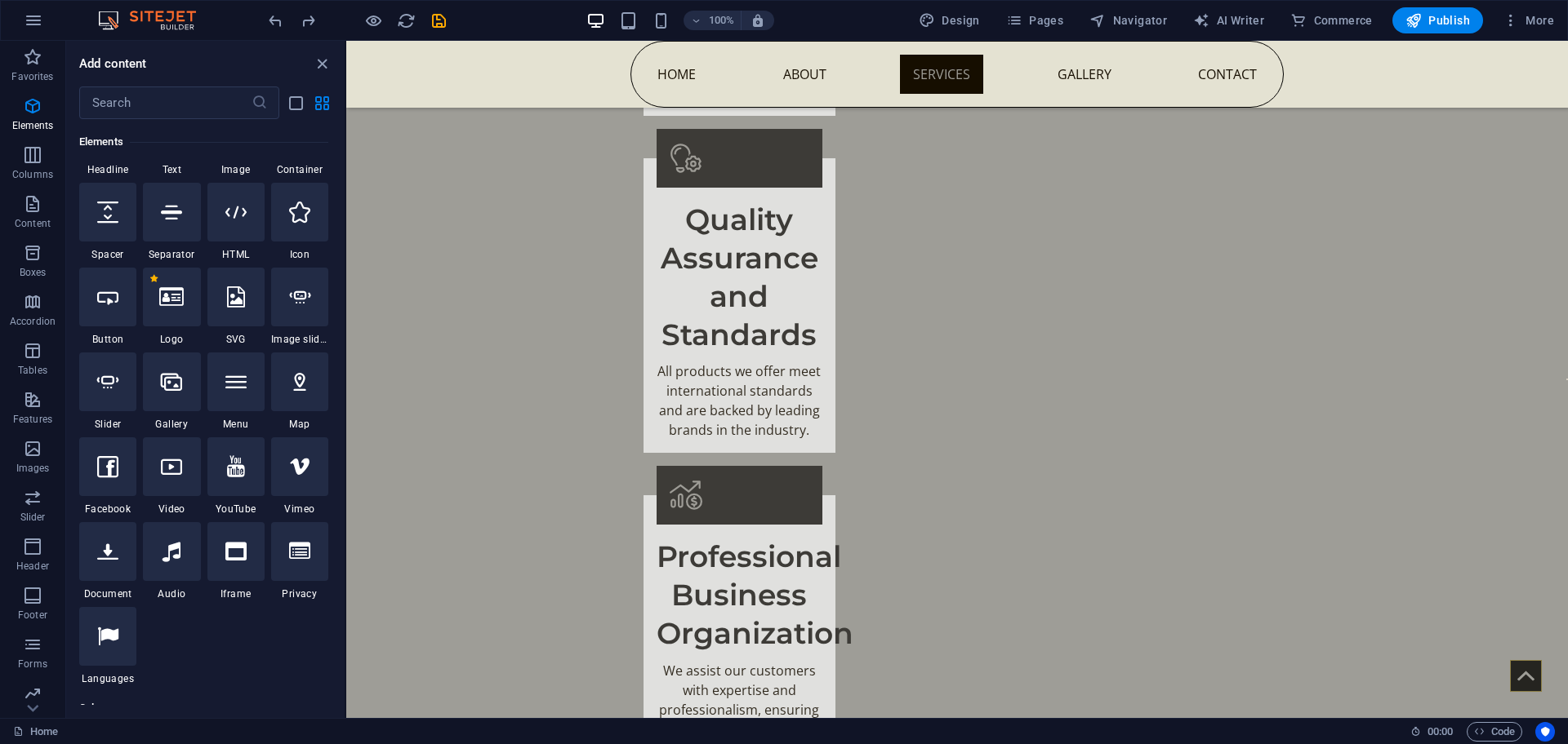
drag, startPoint x: 111, startPoint y: 641, endPoint x: 157, endPoint y: 683, distance: 62.3
click at [157, 683] on div "1 Star Headline 1 Star Text 1 Star Image 1 Star Container 1 Star Spacer 1 Star …" at bounding box center [203, 392] width 249 height 588
click at [97, 648] on div at bounding box center [108, 636] width 58 height 58
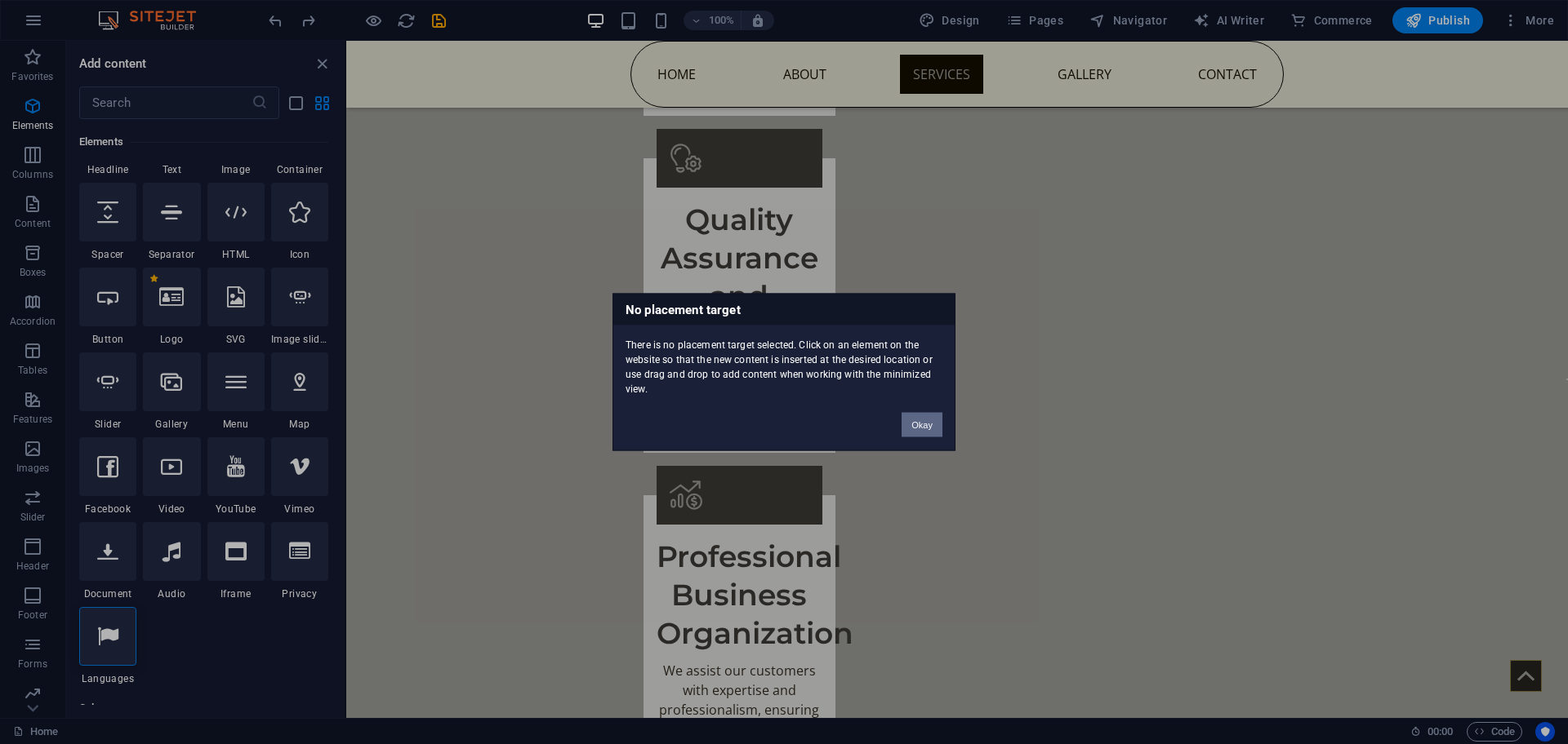
click at [914, 430] on button "Okay" at bounding box center [922, 425] width 40 height 24
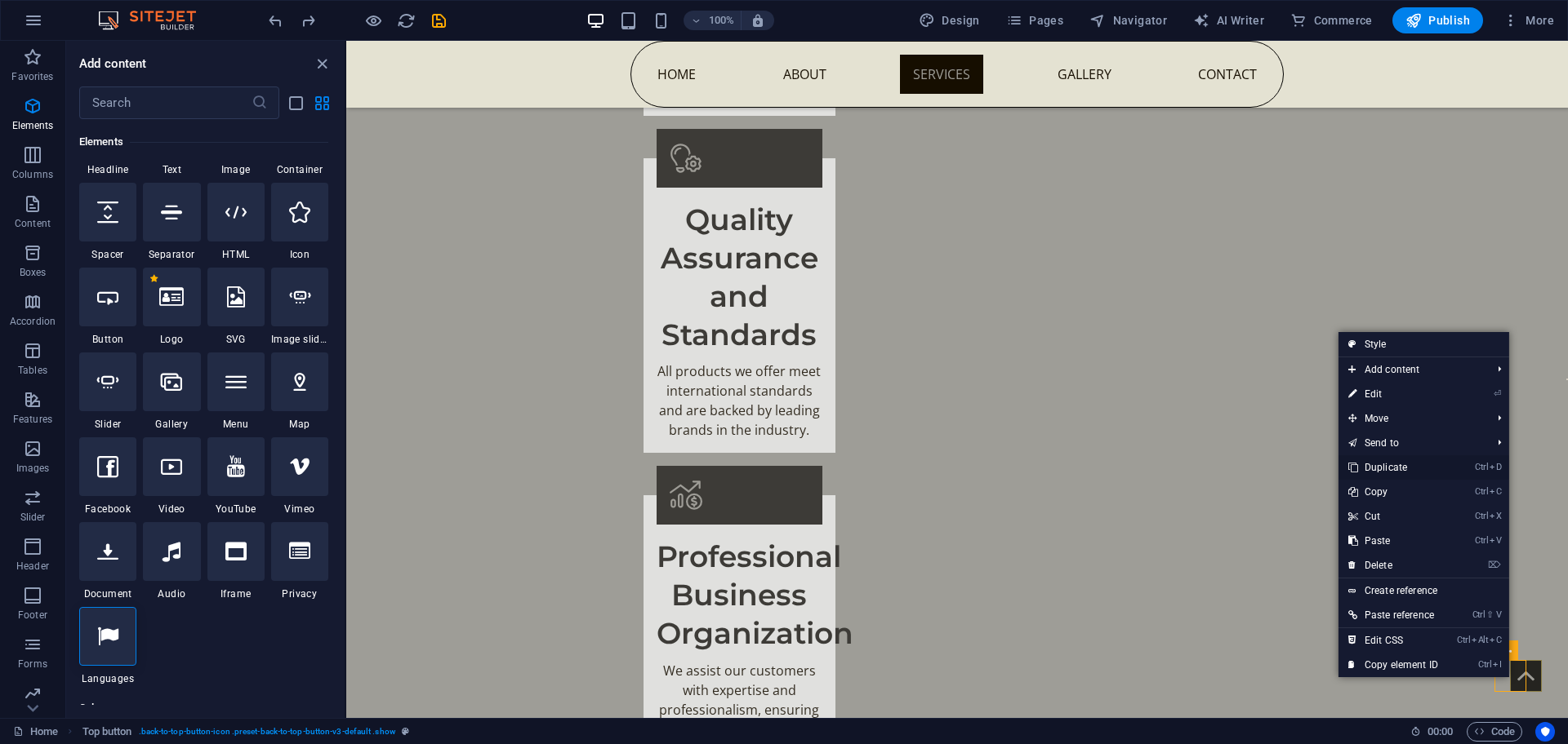
click at [1379, 464] on link "Ctrl D Duplicate" at bounding box center [1394, 467] width 110 height 24
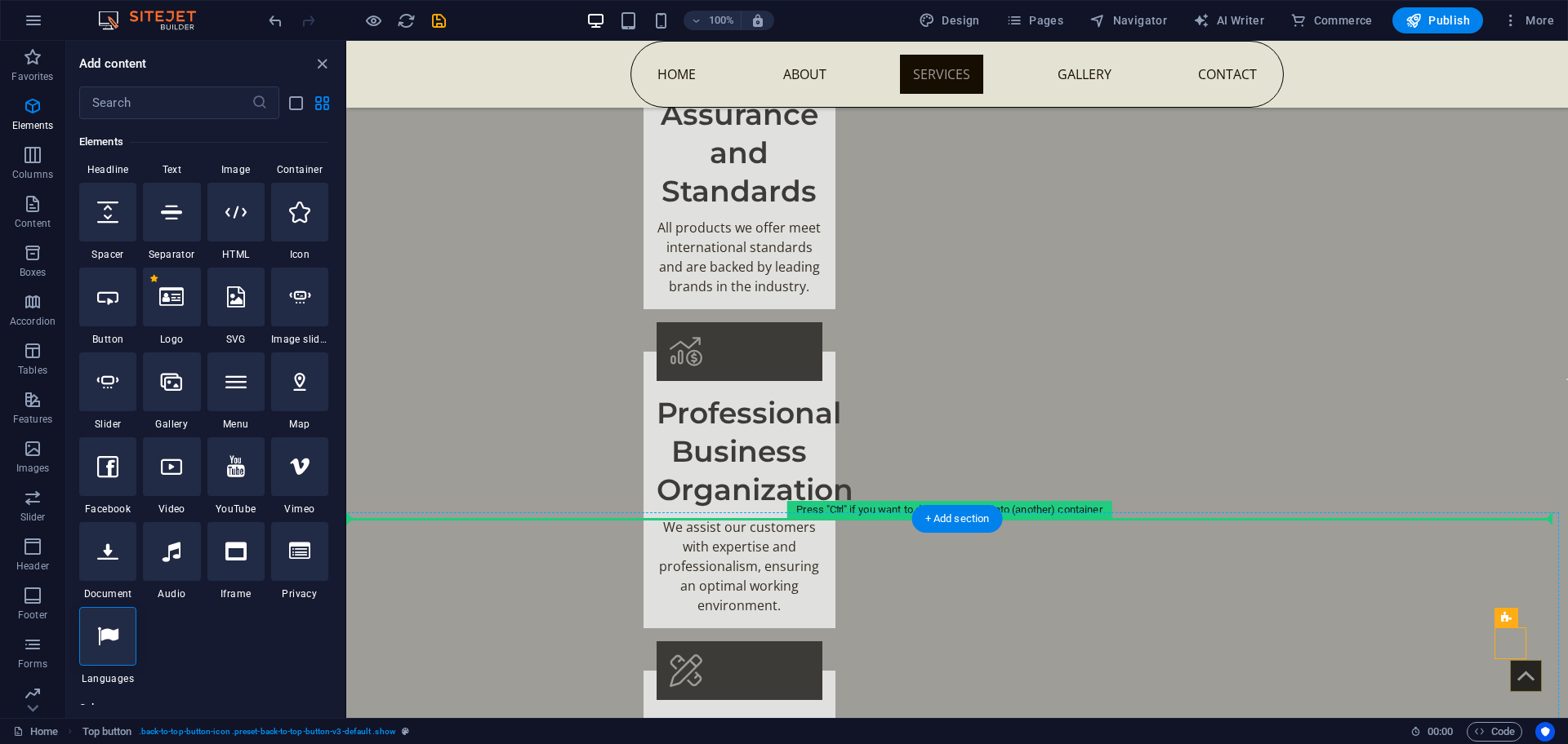
drag, startPoint x: 1509, startPoint y: 673, endPoint x: 1474, endPoint y: 673, distance: 35.0
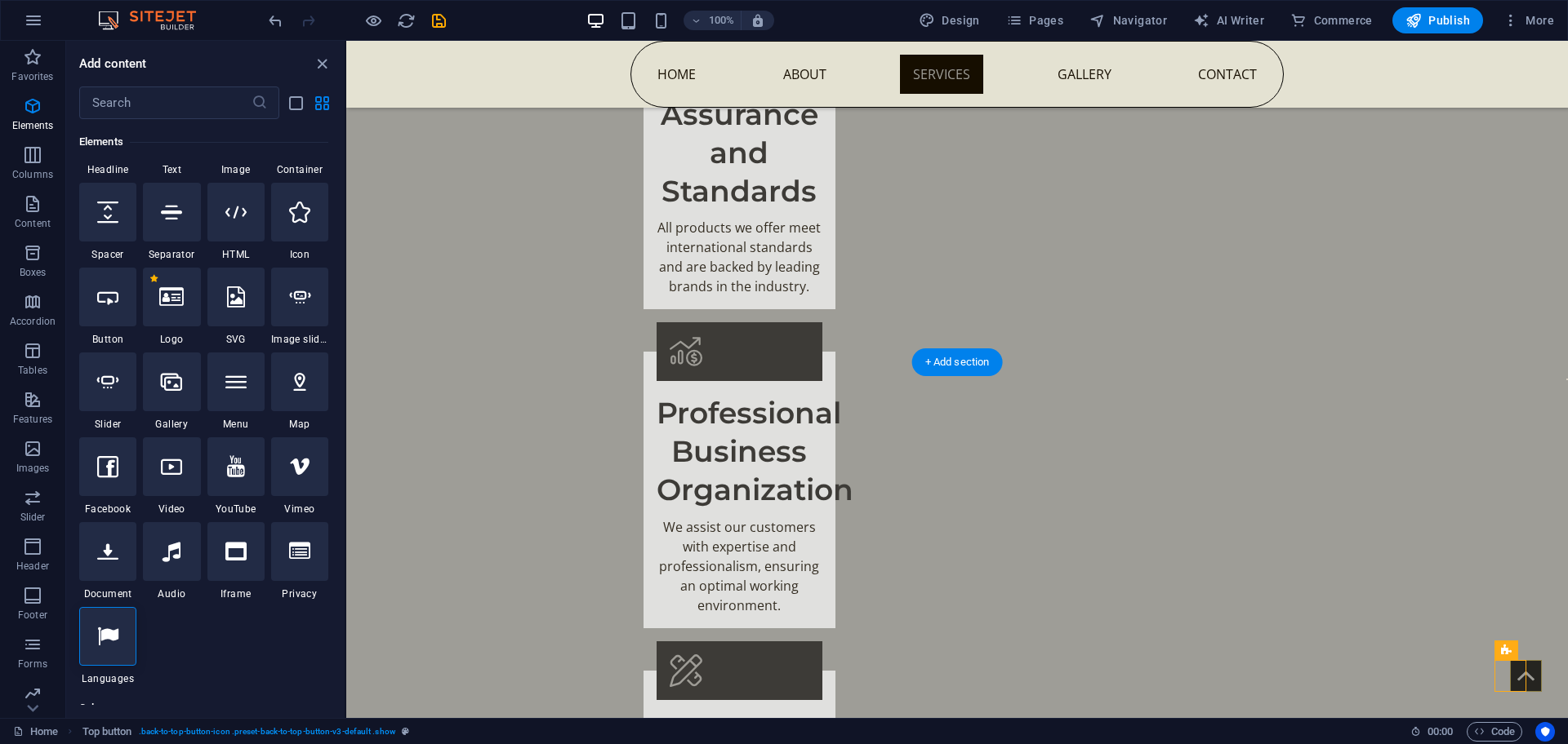
scroll to position [1899, 0]
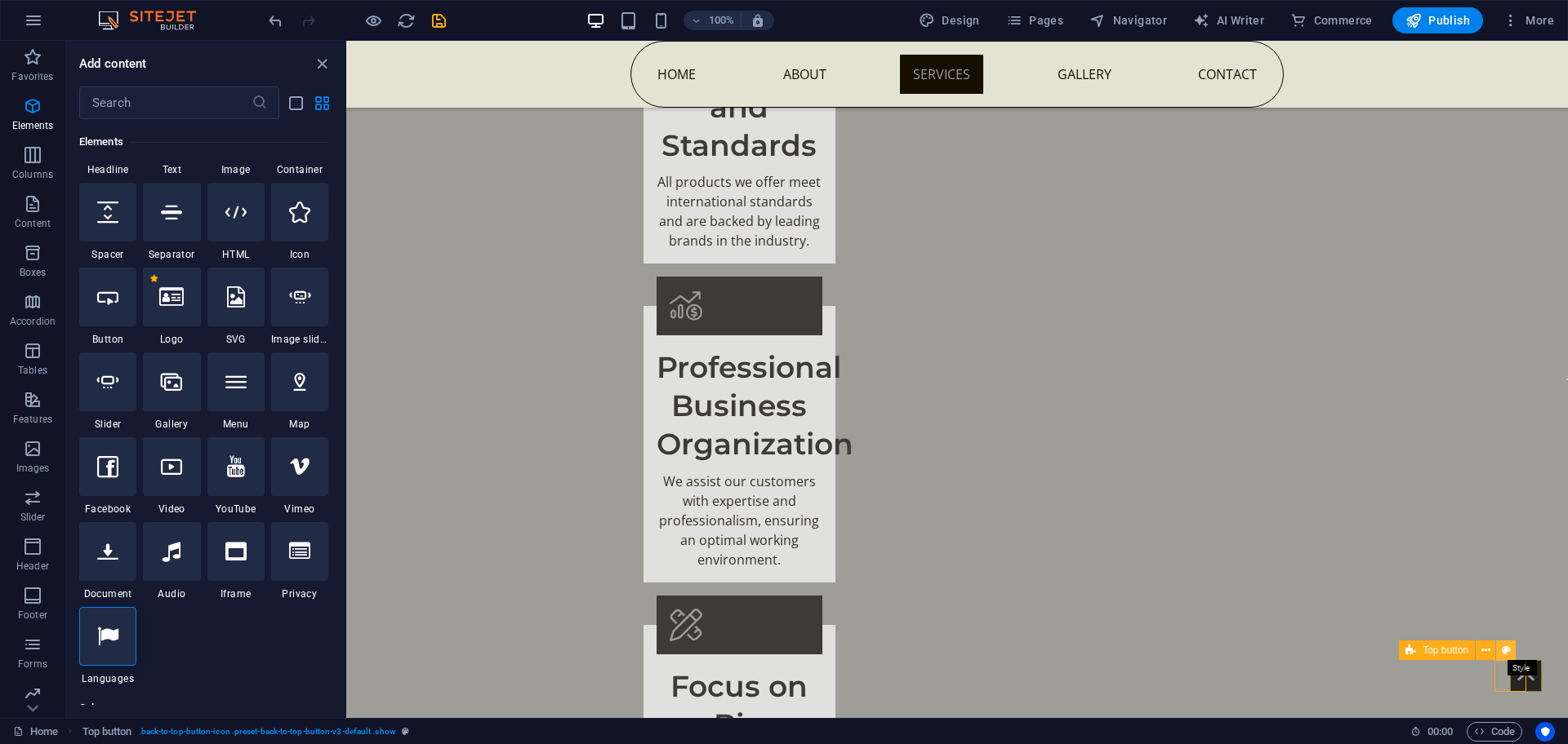
drag, startPoint x: 1155, startPoint y: 598, endPoint x: 1504, endPoint y: 641, distance: 351.6
click at [1504, 641] on button at bounding box center [1506, 651] width 20 height 20
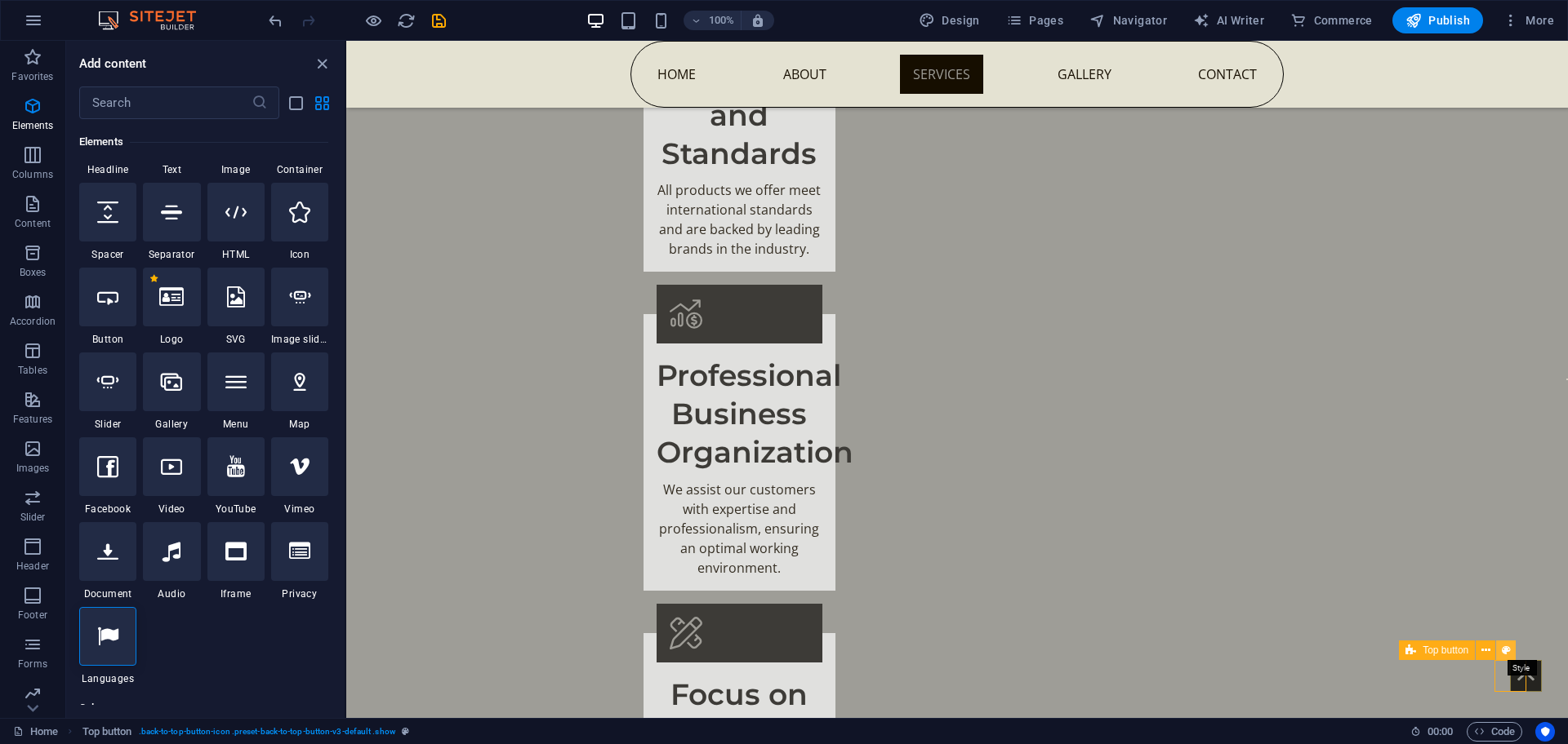
select select "rem"
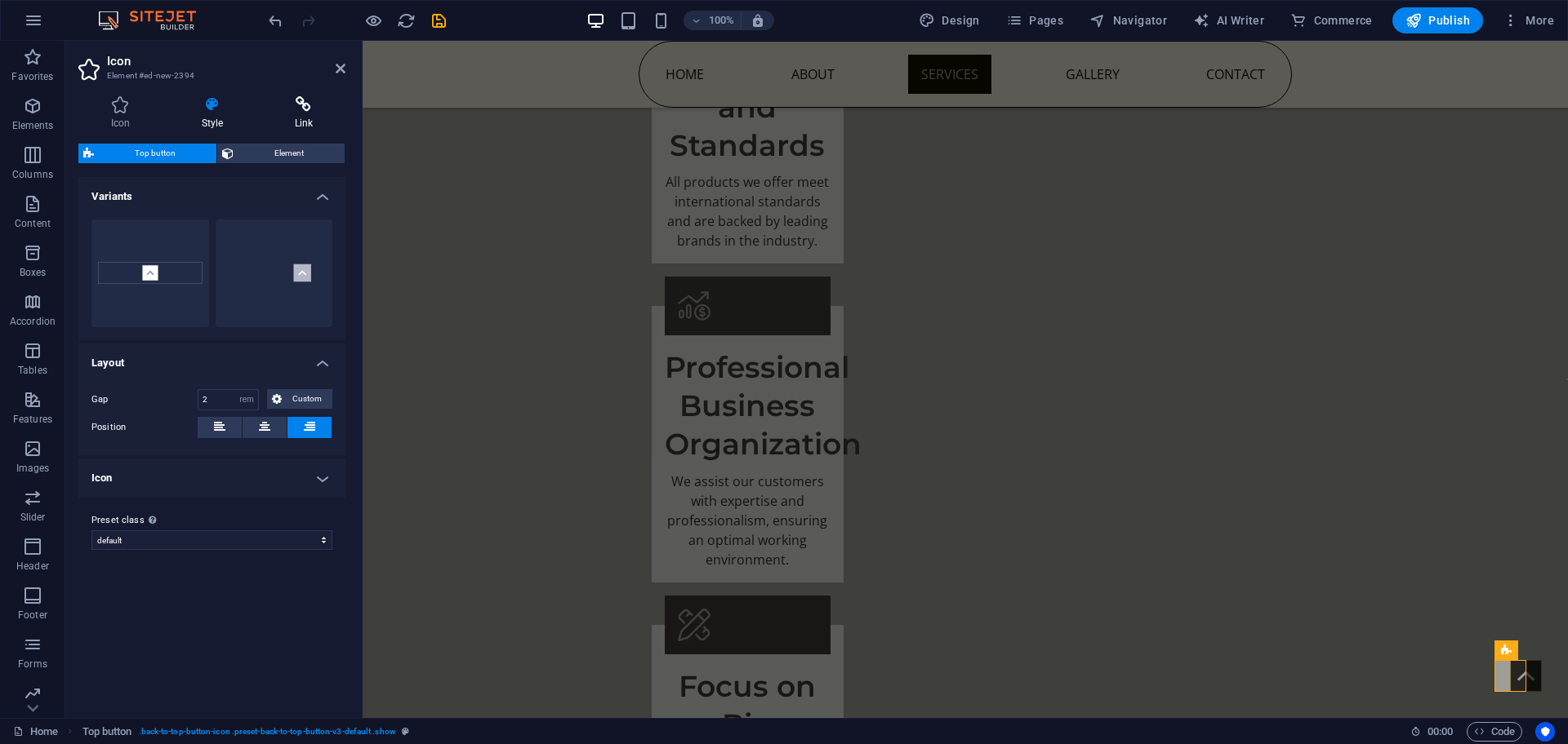
click at [298, 112] on h4 "Link" at bounding box center [304, 113] width 84 height 34
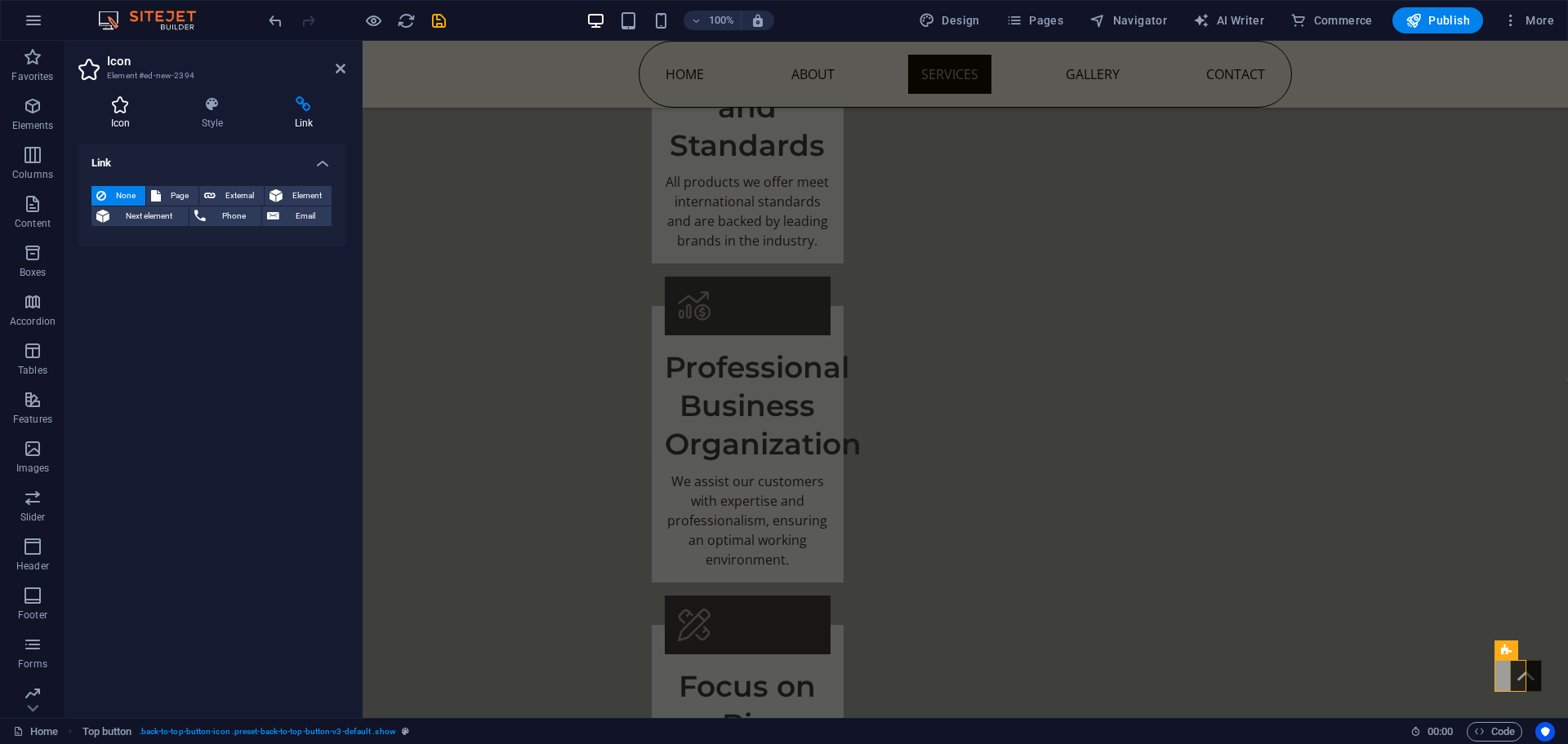
click at [128, 108] on icon at bounding box center [120, 104] width 85 height 16
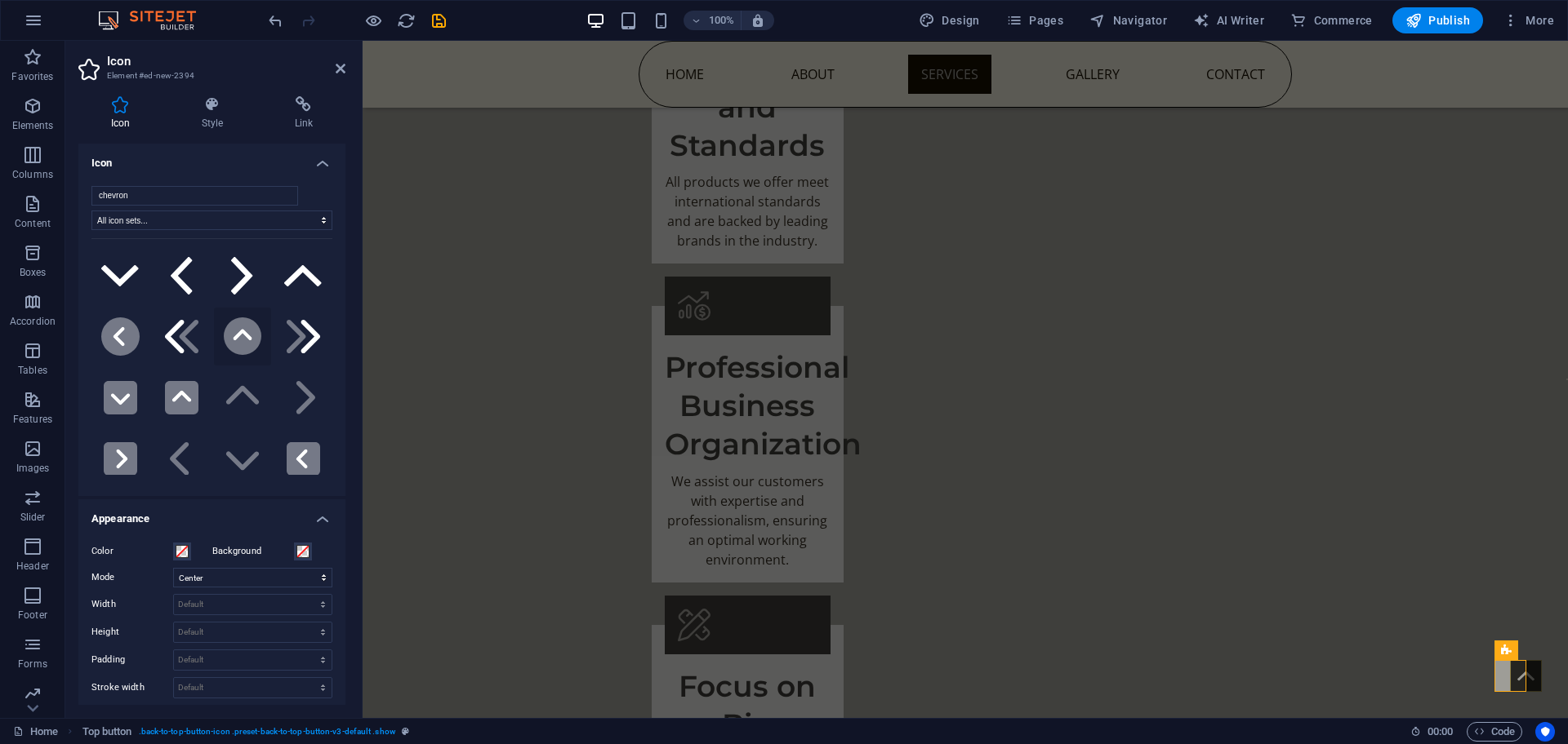
click at [246, 332] on icon at bounding box center [243, 336] width 39 height 39
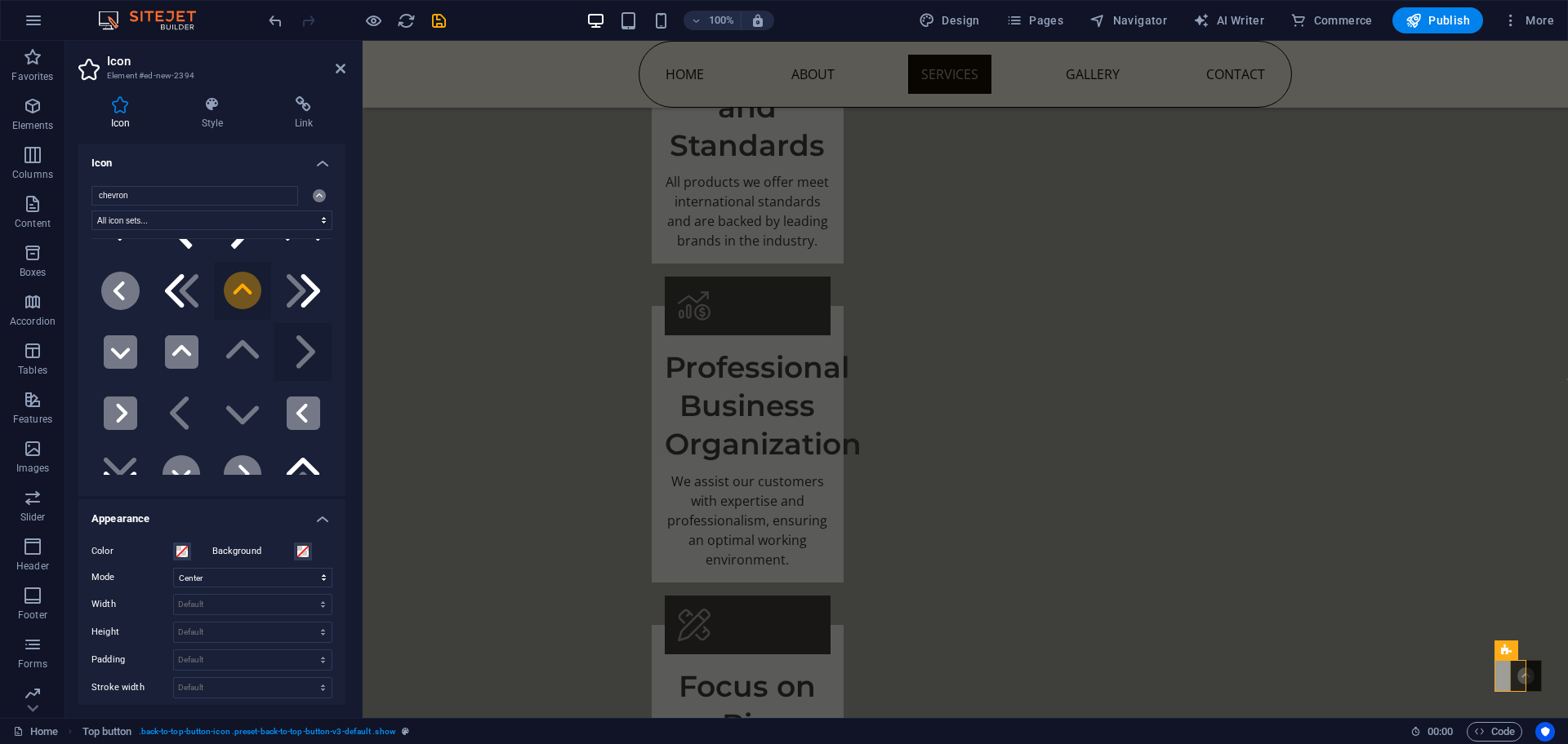
scroll to position [238, 0]
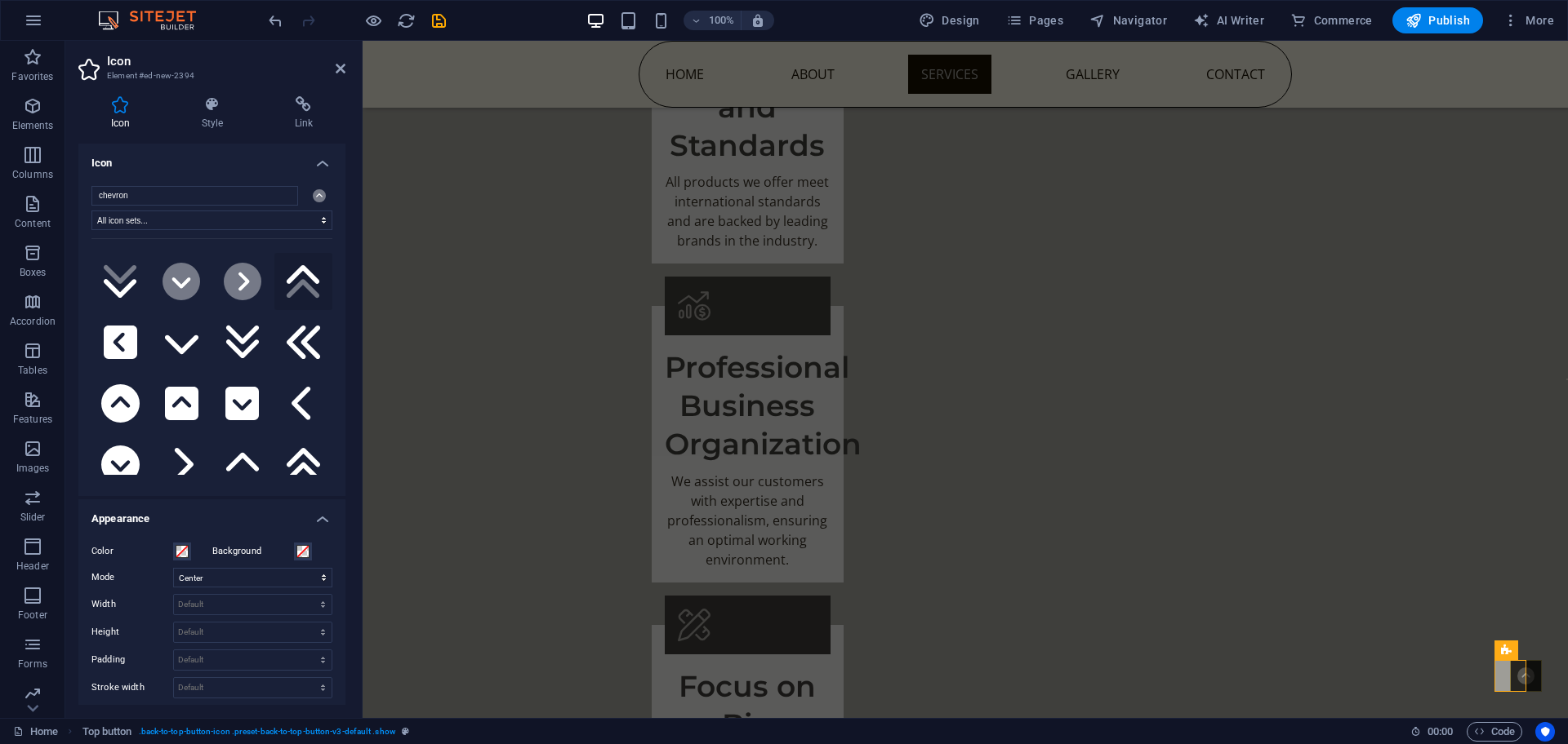
click at [307, 276] on icon ".fa-secondary{opacity:.4}" at bounding box center [303, 281] width 39 height 39
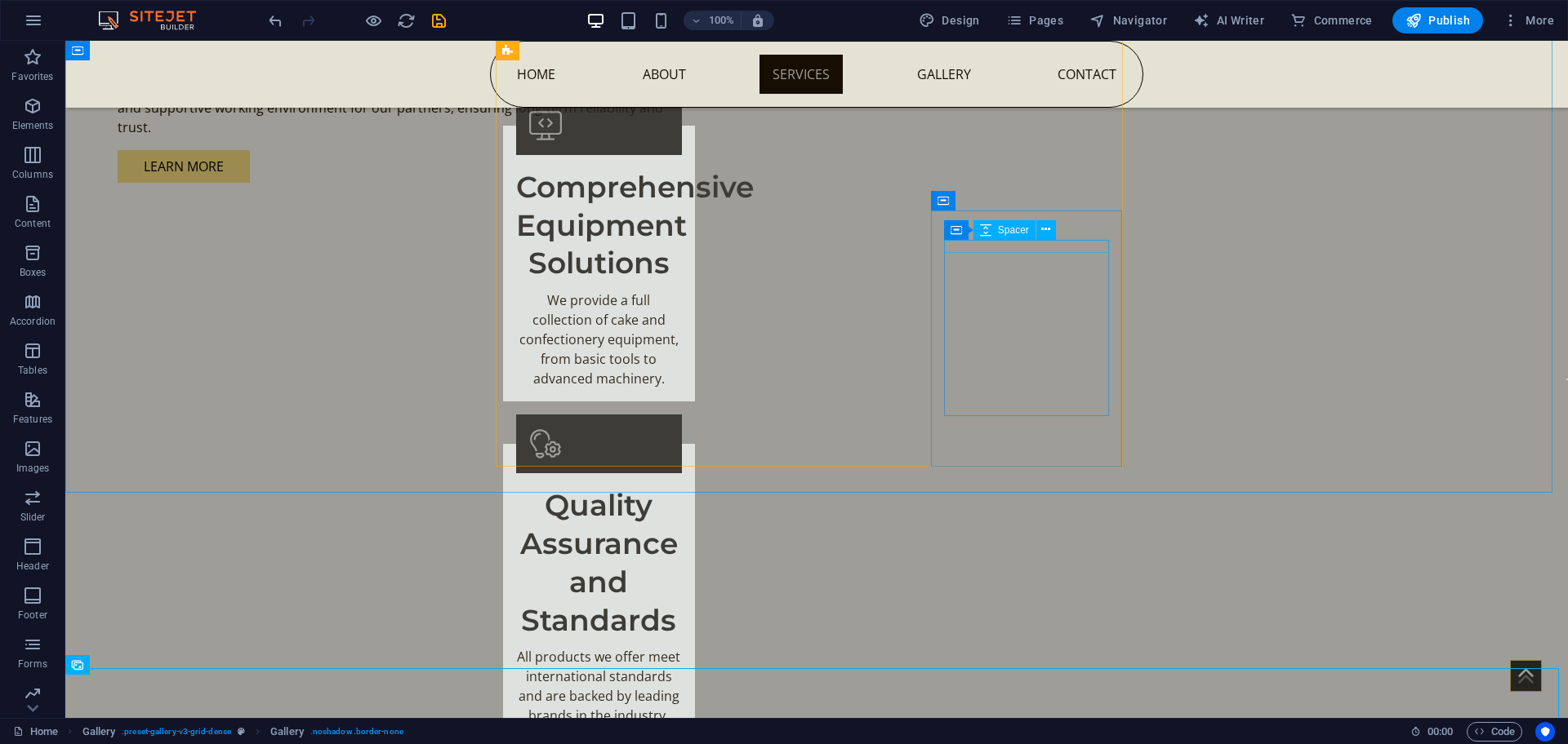
scroll to position [1563, 0]
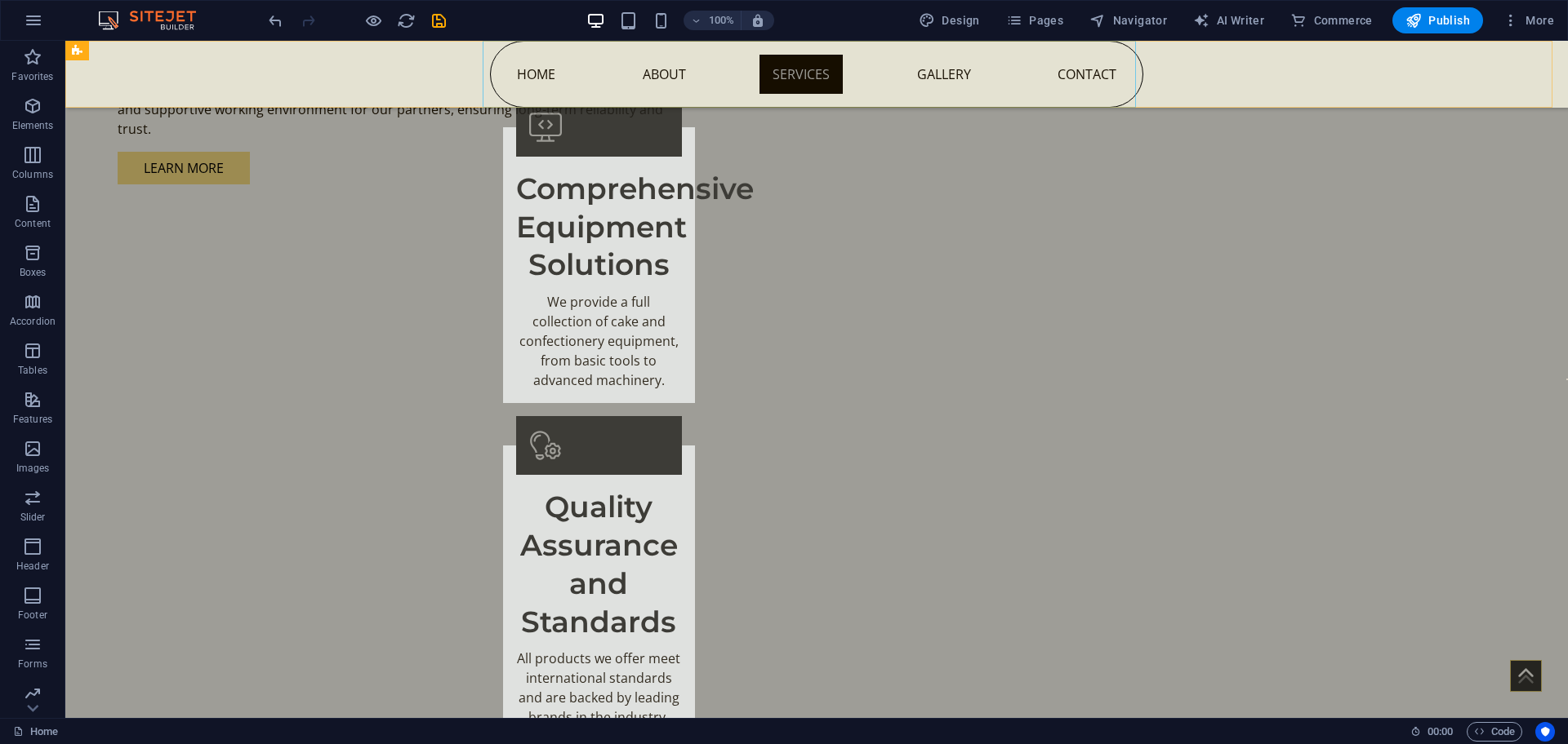
click at [1082, 66] on nav "Home About Services Gallery Contact" at bounding box center [816, 74] width 654 height 66
click at [1082, 73] on nav "Home About Services Gallery Contact" at bounding box center [816, 74] width 654 height 66
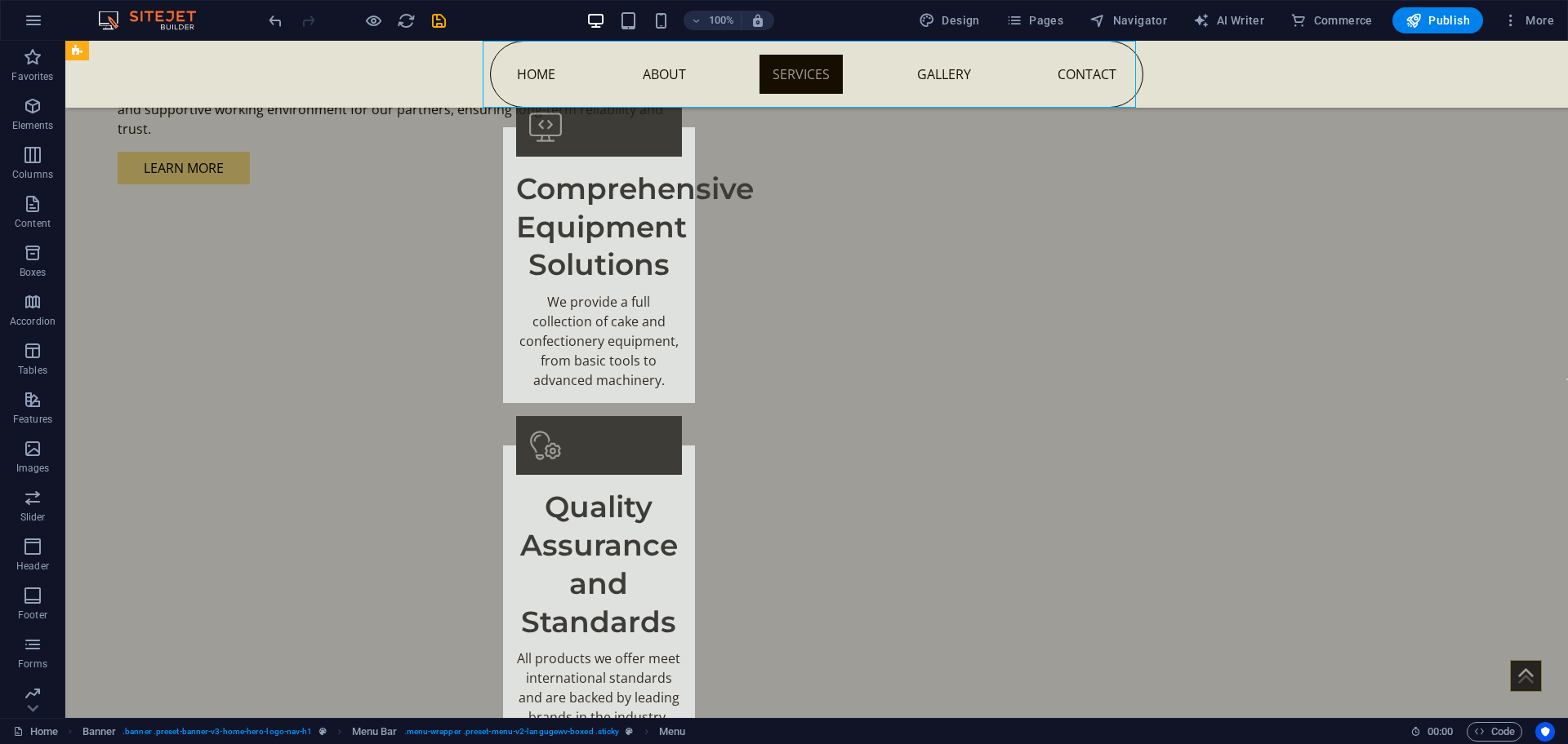
drag, startPoint x: 1082, startPoint y: 73, endPoint x: 710, endPoint y: 79, distance: 372.0
click at [1082, 74] on nav "Home About Services Gallery Contact" at bounding box center [816, 74] width 654 height 66
select select
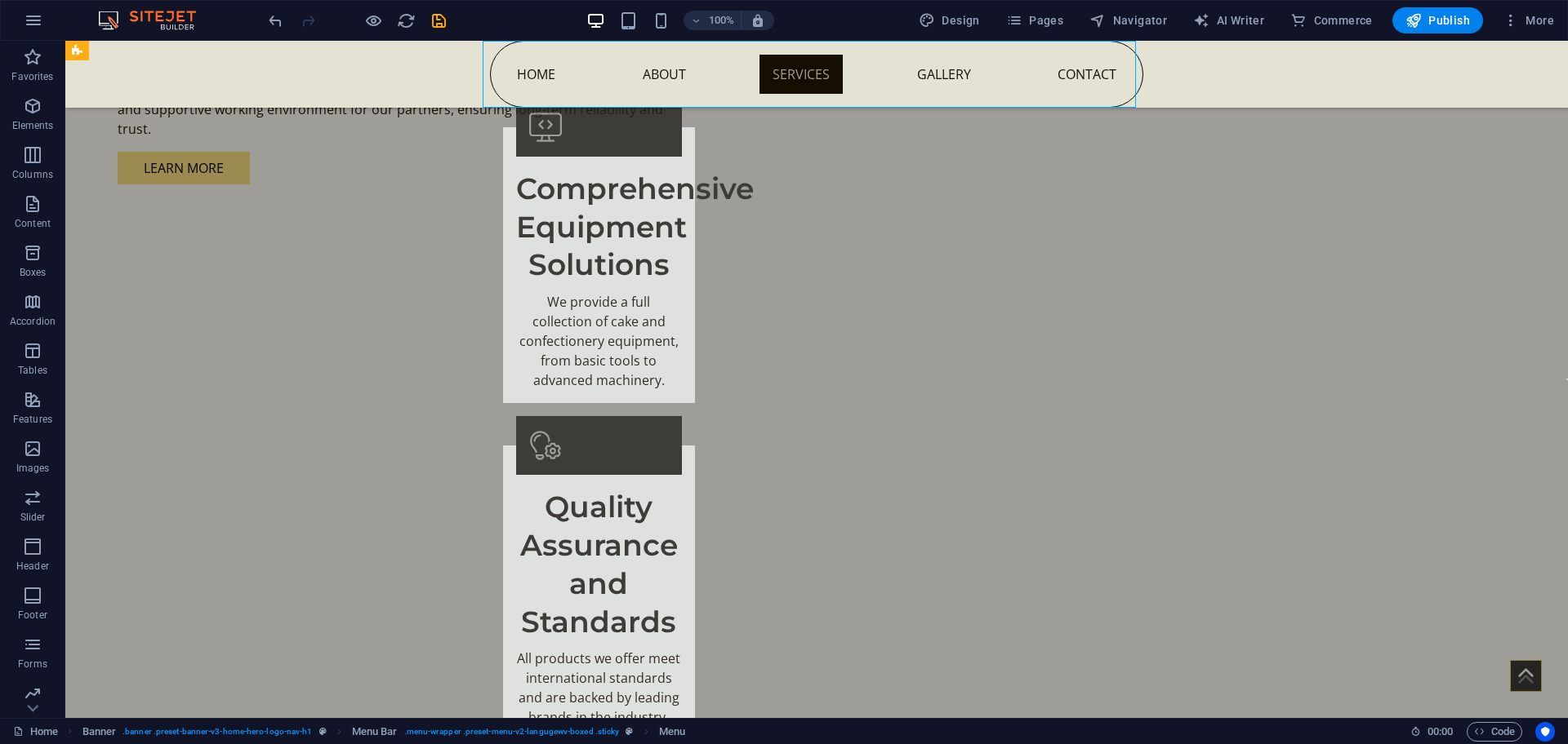
select select
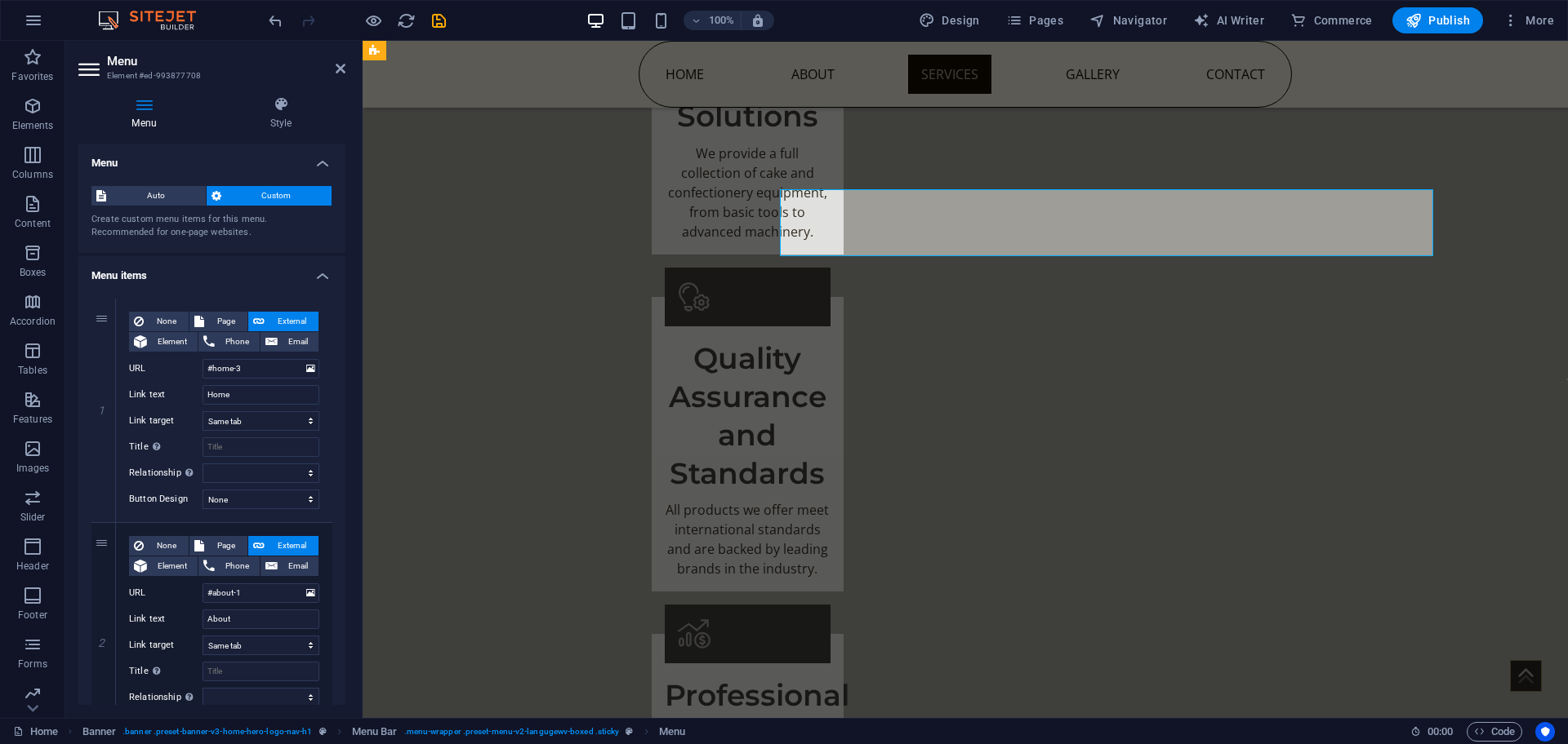
scroll to position [1414, 0]
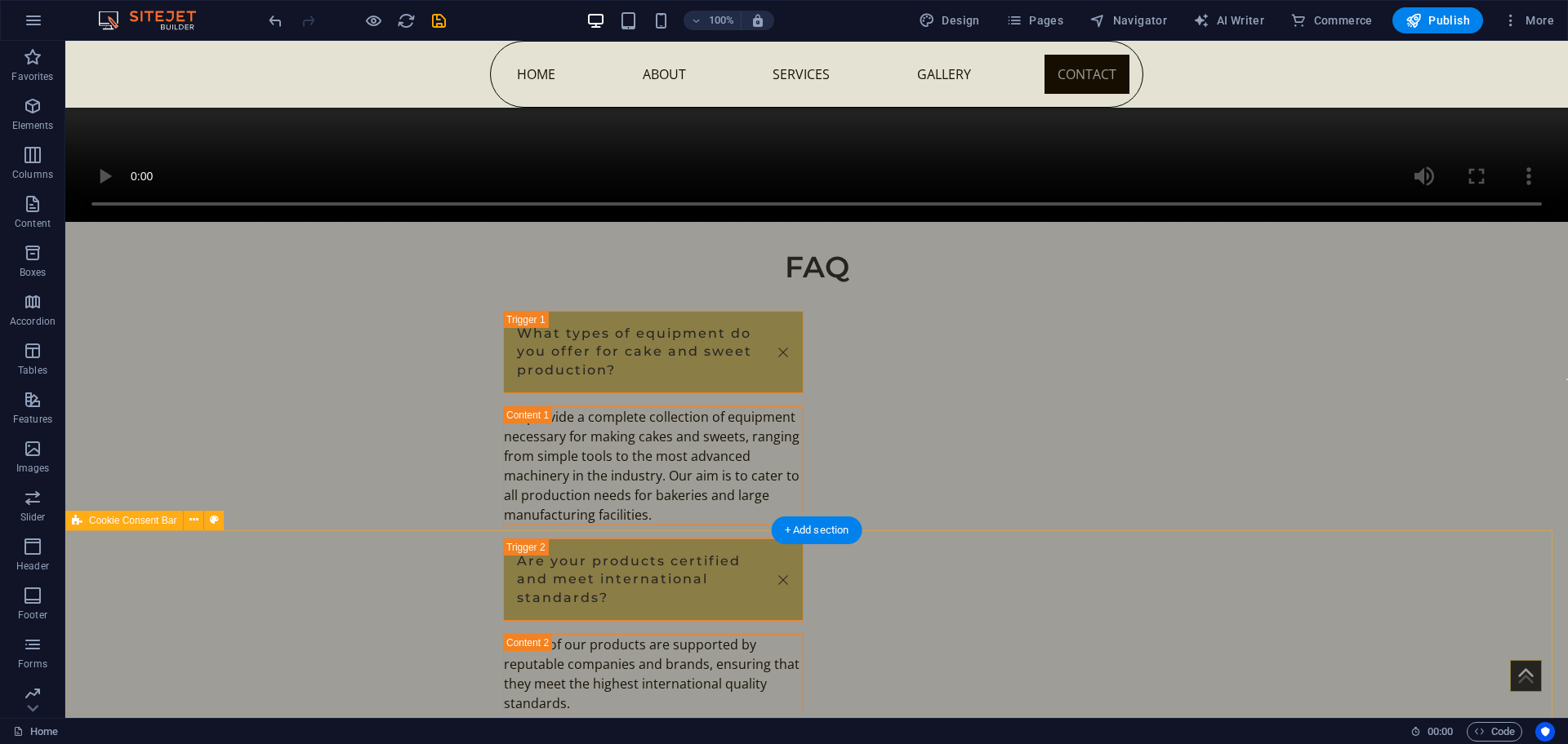
scroll to position [9193, 0]
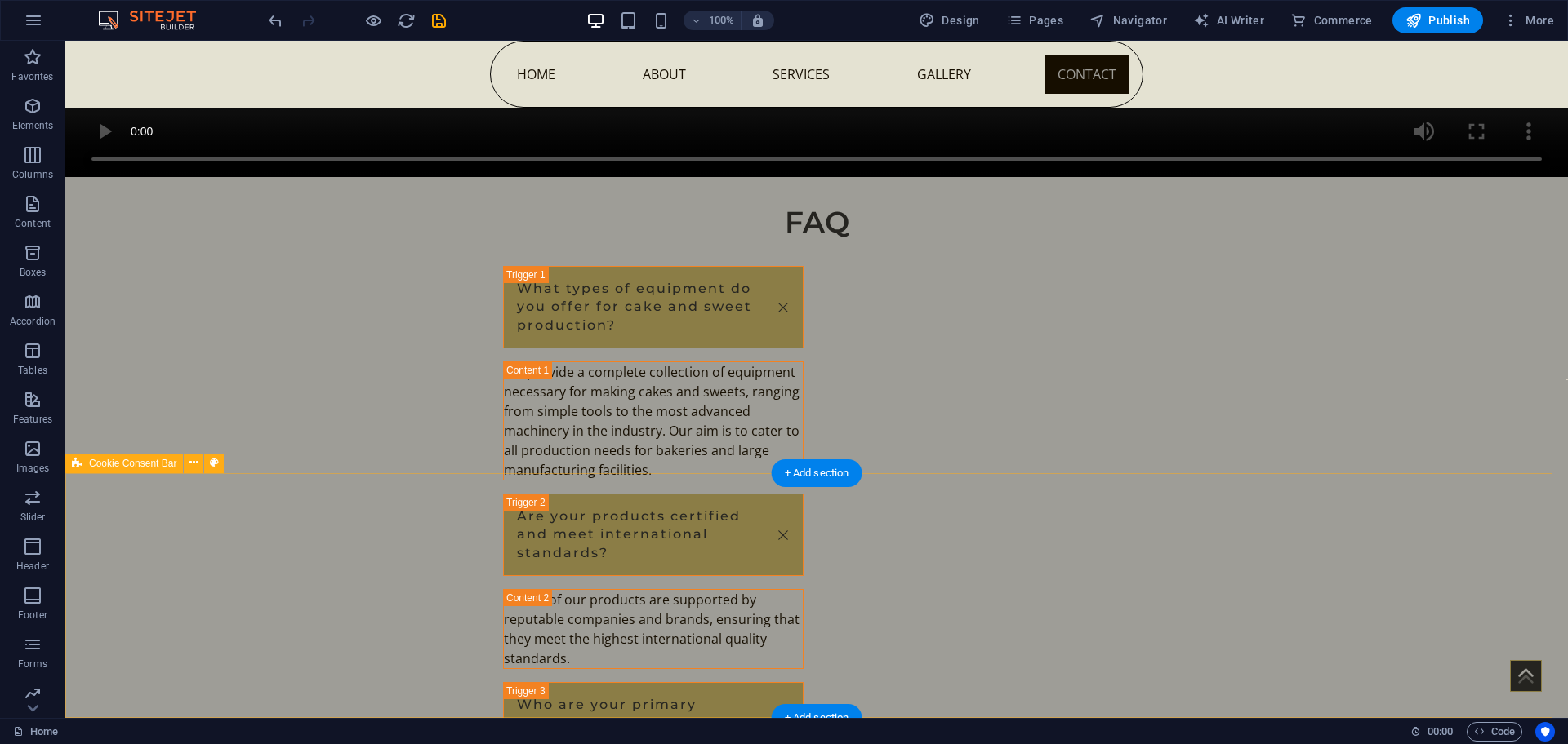
click at [194, 459] on icon at bounding box center [194, 463] width 9 height 17
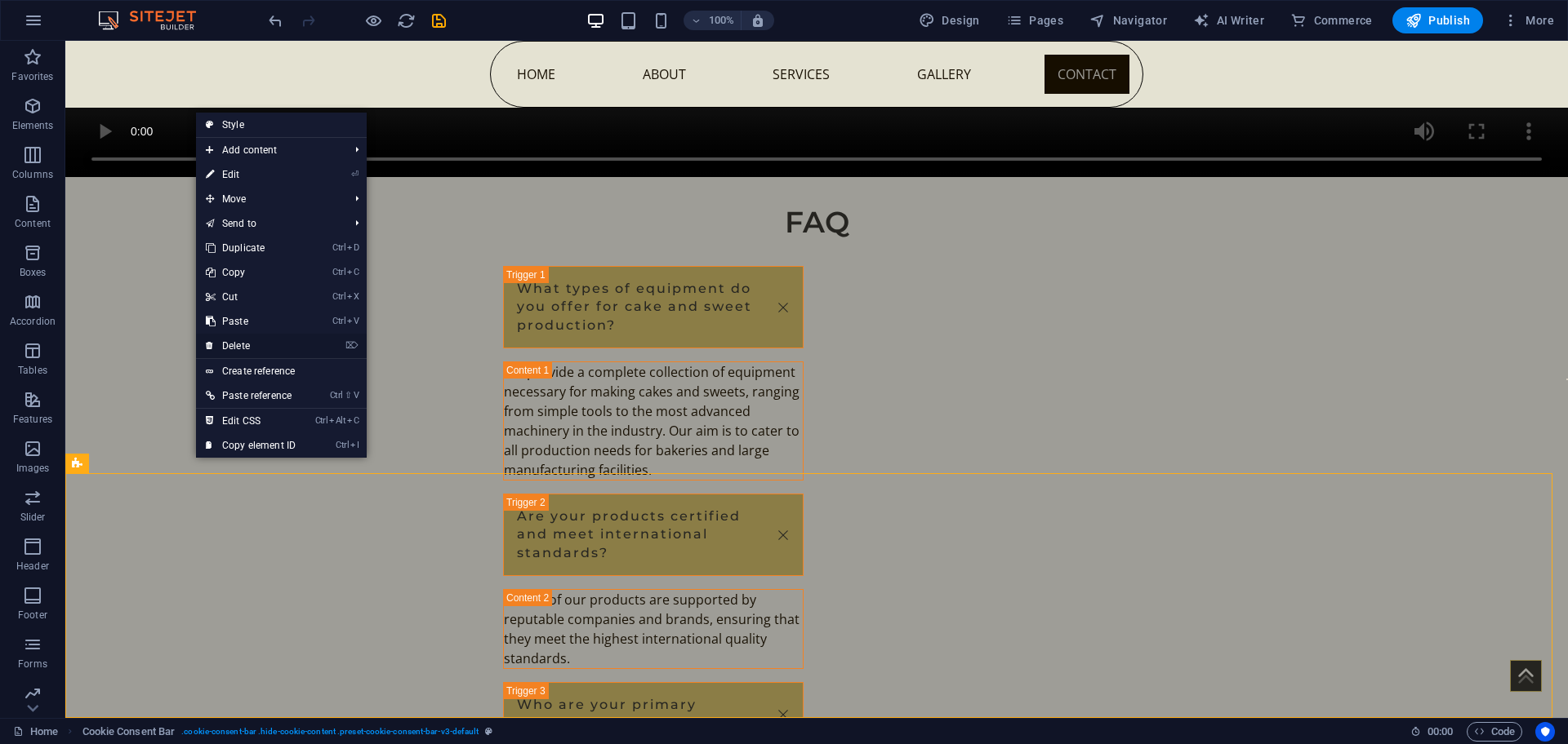
click at [249, 345] on link "⌦ Delete" at bounding box center [251, 345] width 110 height 24
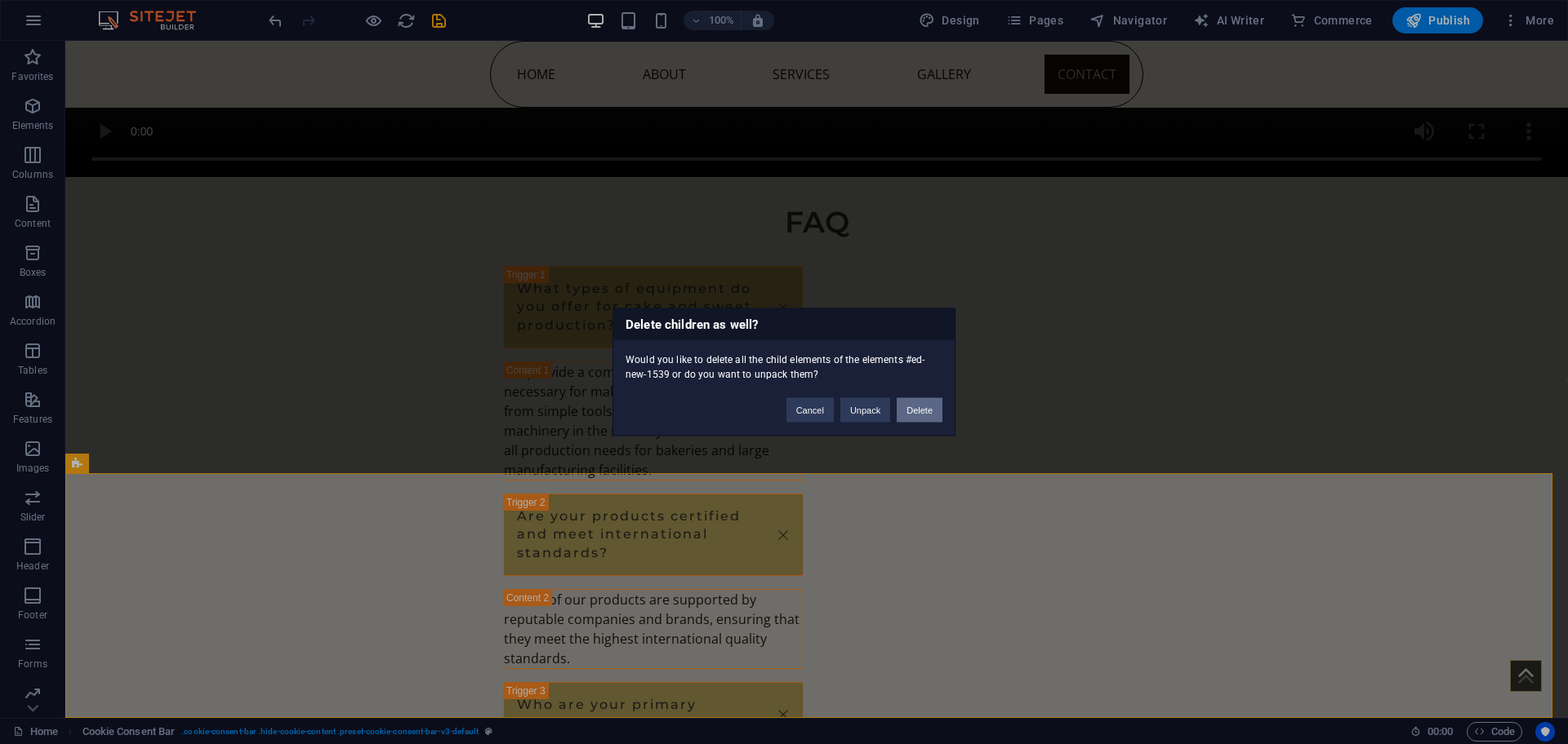
click at [913, 407] on button "Delete" at bounding box center [919, 410] width 46 height 24
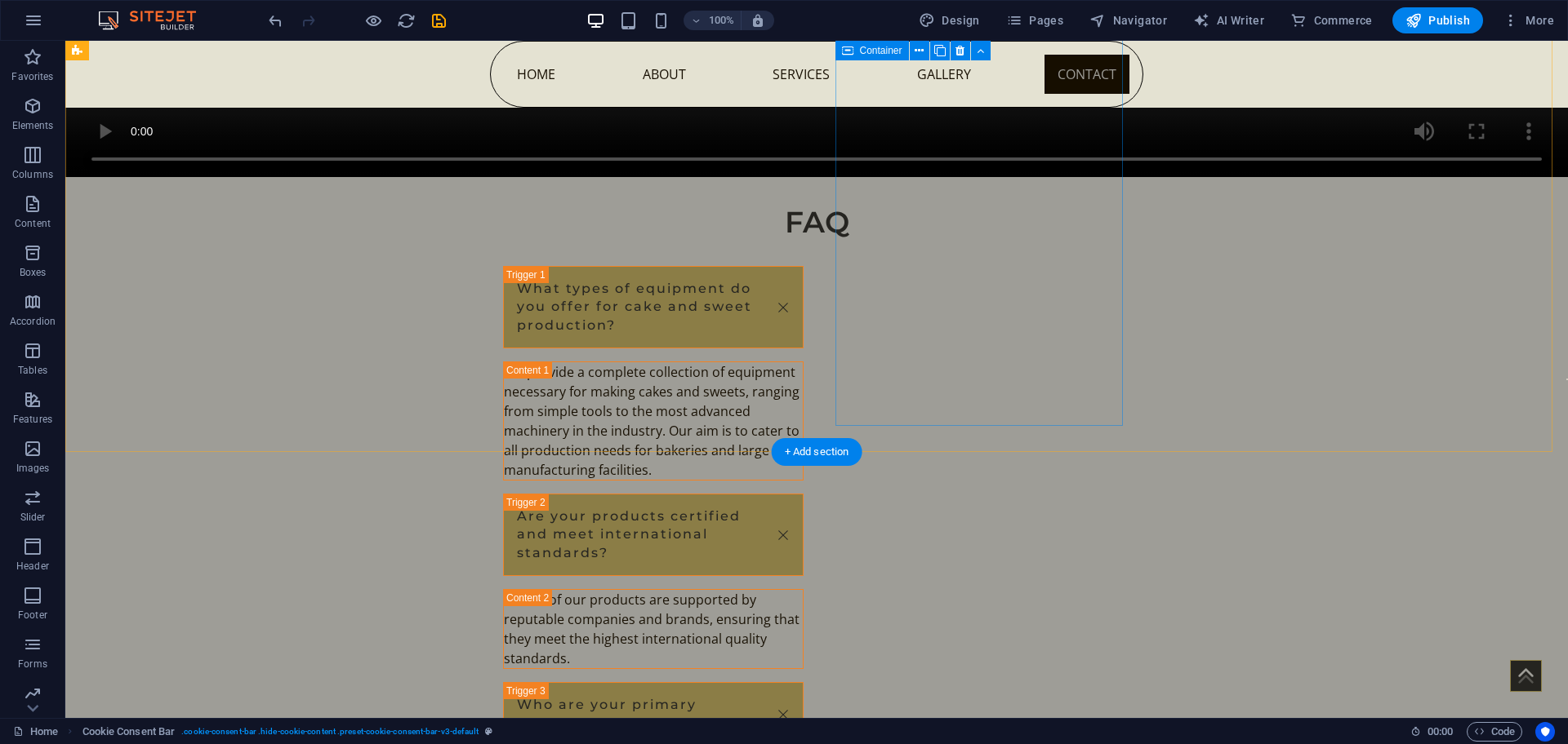
scroll to position [8949, 0]
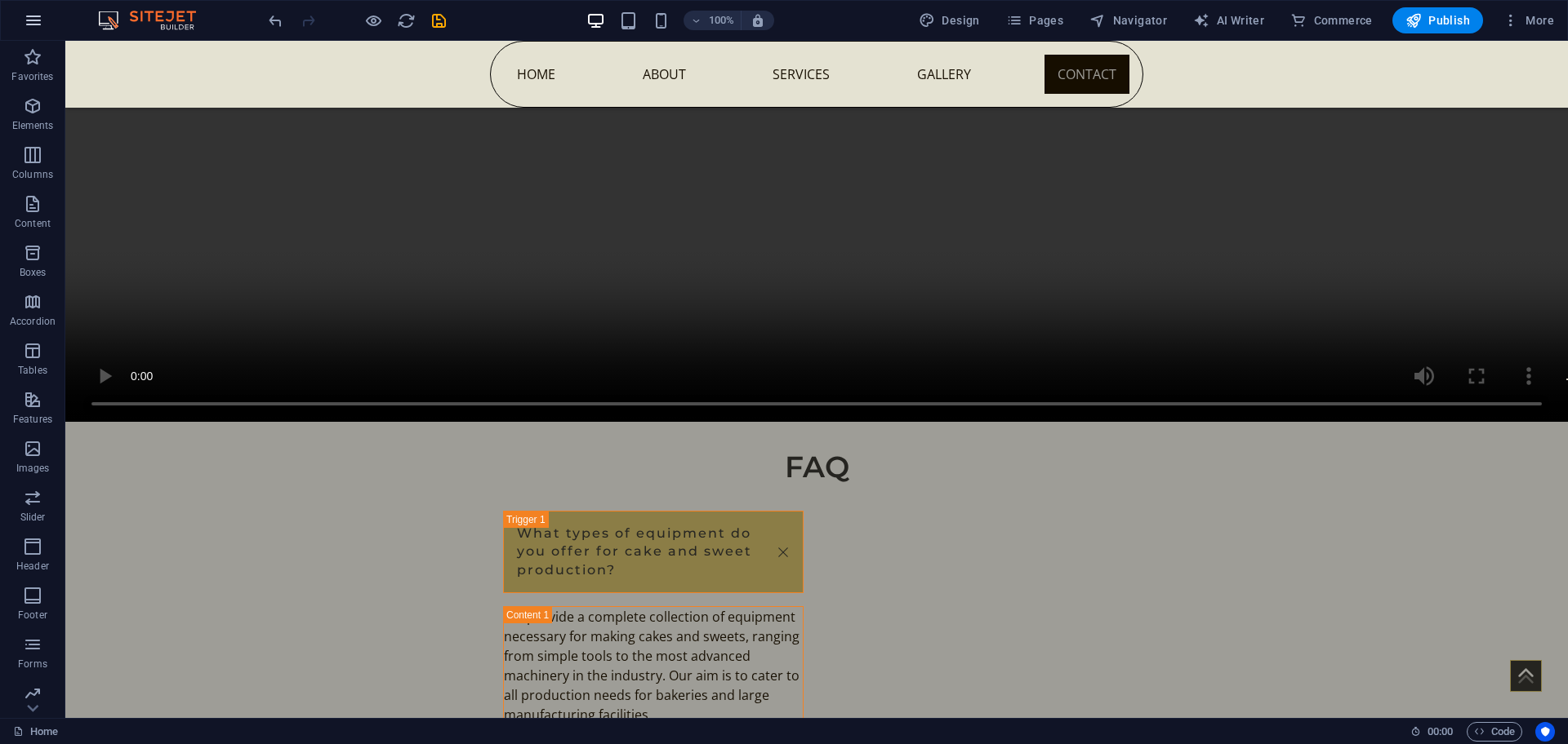
click at [39, 31] on button "button" at bounding box center [33, 21] width 40 height 40
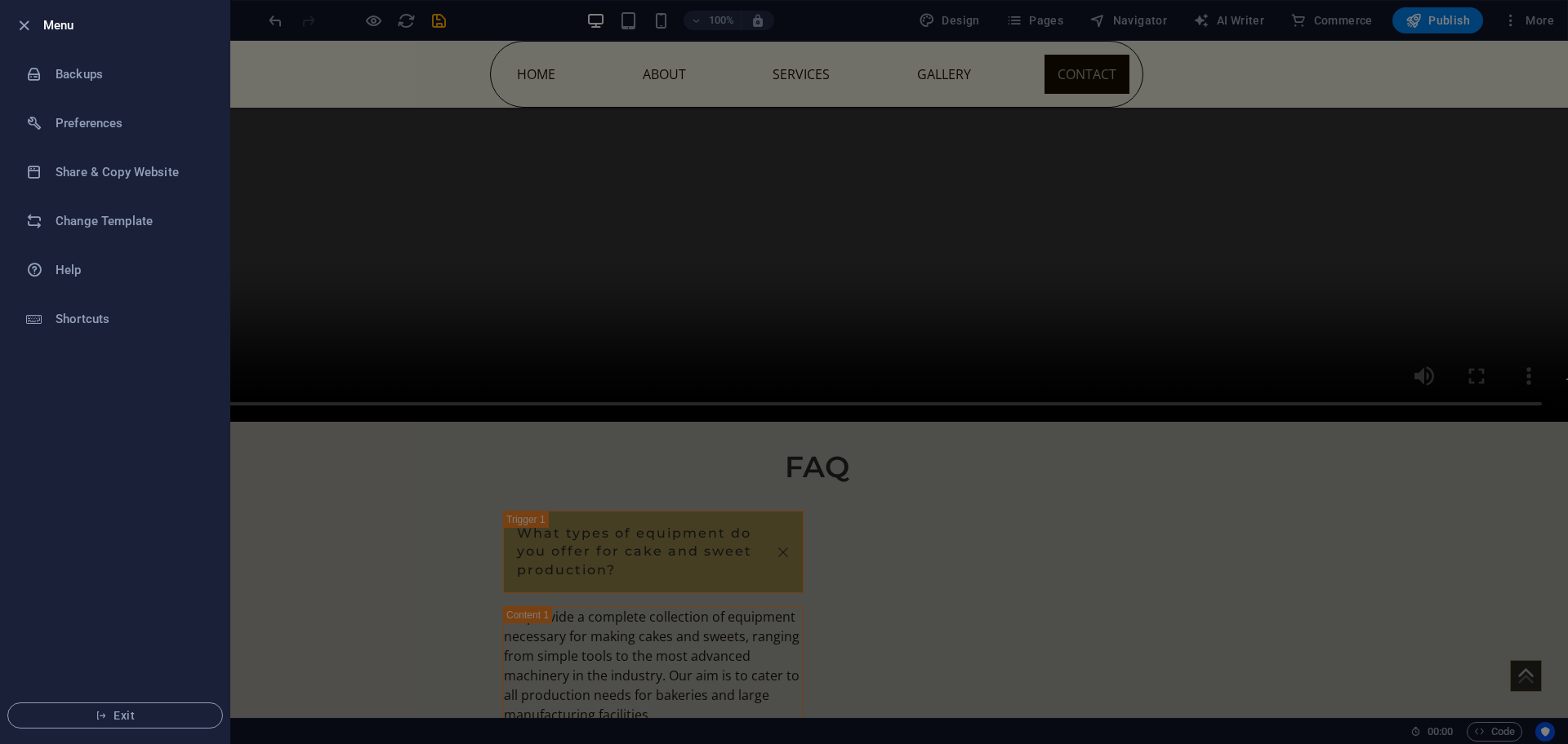
click at [44, 21] on h6 "Menu" at bounding box center [129, 25] width 174 height 20
click at [96, 270] on h6 "Help" at bounding box center [131, 270] width 151 height 20
click at [29, 18] on icon "button" at bounding box center [23, 25] width 19 height 19
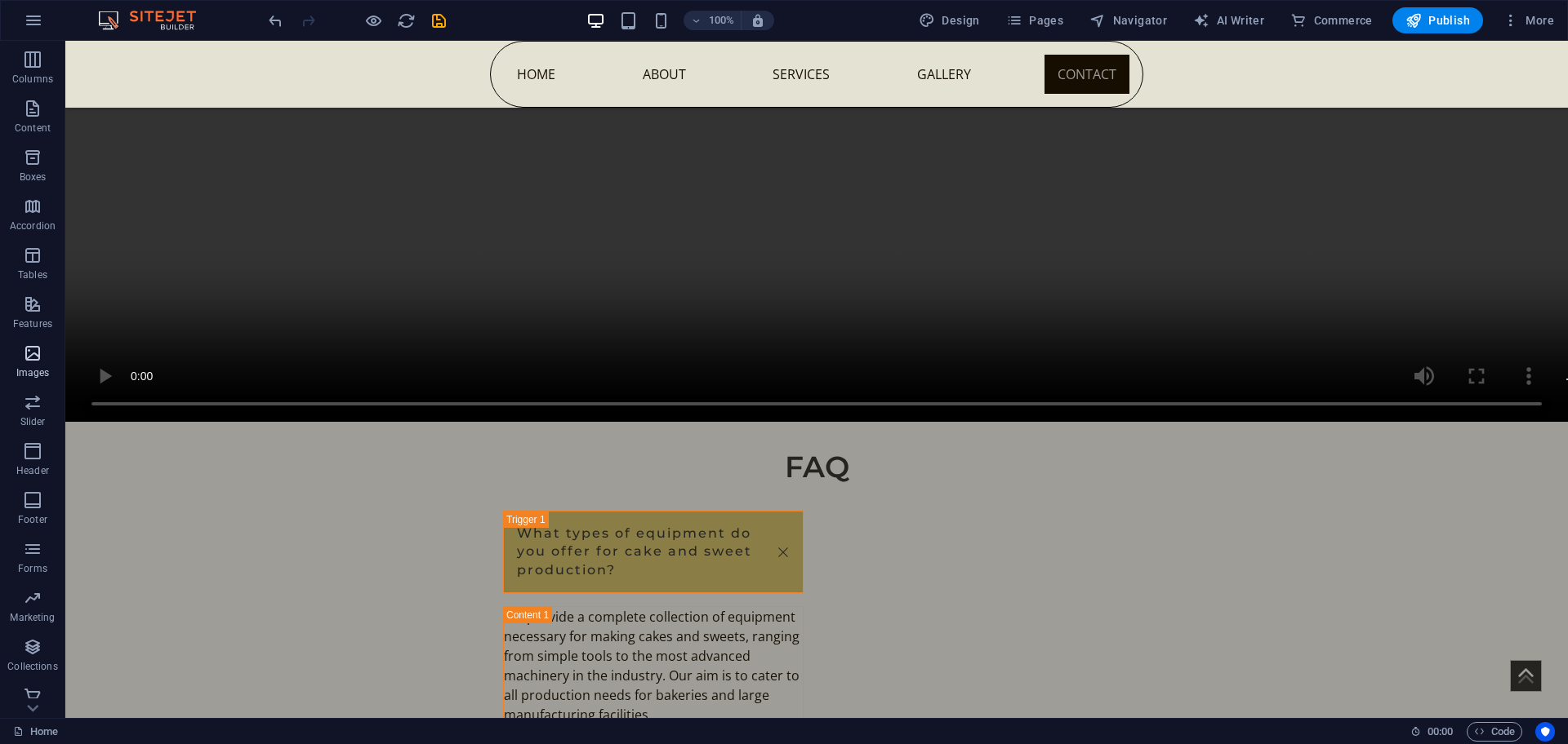
scroll to position [106, 0]
click at [31, 578] on icon "button" at bounding box center [32, 588] width 20 height 20
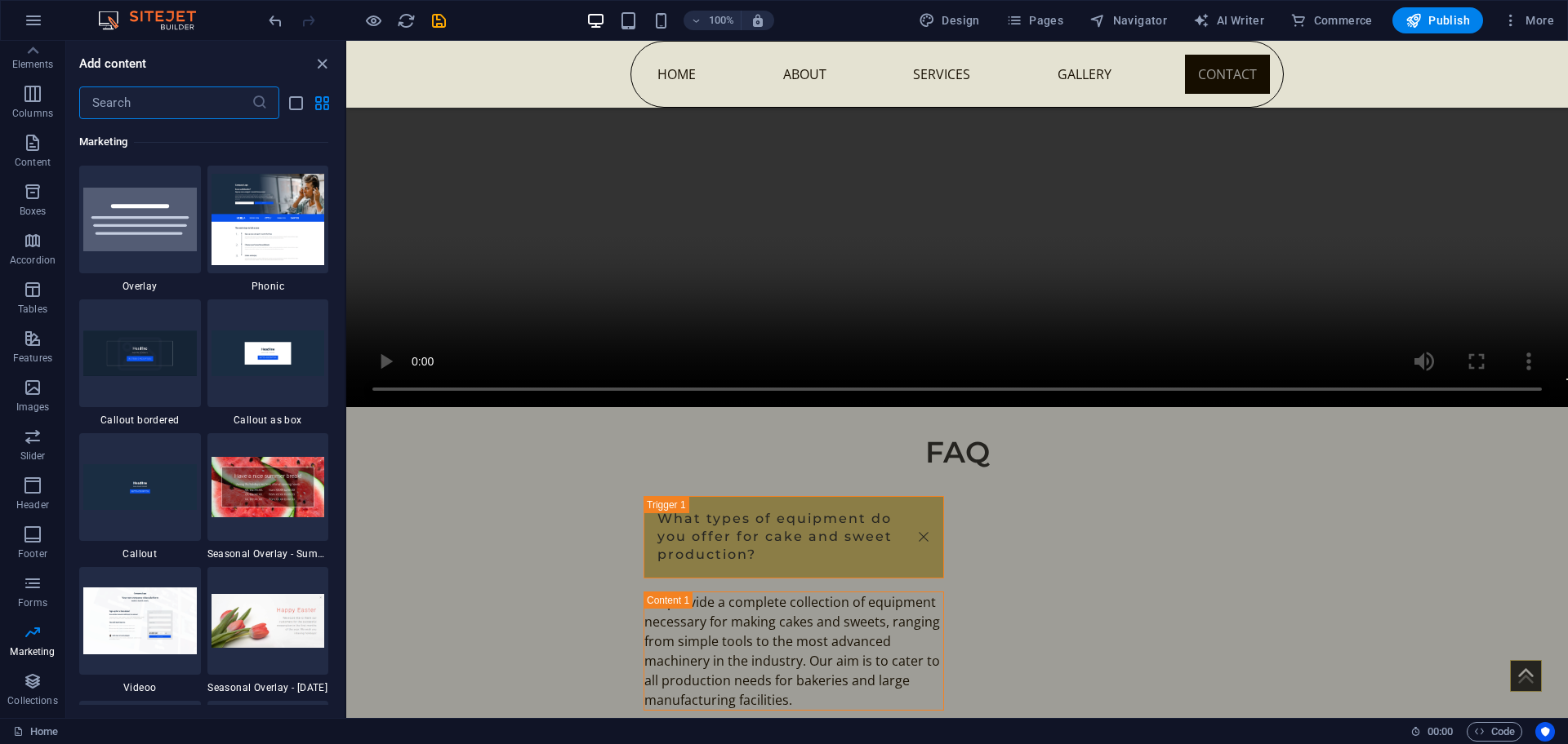
scroll to position [0, 0]
click at [20, 111] on span "Elements" at bounding box center [32, 116] width 66 height 40
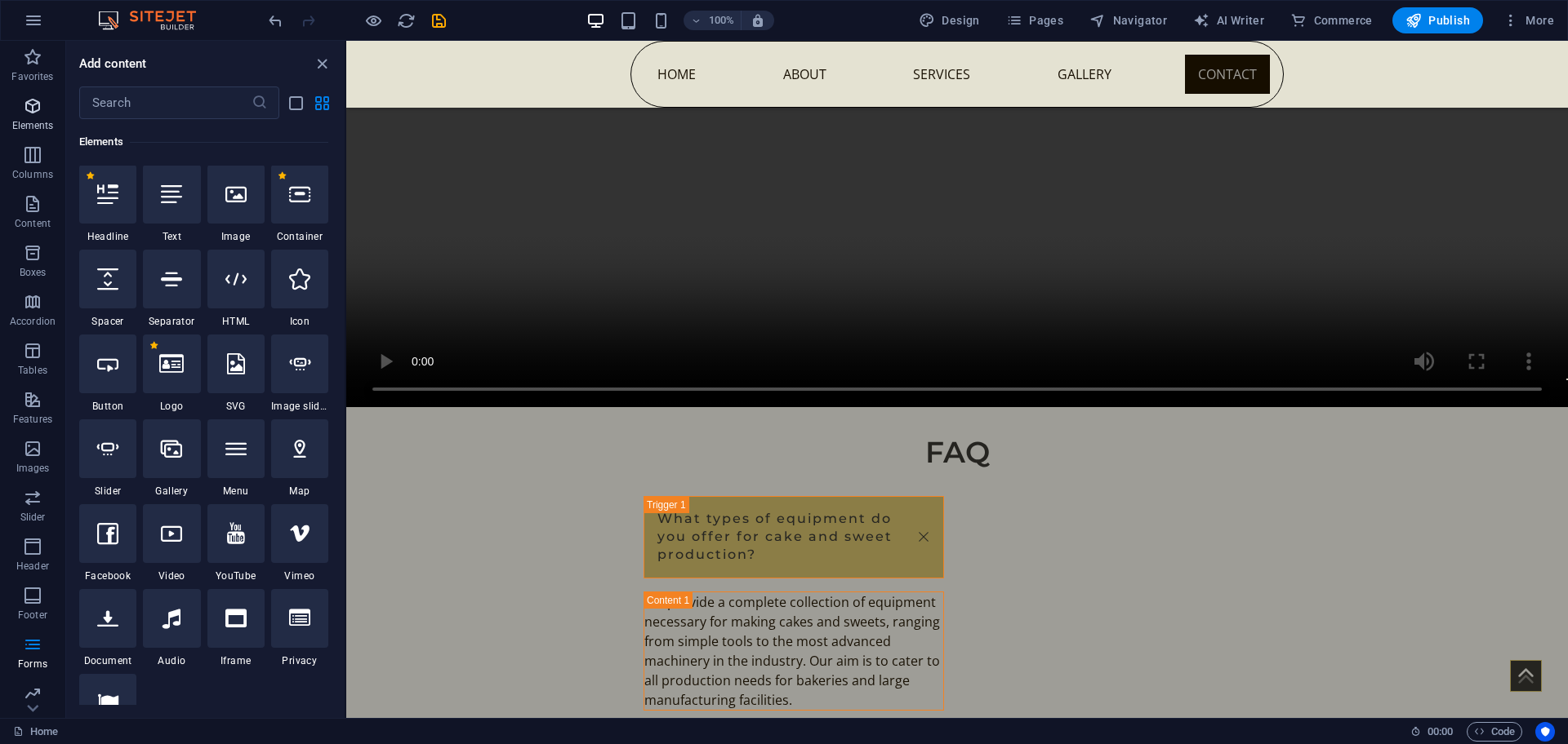
scroll to position [307, 0]
click at [1539, 16] on span "More" at bounding box center [1528, 21] width 51 height 16
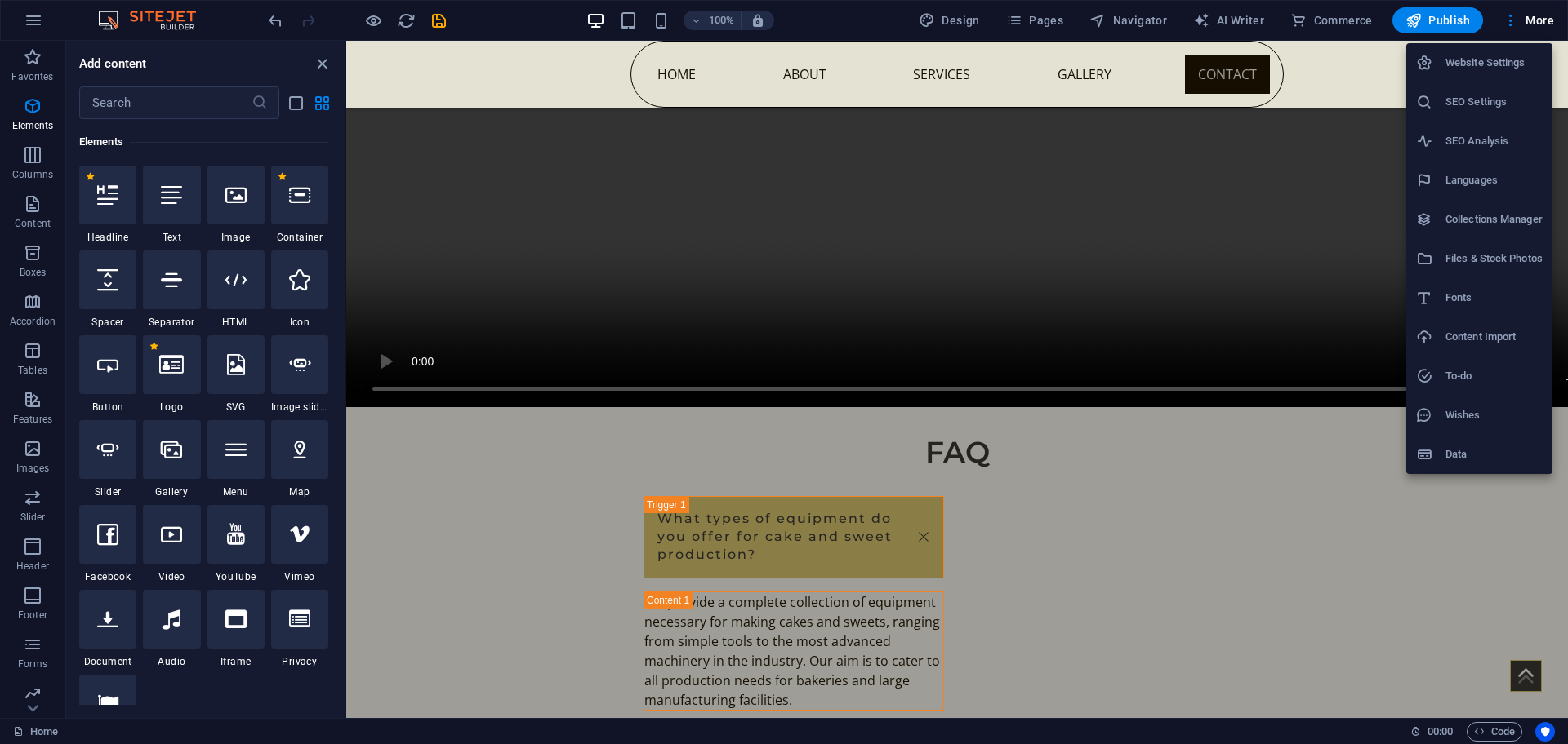
click at [1498, 56] on h6 "Website Settings" at bounding box center [1494, 63] width 97 height 20
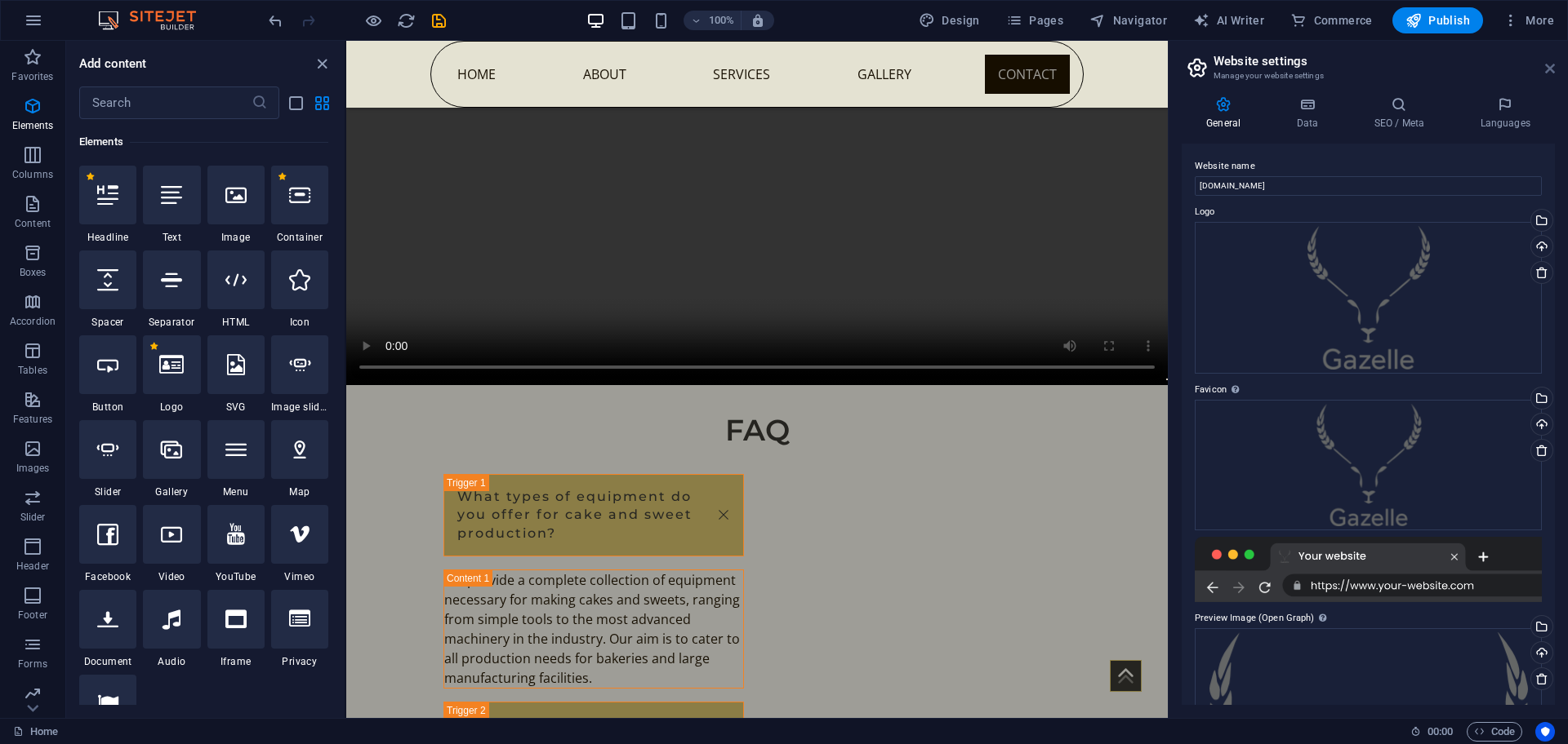
click at [1553, 65] on icon at bounding box center [1549, 68] width 10 height 13
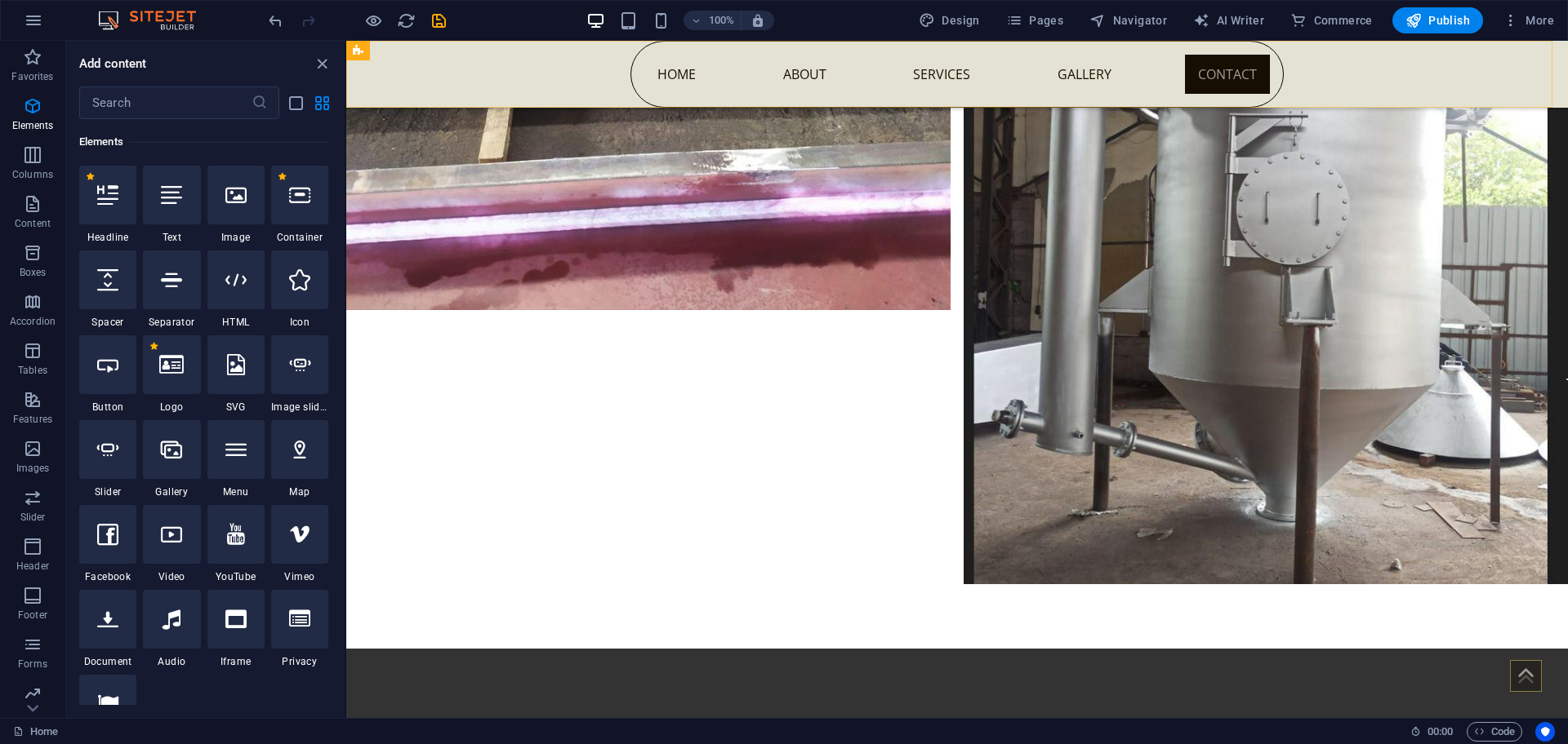
scroll to position [7976, 0]
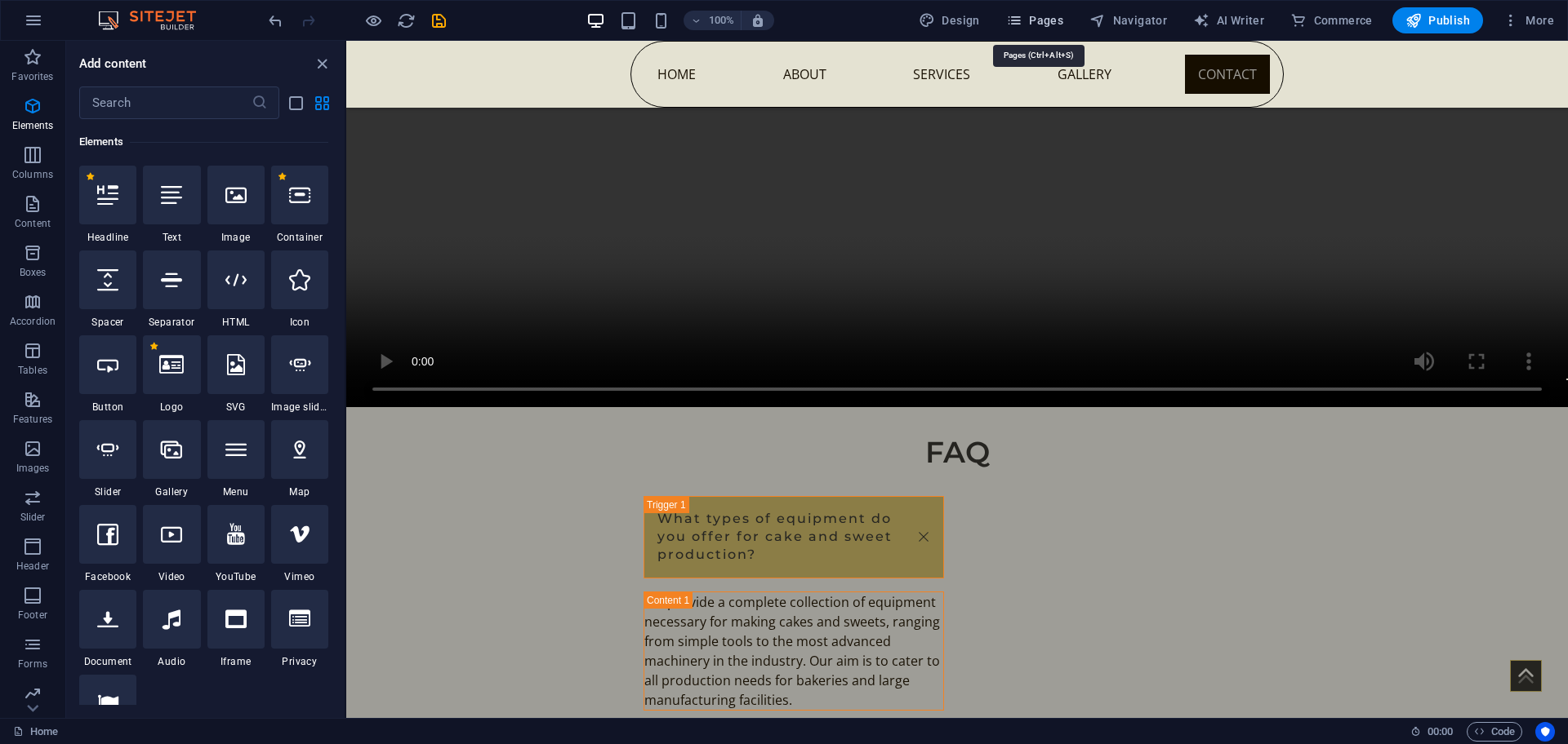
click at [1050, 15] on span "Pages" at bounding box center [1035, 21] width 58 height 16
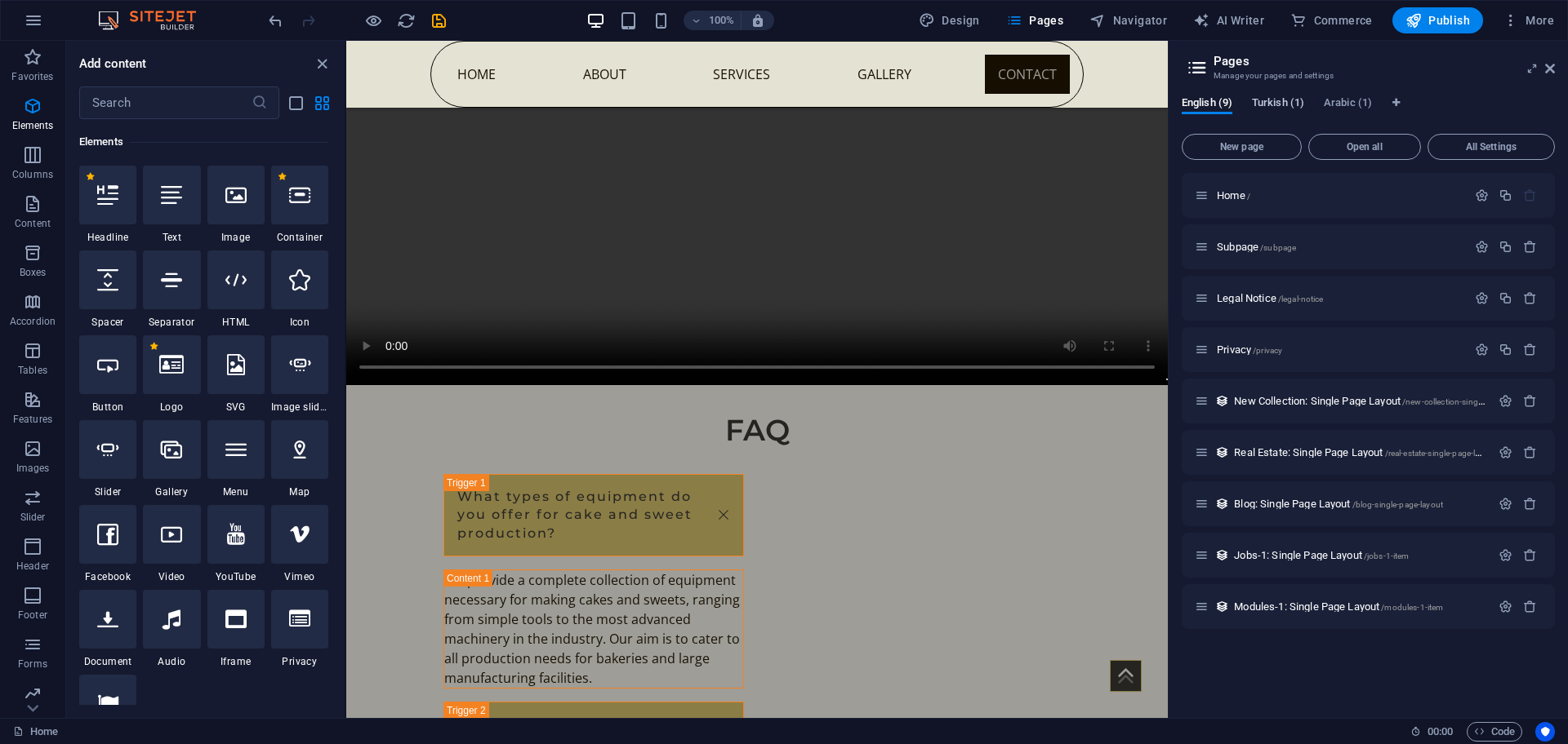
click at [1269, 103] on span "Turkish (1)" at bounding box center [1278, 104] width 52 height 22
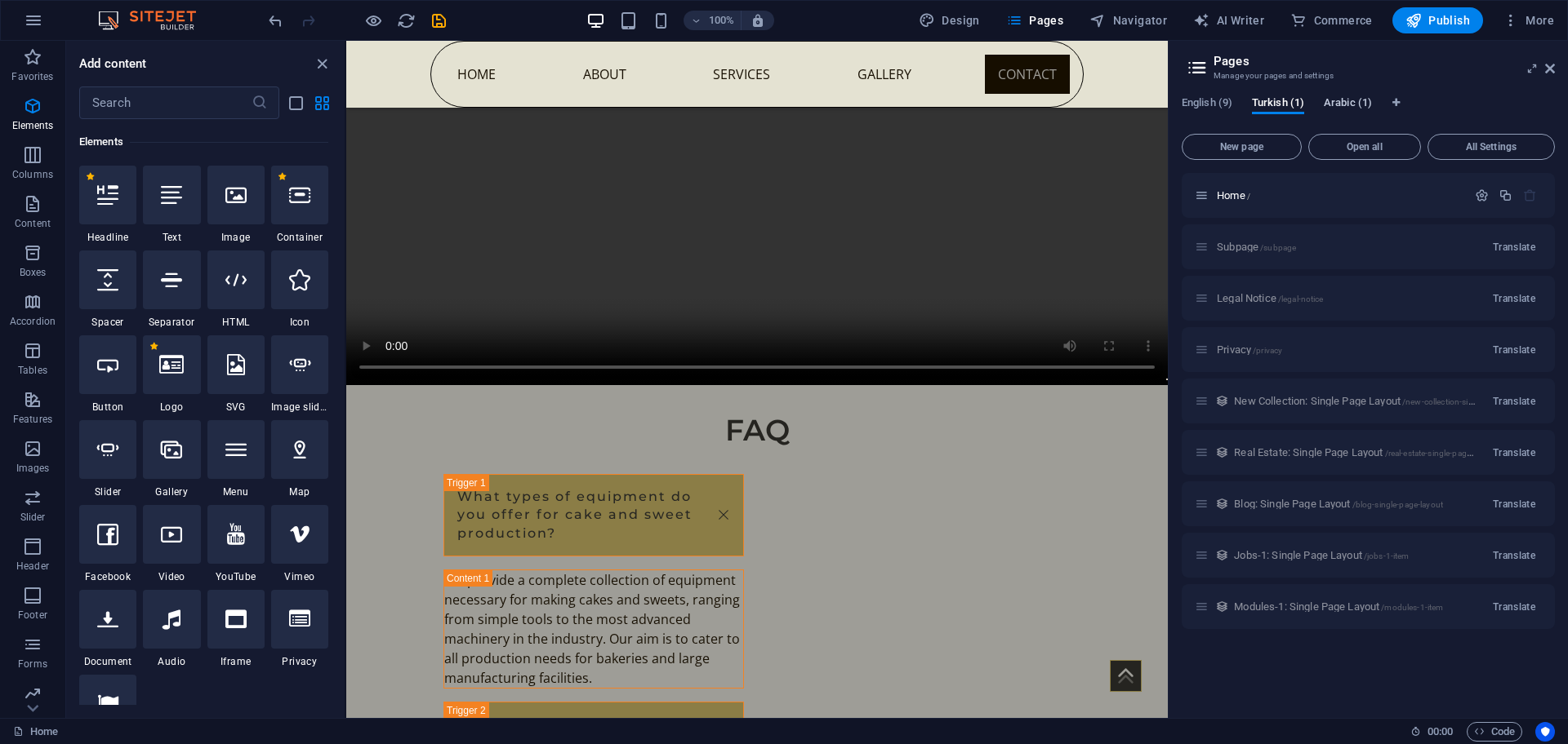
click at [1355, 100] on span "Arabic (1)" at bounding box center [1348, 104] width 49 height 22
click at [1389, 137] on button "Open all" at bounding box center [1364, 146] width 112 height 26
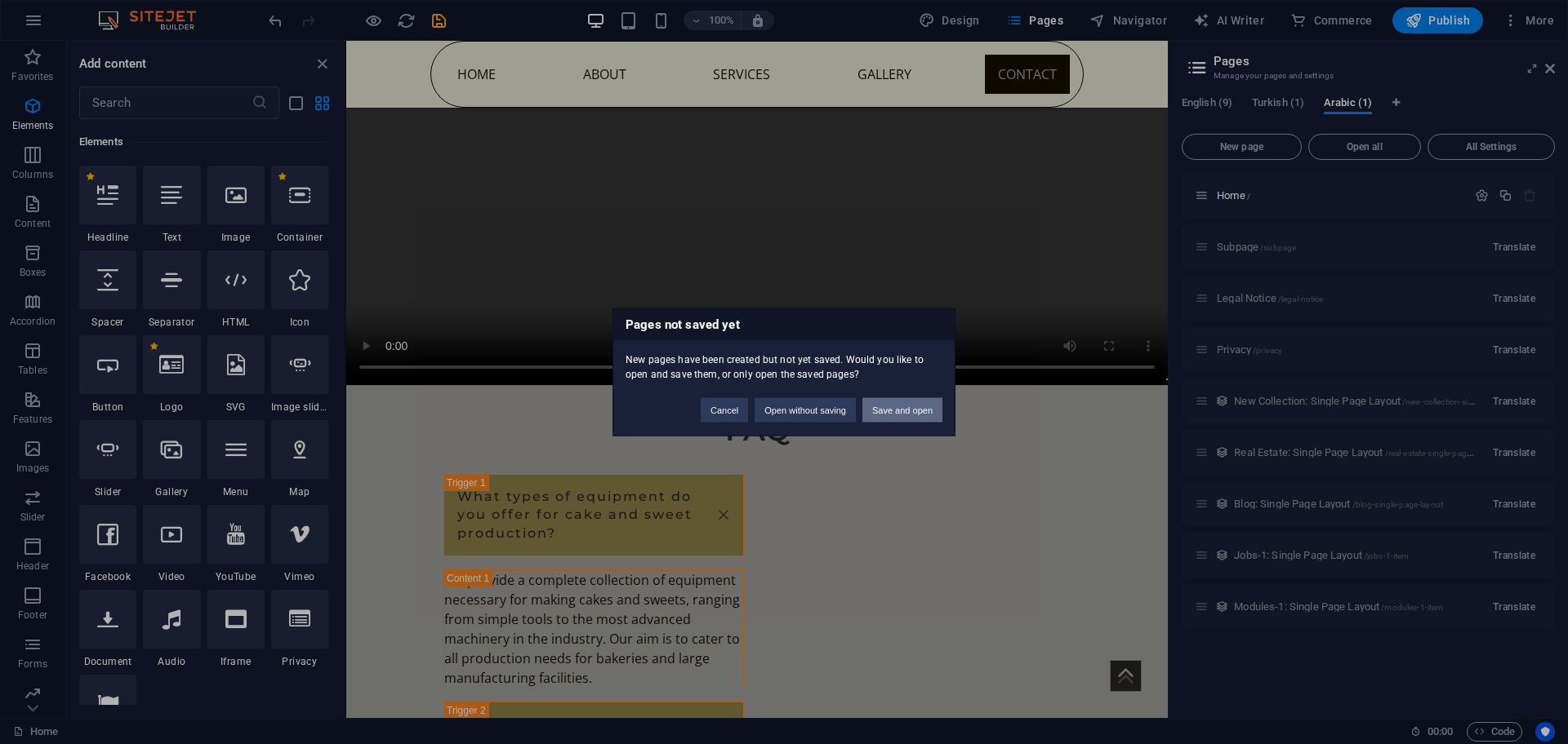
click at [900, 407] on button "Save and open" at bounding box center [902, 410] width 80 height 24
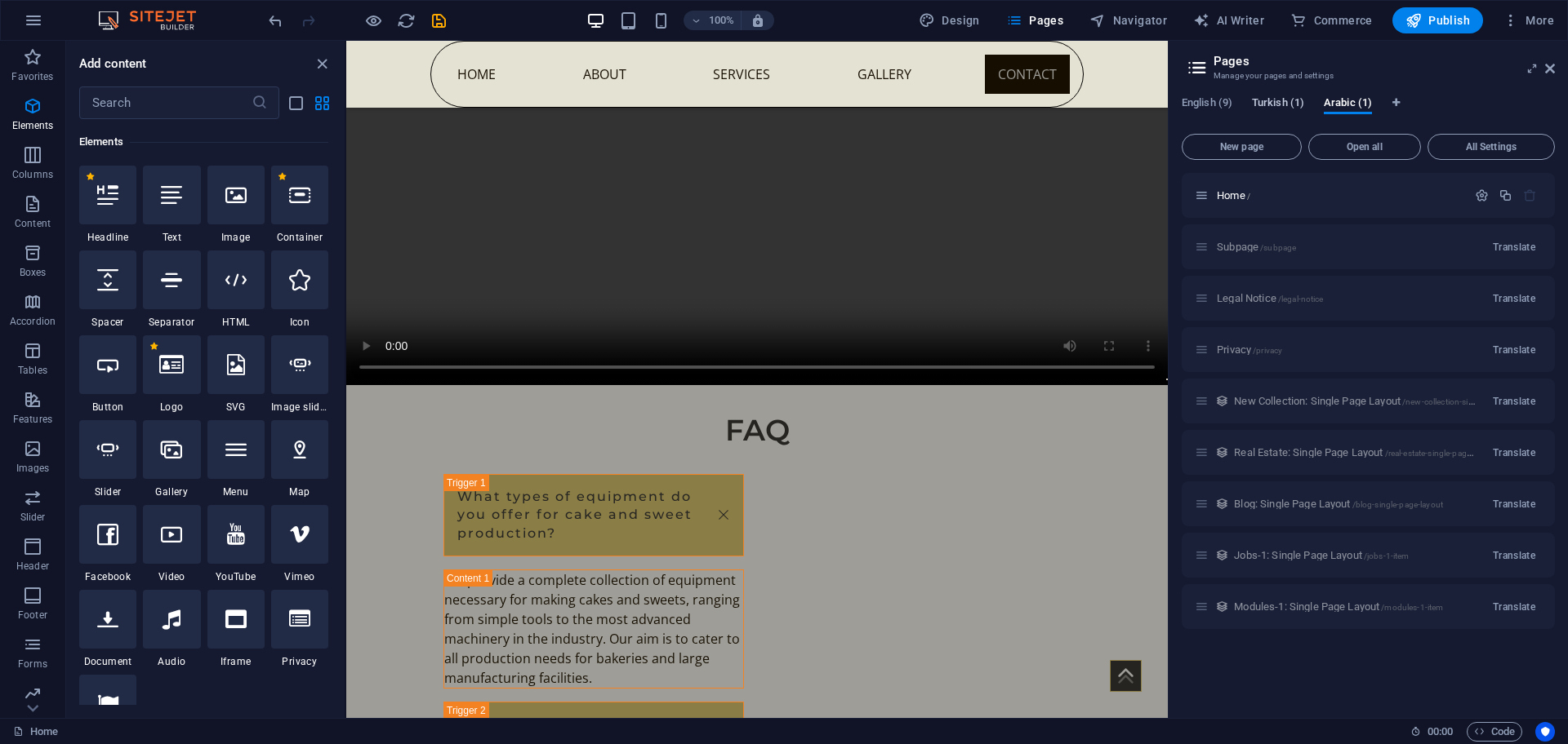
click at [1274, 97] on span "Turkish (1)" at bounding box center [1278, 104] width 52 height 22
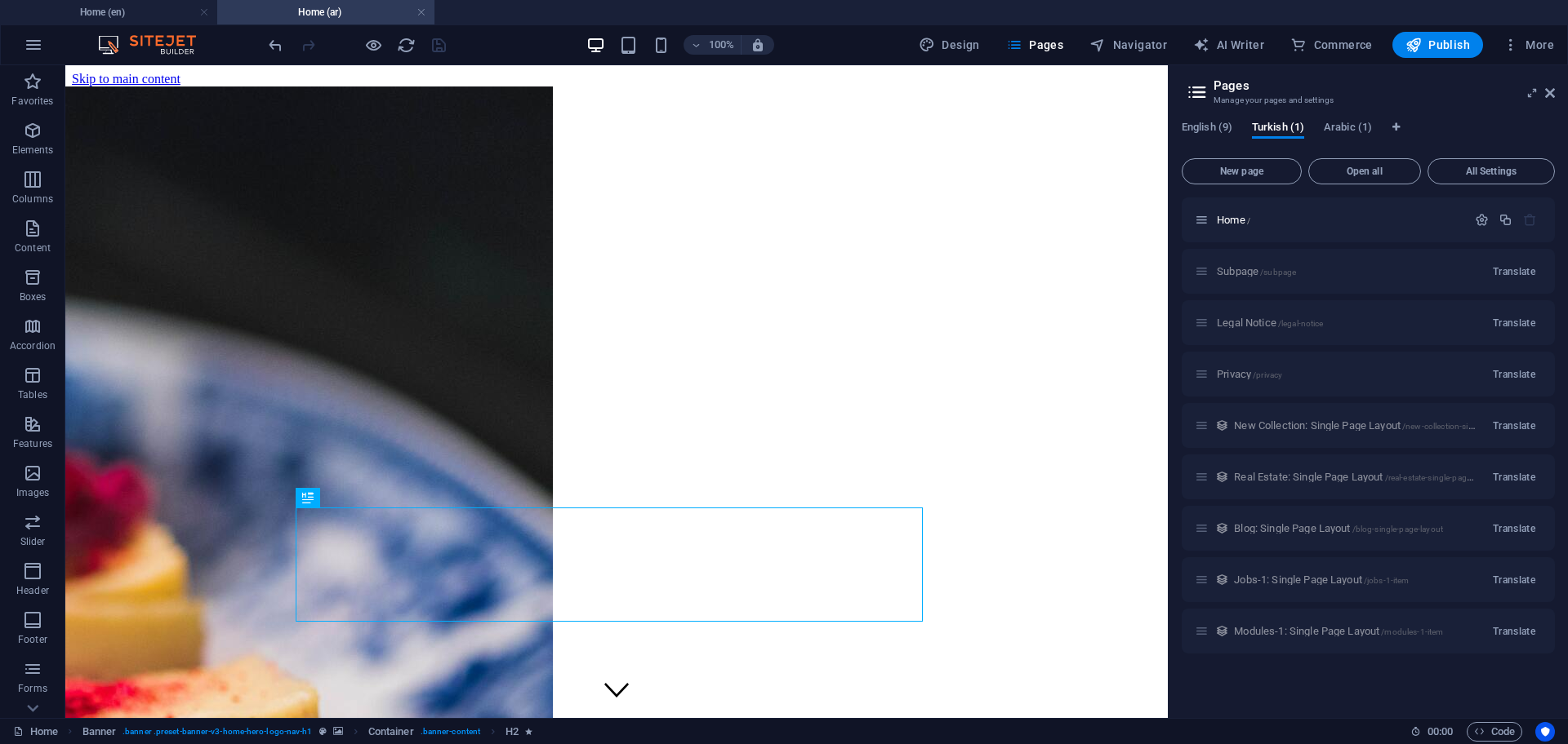
scroll to position [0, 0]
click at [142, 7] on h4 "Home (en)" at bounding box center [109, 13] width 218 height 18
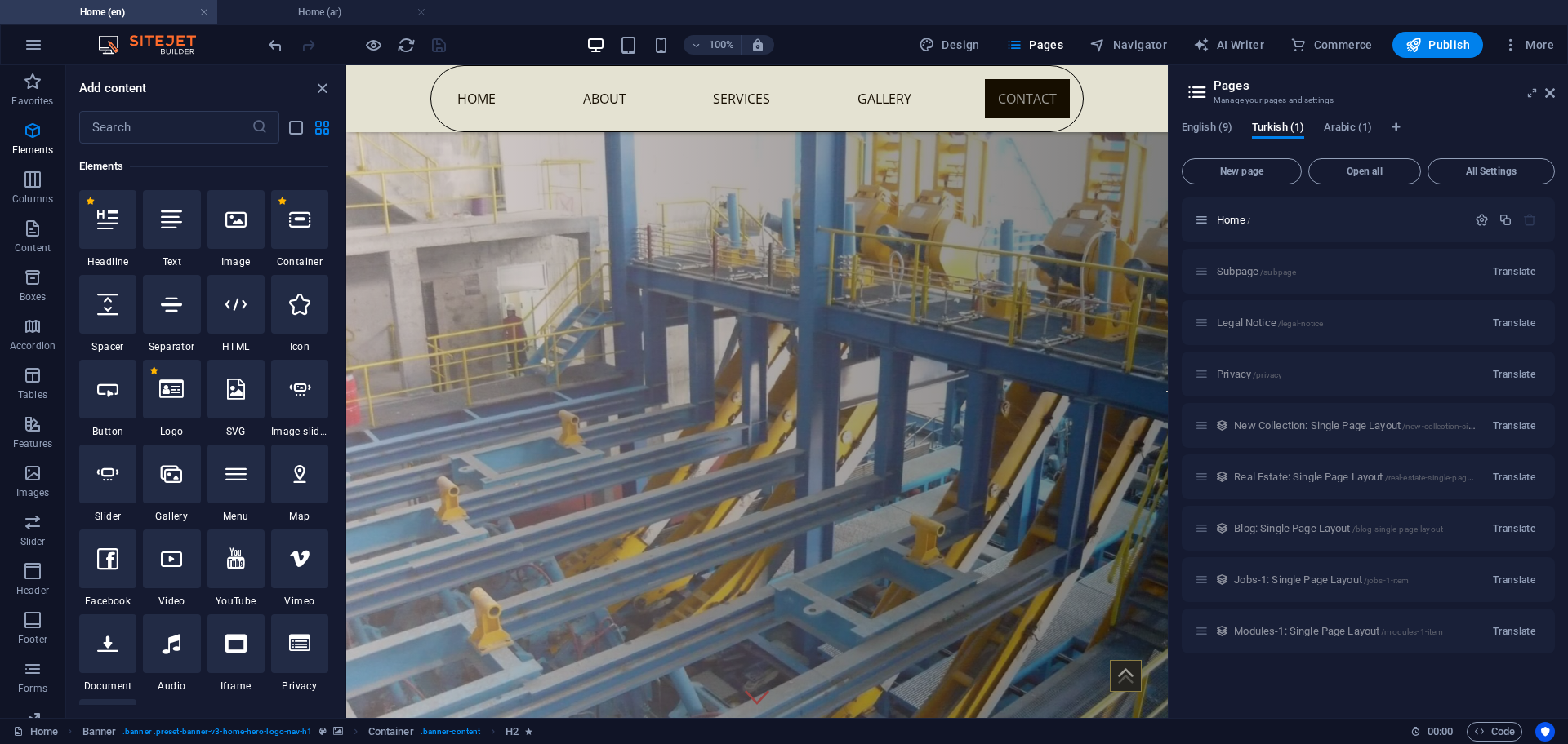
scroll to position [6593, 0]
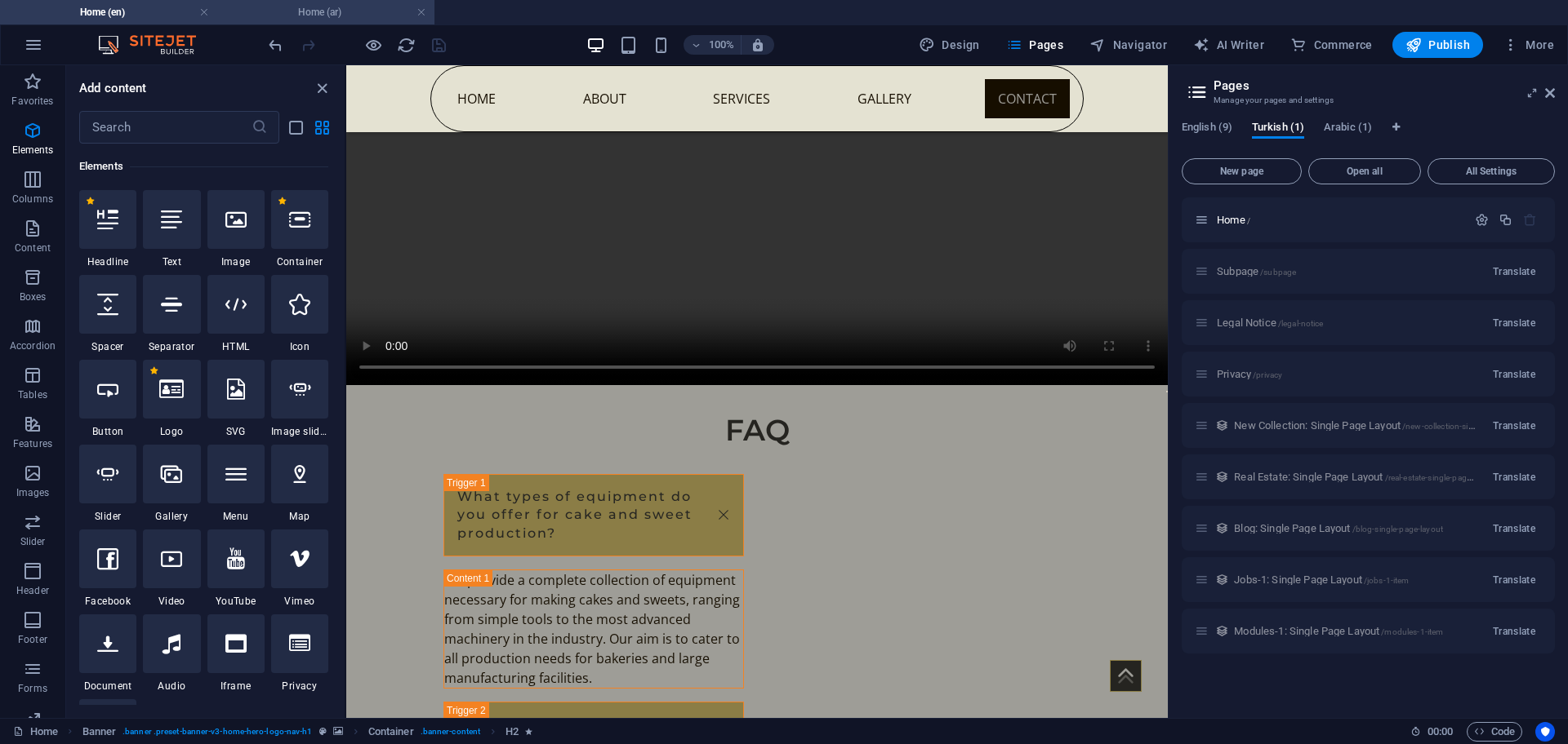
click at [336, 9] on h4 "Home (ar)" at bounding box center [326, 13] width 218 height 18
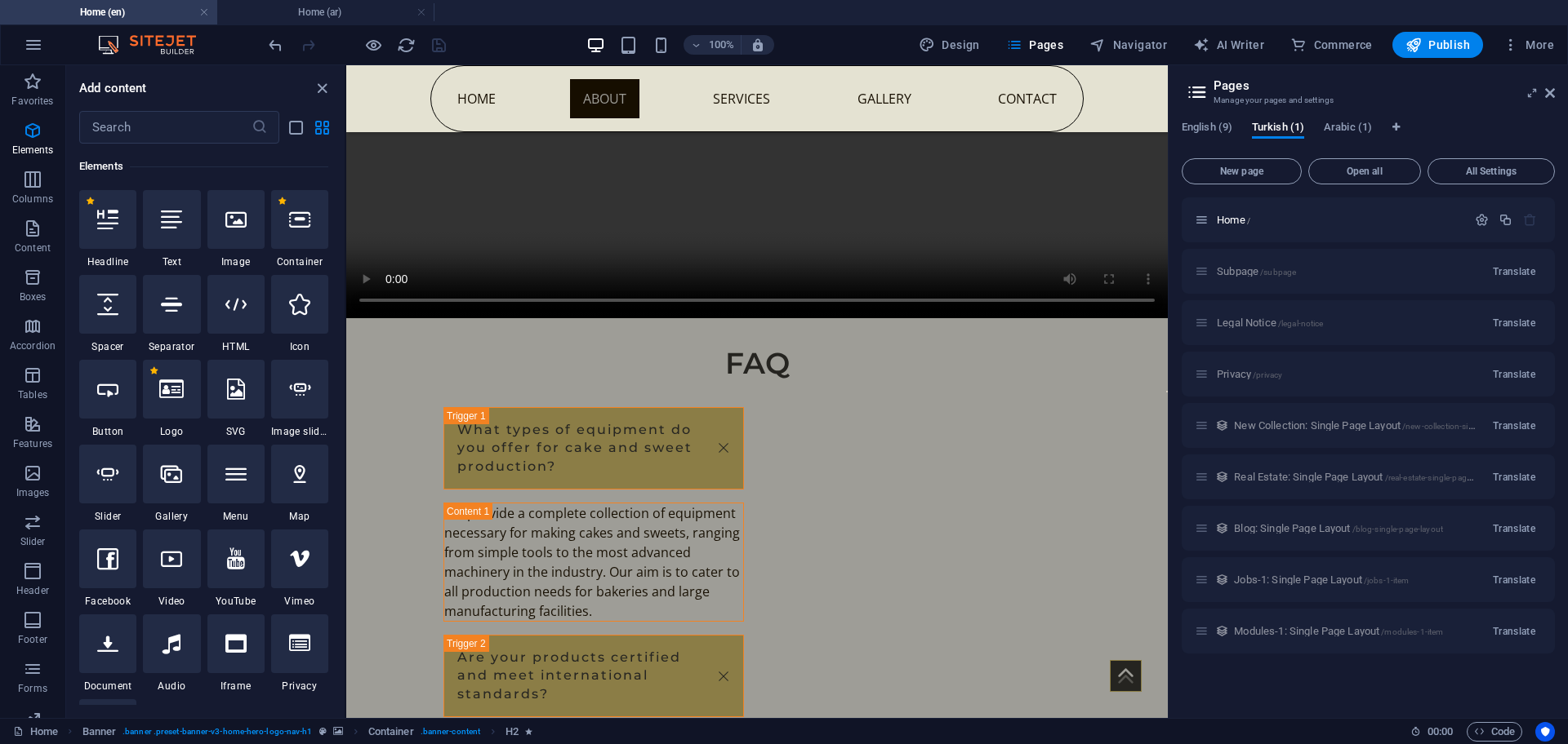
scroll to position [0, 0]
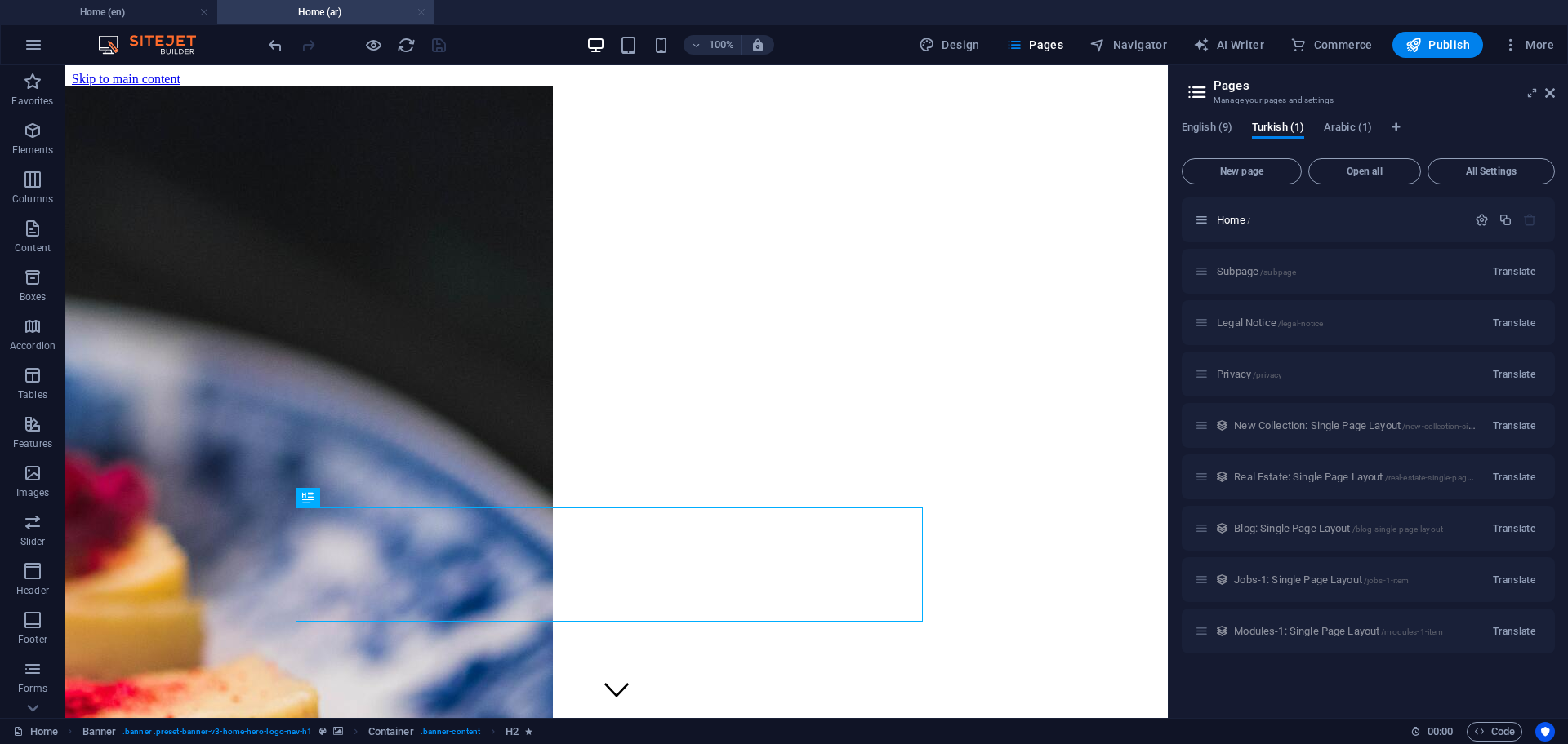
click at [421, 11] on link at bounding box center [421, 12] width 10 height 15
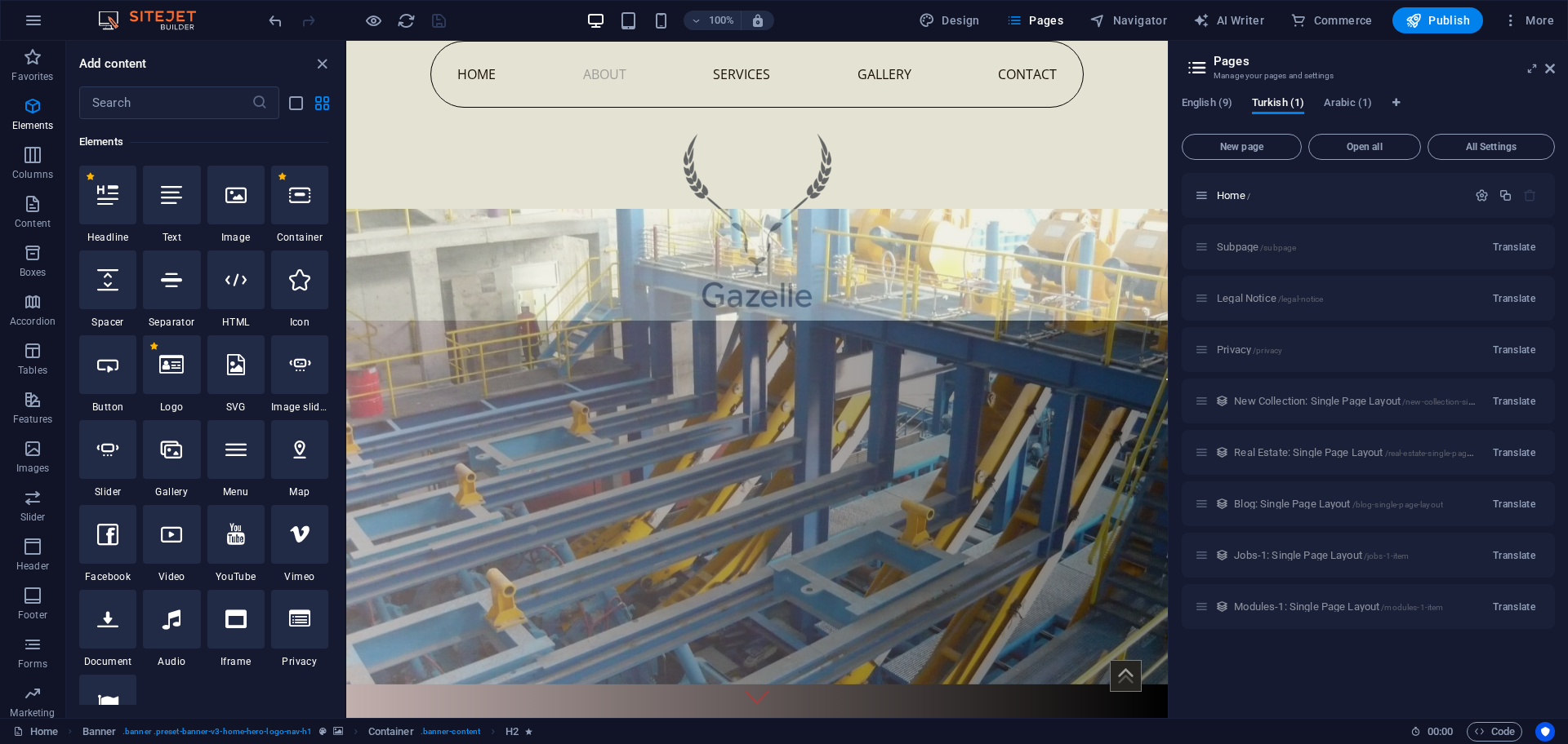
scroll to position [6593, 0]
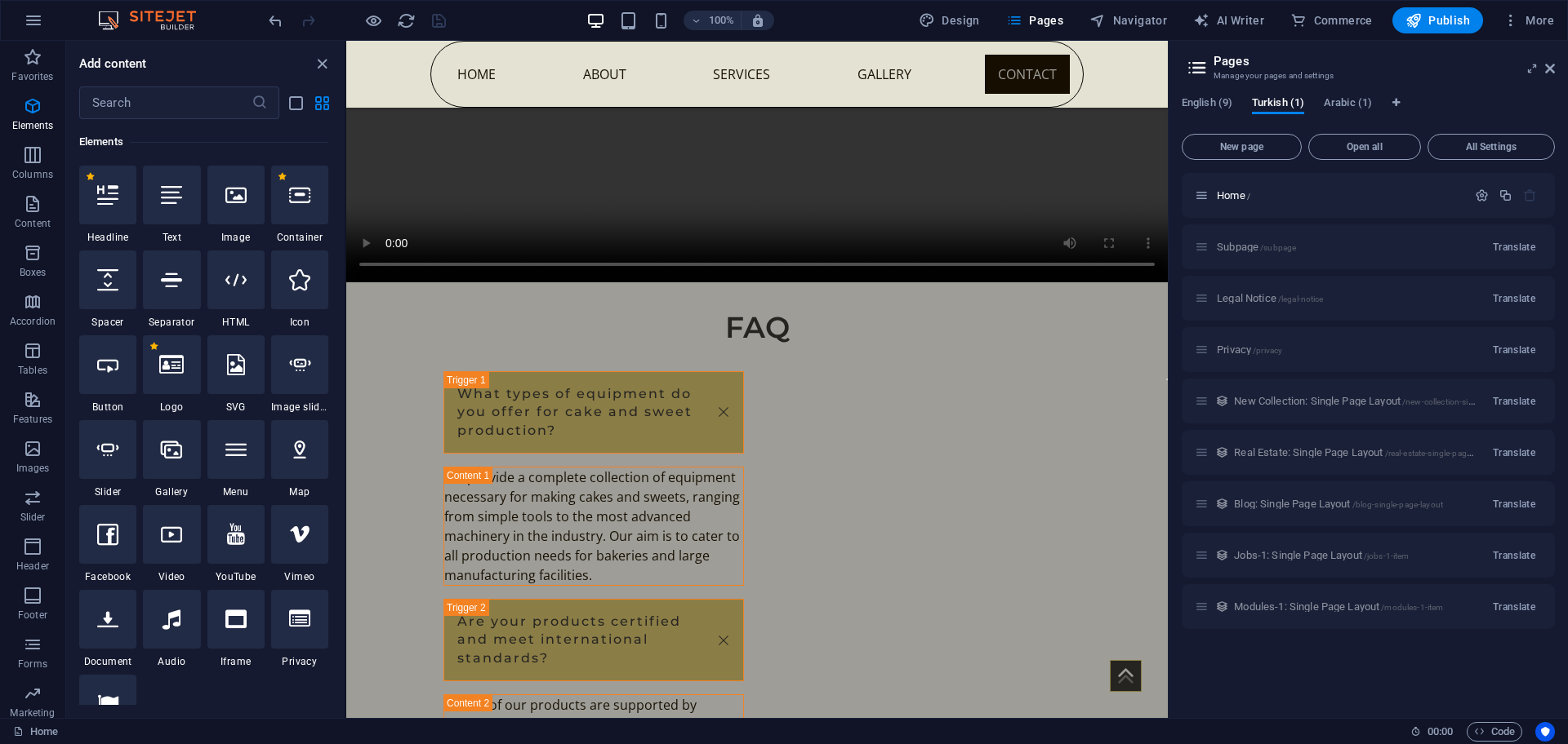
click at [1193, 69] on icon at bounding box center [1197, 67] width 24 height 22
click at [1196, 61] on icon at bounding box center [1197, 67] width 24 height 22
click at [1029, 13] on span "Pages" at bounding box center [1035, 21] width 58 height 16
click at [1347, 105] on span "Arabic (1)" at bounding box center [1348, 104] width 49 height 22
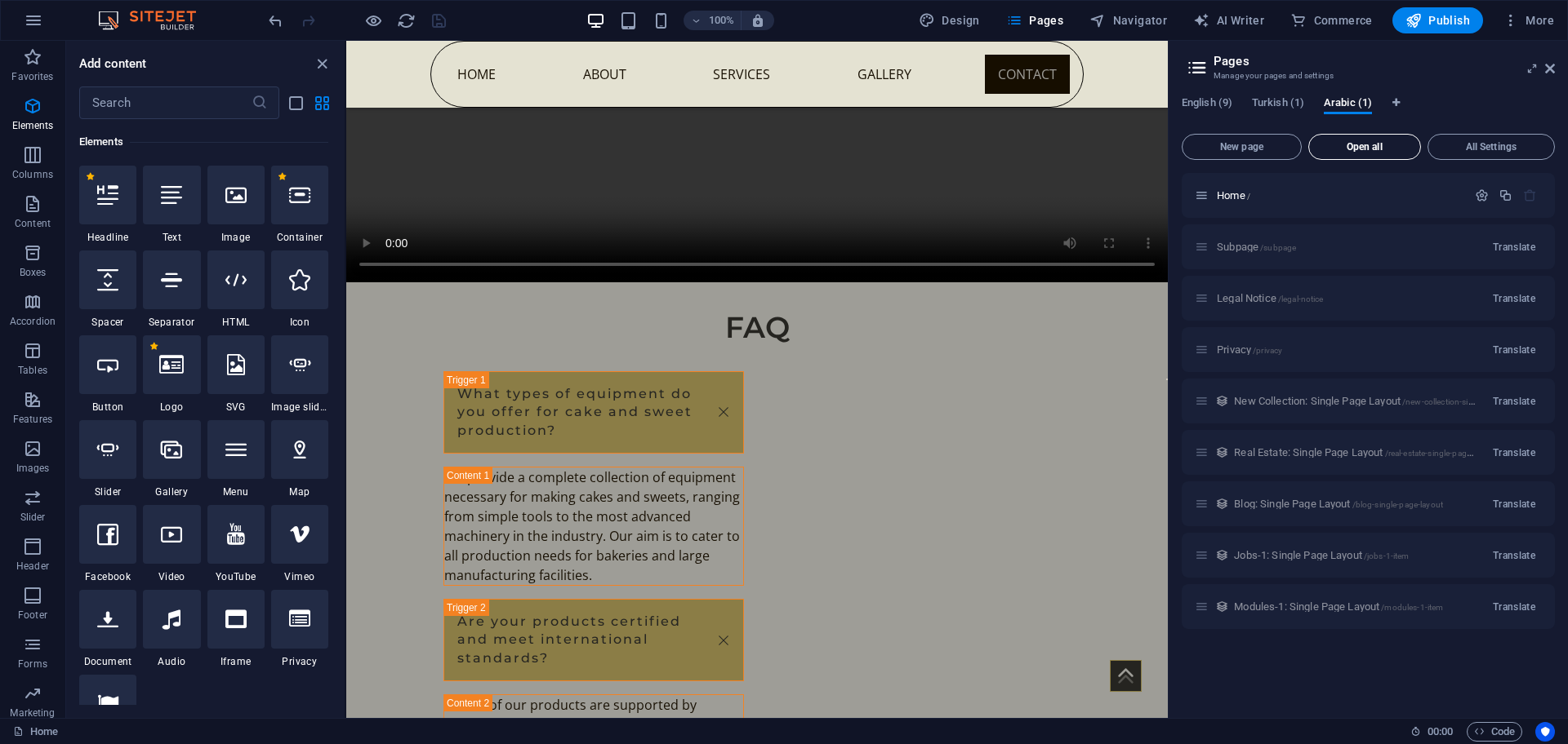
click at [1382, 146] on span "Open all" at bounding box center [1364, 146] width 98 height 10
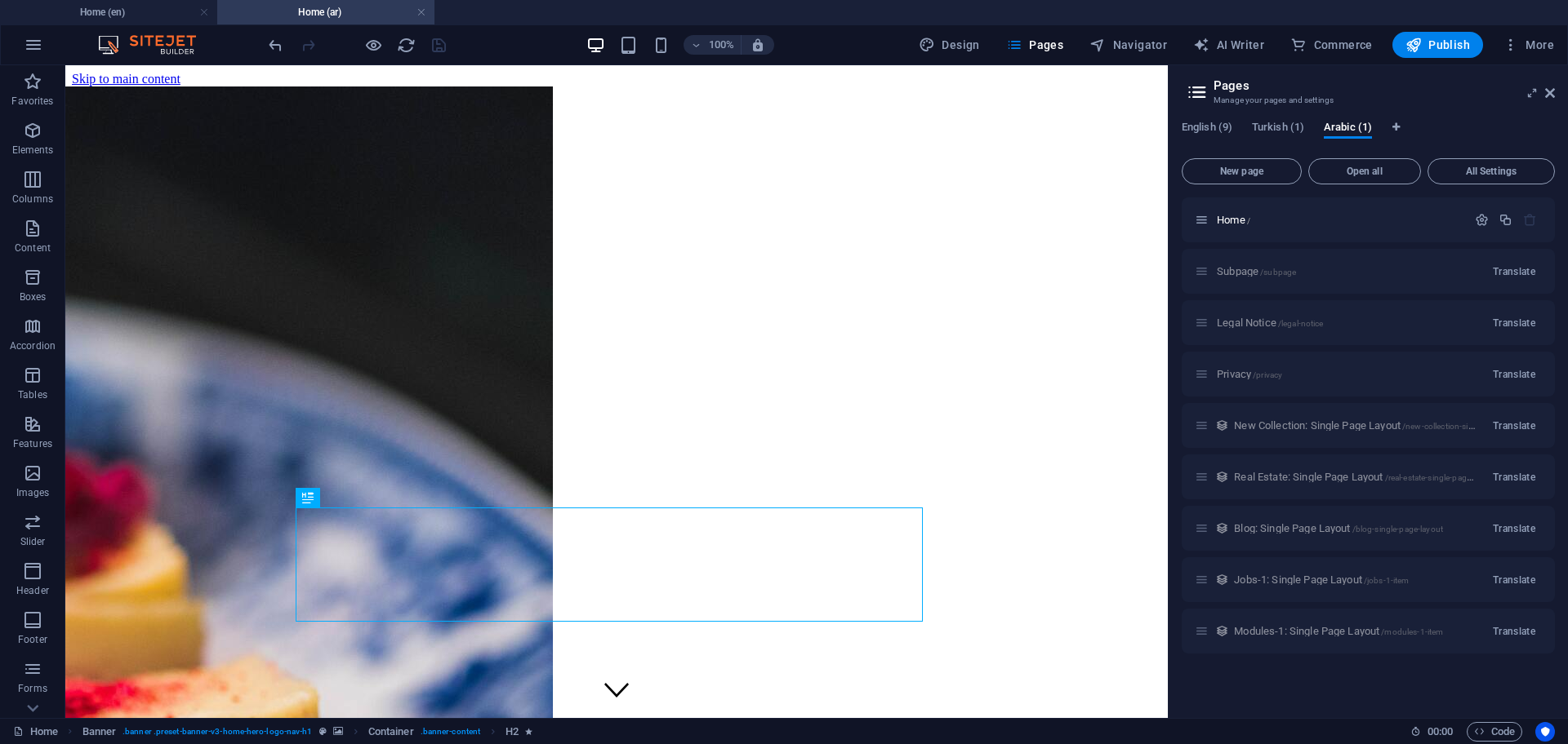
scroll to position [0, 0]
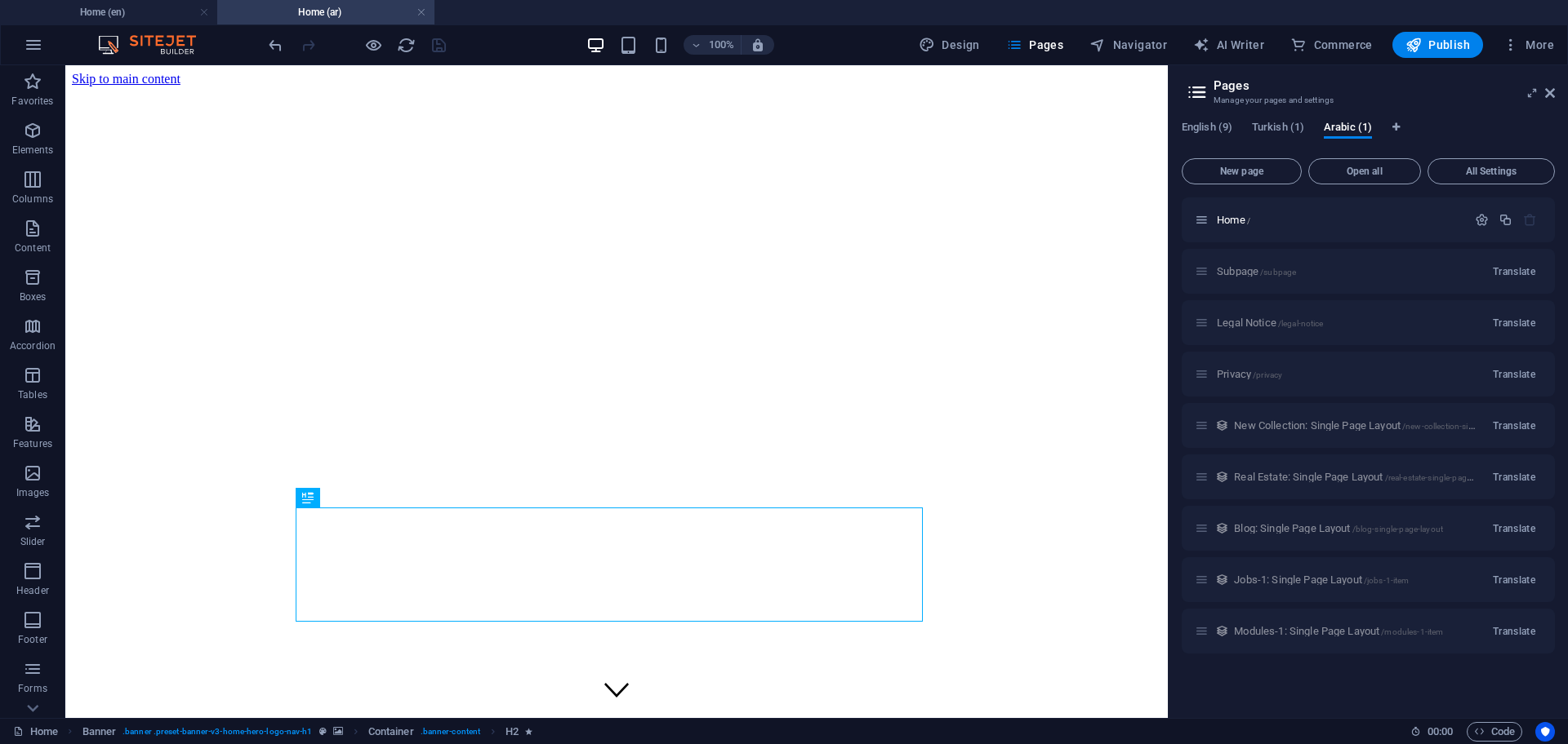
drag, startPoint x: 425, startPoint y: 8, endPoint x: 1421, endPoint y: 84, distance: 998.9
click at [425, 8] on link at bounding box center [421, 12] width 10 height 15
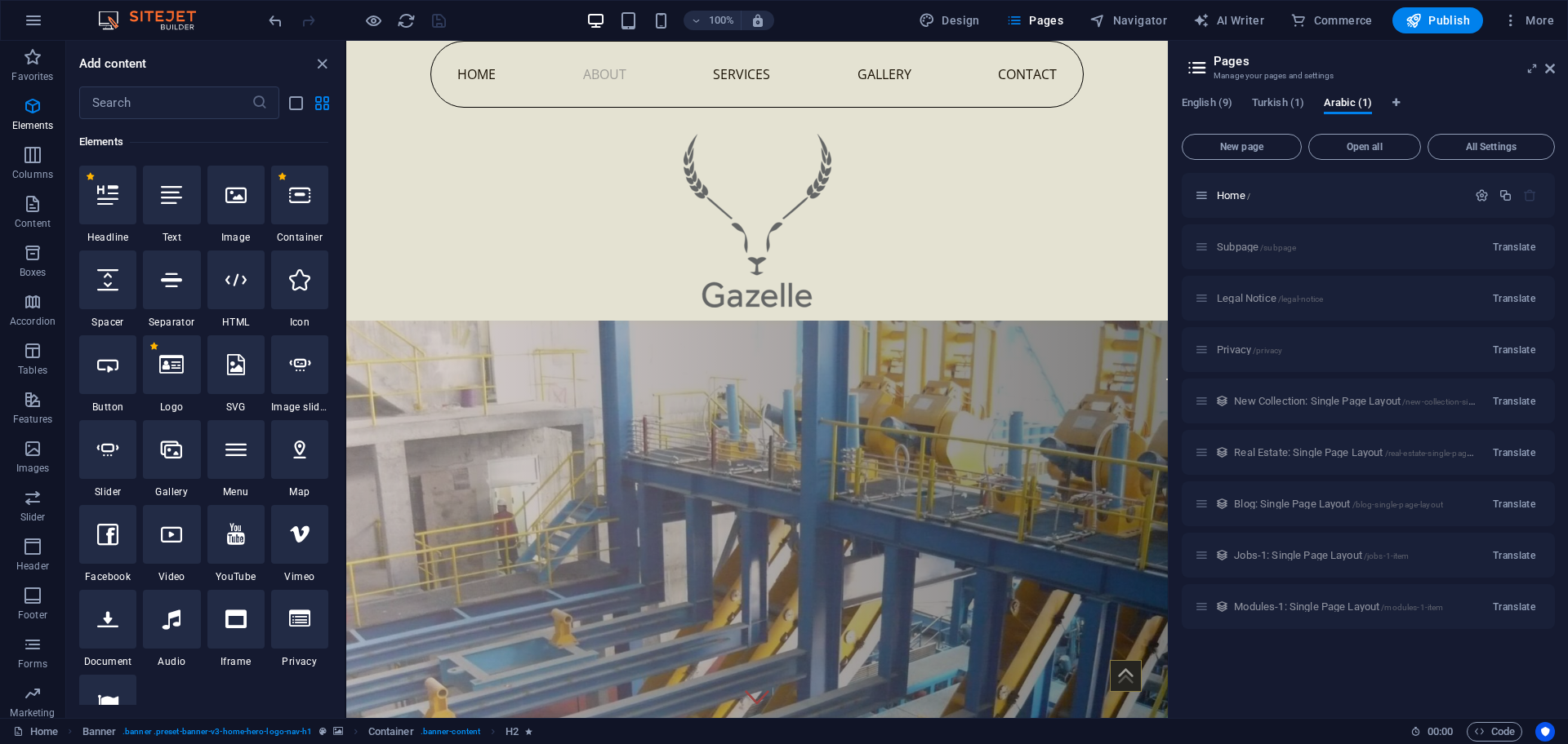
scroll to position [6593, 0]
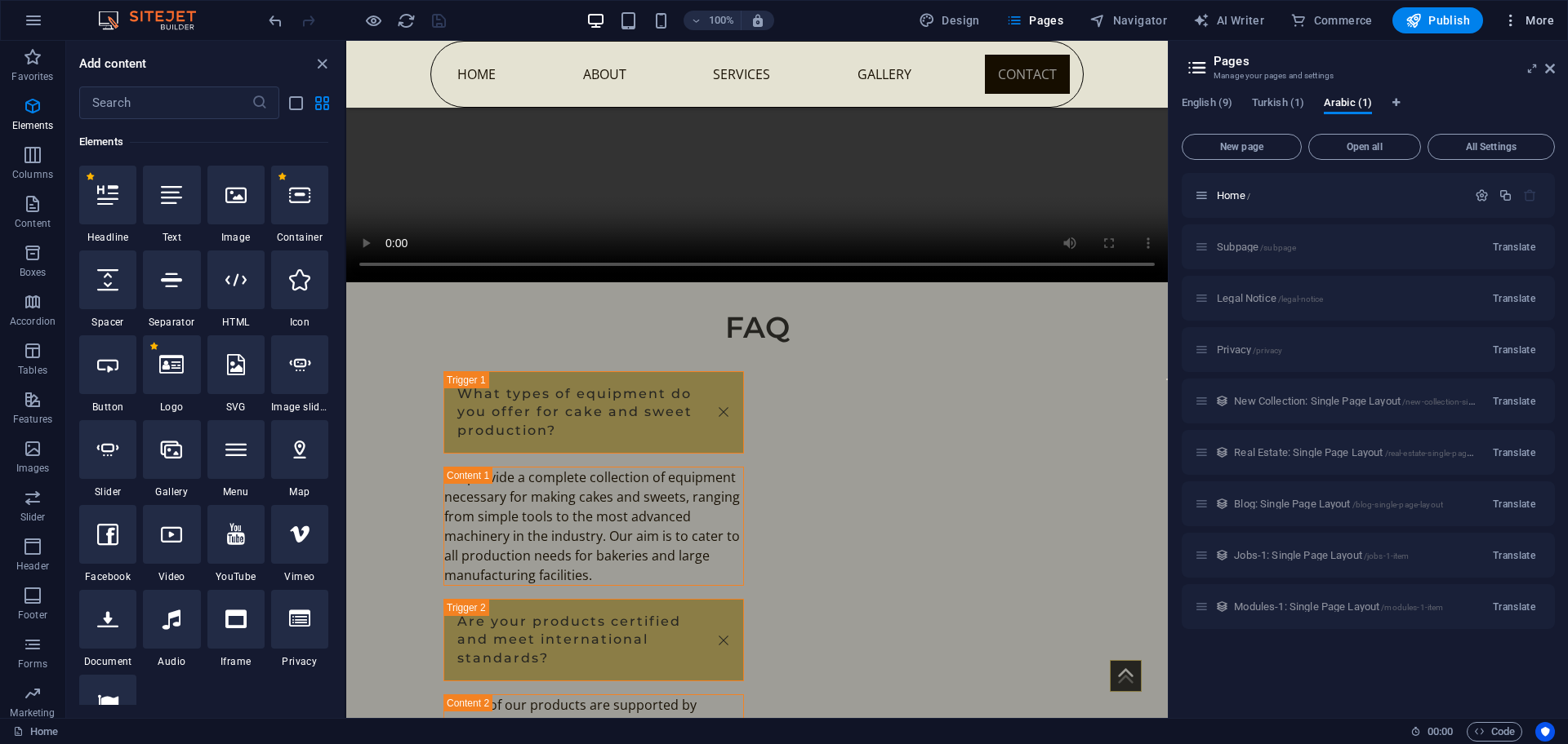
click at [1536, 15] on span "More" at bounding box center [1528, 21] width 51 height 16
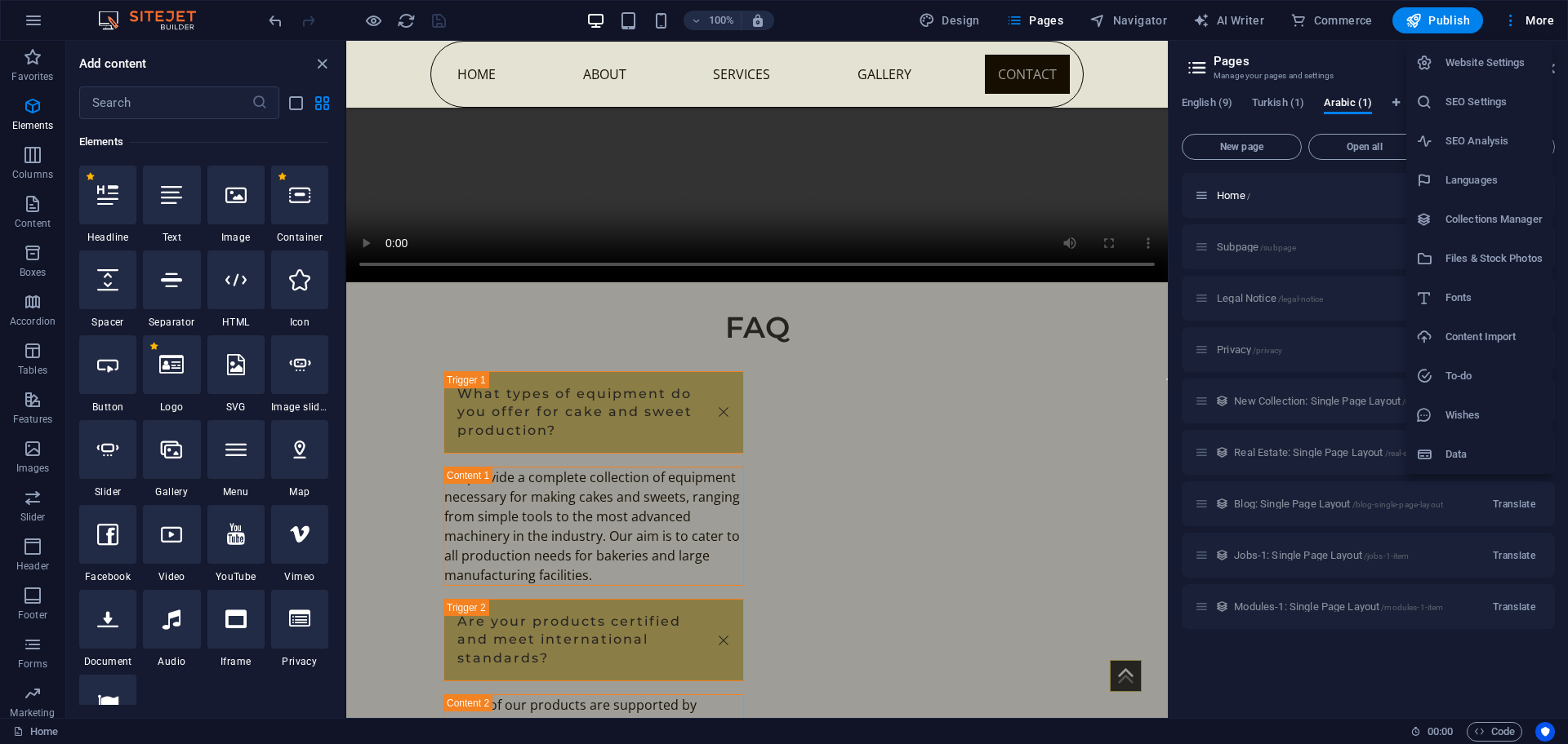
click at [1469, 173] on h6 "Languages" at bounding box center [1494, 181] width 97 height 20
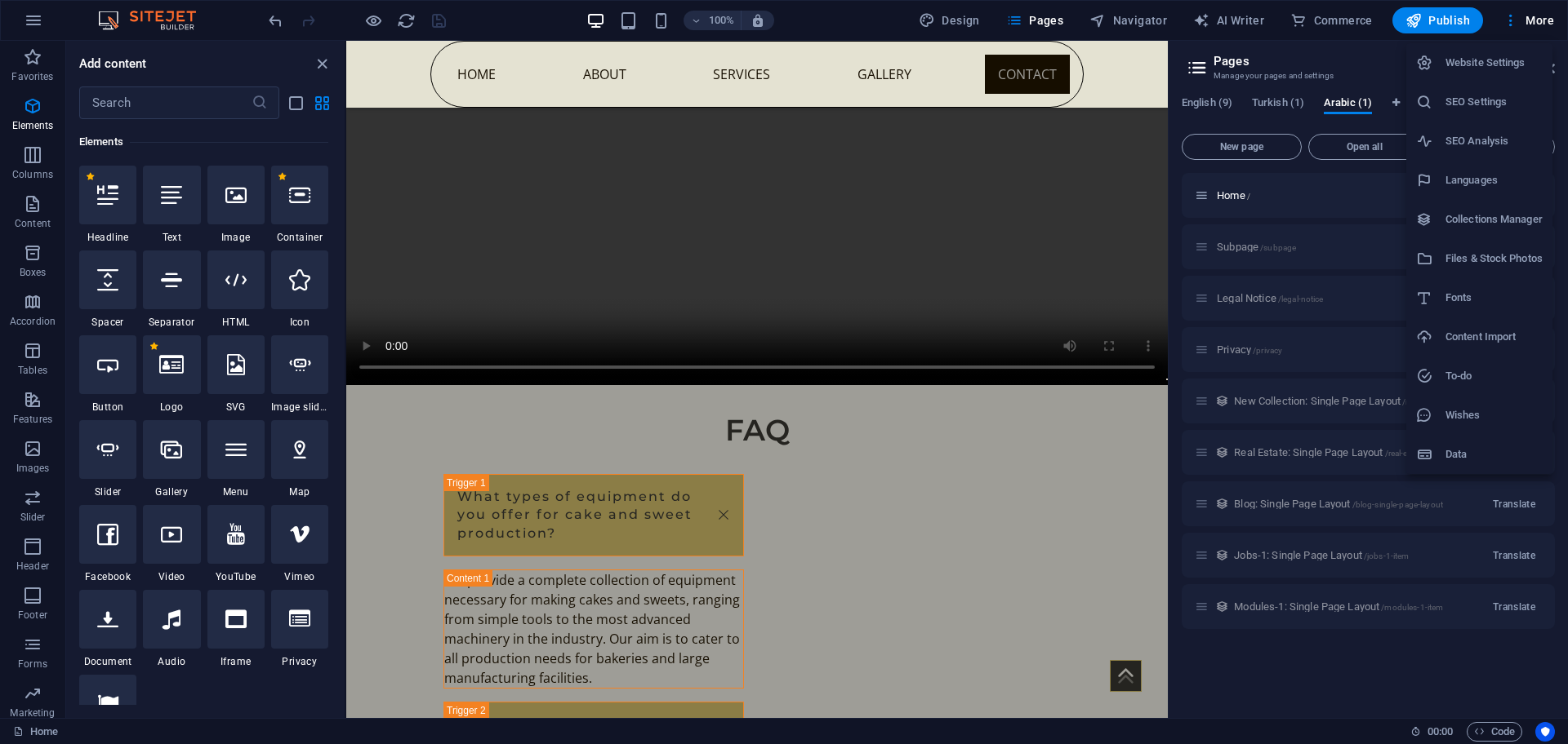
select select "41"
select select "165"
select select "6"
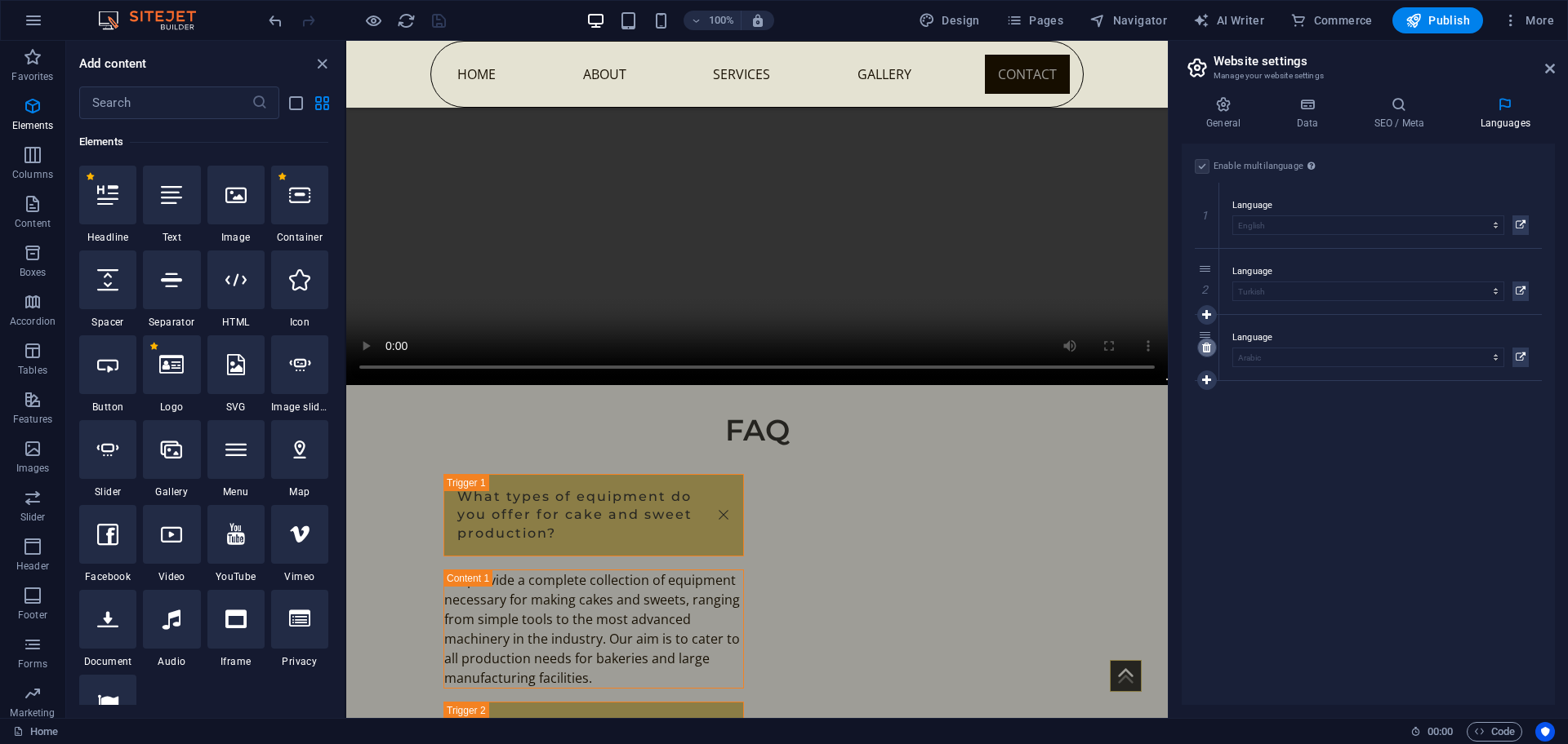
click at [1206, 350] on icon at bounding box center [1207, 348] width 9 height 12
click at [1208, 283] on icon at bounding box center [1207, 281] width 9 height 12
click at [1278, 324] on div "Enable multilanguage To disable multilanguage delete all languages until only o…" at bounding box center [1368, 424] width 373 height 562
click at [1043, 20] on span "Pages" at bounding box center [1035, 21] width 58 height 16
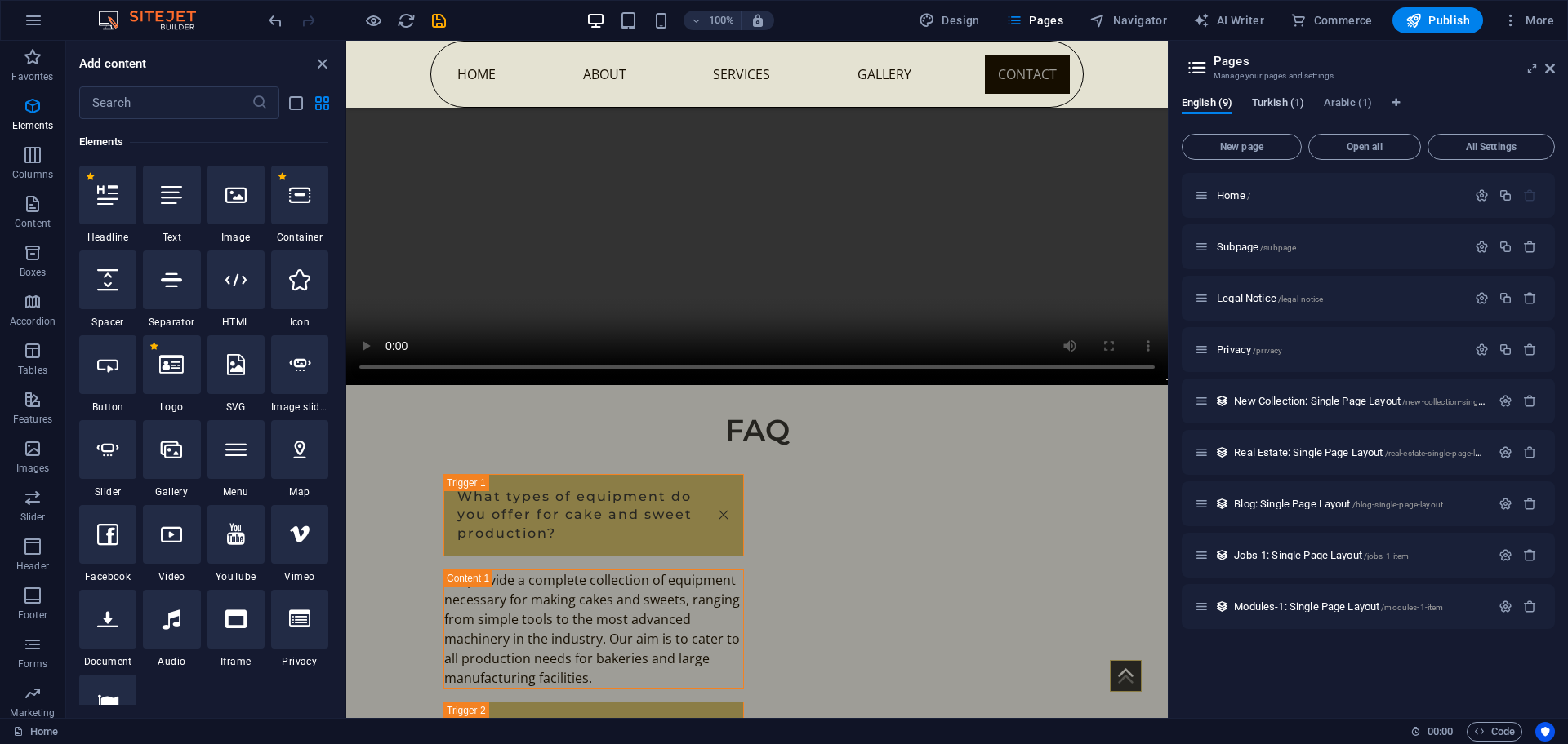
click at [1295, 98] on span "Turkish (1)" at bounding box center [1278, 104] width 52 height 22
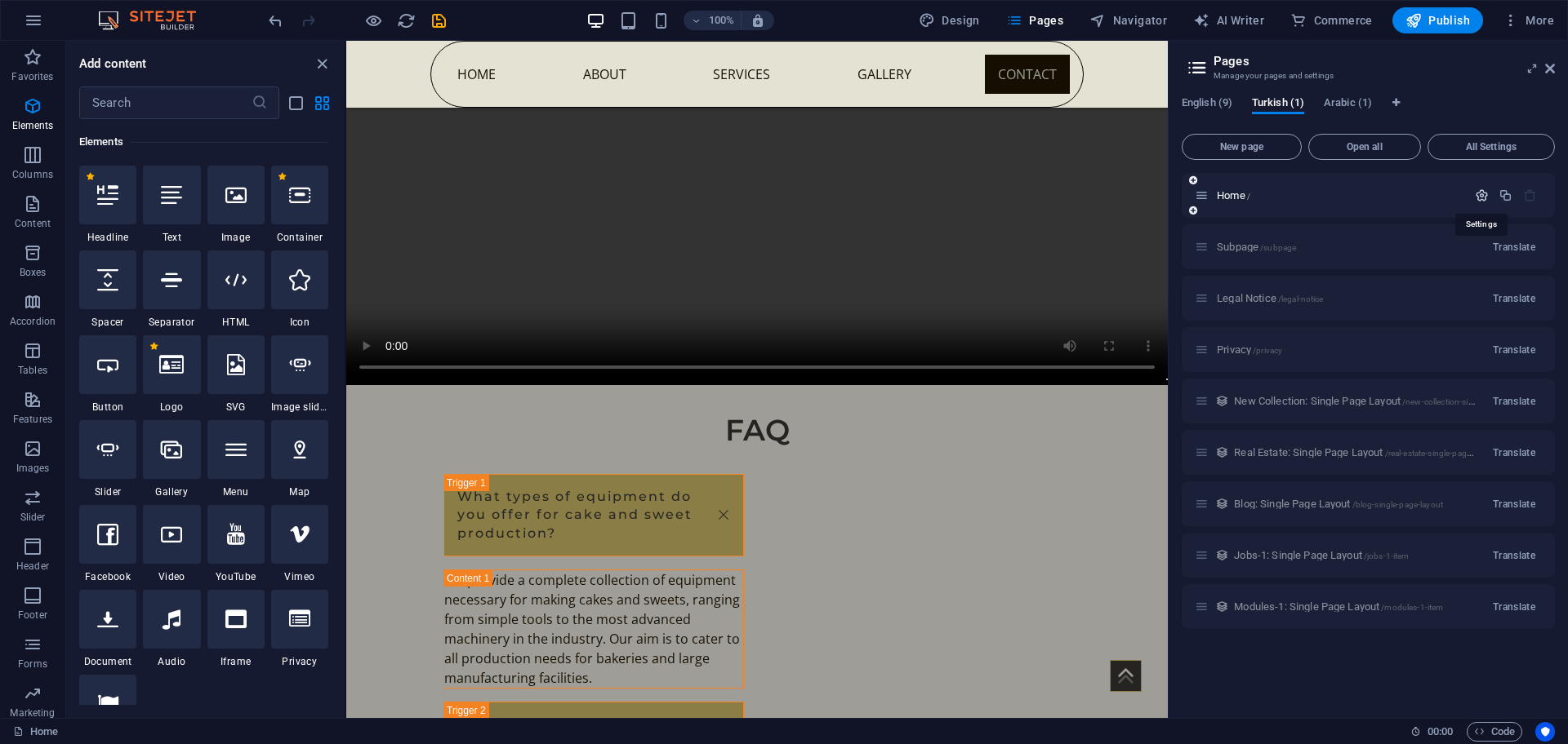
click at [1483, 195] on icon "button" at bounding box center [1481, 195] width 13 height 13
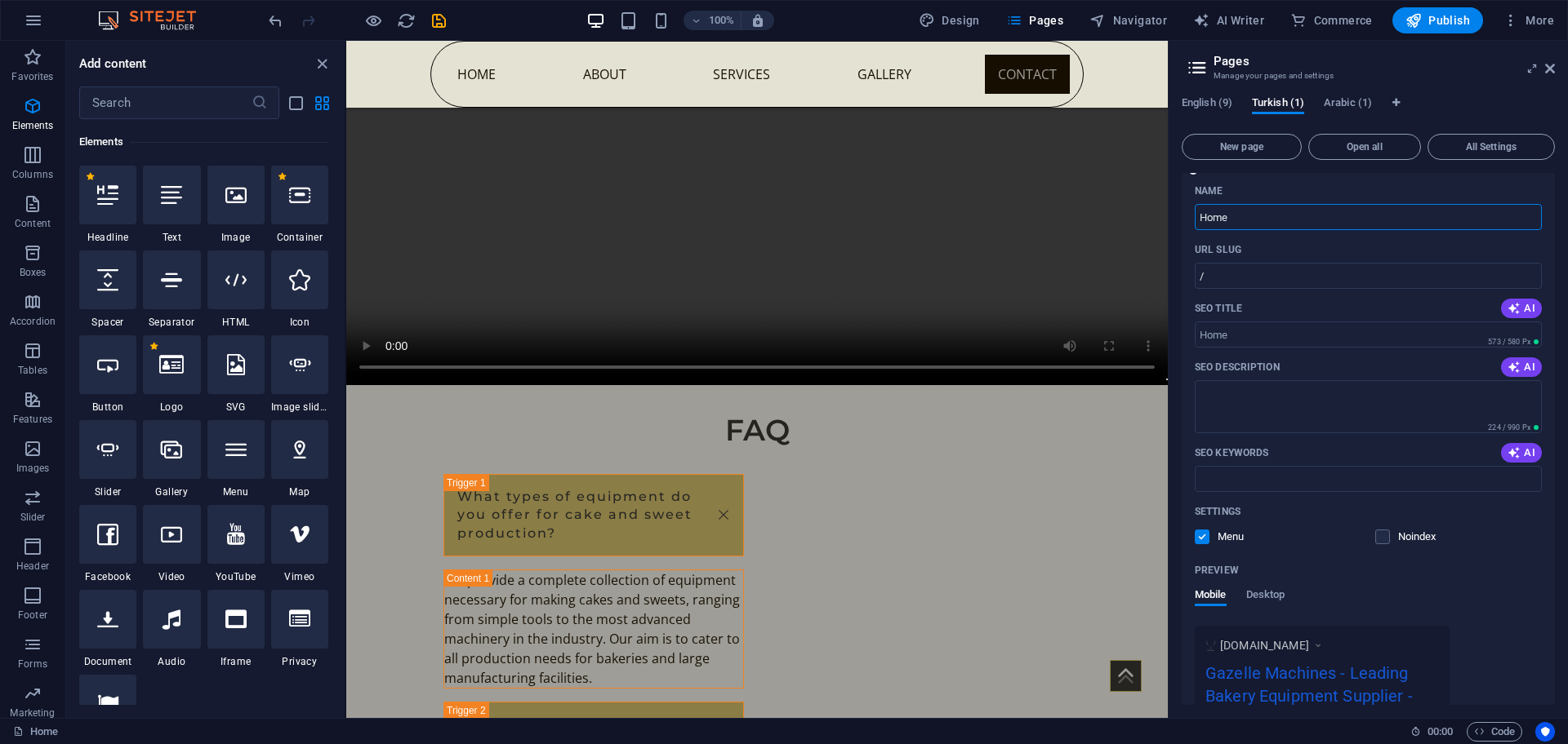
scroll to position [0, 0]
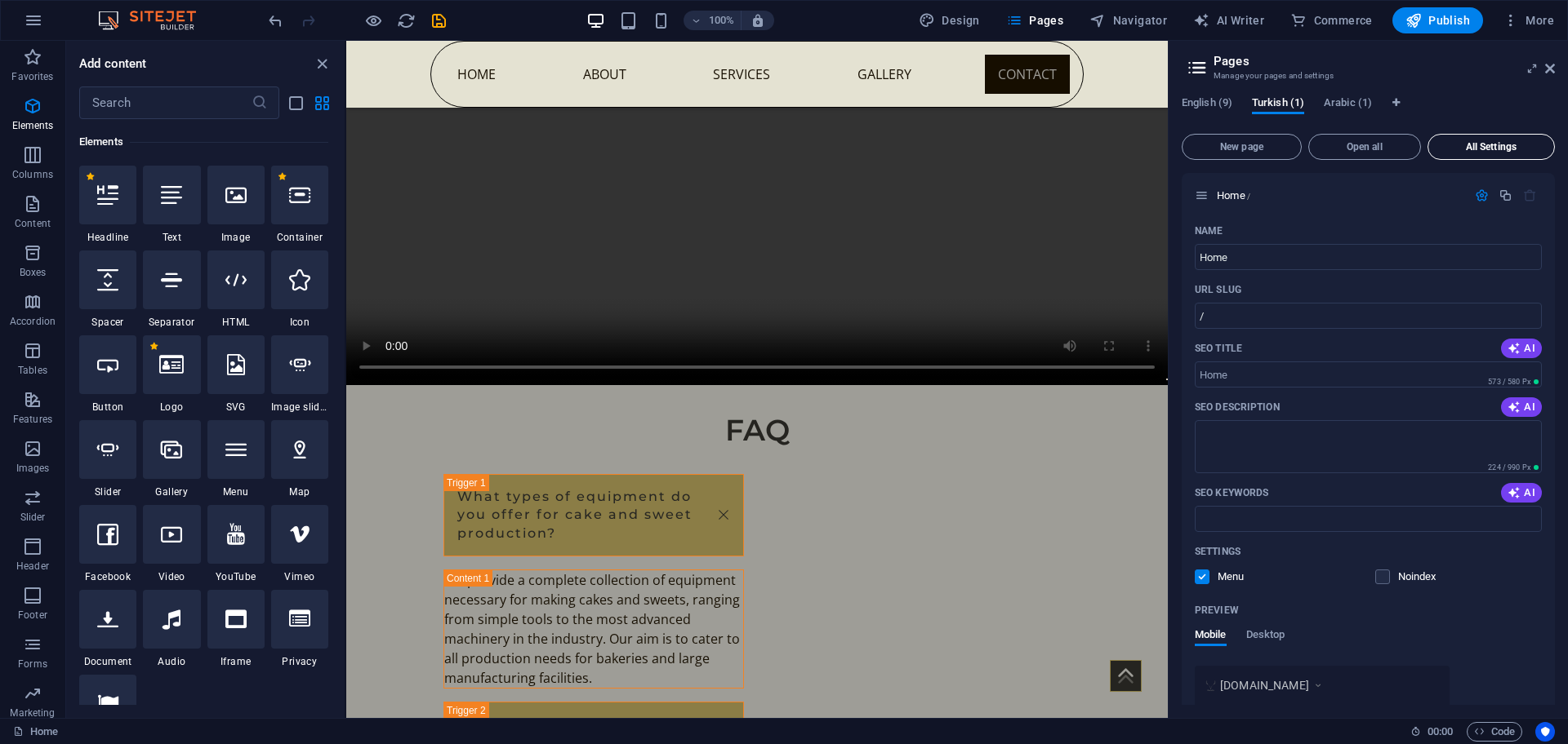
click at [1483, 145] on span "All Settings" at bounding box center [1491, 146] width 112 height 10
click at [1349, 102] on span "Arabic (1)" at bounding box center [1348, 104] width 49 height 22
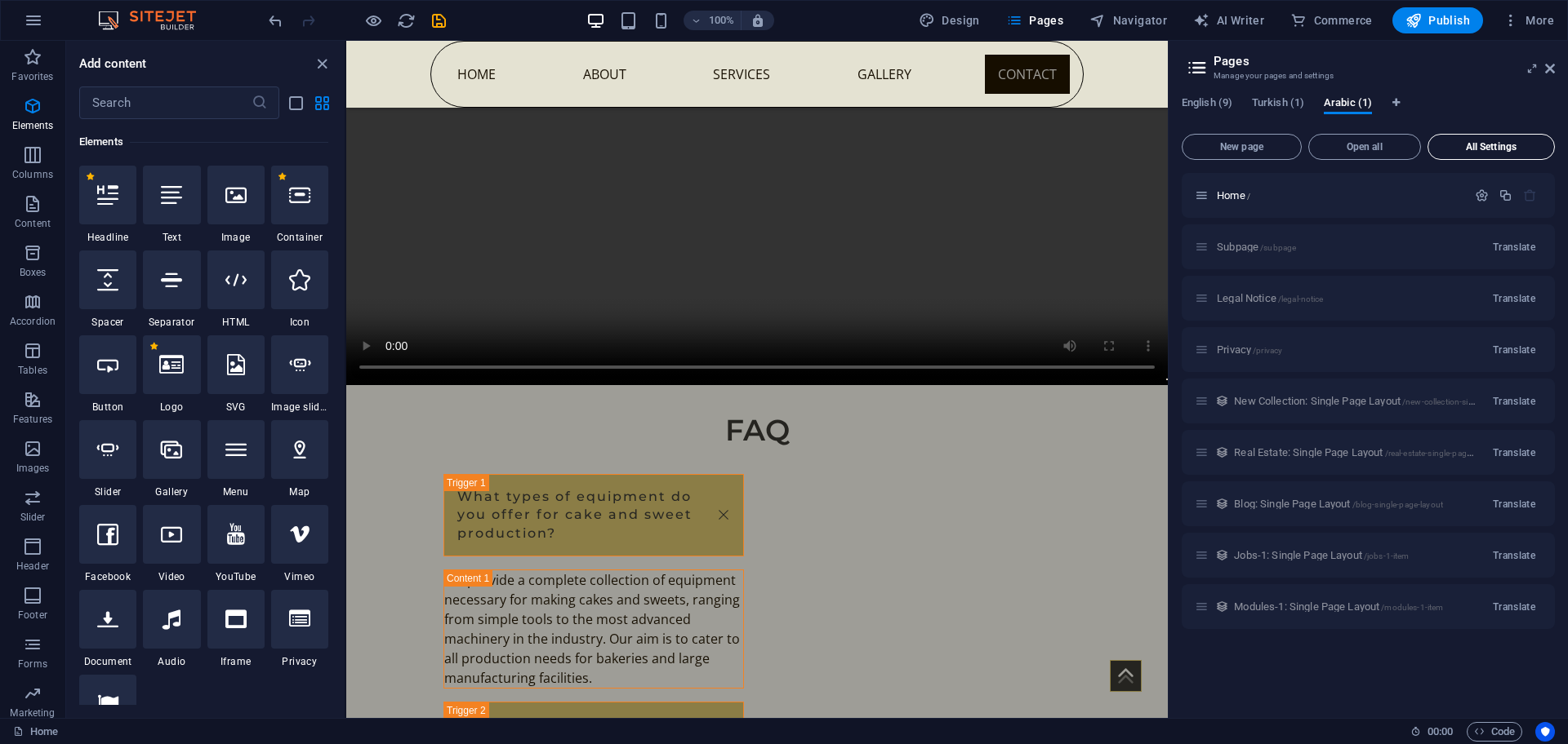
click at [1461, 146] on span "All Settings" at bounding box center [1491, 146] width 112 height 10
click at [1532, 66] on icon at bounding box center [1532, 68] width 0 height 13
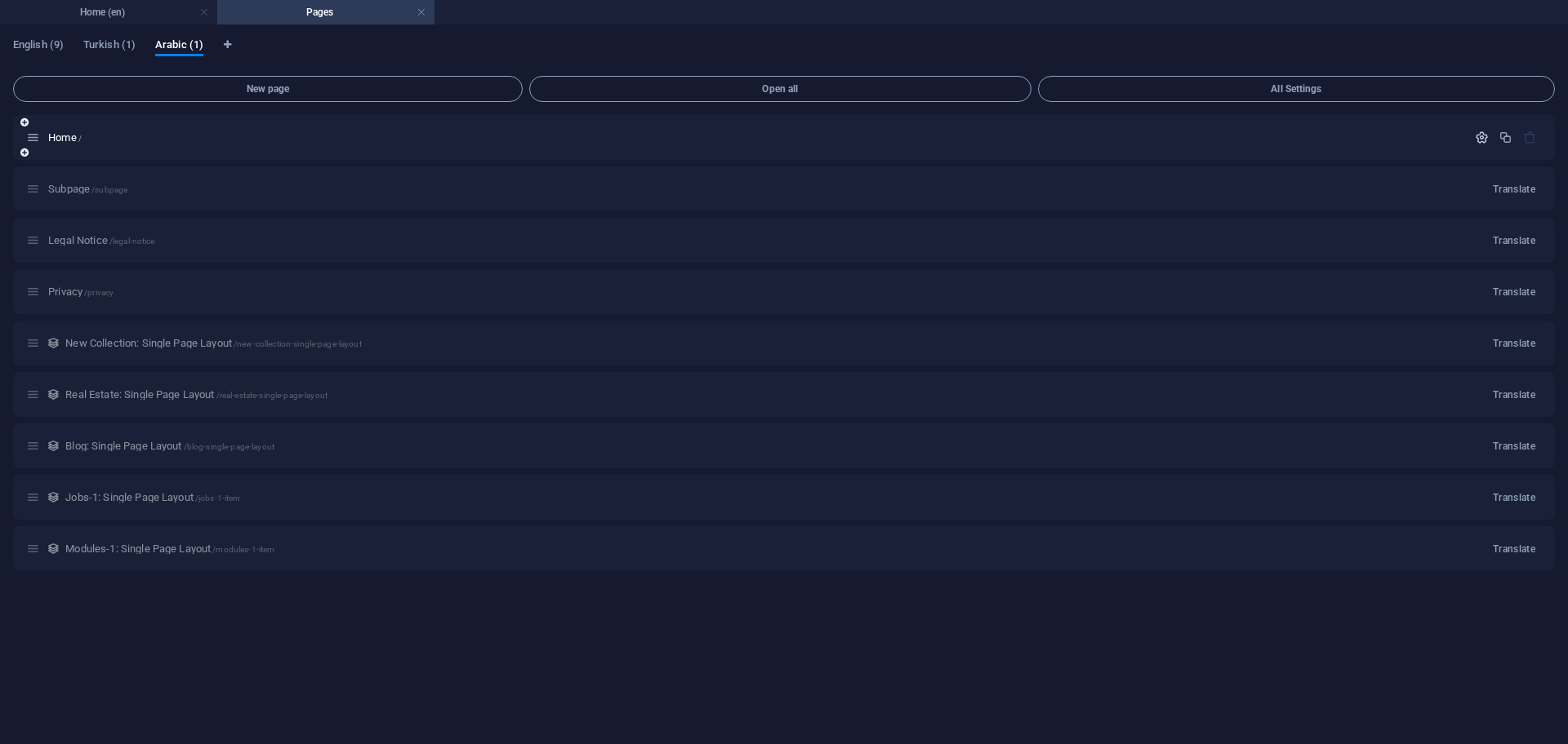
click at [1479, 138] on icon "button" at bounding box center [1481, 137] width 13 height 13
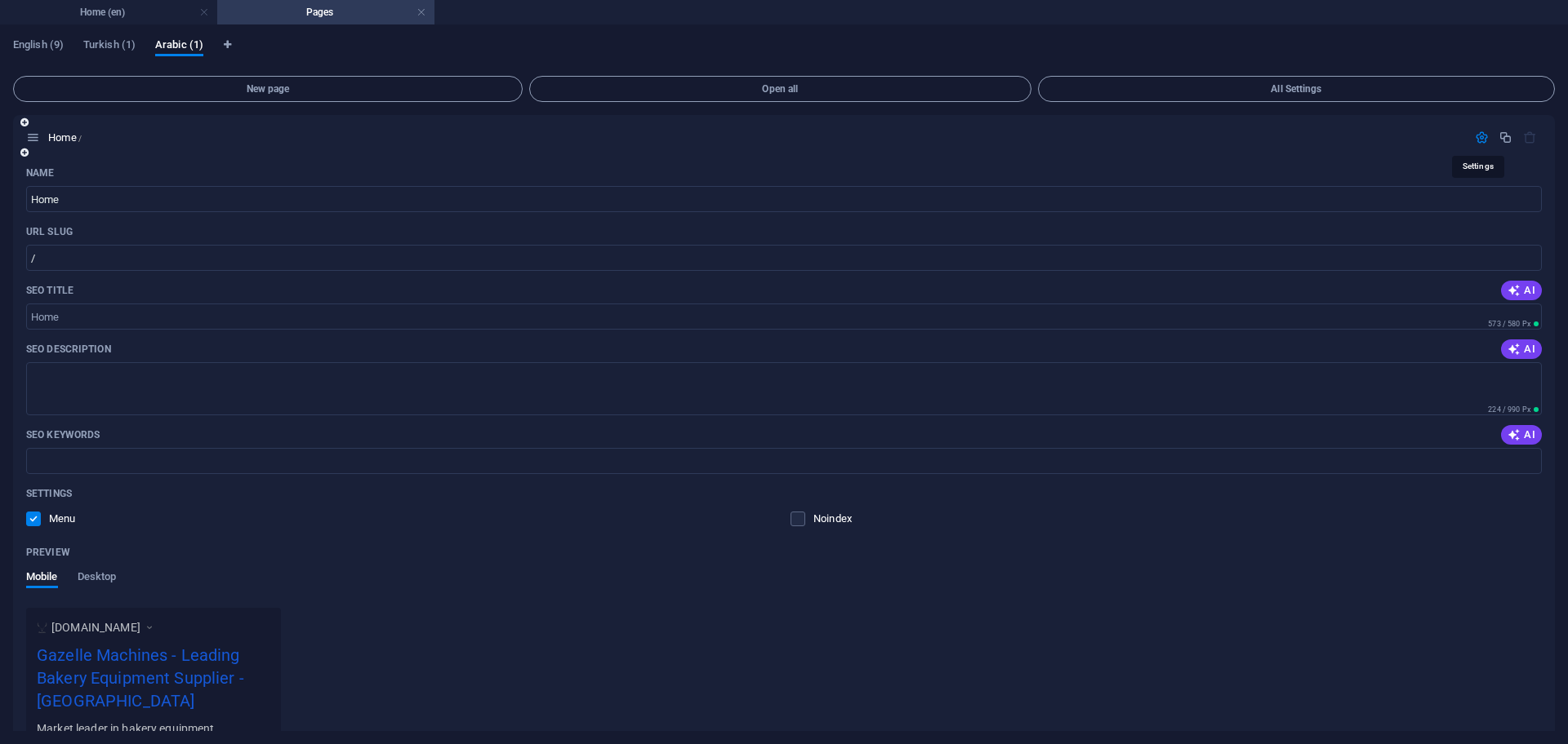
click at [1479, 138] on icon "button" at bounding box center [1481, 137] width 13 height 13
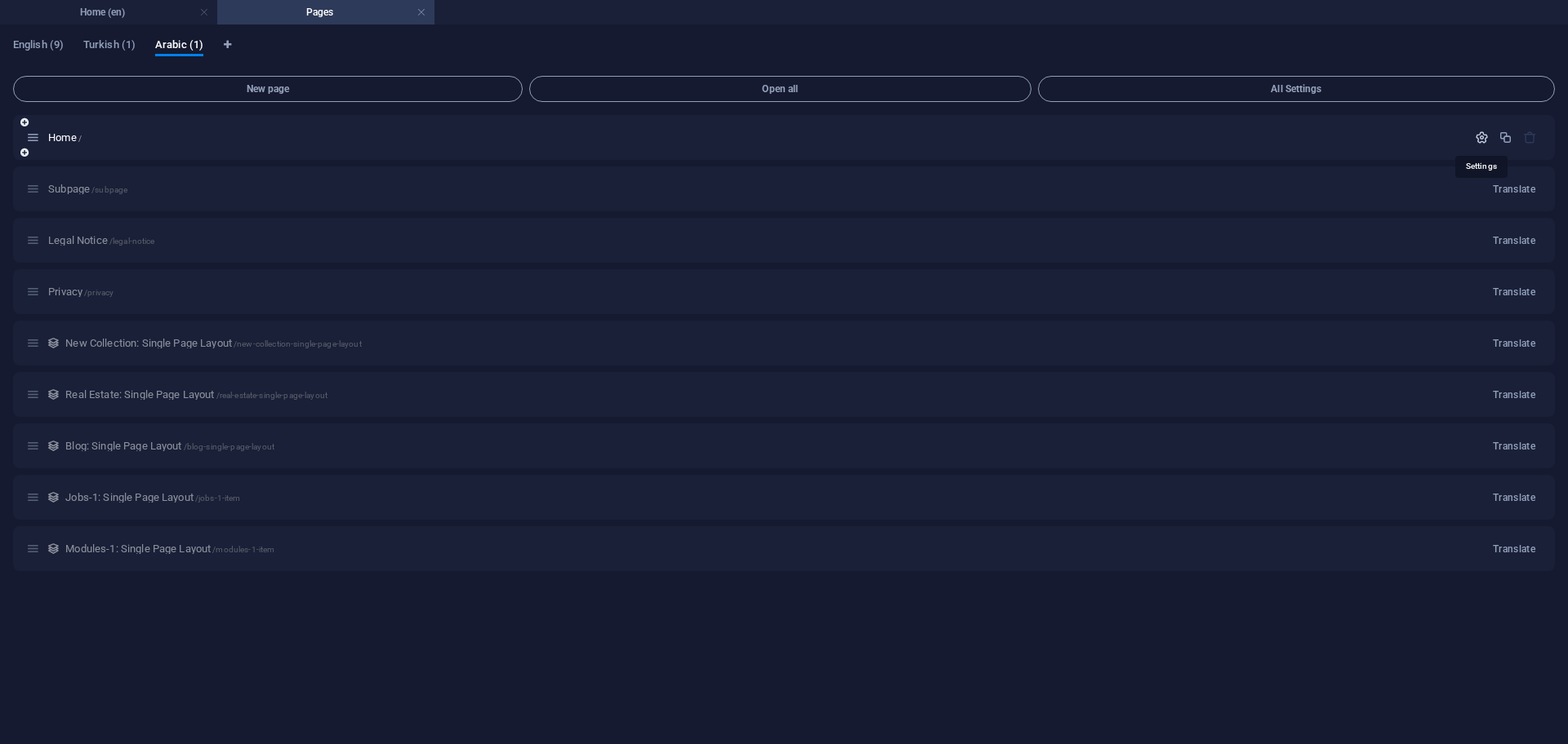
click at [1479, 138] on icon "button" at bounding box center [1481, 137] width 13 height 13
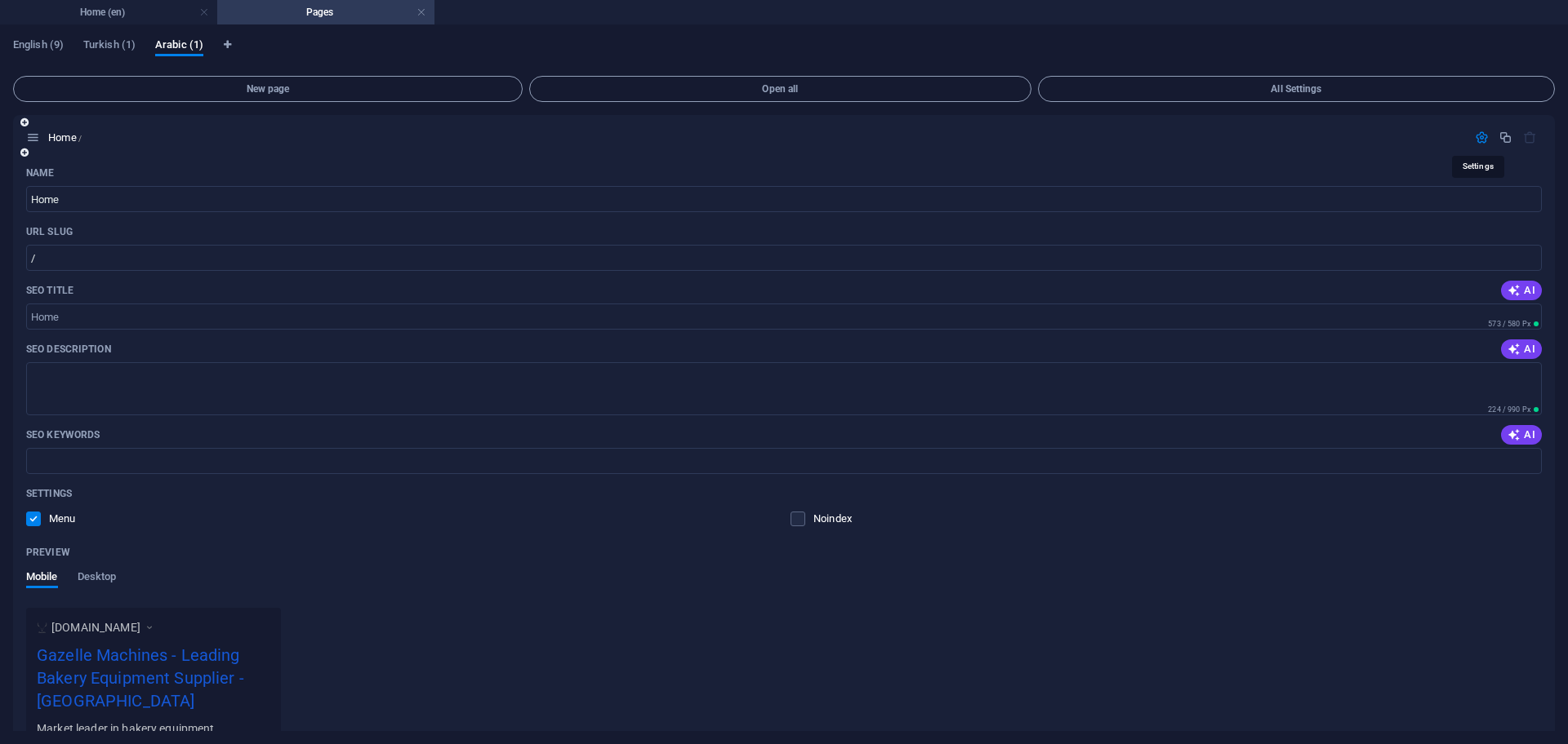
click at [1479, 138] on icon "button" at bounding box center [1481, 137] width 13 height 13
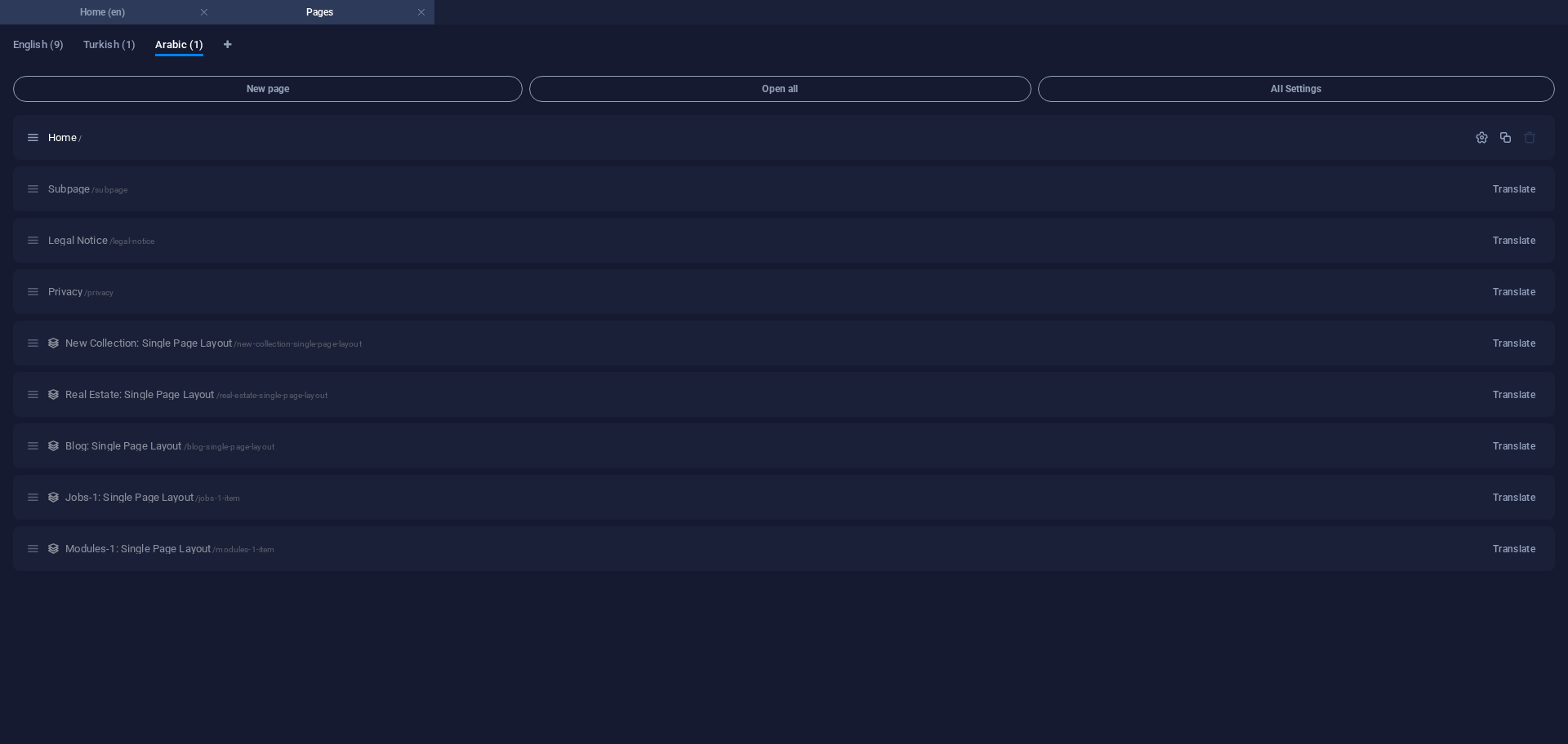
click at [115, 10] on h4 "Home (en)" at bounding box center [109, 13] width 218 height 18
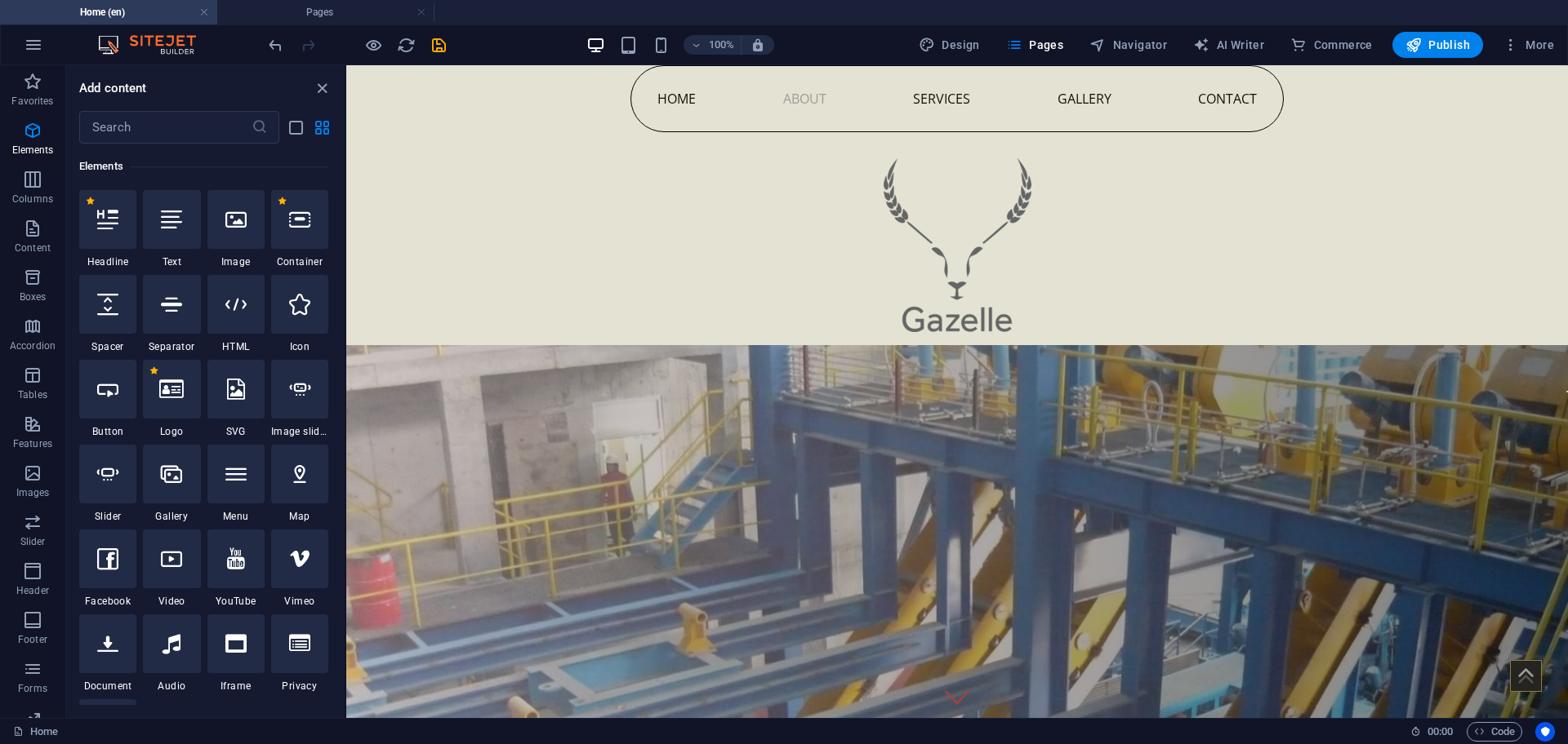
scroll to position [7976, 0]
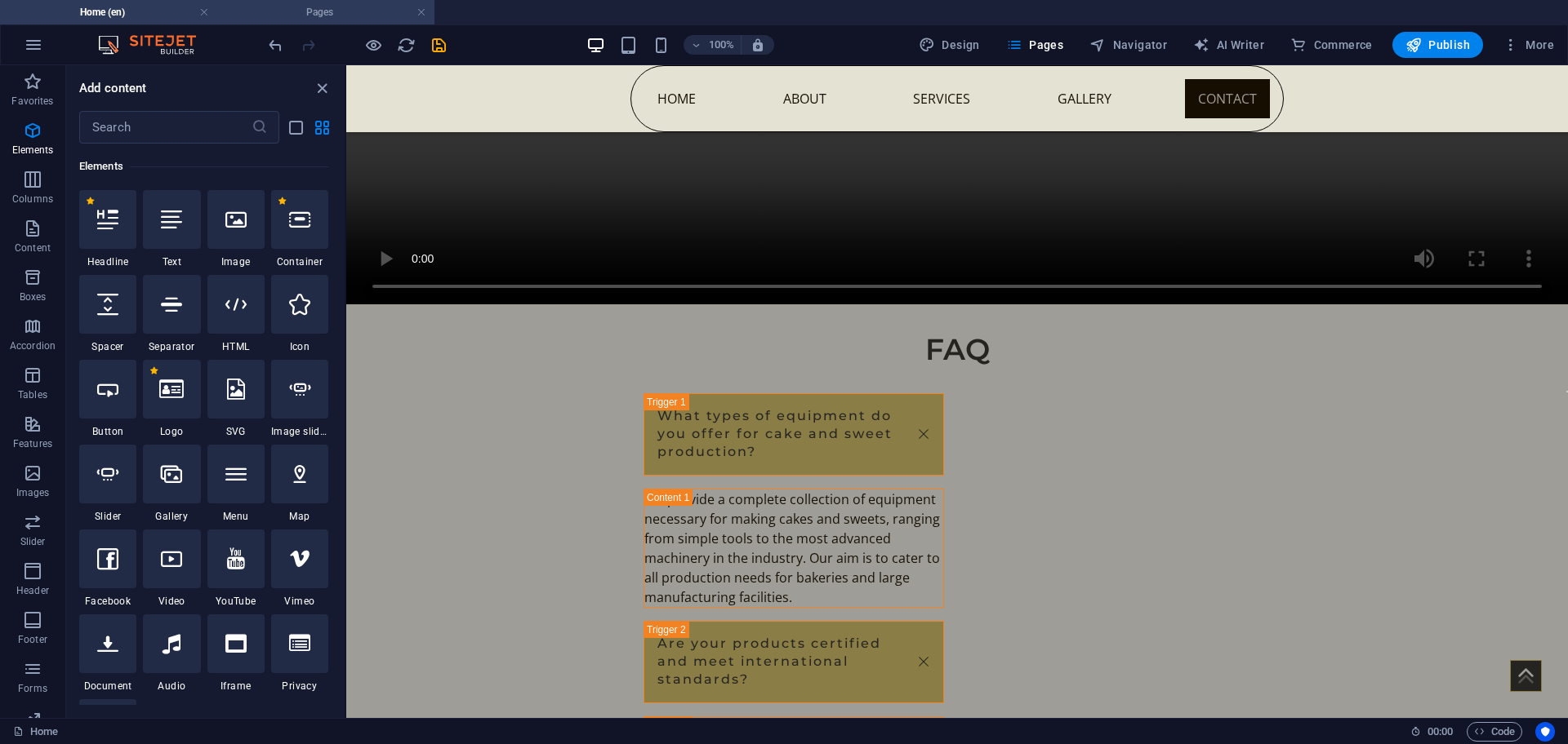
click at [281, 16] on h4 "Pages" at bounding box center [326, 13] width 218 height 18
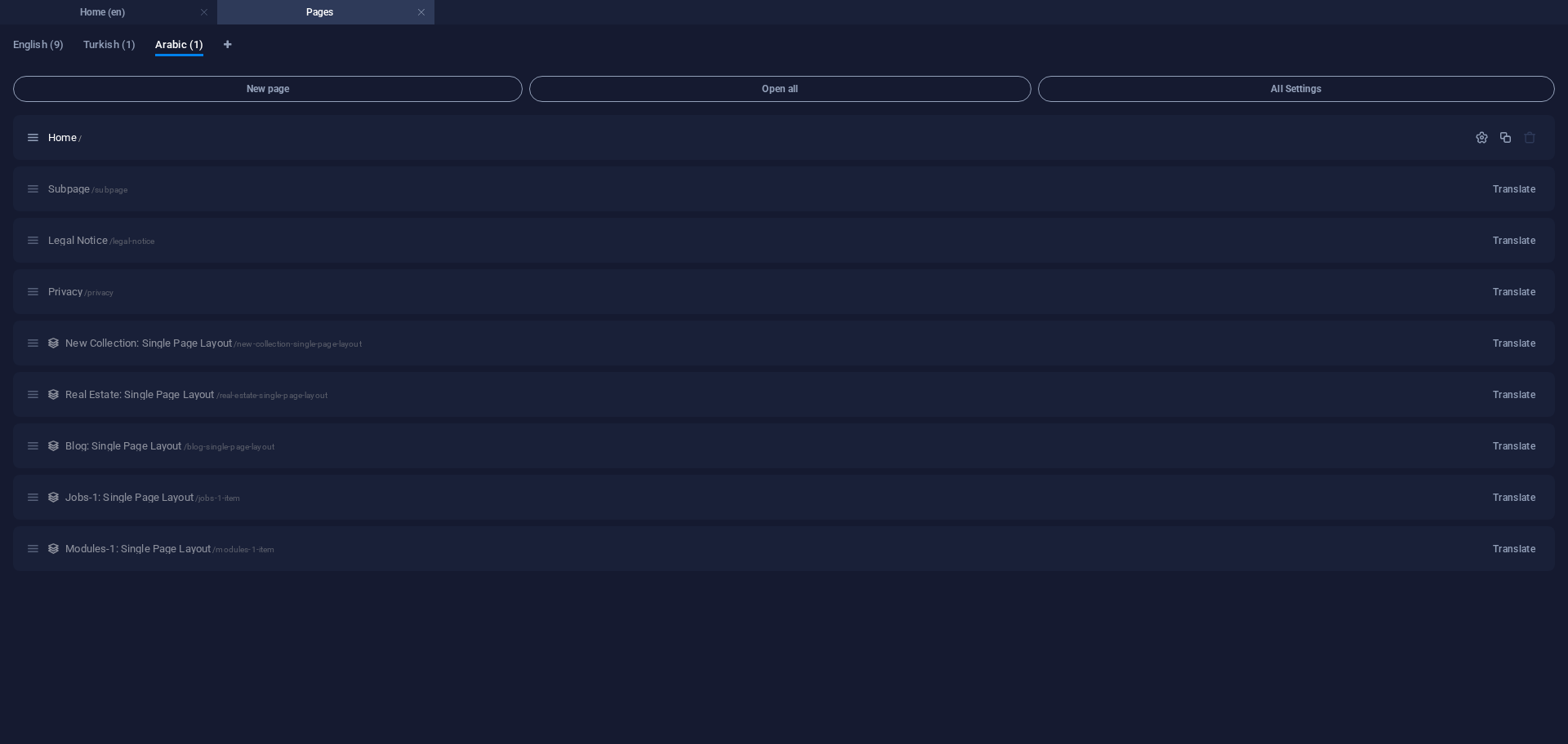
scroll to position [0, 0]
click at [423, 13] on link at bounding box center [421, 12] width 10 height 15
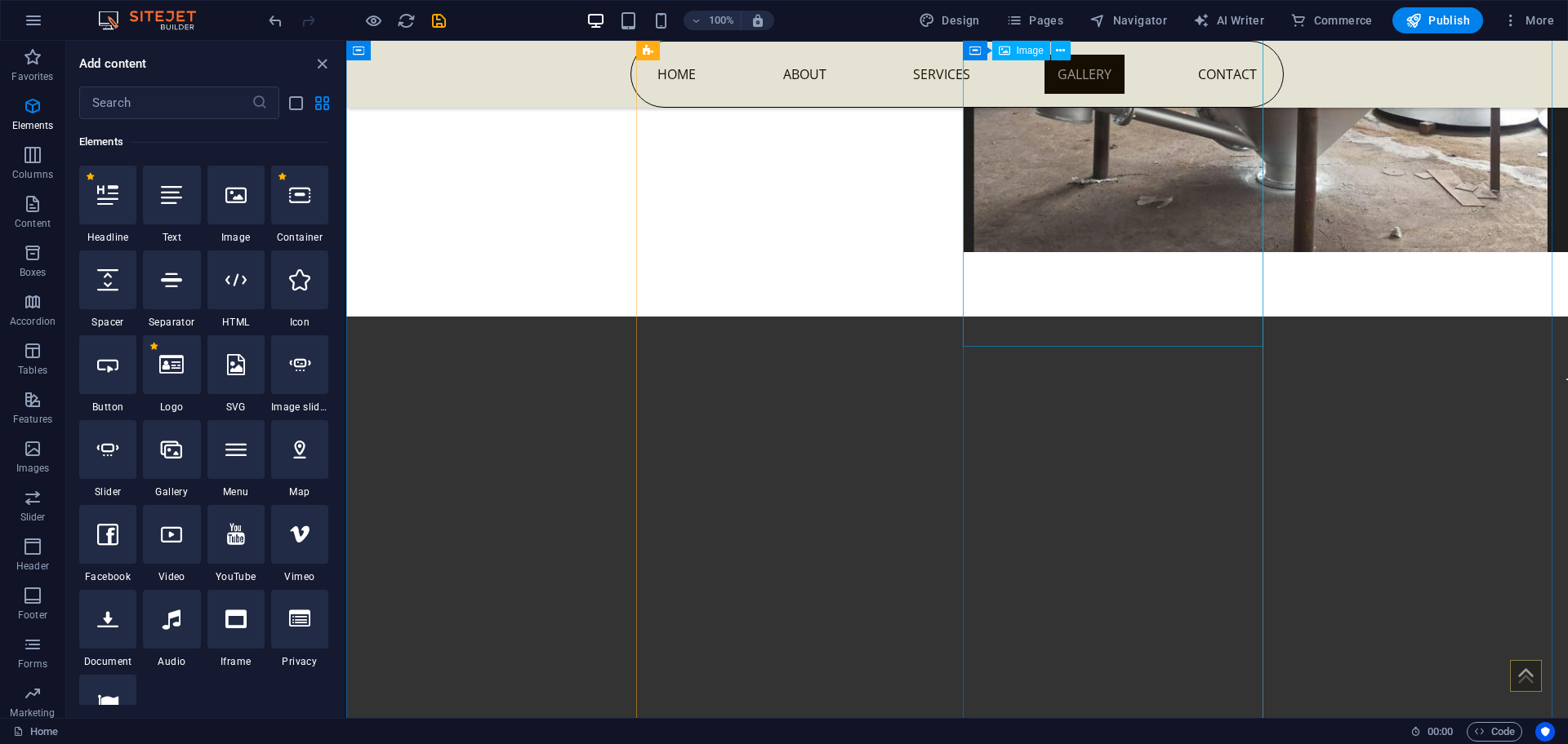
scroll to position [6922, 0]
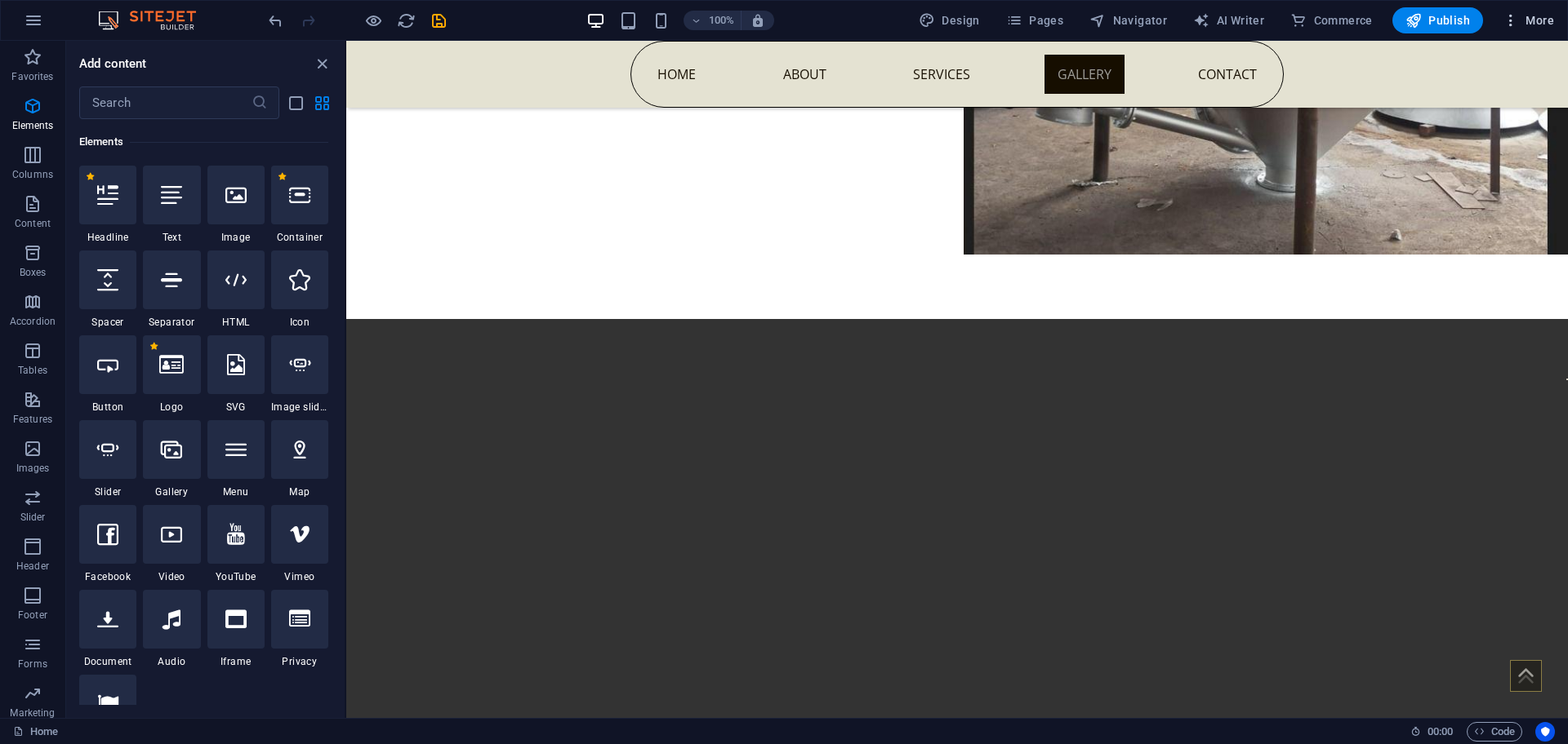
click at [1546, 28] on span "More" at bounding box center [1528, 21] width 51 height 16
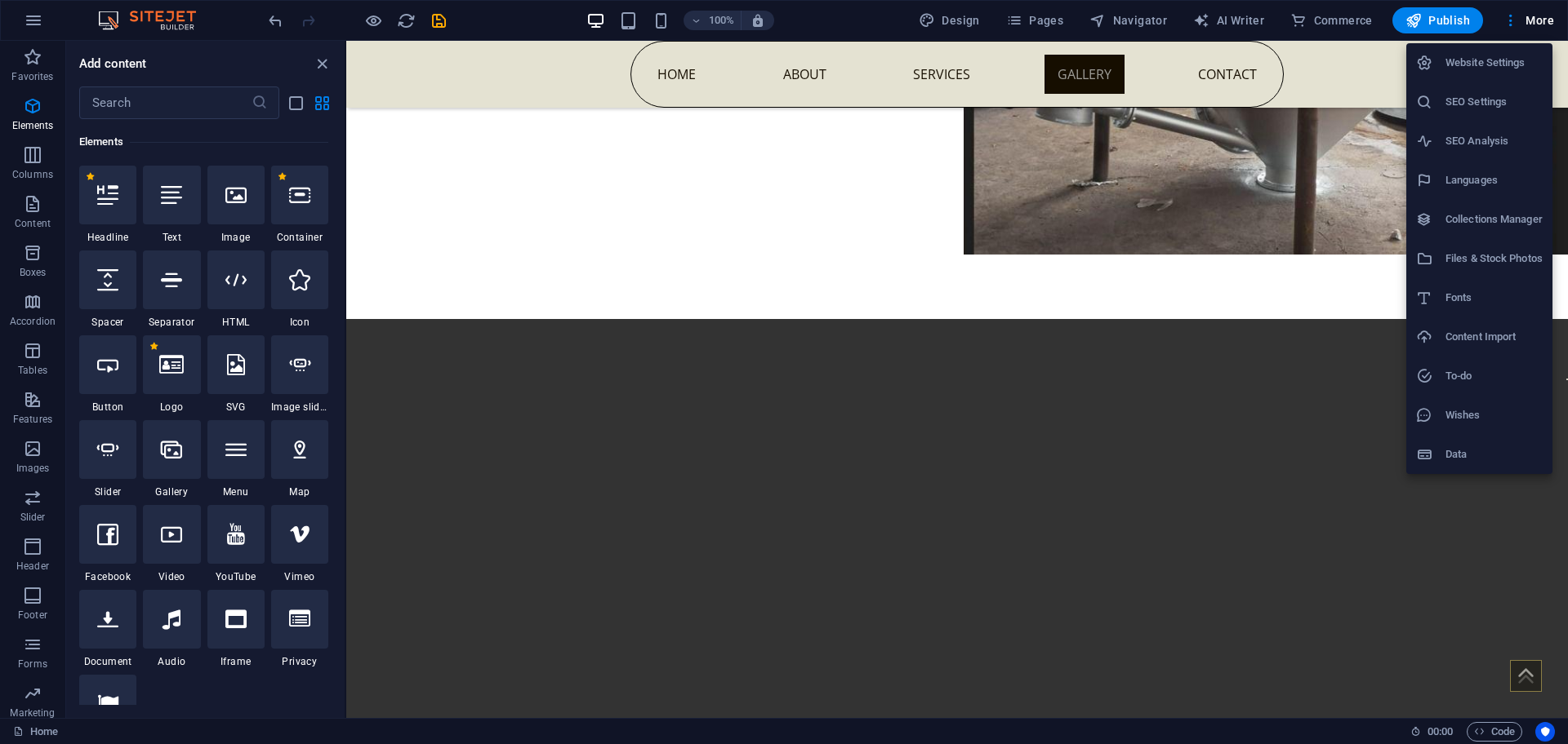
click at [1492, 174] on h6 "Languages" at bounding box center [1494, 181] width 97 height 20
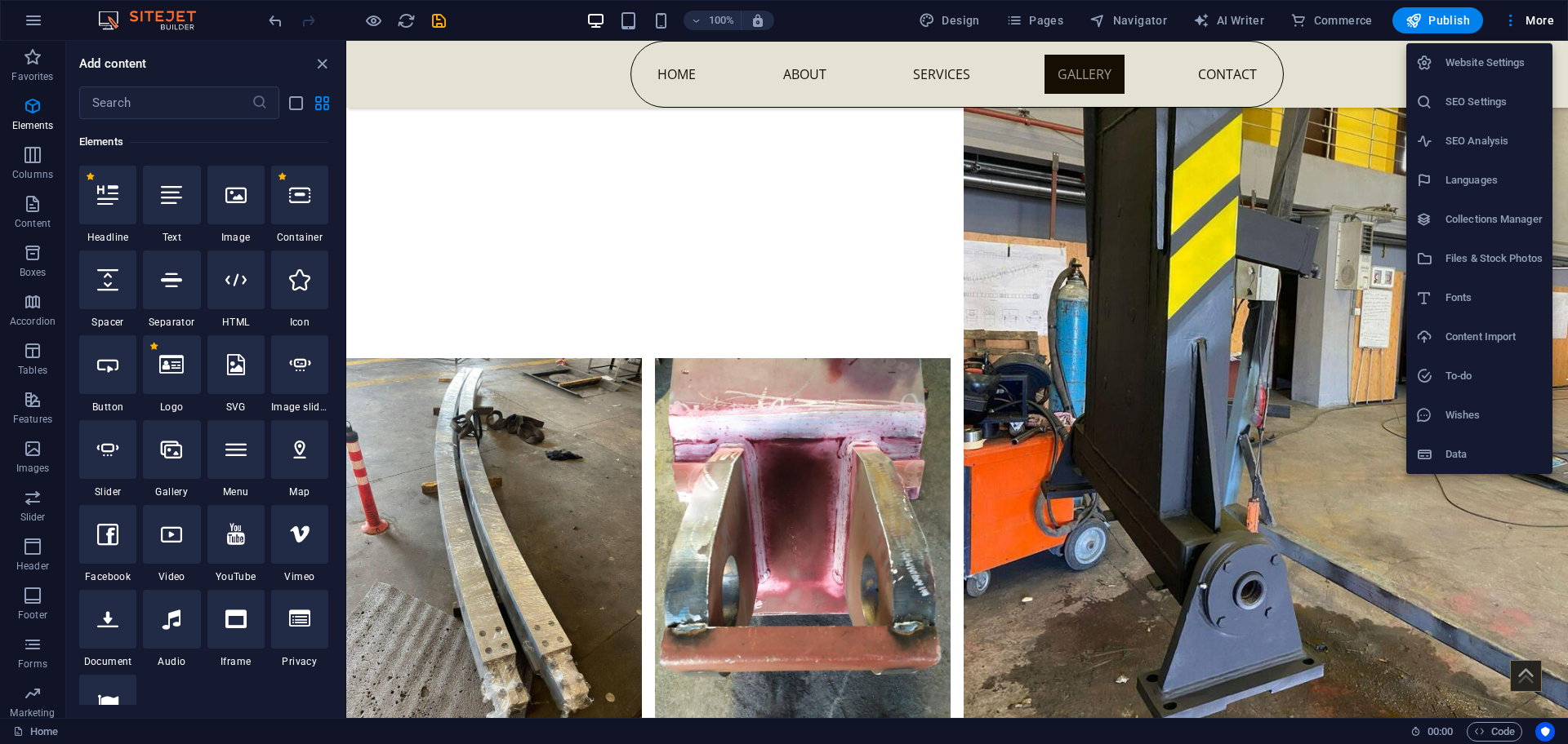
select select "41"
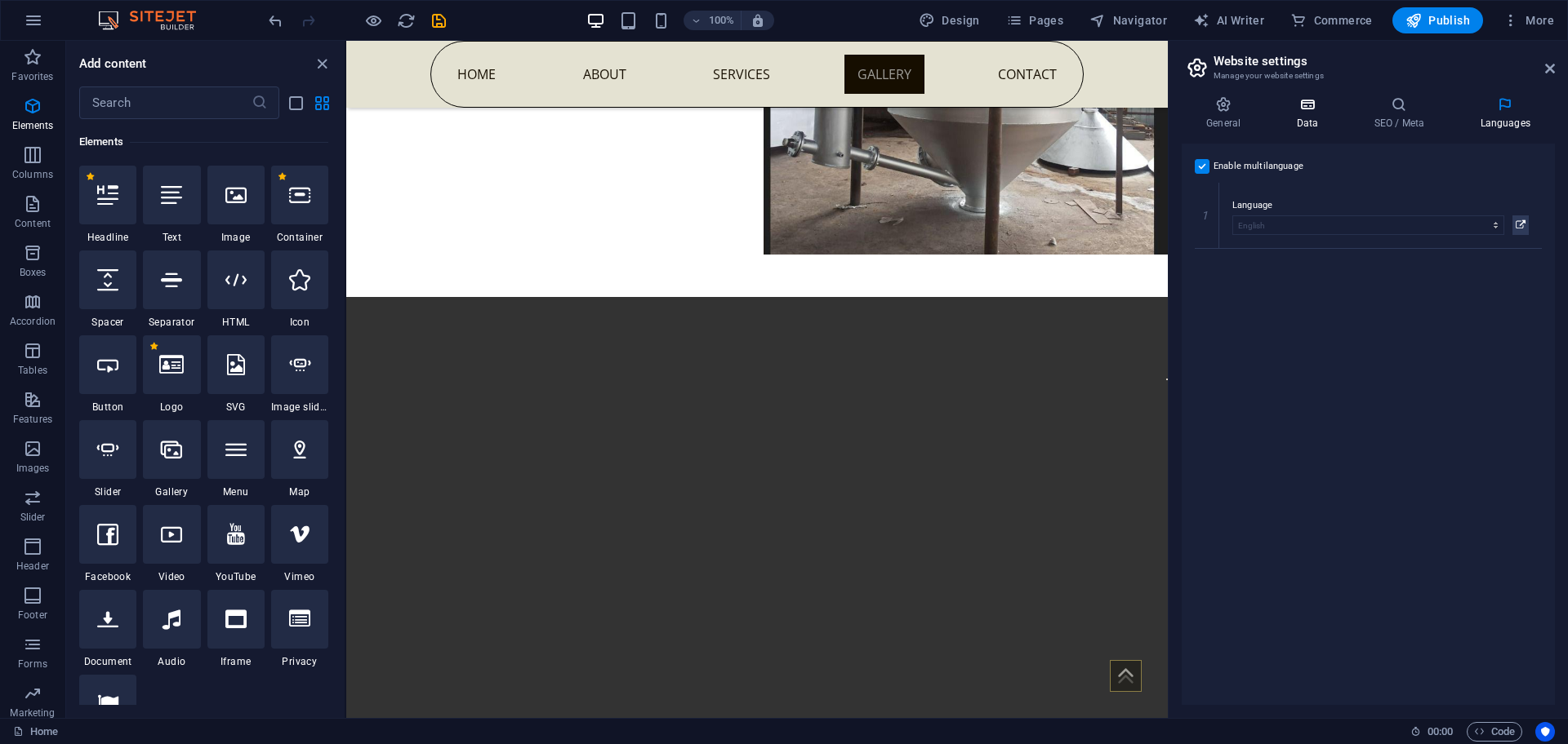
click at [1332, 119] on h4 "Data" at bounding box center [1310, 113] width 77 height 34
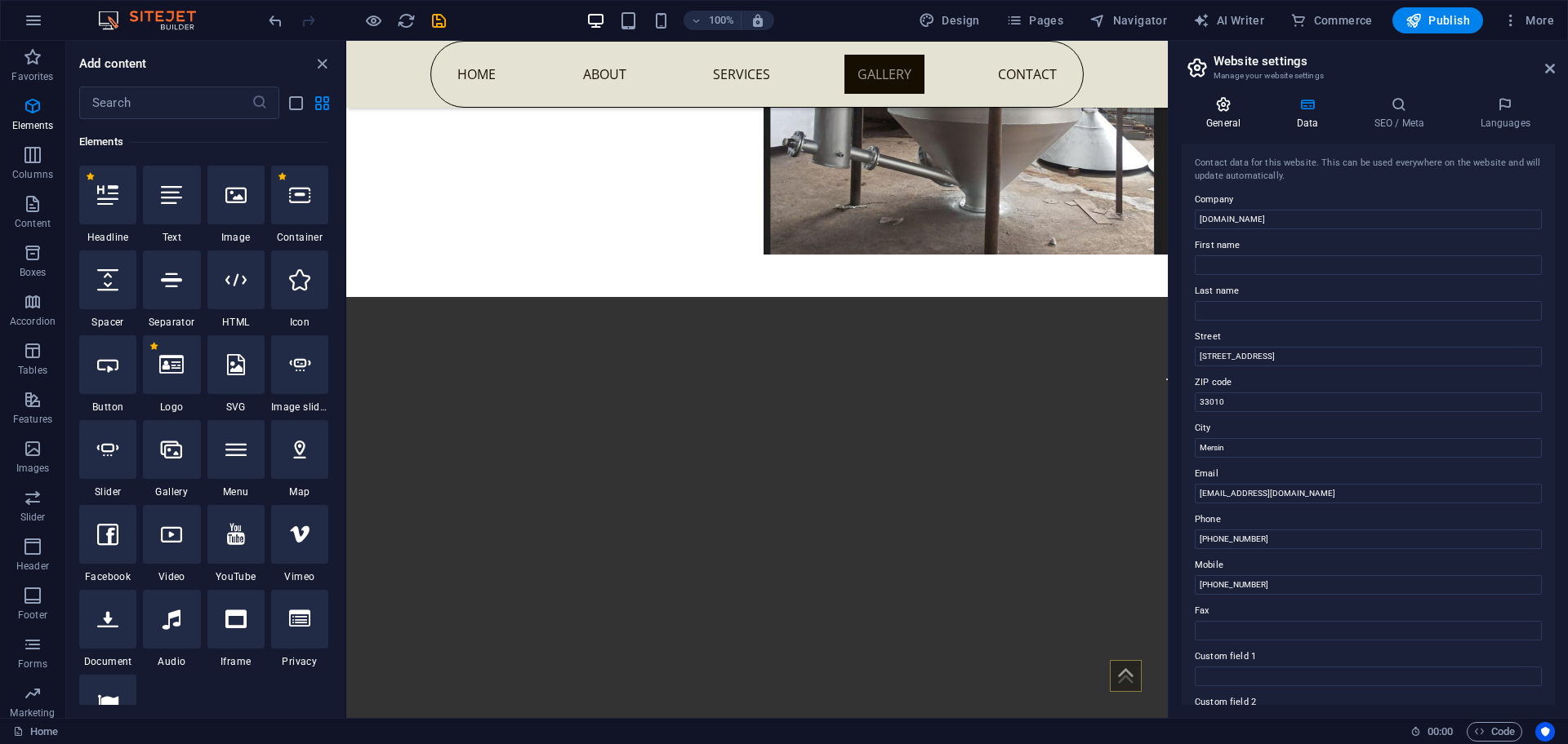
click at [1221, 112] on h4 "General" at bounding box center [1226, 113] width 90 height 34
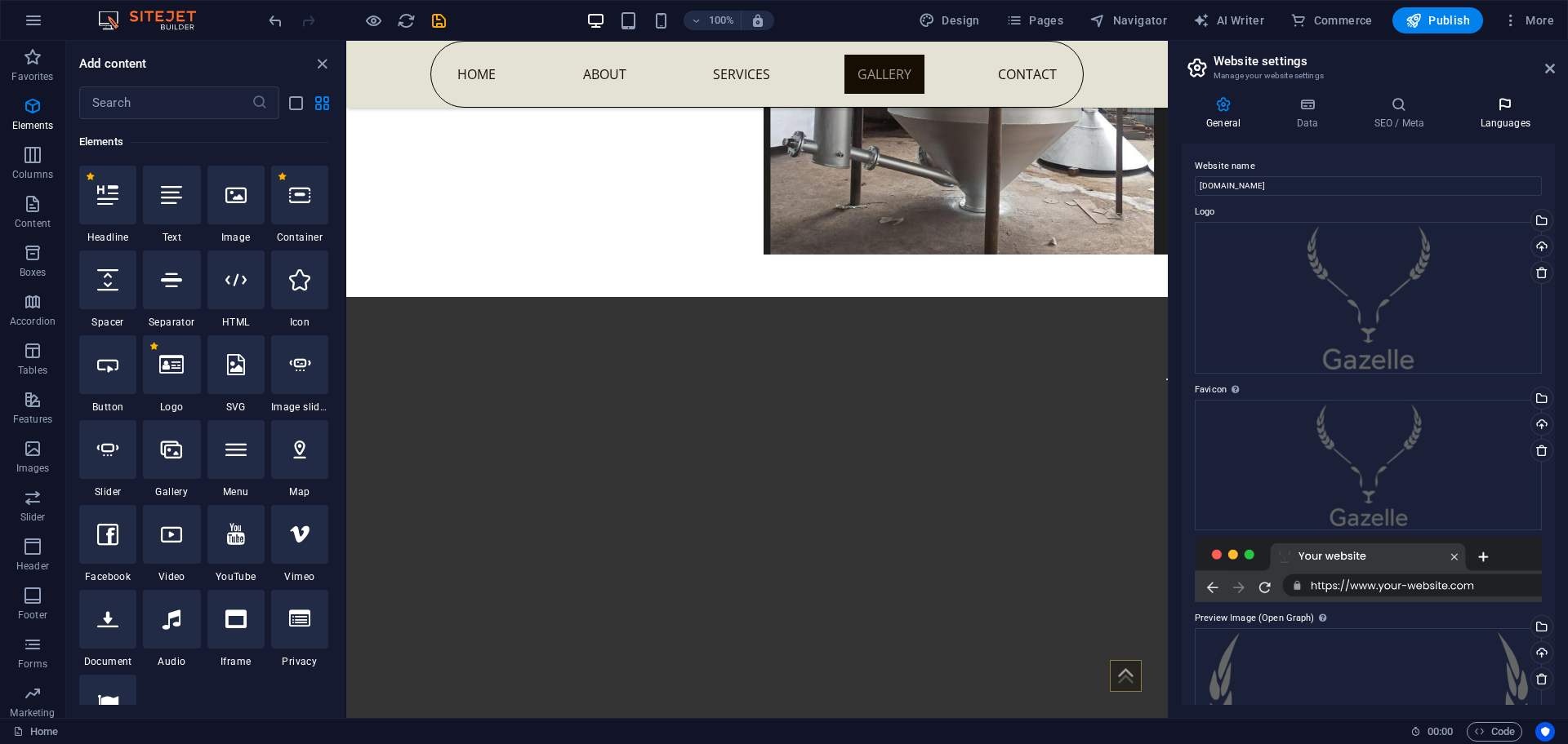
click at [1496, 109] on icon at bounding box center [1504, 104] width 100 height 16
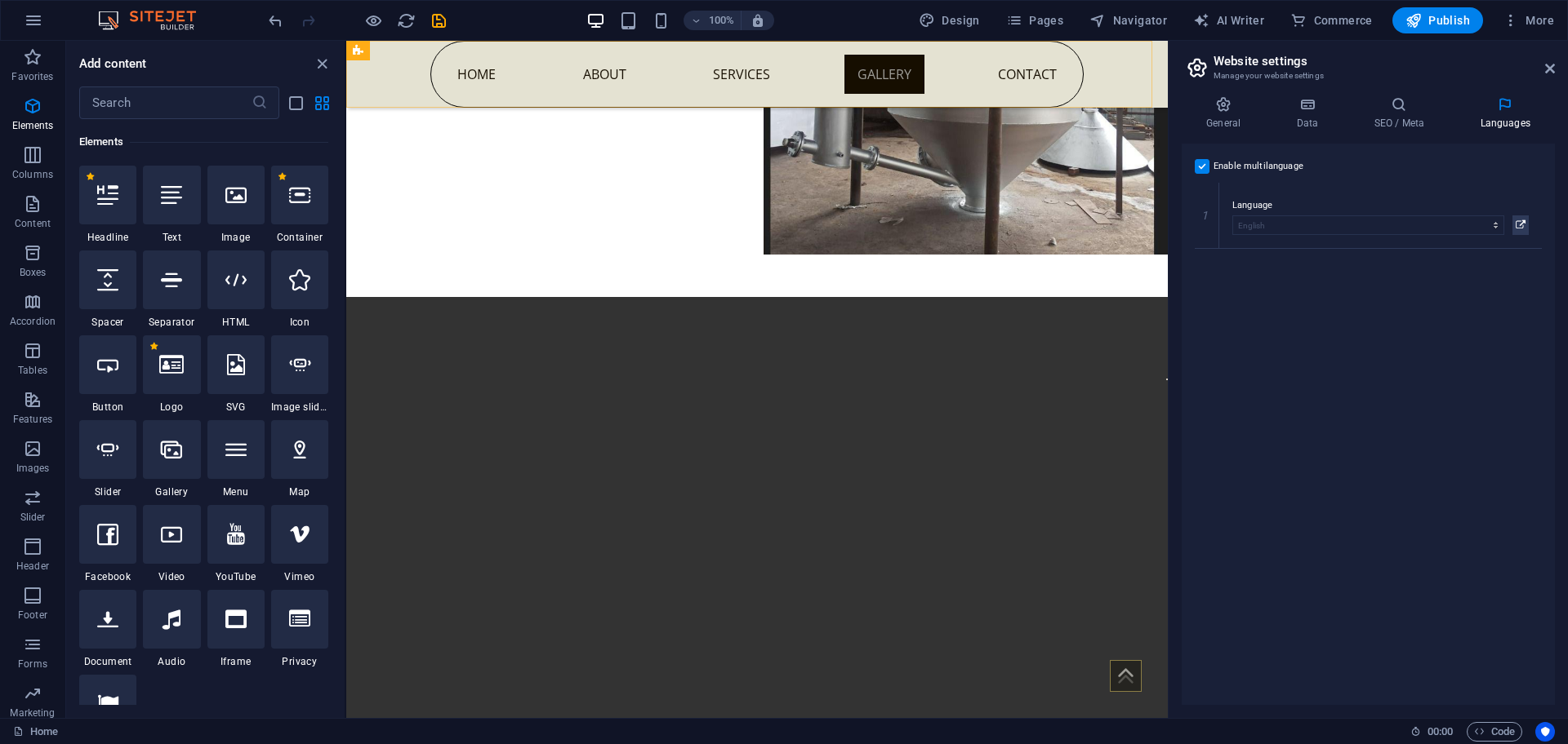
drag, startPoint x: 1116, startPoint y: 78, endPoint x: 1094, endPoint y: 64, distance: 26.1
click at [1116, 81] on div "Home About Services Gallery Contact" at bounding box center [757, 74] width 822 height 66
click at [1028, 21] on span "Pages" at bounding box center [1035, 21] width 58 height 16
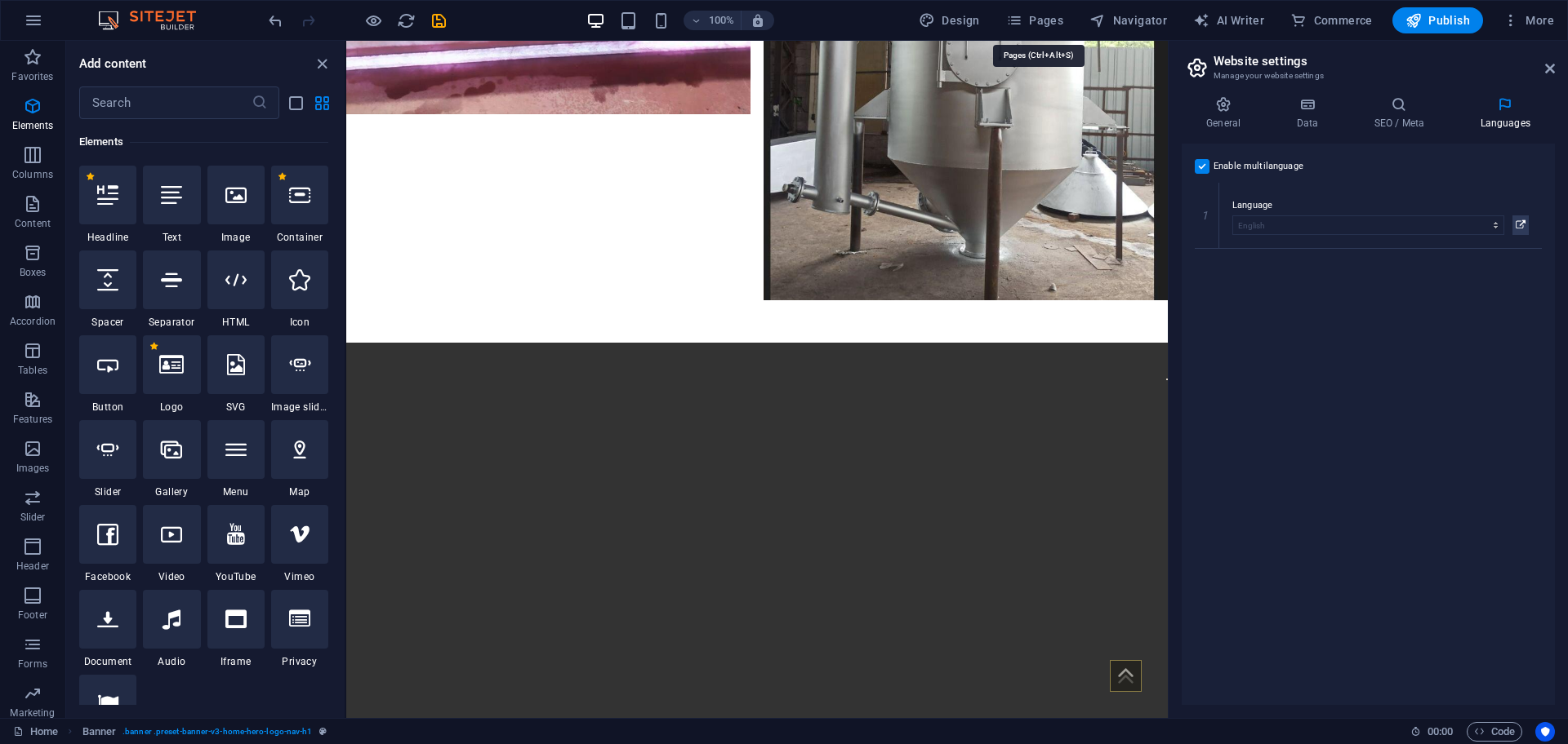
scroll to position [0, 0]
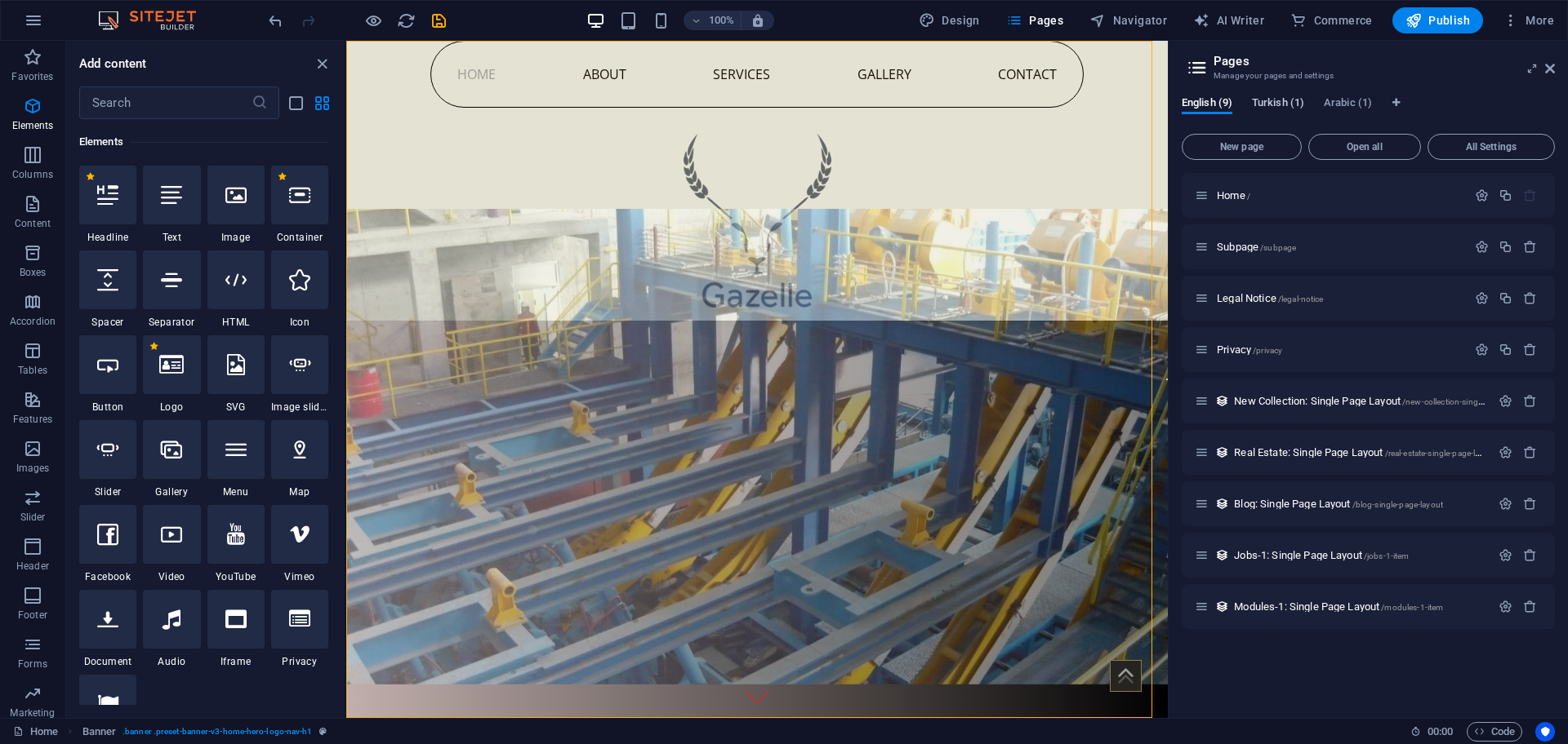
drag, startPoint x: 1270, startPoint y: 106, endPoint x: 1287, endPoint y: 105, distance: 17.0
click at [1287, 105] on span "Turkish (1)" at bounding box center [1278, 104] width 52 height 22
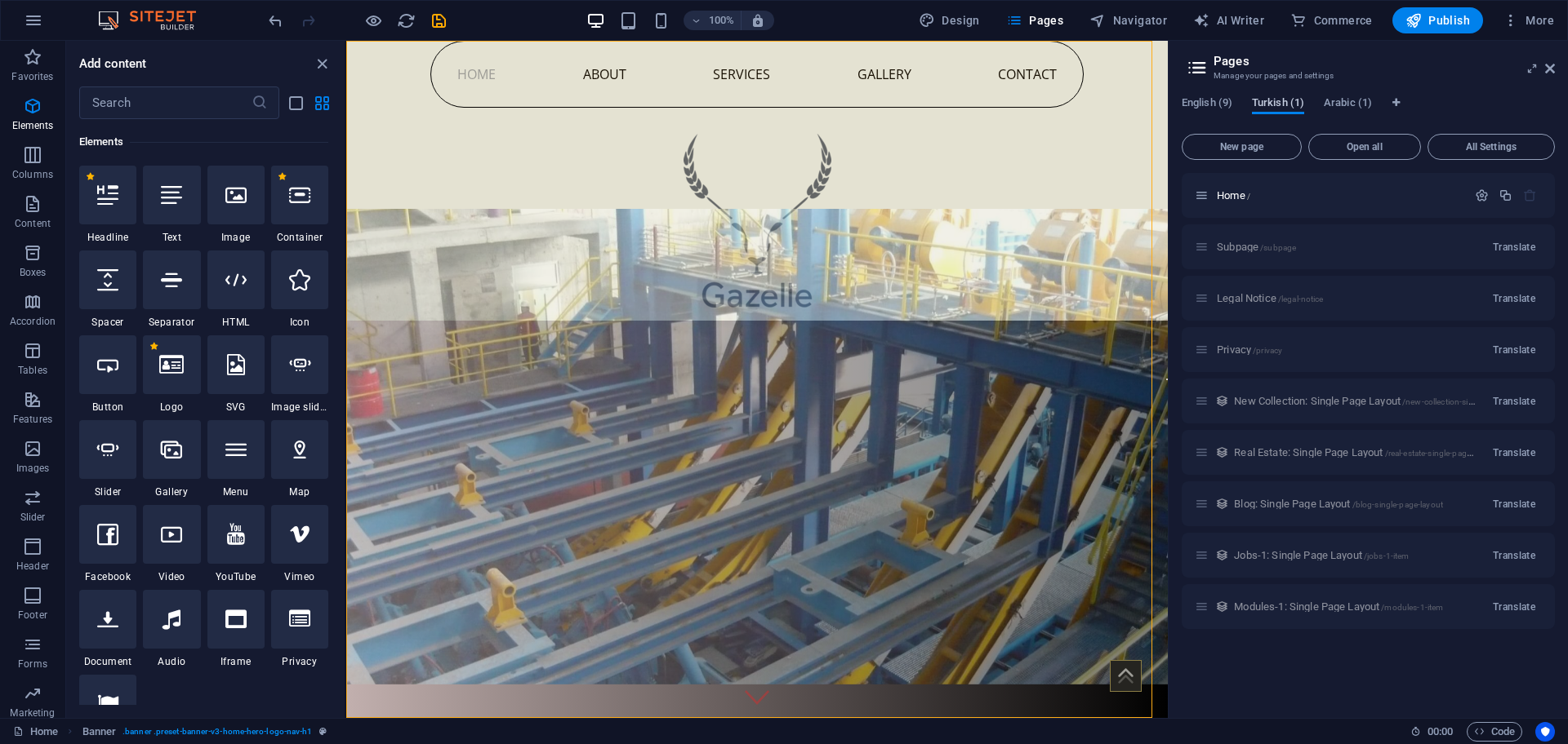
click at [1287, 105] on span "Turkish (1)" at bounding box center [1278, 104] width 52 height 22
click at [1213, 99] on span "English (9)" at bounding box center [1207, 104] width 50 height 22
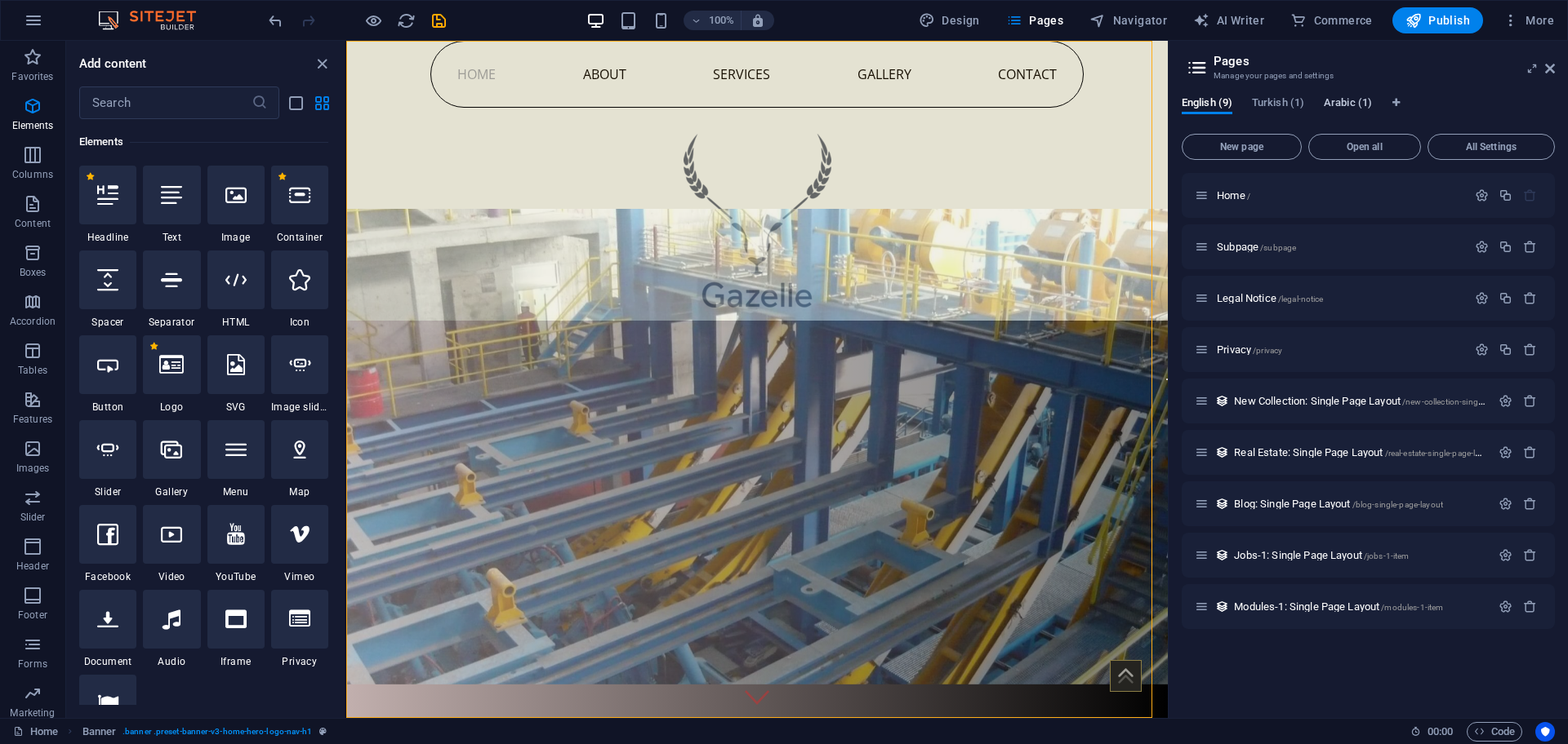
click at [1361, 102] on span "Arabic (1)" at bounding box center [1348, 104] width 49 height 22
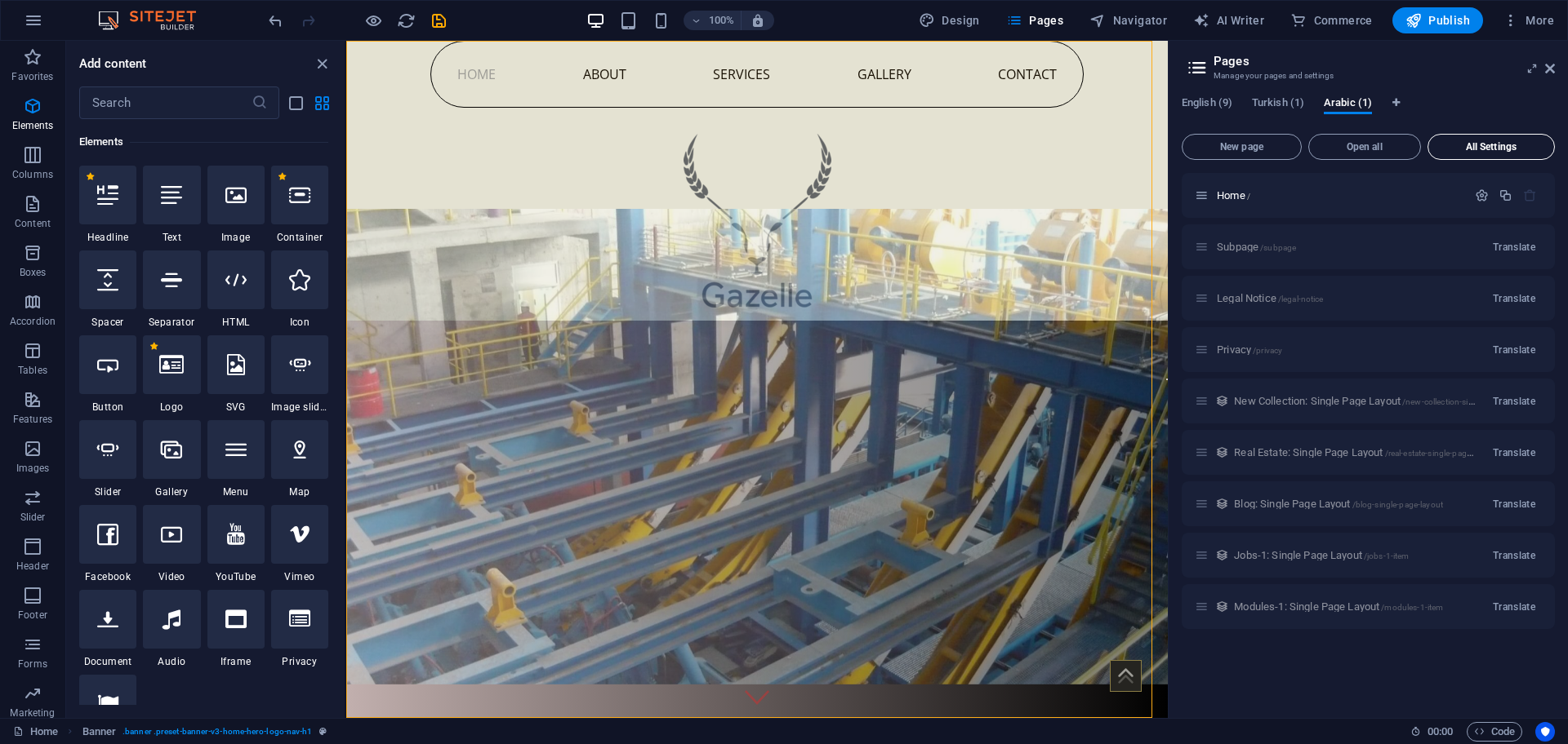
click at [1504, 153] on button "All Settings" at bounding box center [1492, 146] width 128 height 26
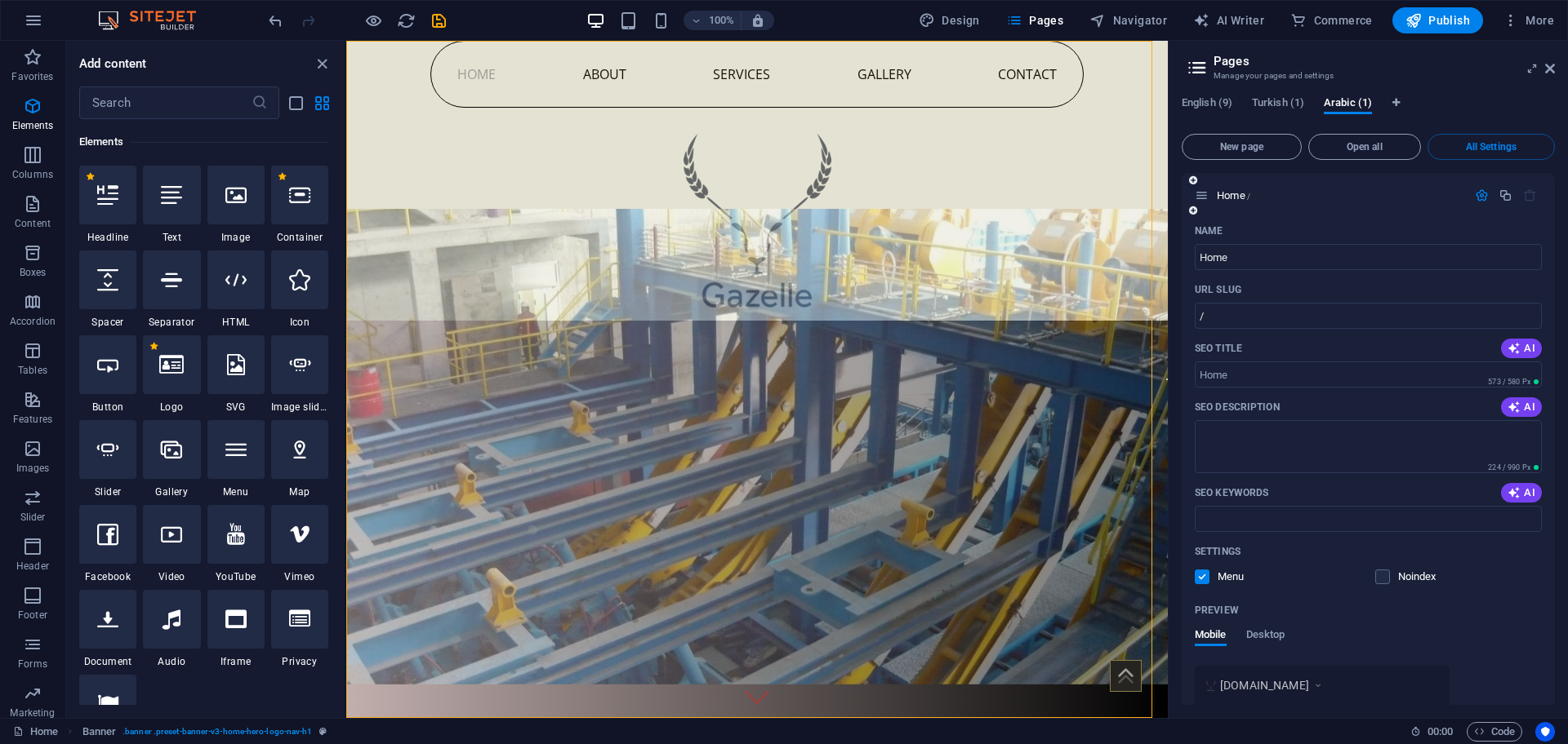
click at [1476, 192] on icon "button" at bounding box center [1481, 195] width 13 height 13
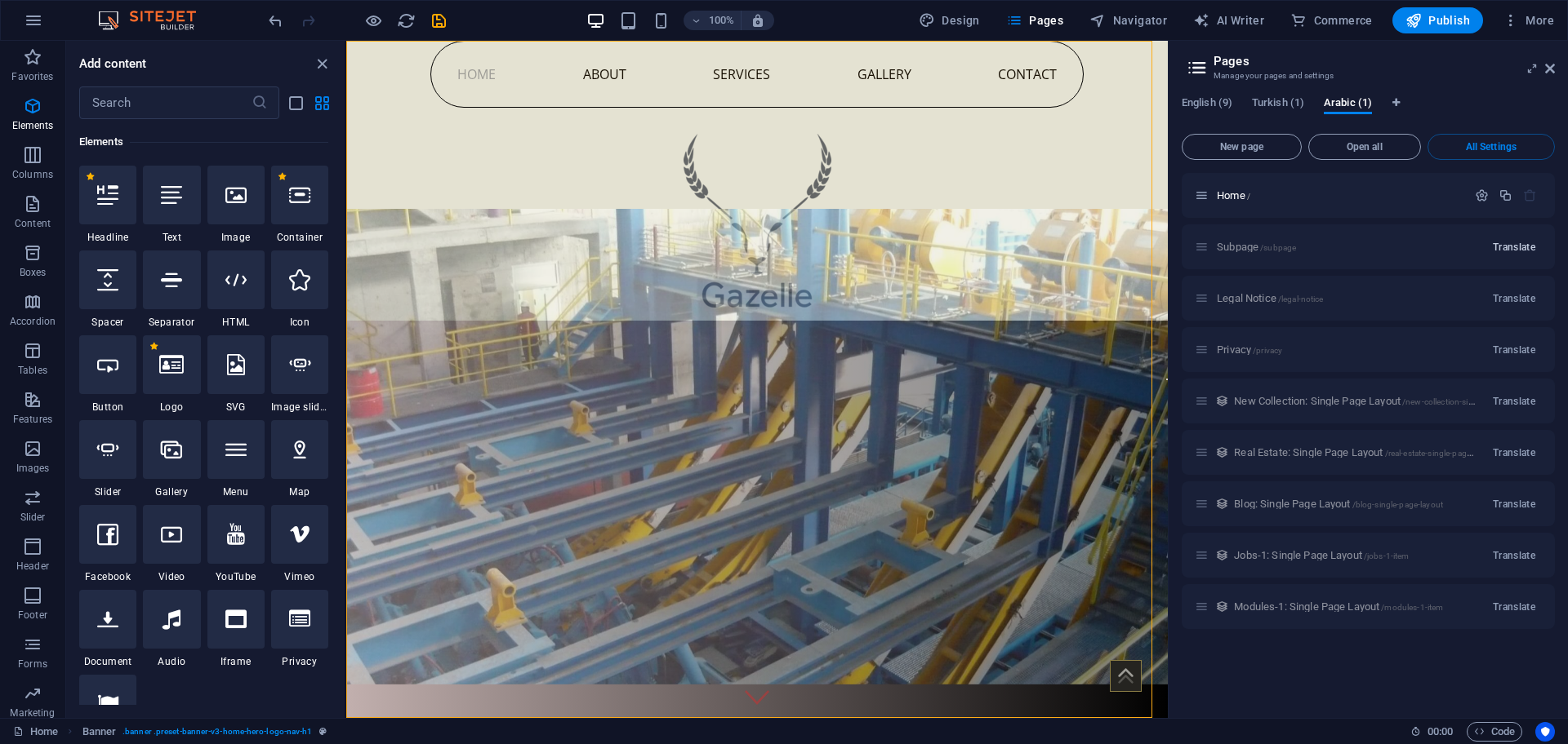
click at [1519, 252] on span "Translate" at bounding box center [1513, 247] width 42 height 13
click at [1538, 244] on button "button" at bounding box center [1529, 246] width 23 height 13
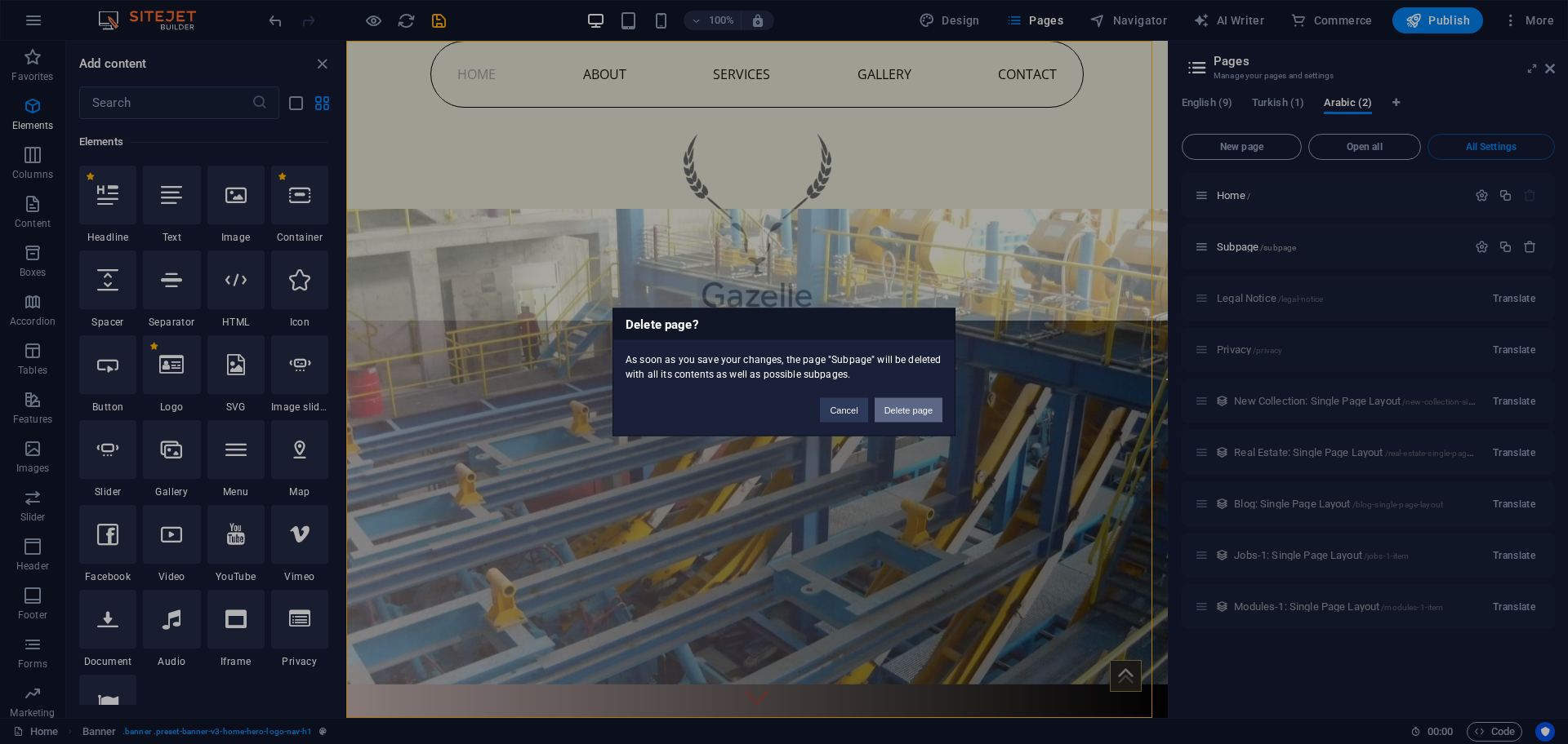
click at [910, 402] on button "Delete page" at bounding box center [908, 410] width 67 height 24
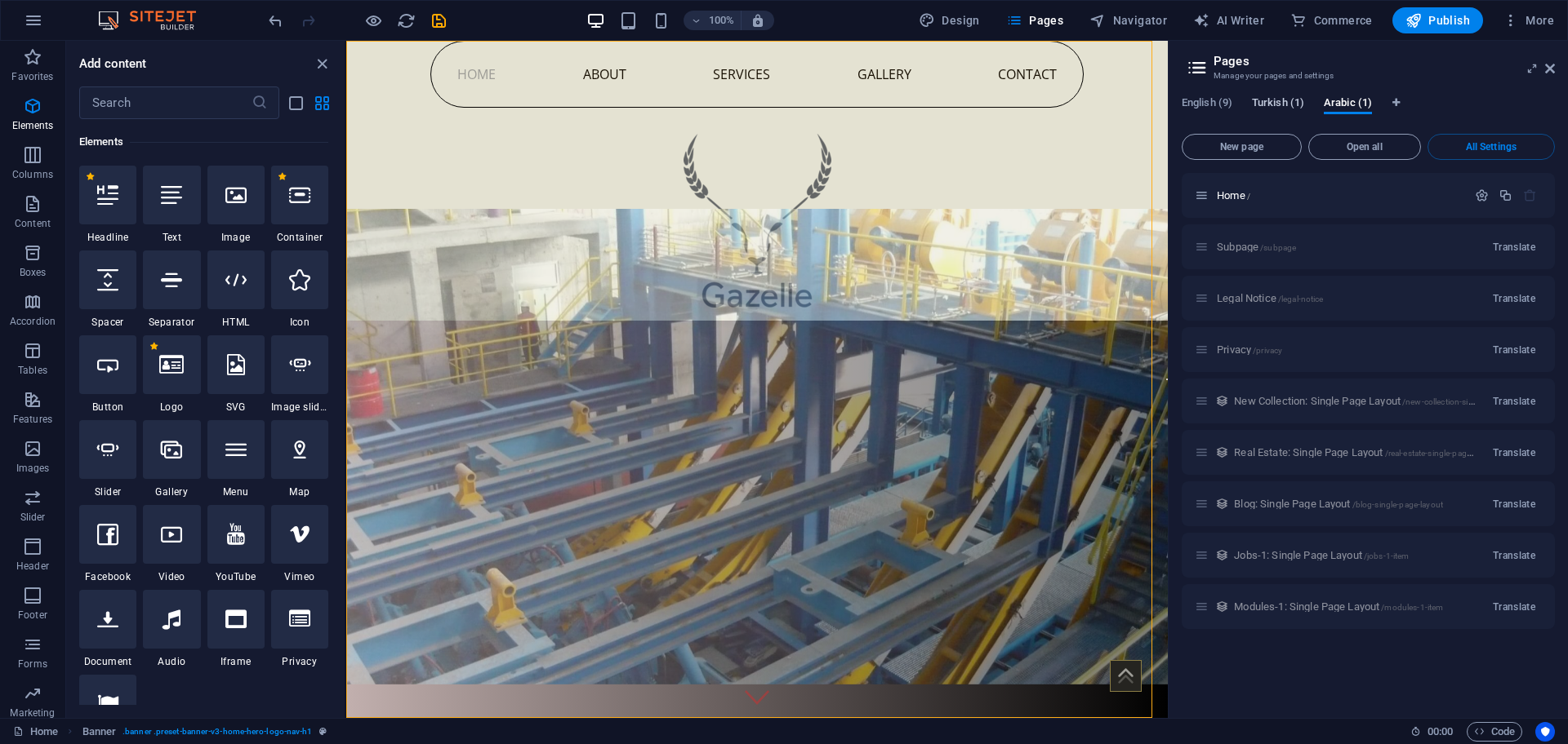
click at [1285, 102] on span "Turkish (1)" at bounding box center [1278, 104] width 52 height 22
click at [1207, 106] on span "English (9)" at bounding box center [1207, 104] width 50 height 22
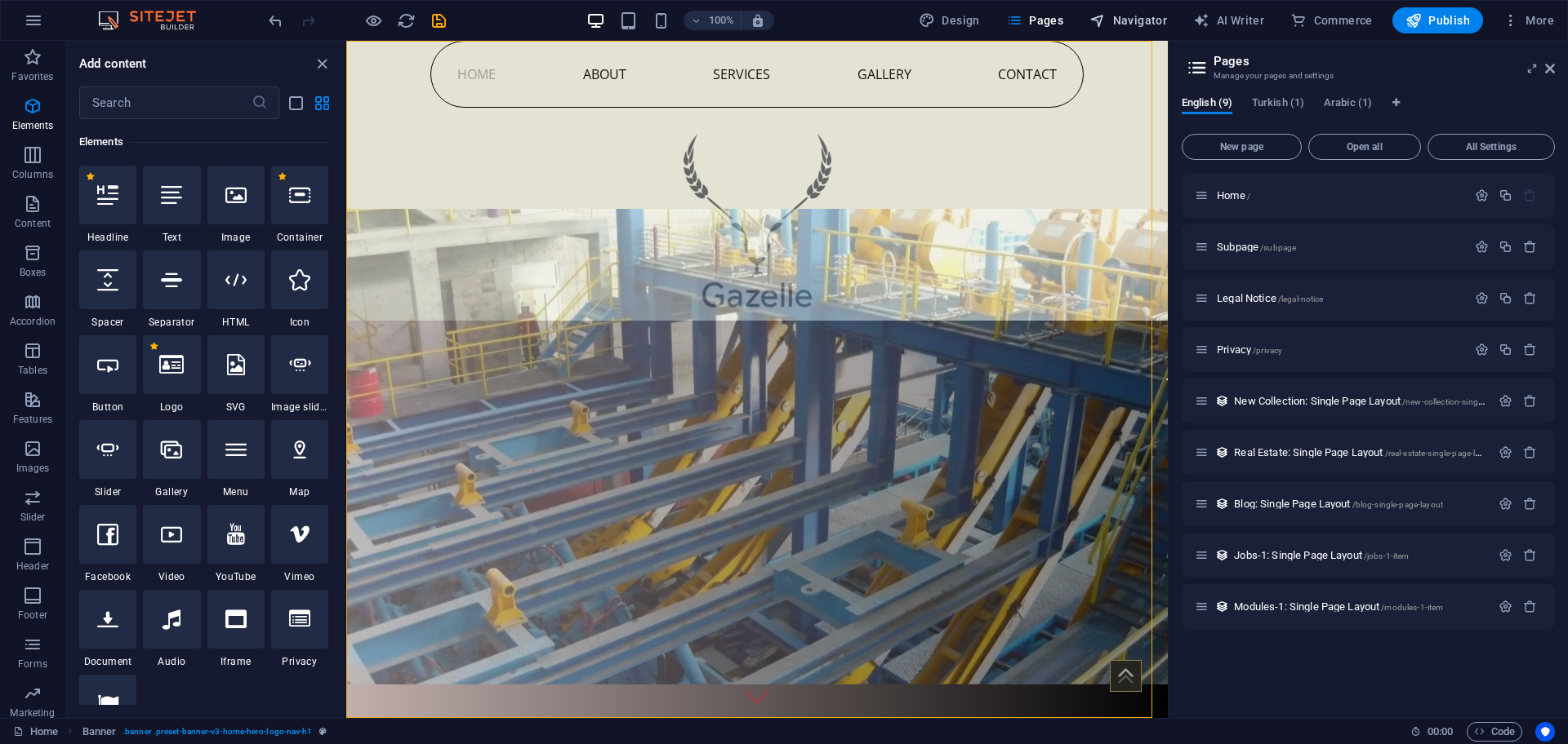
click at [1129, 22] on span "Navigator" at bounding box center [1128, 21] width 77 height 16
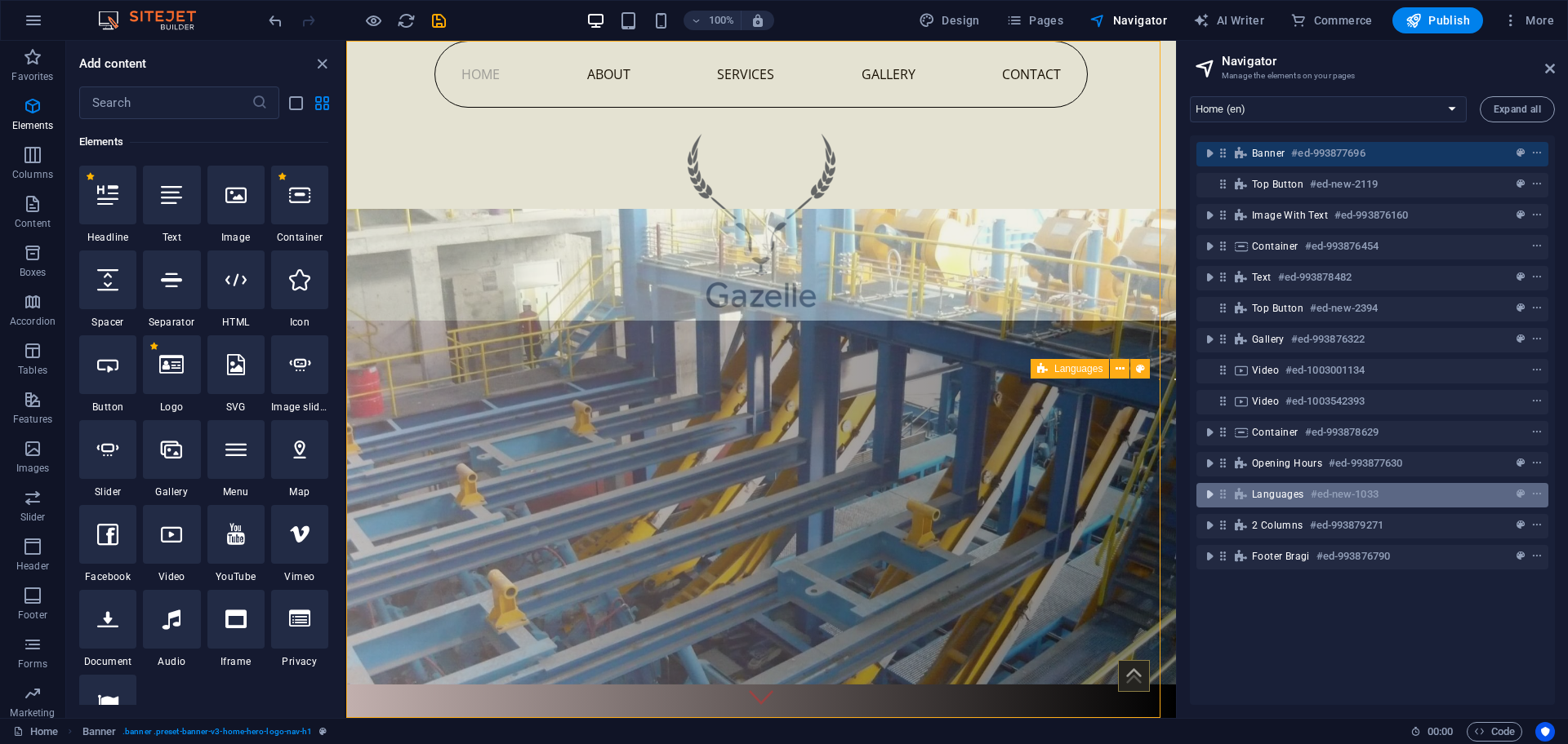
click at [1209, 493] on icon "toggle-expand" at bounding box center [1209, 494] width 16 height 16
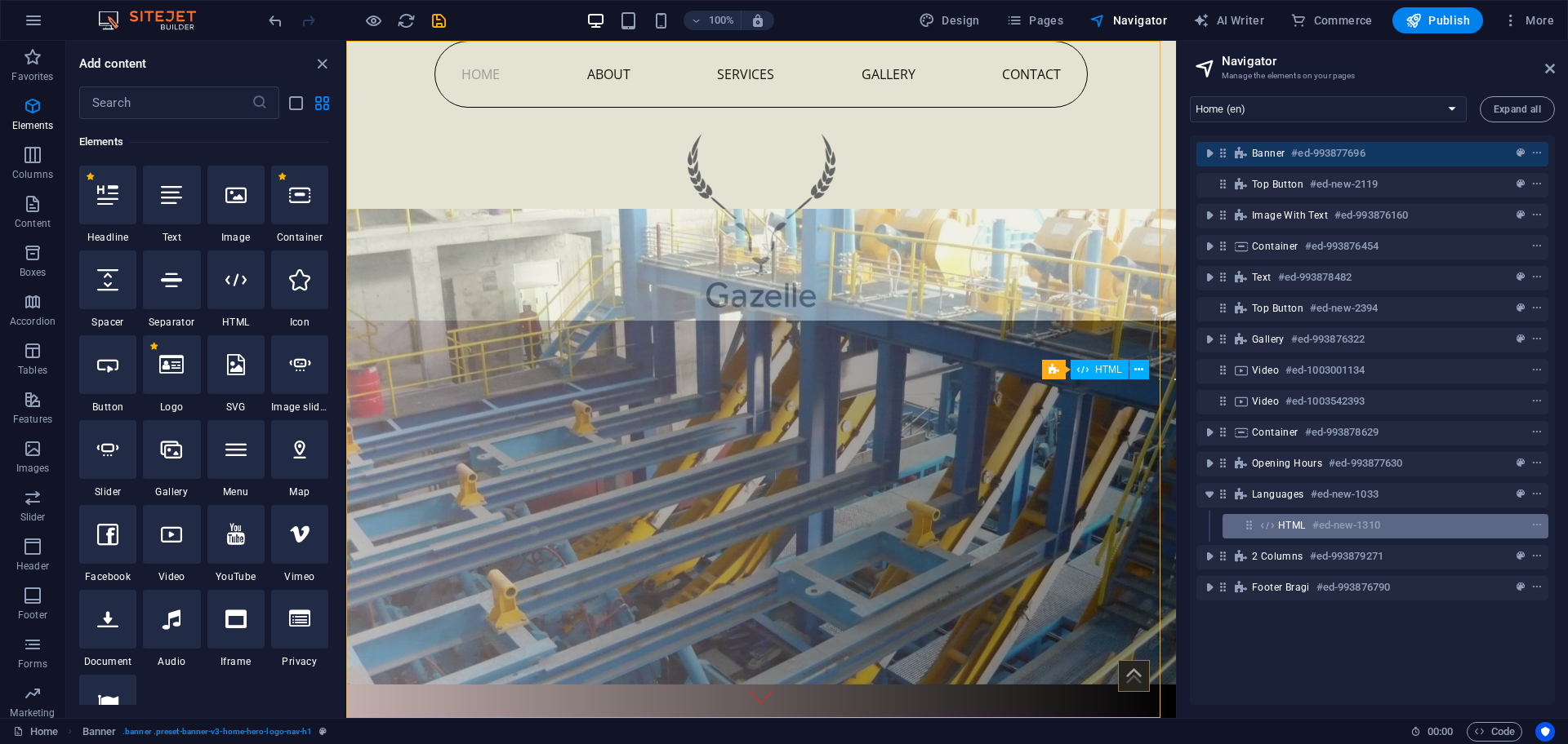
click at [1322, 532] on h6 "#ed-new-1310" at bounding box center [1346, 526] width 67 height 20
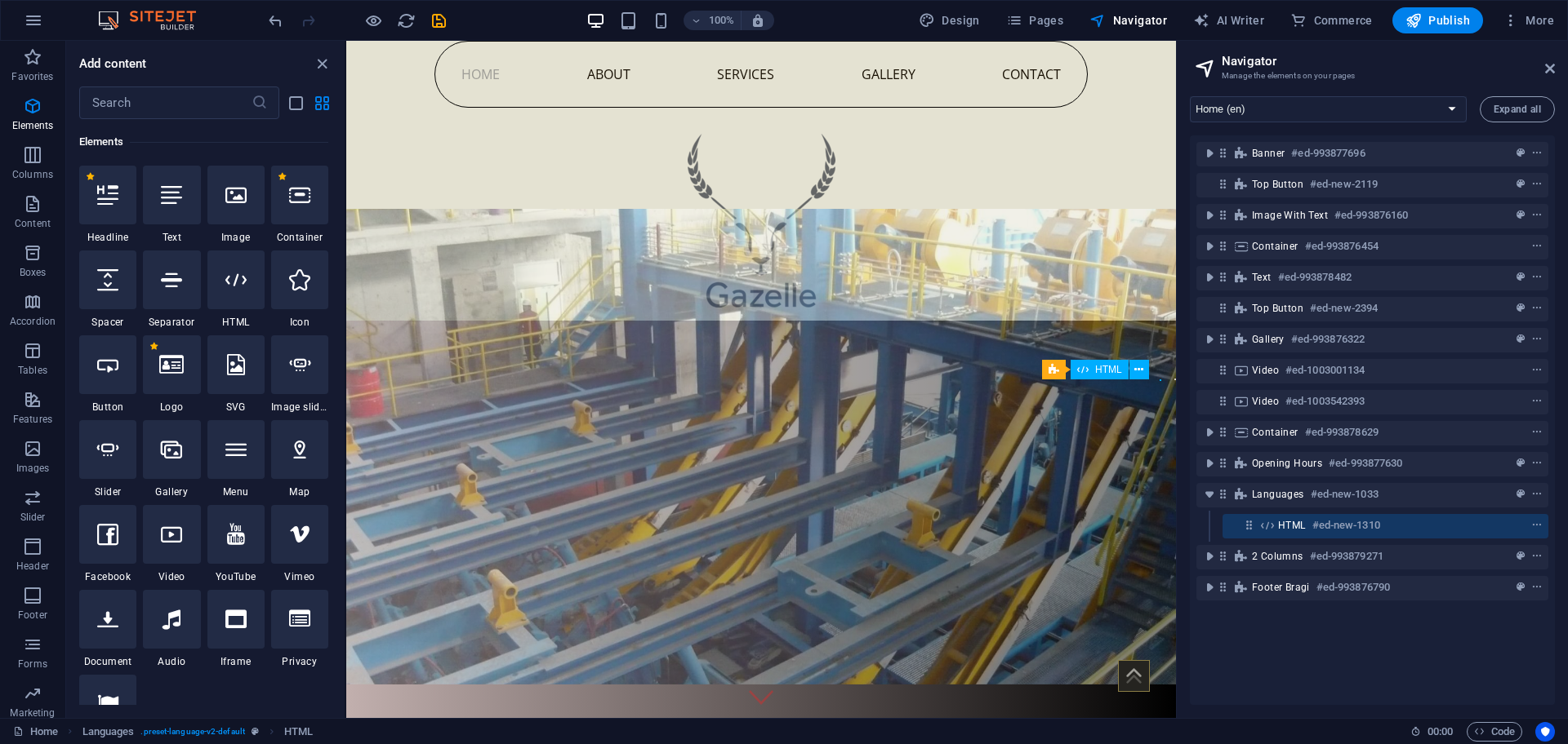
click at [1320, 521] on h6 "#ed-new-1310" at bounding box center [1346, 526] width 67 height 20
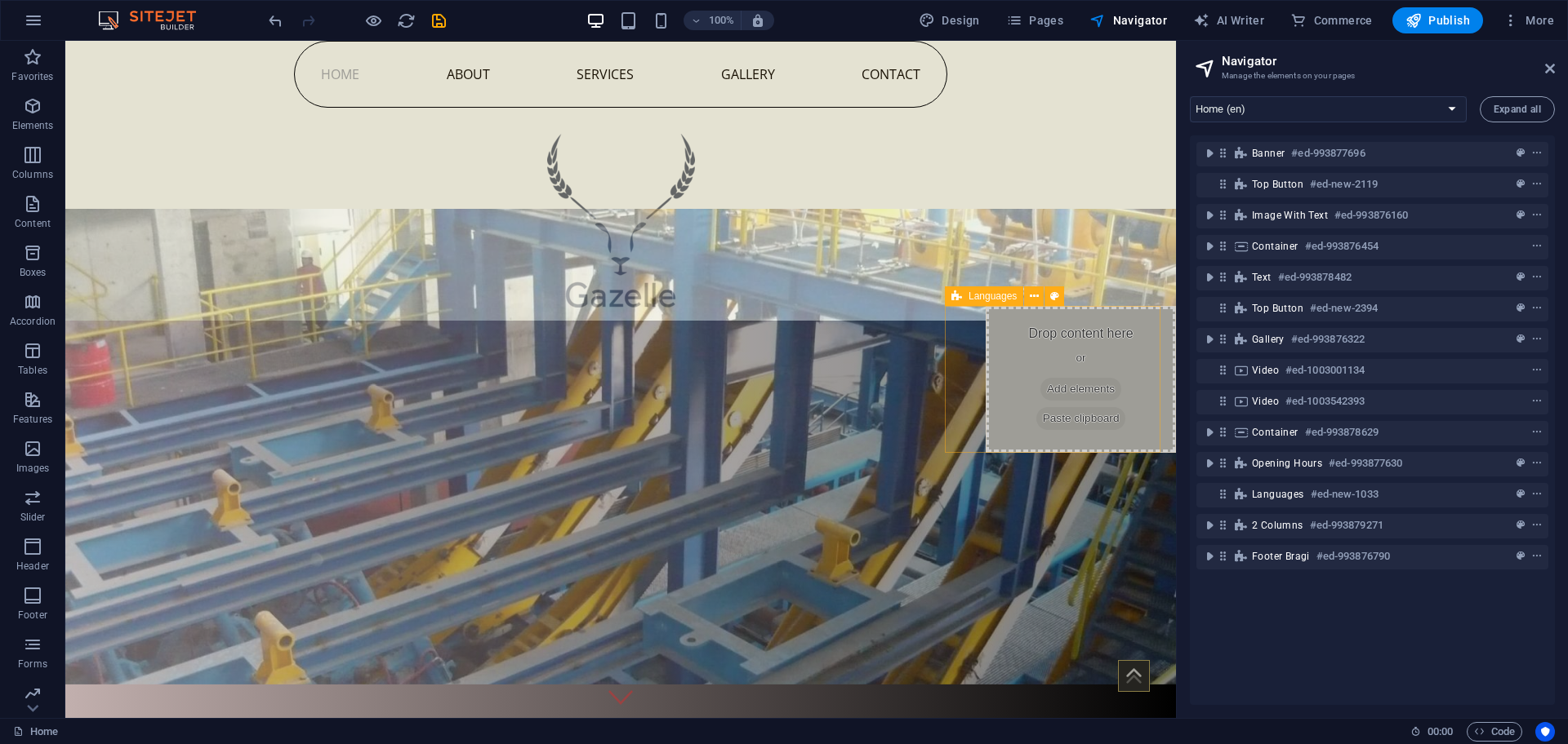
click at [1068, 390] on span "Add elements" at bounding box center [1081, 389] width 81 height 22
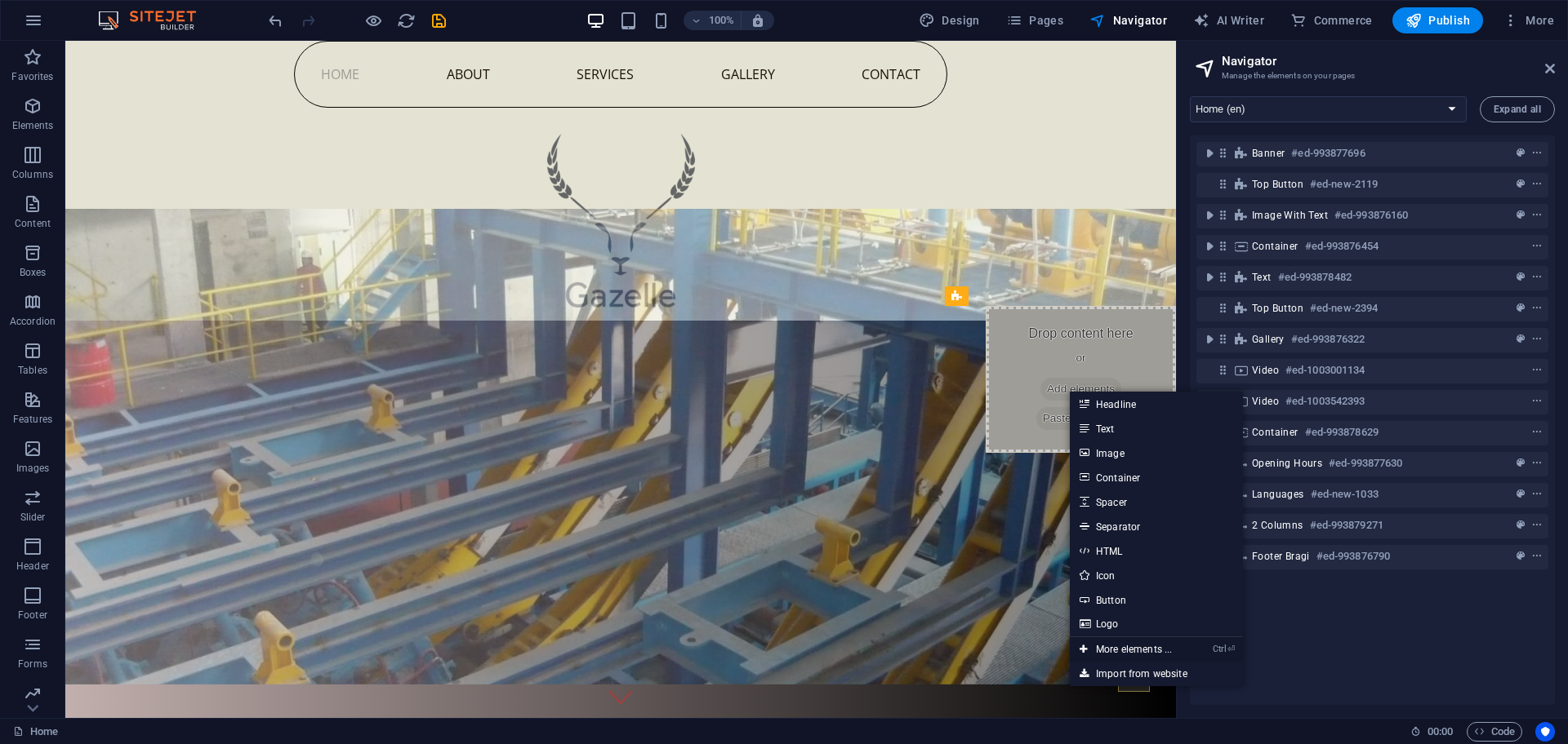
click at [1139, 649] on link "Ctrl ⏎ More elements ..." at bounding box center [1126, 649] width 111 height 24
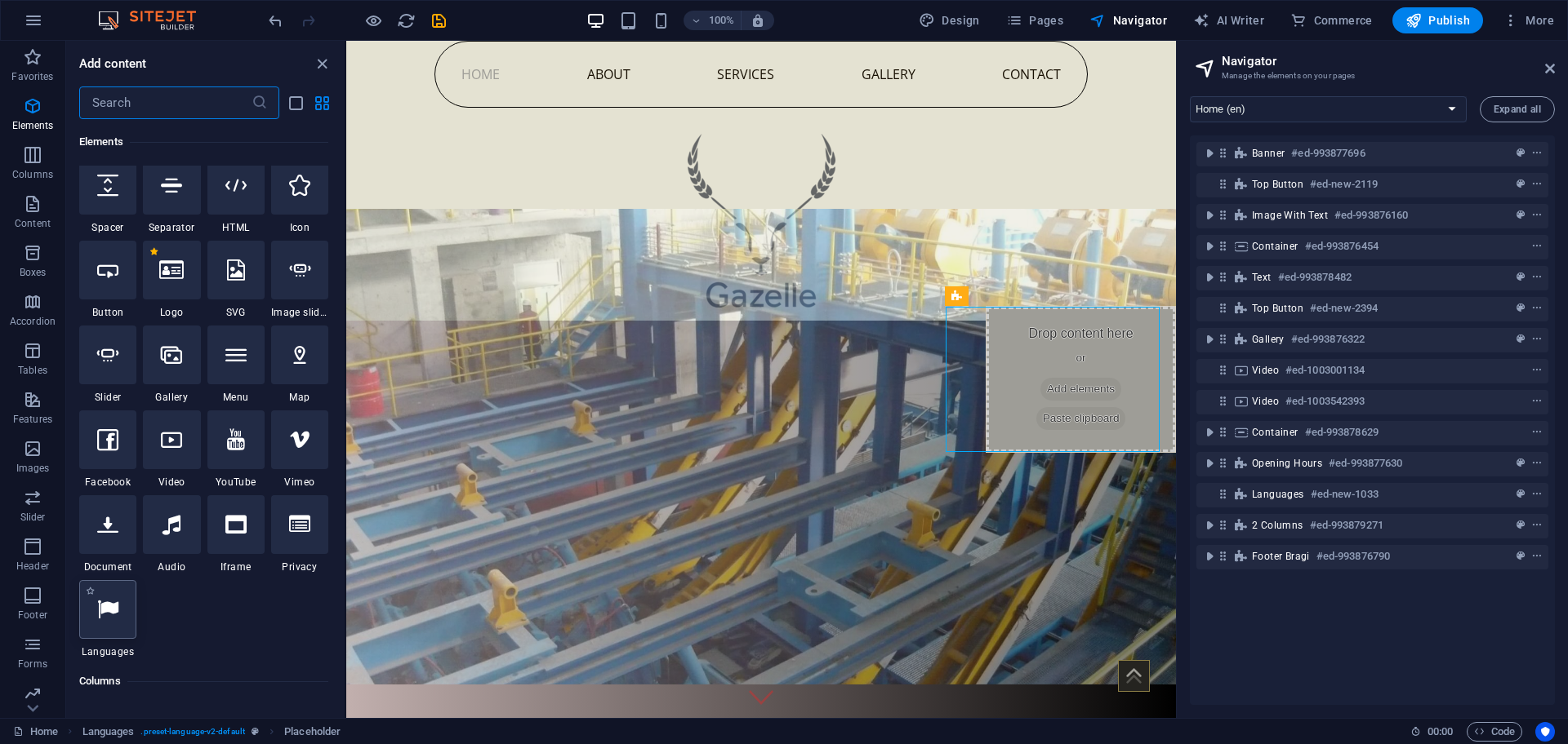
scroll to position [410, 0]
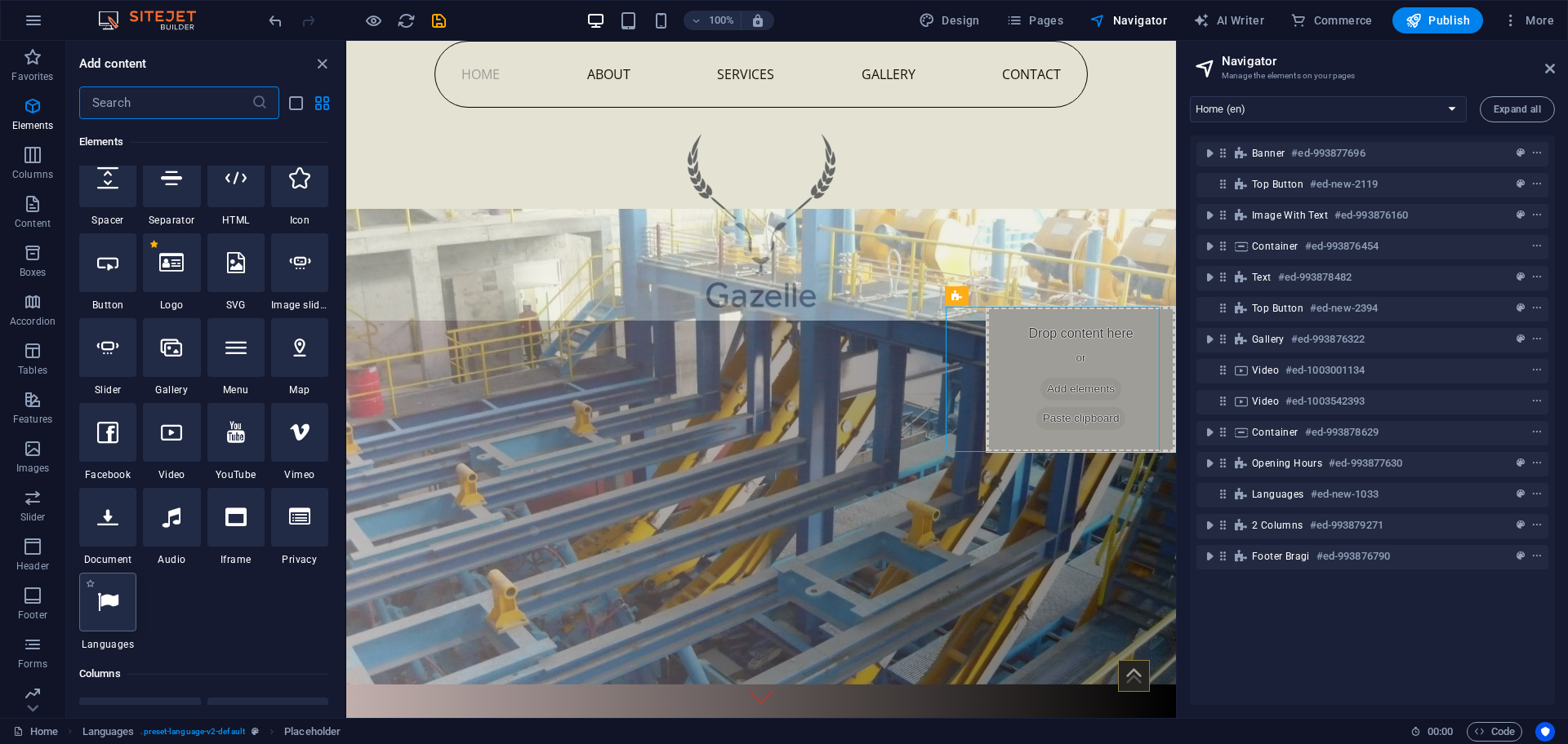
click at [100, 606] on icon at bounding box center [108, 602] width 22 height 22
click at [346, 606] on div "H2 Image with text Container Menu Banner Banner Menu Bar Placeholder Container …" at bounding box center [761, 379] width 830 height 678
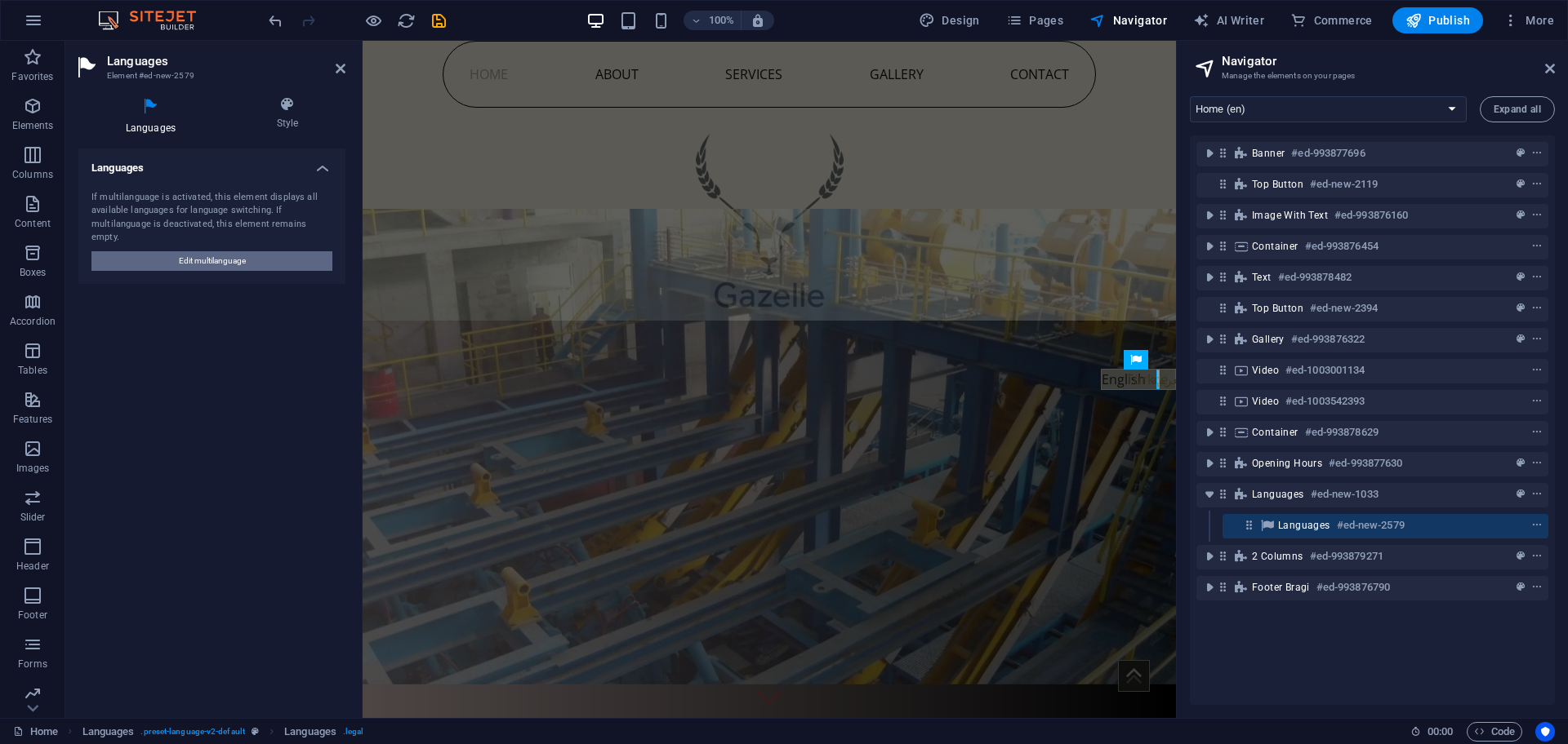
click at [229, 252] on span "Edit multilanguage" at bounding box center [212, 261] width 67 height 20
select select "41"
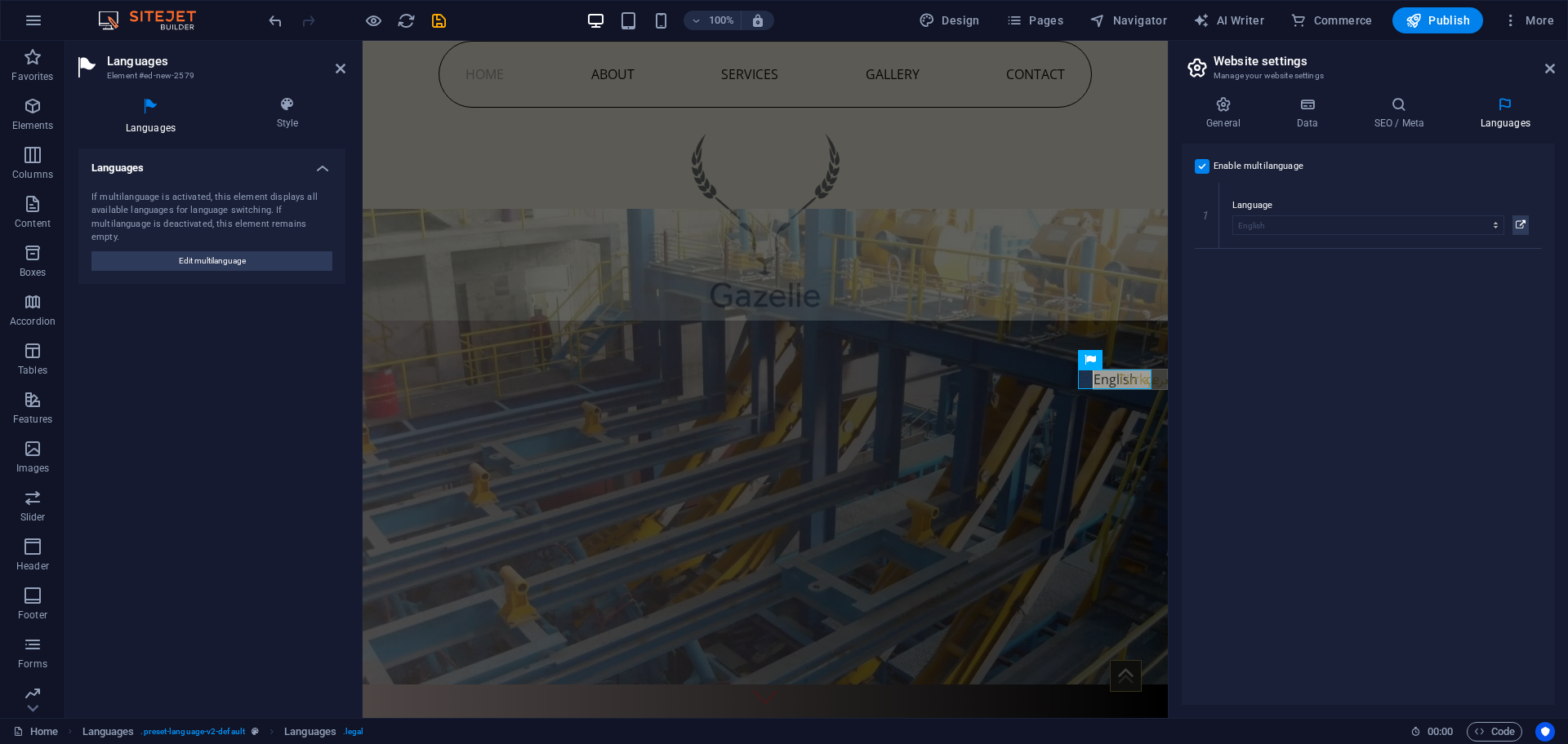
click at [1206, 253] on div "Enable multilanguage To disable multilanguage delete all languages until only o…" at bounding box center [1368, 424] width 373 height 562
click at [1204, 250] on div "Enable multilanguage To disable multilanguage delete all languages until only o…" at bounding box center [1368, 424] width 373 height 562
click at [1207, 244] on icon at bounding box center [1207, 248] width 9 height 12
click at [1291, 289] on select "Abkhazian Afar Afrikaans Akan Albanian Amharic Arabic Aragonese Armenian Assame…" at bounding box center [1368, 291] width 272 height 20
click at [1233, 281] on select "Abkhazian Afar Afrikaans Akan Albanian Amharic Arabic Aragonese Armenian Assame…" at bounding box center [1368, 291] width 272 height 20
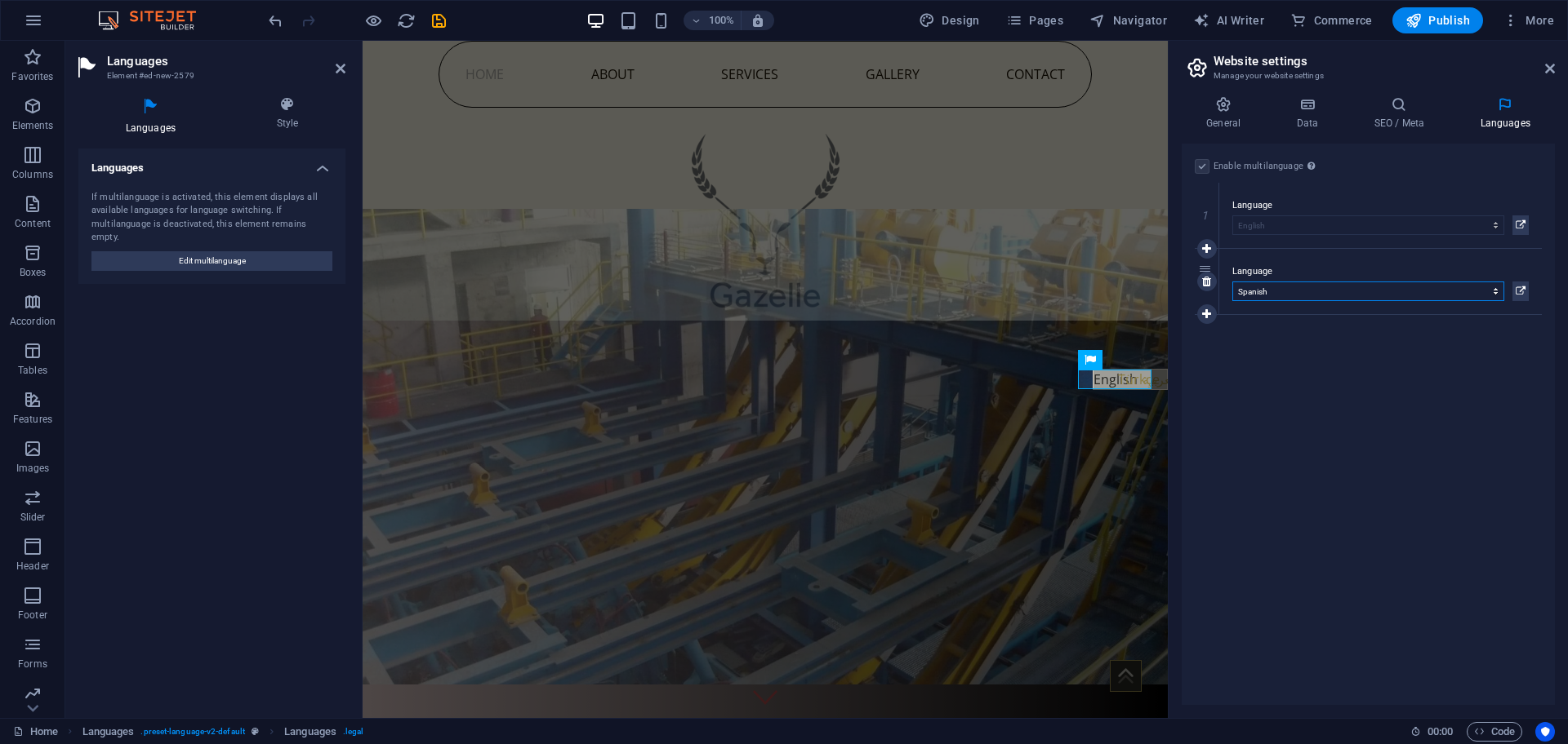
click at [1273, 289] on select "Abkhazian Afar Afrikaans Akan Albanian Amharic Arabic Aragonese Armenian Assame…" at bounding box center [1368, 291] width 272 height 20
select select "165"
click at [1208, 313] on icon at bounding box center [1207, 314] width 9 height 12
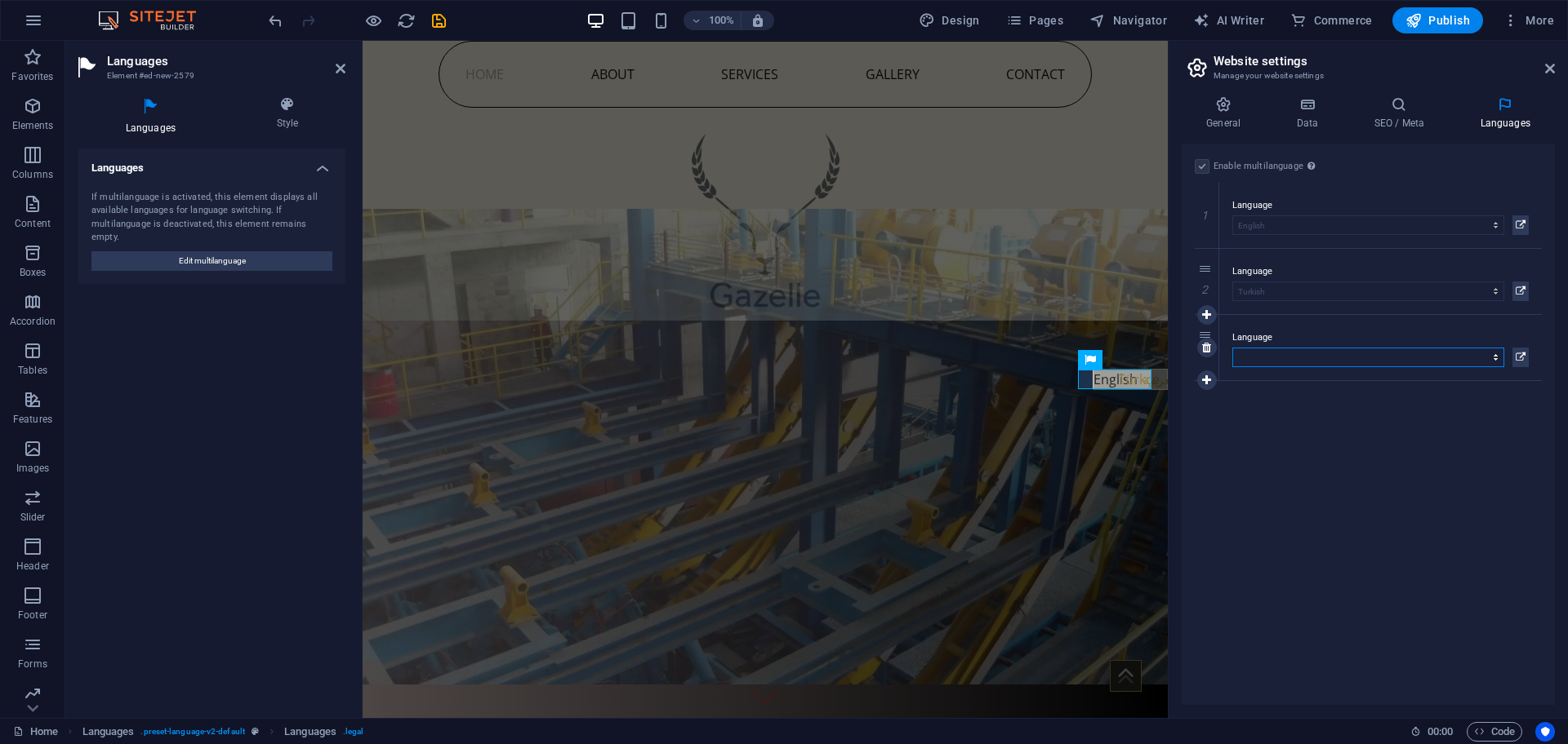
click at [1291, 359] on select "Abkhazian Afar Afrikaans Akan Albanian Amharic Arabic Aragonese Armenian Assame…" at bounding box center [1368, 358] width 272 height 20
select select "6"
click at [1084, 481] on figure at bounding box center [765, 447] width 806 height 476
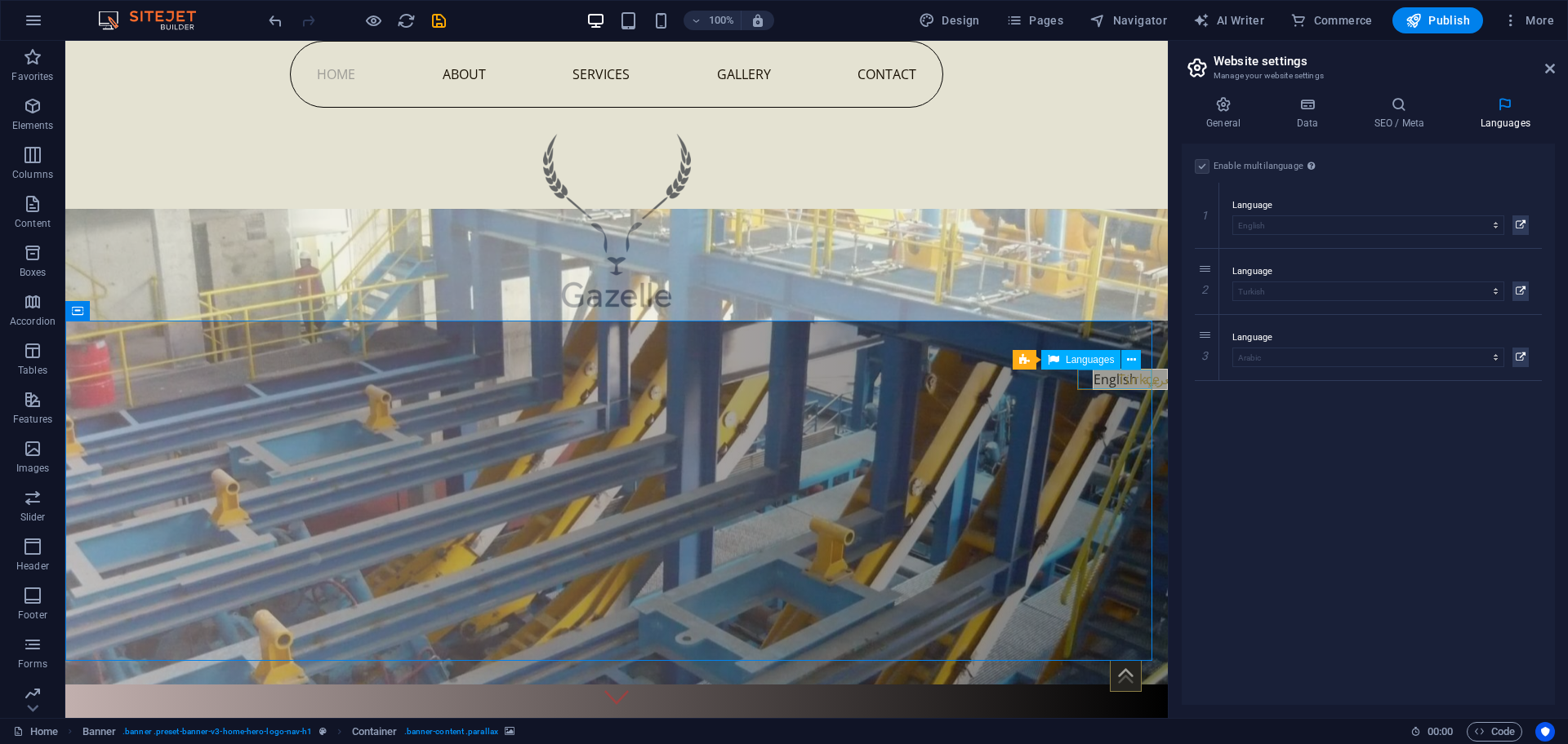
click at [1143, 385] on div "English Türkçe العربية" at bounding box center [1130, 379] width 74 height 20
click at [1127, 364] on icon at bounding box center [1131, 359] width 9 height 17
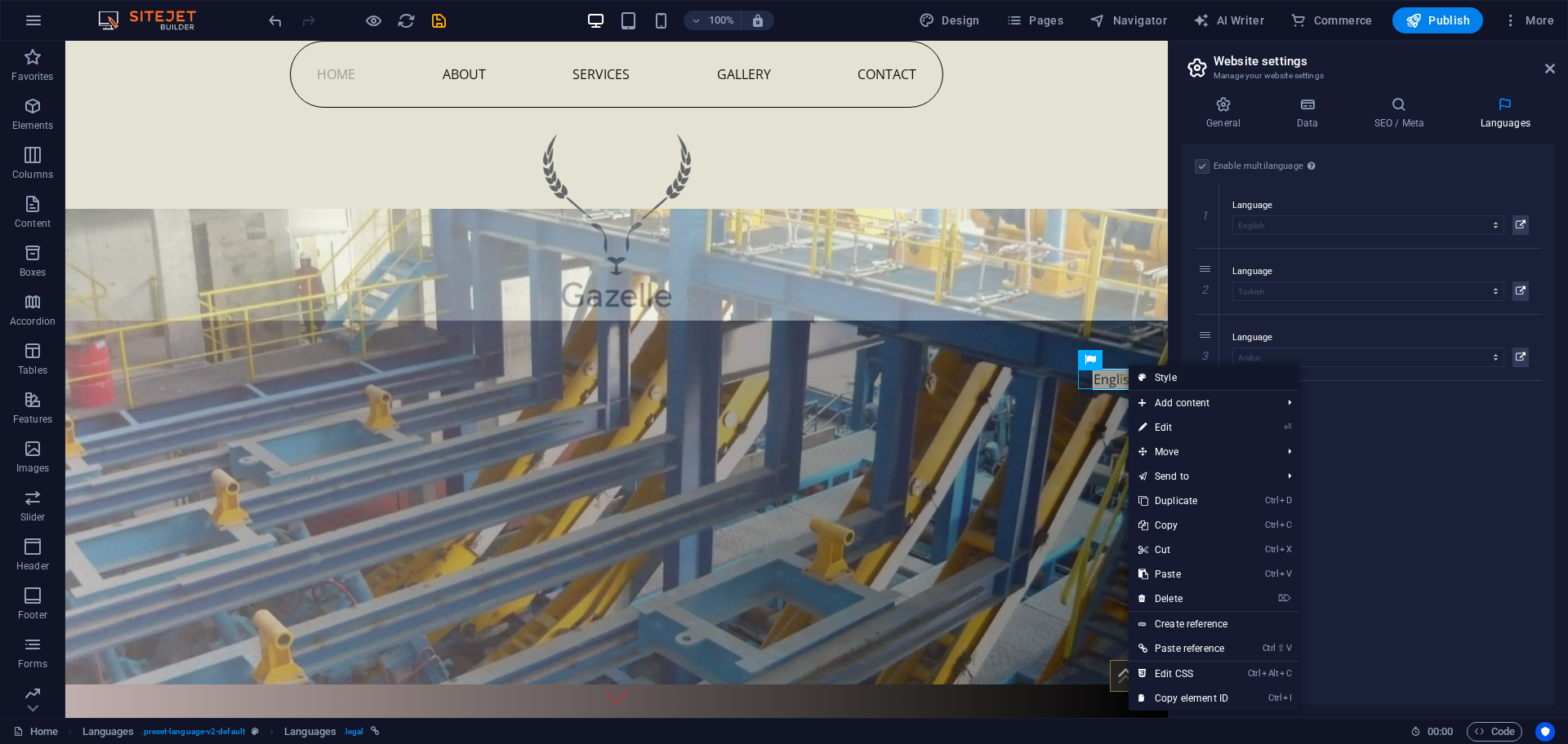
click at [1158, 378] on link "Style" at bounding box center [1214, 377] width 171 height 24
select select "rem"
select select "px"
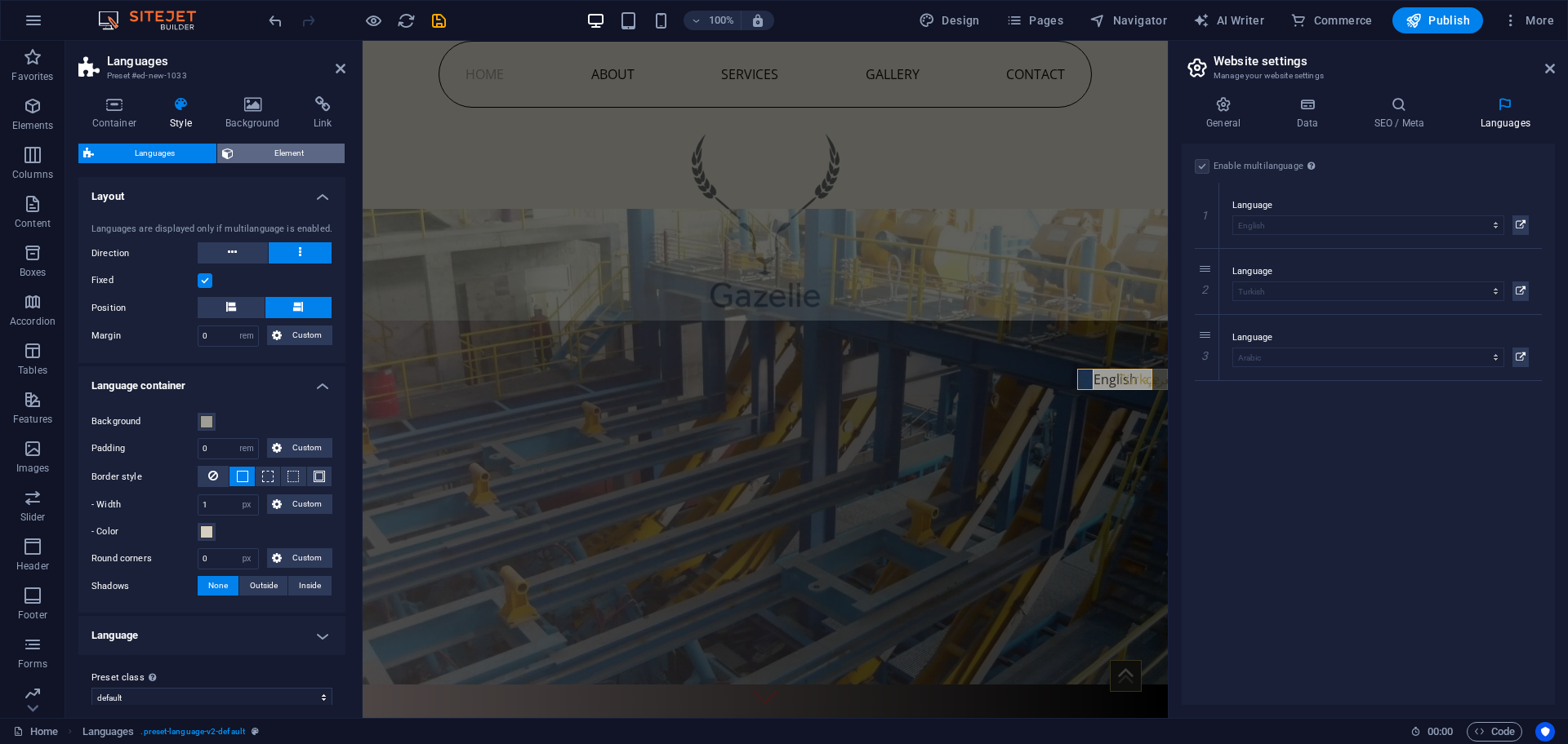
click at [266, 151] on span "Element" at bounding box center [290, 154] width 102 height 20
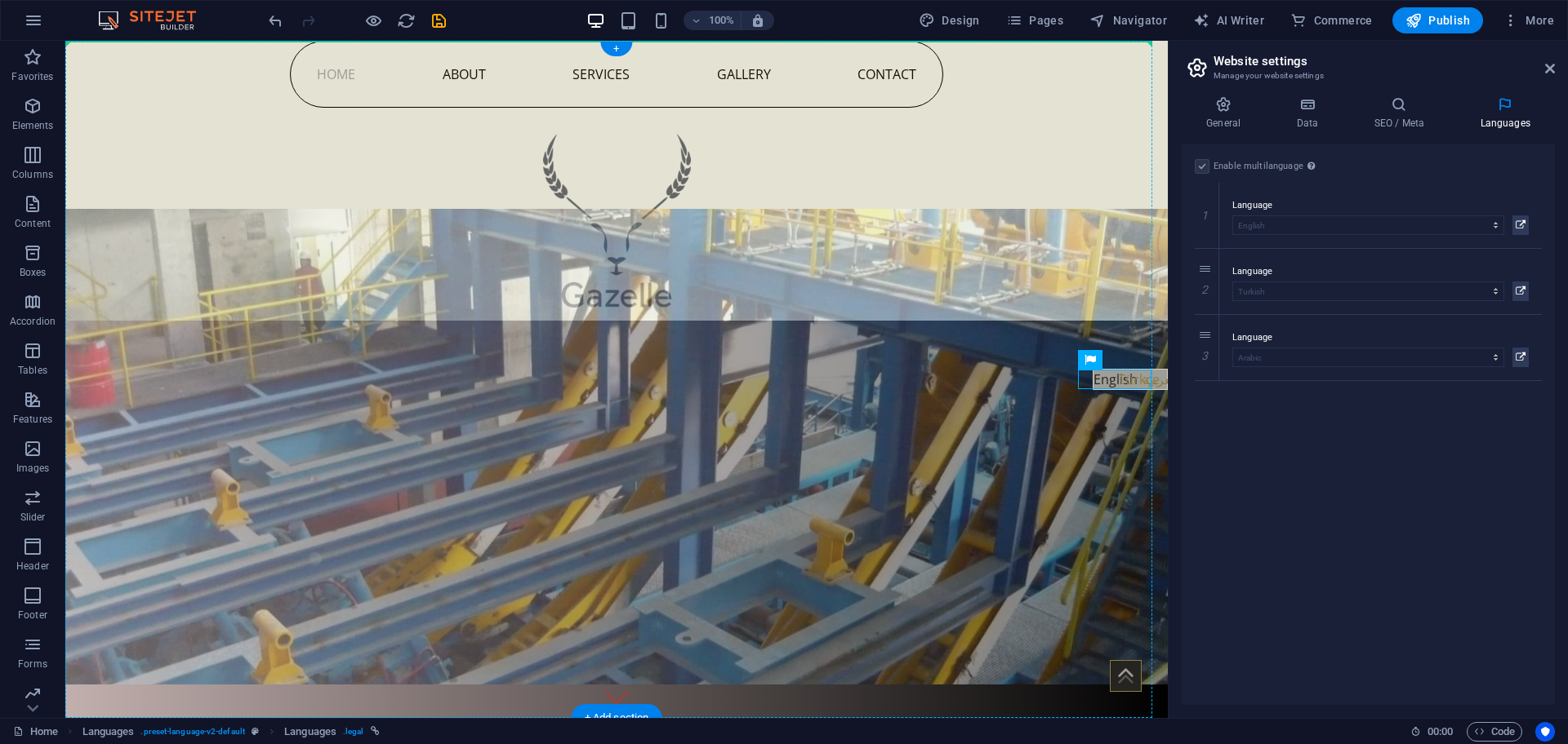
drag, startPoint x: 1175, startPoint y: 401, endPoint x: 1105, endPoint y: 285, distance: 135.5
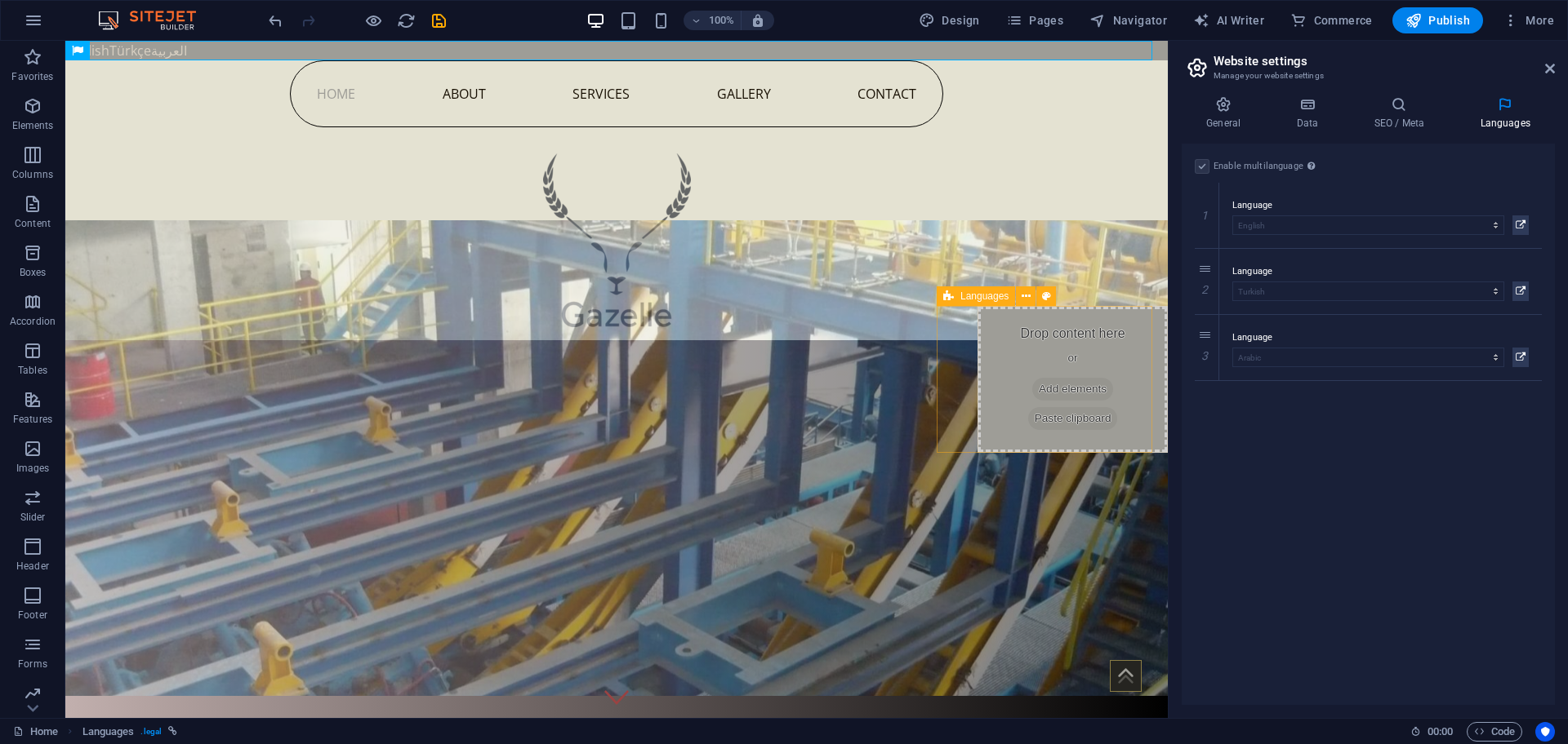
click at [1033, 413] on span "Paste clipboard" at bounding box center [1073, 418] width 90 height 22
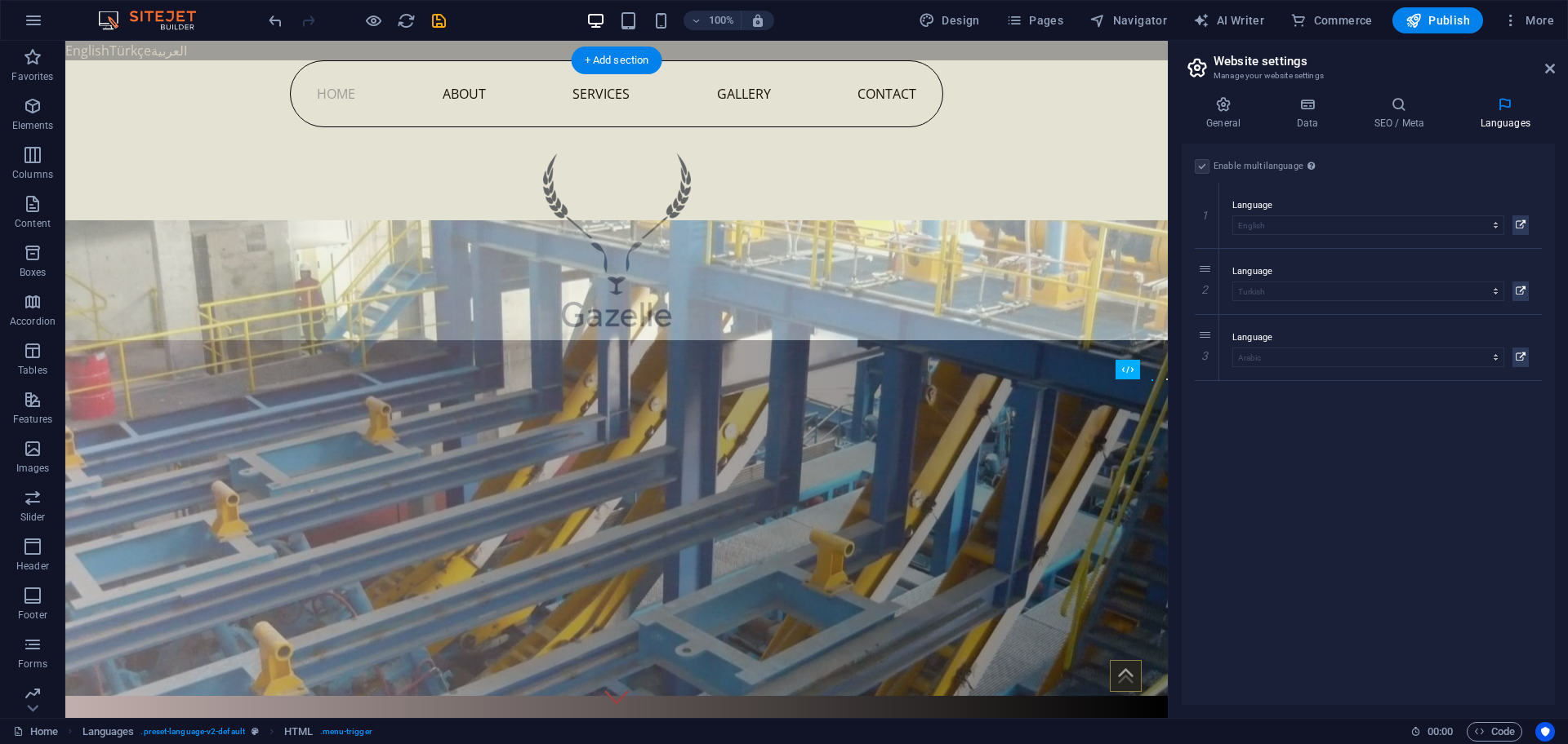
click at [1105, 432] on figure at bounding box center [617, 458] width 1102 height 476
click at [1126, 404] on figure at bounding box center [617, 458] width 1102 height 476
click at [1114, 313] on div "Home About Services Gallery Contact" at bounding box center [617, 200] width 1102 height 280
click at [1108, 370] on figure at bounding box center [617, 458] width 1102 height 476
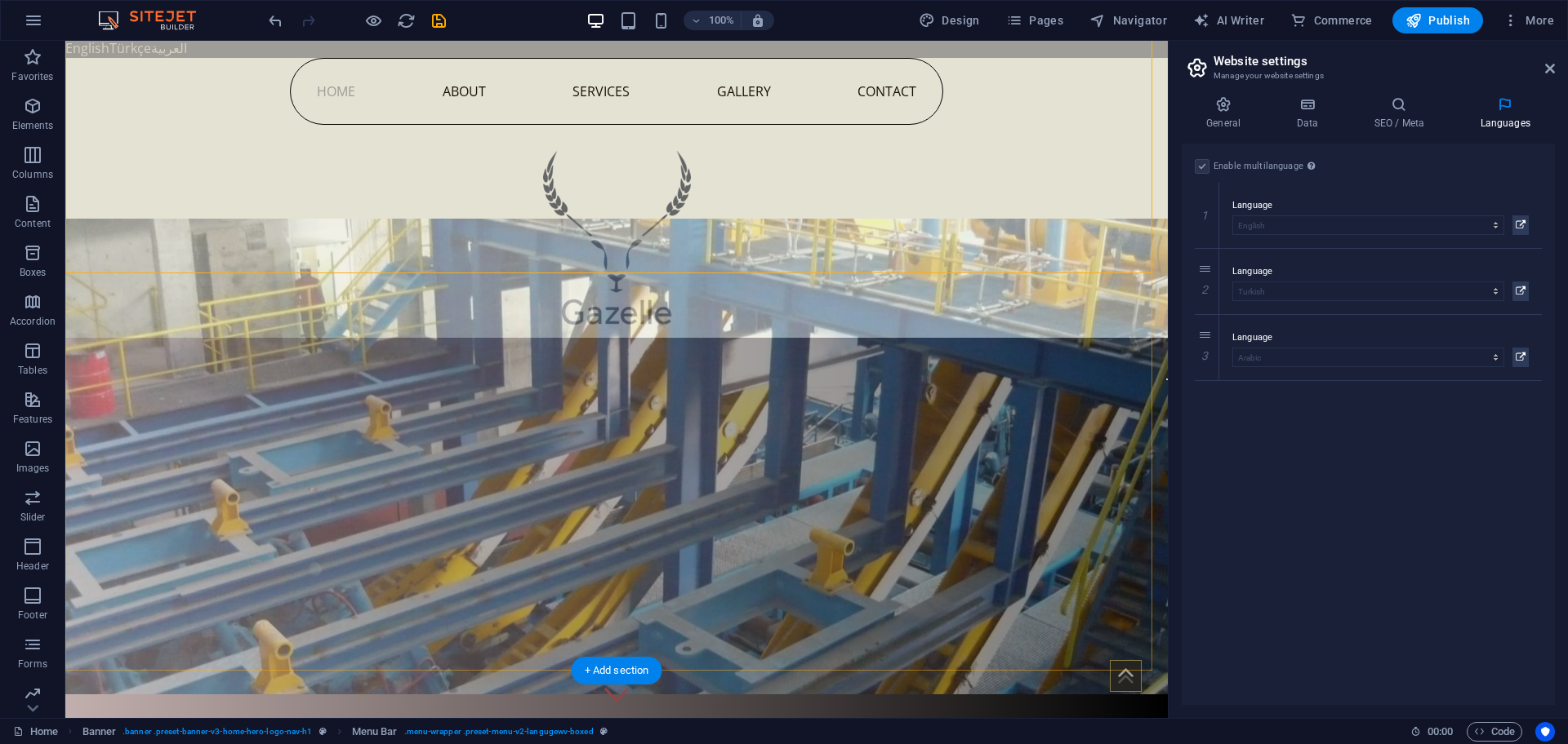
scroll to position [0, 0]
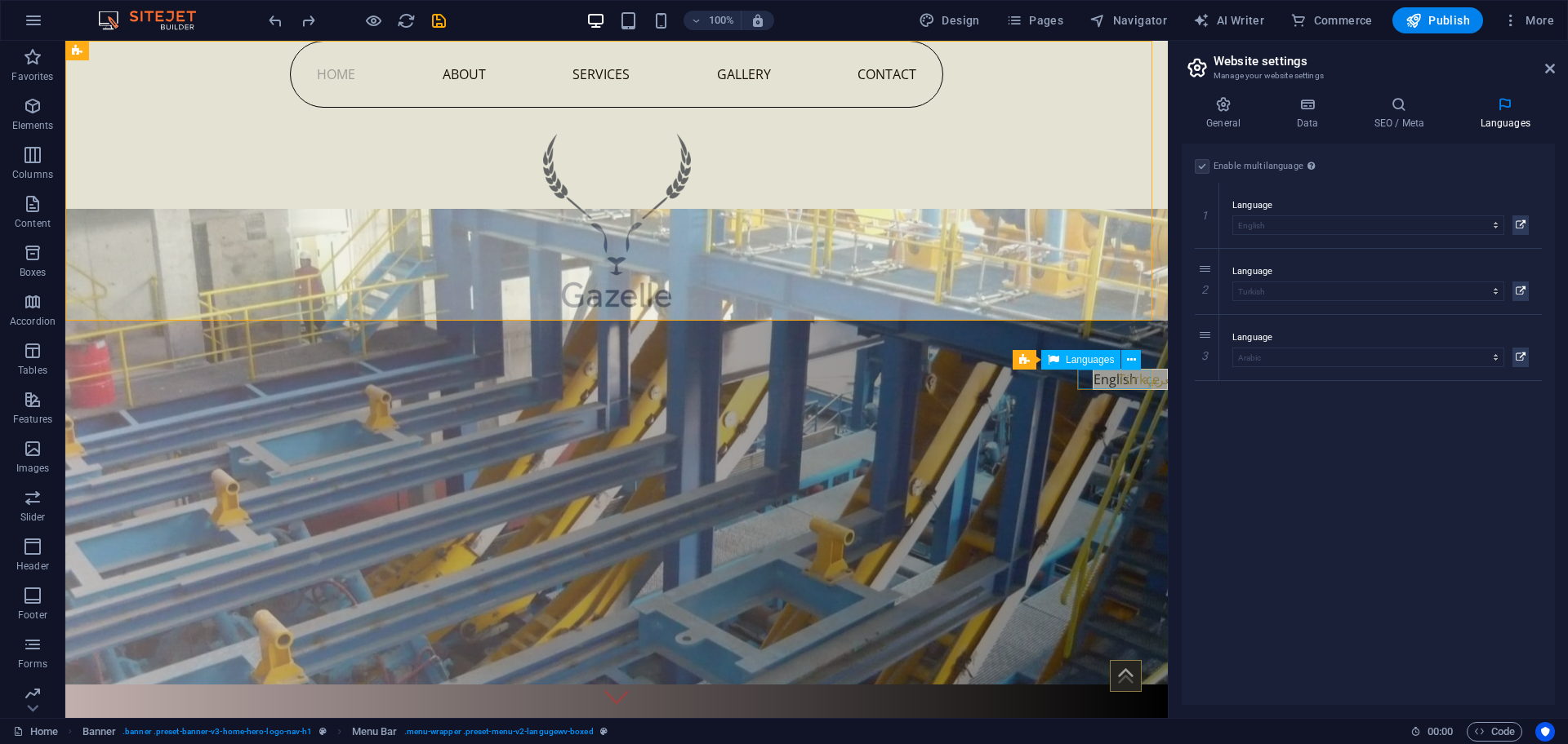
click at [1139, 378] on div "English Türkçe العربية" at bounding box center [1130, 379] width 74 height 20
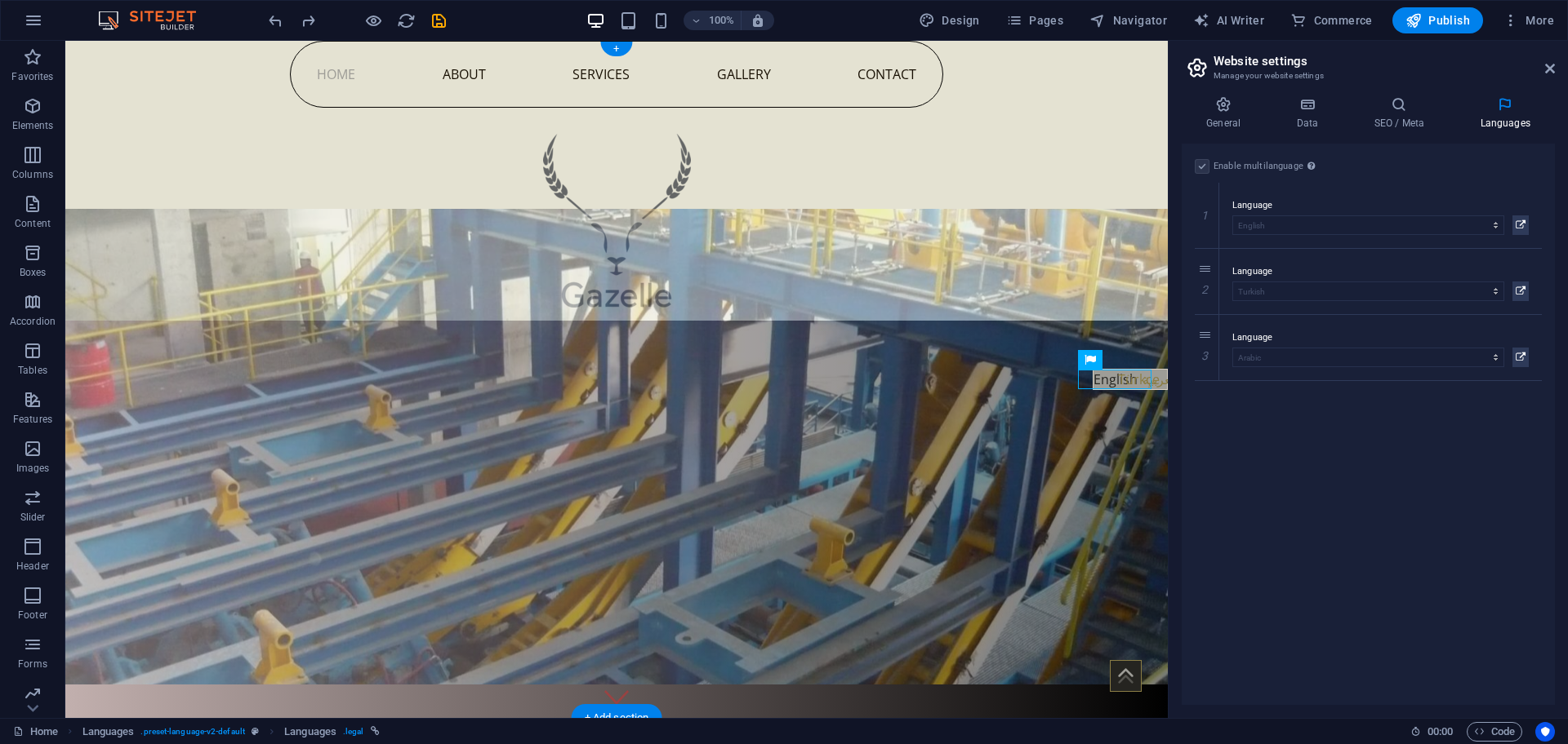
click at [1074, 377] on figure at bounding box center [617, 447] width 1102 height 476
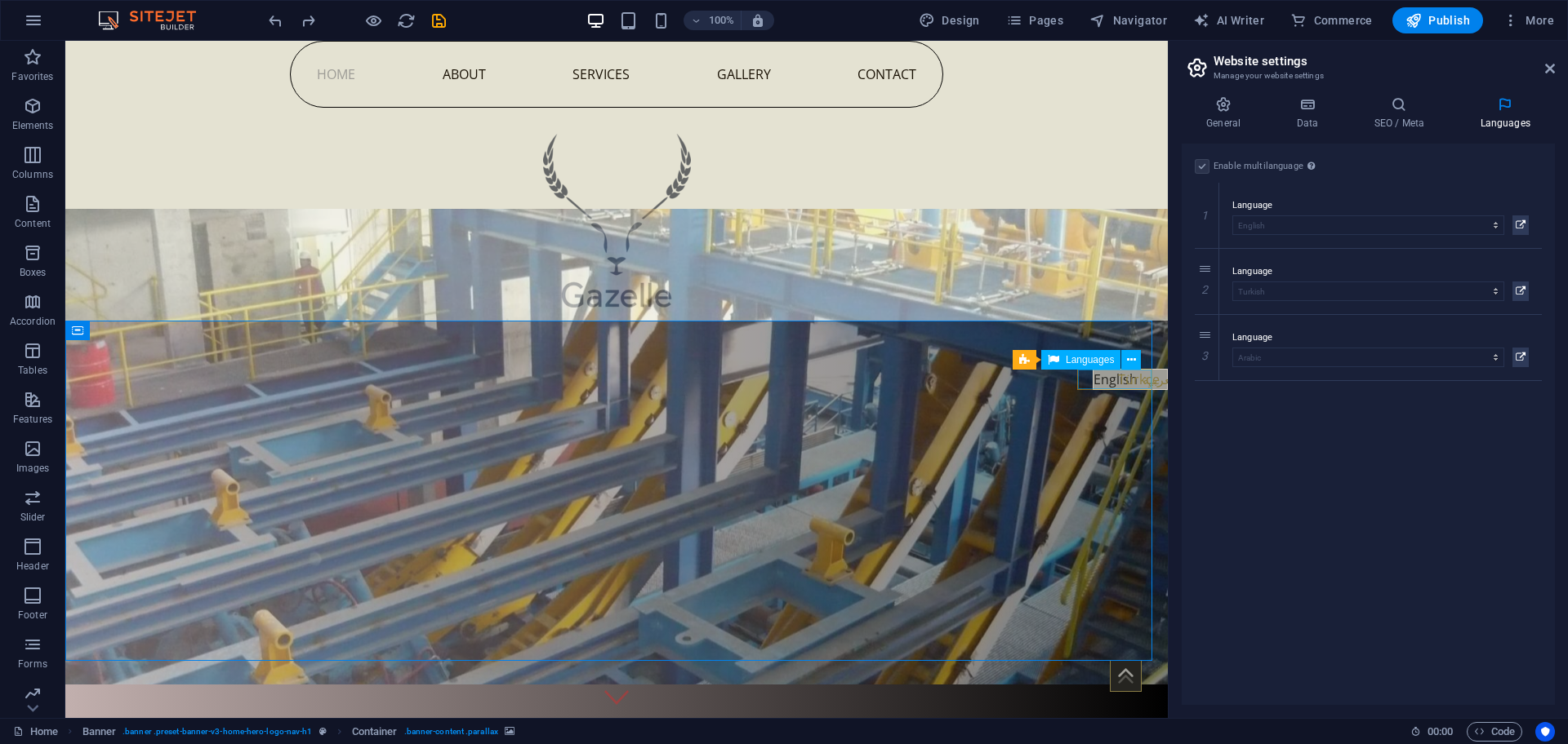
click at [1117, 376] on div "English Türkçe العربية" at bounding box center [1130, 379] width 74 height 20
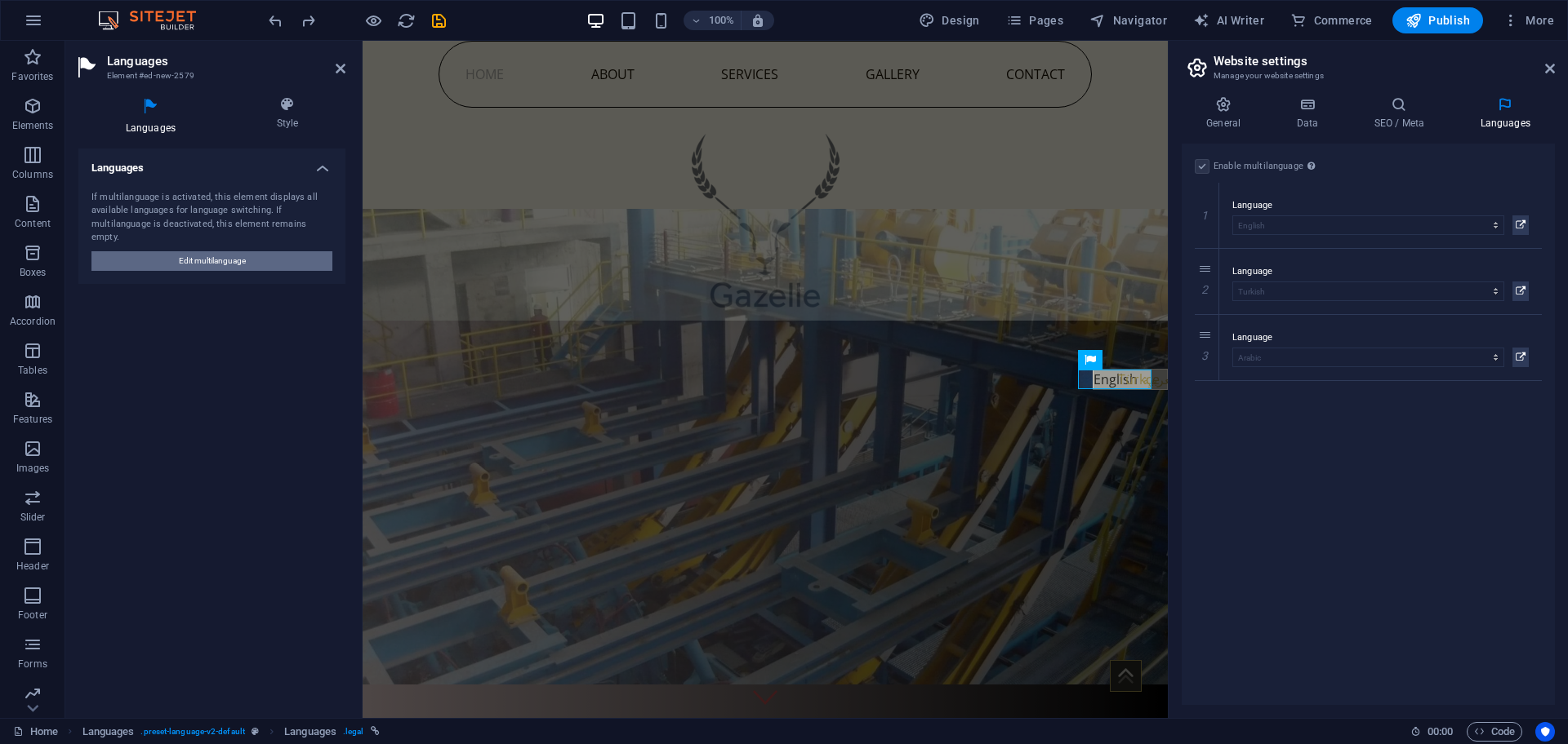
click at [179, 252] on span "Edit multilanguage" at bounding box center [212, 261] width 67 height 20
click at [289, 116] on h4 "Style" at bounding box center [287, 113] width 116 height 34
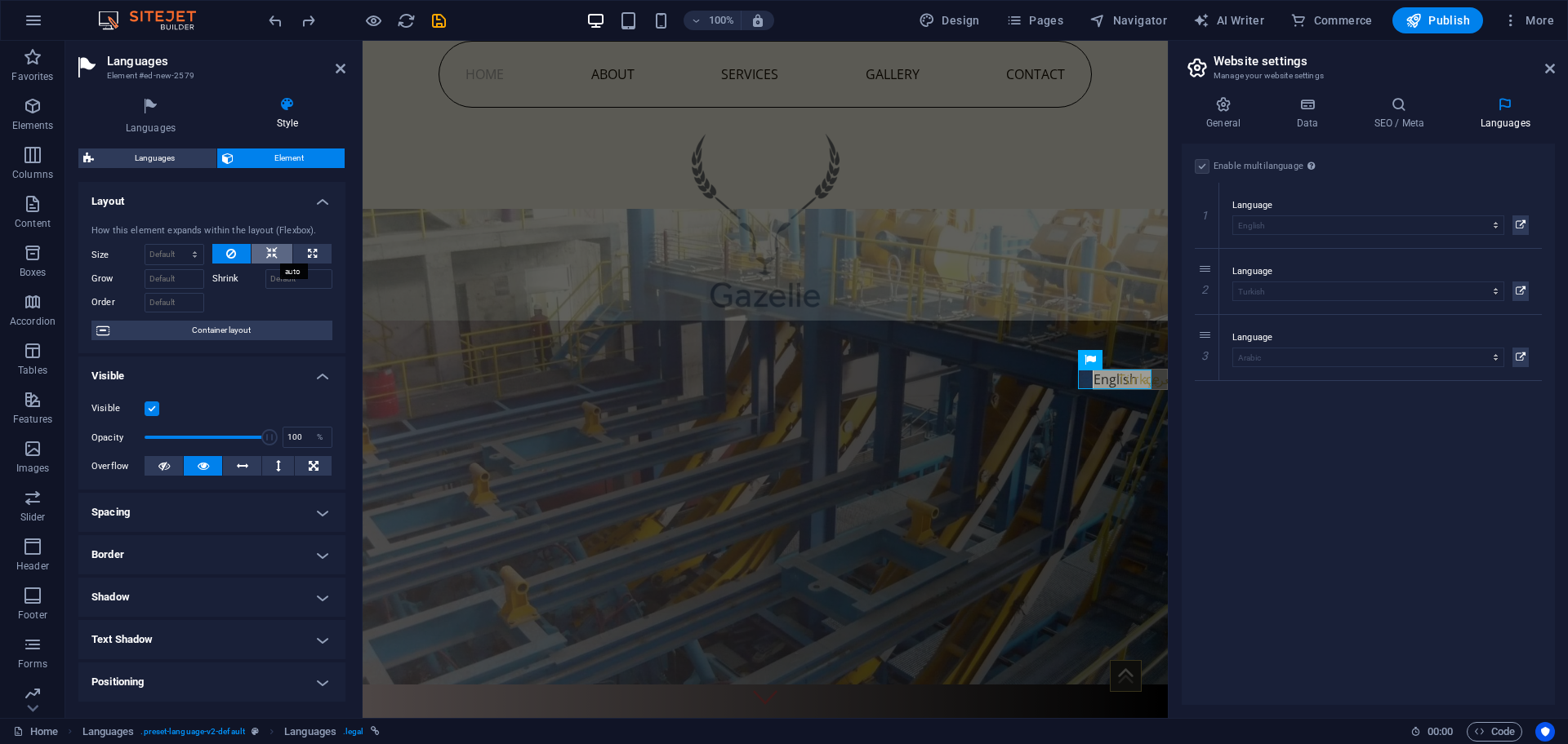
click at [277, 247] on button at bounding box center [272, 254] width 40 height 20
click at [307, 252] on icon at bounding box center [312, 254] width 9 height 20
type input "100"
select select "%"
click at [192, 326] on span "Container layout" at bounding box center [220, 331] width 213 height 20
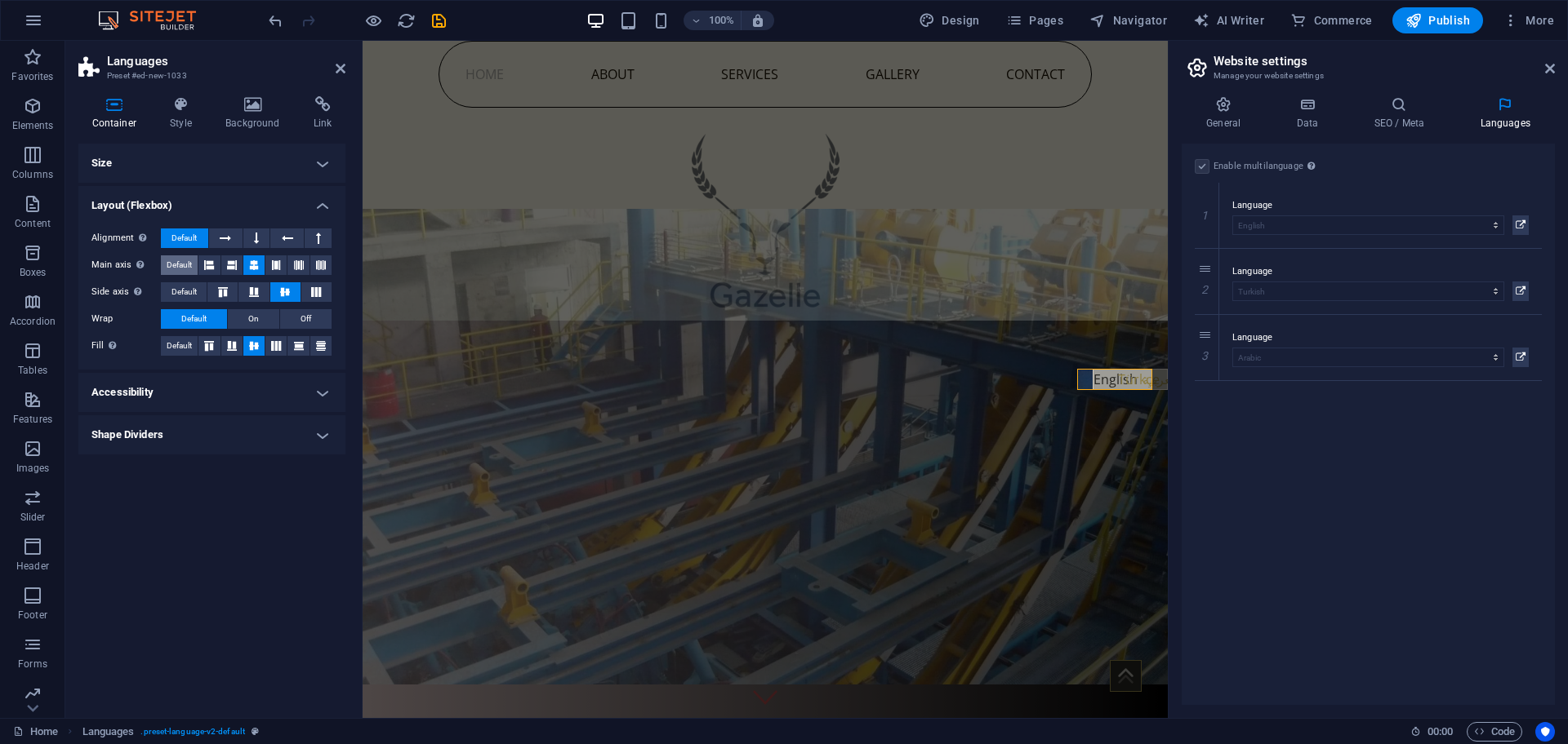
click at [174, 263] on span "Default" at bounding box center [179, 265] width 25 height 20
click at [165, 289] on button "Default" at bounding box center [183, 292] width 46 height 20
click at [190, 323] on span "Default" at bounding box center [194, 319] width 25 height 20
click at [183, 346] on span "Default" at bounding box center [179, 346] width 25 height 20
click at [187, 107] on icon at bounding box center [181, 104] width 49 height 16
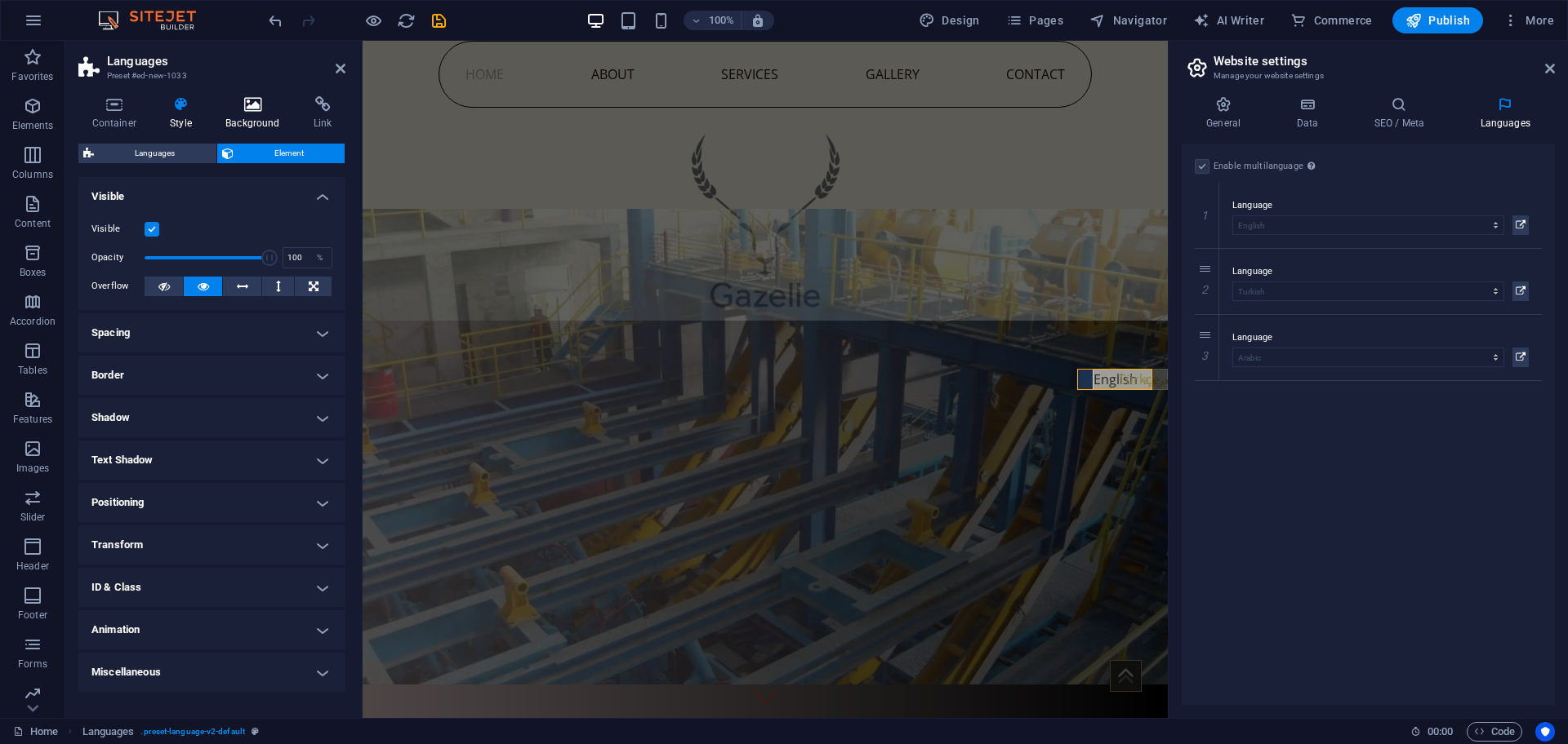
click at [235, 99] on icon at bounding box center [253, 104] width 82 height 16
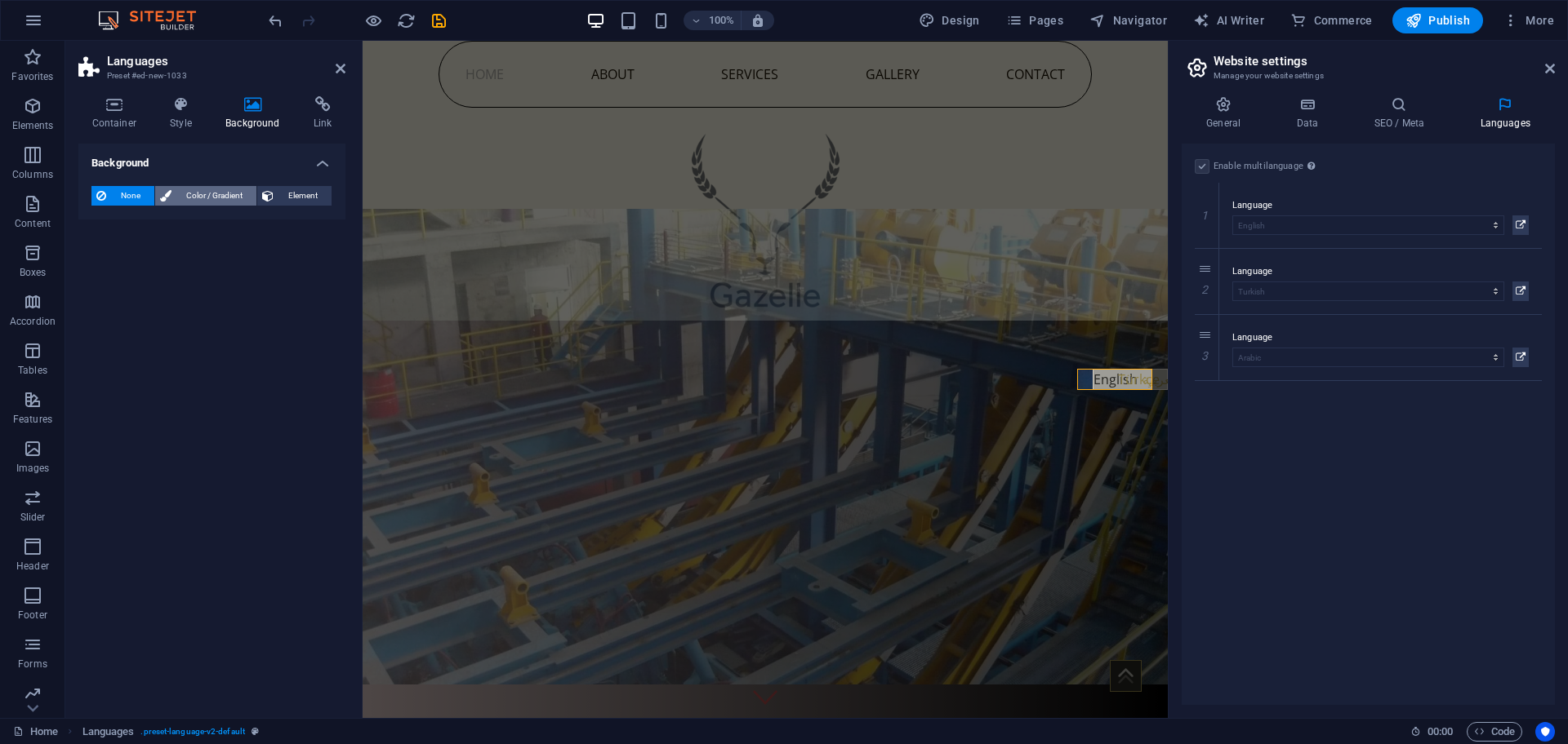
click at [225, 193] on span "Color / Gradient" at bounding box center [214, 196] width 76 height 20
click at [107, 261] on span at bounding box center [102, 261] width 18 height 18
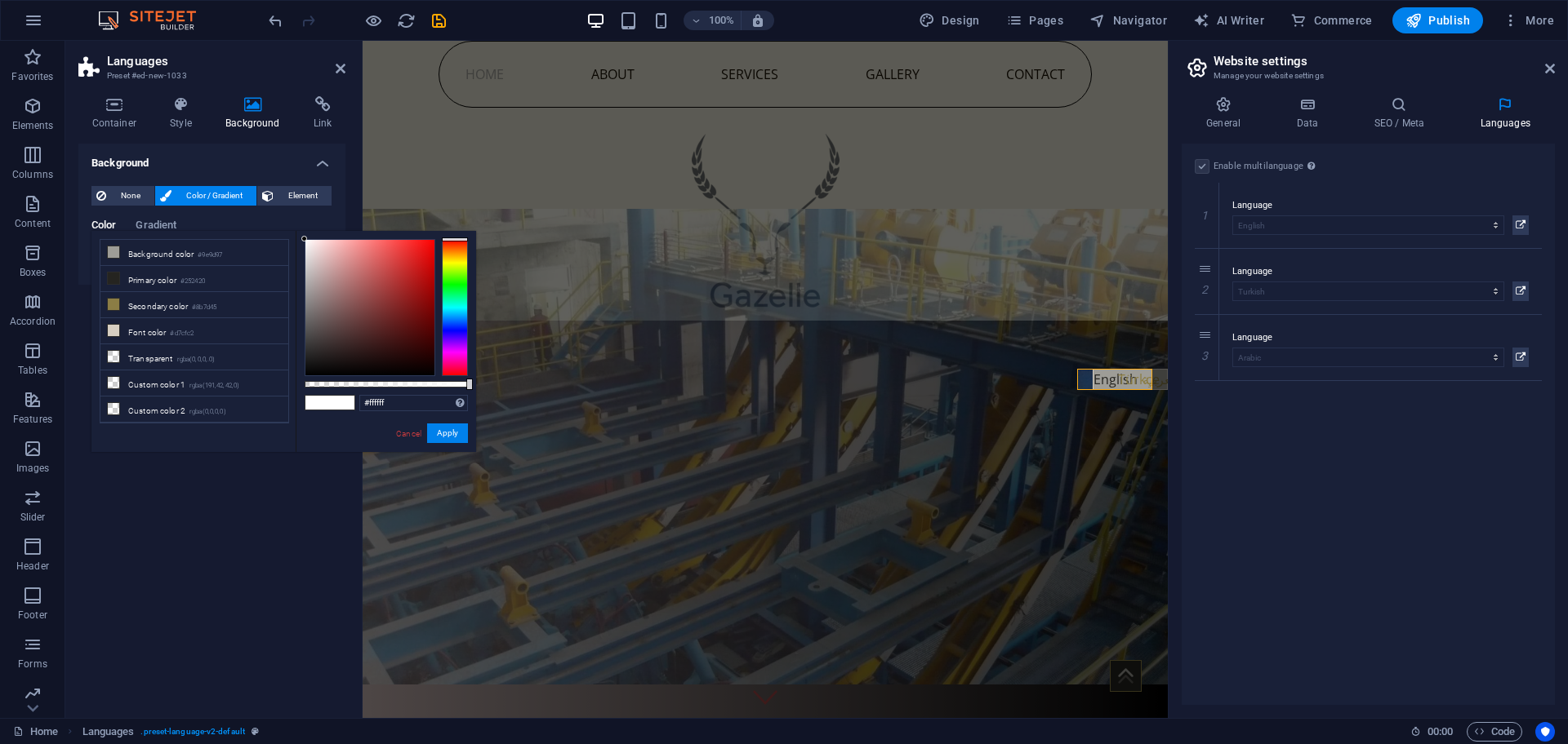
click at [107, 261] on li "Background color #9e9d97" at bounding box center [194, 252] width 188 height 26
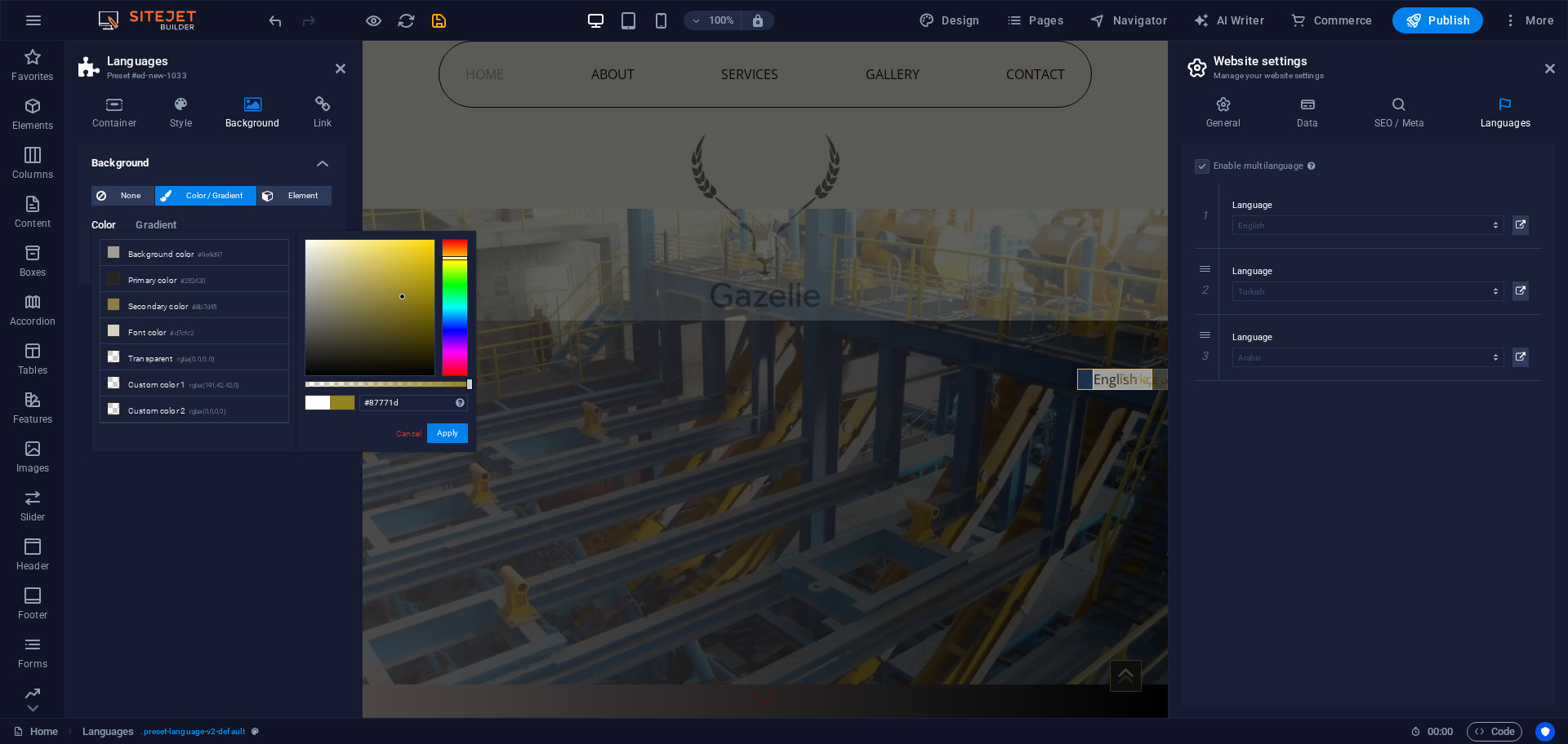
type input "#80721b"
drag, startPoint x: 393, startPoint y: 276, endPoint x: 406, endPoint y: 306, distance: 32.7
click at [406, 306] on div at bounding box center [370, 307] width 129 height 136
click at [458, 430] on button "Apply" at bounding box center [447, 433] width 40 height 20
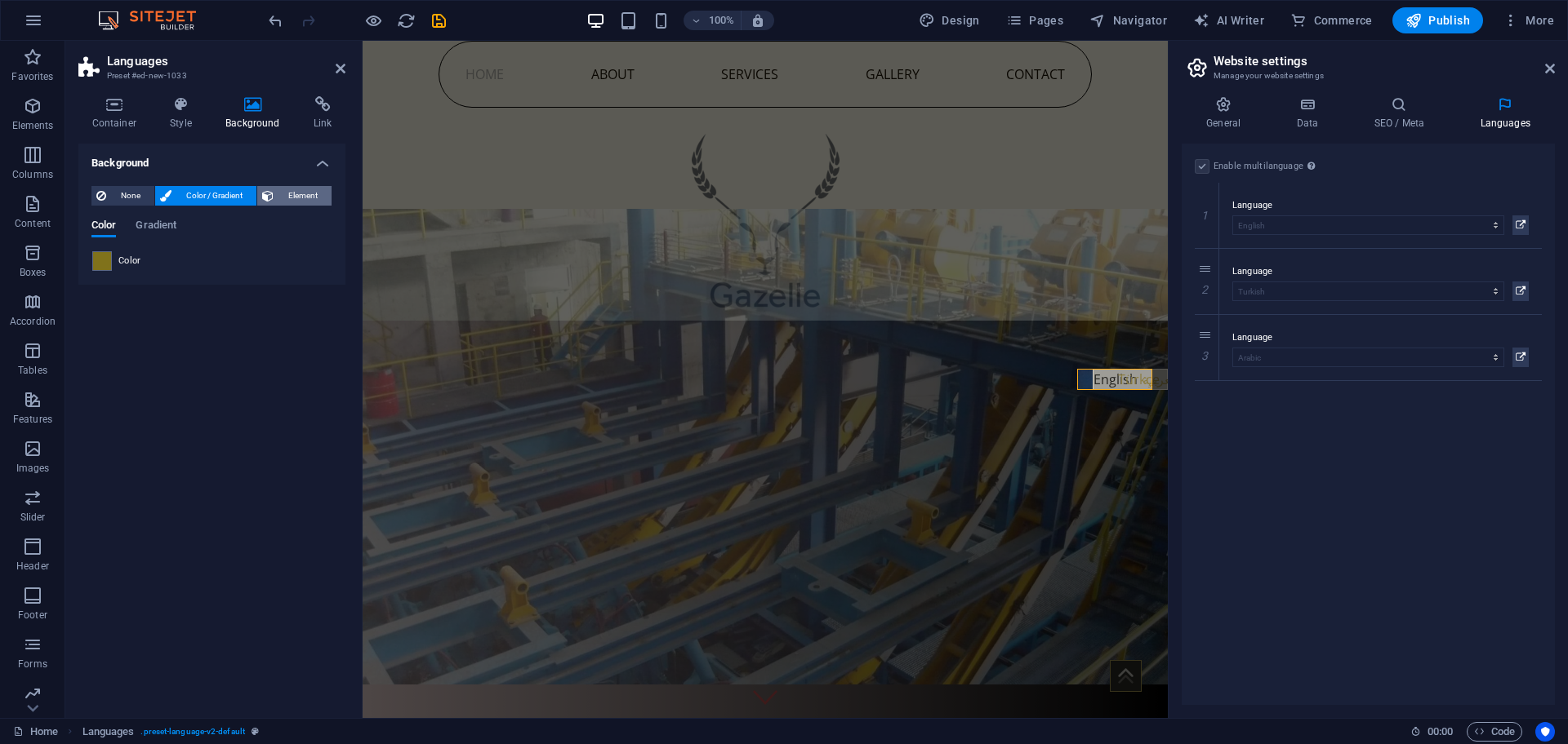
click at [300, 199] on span "Element" at bounding box center [303, 196] width 49 height 20
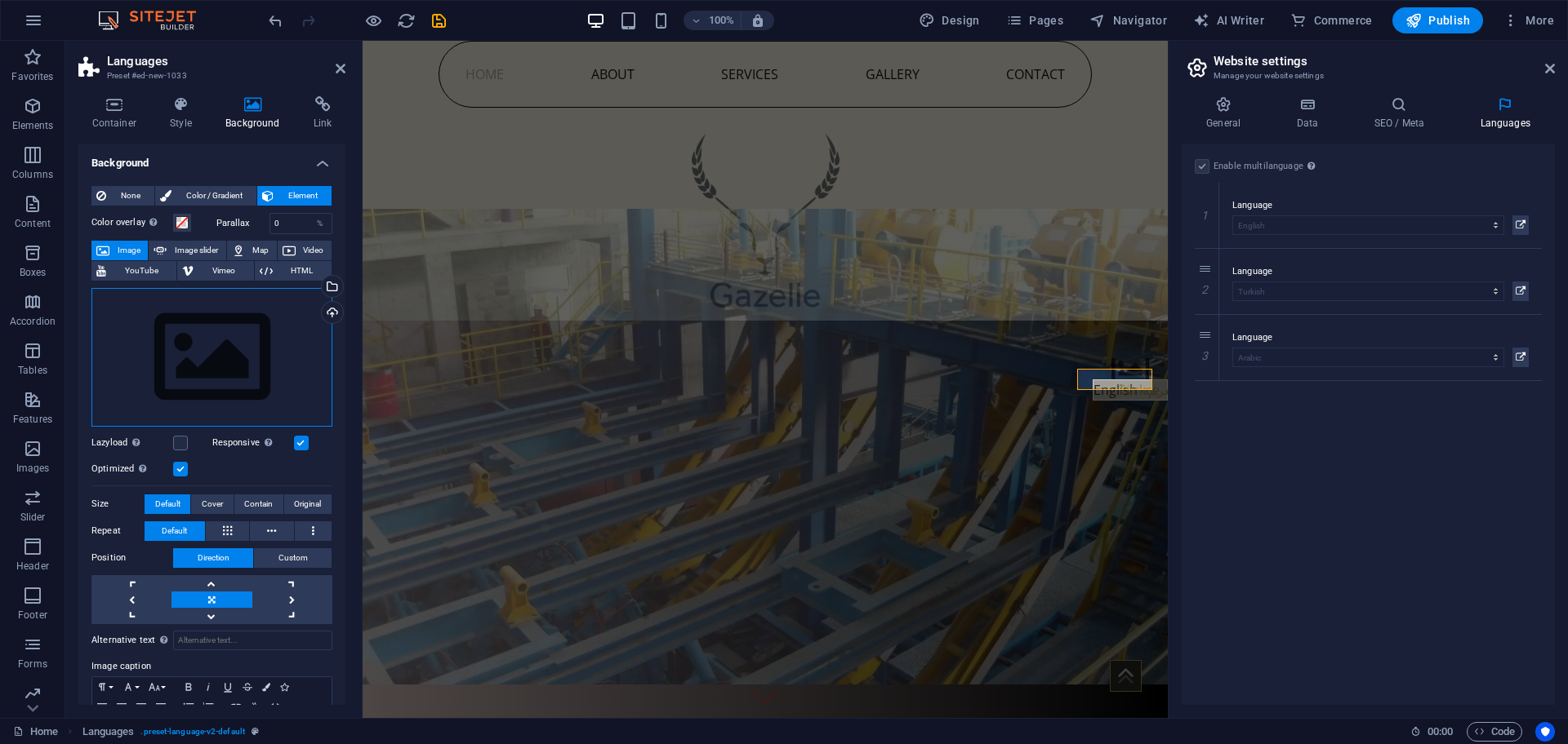
click at [236, 333] on div "Drag files here, click to choose files or select files from Files or our free s…" at bounding box center [212, 358] width 241 height 138
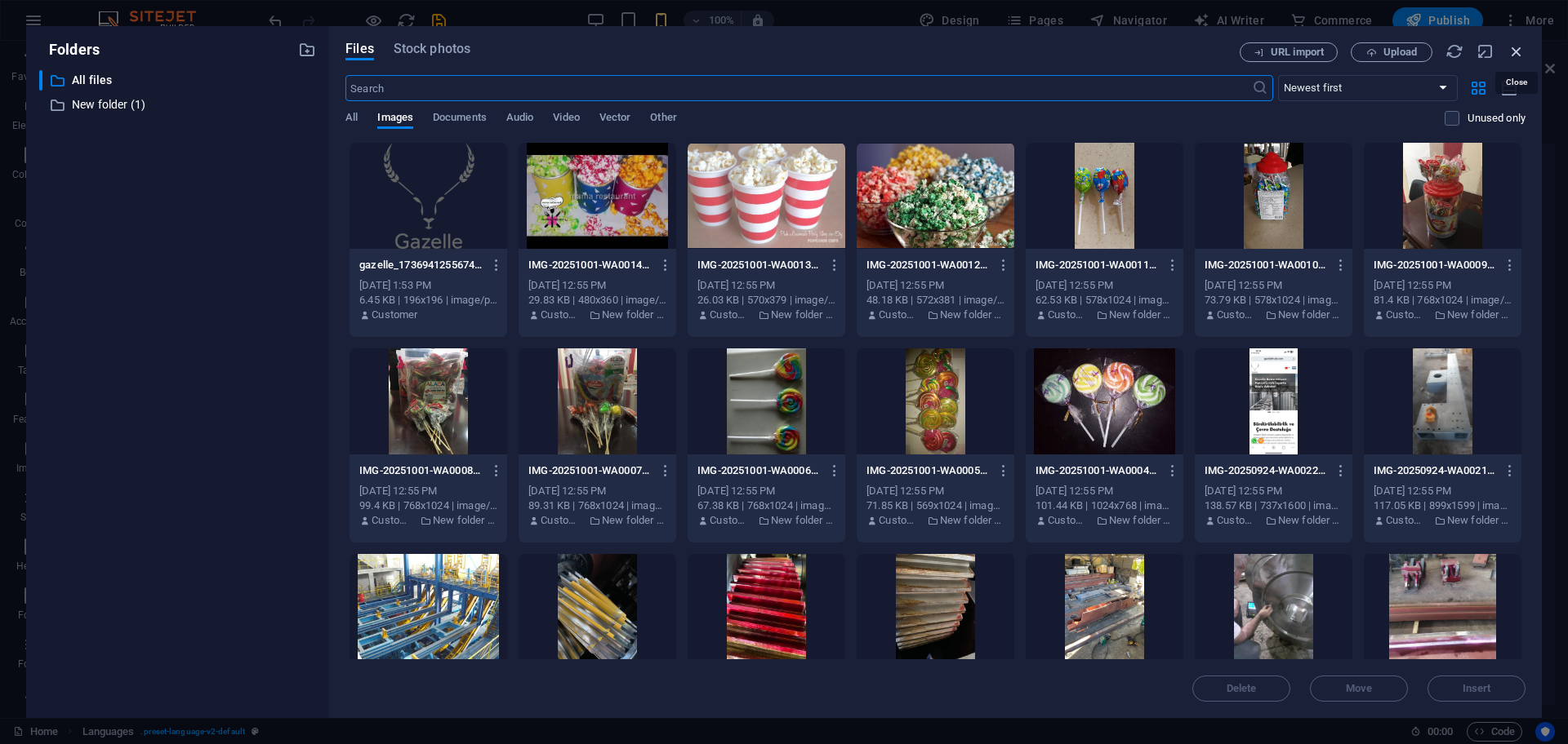
click at [1518, 44] on icon "button" at bounding box center [1517, 51] width 18 height 18
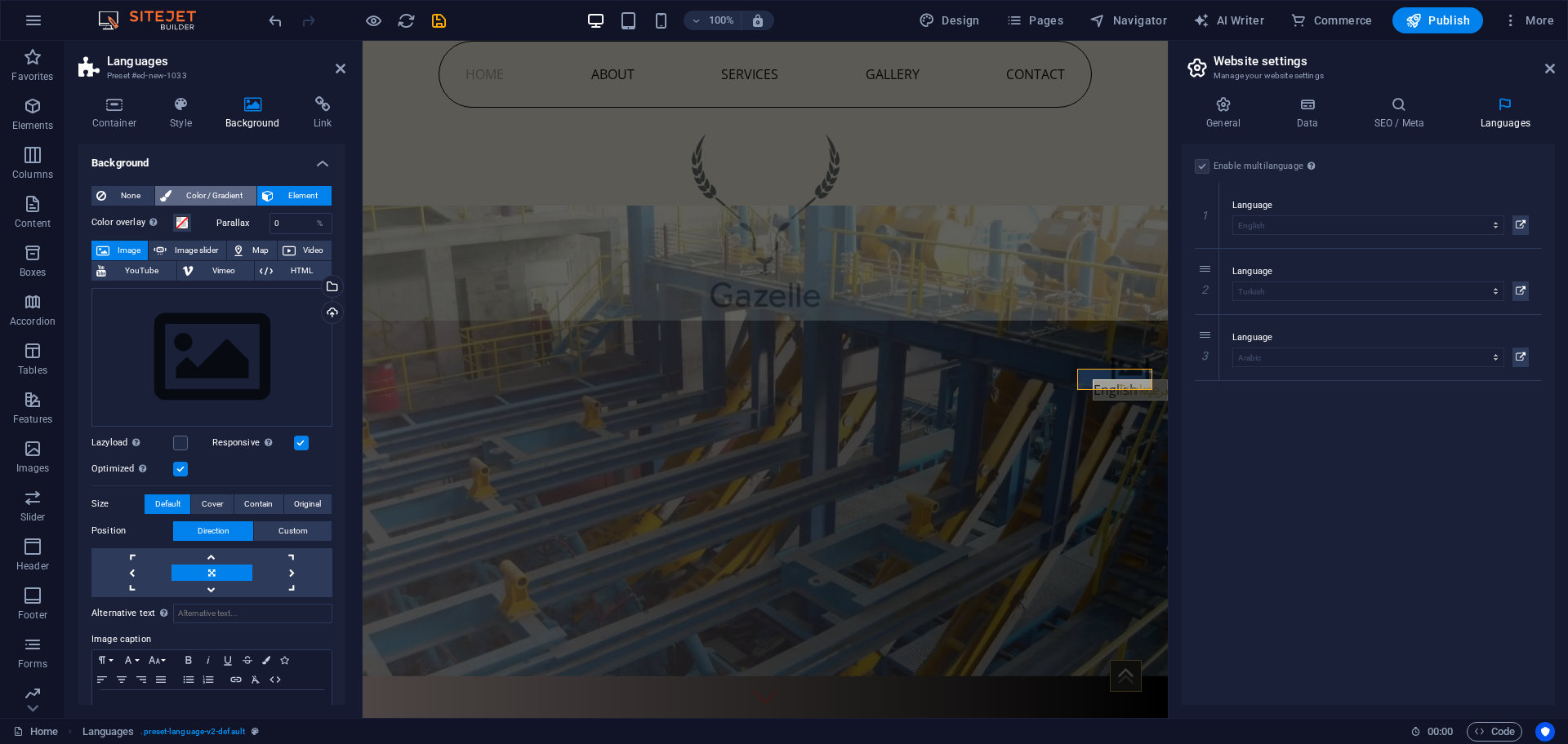
click at [209, 188] on span "Color / Gradient" at bounding box center [214, 196] width 76 height 20
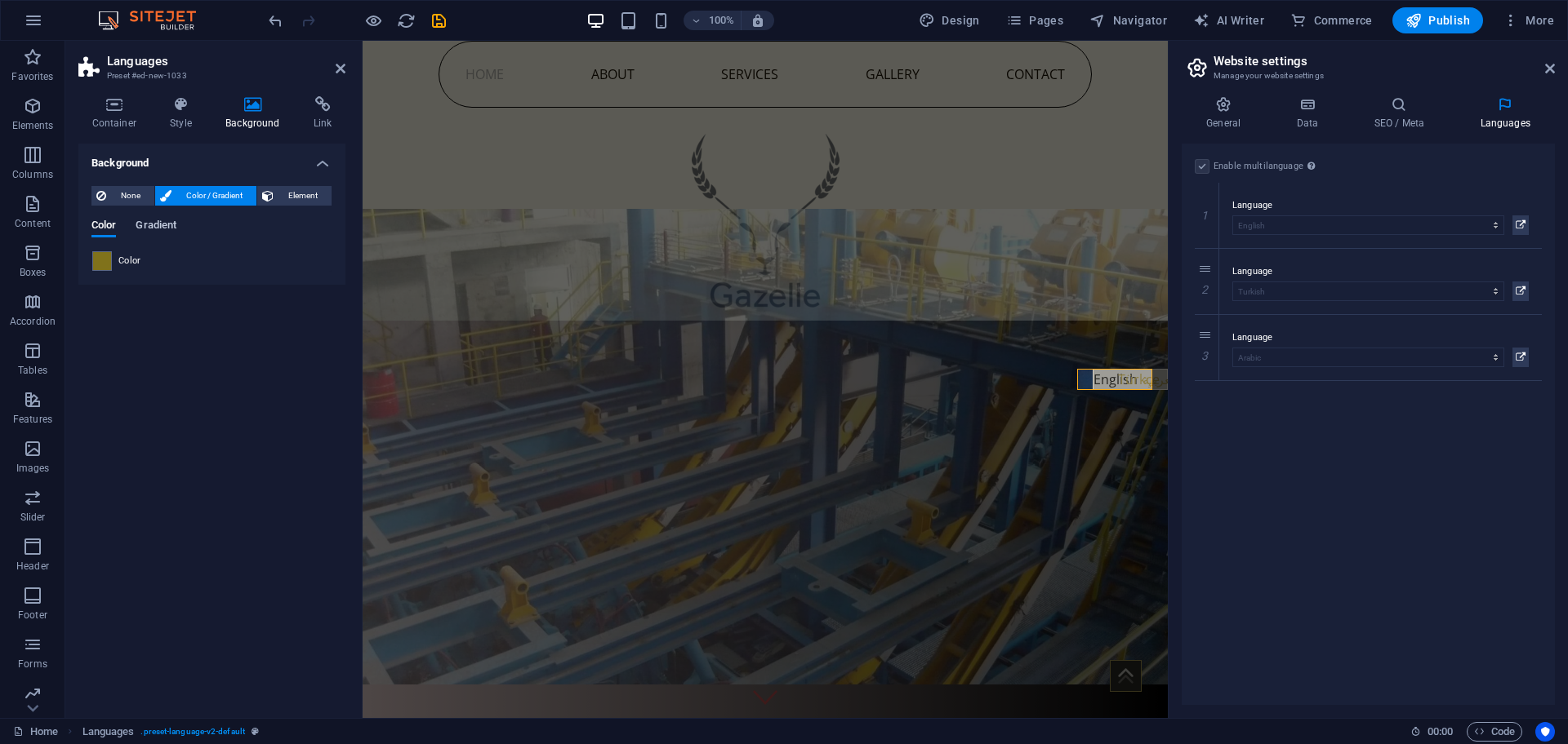
click at [163, 221] on span "Gradient" at bounding box center [156, 226] width 40 height 22
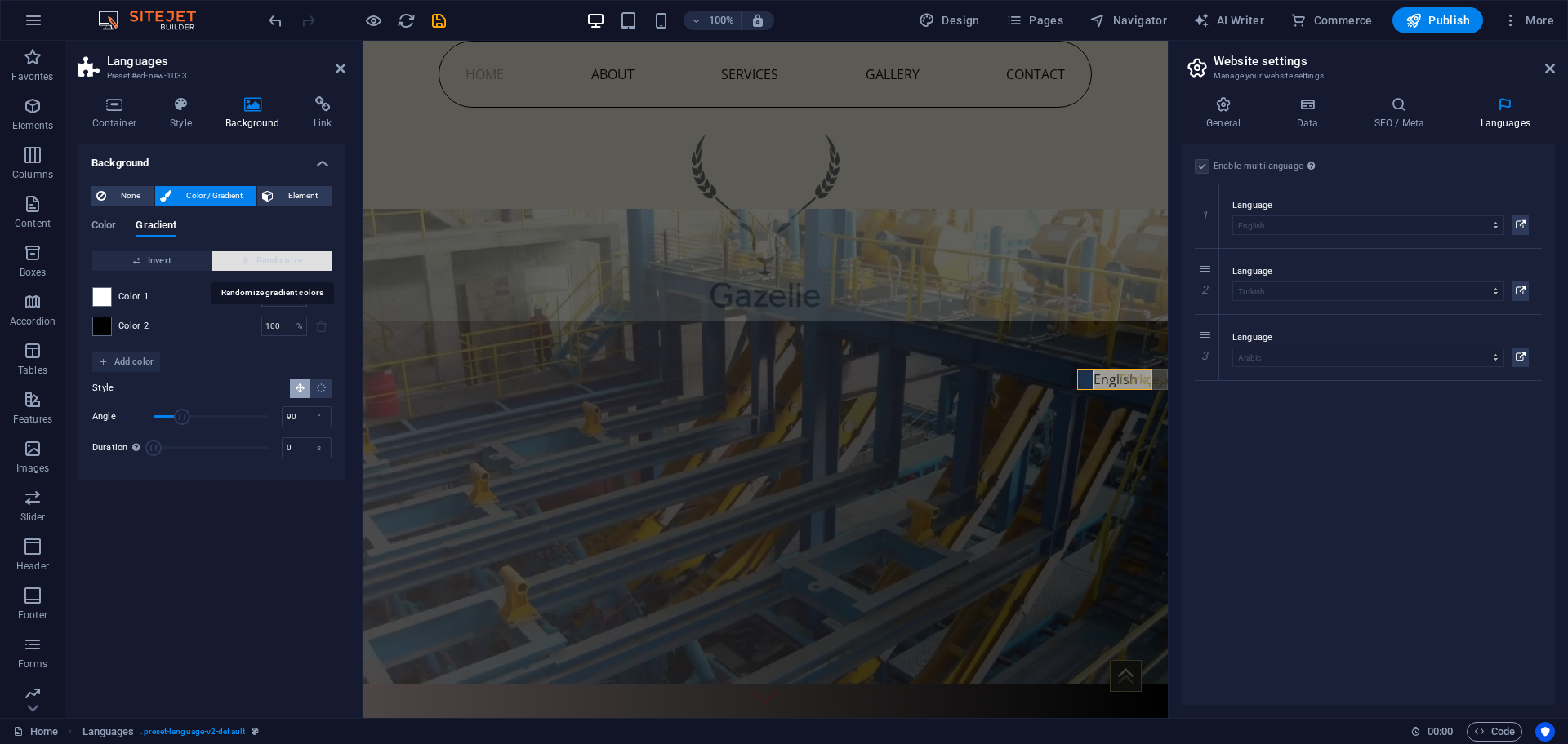
click at [247, 253] on span "Randomize" at bounding box center [272, 261] width 106 height 20
type input "97"
type input "230"
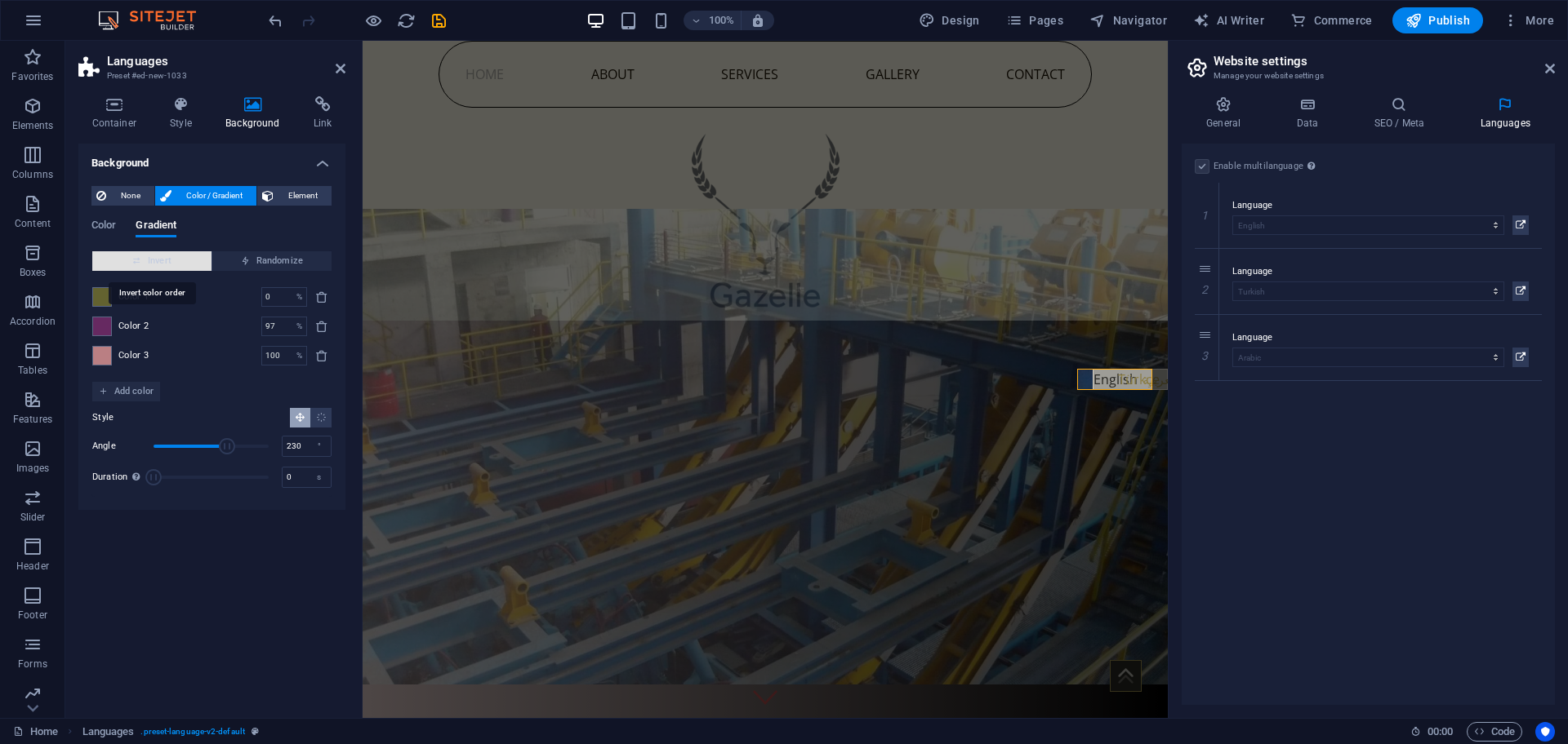
click at [155, 255] on span "Invert" at bounding box center [152, 261] width 106 height 20
click at [109, 217] on div "Color Gradient Color Invert Randomize Color 1 0 % ​ Color 2 97 % ​ Color 3 100 …" at bounding box center [212, 351] width 241 height 290
click at [138, 191] on span "None" at bounding box center [130, 196] width 39 height 20
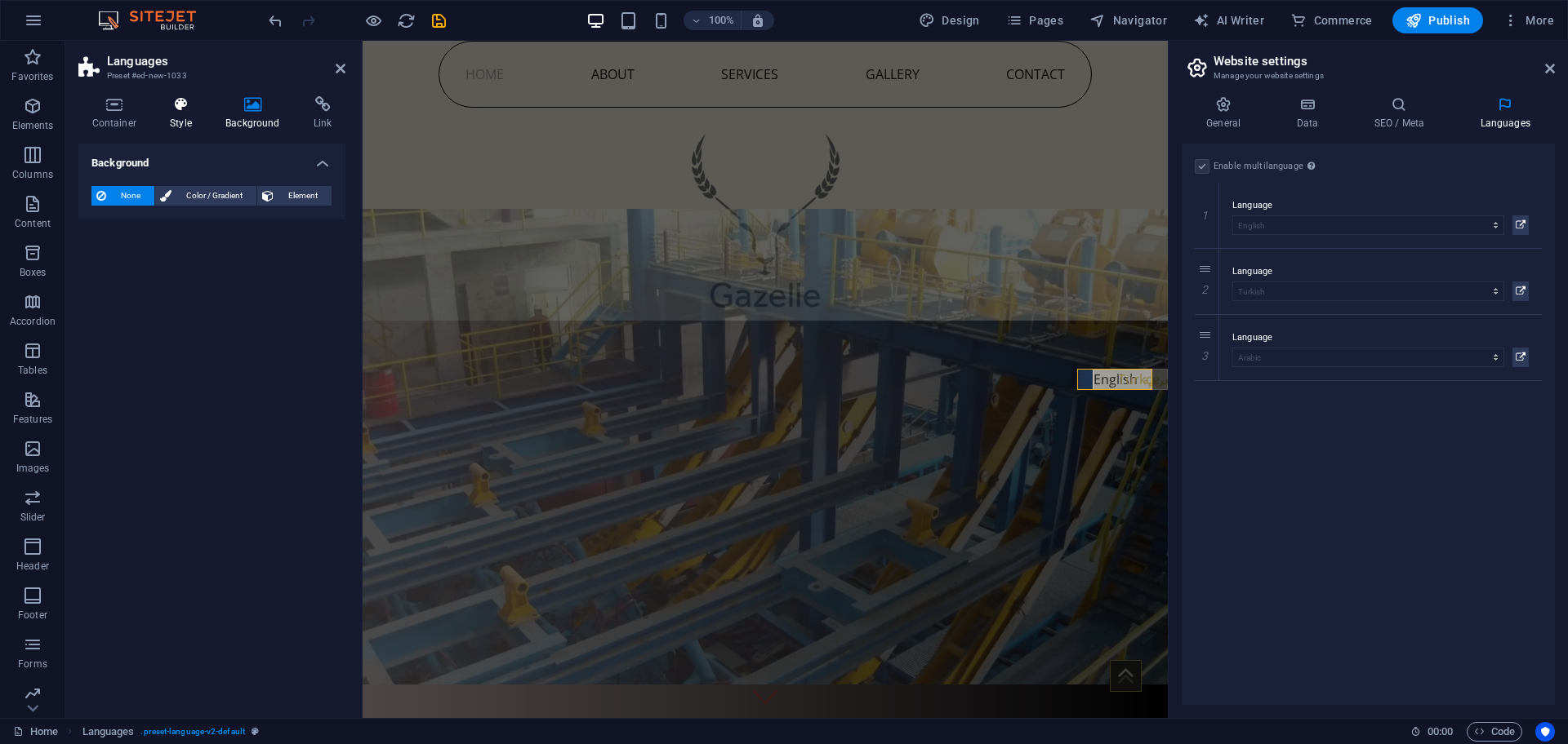
click at [190, 106] on icon at bounding box center [181, 104] width 49 height 16
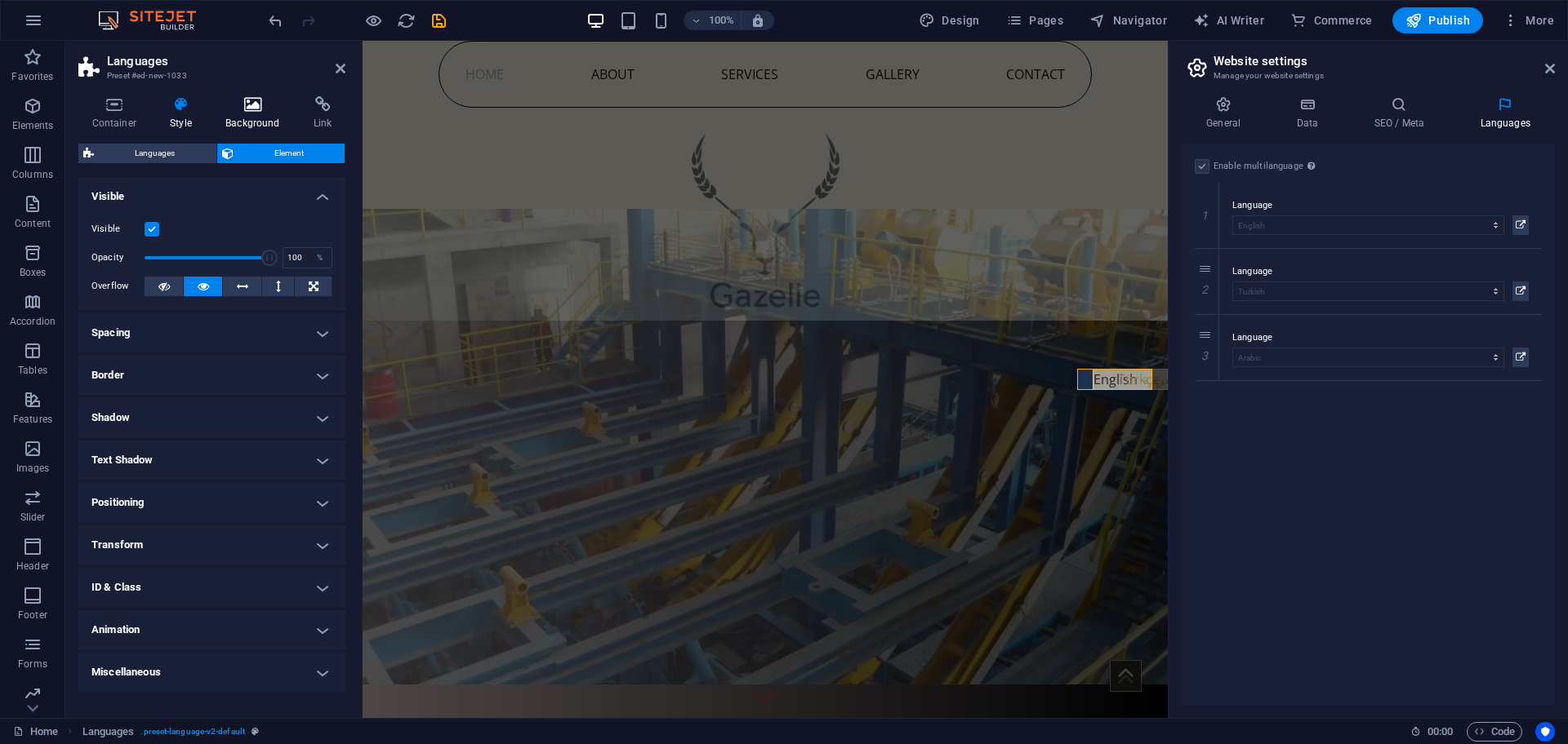
click at [263, 96] on icon at bounding box center [253, 104] width 82 height 16
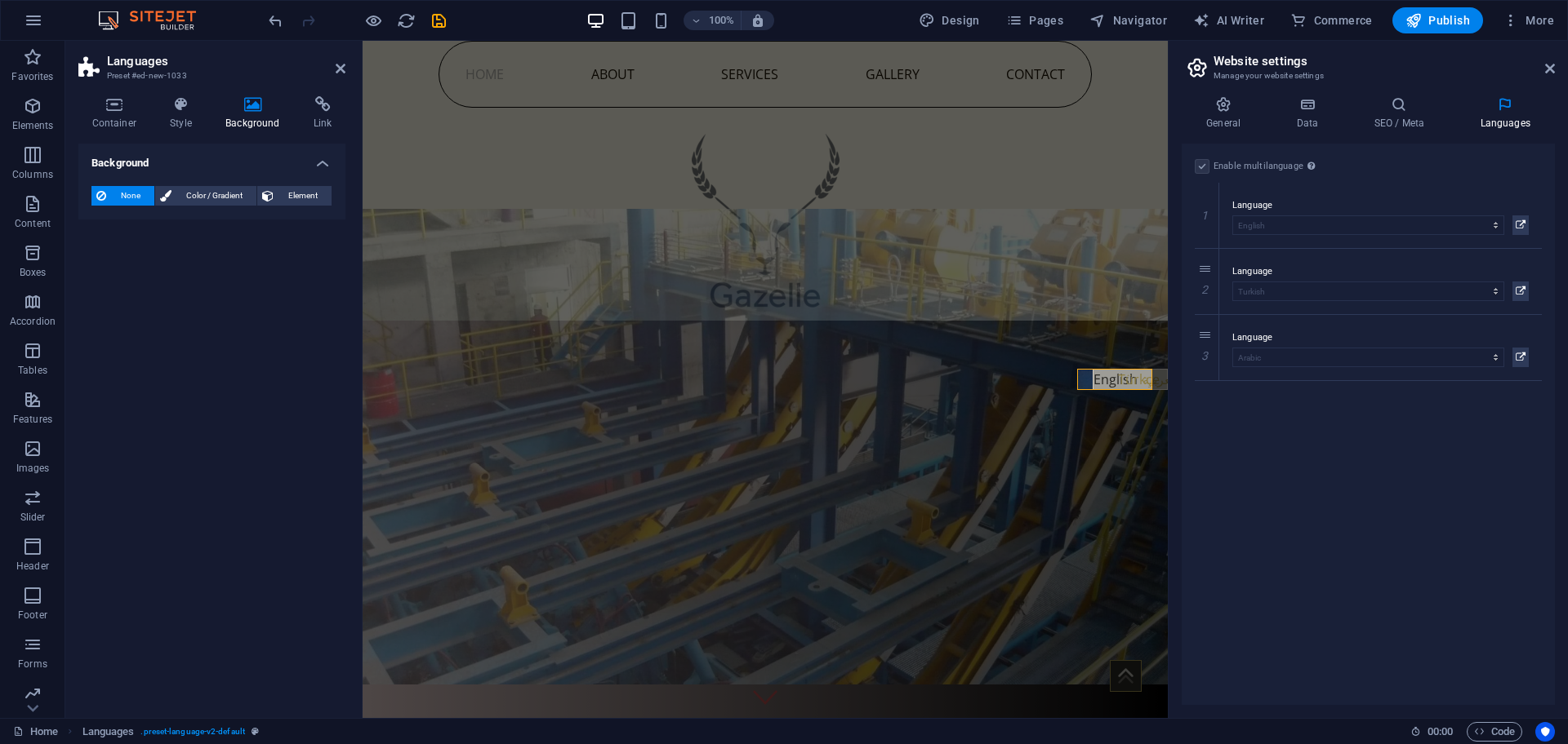
click at [263, 99] on icon at bounding box center [253, 104] width 82 height 16
click at [186, 109] on icon at bounding box center [181, 104] width 49 height 16
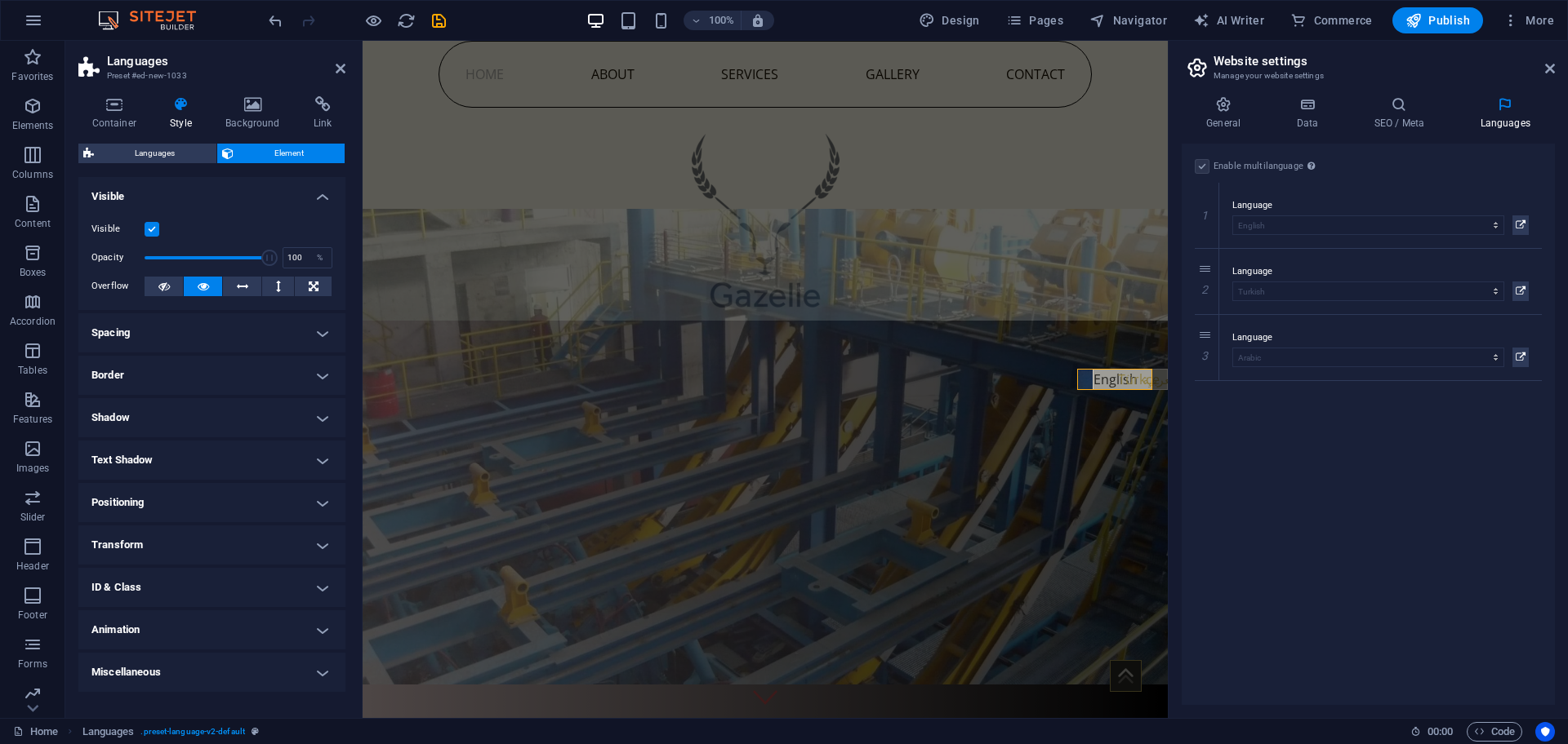
click at [131, 343] on h4 "Spacing" at bounding box center [211, 333] width 267 height 40
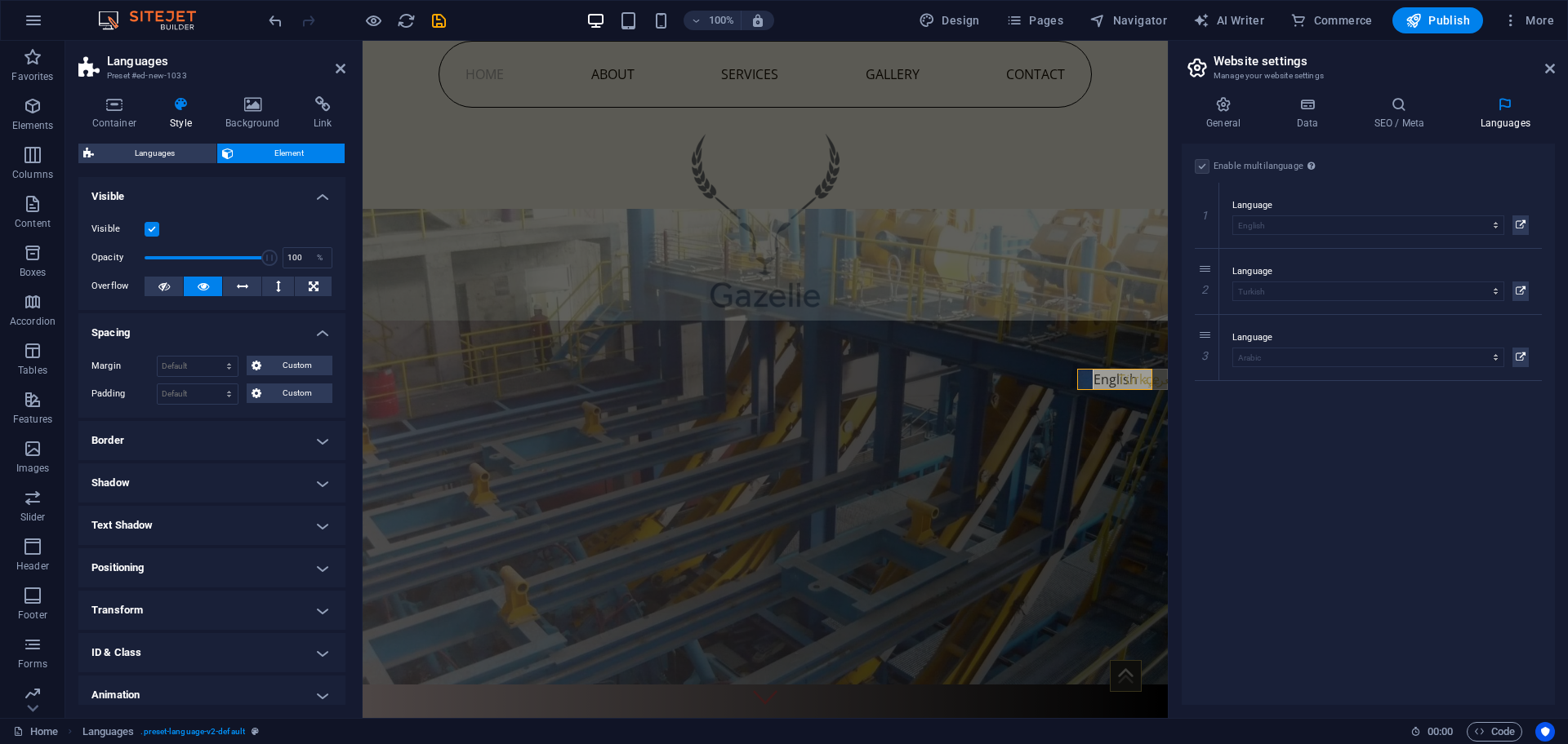
click at [147, 337] on h4 "Spacing" at bounding box center [211, 328] width 267 height 30
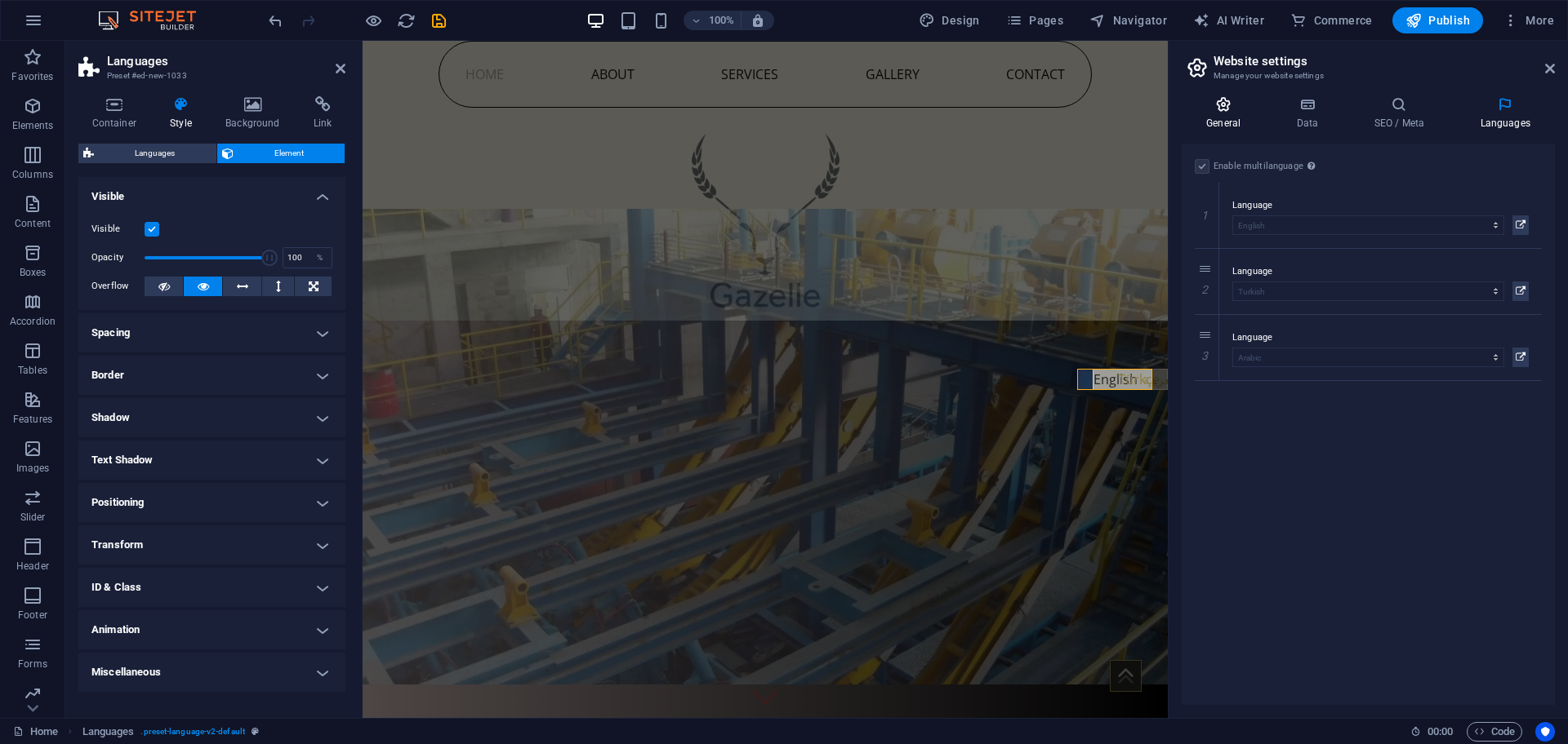
click at [1235, 112] on h4 "General" at bounding box center [1226, 113] width 90 height 34
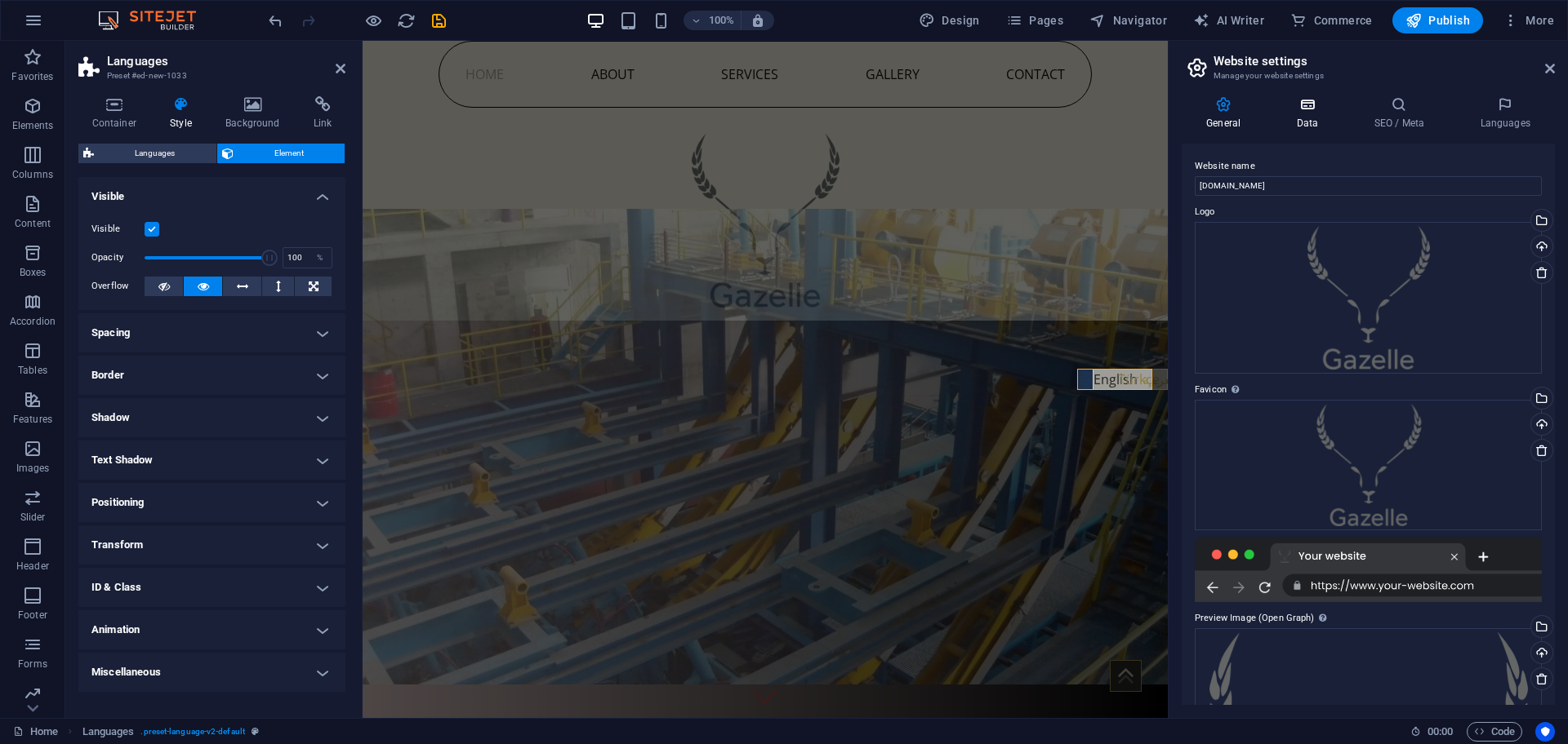
click at [1304, 96] on icon at bounding box center [1306, 104] width 71 height 16
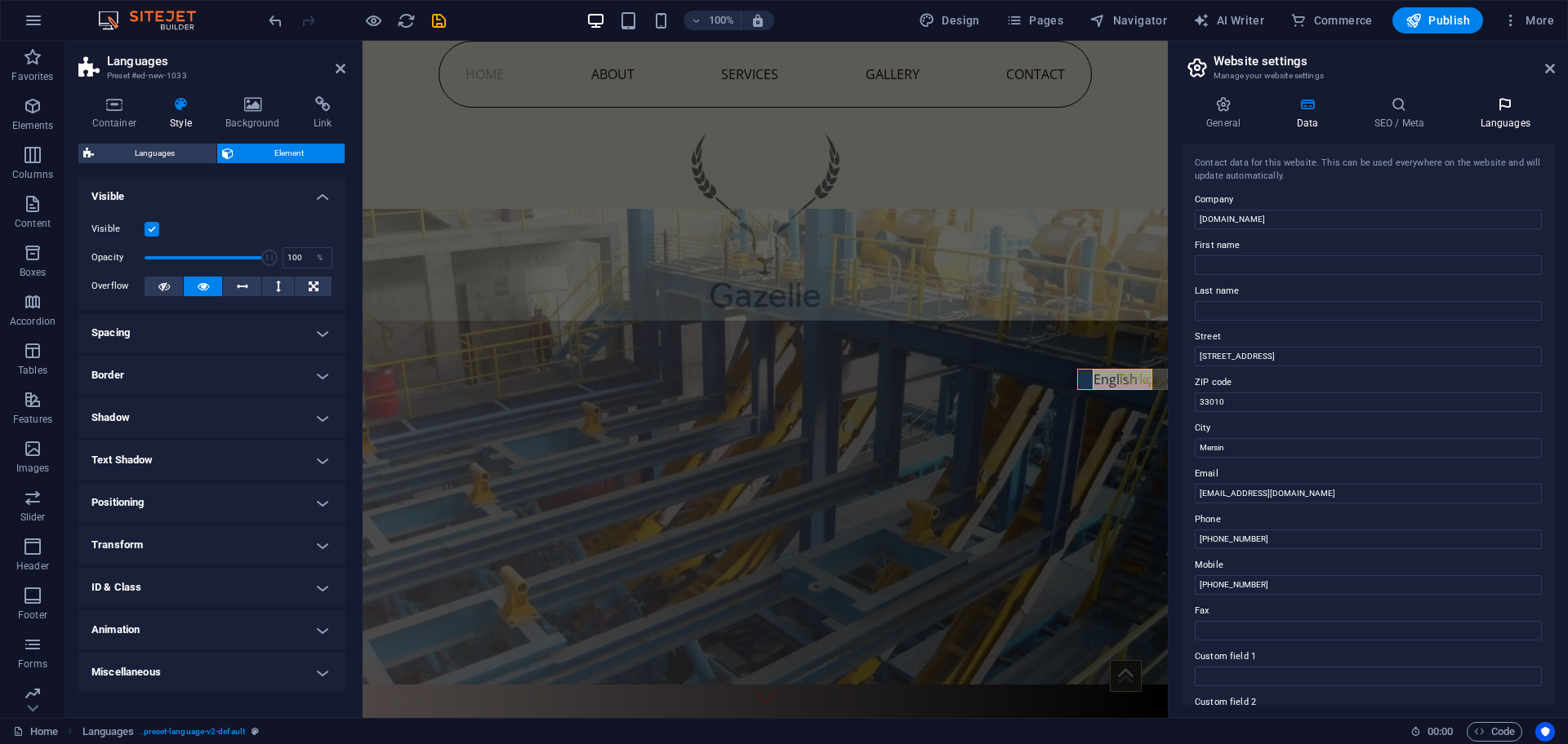
click at [1471, 102] on icon at bounding box center [1504, 104] width 100 height 16
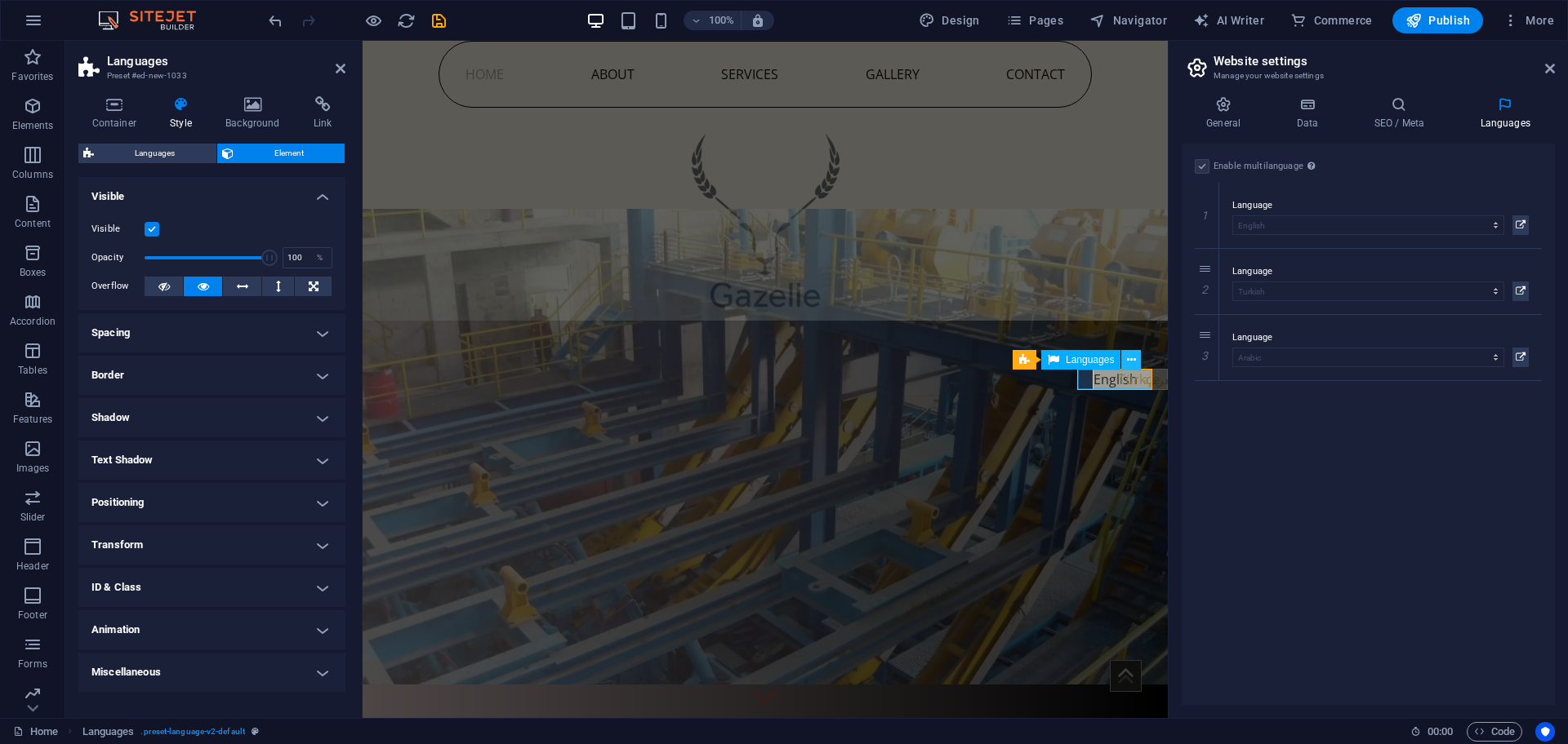
click at [1131, 364] on icon at bounding box center [1131, 359] width 9 height 17
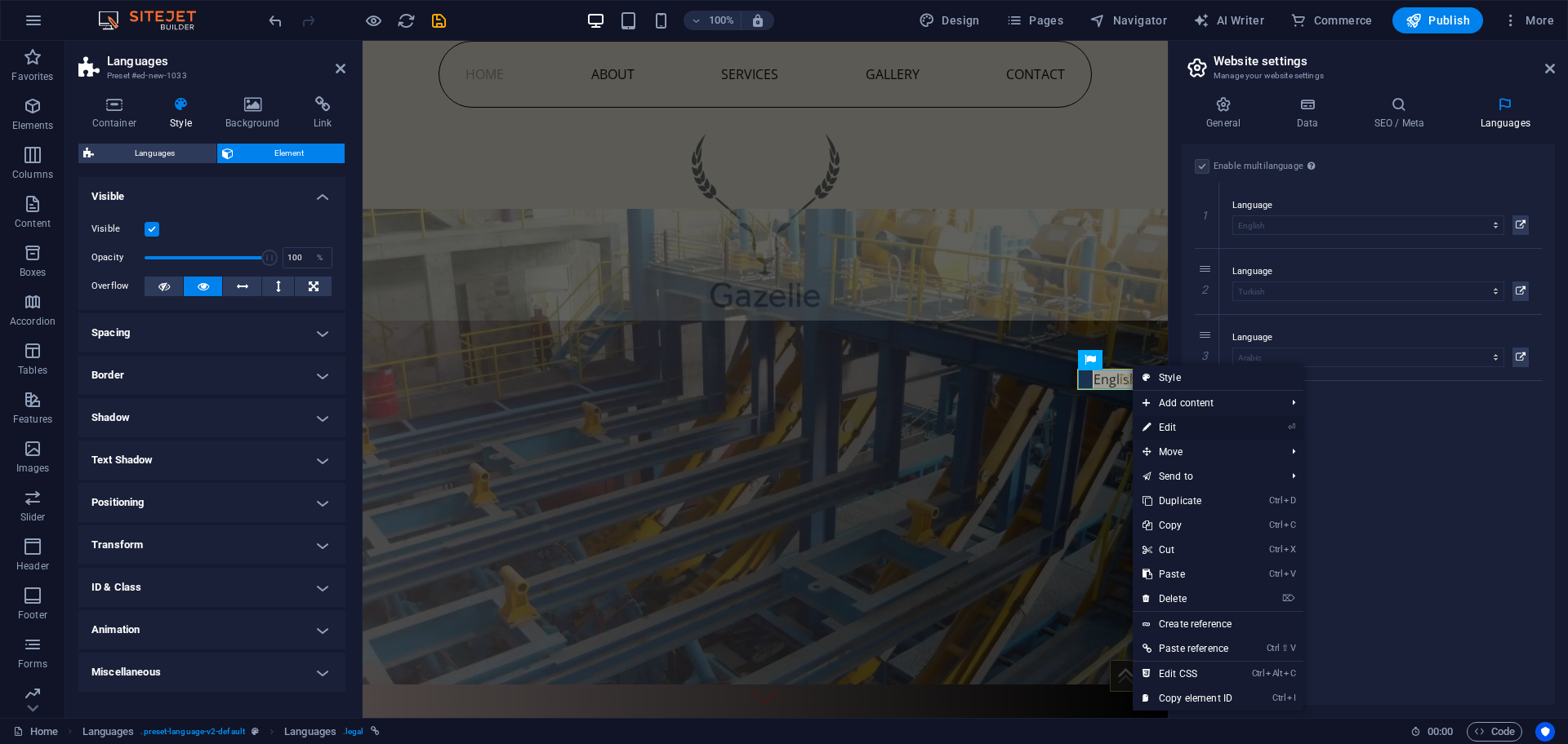
click at [1188, 430] on link "⏎ Edit" at bounding box center [1188, 427] width 110 height 24
click at [1188, 430] on div "Enable multilanguage To disable multilanguage delete all languages until only o…" at bounding box center [1368, 424] width 373 height 562
select select "%"
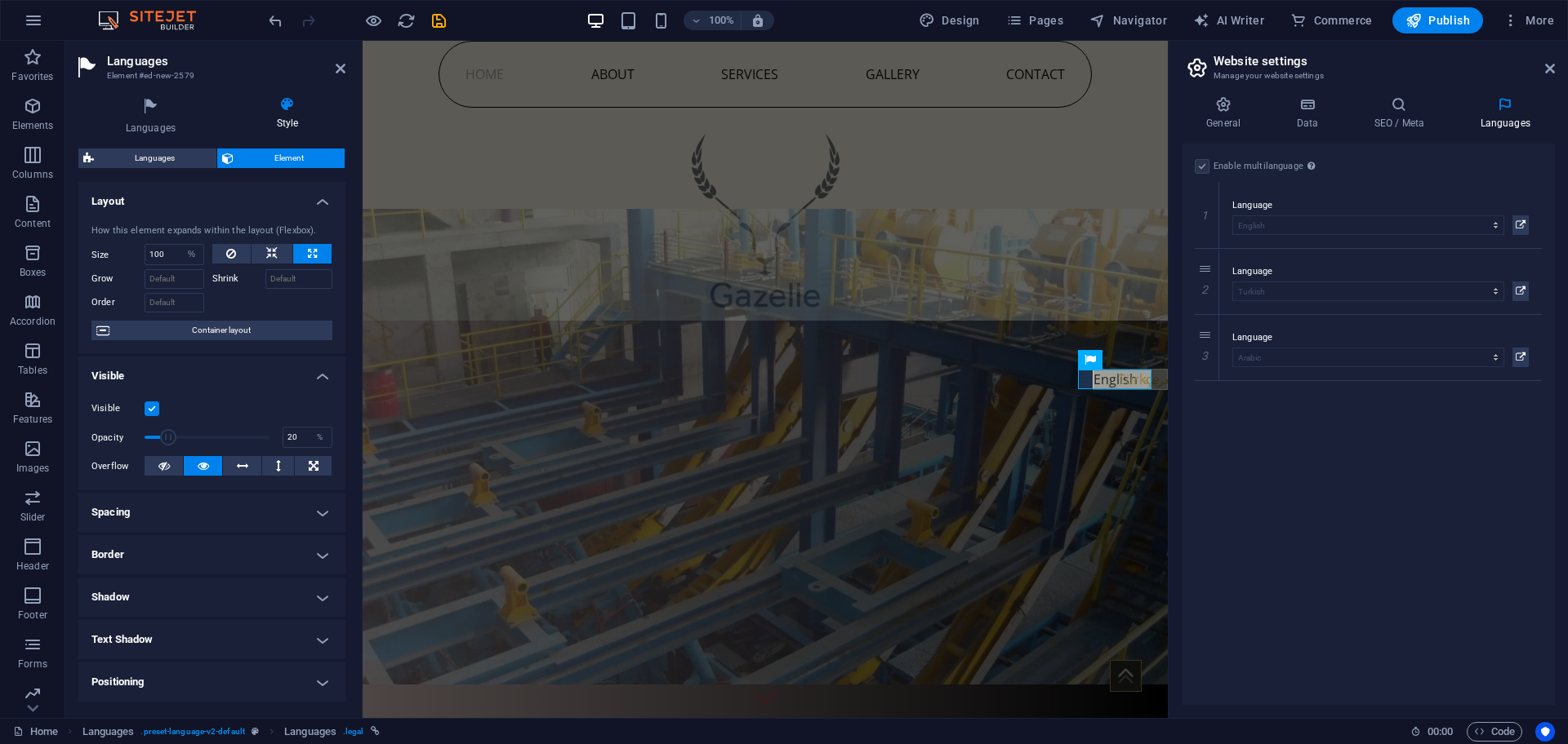
drag, startPoint x: 266, startPoint y: 440, endPoint x: 167, endPoint y: 431, distance: 99.4
click at [167, 431] on span at bounding box center [168, 438] width 16 height 16
drag, startPoint x: 530, startPoint y: 473, endPoint x: 716, endPoint y: 476, distance: 186.0
type input "18"
click at [165, 156] on span "Languages" at bounding box center [155, 158] width 112 height 20
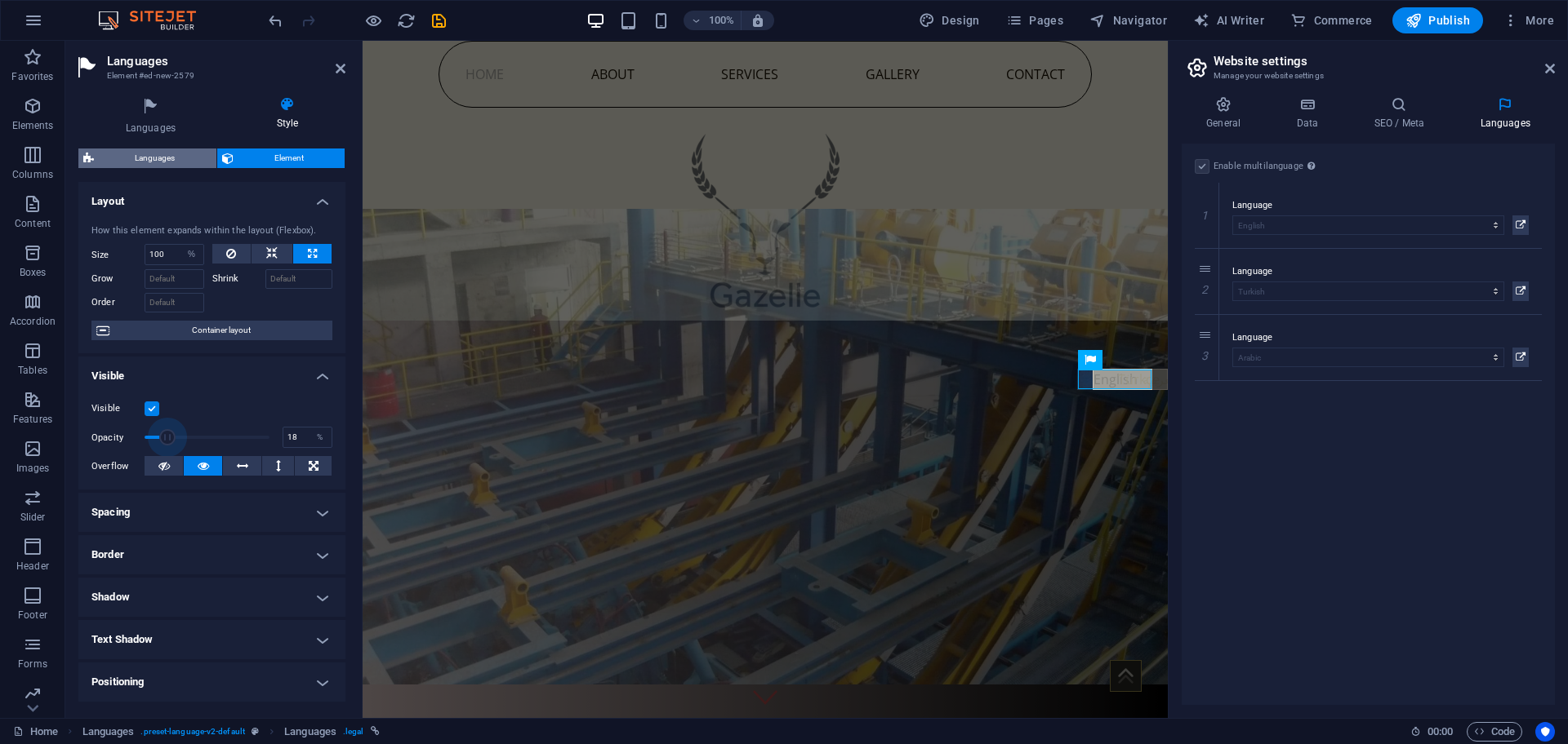
select select "rem"
select select "px"
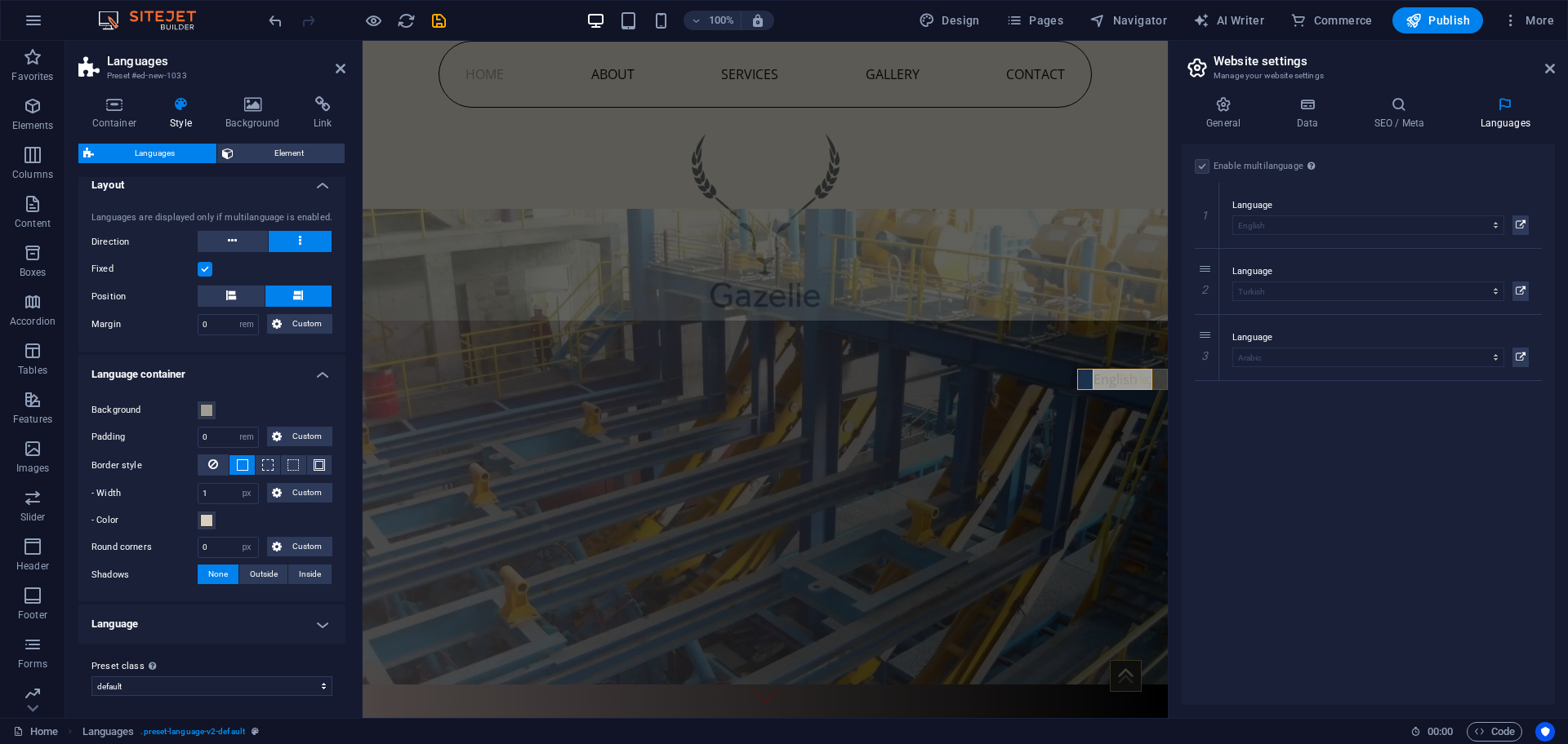
scroll to position [15, 0]
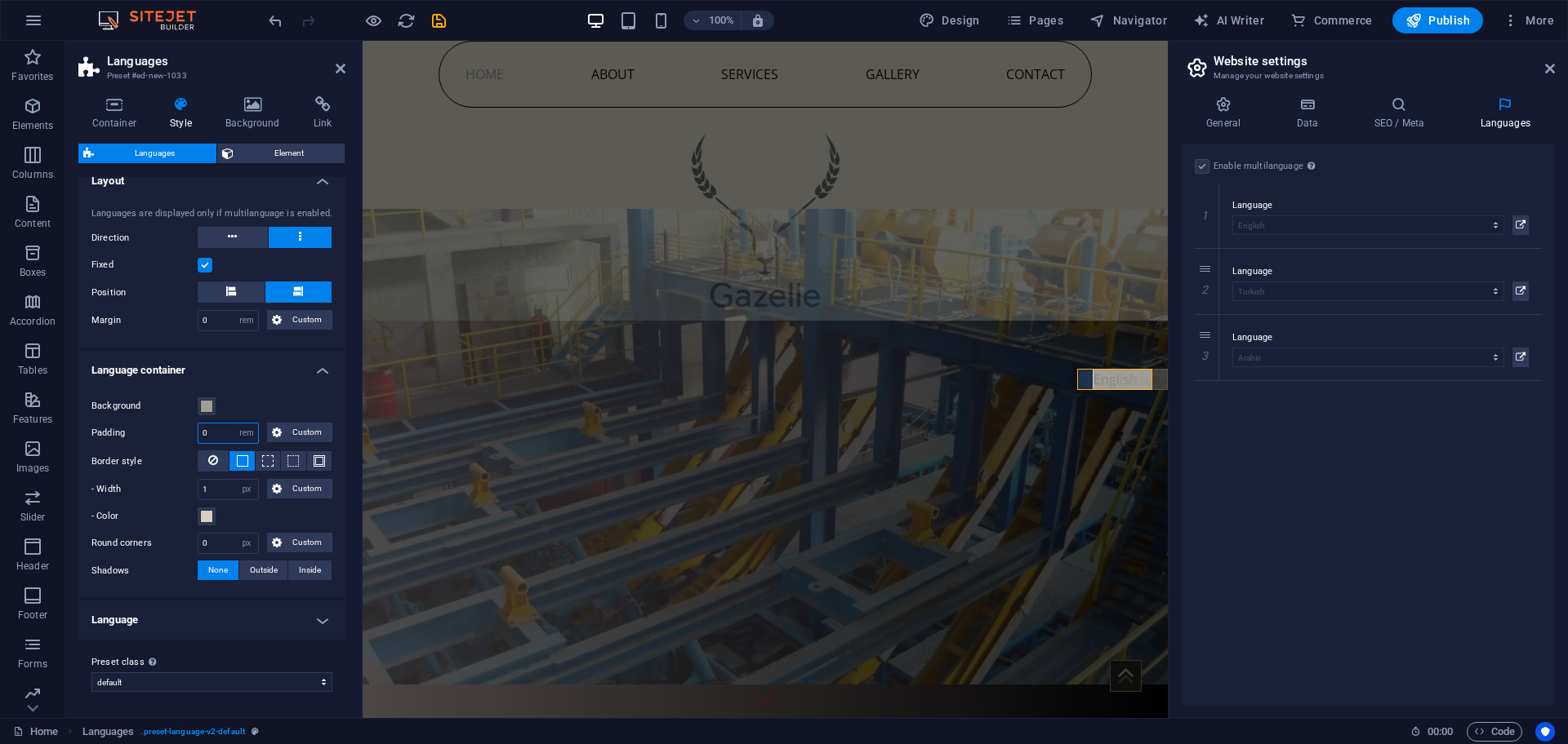
drag, startPoint x: 220, startPoint y: 432, endPoint x: 148, endPoint y: 432, distance: 72.0
click at [148, 432] on div "Padding 0 px rem % vh vw Custom Custom" at bounding box center [212, 433] width 241 height 22
click at [148, 432] on label "Padding" at bounding box center [145, 433] width 106 height 20
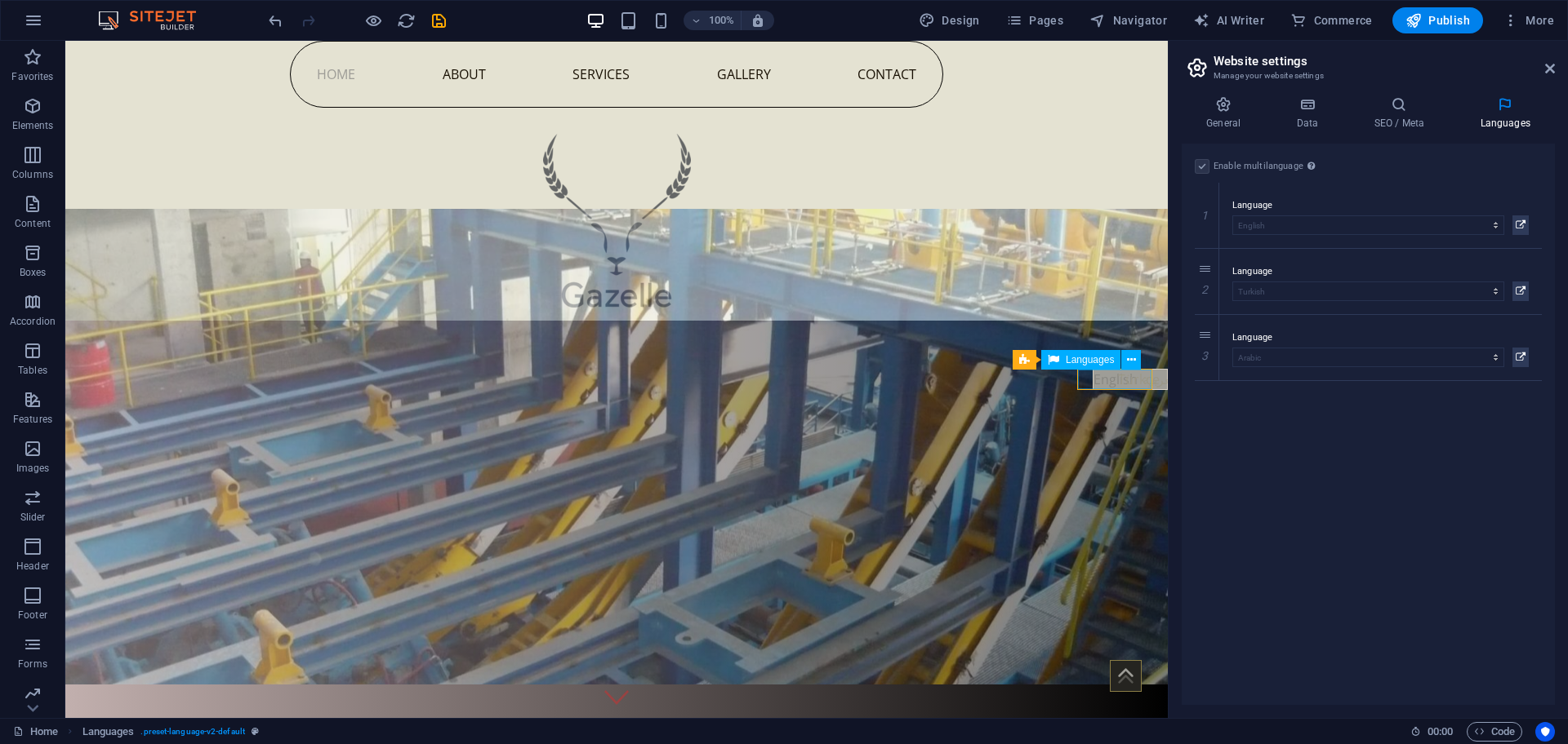
click at [1123, 379] on div "English Türkçe العربية" at bounding box center [1130, 379] width 74 height 20
select select "%"
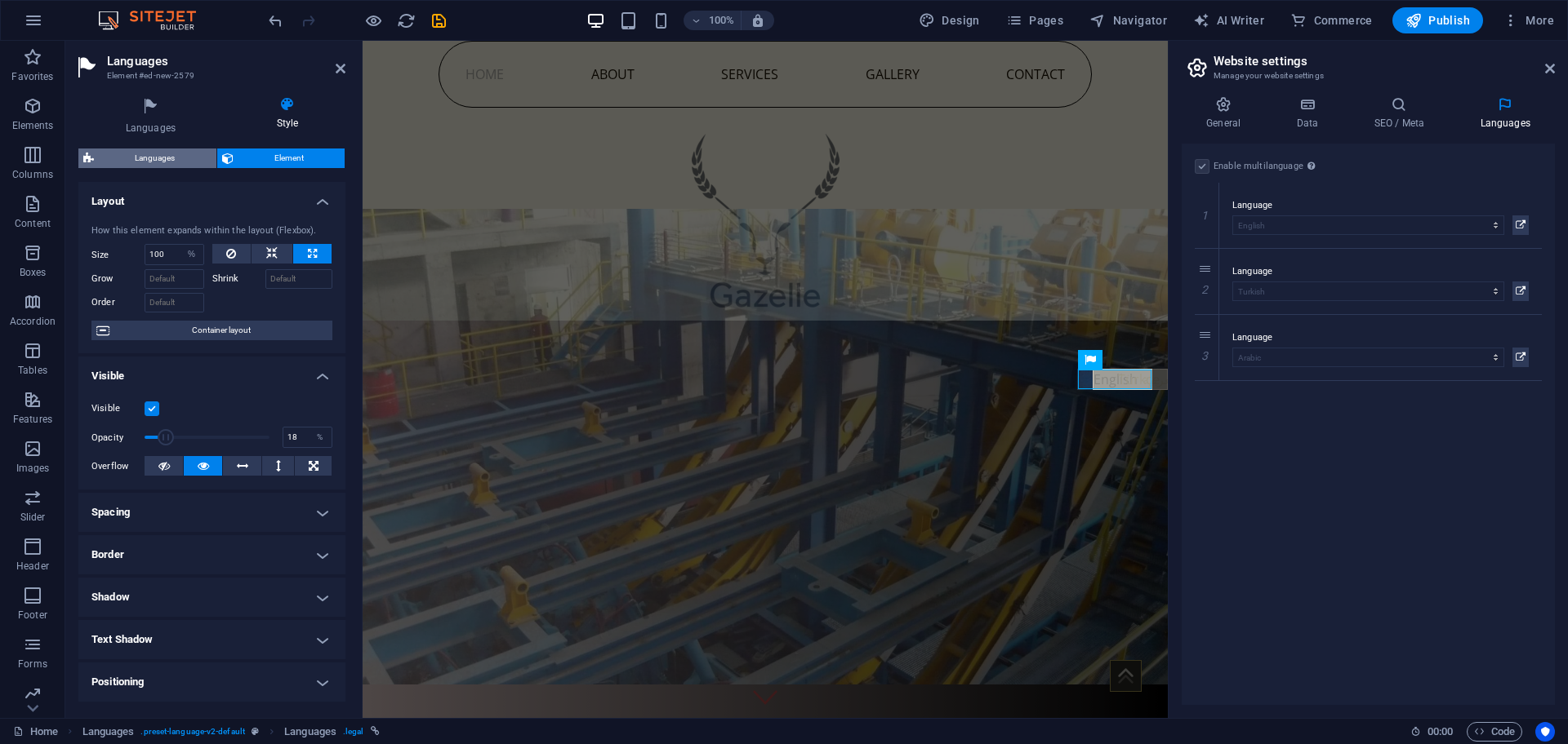
click at [194, 155] on span "Languages" at bounding box center [155, 158] width 112 height 20
select select "rem"
select select "px"
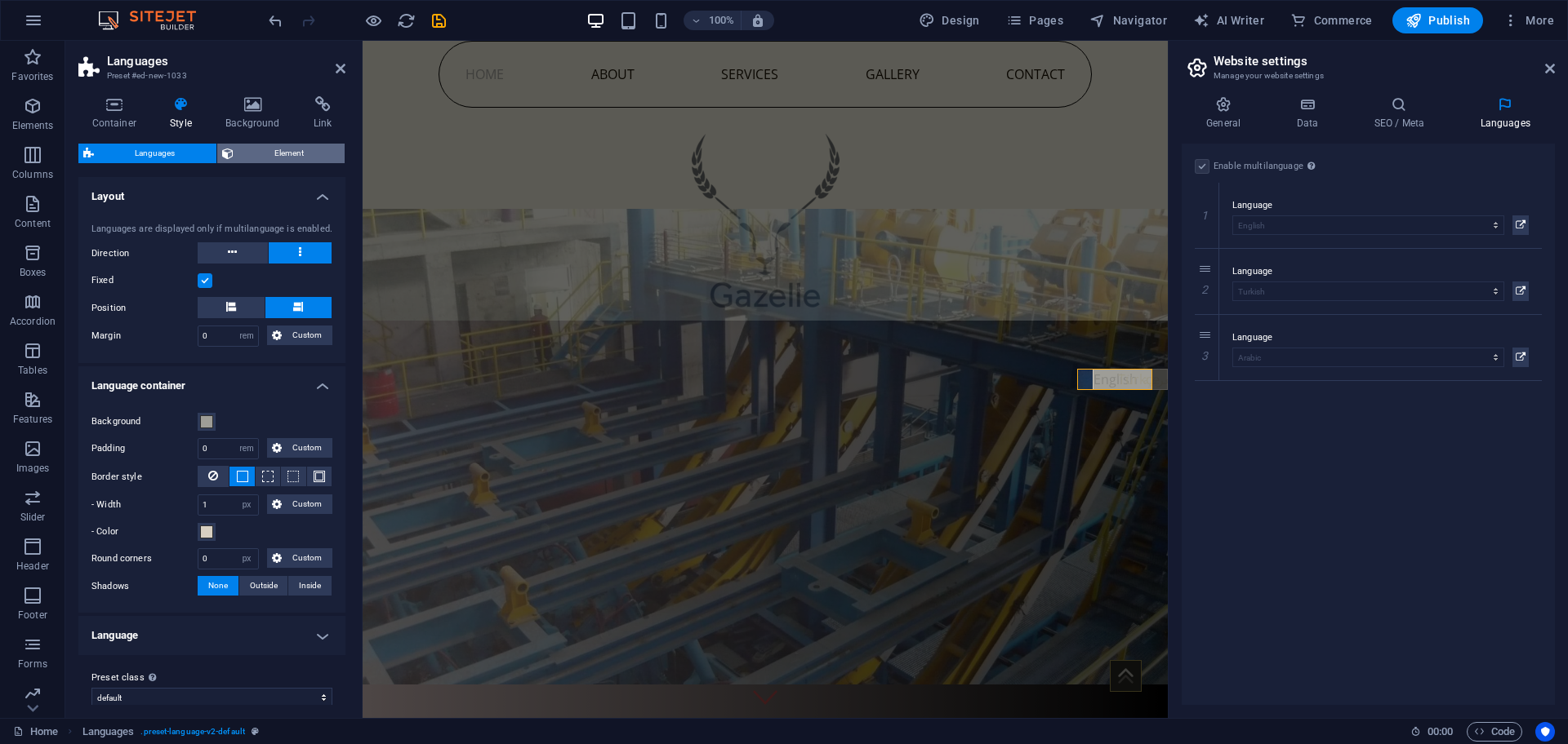
click at [278, 146] on span "Element" at bounding box center [290, 154] width 102 height 20
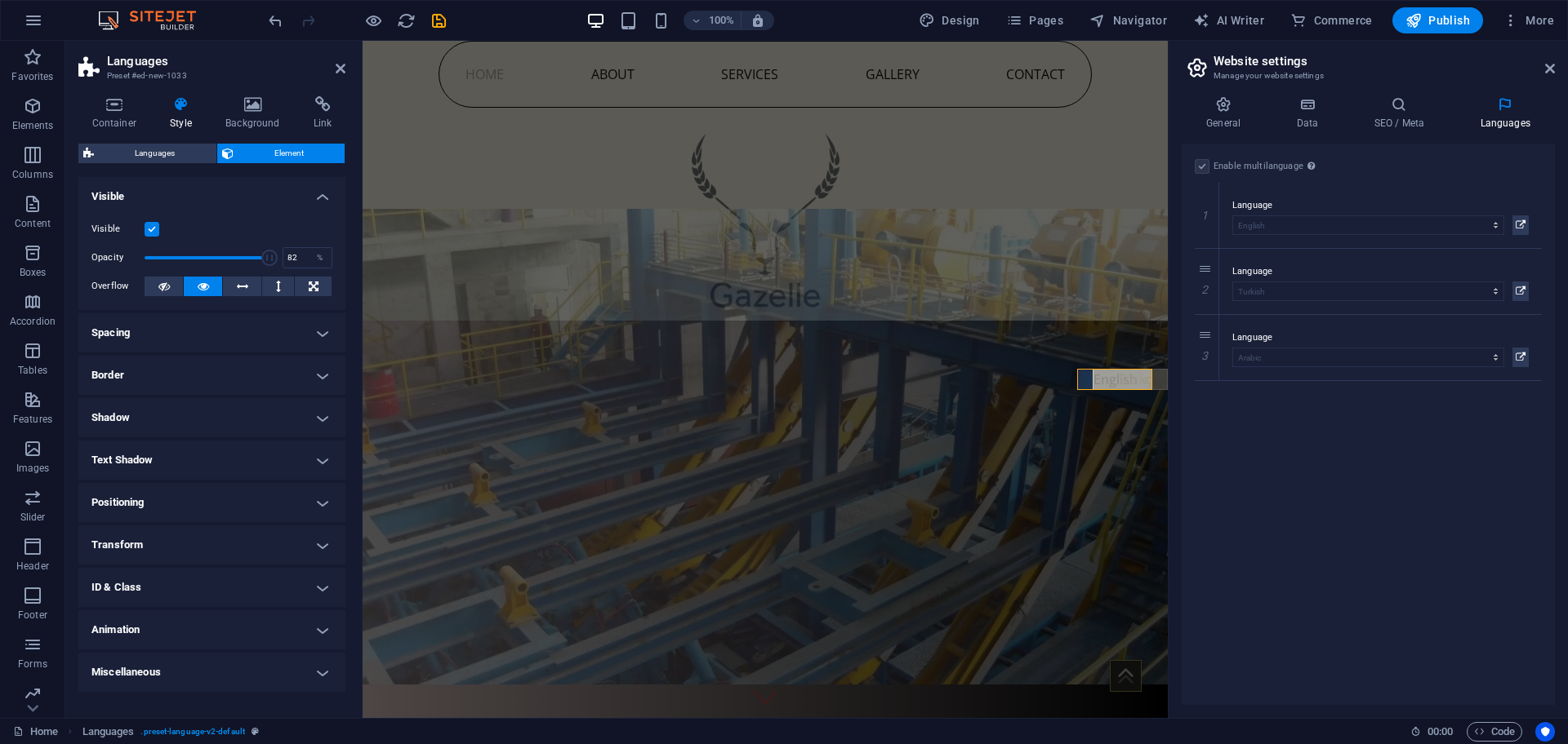
type input "100"
drag, startPoint x: 206, startPoint y: 262, endPoint x: 251, endPoint y: 211, distance: 68.0
click at [334, 272] on div "Visible Opacity 100 % Overflow" at bounding box center [211, 258] width 267 height 103
click at [136, 149] on span "Languages" at bounding box center [155, 154] width 112 height 20
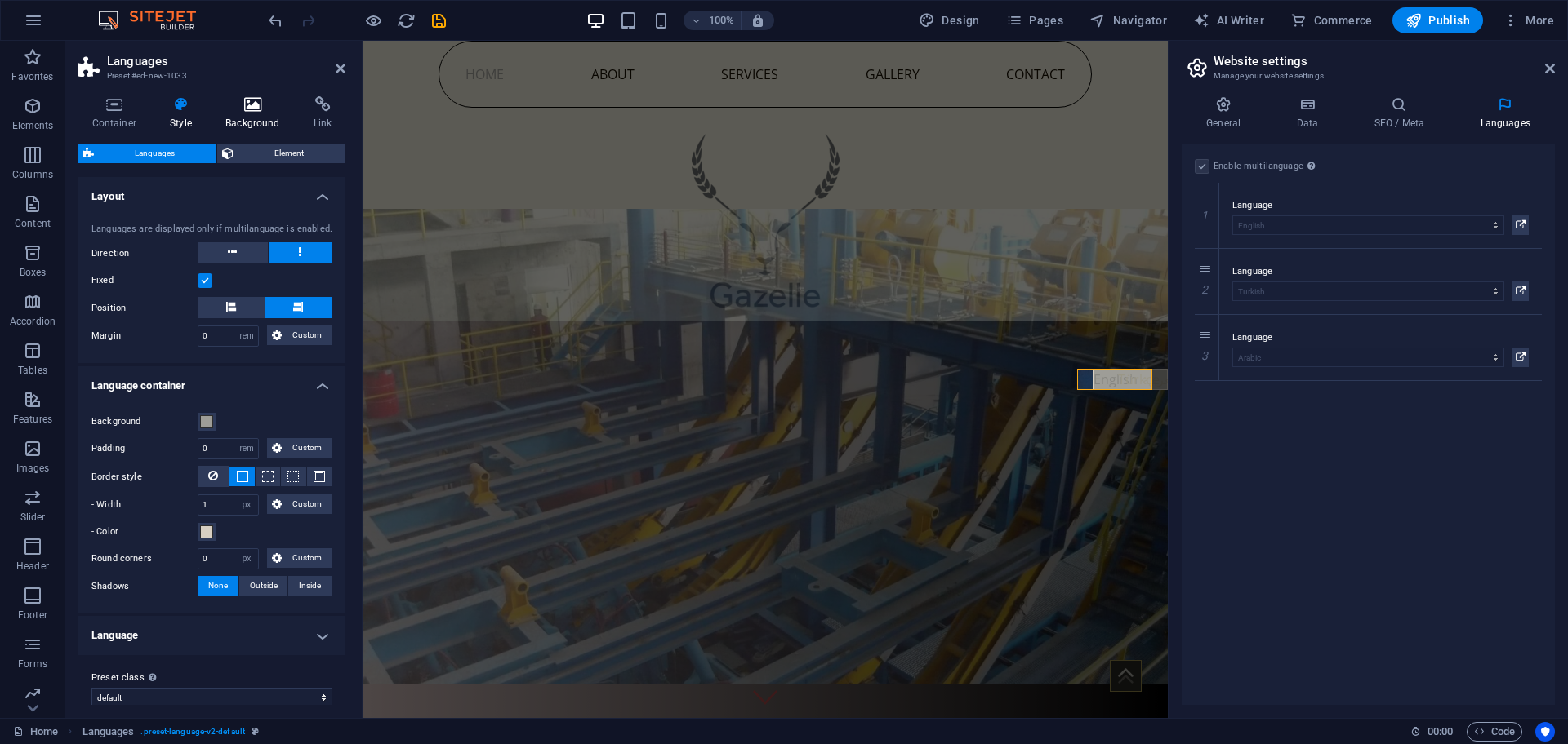
click at [225, 113] on h4 "Background" at bounding box center [256, 113] width 88 height 34
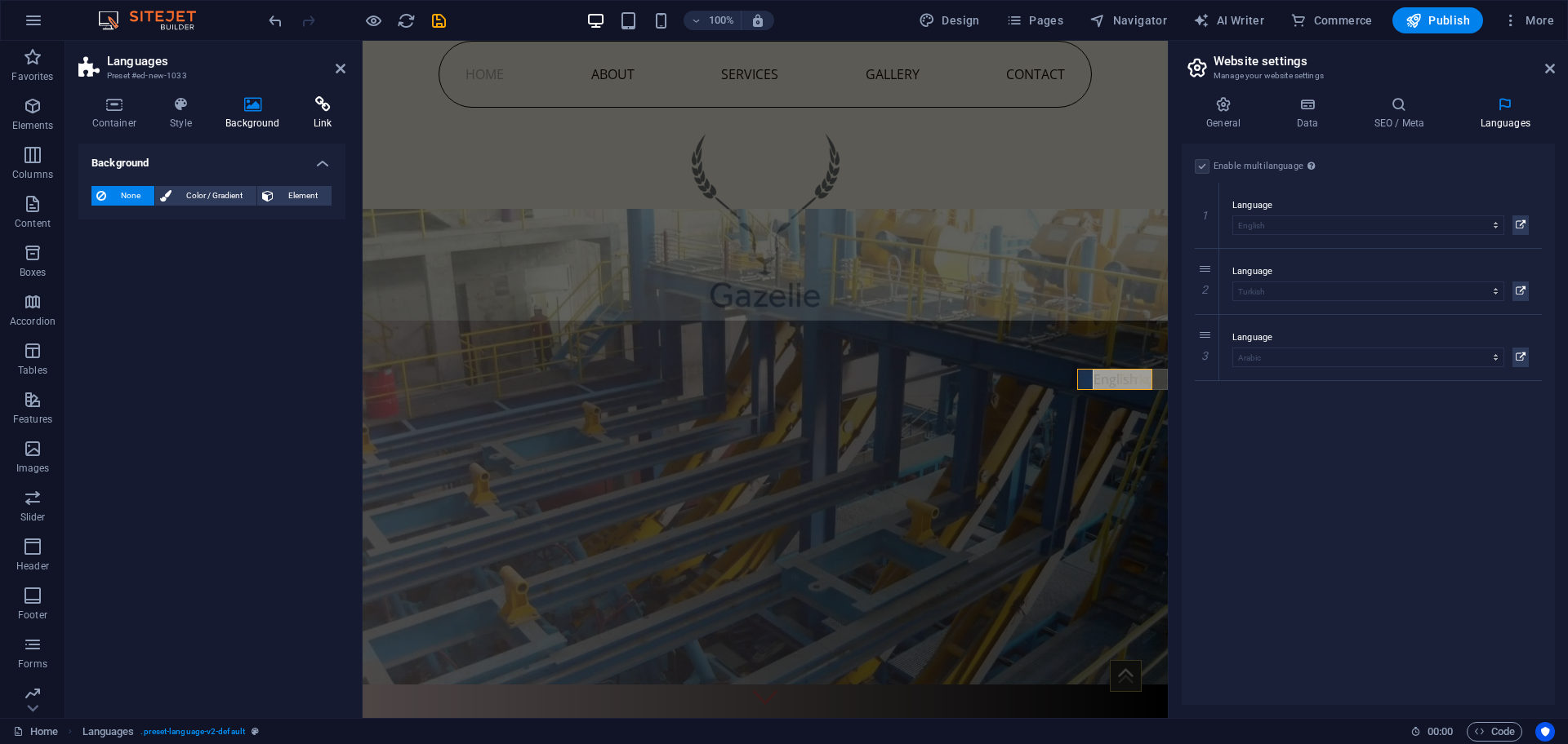
click at [312, 117] on h4 "Link" at bounding box center [322, 113] width 46 height 34
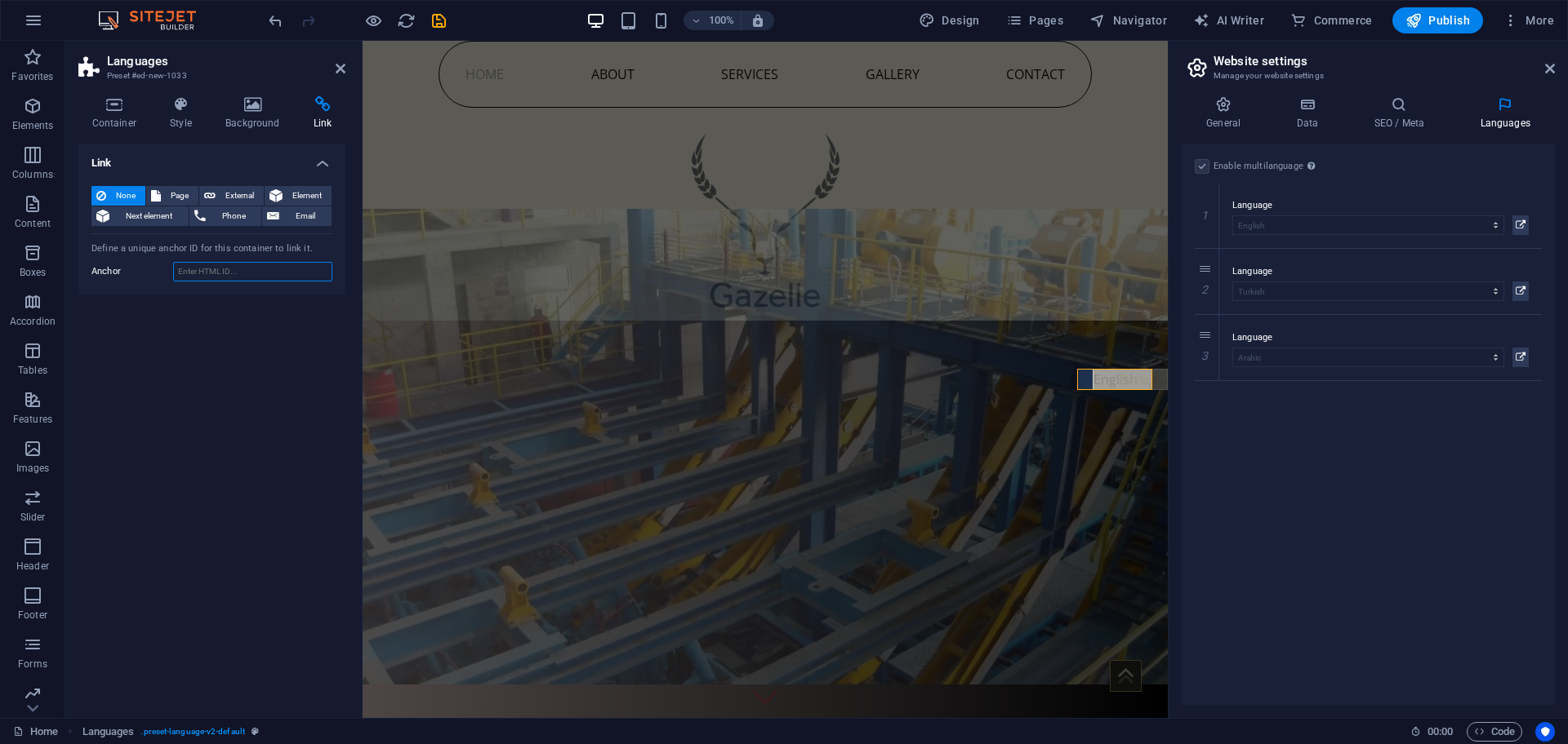
click at [228, 271] on input "Anchor" at bounding box center [253, 272] width 159 height 20
click at [1304, 175] on div "To disable multilanguage delete all languages until only one language remains." at bounding box center [1311, 199] width 130 height 49
click at [1517, 96] on icon at bounding box center [1504, 104] width 100 height 16
click at [1556, 68] on aside "Website settings Manage your website settings General Data SEO / Meta Languages…" at bounding box center [1368, 379] width 400 height 678
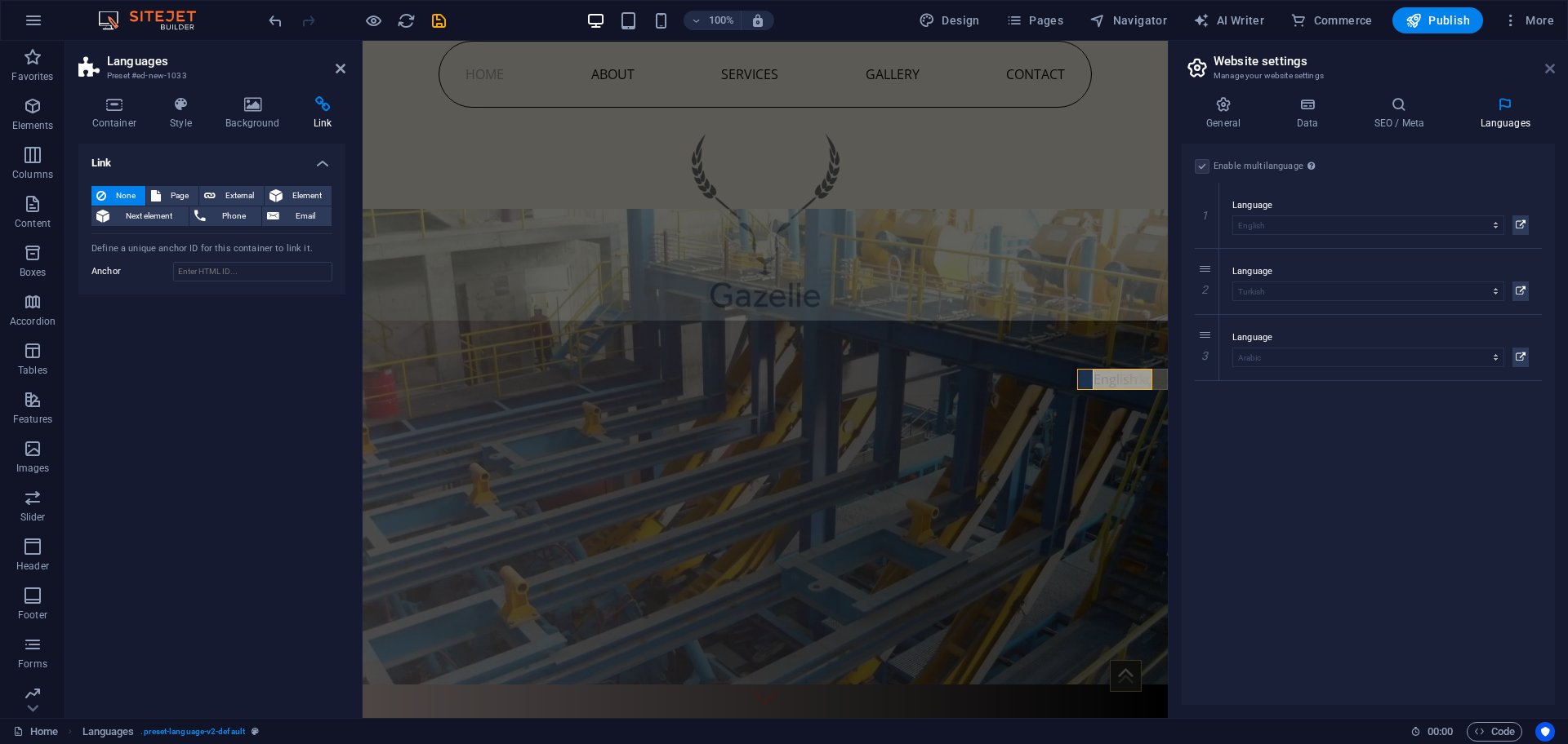
click at [1547, 63] on icon at bounding box center [1549, 68] width 10 height 13
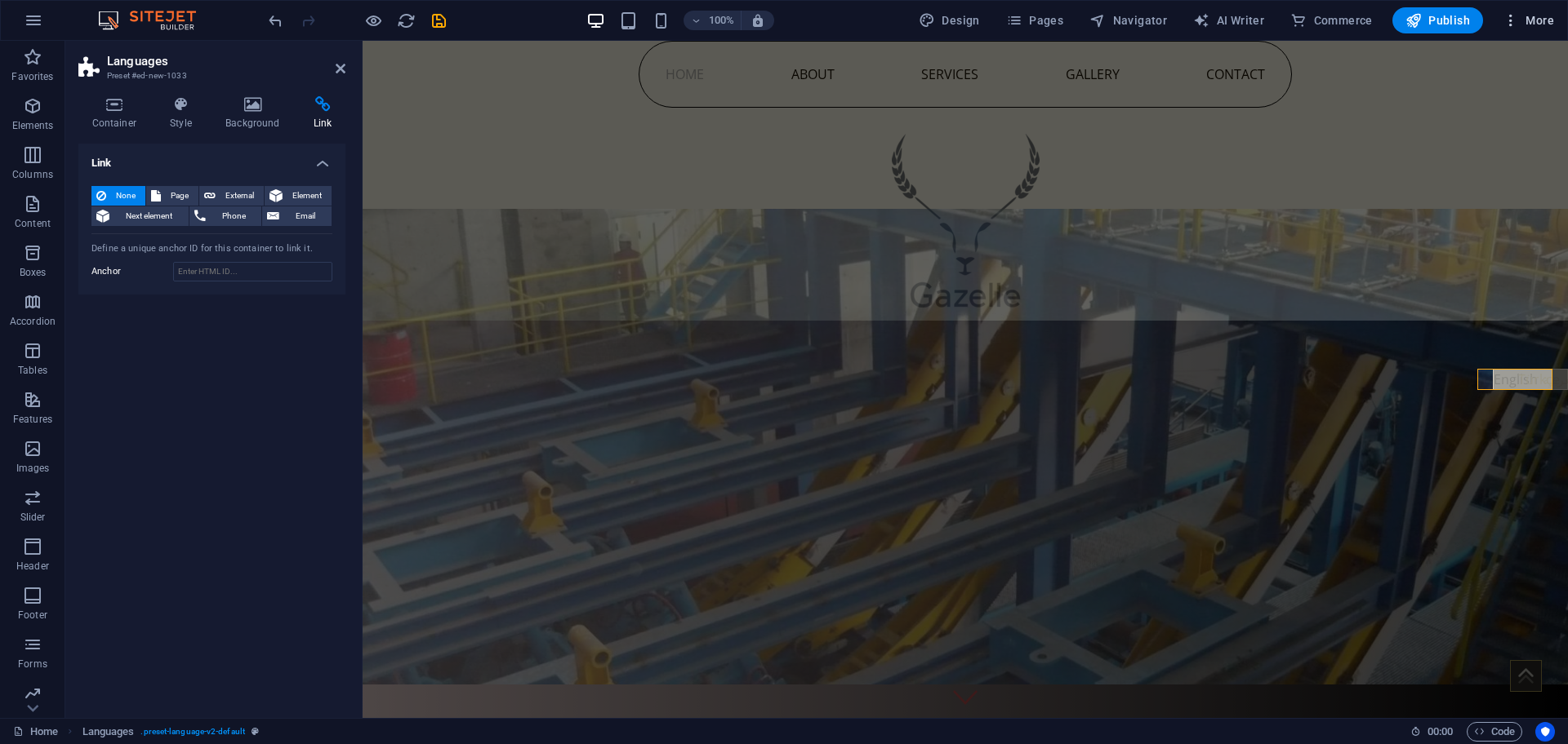
click at [1535, 15] on span "More" at bounding box center [1528, 21] width 51 height 16
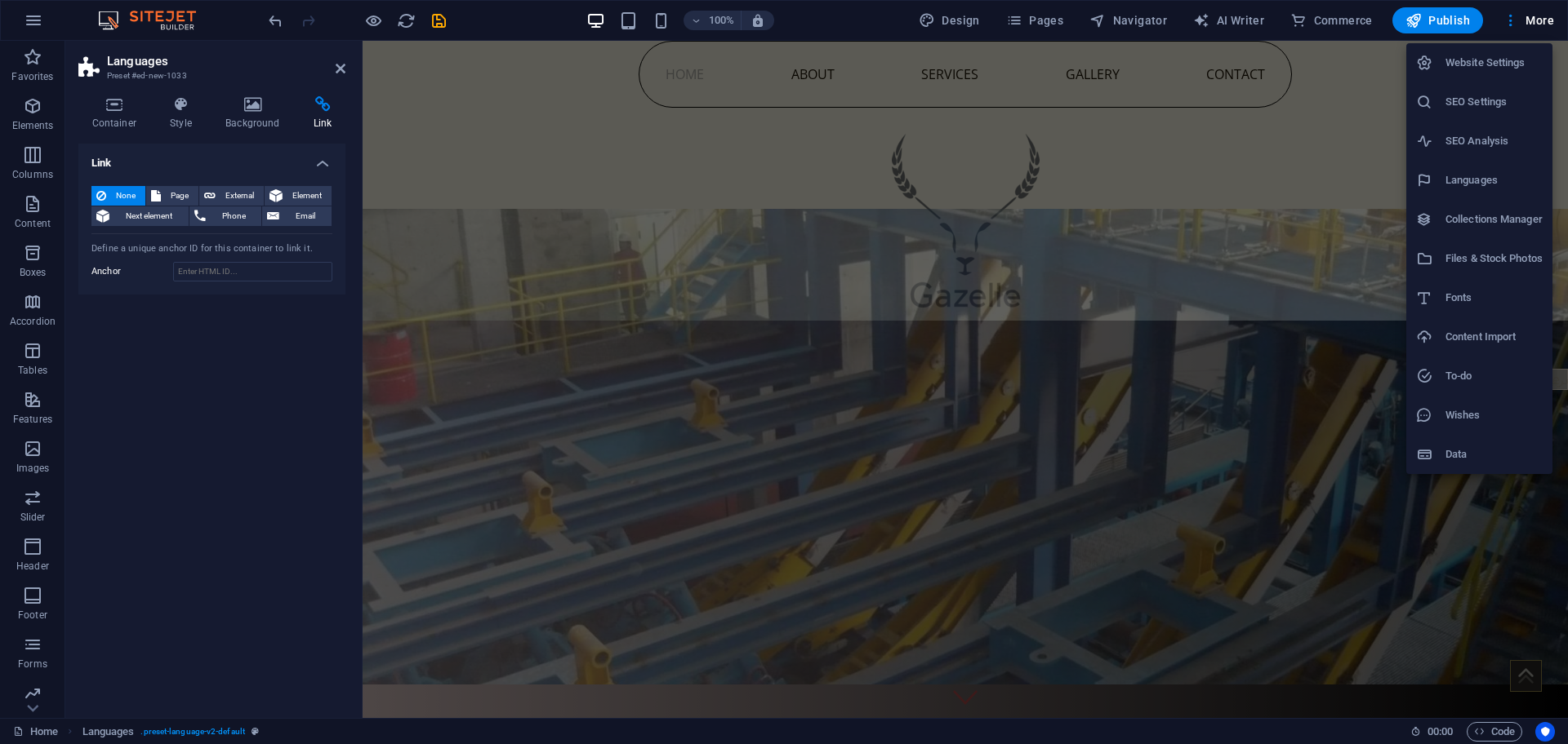
click at [1467, 186] on h6 "Languages" at bounding box center [1494, 181] width 97 height 20
select select "41"
select select "165"
select select "6"
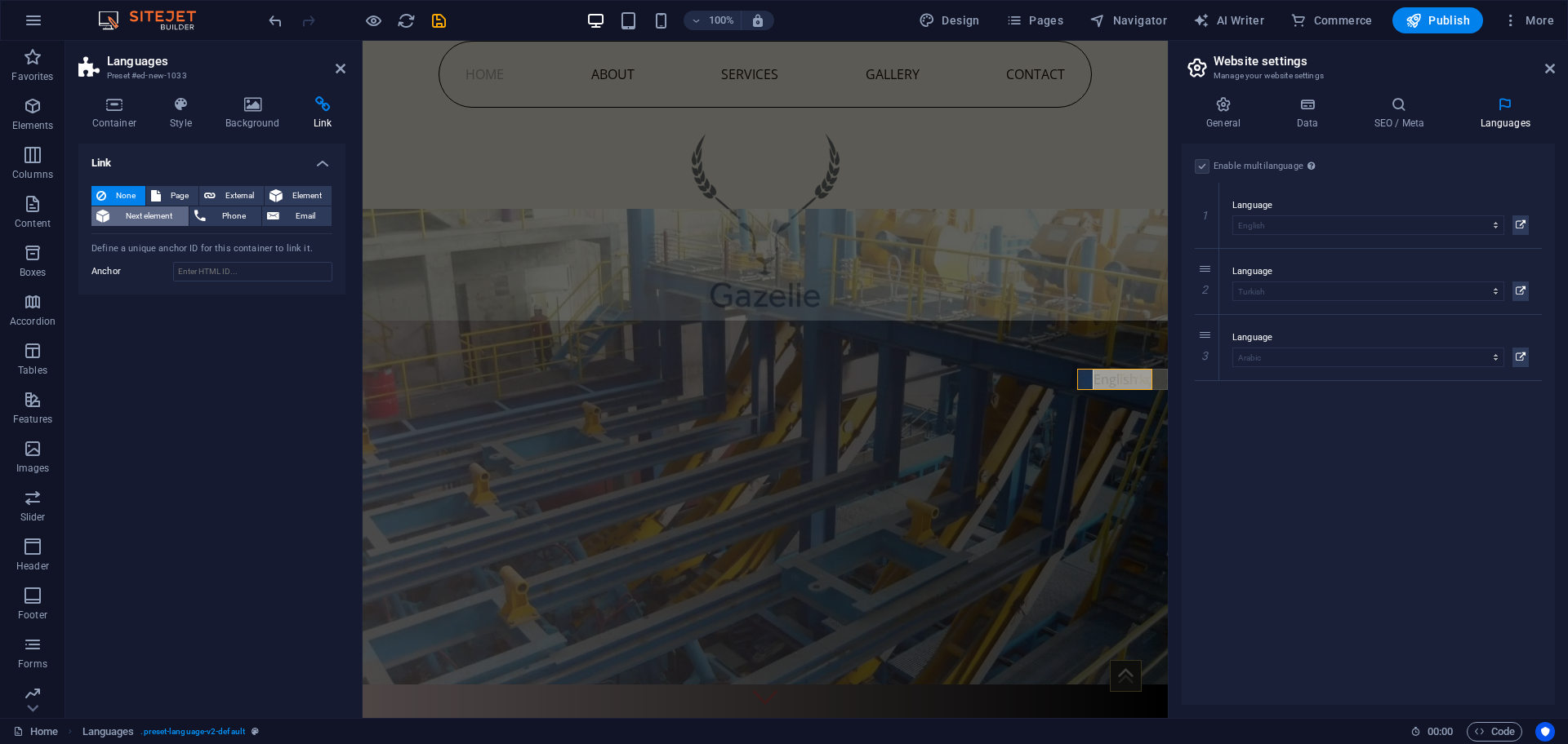
click at [105, 217] on icon at bounding box center [102, 217] width 13 height 20
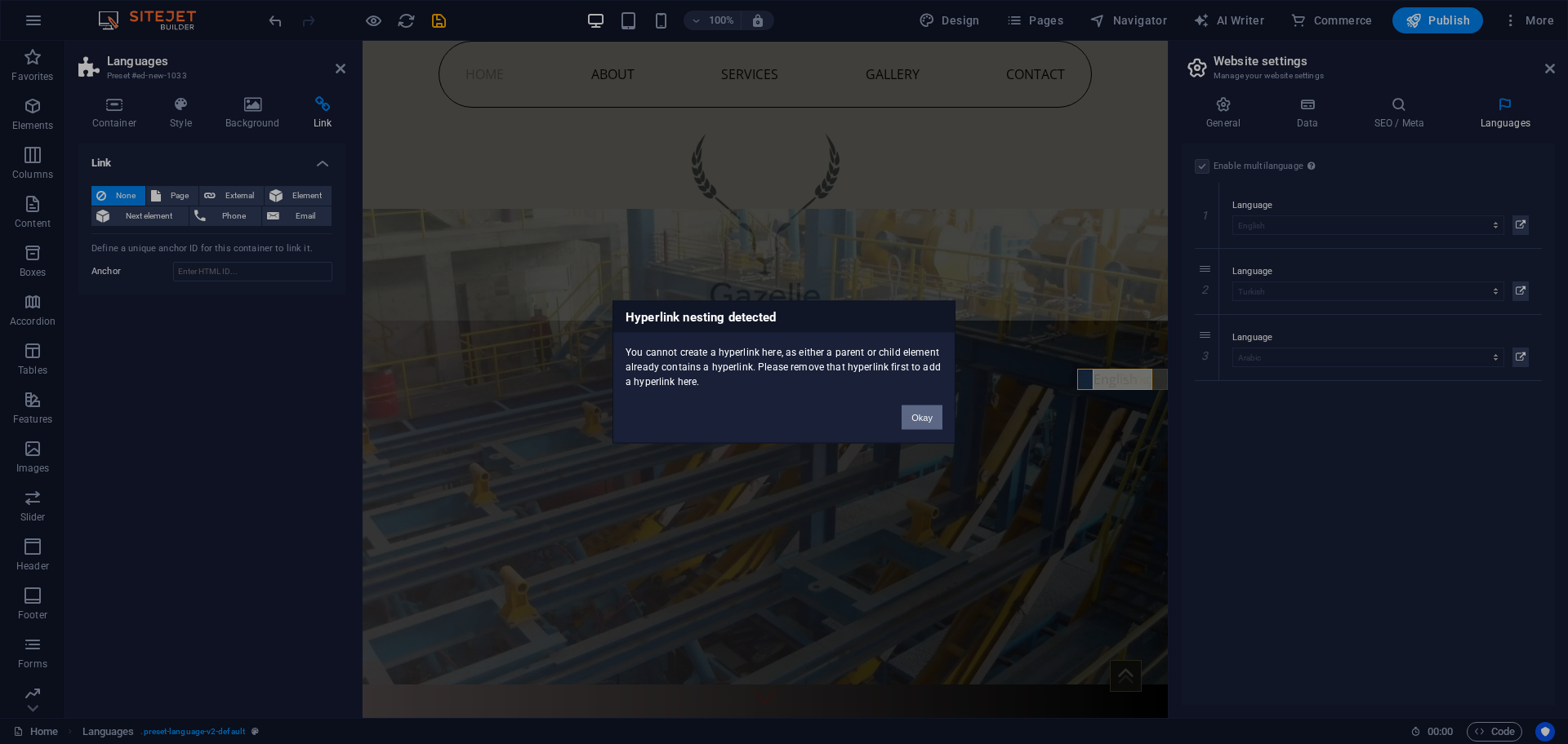
click at [921, 413] on button "Okay" at bounding box center [922, 417] width 40 height 24
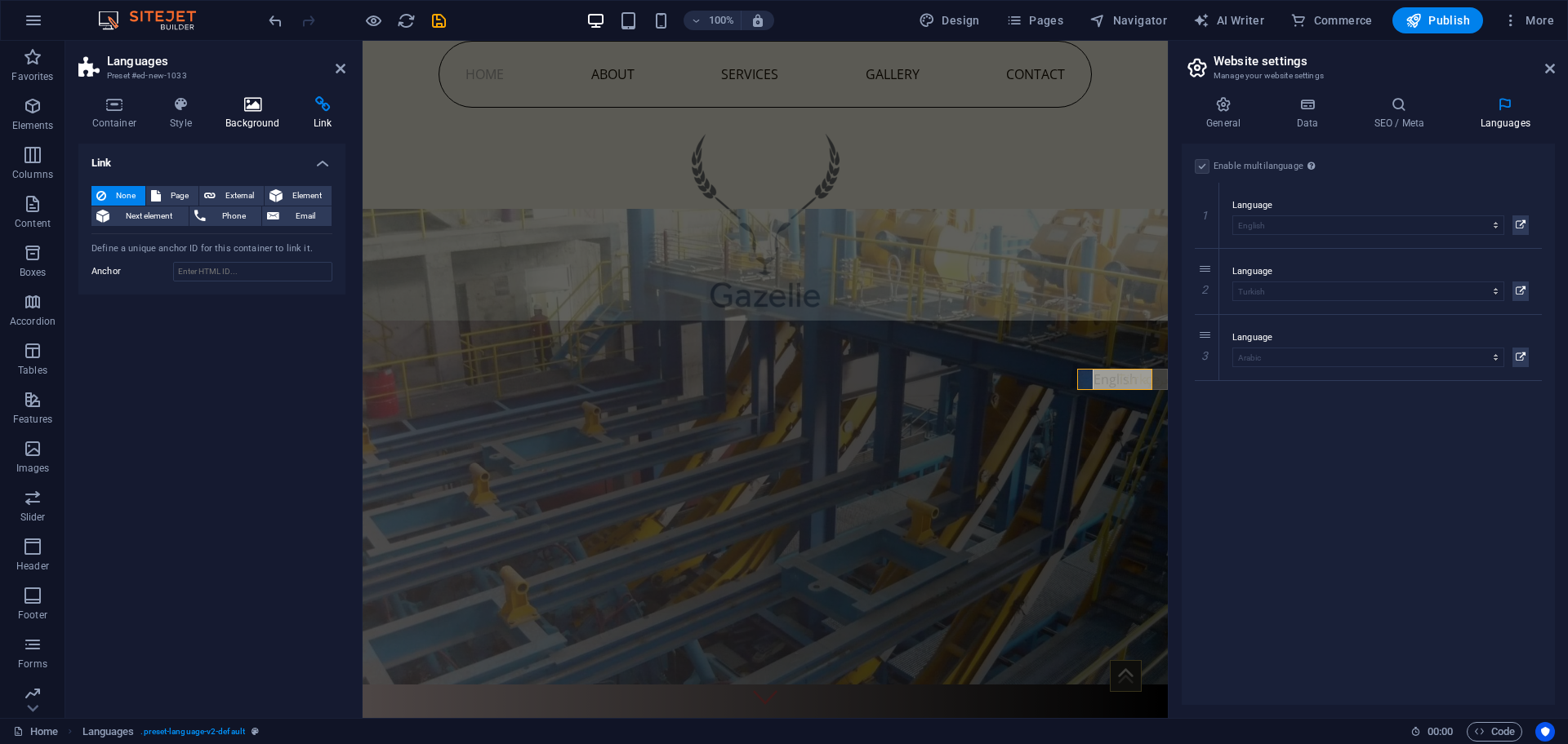
click at [252, 107] on icon at bounding box center [253, 104] width 82 height 16
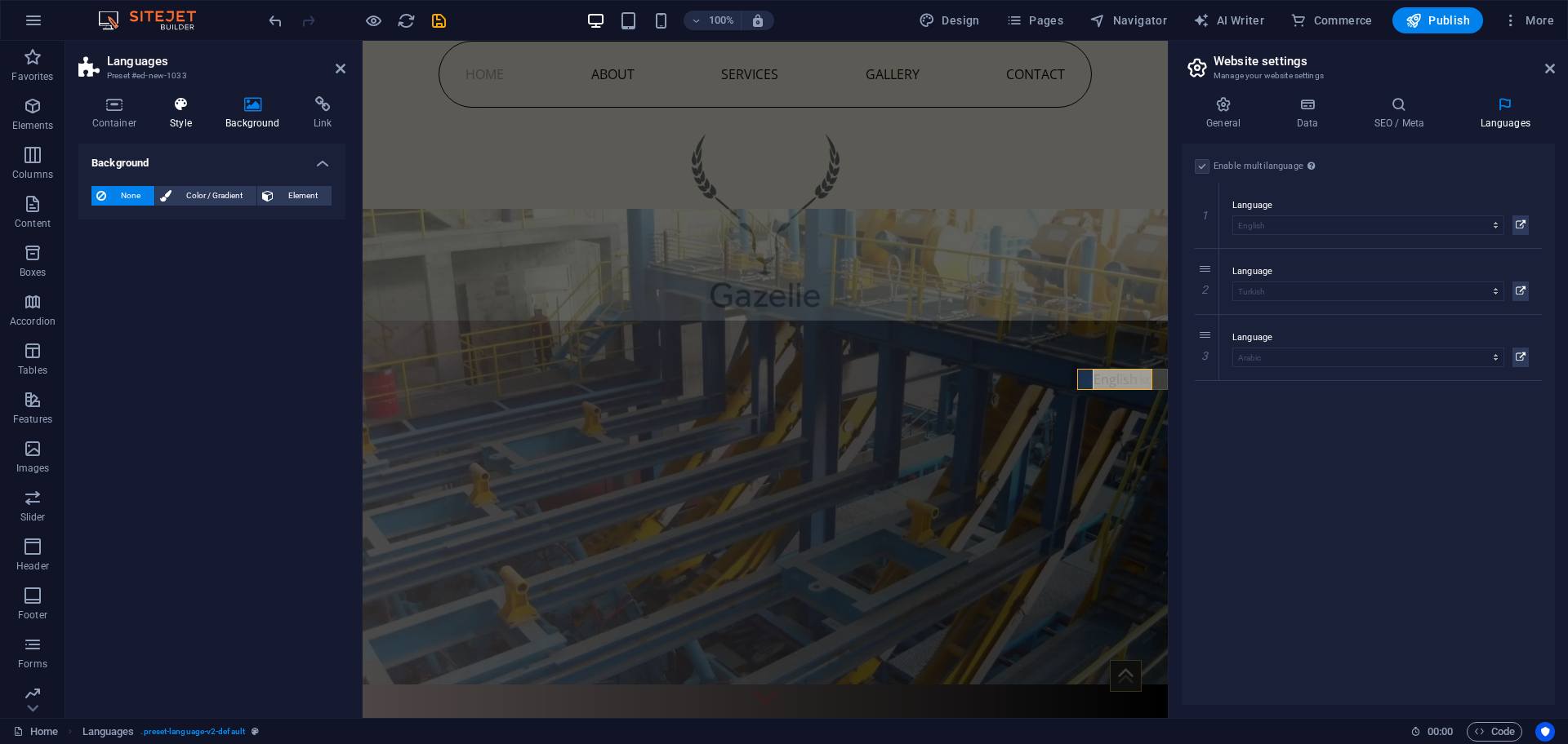
drag, startPoint x: 183, startPoint y: 109, endPoint x: 156, endPoint y: 109, distance: 27.0
click at [183, 109] on icon at bounding box center [181, 104] width 49 height 16
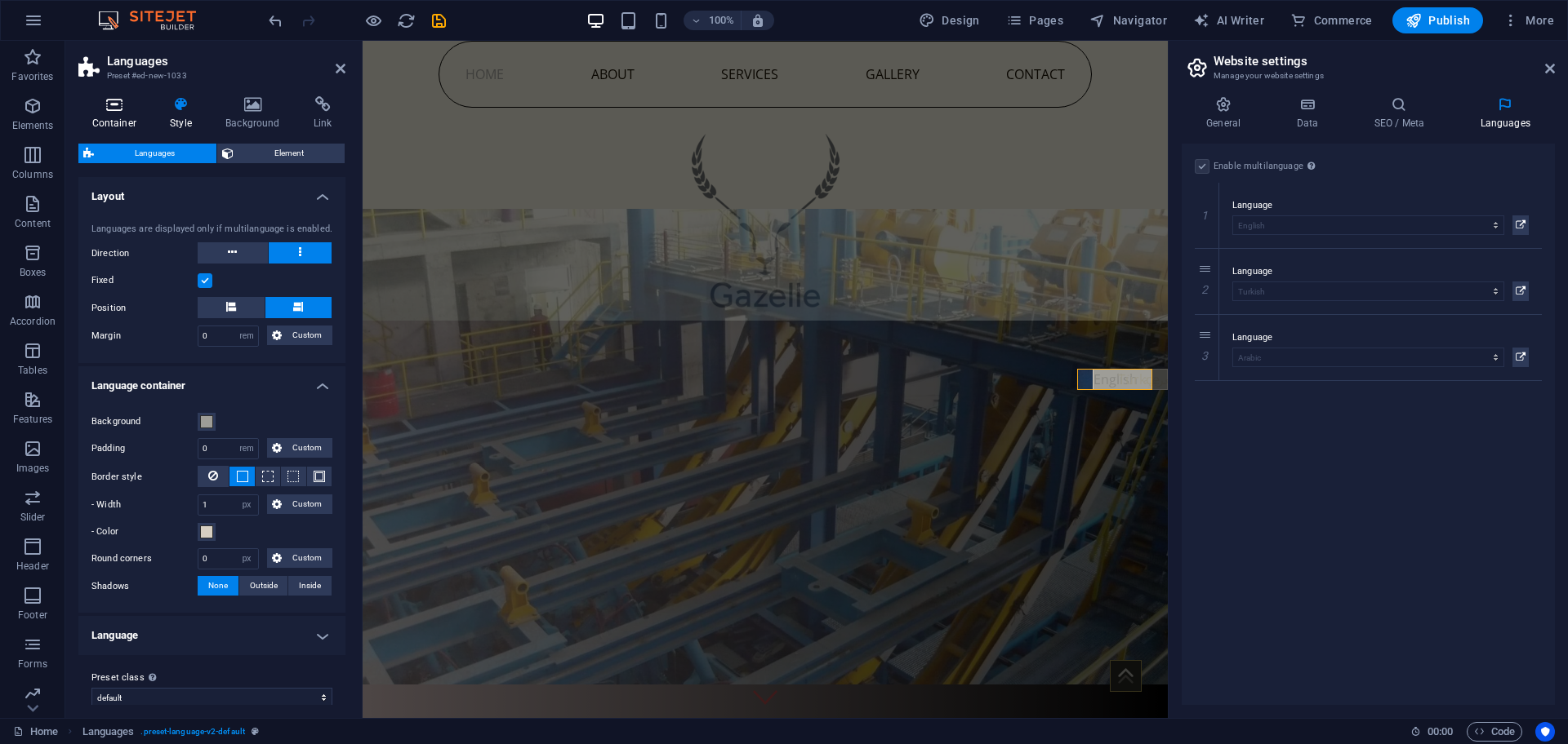
click at [113, 111] on icon at bounding box center [114, 104] width 72 height 16
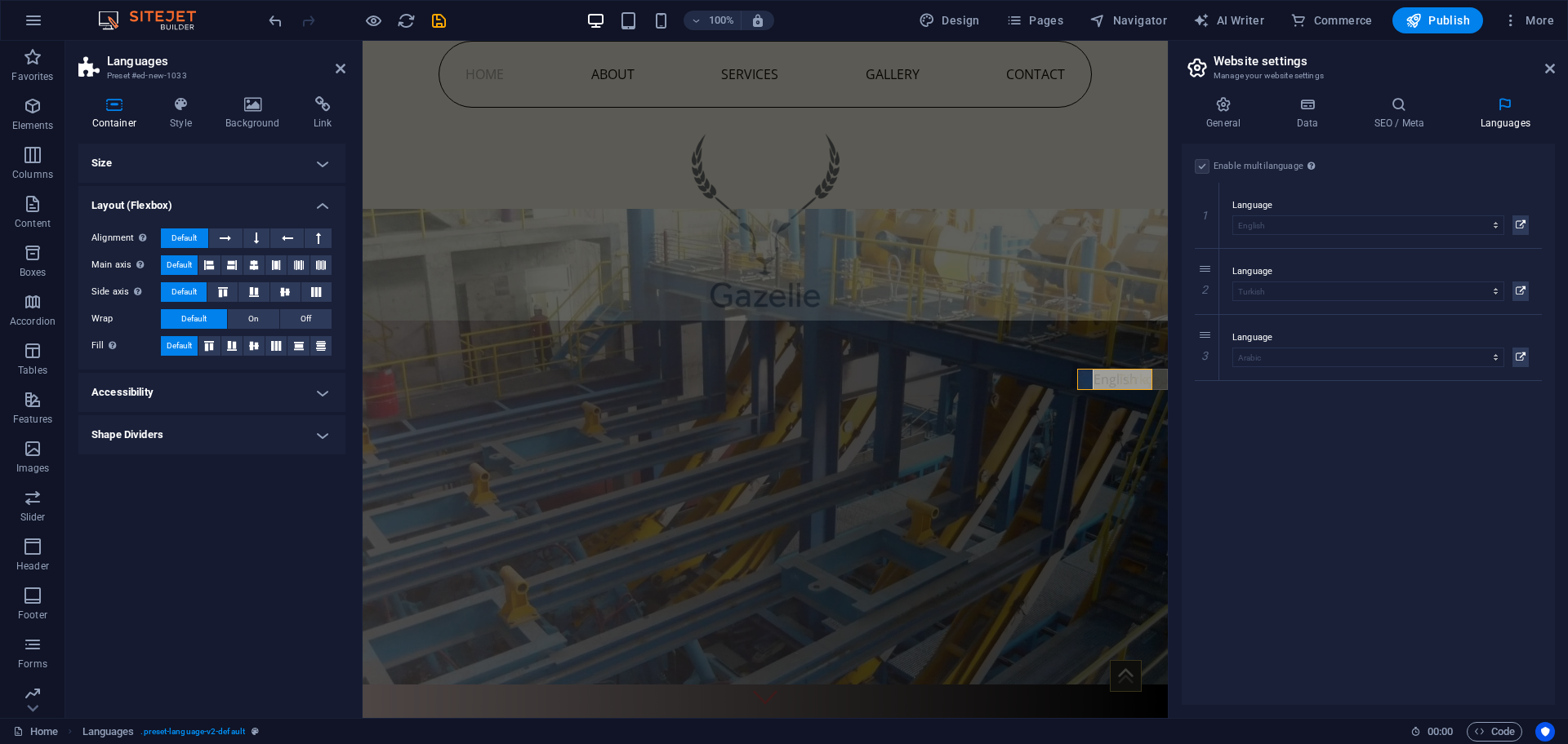
click at [197, 157] on h4 "Size" at bounding box center [211, 164] width 267 height 40
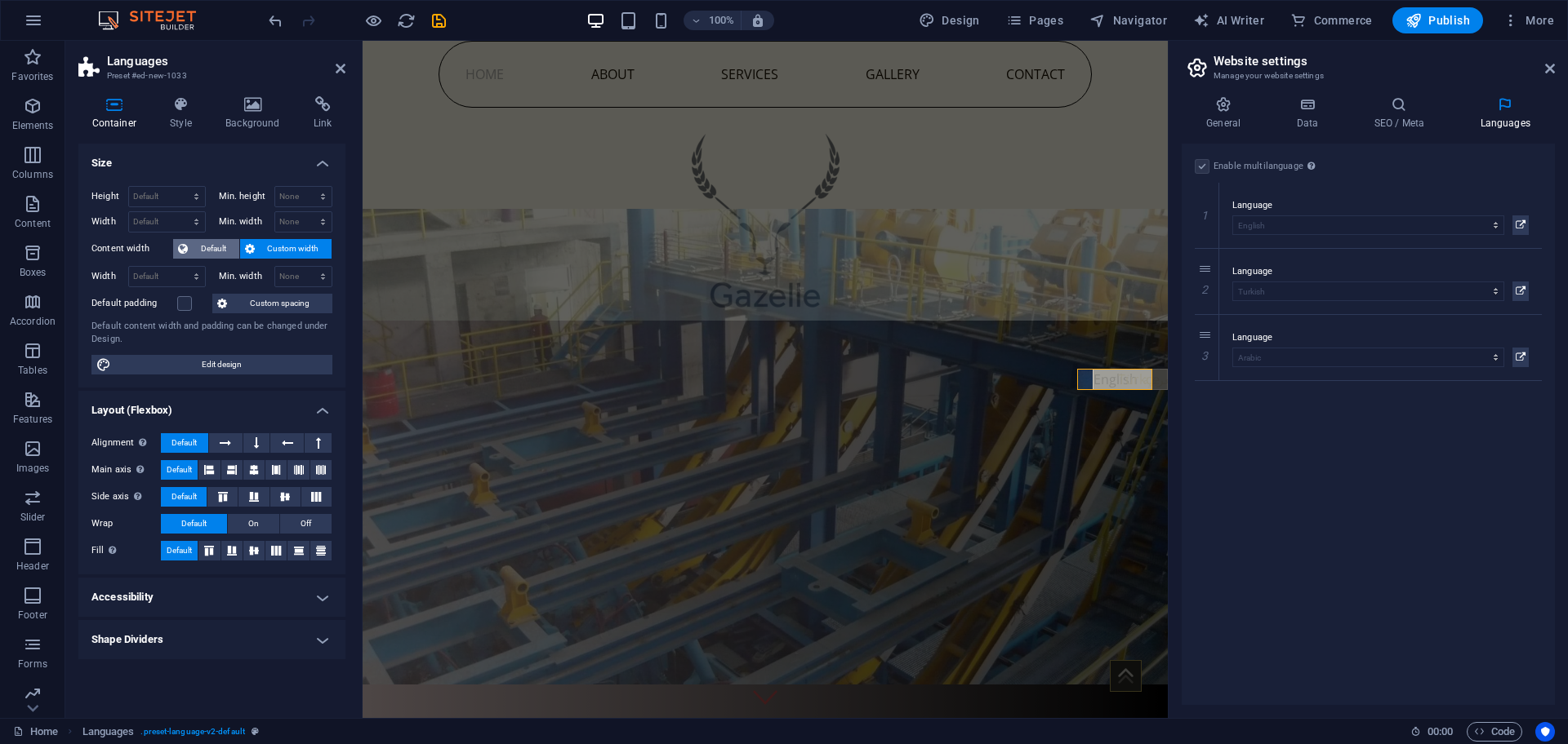
click at [183, 239] on icon at bounding box center [183, 249] width 10 height 20
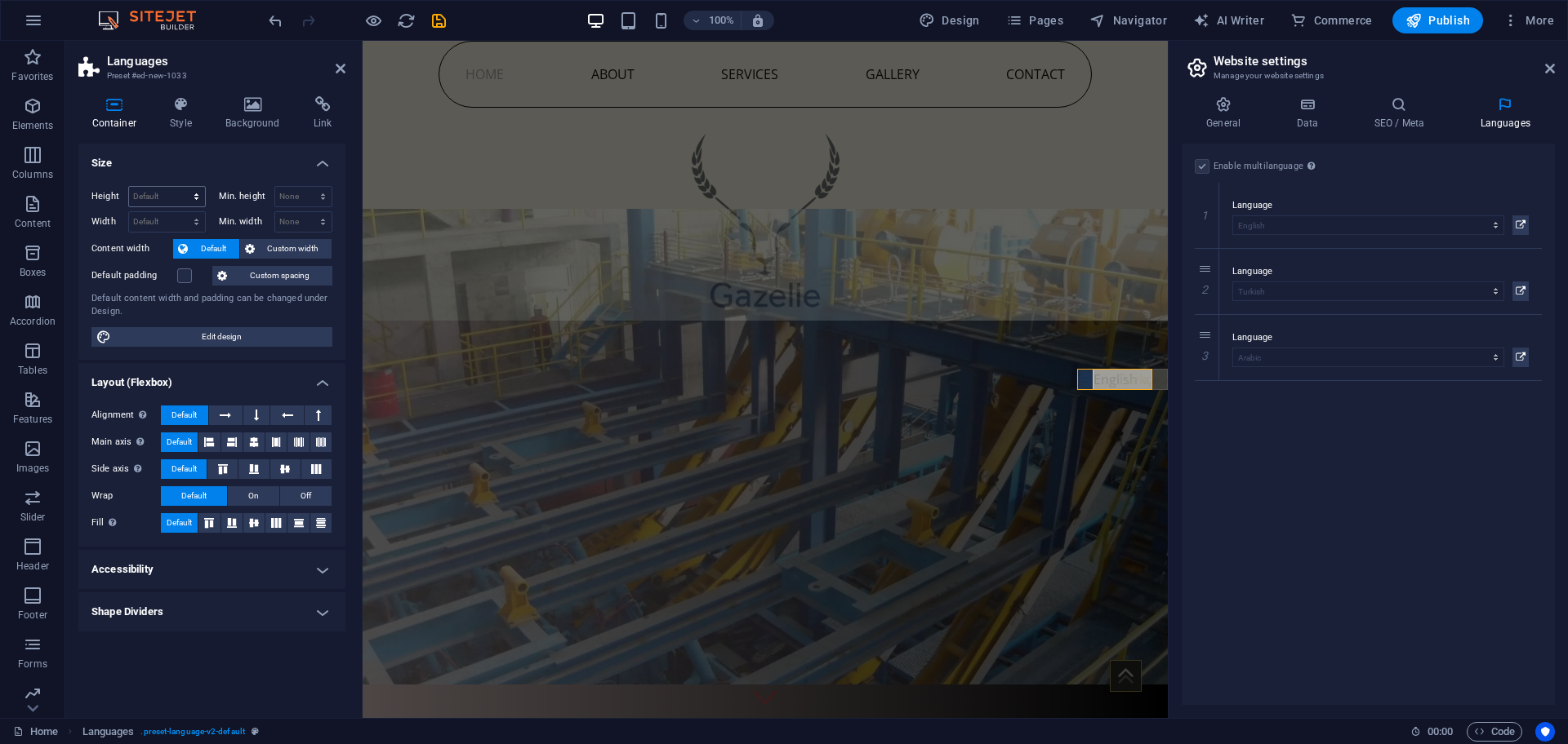
click at [157, 186] on div "Height Default px rem % vh vw Min. height None px rem % vh vw Width Default px …" at bounding box center [211, 267] width 267 height 187
click at [146, 191] on select "Default px rem % vh vw" at bounding box center [167, 197] width 76 height 20
select select "vw"
click at [182, 187] on select "Default px rem % vh vw" at bounding box center [167, 197] width 76 height 20
type input "2.7"
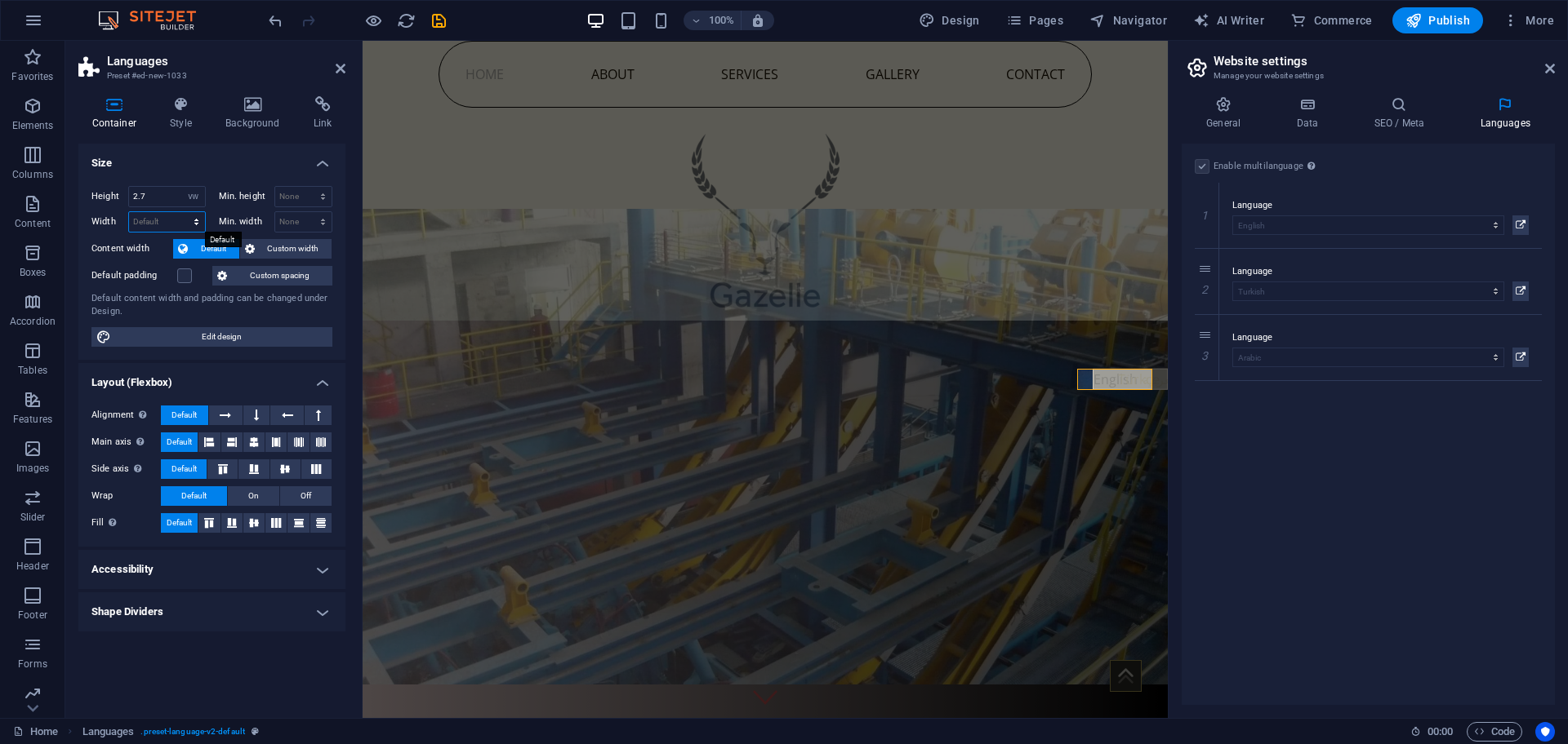
click at [162, 227] on select "Default px rem % em vh vw" at bounding box center [167, 222] width 76 height 20
select select "vw"
click at [182, 212] on select "Default px rem % em vh vw" at bounding box center [167, 222] width 76 height 20
type input "9.5"
click at [129, 197] on div "2.7 Default px rem % vh vw" at bounding box center [167, 197] width 77 height 22
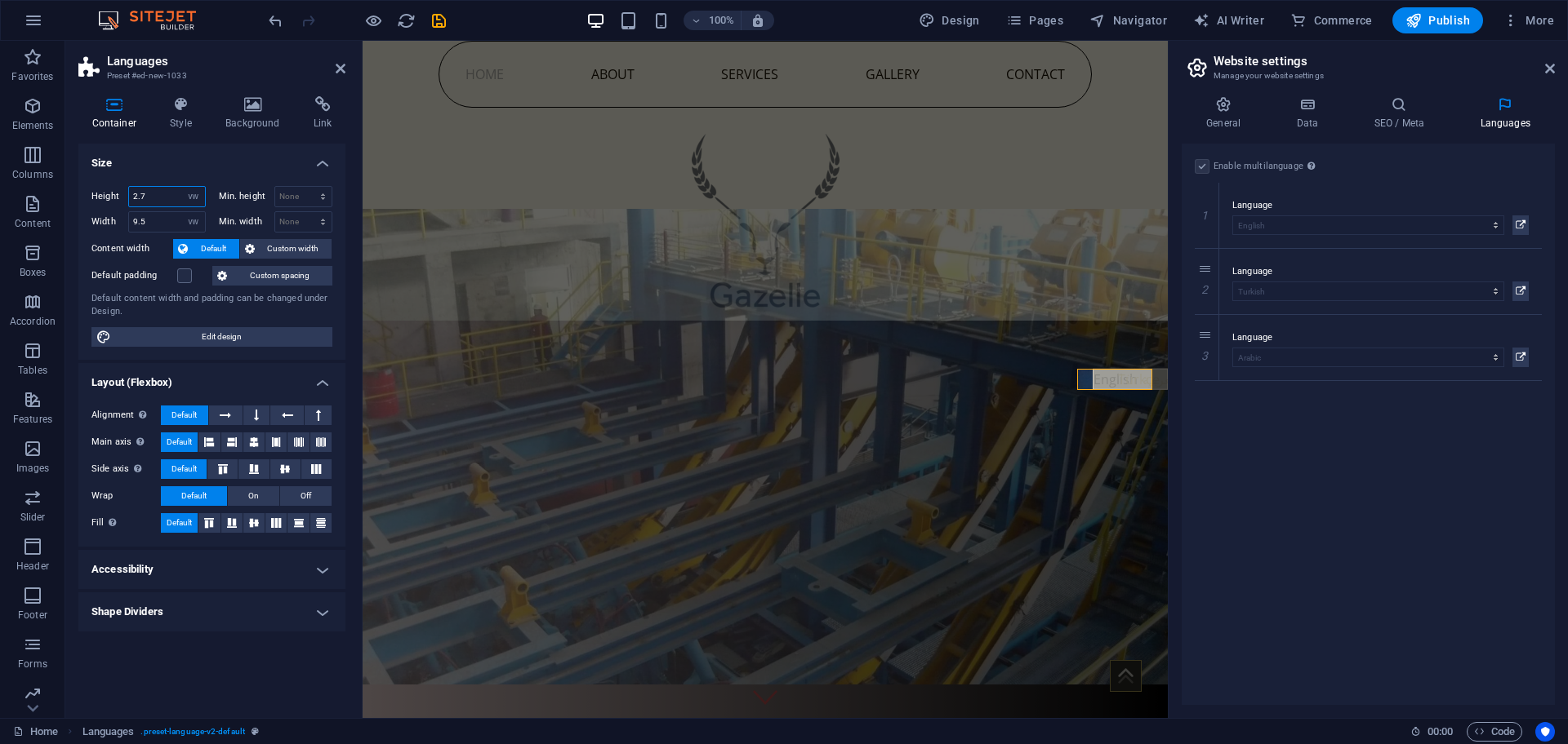
click at [148, 198] on input "2.7" at bounding box center [167, 197] width 76 height 20
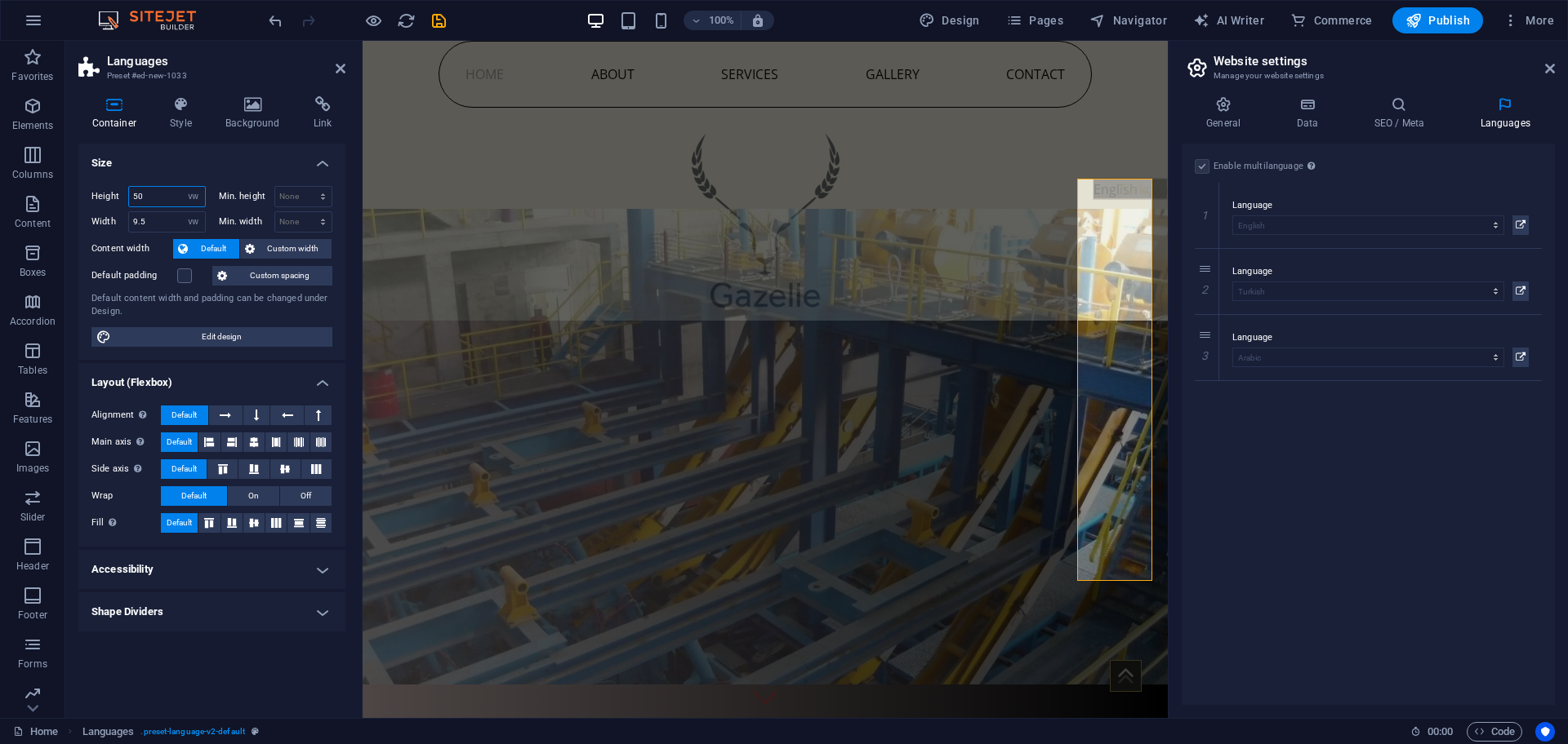
drag, startPoint x: 165, startPoint y: 190, endPoint x: 115, endPoint y: 192, distance: 50.0
click at [128, 191] on div "Height 50 Default px rem % vh vw" at bounding box center [148, 197] width 114 height 22
type input "20"
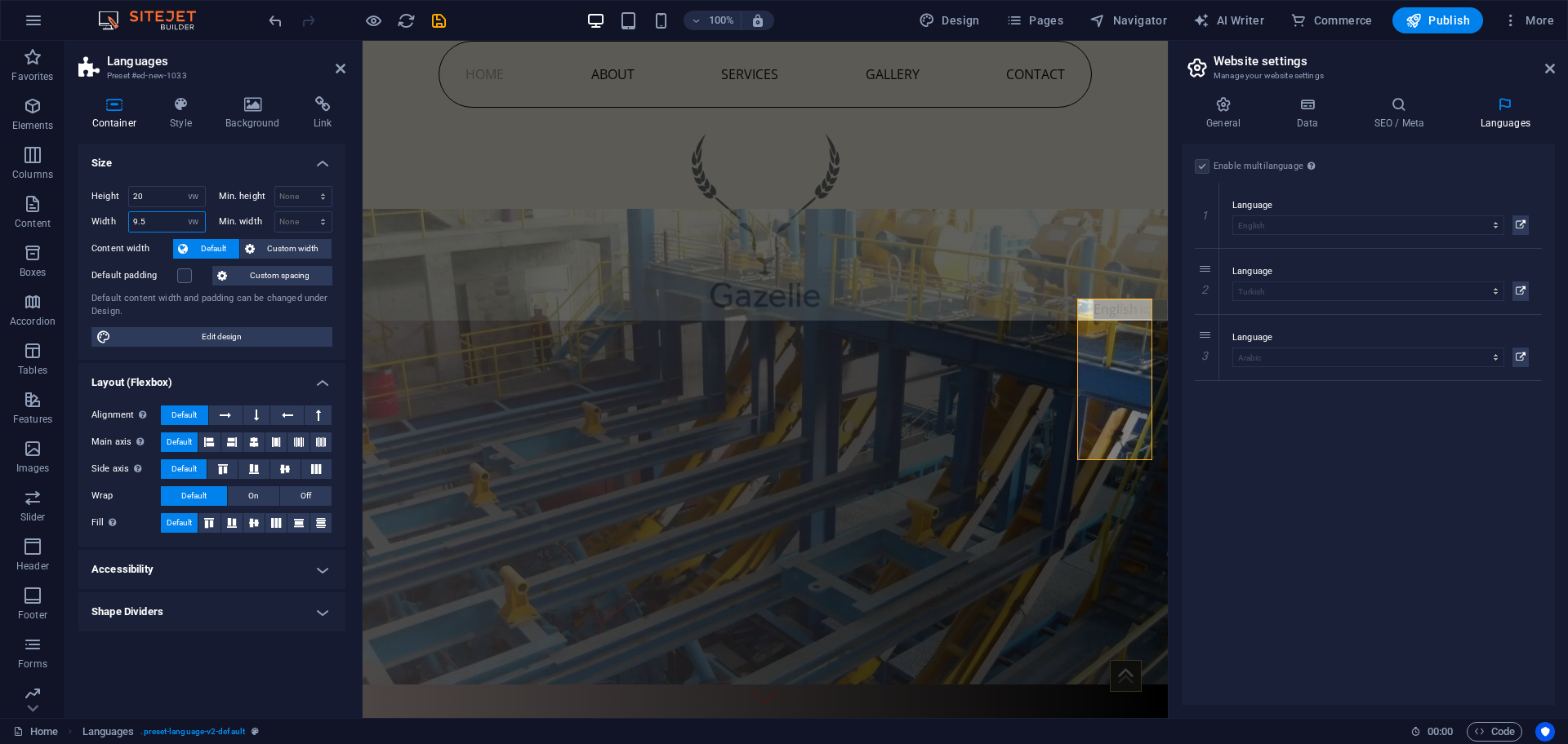
drag, startPoint x: 147, startPoint y: 221, endPoint x: 103, endPoint y: 220, distance: 44.0
click at [111, 220] on div "Width 9.5 Default px rem % em vh vw" at bounding box center [148, 222] width 114 height 22
drag, startPoint x: 148, startPoint y: 220, endPoint x: 122, endPoint y: 219, distance: 26.0
click at [122, 219] on div "Width 20 Default px rem % em vh vw" at bounding box center [148, 222] width 114 height 22
drag, startPoint x: 140, startPoint y: 222, endPoint x: 94, endPoint y: 224, distance: 46.0
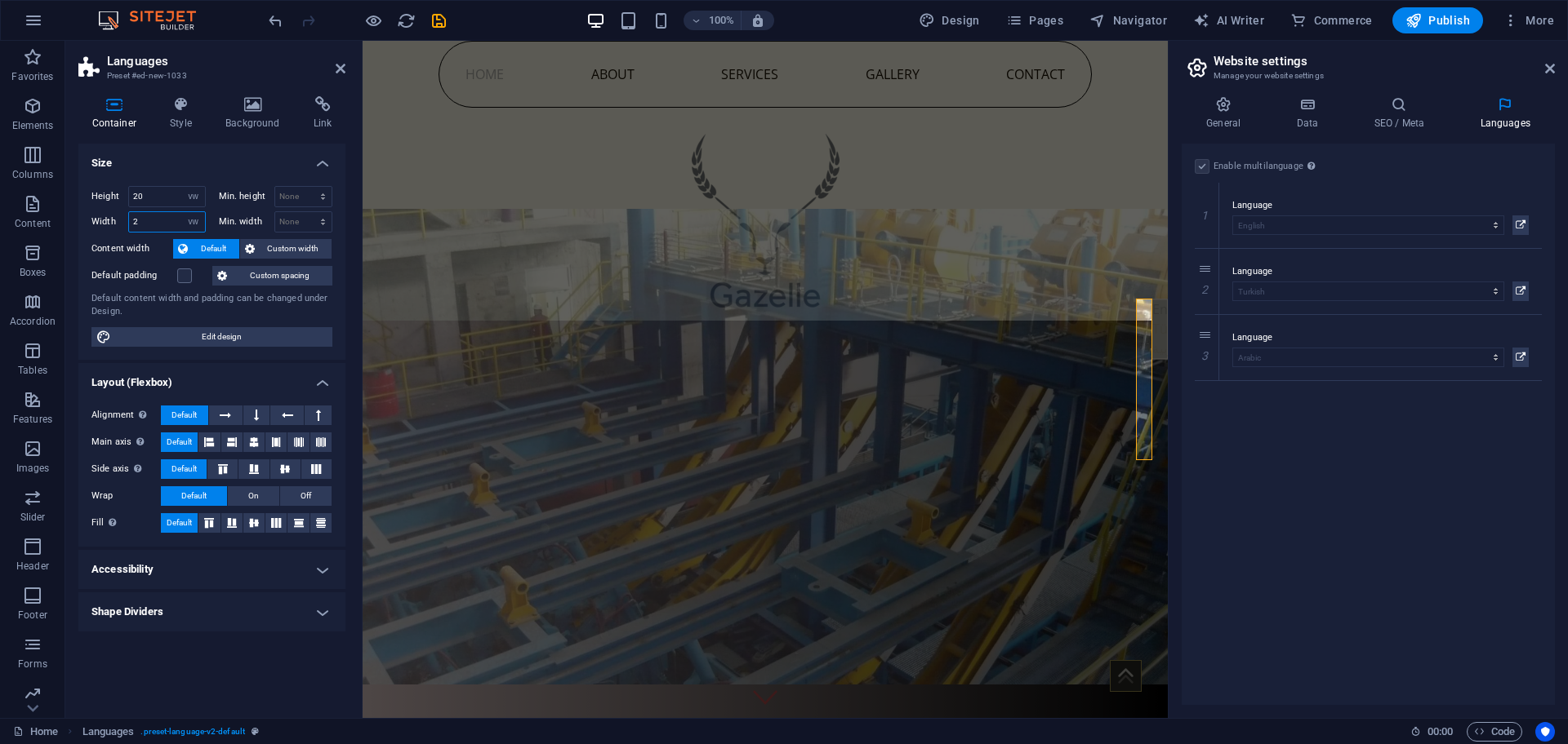
click at [98, 224] on div "Width 2 Default px rem % em vh vw" at bounding box center [148, 222] width 114 height 22
type input "15"
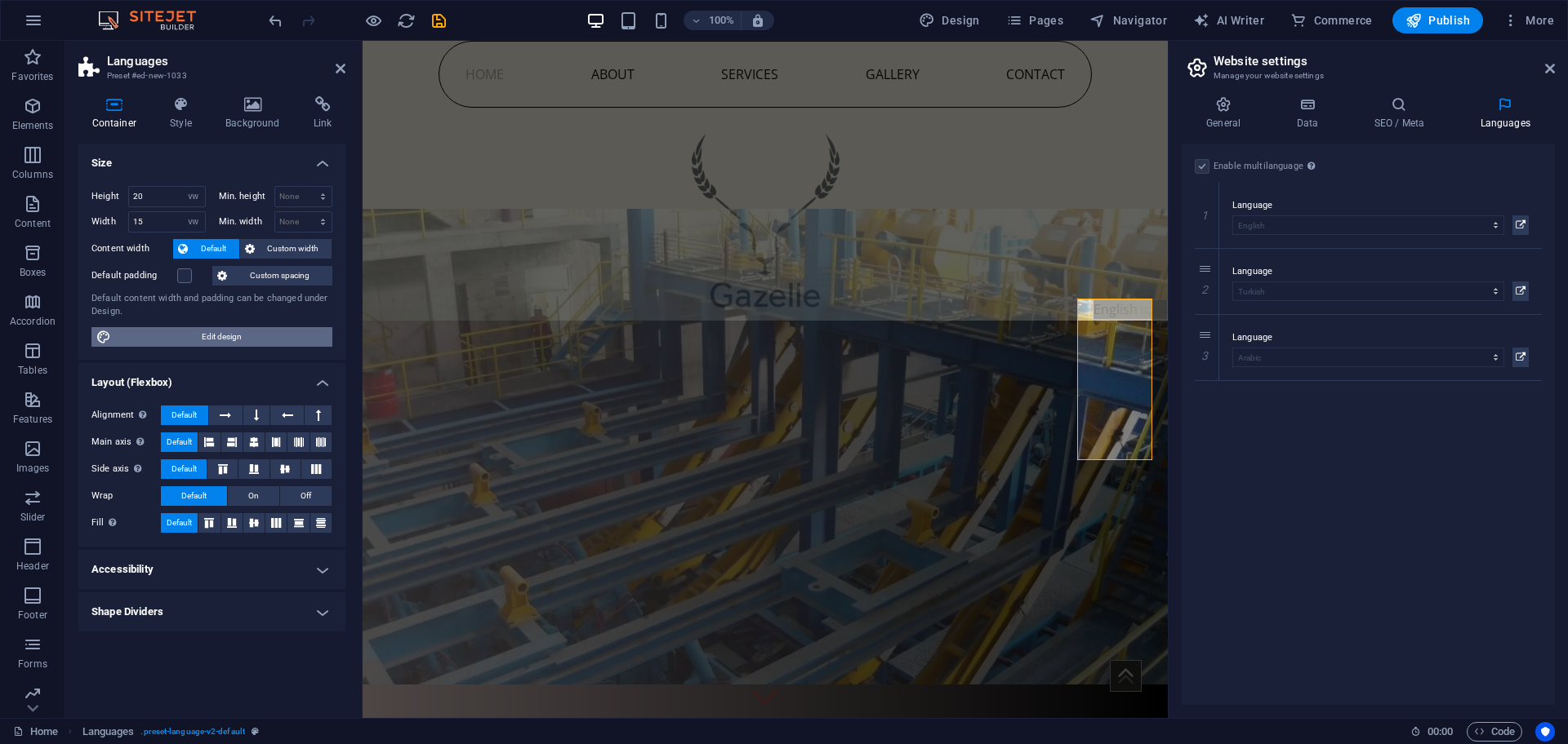
click at [192, 329] on span "Edit design" at bounding box center [221, 337] width 211 height 20
select select "px"
select select "400"
select select "px"
select select "rem"
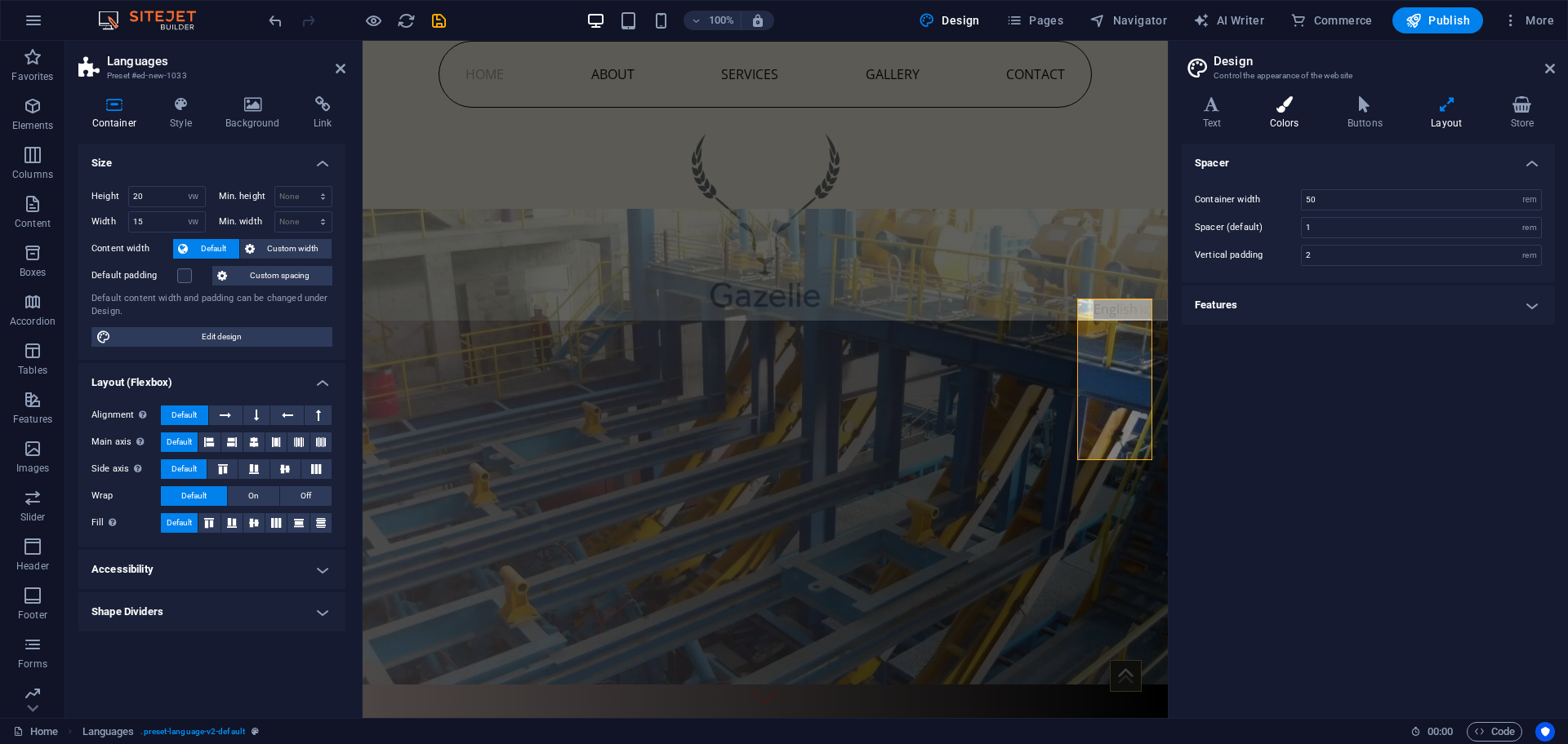
click at [1268, 113] on h4 "Colors" at bounding box center [1287, 113] width 77 height 34
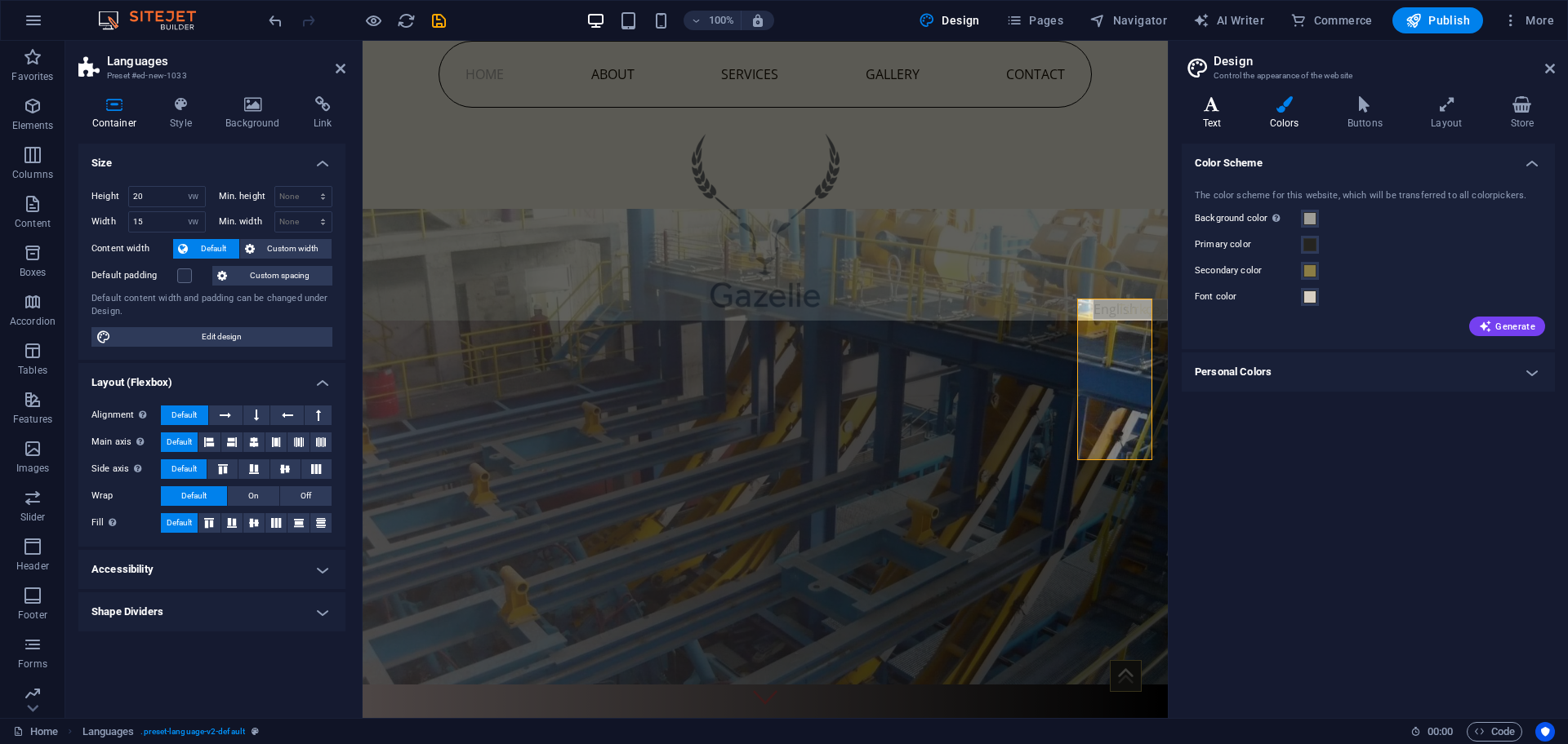
click at [1207, 113] on h4 "Text" at bounding box center [1215, 113] width 67 height 34
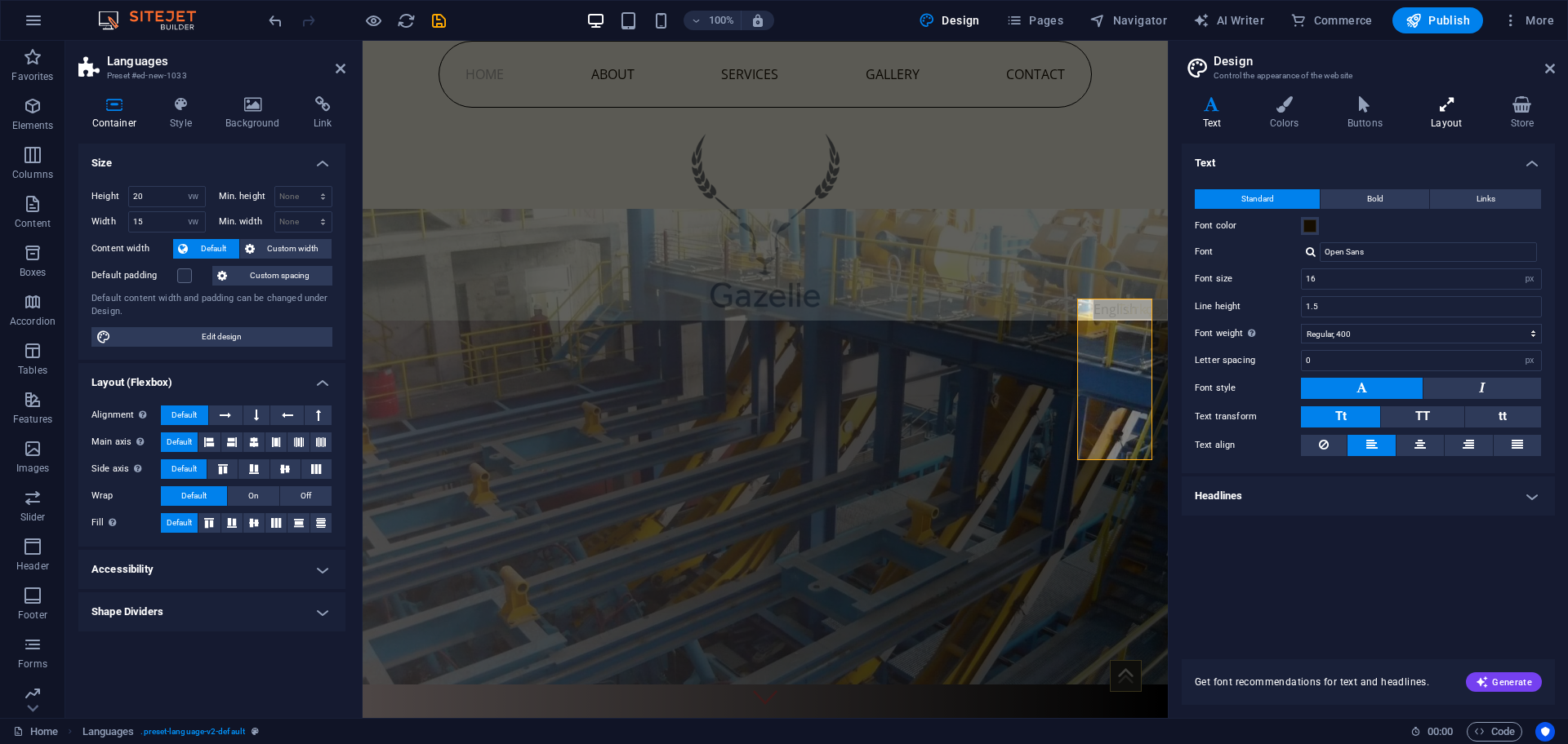
click at [1443, 109] on icon at bounding box center [1447, 104] width 73 height 16
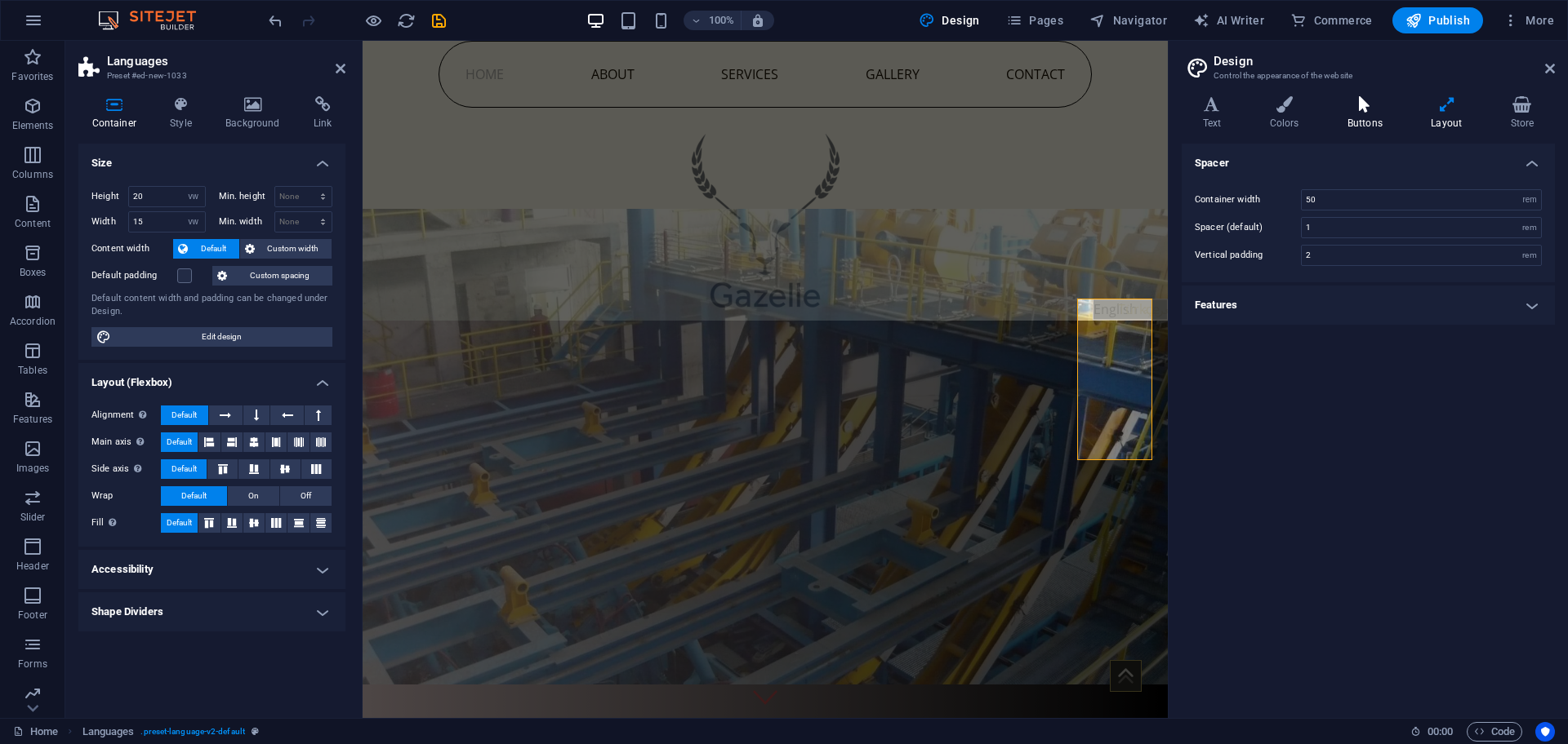
drag, startPoint x: 1329, startPoint y: 111, endPoint x: 1338, endPoint y: 112, distance: 9.1
click at [1328, 111] on icon at bounding box center [1364, 104] width 76 height 16
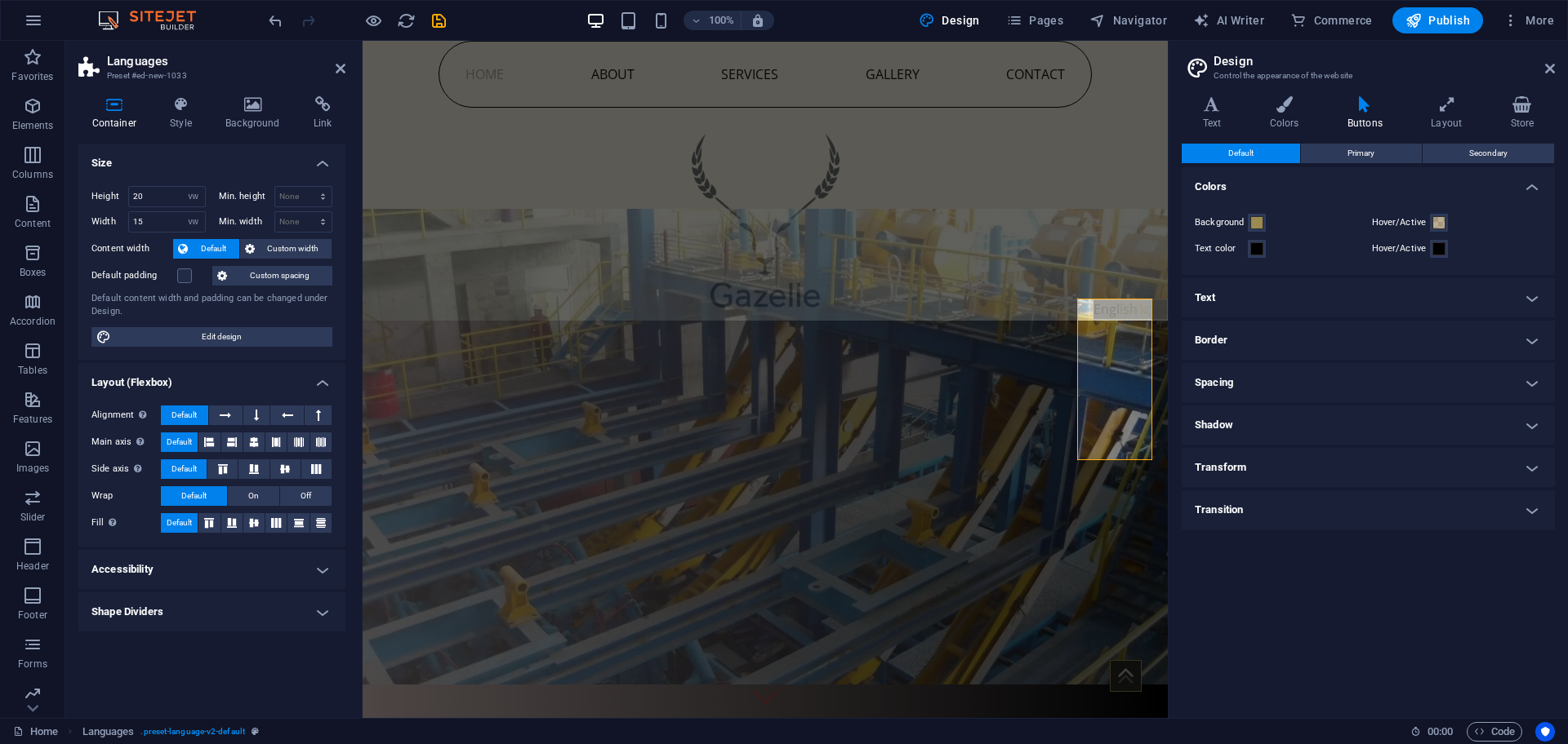
click at [1354, 102] on icon at bounding box center [1364, 104] width 76 height 16
click at [1429, 106] on icon at bounding box center [1447, 104] width 73 height 16
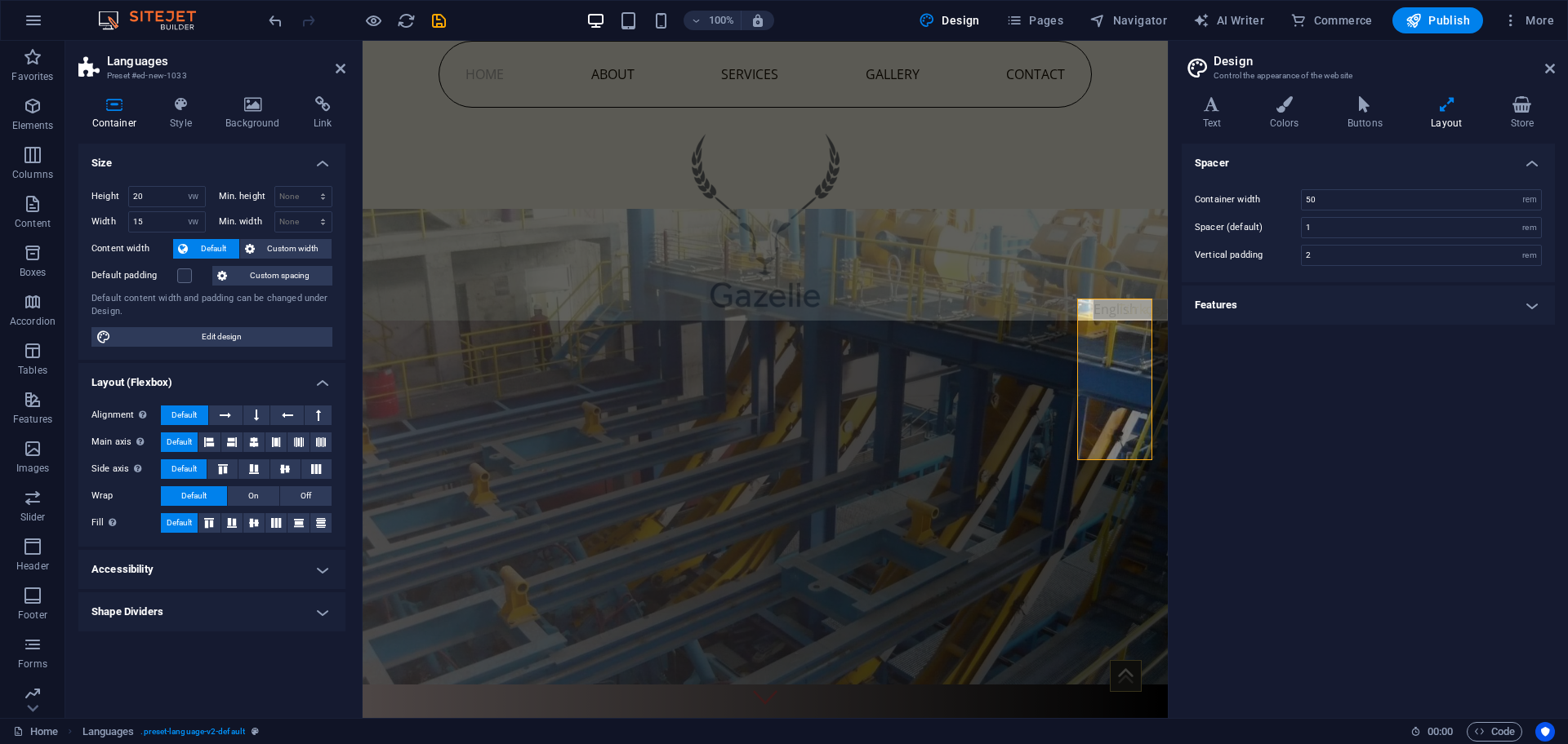
click at [1326, 290] on h4 "Features" at bounding box center [1368, 306] width 373 height 40
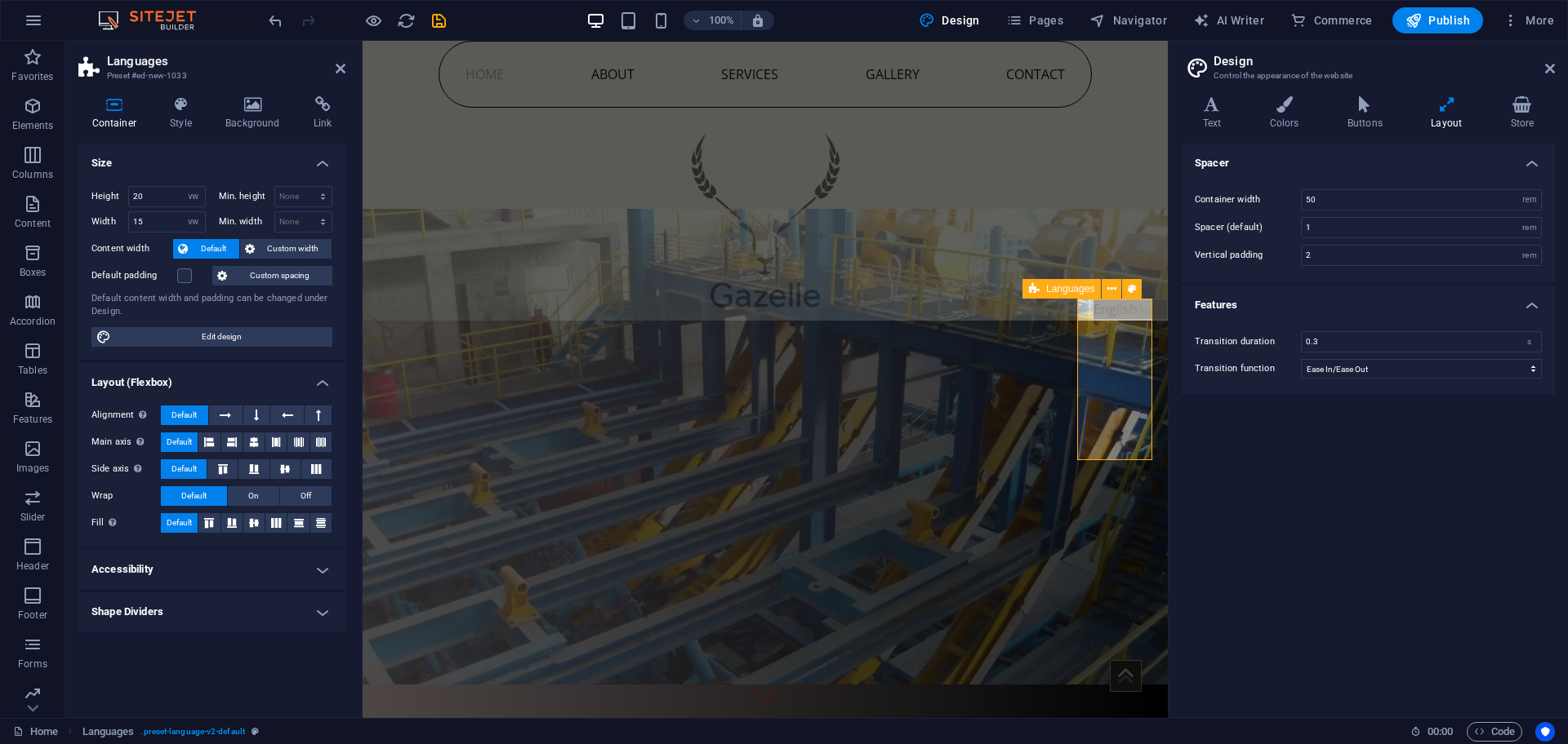
click at [1146, 375] on div "English Türkçe العربية" at bounding box center [1130, 378] width 76 height 161
click at [1093, 376] on div "English Türkçe العربية" at bounding box center [1130, 378] width 76 height 161
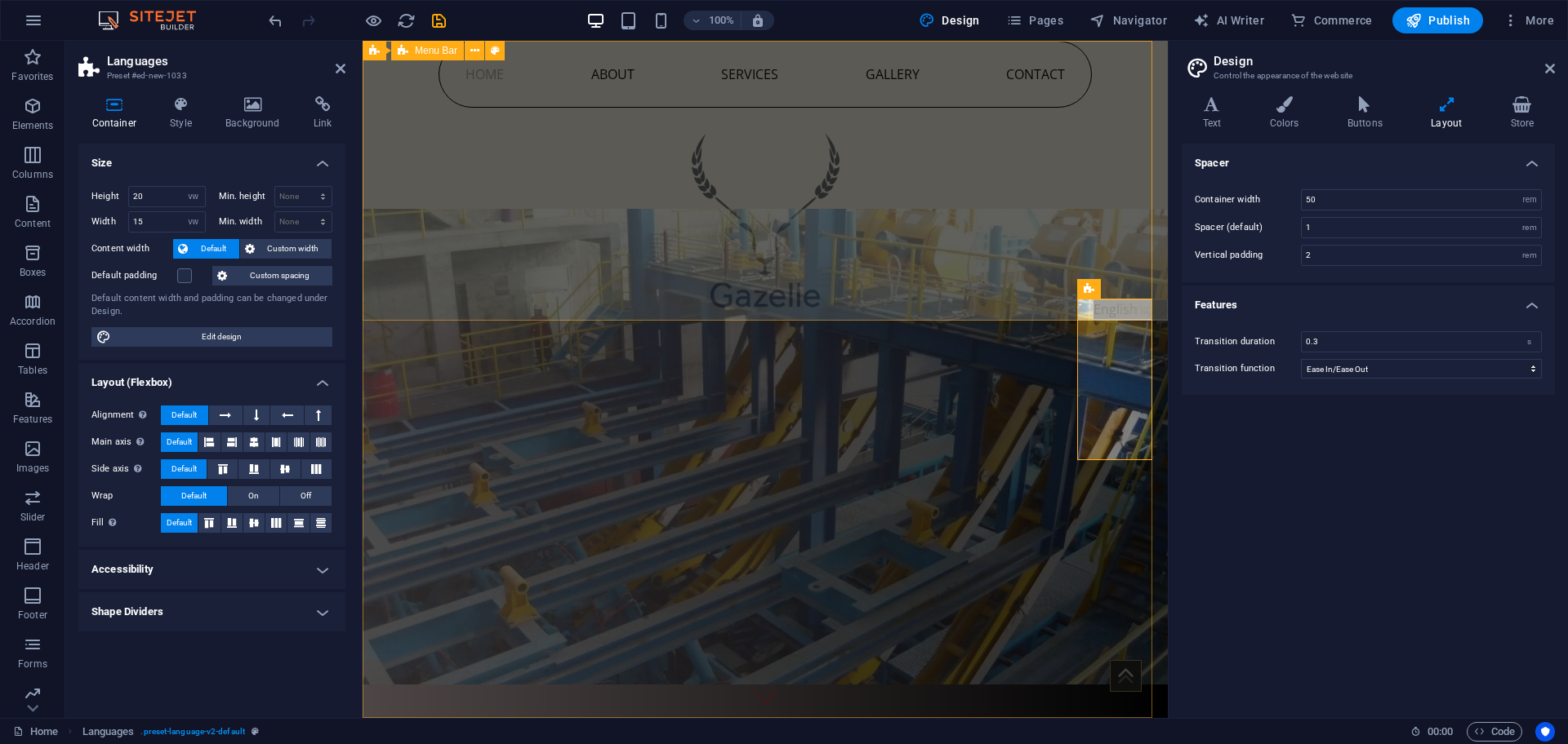
click at [1118, 309] on div "Home About Services Gallery Contact" at bounding box center [765, 181] width 806 height 280
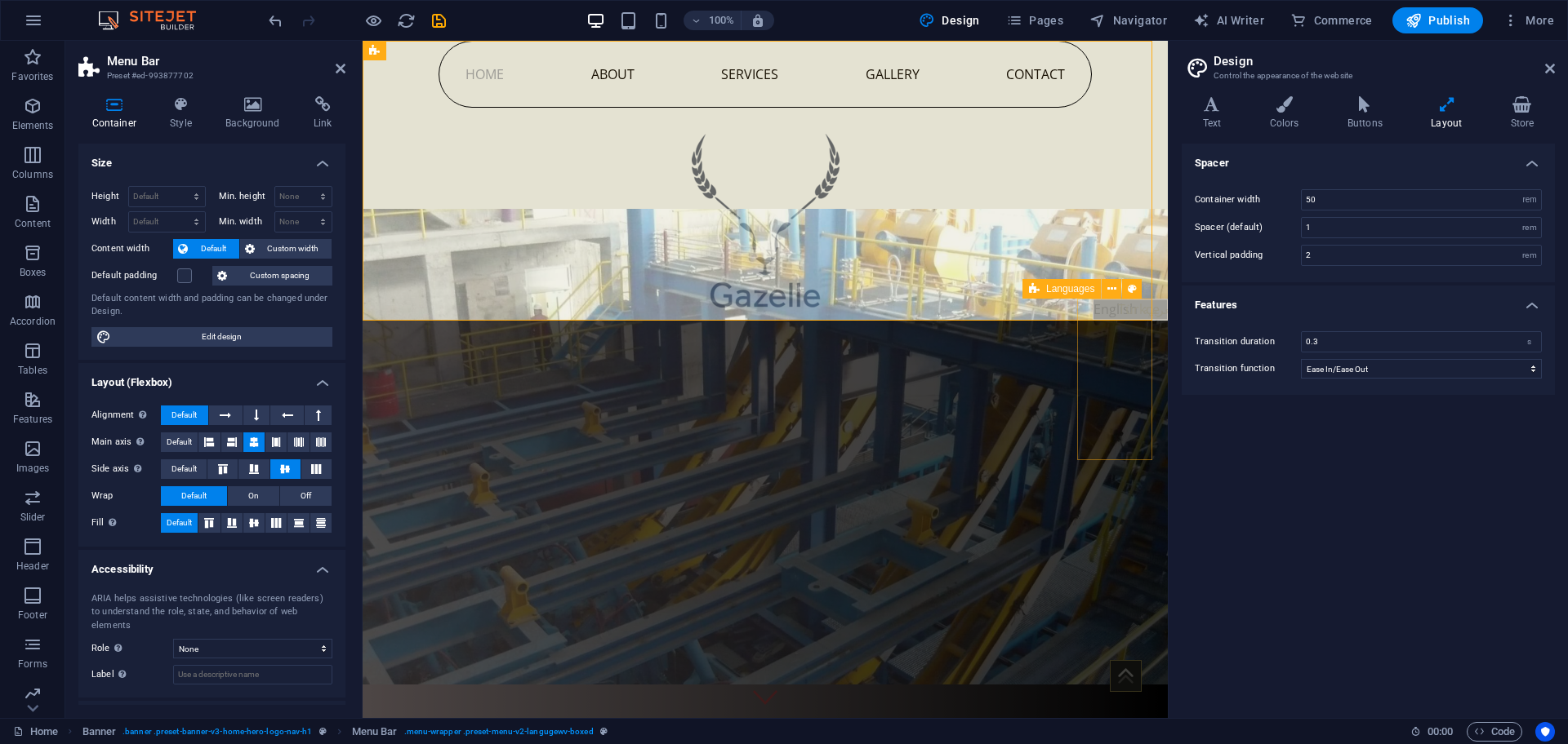
click at [1124, 376] on div "English Türkçe العربية" at bounding box center [1130, 378] width 76 height 161
select select "vw"
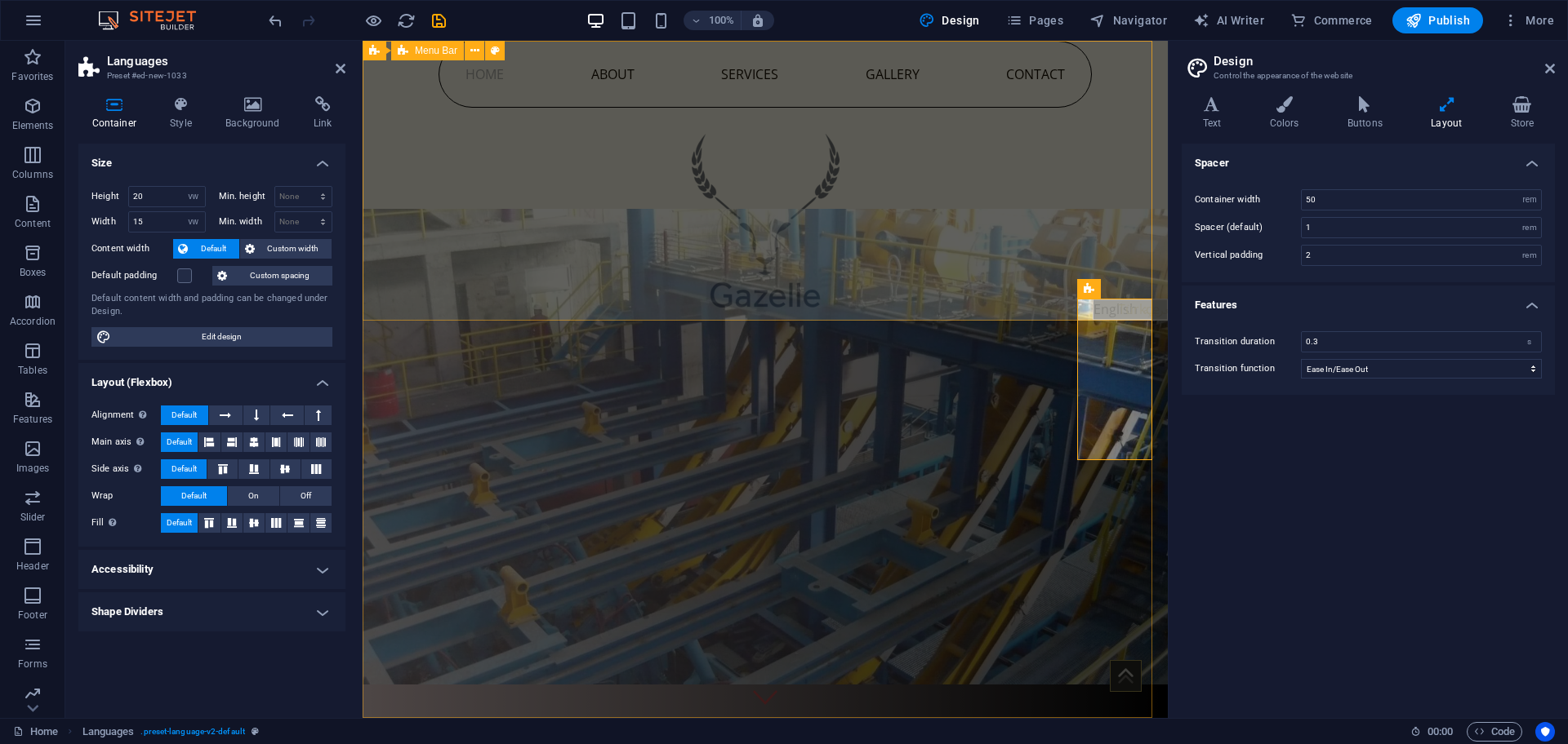
click at [1101, 328] on div "English Türkçe العربية" at bounding box center [1130, 378] width 76 height 161
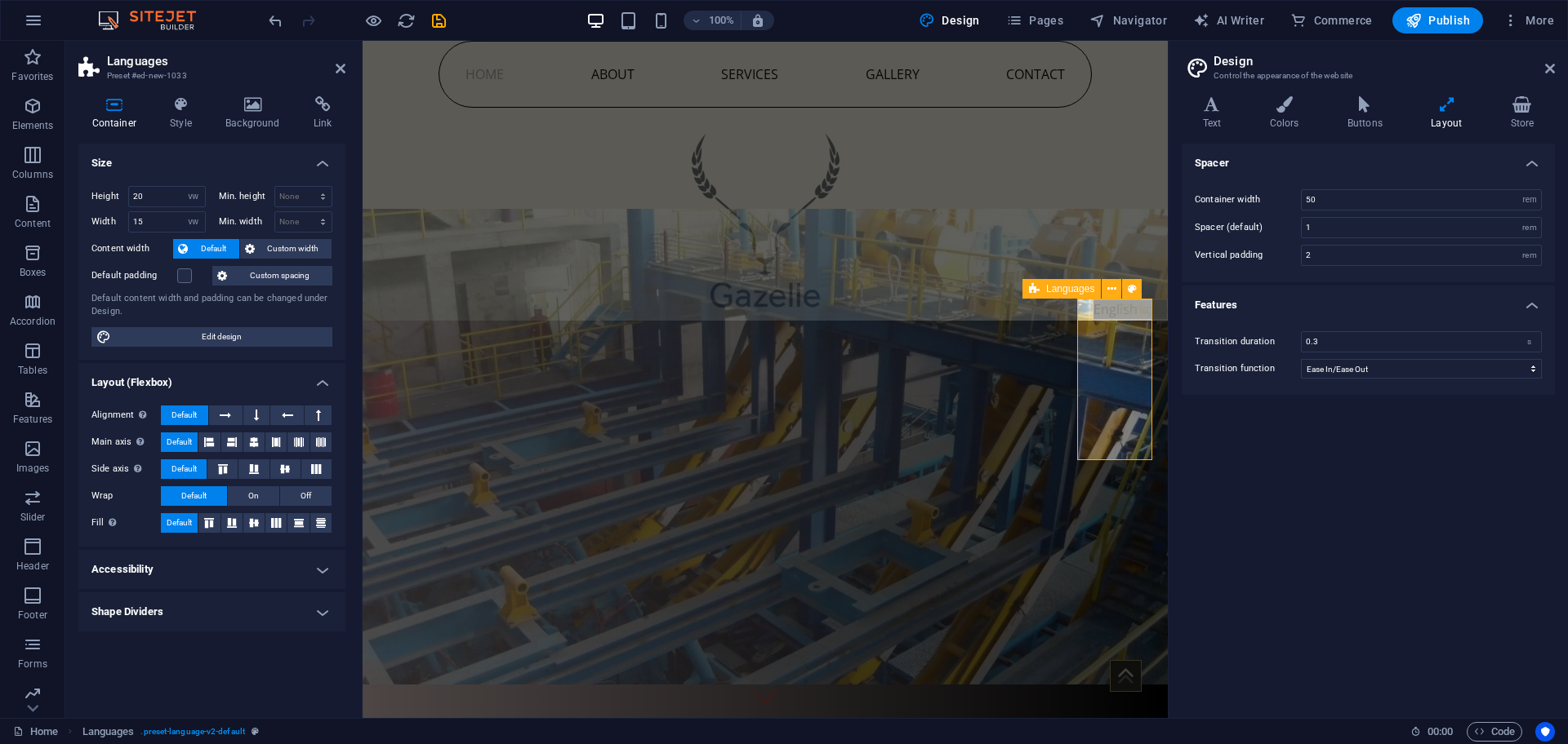
click at [1074, 287] on span "Languages" at bounding box center [1070, 288] width 49 height 10
click at [230, 433] on icon at bounding box center [231, 442] width 10 height 20
drag, startPoint x: 236, startPoint y: 462, endPoint x: 242, endPoint y: 474, distance: 13.4
click at [236, 464] on button at bounding box center [223, 469] width 31 height 20
click at [267, 471] on button at bounding box center [254, 469] width 31 height 20
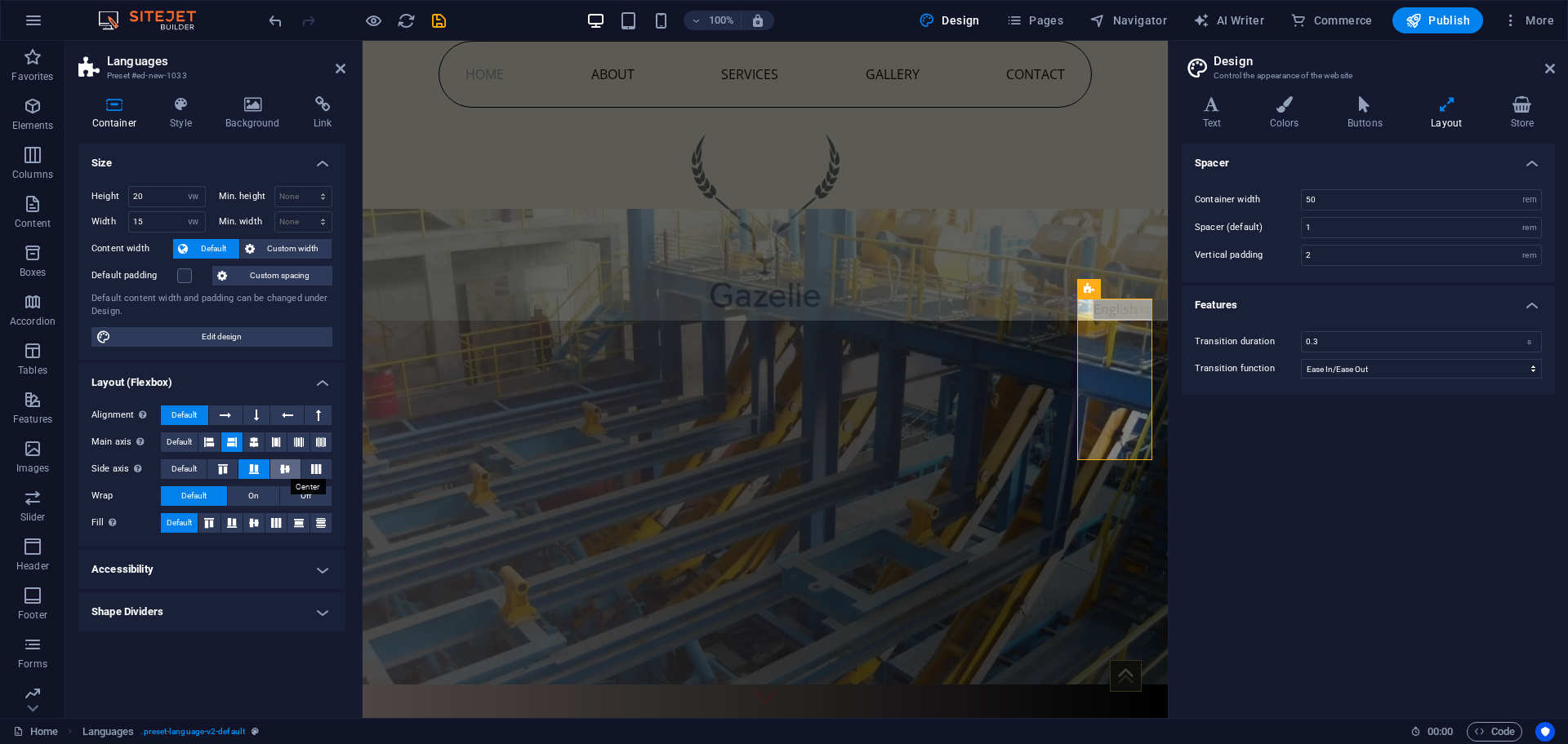
click at [281, 472] on icon at bounding box center [285, 469] width 20 height 10
click at [250, 445] on icon at bounding box center [254, 442] width 10 height 20
click at [218, 419] on button at bounding box center [226, 415] width 33 height 20
click at [192, 412] on span "Default" at bounding box center [184, 415] width 25 height 20
click at [236, 493] on button "On" at bounding box center [253, 496] width 51 height 20
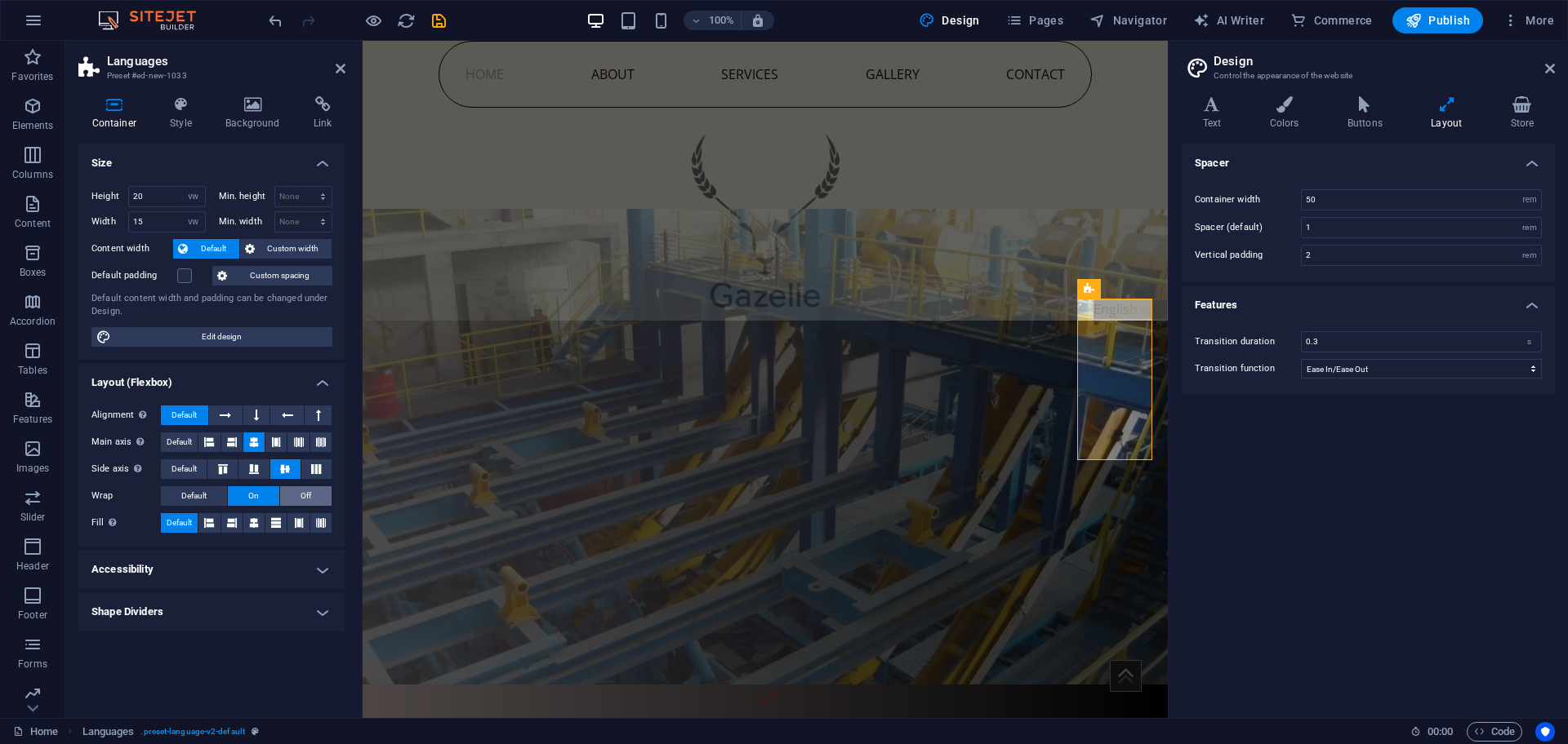
click at [306, 492] on span "Off" at bounding box center [306, 496] width 11 height 20
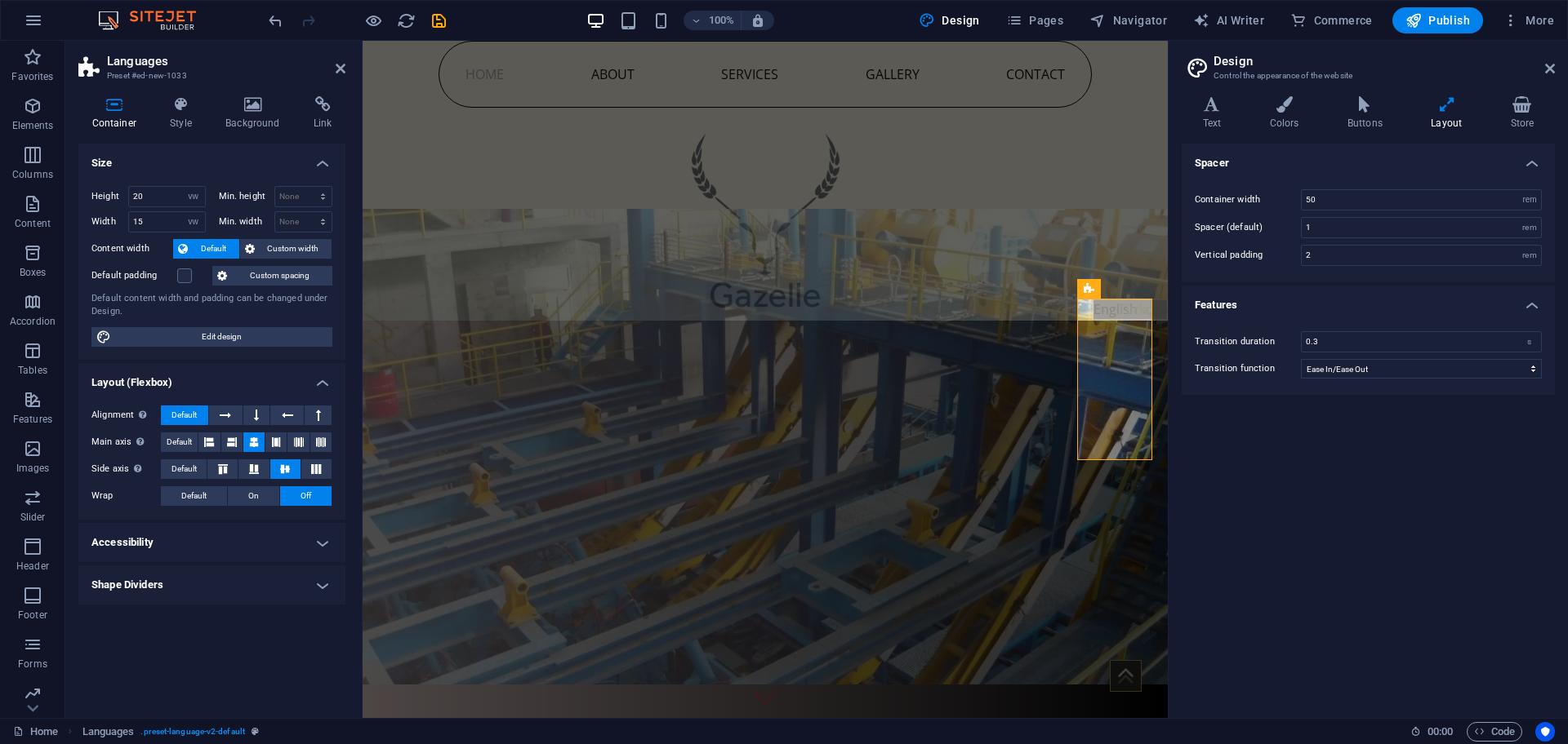
click at [261, 529] on h4 "Accessibility" at bounding box center [211, 543] width 267 height 40
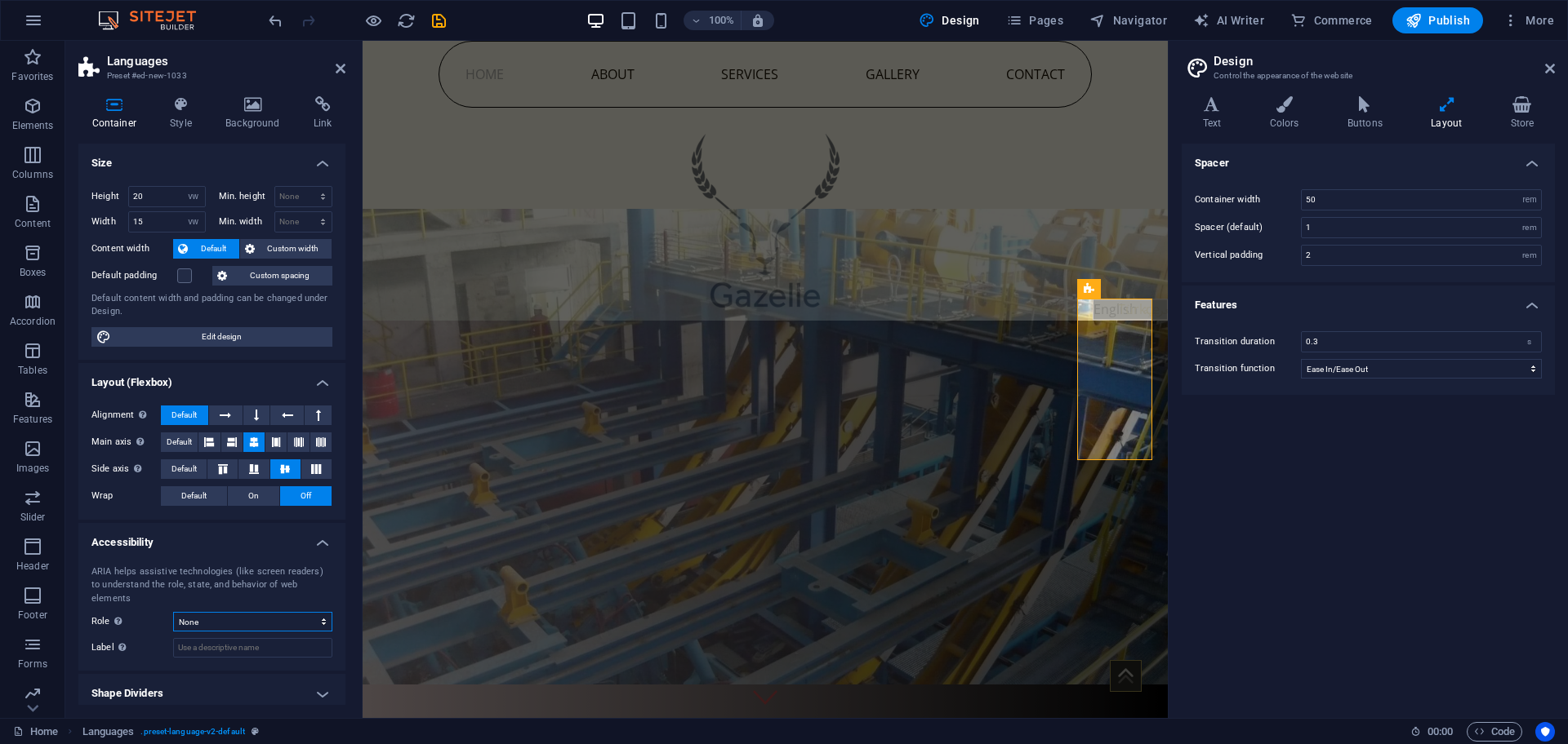
click at [269, 612] on select "None Alert Article Banner Comment Complementary Dialog Footer Header Marquee Pr…" at bounding box center [253, 622] width 159 height 20
click at [174, 612] on select "None Alert Article Banner Comment Complementary Dialog Footer Header Marquee Pr…" at bounding box center [253, 622] width 159 height 20
click at [247, 679] on h4 "Shape Dividers" at bounding box center [211, 694] width 267 height 40
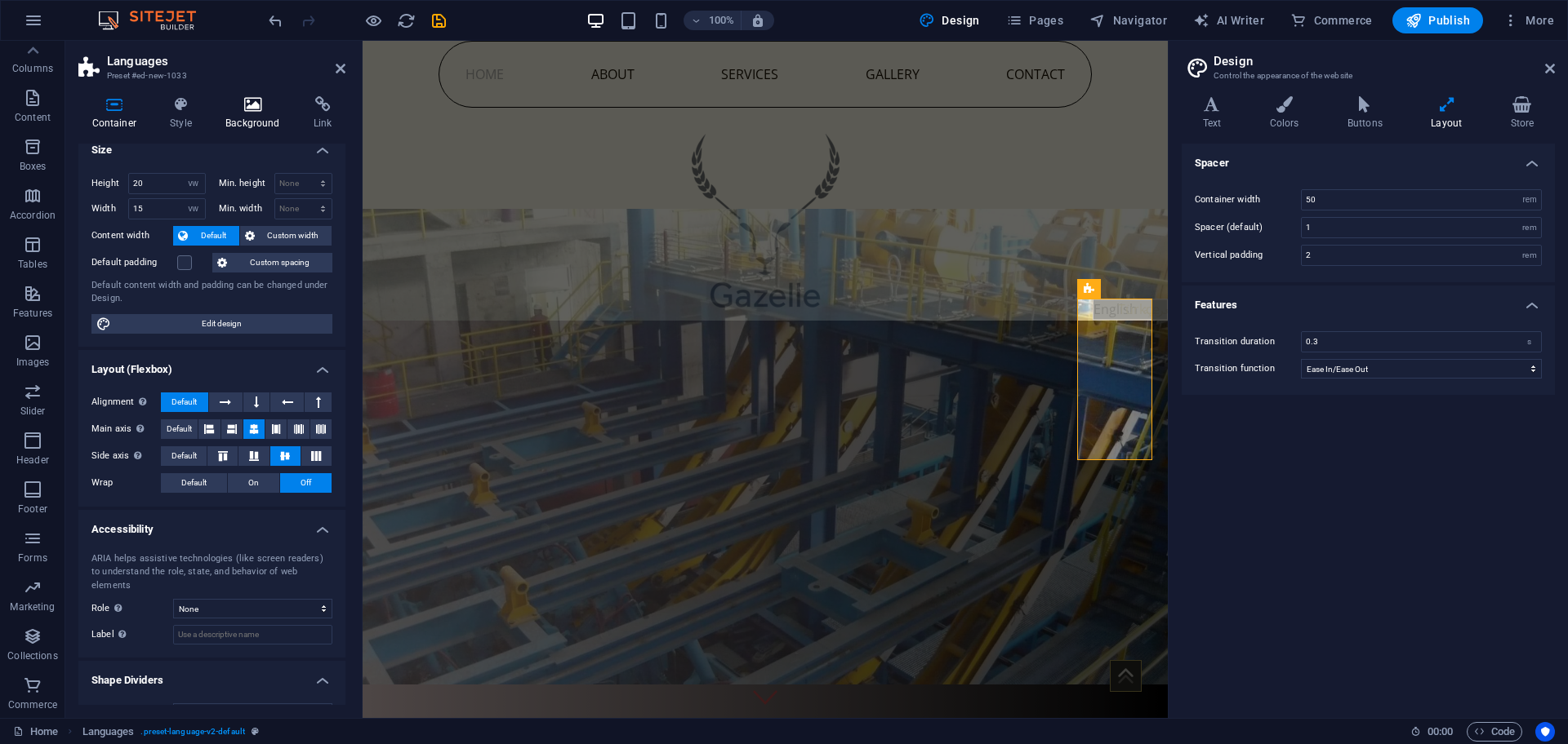
scroll to position [0, 0]
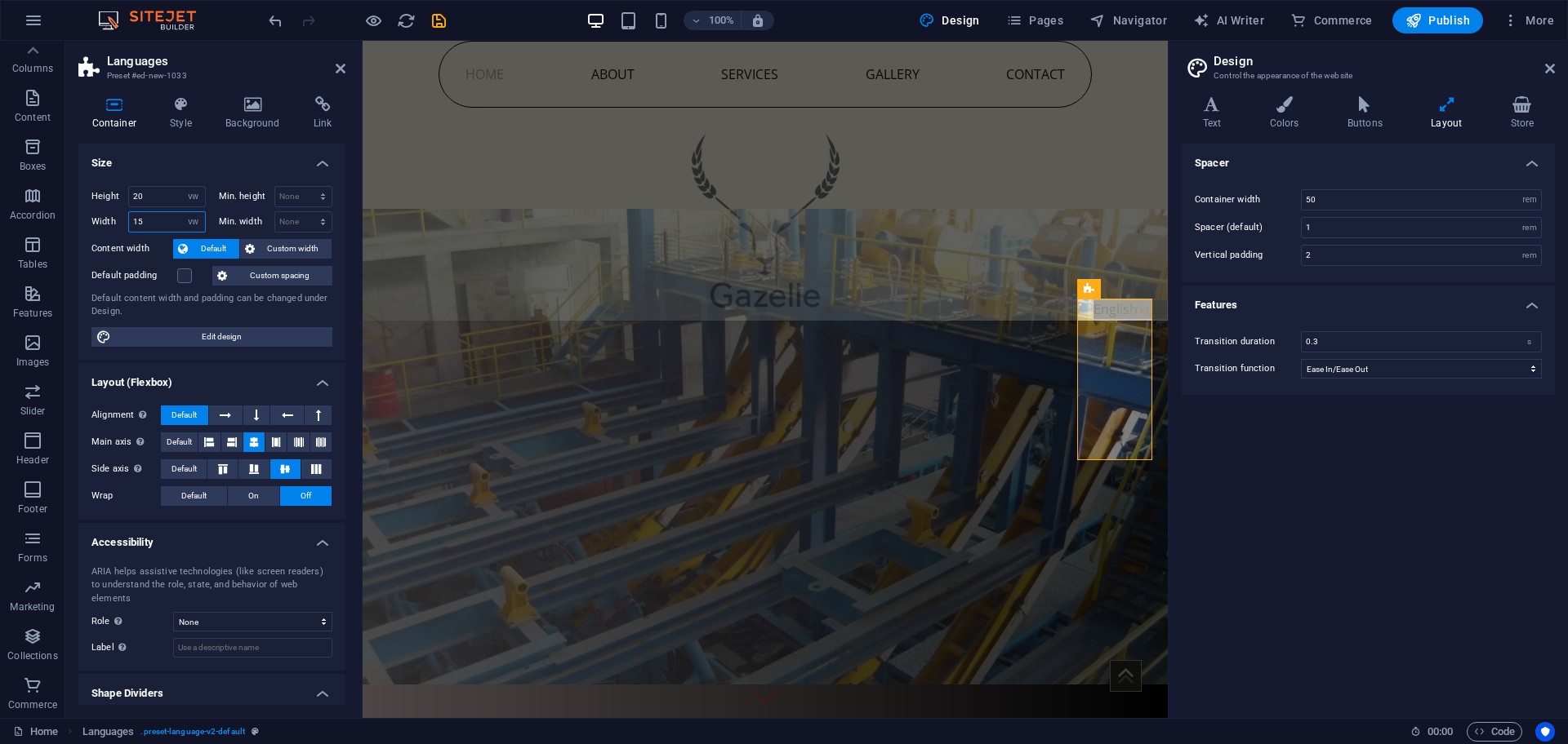
drag, startPoint x: 154, startPoint y: 222, endPoint x: 120, endPoint y: 222, distance: 34.0
click at [120, 222] on div "Width 15 Default px rem % em vh vw" at bounding box center [148, 222] width 114 height 22
click at [120, 222] on label "Width" at bounding box center [110, 222] width 37 height 9
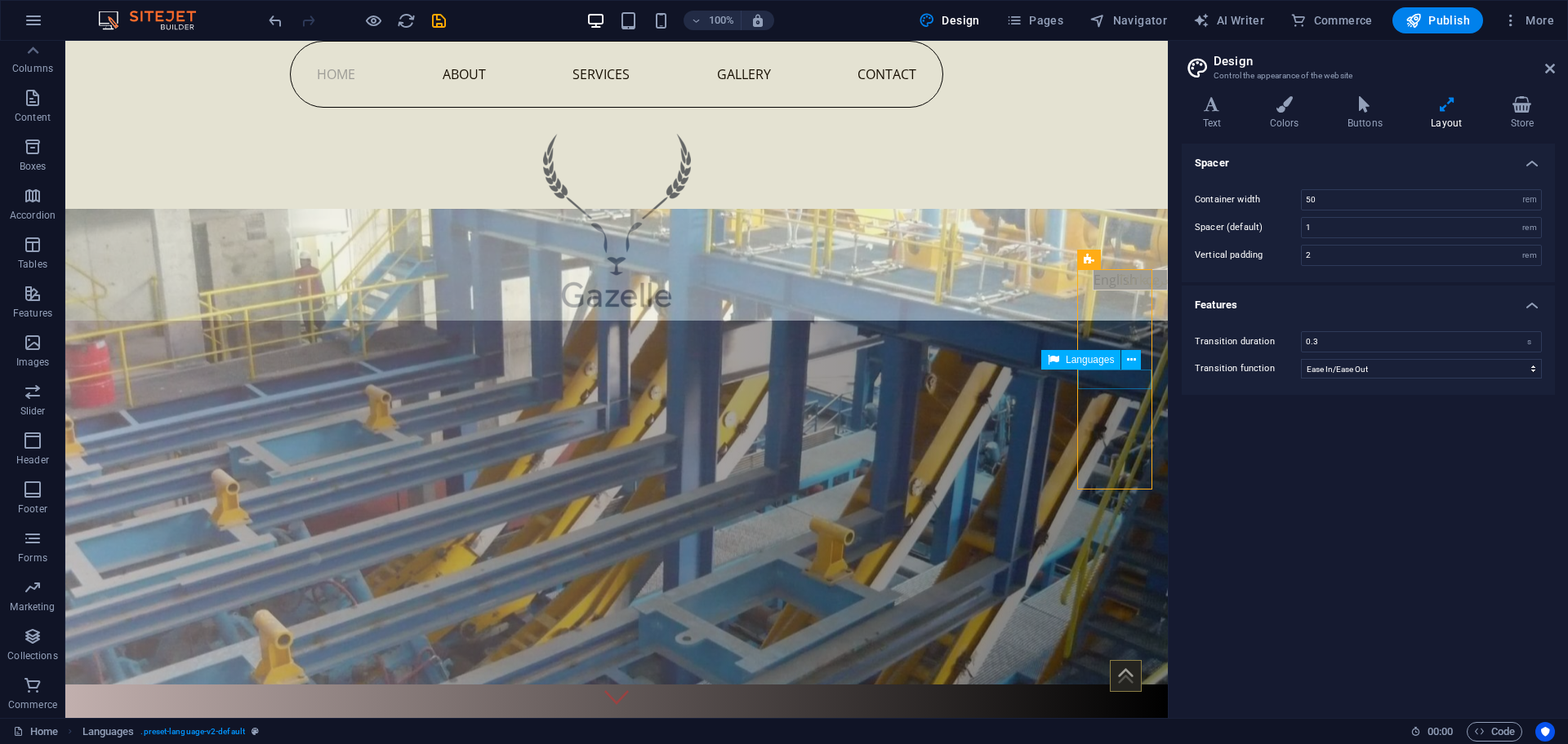
click at [1097, 289] on div "English Türkçe العربية" at bounding box center [1130, 280] width 74 height 20
click at [1098, 289] on div "English Türkçe العربية" at bounding box center [1130, 280] width 74 height 20
select select "%"
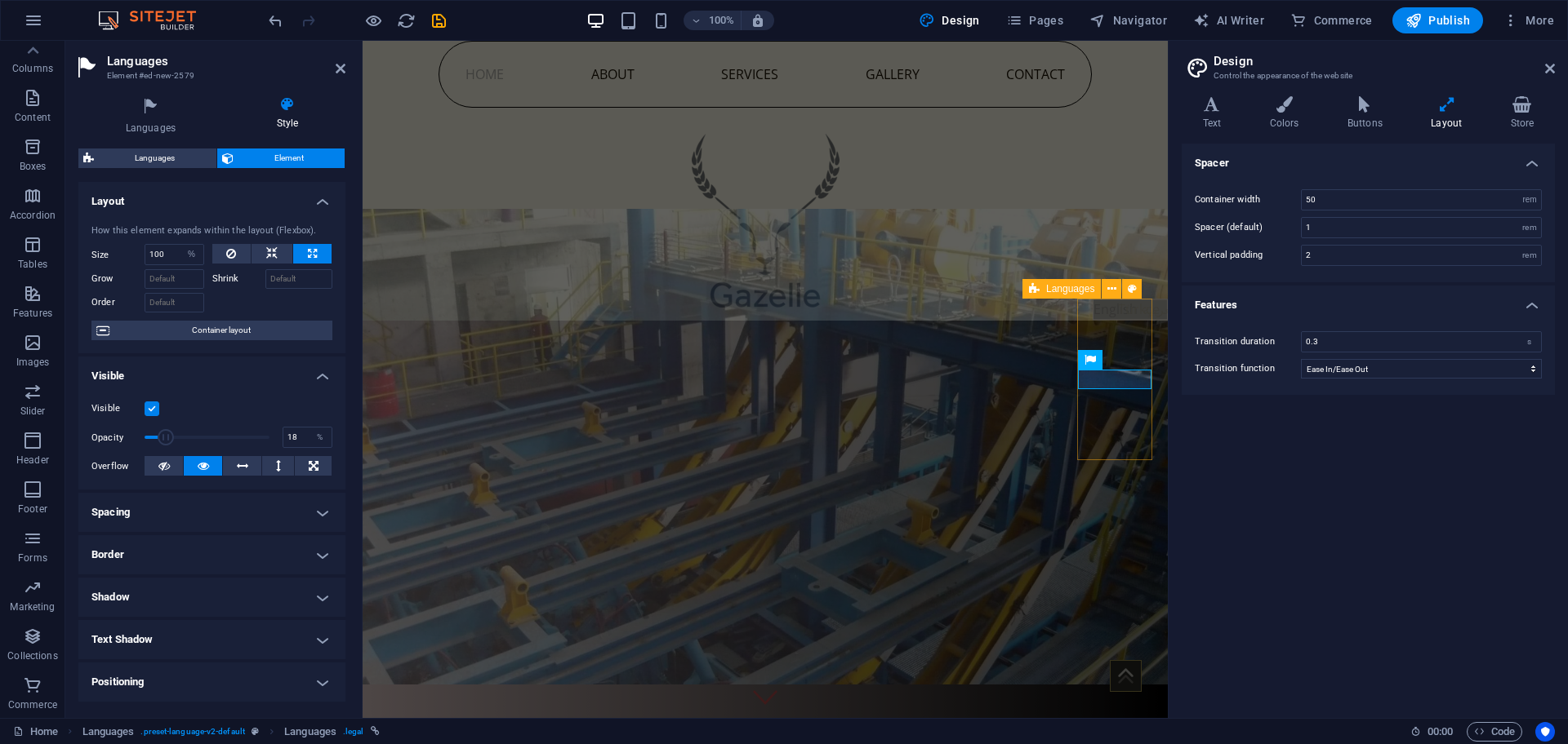
click at [1107, 422] on div "English Türkçe العربية" at bounding box center [1130, 378] width 76 height 161
select select "vw"
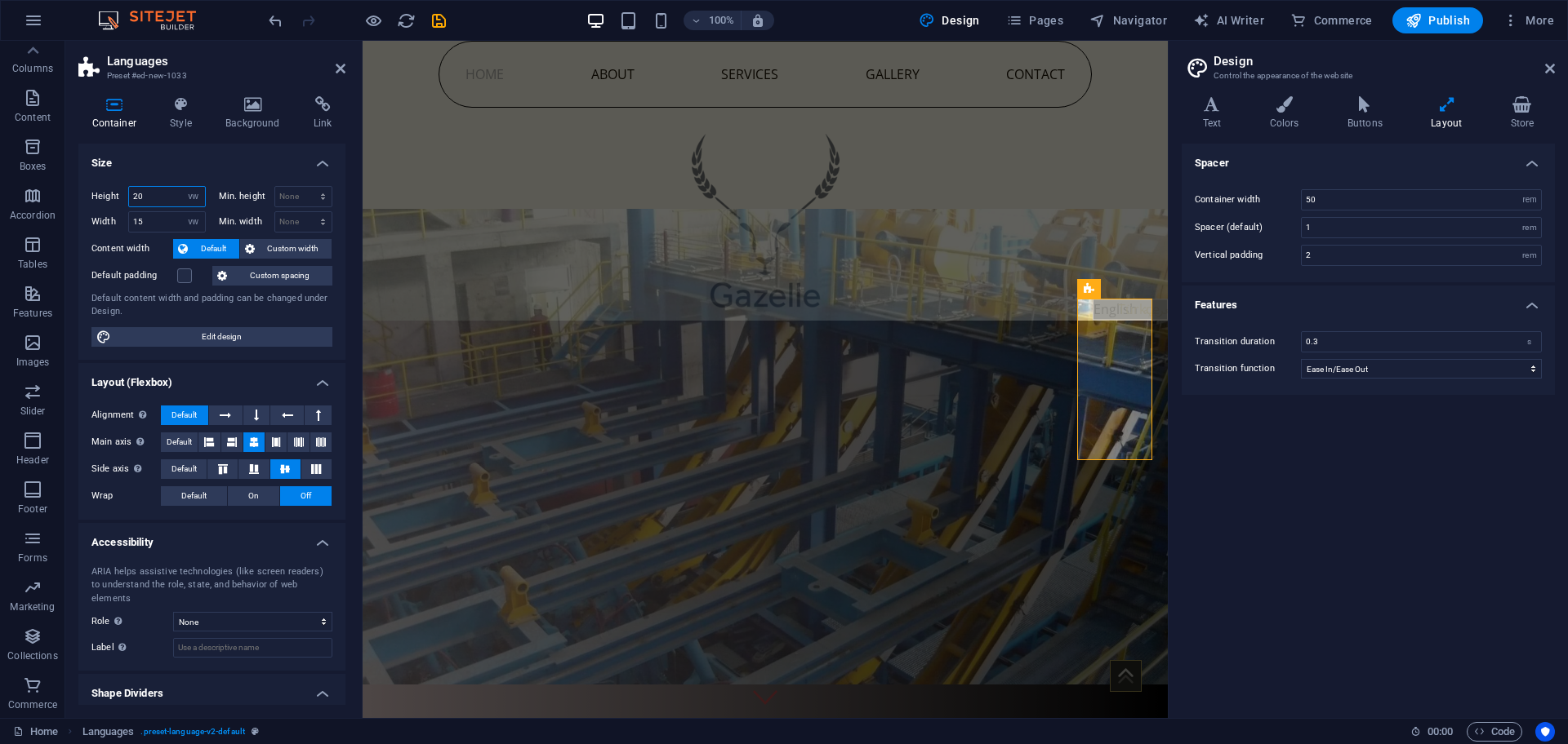
drag, startPoint x: 160, startPoint y: 190, endPoint x: 126, endPoint y: 190, distance: 34.0
click at [126, 190] on div "Height 20 Default px rem % vh vw" at bounding box center [148, 197] width 114 height 22
type input "15"
drag, startPoint x: 155, startPoint y: 223, endPoint x: 131, endPoint y: 215, distance: 25.3
click at [131, 215] on input "15" at bounding box center [167, 222] width 76 height 20
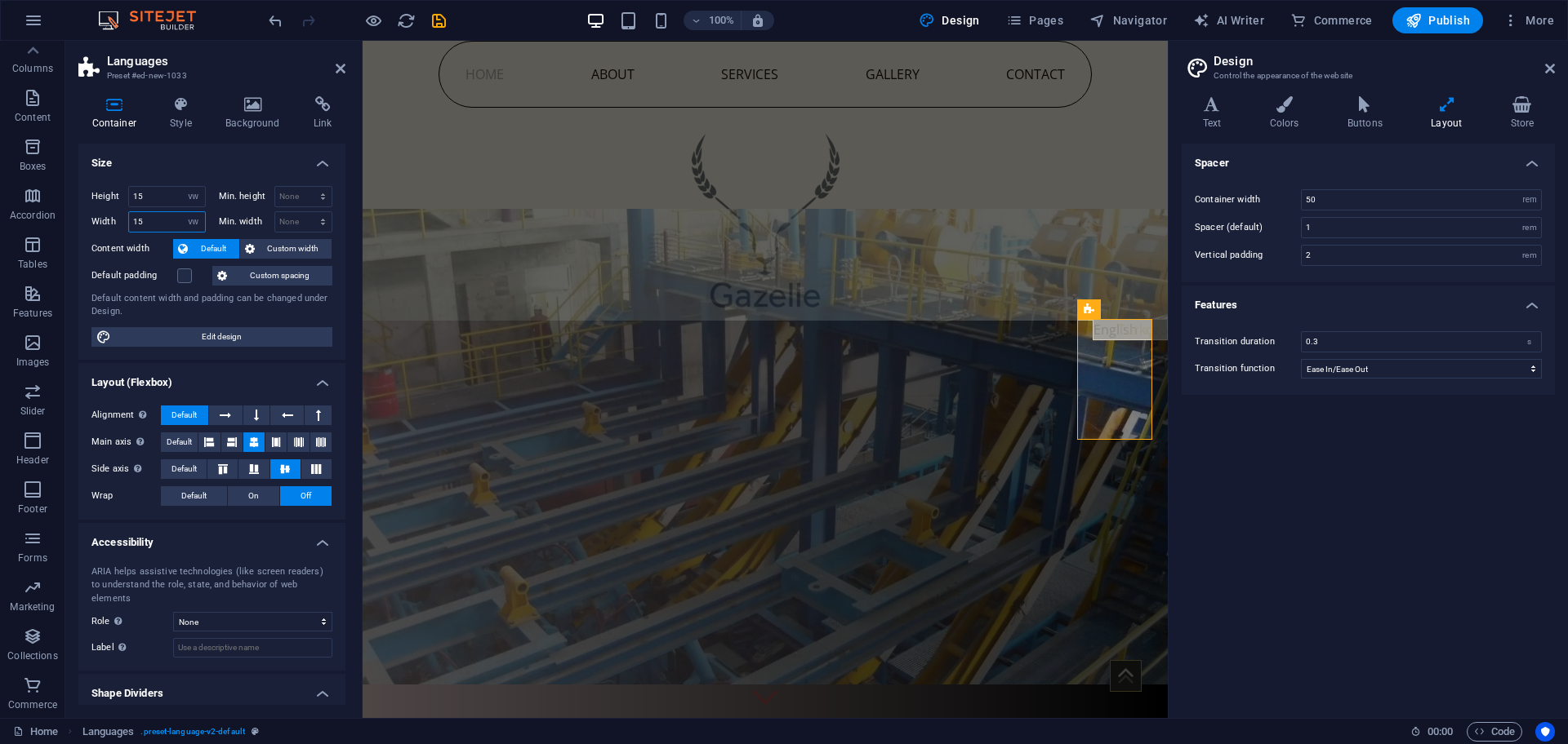
click at [131, 215] on input "15" at bounding box center [167, 222] width 76 height 20
click at [165, 220] on input "1000" at bounding box center [167, 222] width 76 height 20
type input "25"
click at [254, 251] on button "Custom width" at bounding box center [286, 249] width 93 height 20
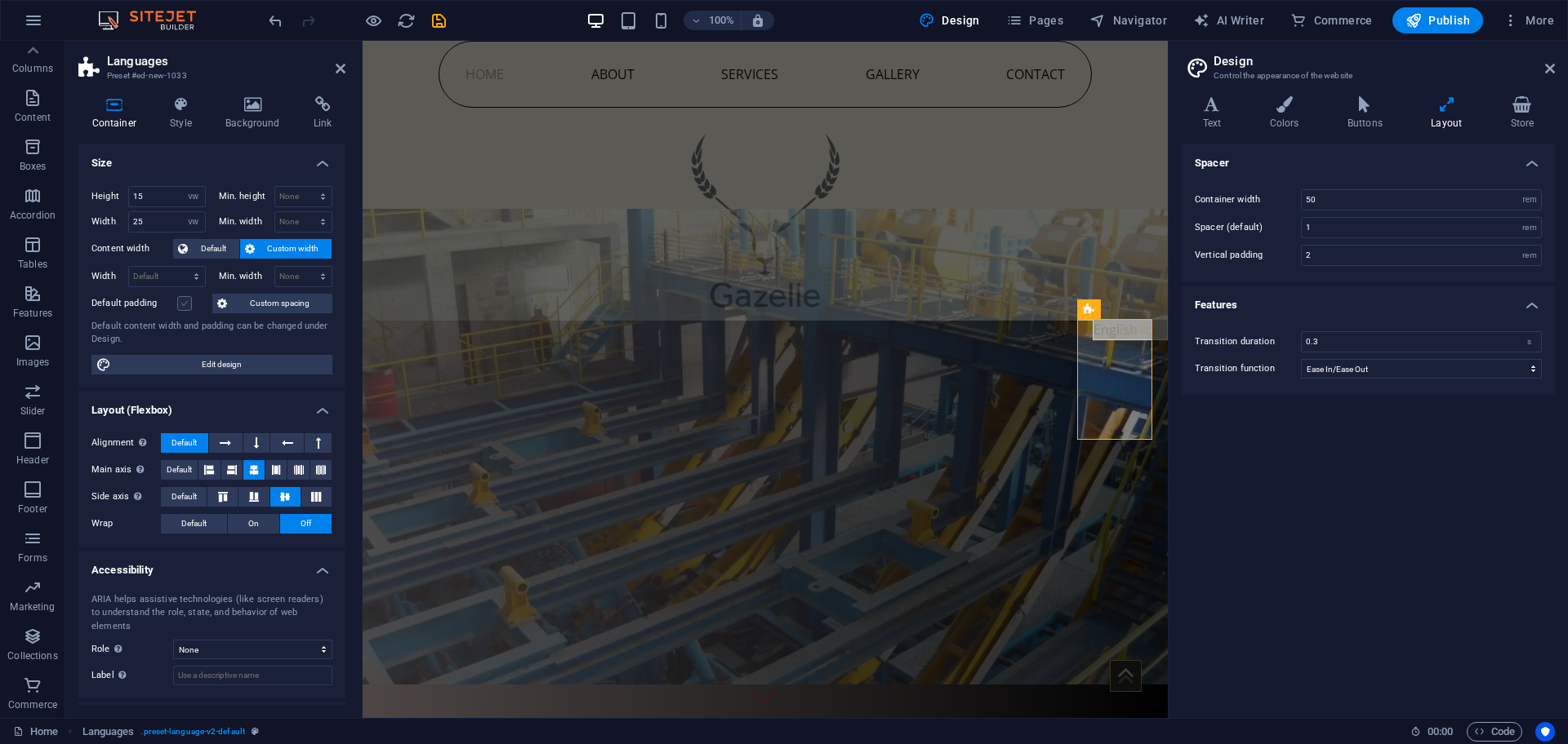
click at [187, 304] on label at bounding box center [184, 304] width 14 height 14
click at [0, 0] on input "Default padding" at bounding box center [0, 0] width 0 height 0
click at [281, 304] on span "Custom spacing" at bounding box center [280, 304] width 95 height 20
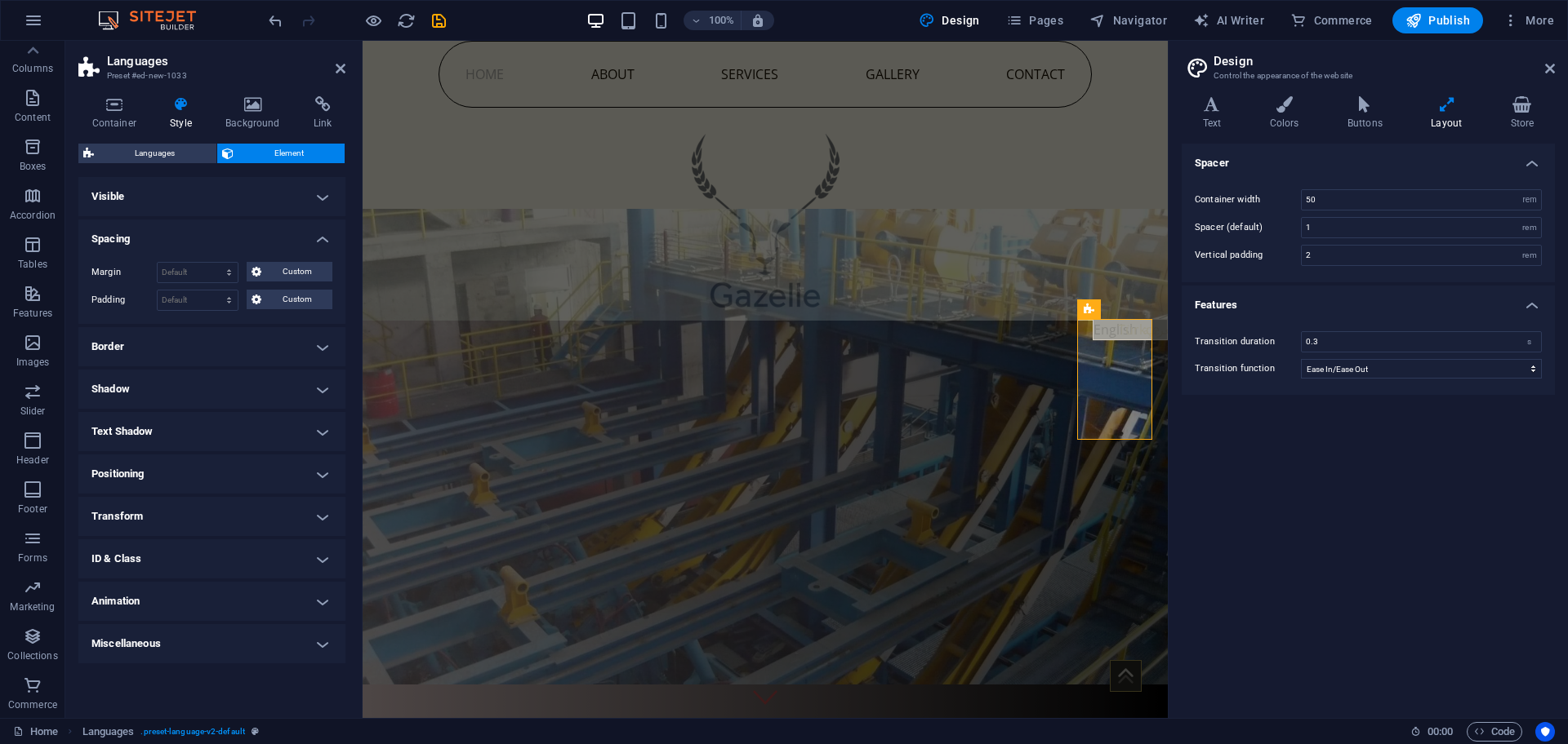
click at [291, 282] on div "Default auto px % rem vw vh Custom Custom" at bounding box center [244, 273] width 175 height 22
click at [297, 296] on span "Custom" at bounding box center [297, 299] width 61 height 20
click at [0, 0] on div "Languages" at bounding box center [0, 0] width 0 height 0
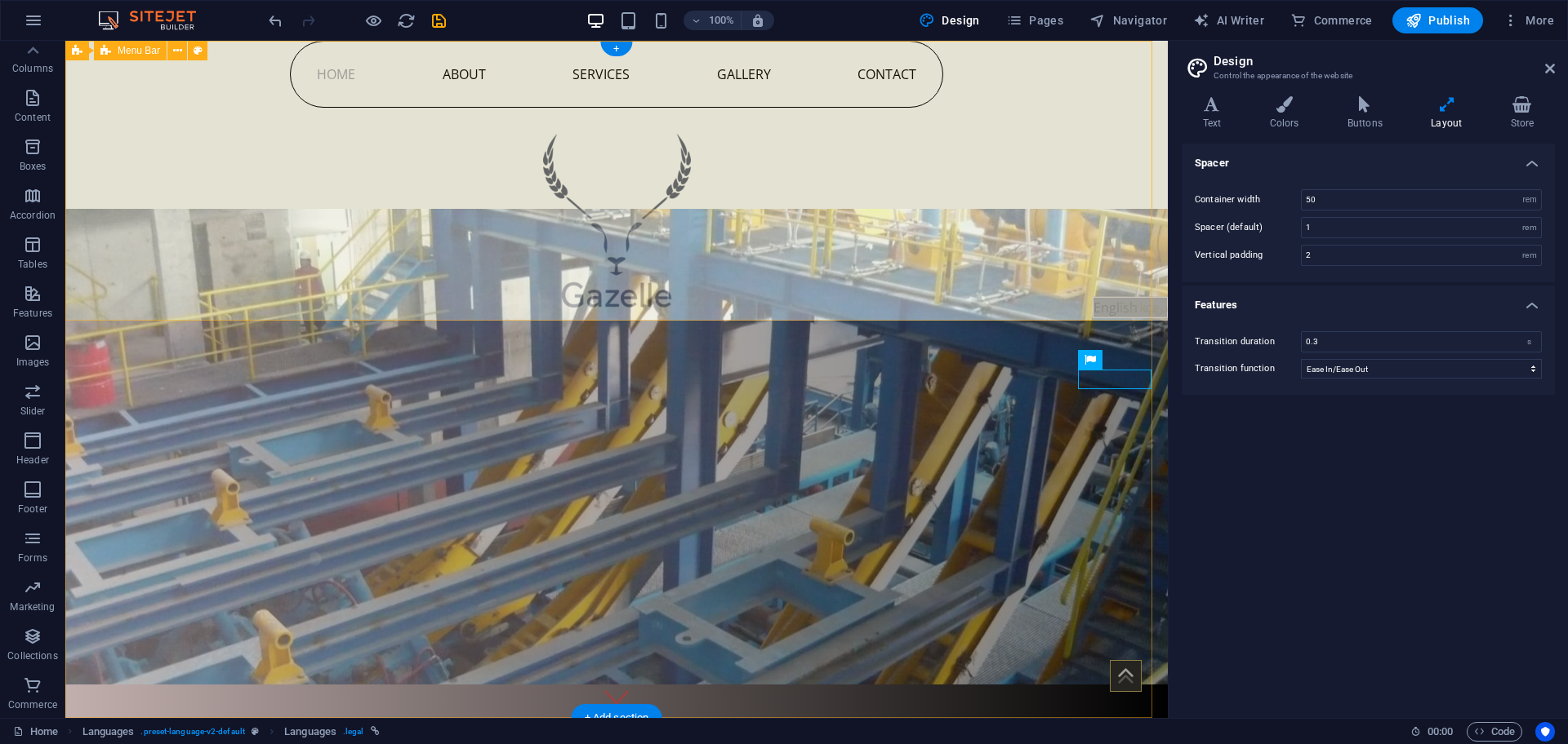
click at [1108, 323] on div "English Türkçe العربية" at bounding box center [1130, 380] width 76 height 165
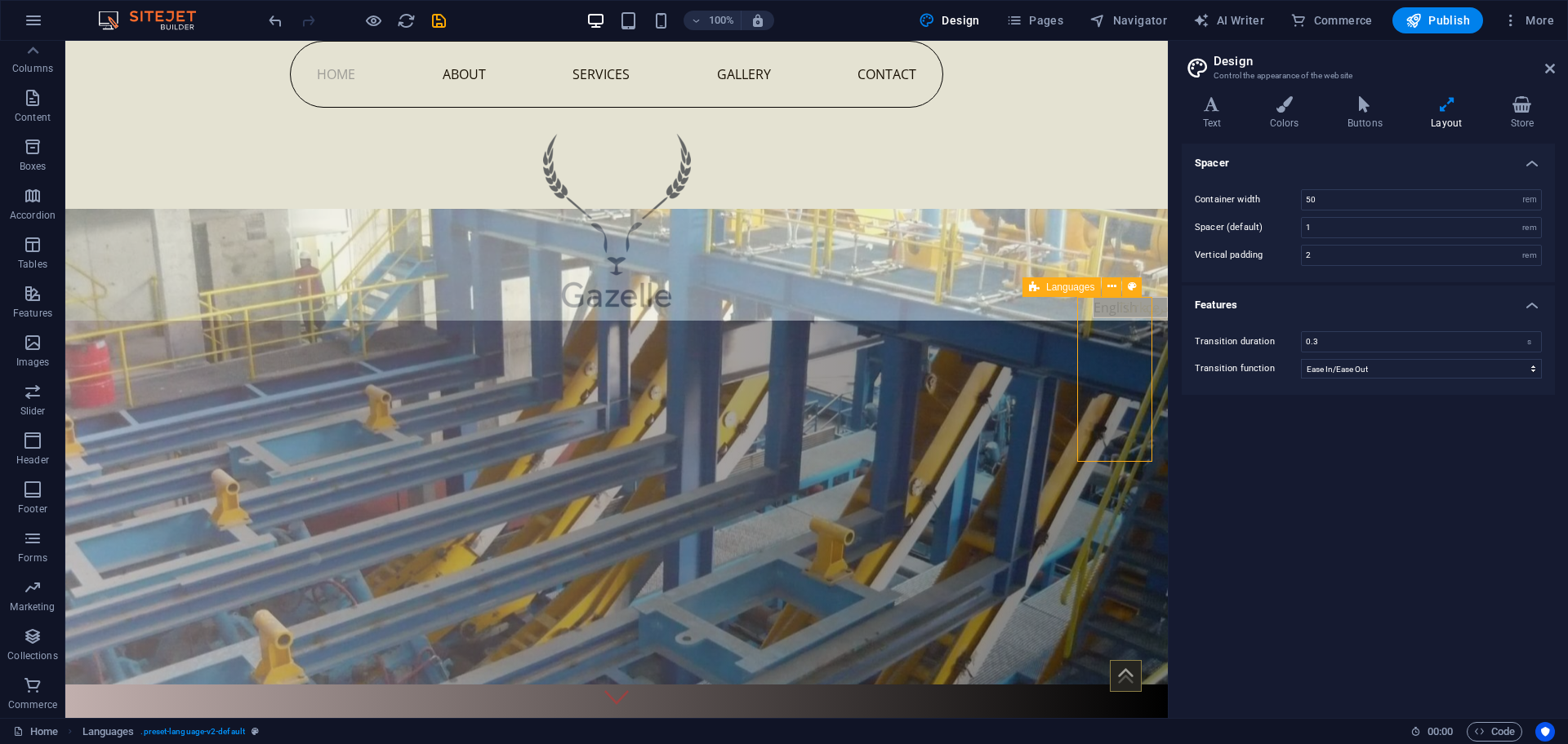
drag, startPoint x: 1098, startPoint y: 327, endPoint x: 1105, endPoint y: 322, distance: 8.6
click at [1099, 328] on div "English Türkçe العربية" at bounding box center [1130, 380] width 76 height 165
click at [1108, 287] on icon at bounding box center [1112, 287] width 9 height 17
click at [1109, 292] on icon at bounding box center [1112, 287] width 9 height 17
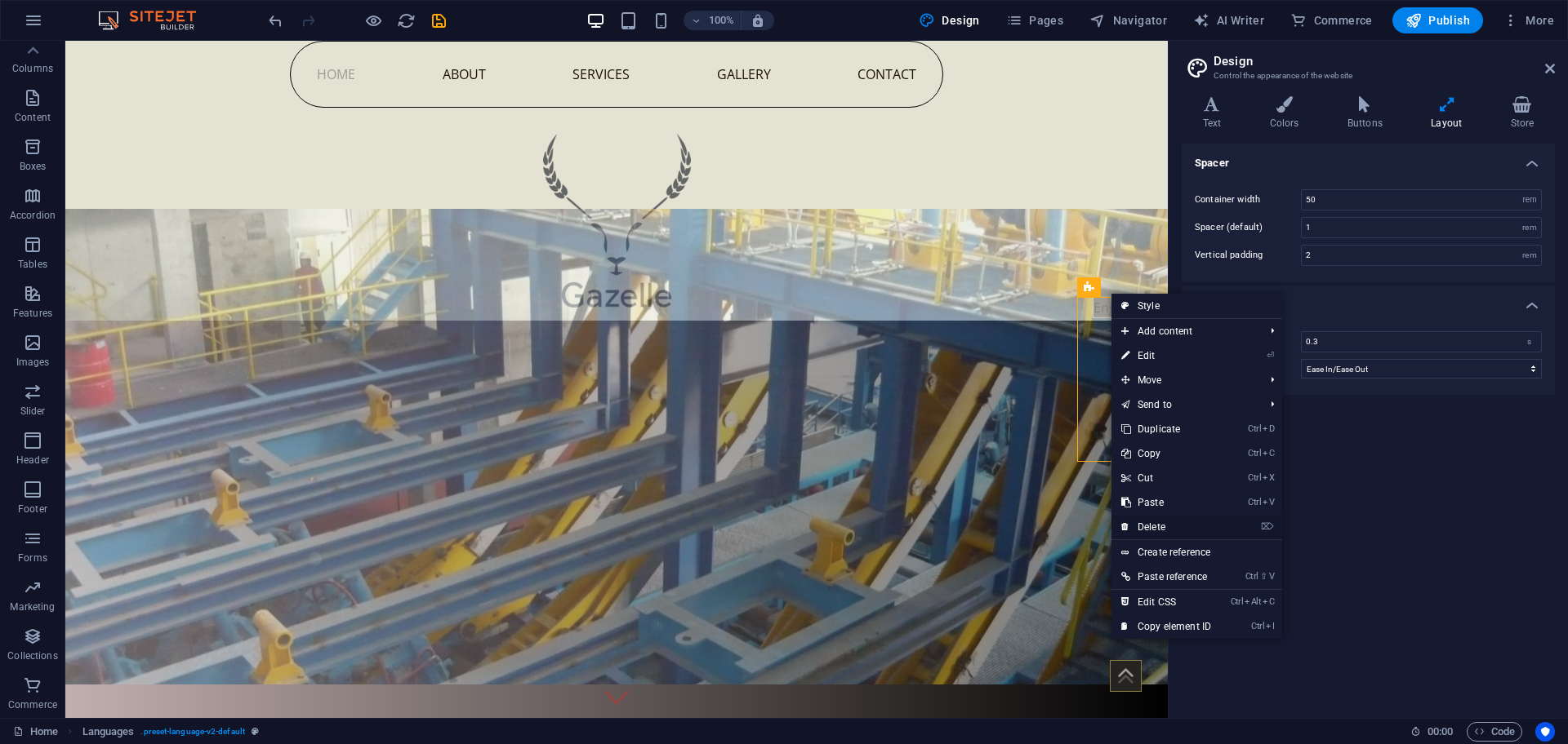
click at [1152, 529] on link "⌦ Delete" at bounding box center [1166, 527] width 110 height 24
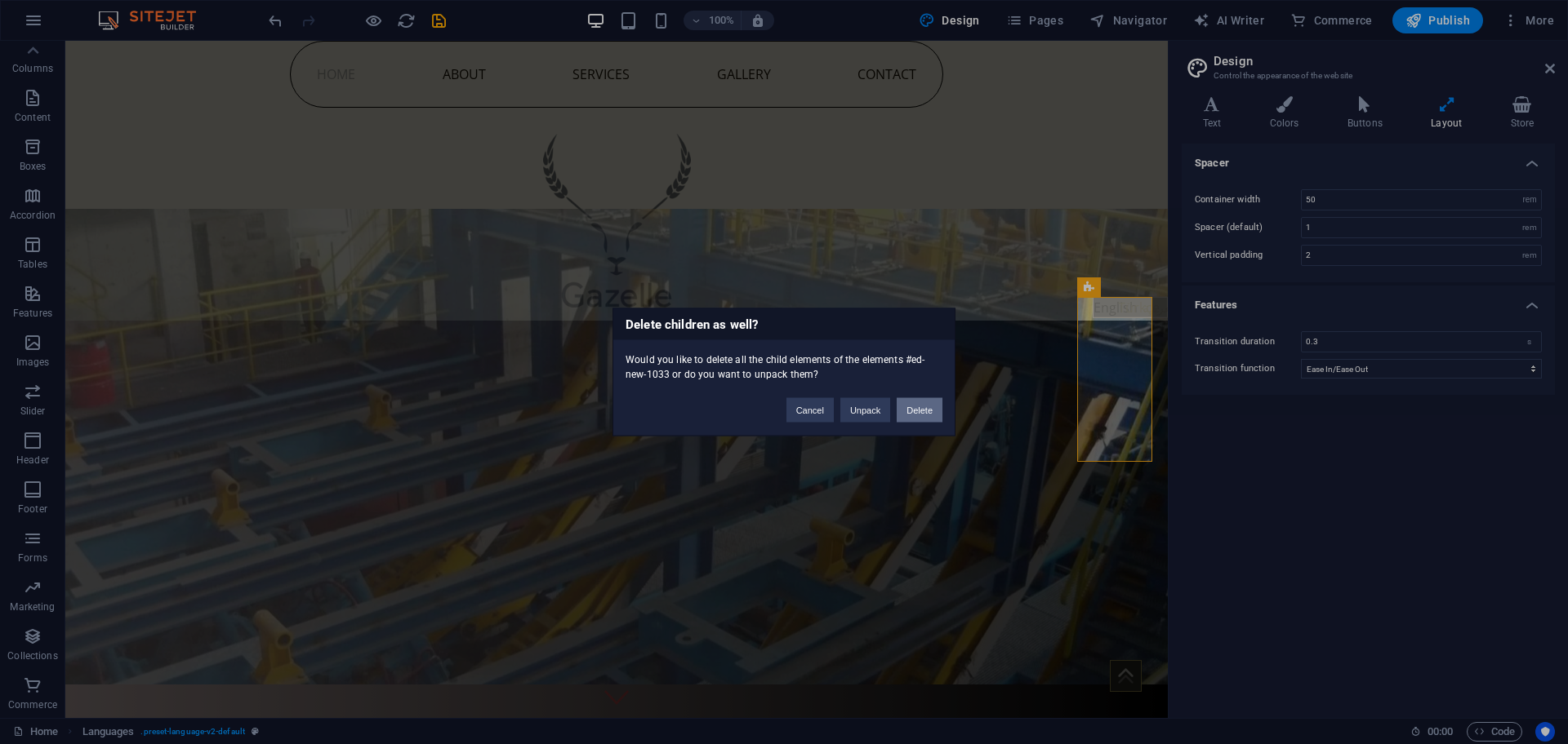
click at [923, 407] on button "Delete" at bounding box center [919, 410] width 46 height 24
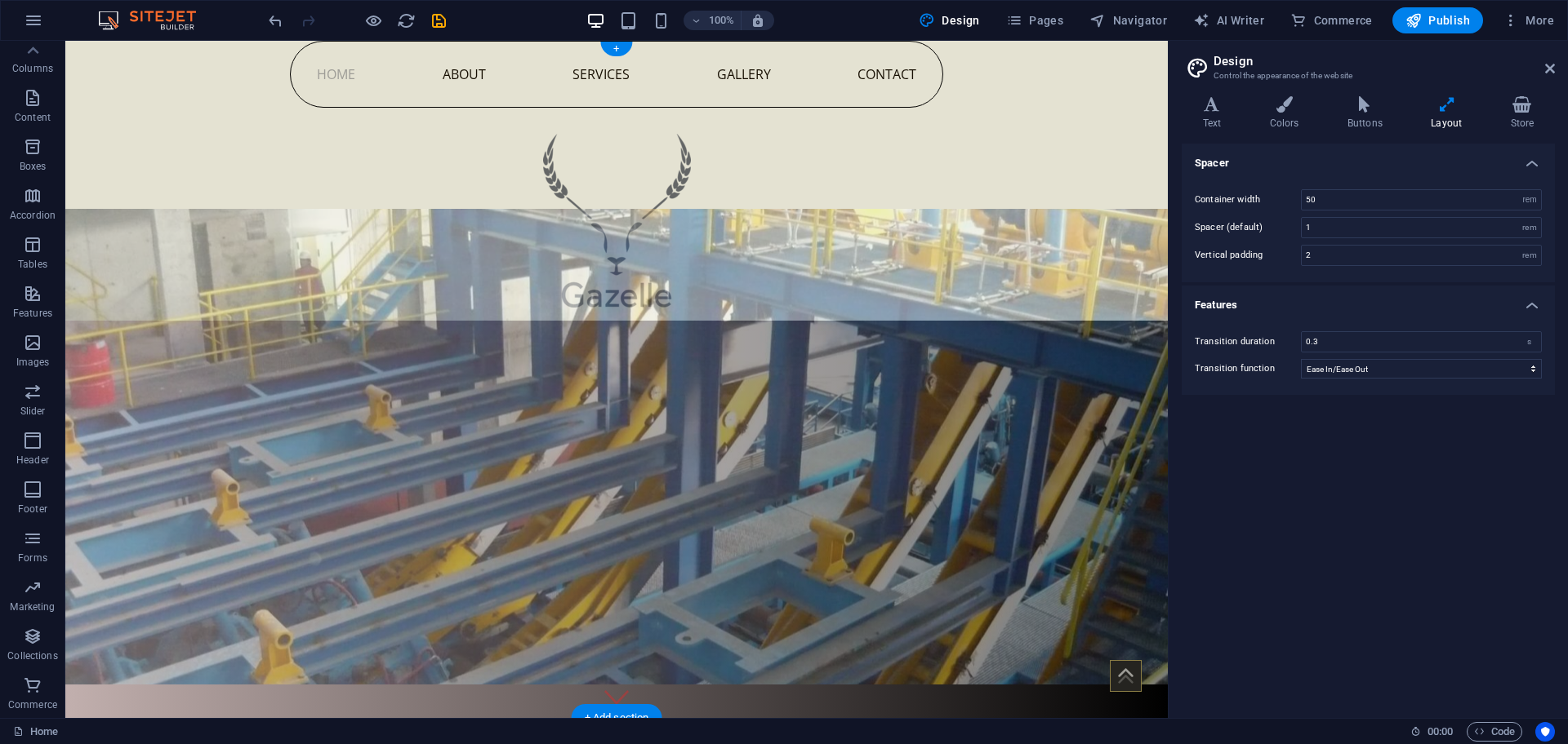
click at [1025, 401] on figure at bounding box center [617, 447] width 1102 height 476
click at [981, 195] on div "Home About Services Gallery Contact" at bounding box center [617, 181] width 1102 height 280
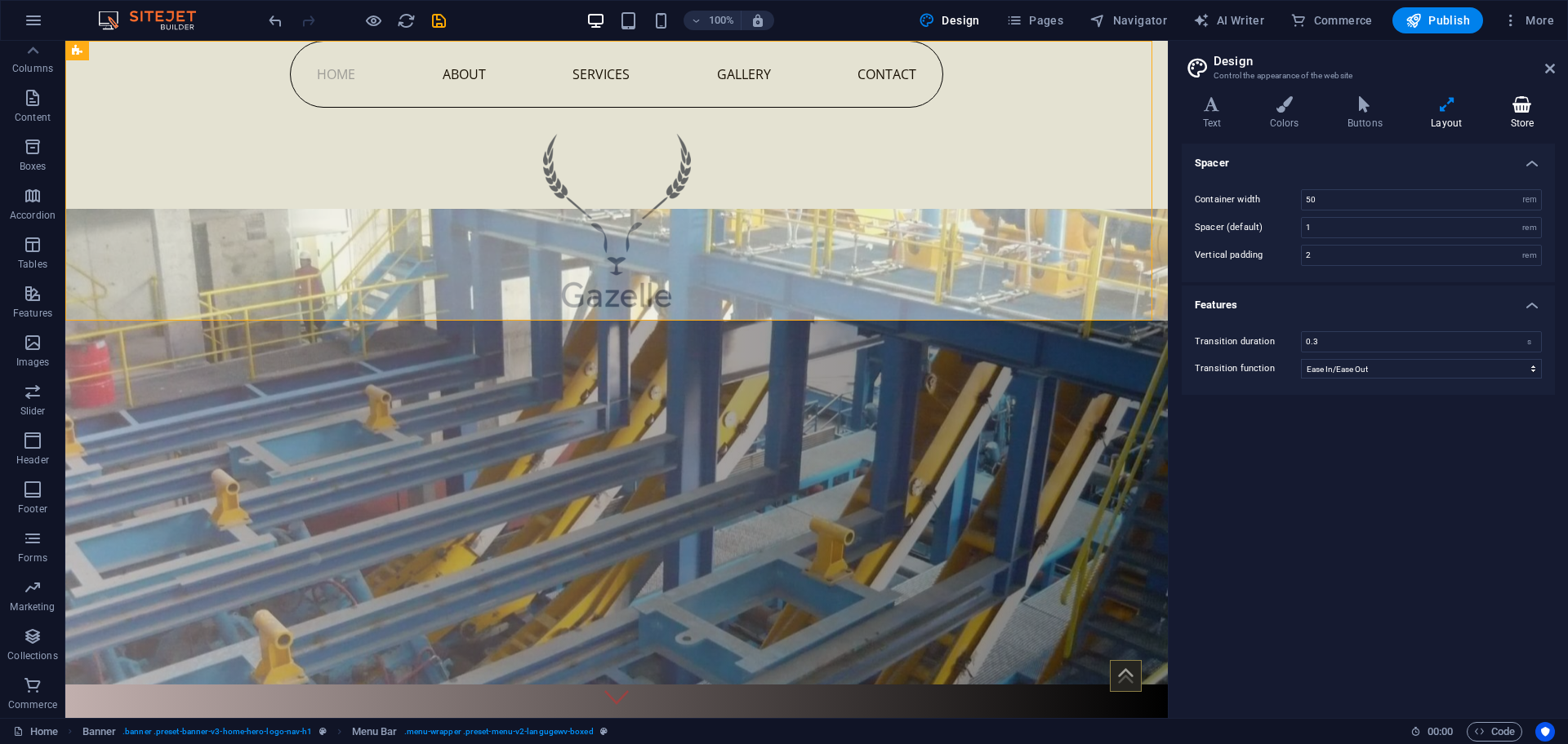
click at [1526, 112] on h4 "Store" at bounding box center [1522, 113] width 66 height 34
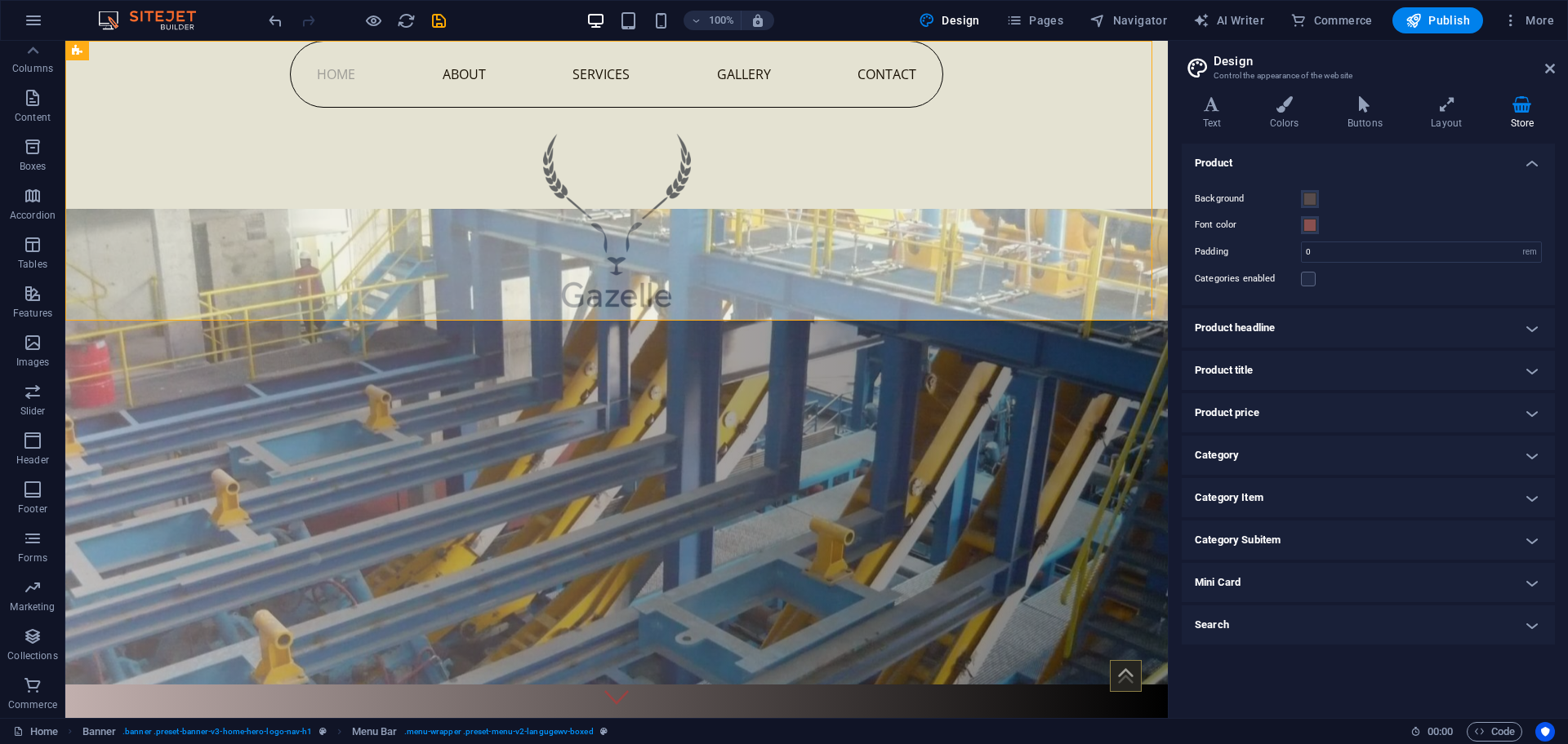
click at [1238, 615] on h4 "Search" at bounding box center [1368, 625] width 373 height 40
